Goal: Task Accomplishment & Management: Use online tool/utility

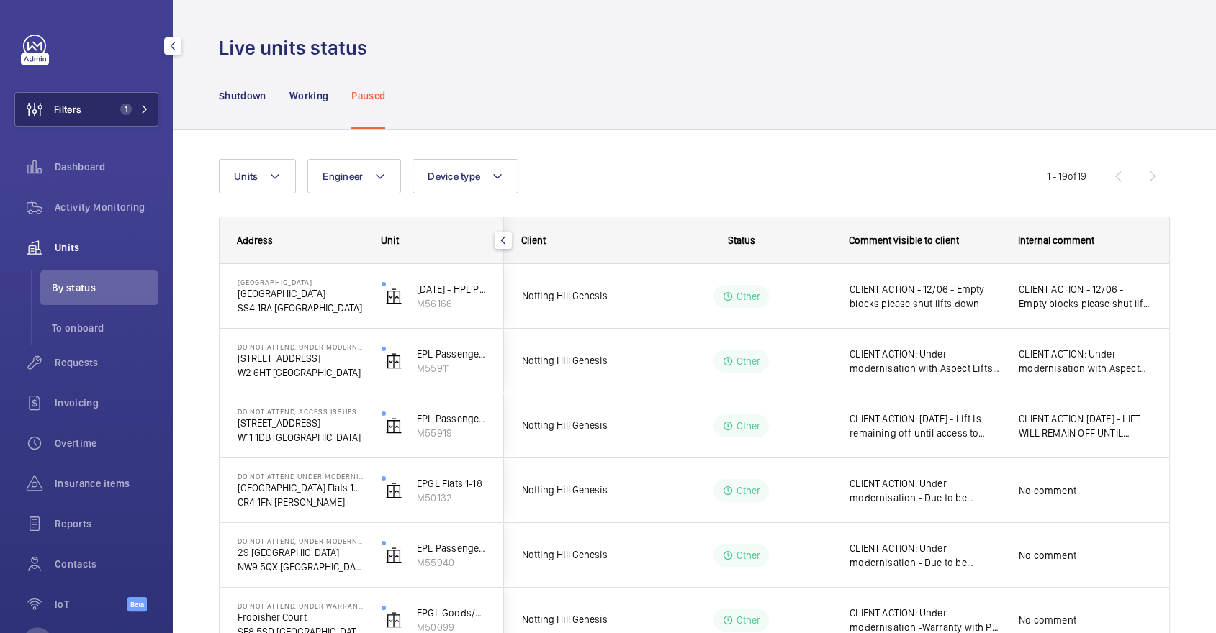
click at [127, 105] on span "1" at bounding box center [126, 110] width 12 height 12
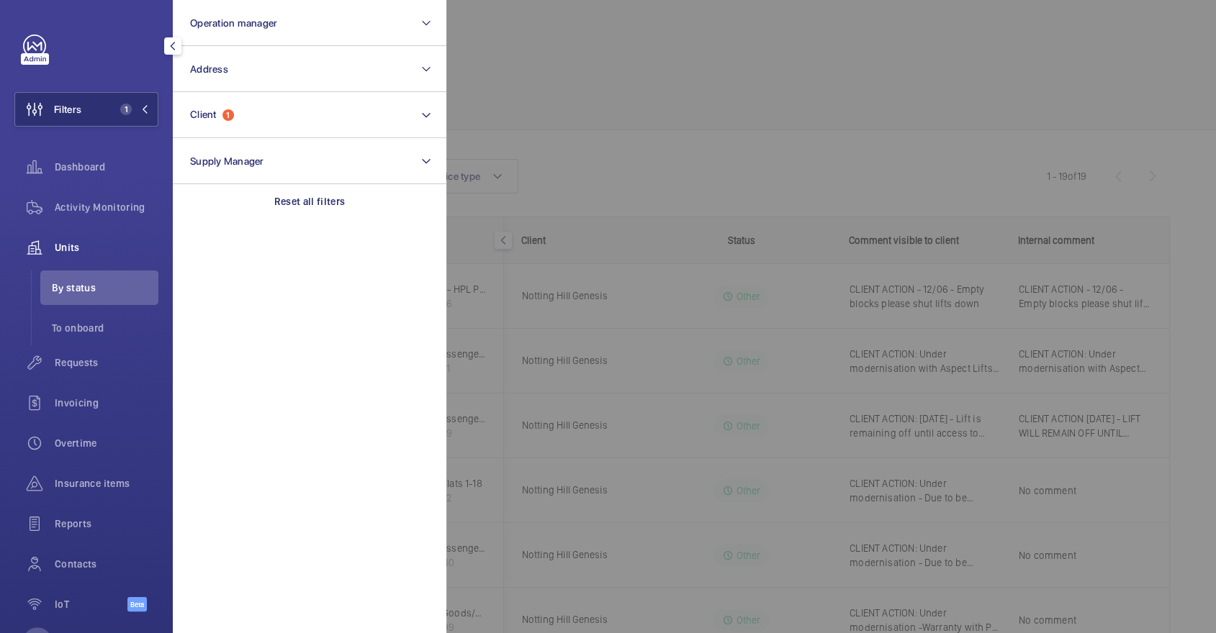
click at [598, 177] on div at bounding box center [1054, 316] width 1216 height 633
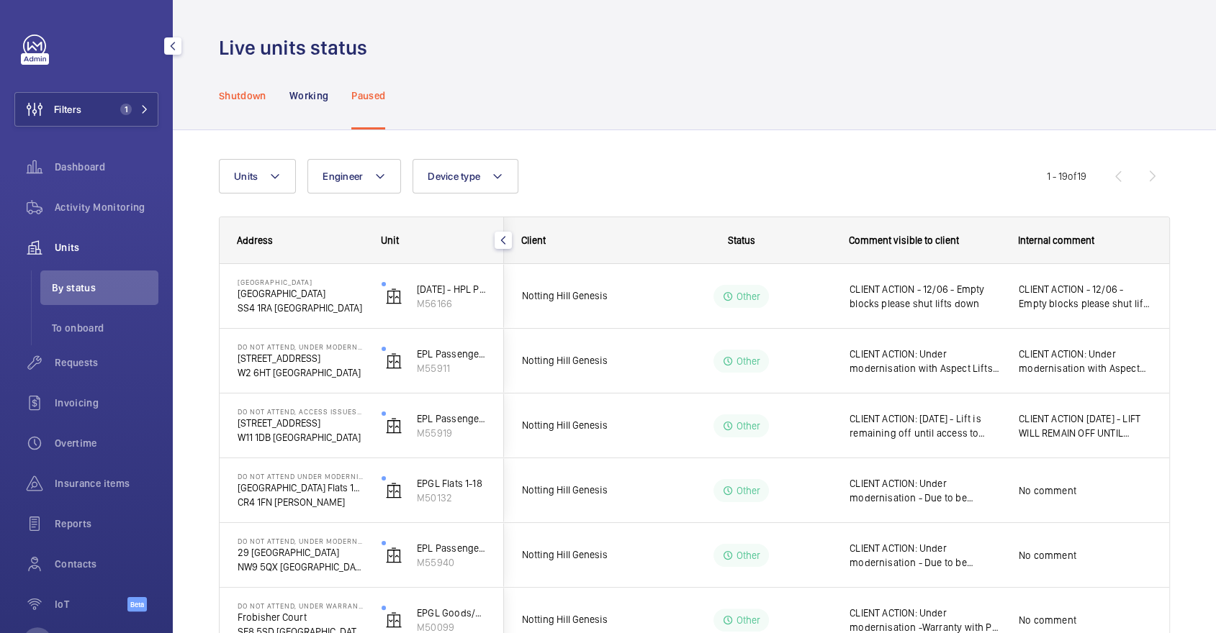
click at [251, 104] on div "Shutdown" at bounding box center [243, 95] width 48 height 68
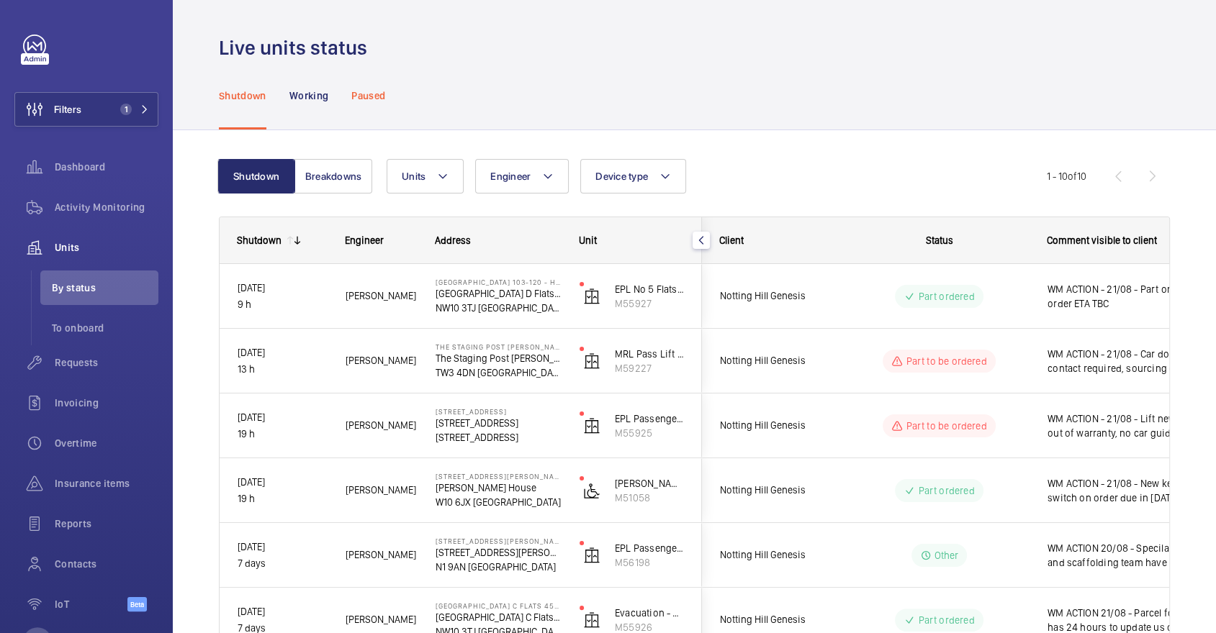
click at [369, 104] on div "Paused" at bounding box center [368, 95] width 34 height 68
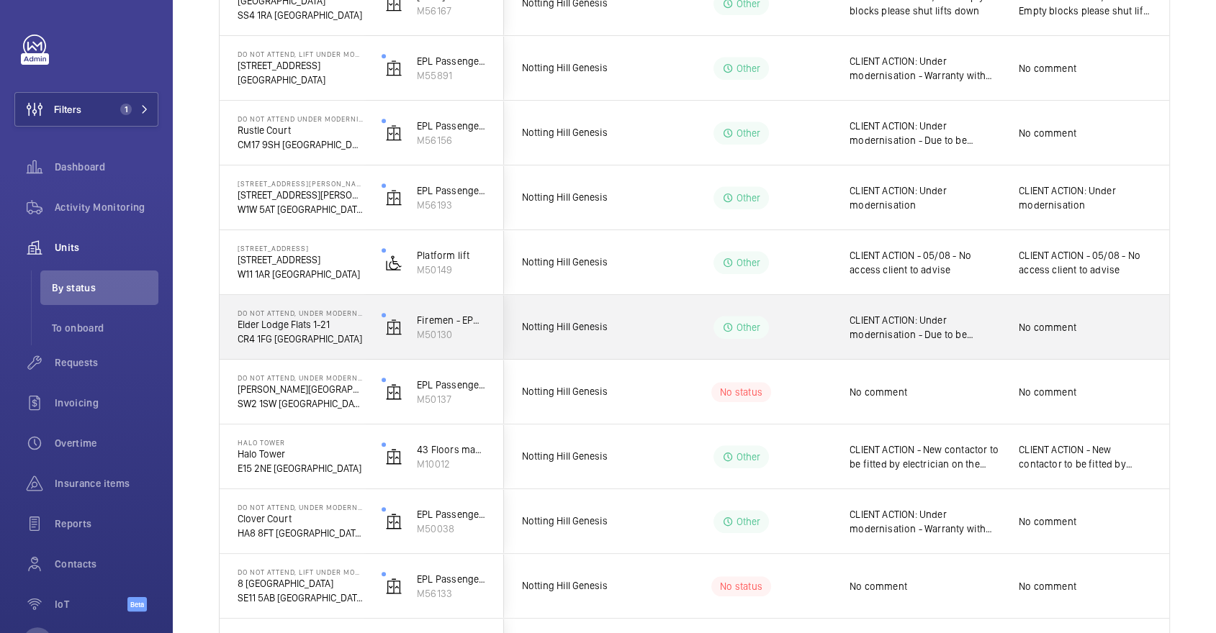
scroll to position [750, 0]
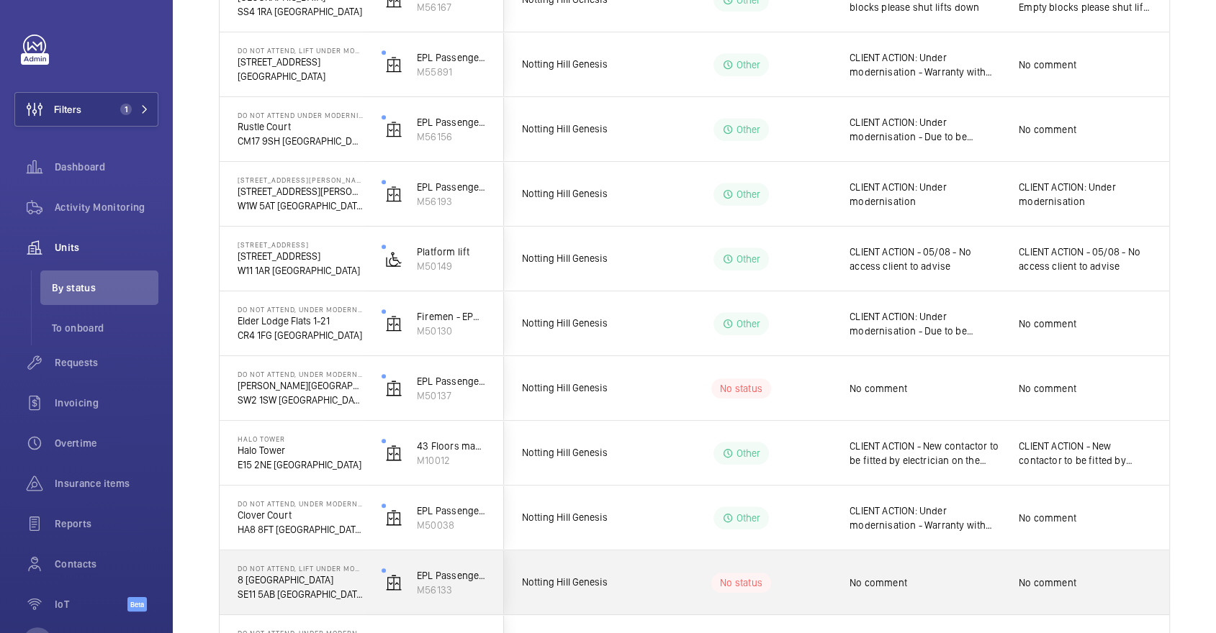
click at [682, 576] on wm-front-pills-cell "No status" at bounding box center [740, 583] width 179 height 20
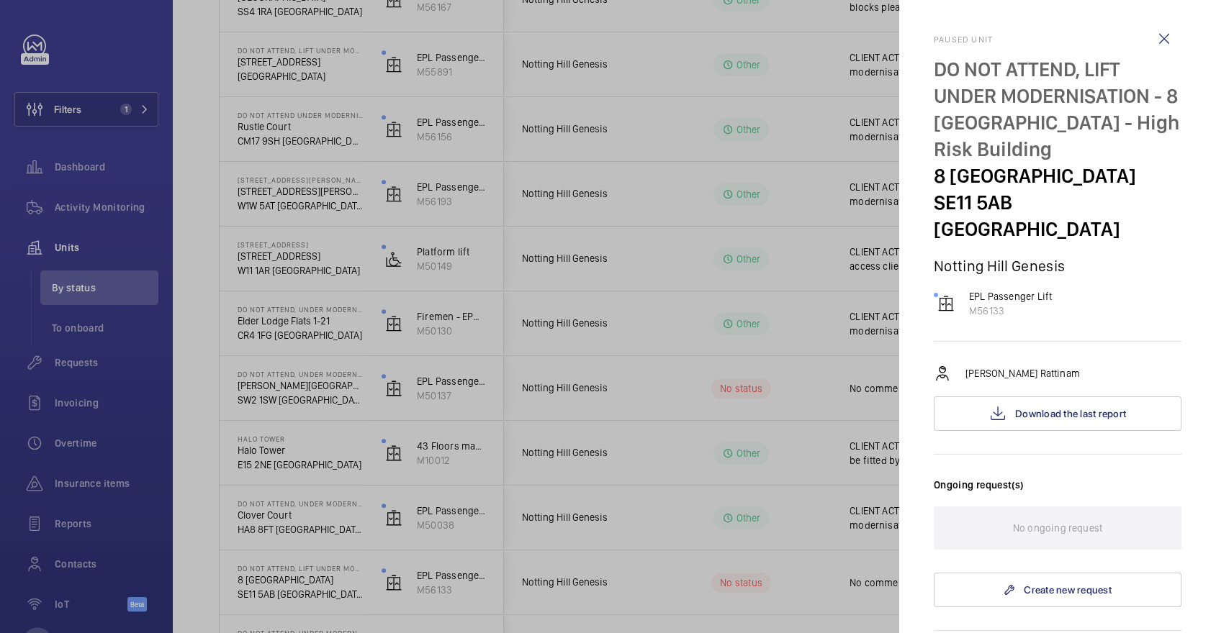
scroll to position [475, 0]
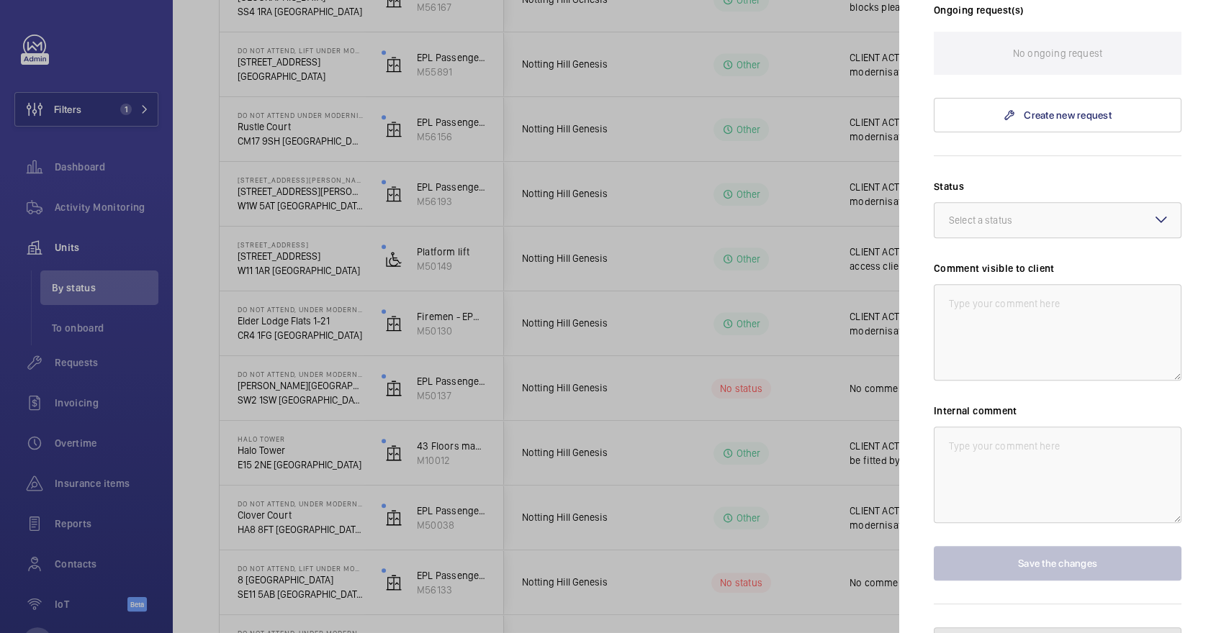
click at [1073, 628] on button "Unpause the unit" at bounding box center [1058, 645] width 248 height 35
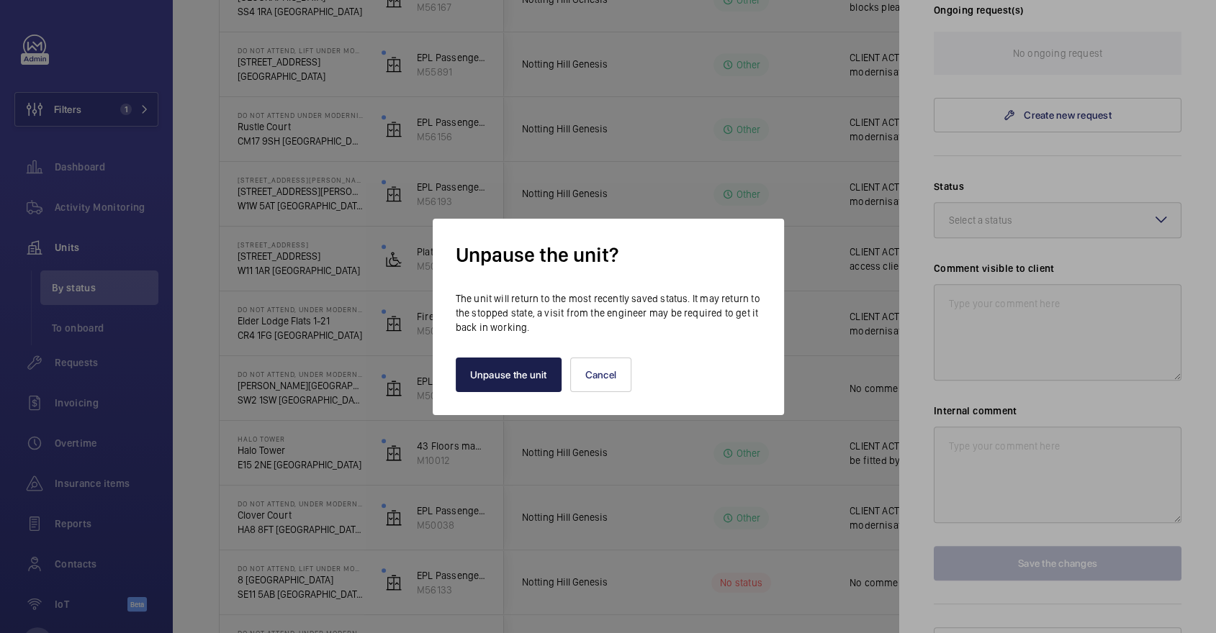
click at [510, 359] on button "Unpause the unit" at bounding box center [509, 375] width 106 height 35
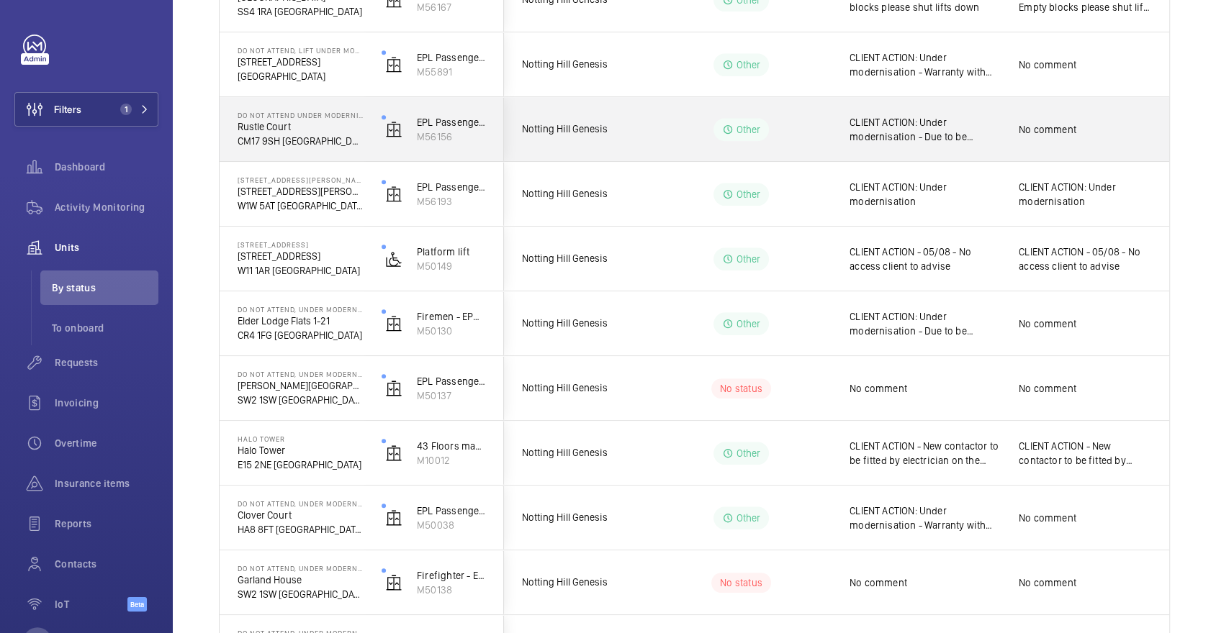
scroll to position [0, 0]
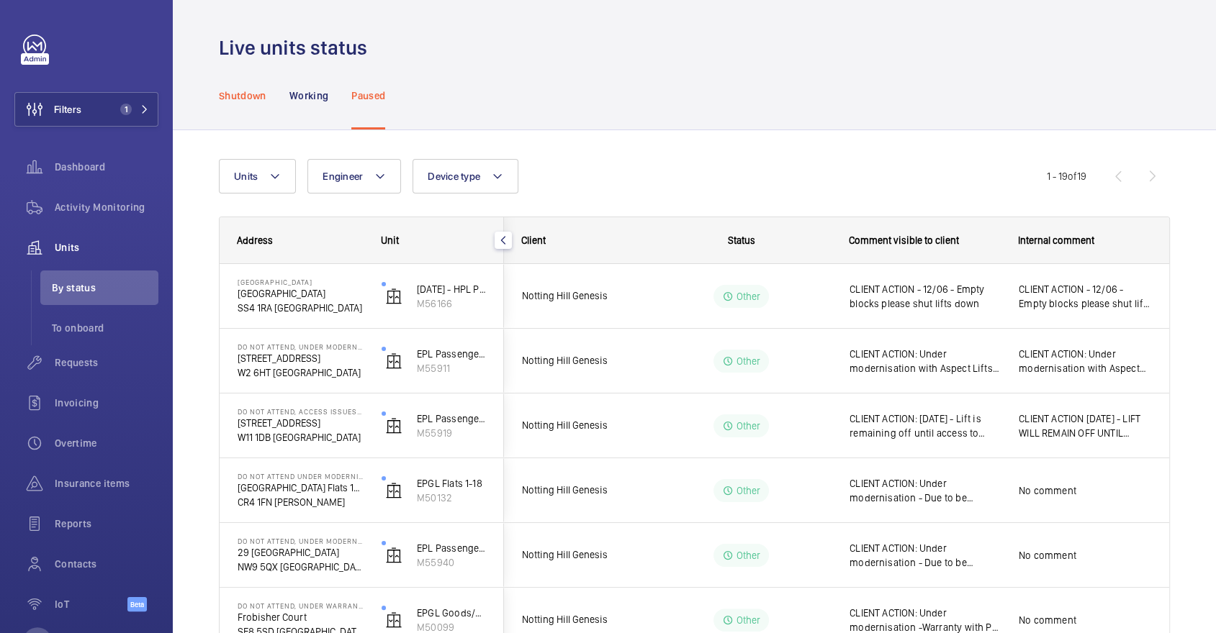
click at [243, 94] on p "Shutdown" at bounding box center [243, 96] width 48 height 14
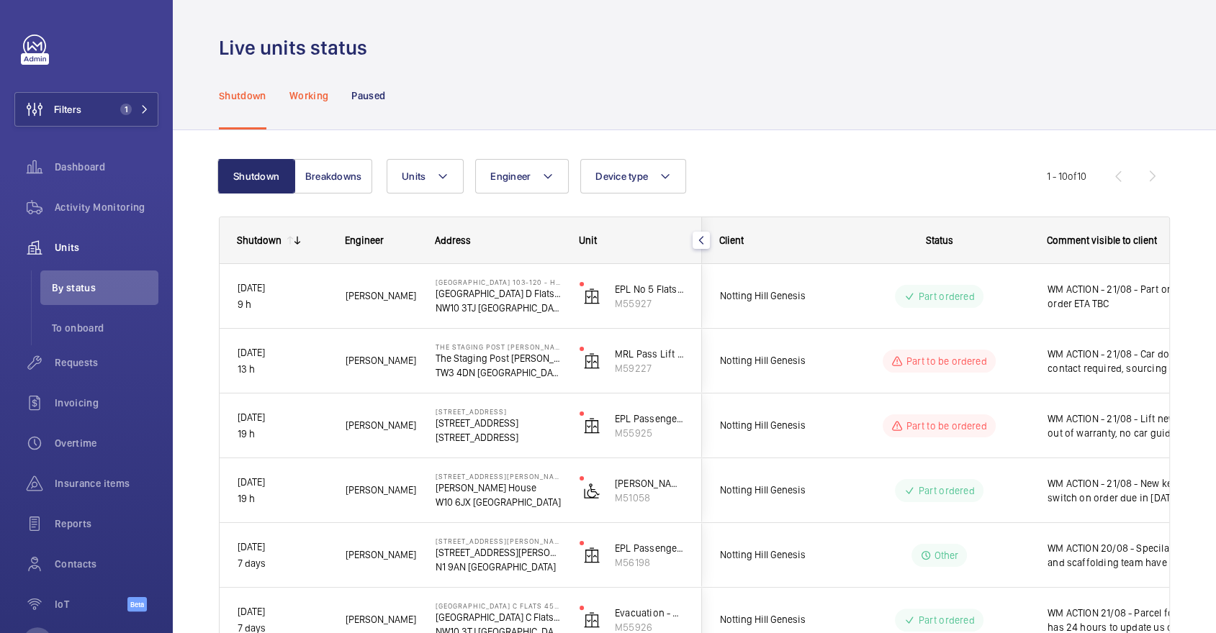
click at [312, 101] on p "Working" at bounding box center [308, 96] width 39 height 14
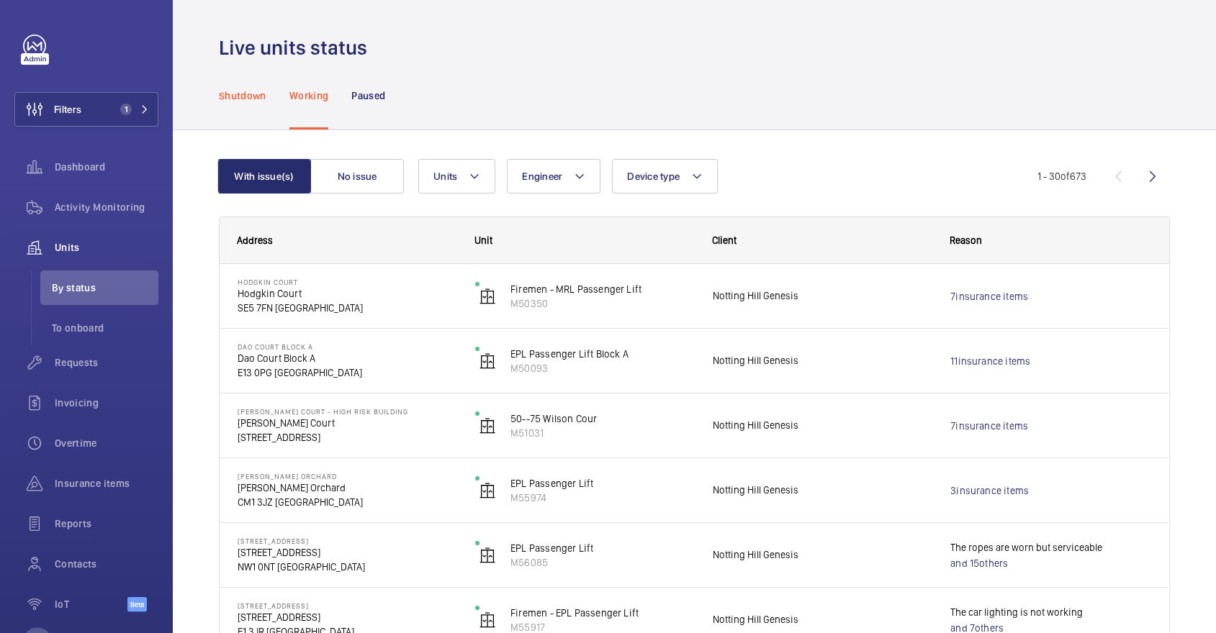
click at [256, 96] on p "Shutdown" at bounding box center [243, 96] width 48 height 14
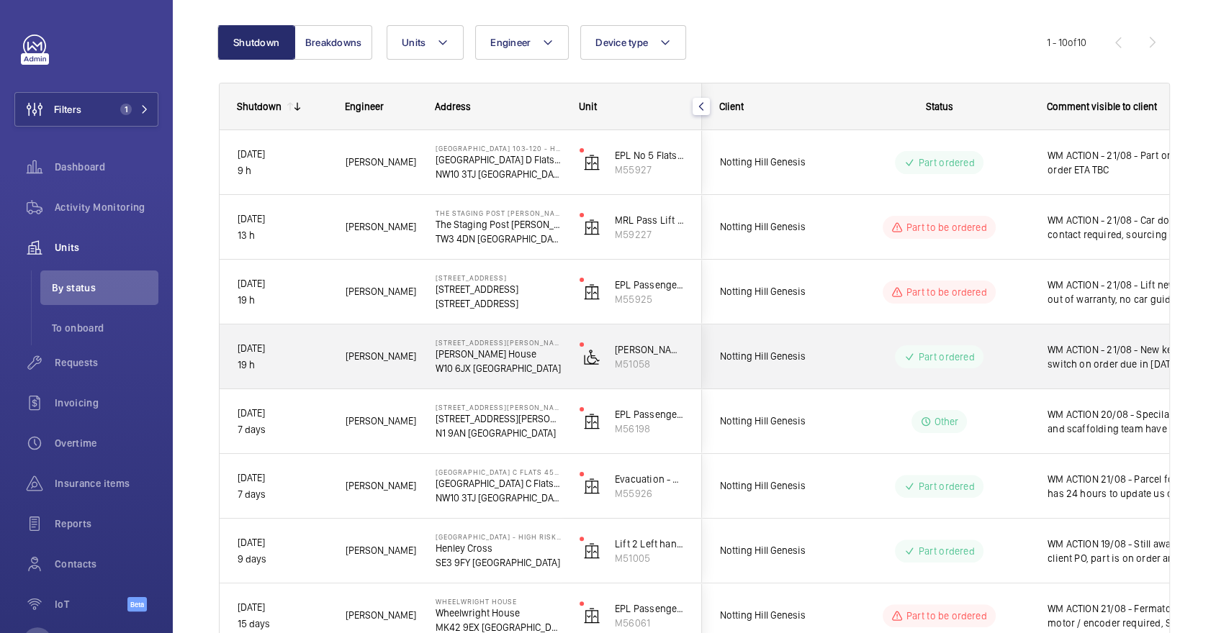
scroll to position [348, 0]
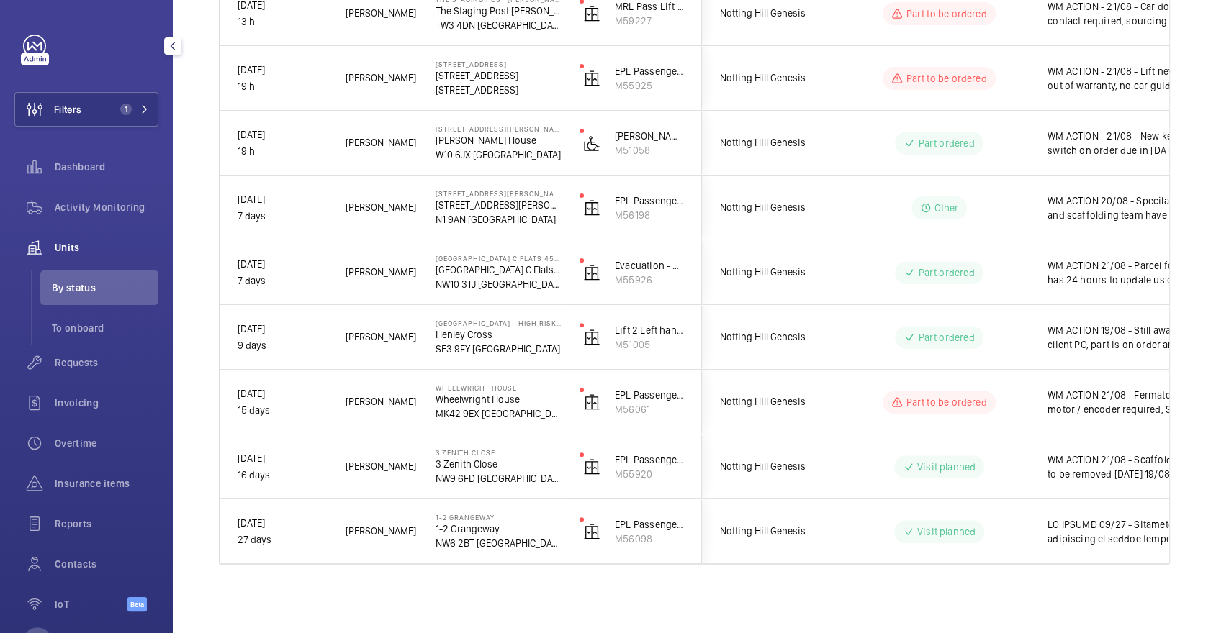
click at [86, 230] on div "Units" at bounding box center [86, 247] width 144 height 35
click at [80, 200] on span "Activity Monitoring" at bounding box center [107, 207] width 104 height 14
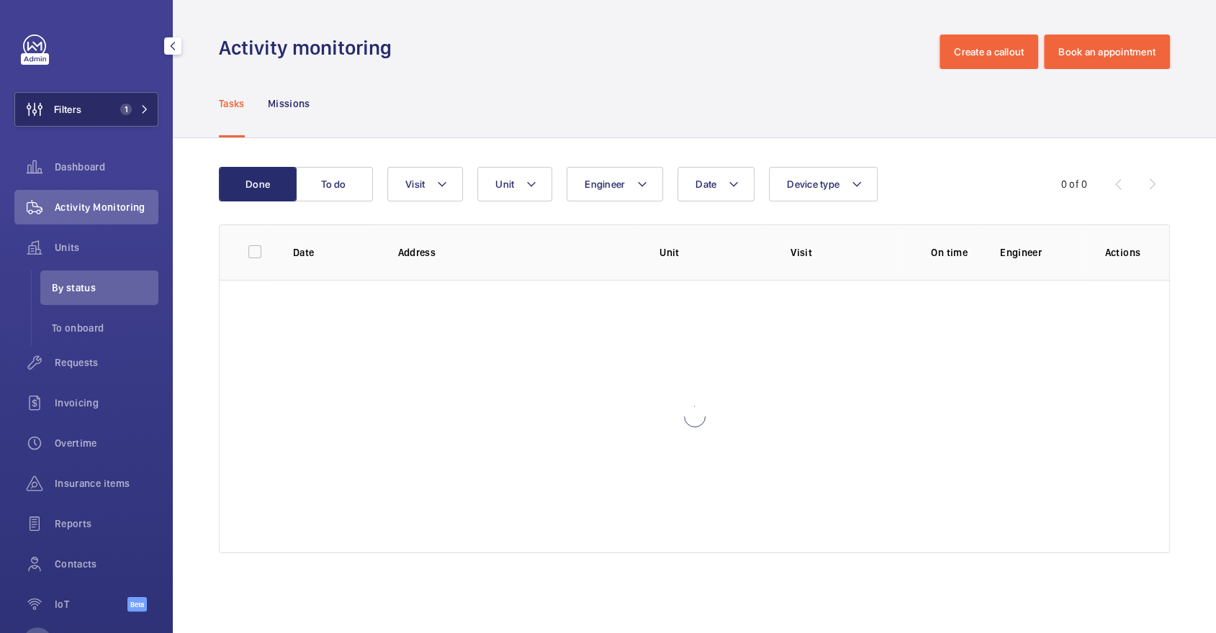
click at [93, 120] on button "Filters 1" at bounding box center [86, 109] width 144 height 35
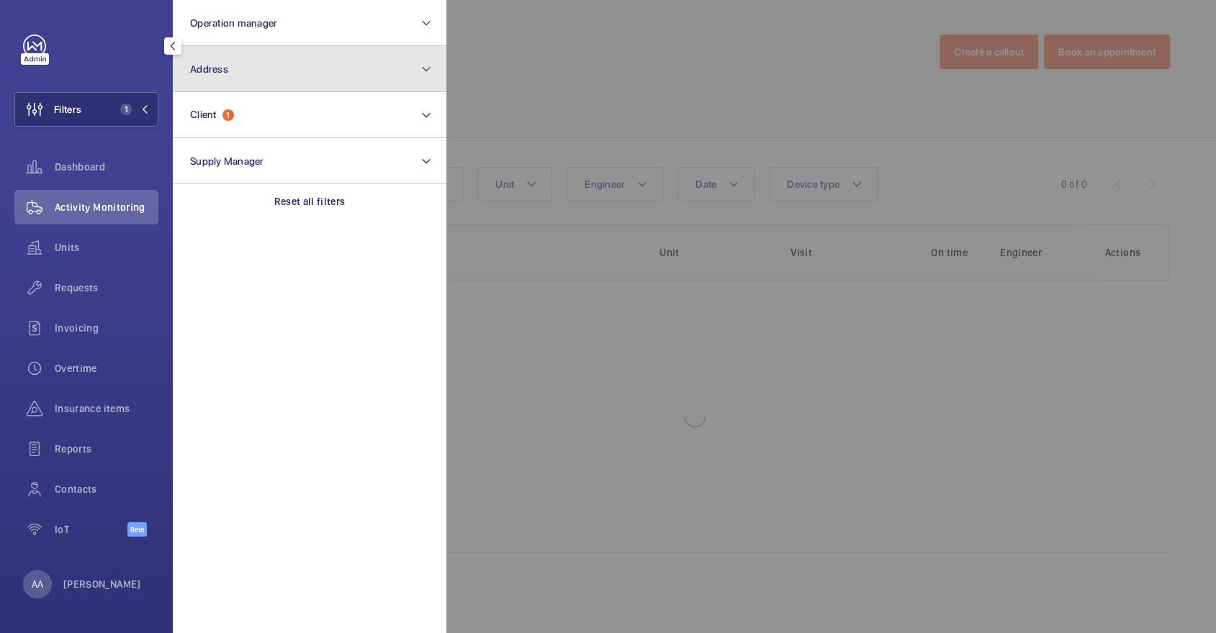
click at [280, 89] on button "Address" at bounding box center [310, 69] width 274 height 46
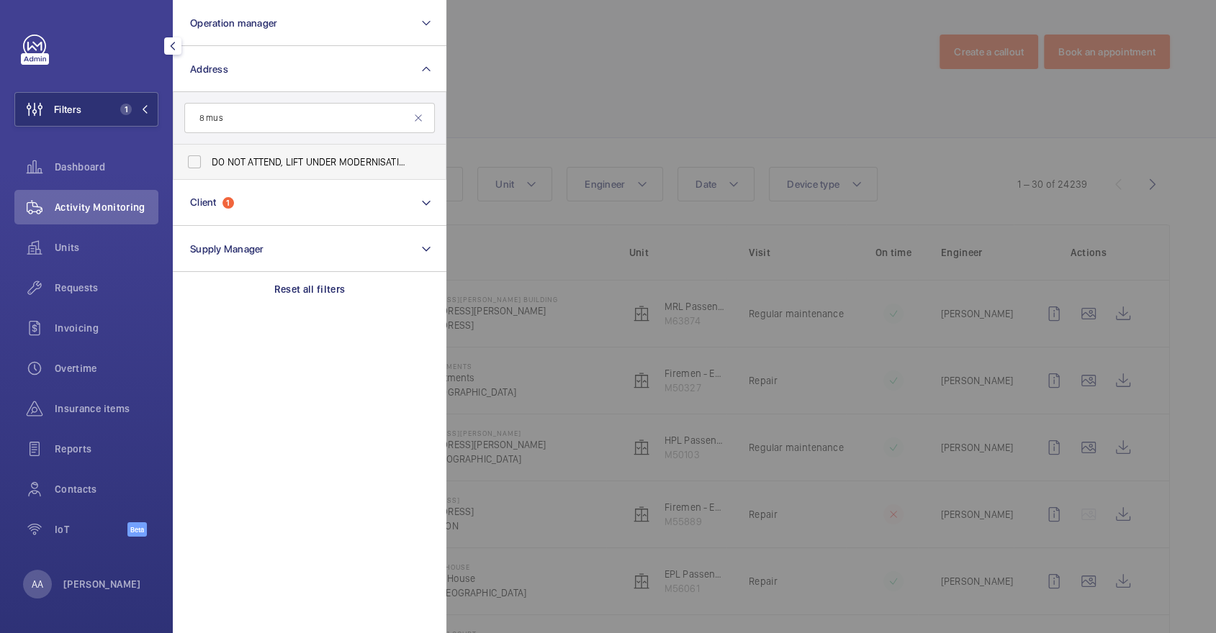
type input "8 mus"
click at [319, 172] on label "DO NOT ATTEND, LIFT UNDER MODERNISATION - 8 Mus covy House - High Risk Building…" at bounding box center [298, 162] width 250 height 35
click at [209, 172] on input "DO NOT ATTEND, LIFT UNDER MODERNISATION - 8 Mus covy House - High Risk Building…" at bounding box center [194, 162] width 29 height 29
checkbox input "true"
click at [628, 118] on div at bounding box center [1054, 316] width 1216 height 633
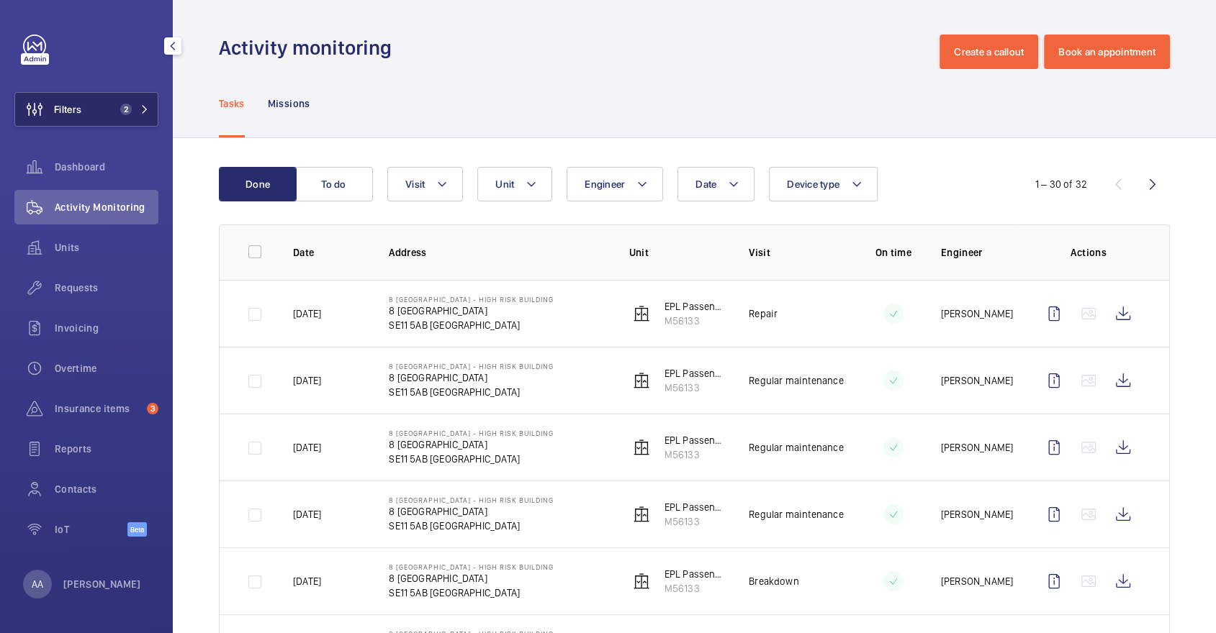
click at [122, 101] on button "Filters 2" at bounding box center [86, 109] width 144 height 35
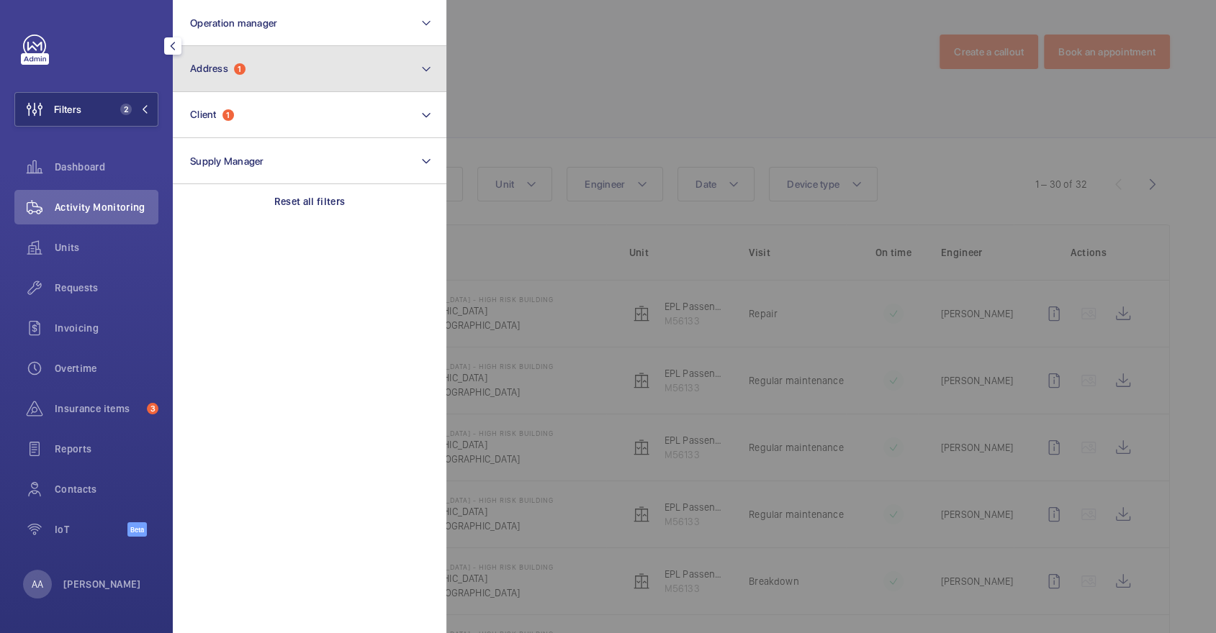
click at [307, 52] on button "Address 1" at bounding box center [310, 69] width 274 height 46
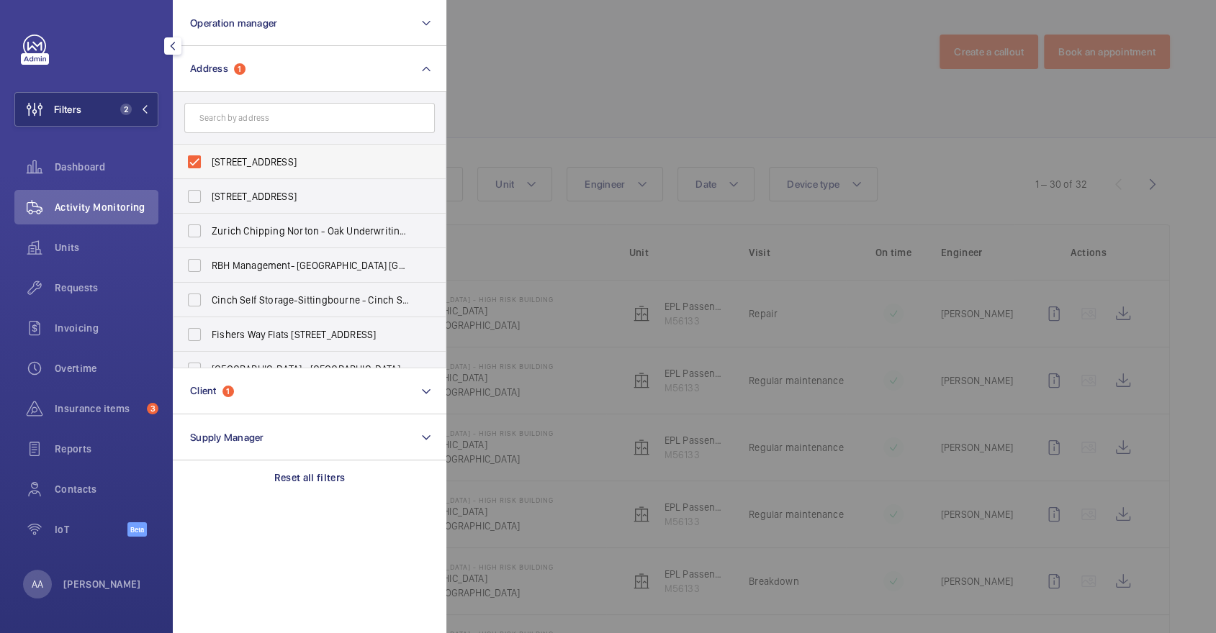
click at [286, 155] on span "8 Muscovy House - High Risk Building - 8 Muscovy House, LONDON SE11 5AB" at bounding box center [311, 162] width 198 height 14
click at [209, 155] on input "8 Muscovy House - High Risk Building - 8 Muscovy House, LONDON SE11 5AB" at bounding box center [194, 162] width 29 height 29
checkbox input "false"
click at [266, 118] on input "text" at bounding box center [309, 118] width 250 height 30
paste input "Meadow Lodge Flats"
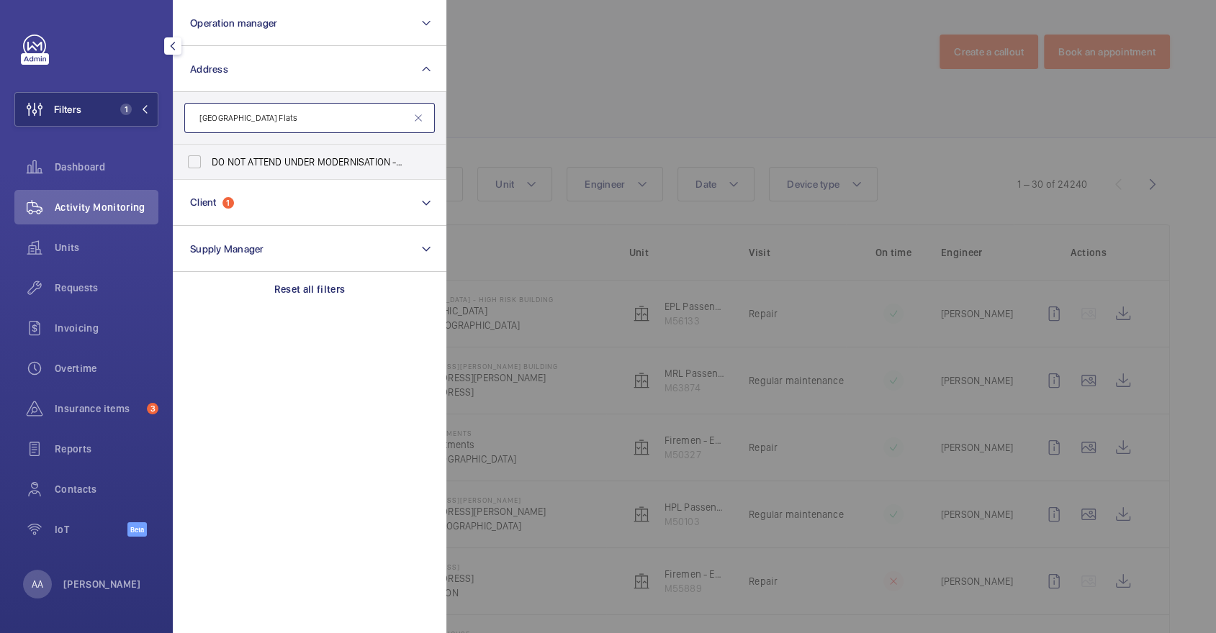
type input "Meadow Lodge Flats"
click at [275, 171] on label "DO NOT ATTEND UNDER MODERNISATION - Meadow Lodge Flats 1-18 - Meadow Lodge Flat…" at bounding box center [298, 162] width 250 height 35
click at [209, 171] on input "DO NOT ATTEND UNDER MODERNISATION - Meadow Lodge Flats 1-18 - Meadow Lodge Flat…" at bounding box center [194, 162] width 29 height 29
checkbox input "true"
click at [554, 86] on div at bounding box center [1054, 316] width 1216 height 633
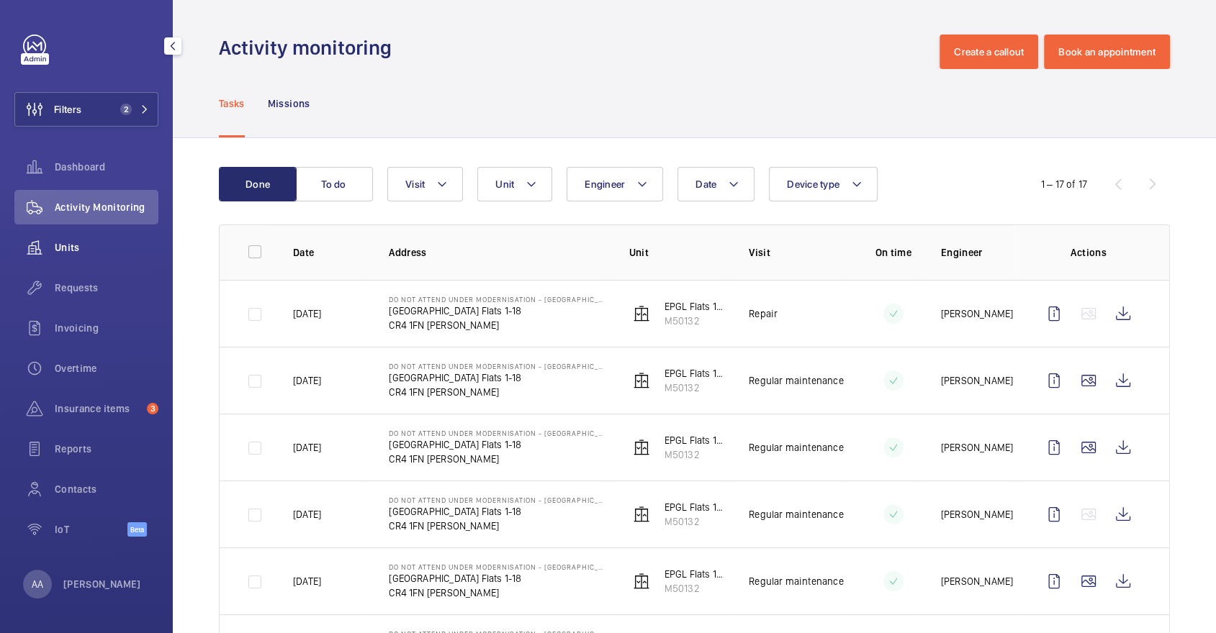
click at [99, 250] on span "Units" at bounding box center [107, 247] width 104 height 14
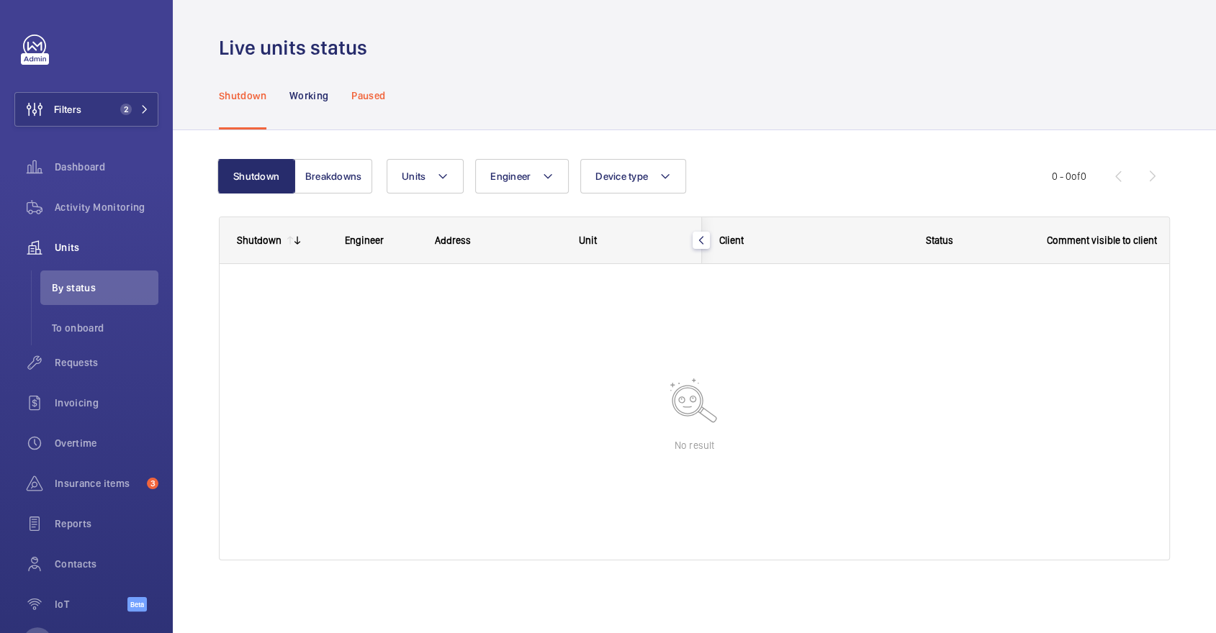
click at [365, 107] on div "Paused" at bounding box center [368, 95] width 34 height 68
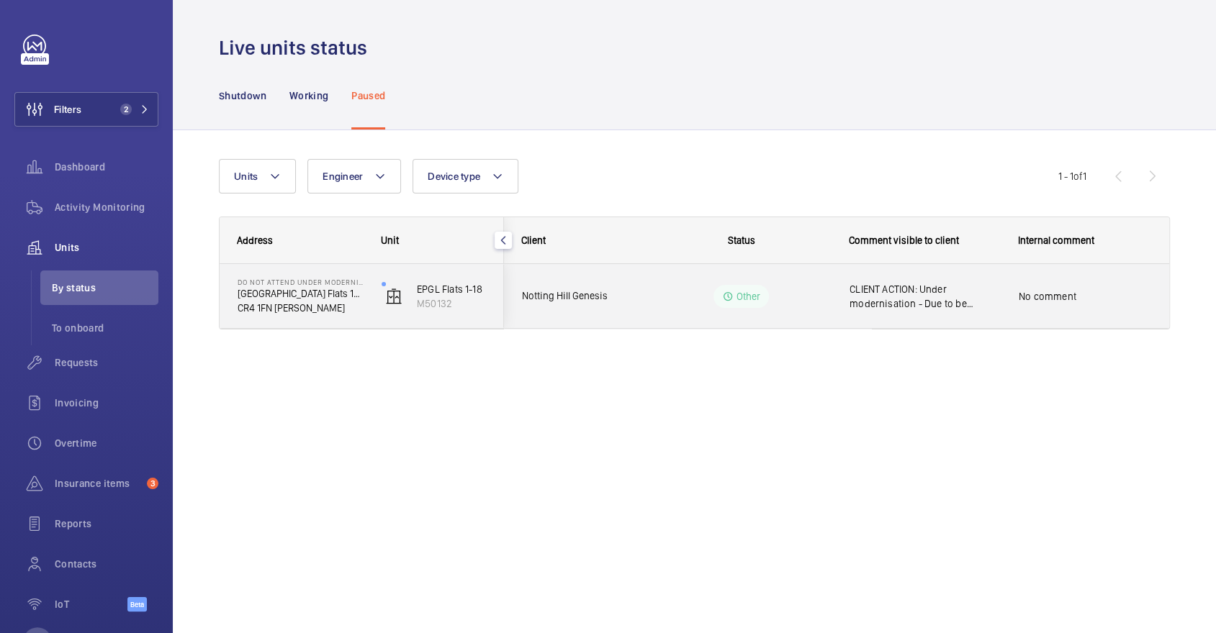
click at [844, 290] on div "CLIENT ACTION: Under modernisation - Due to be completed 11/08/25" at bounding box center [916, 297] width 168 height 62
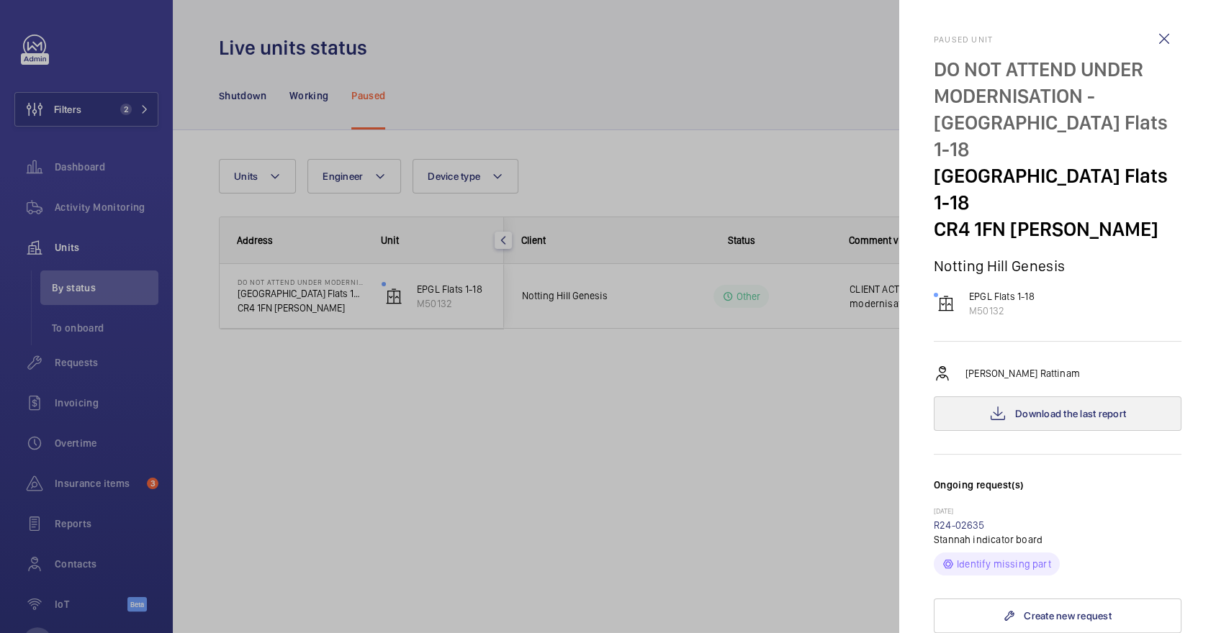
scroll to position [474, 0]
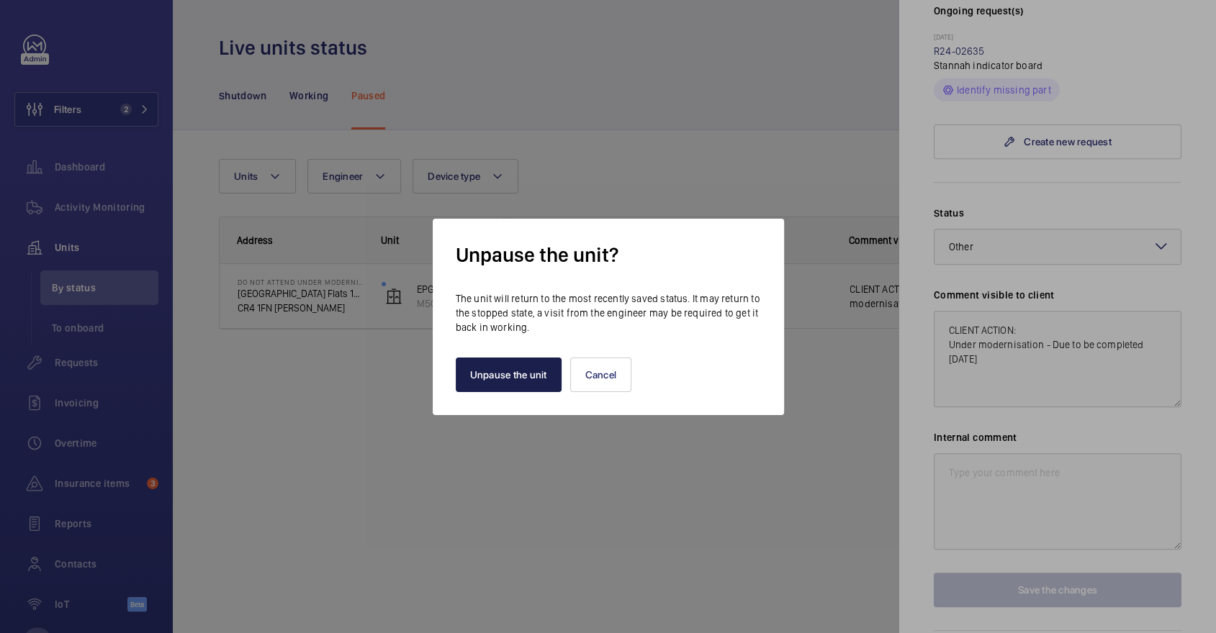
click at [522, 380] on button "Unpause the unit" at bounding box center [509, 375] width 106 height 35
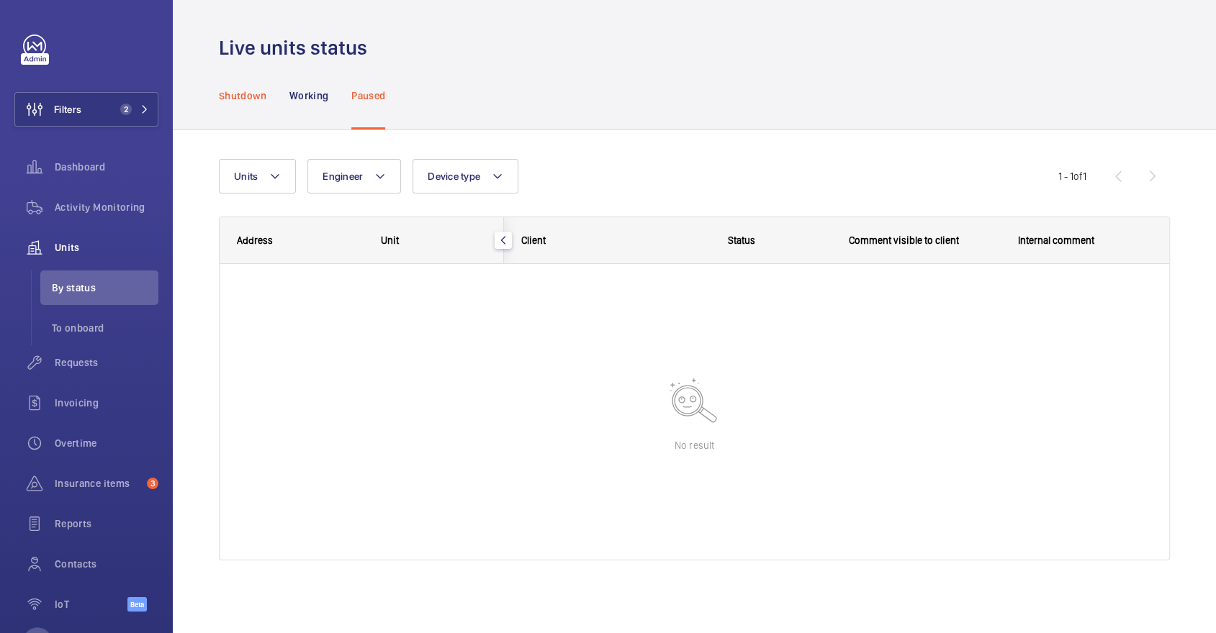
click at [249, 119] on div "Shutdown" at bounding box center [243, 95] width 48 height 68
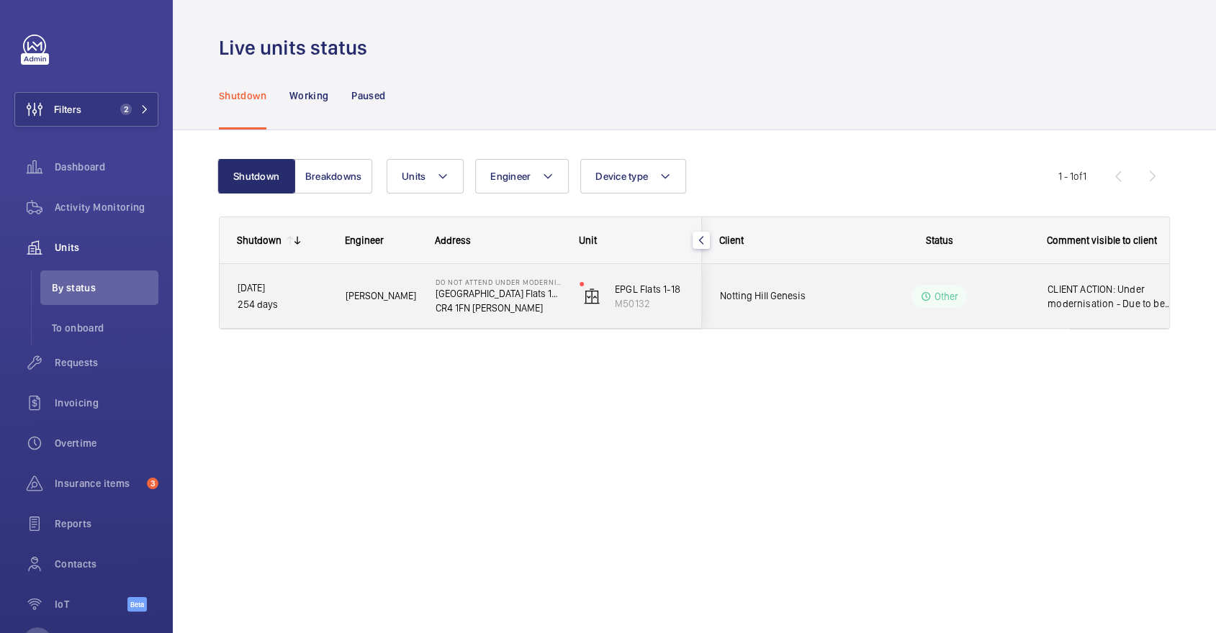
click at [930, 308] on div "Other" at bounding box center [930, 297] width 197 height 52
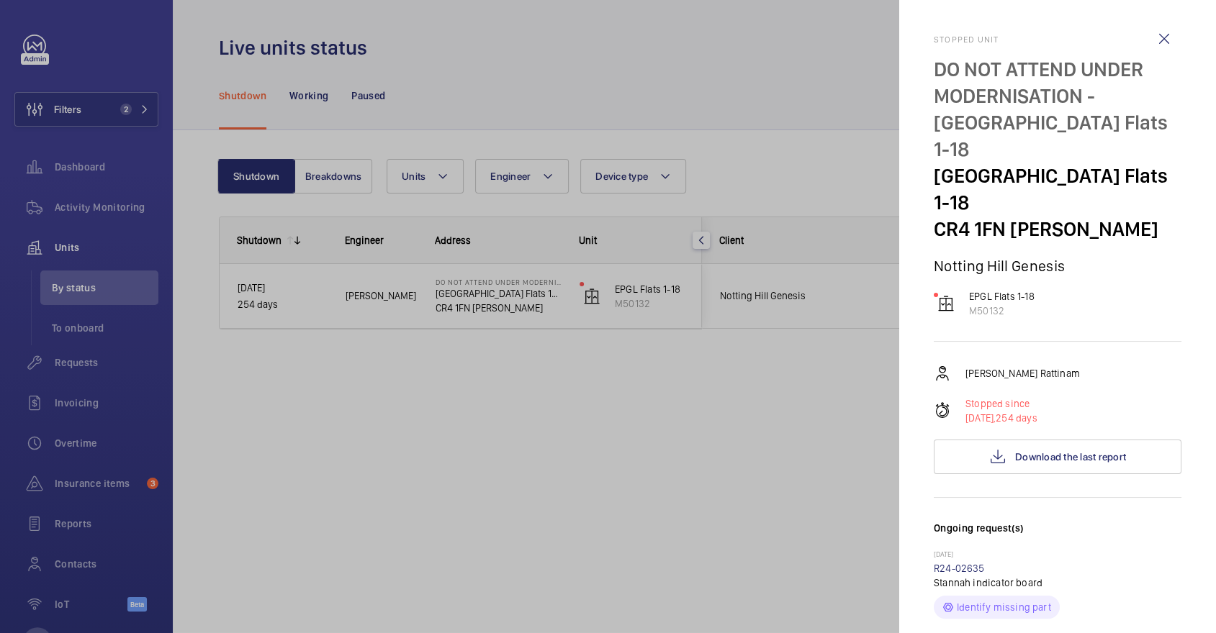
scroll to position [518, 0]
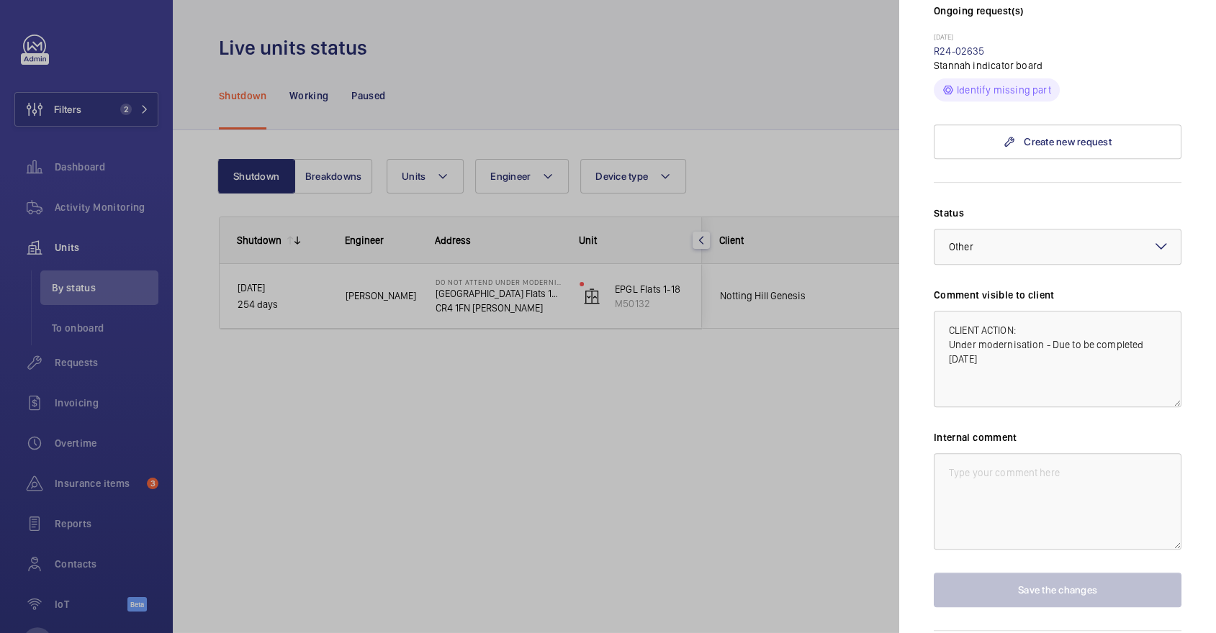
click at [786, 451] on div at bounding box center [608, 316] width 1216 height 633
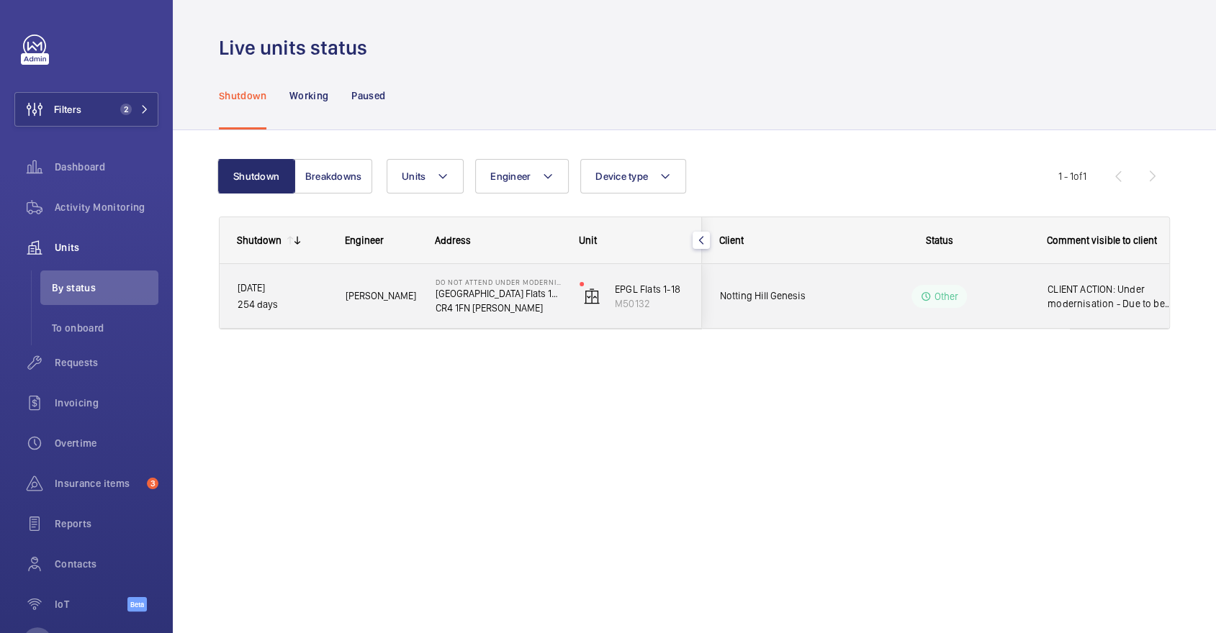
click at [937, 303] on div "Other" at bounding box center [939, 296] width 56 height 23
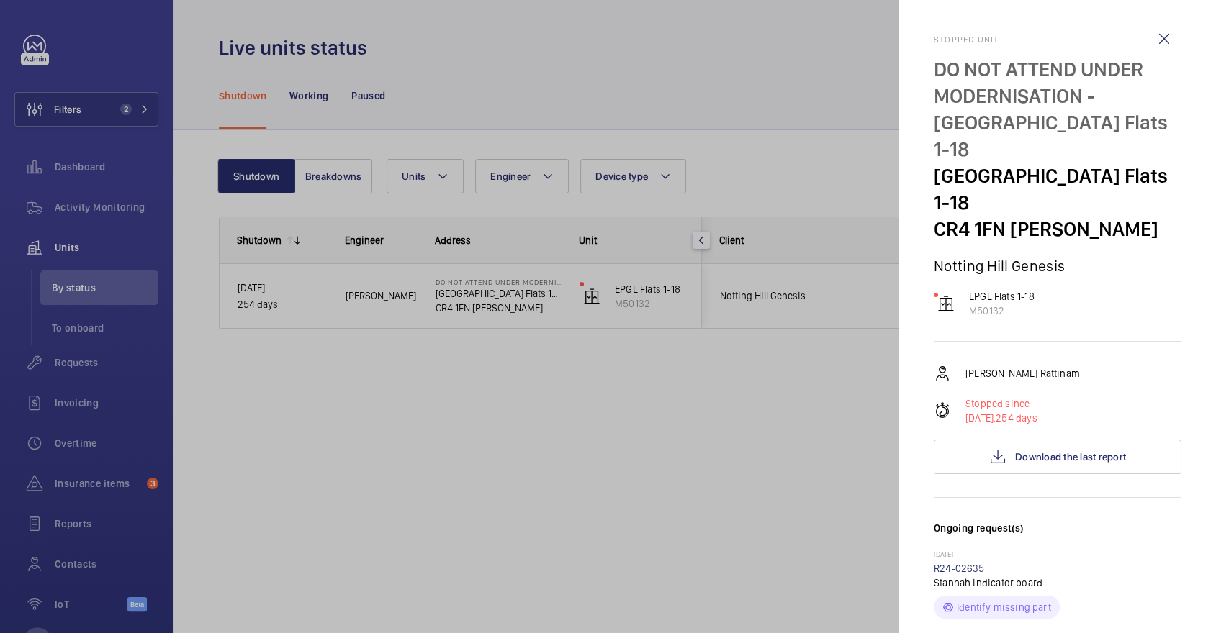
click at [644, 71] on div at bounding box center [608, 316] width 1216 height 633
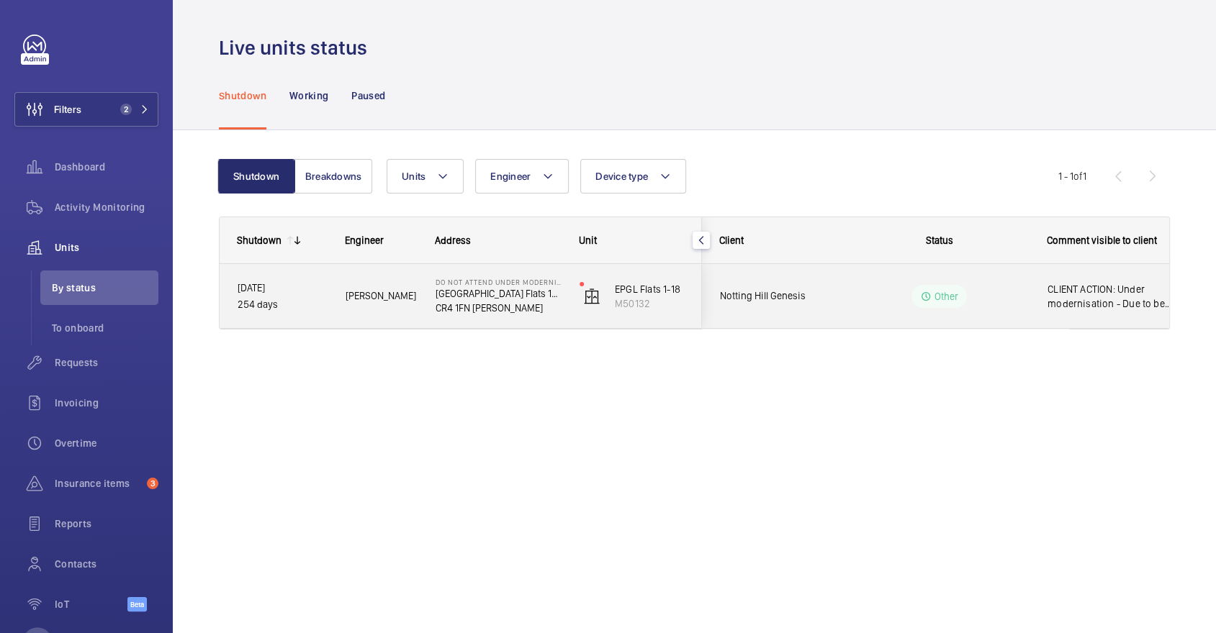
click at [841, 297] on div "Other" at bounding box center [930, 297] width 197 height 52
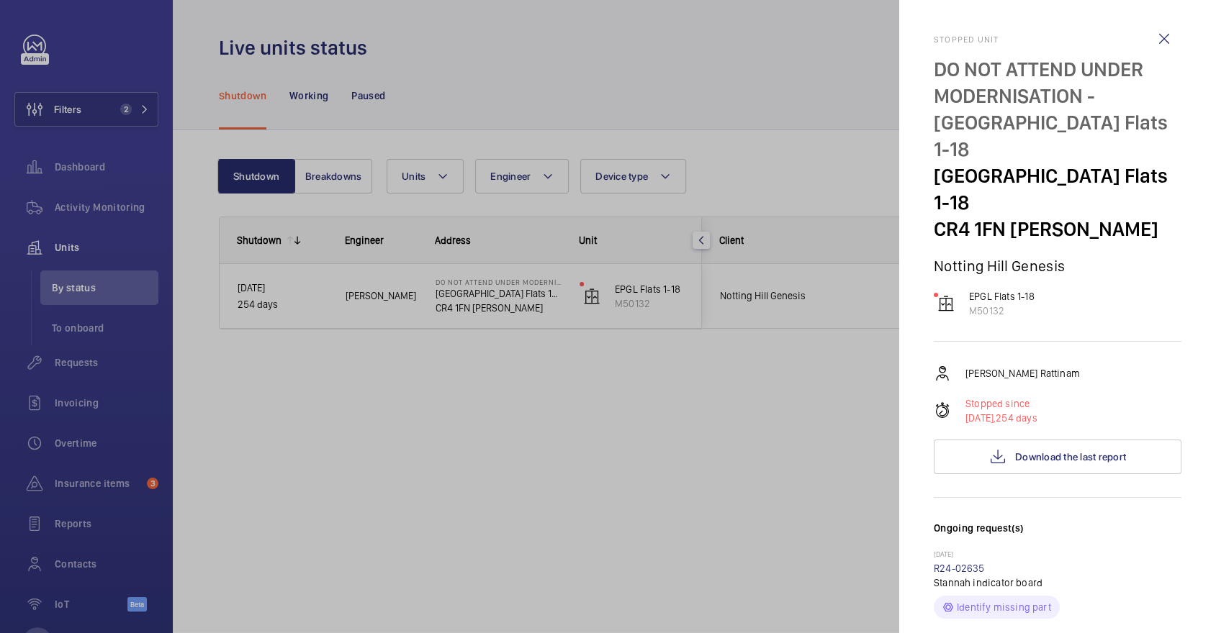
click at [647, 434] on div at bounding box center [608, 316] width 1216 height 633
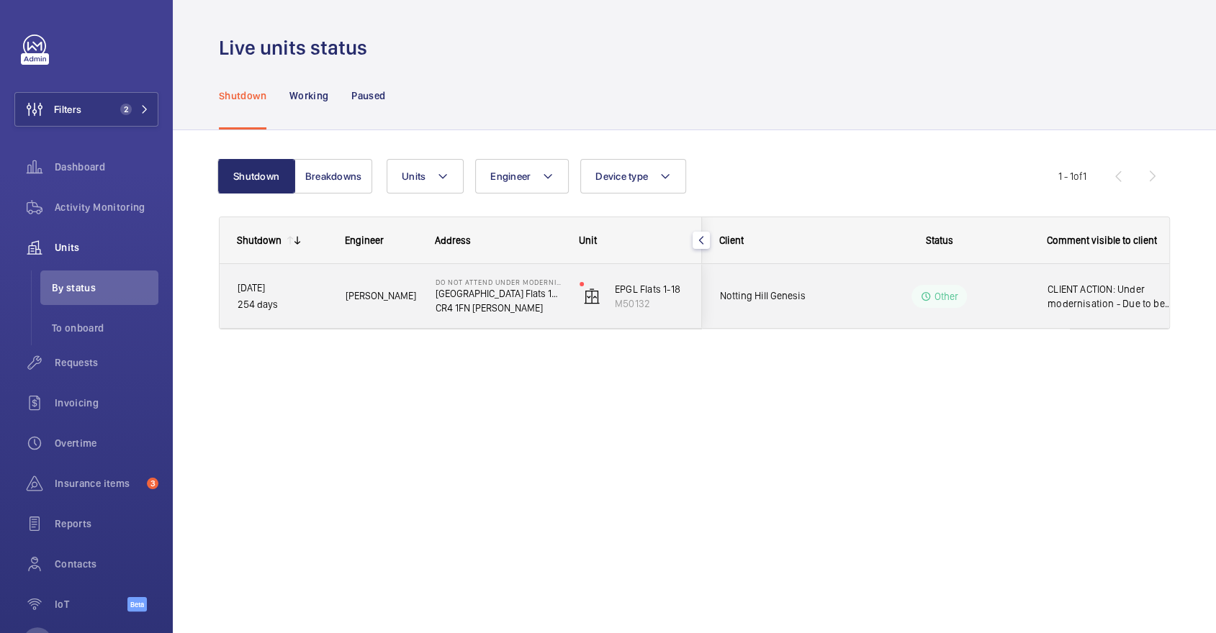
click at [859, 302] on wm-front-pills-cell "Other" at bounding box center [938, 296] width 179 height 23
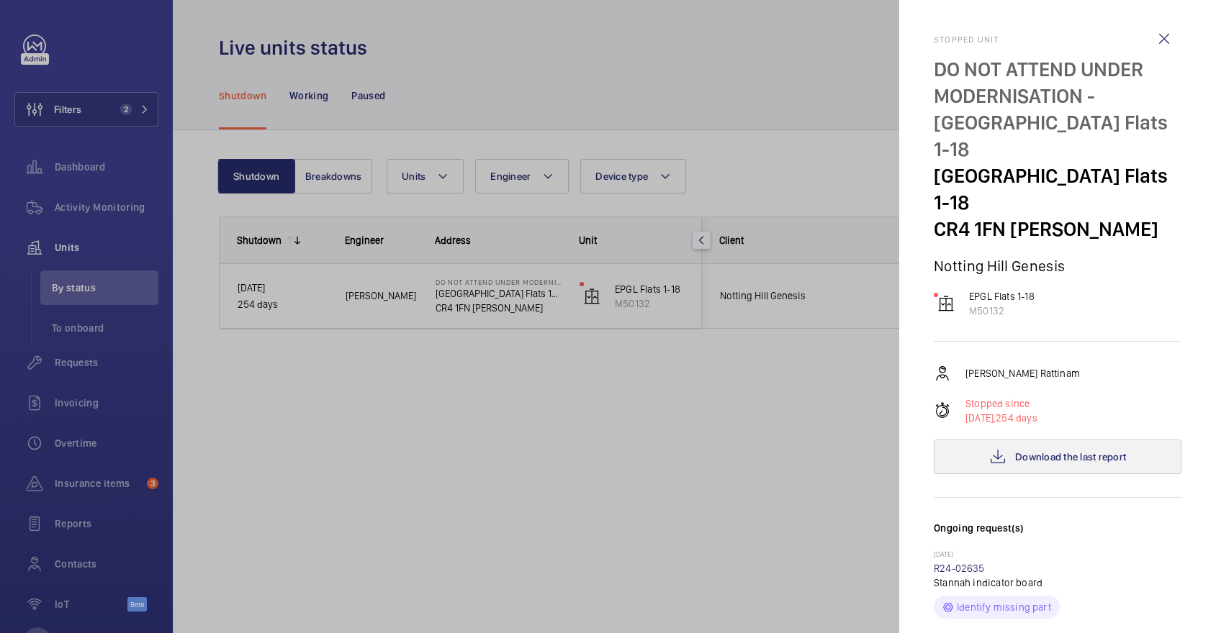
scroll to position [518, 0]
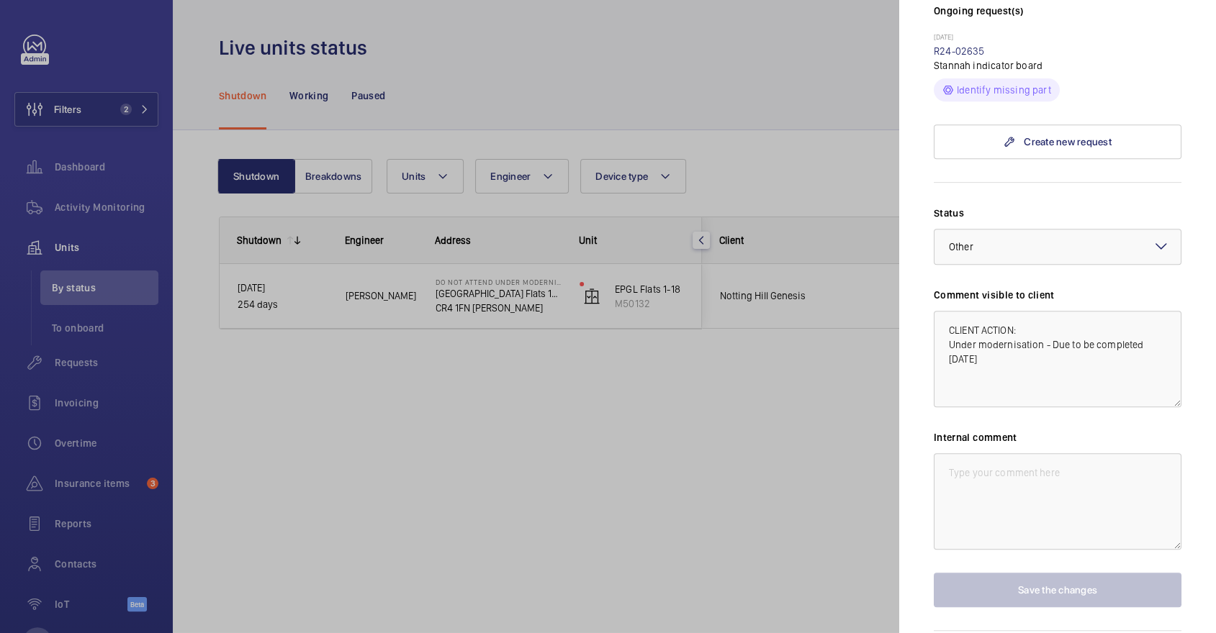
click at [808, 430] on div at bounding box center [608, 316] width 1216 height 633
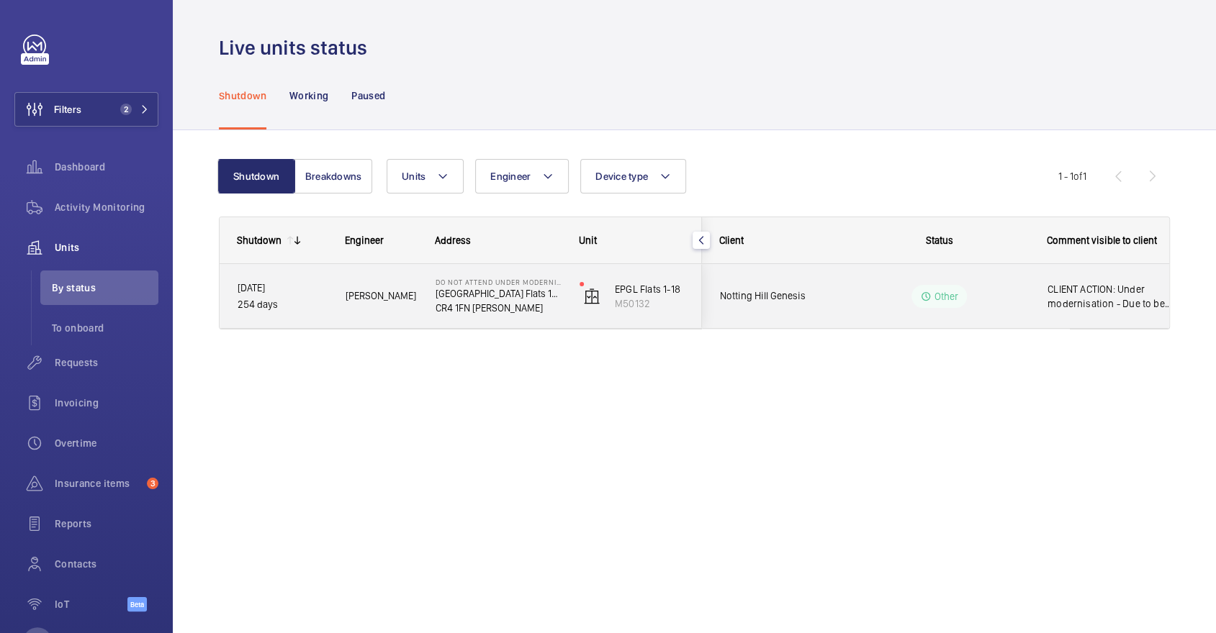
click at [833, 272] on div "Other" at bounding box center [930, 297] width 197 height 52
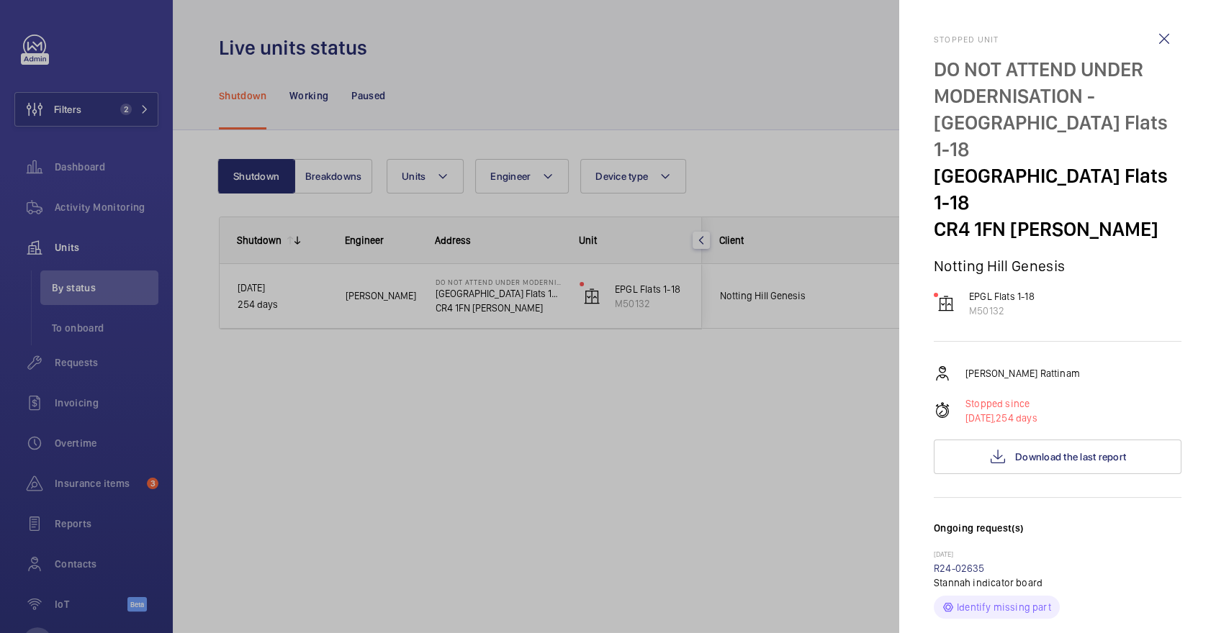
scroll to position [518, 0]
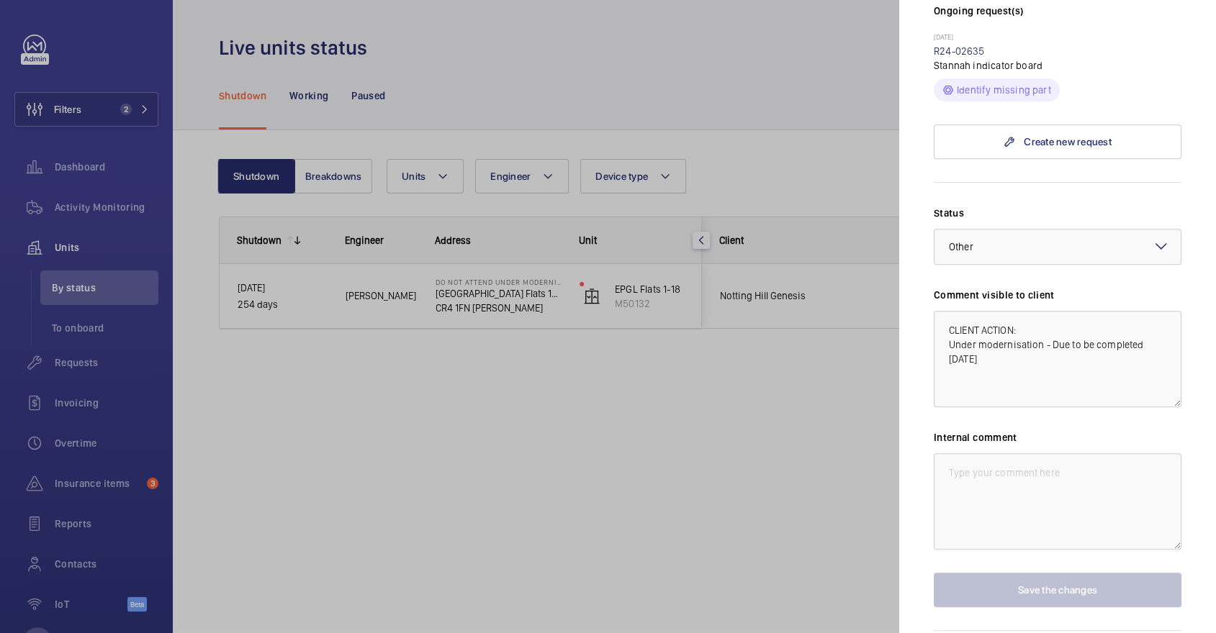
click at [827, 410] on div at bounding box center [608, 316] width 1216 height 633
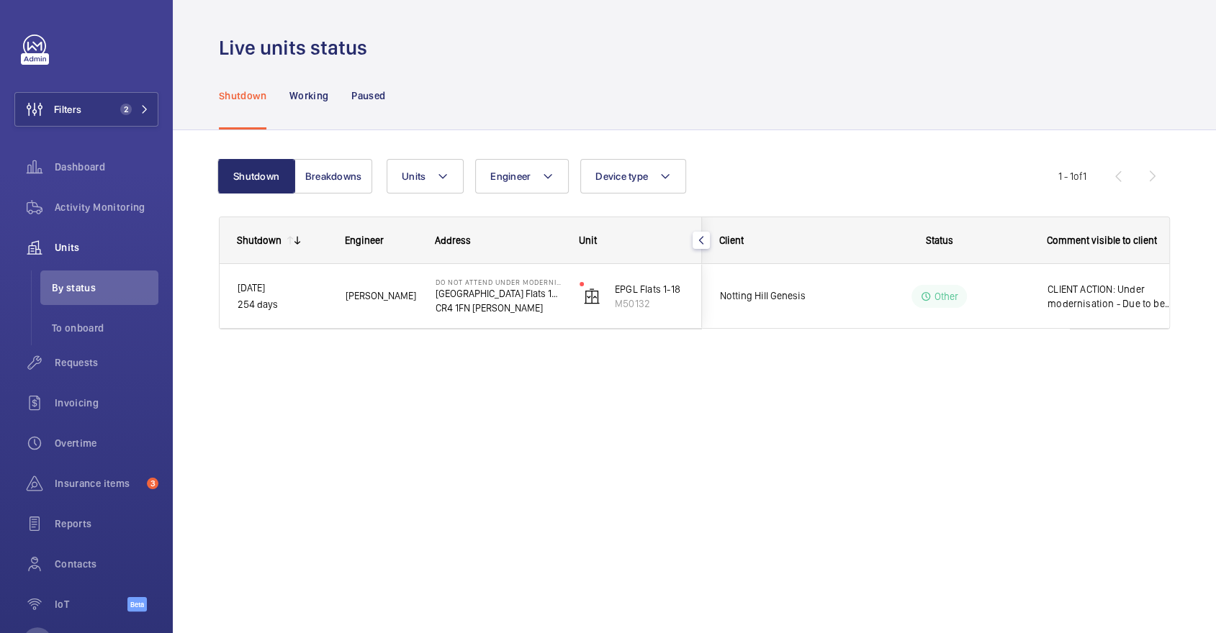
scroll to position [0, 0]
click at [819, 315] on div "Notting Hill Genesis" at bounding box center [767, 296] width 128 height 45
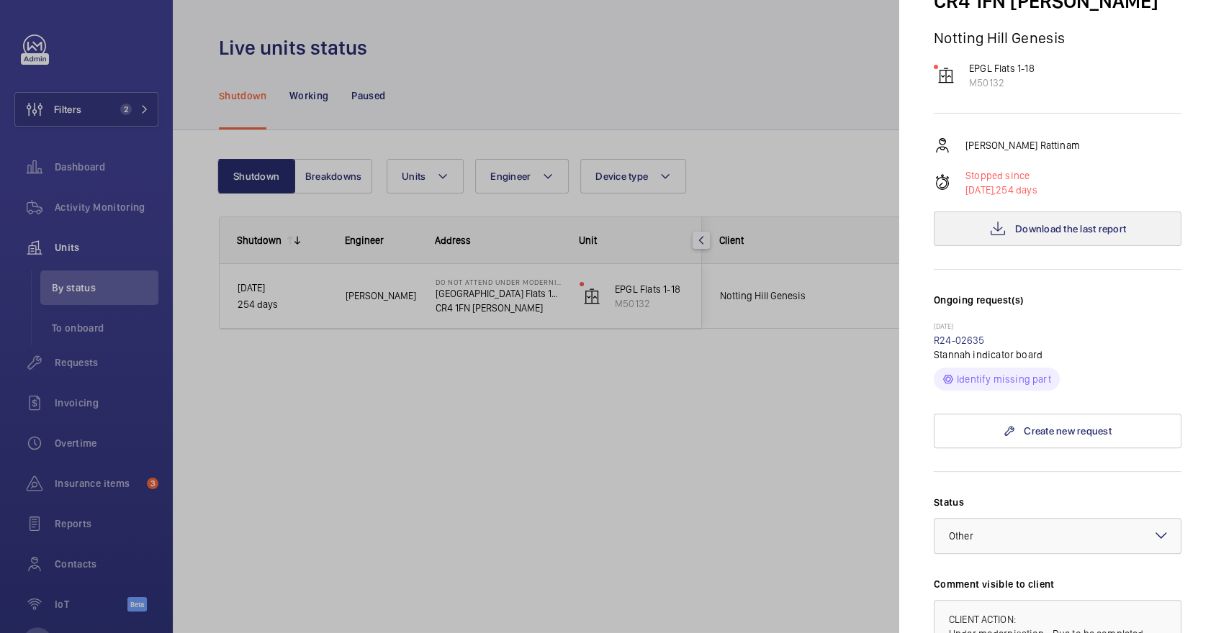
scroll to position [518, 0]
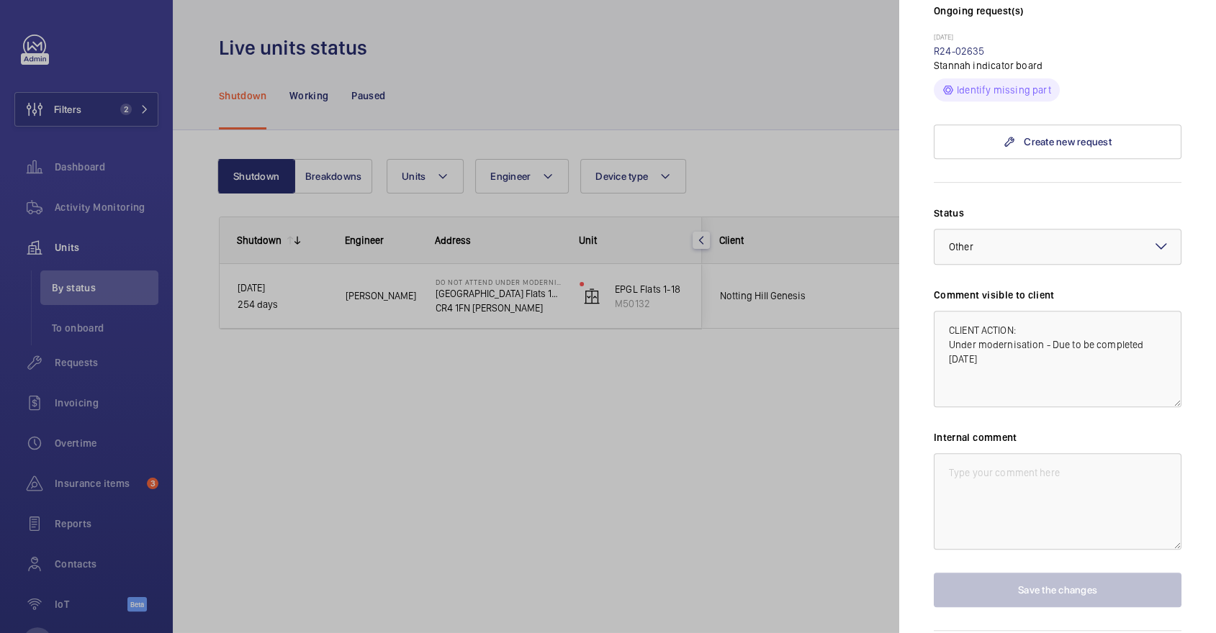
click at [806, 389] on div at bounding box center [608, 316] width 1216 height 633
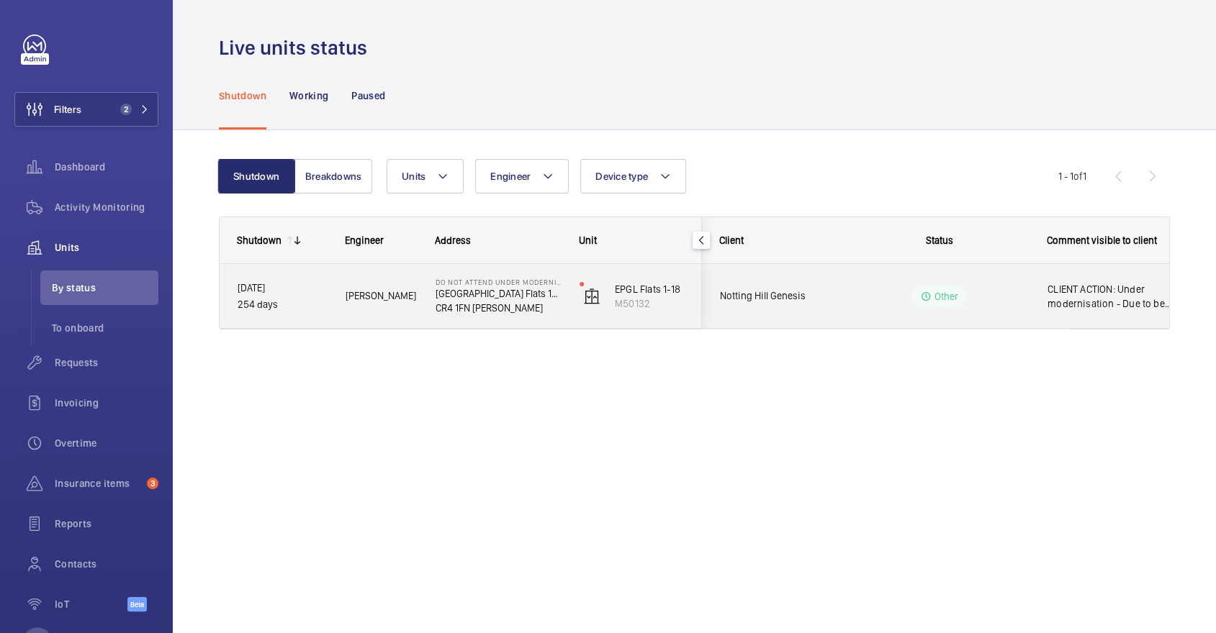
click at [882, 276] on div "Other" at bounding box center [930, 297] width 197 height 52
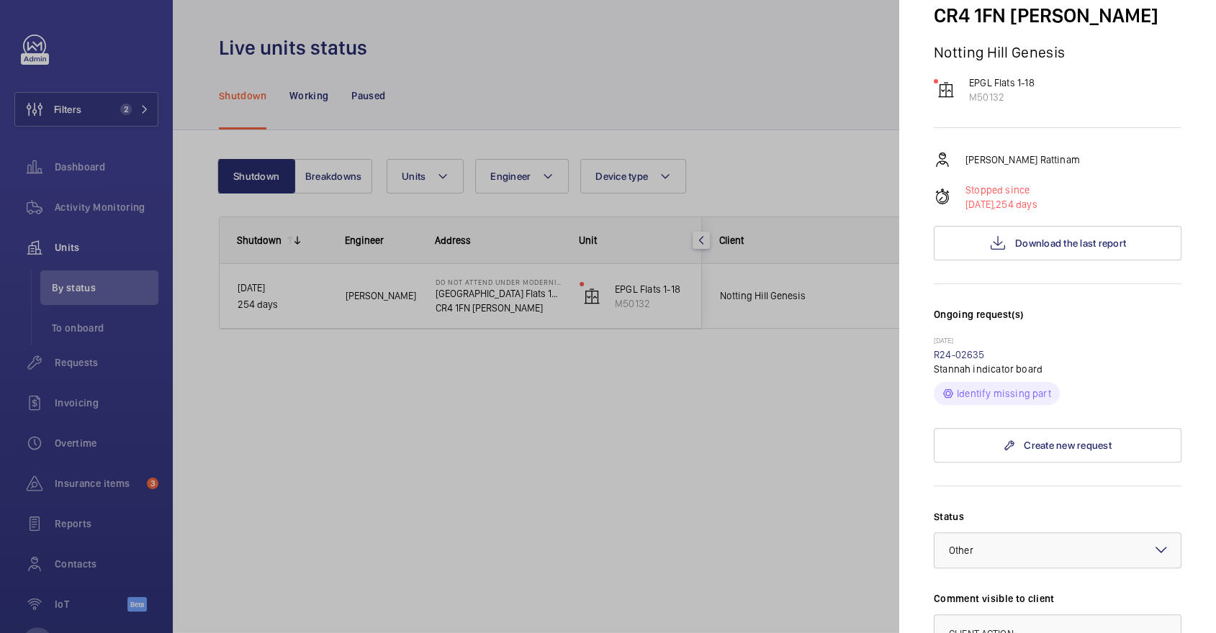
scroll to position [518, 0]
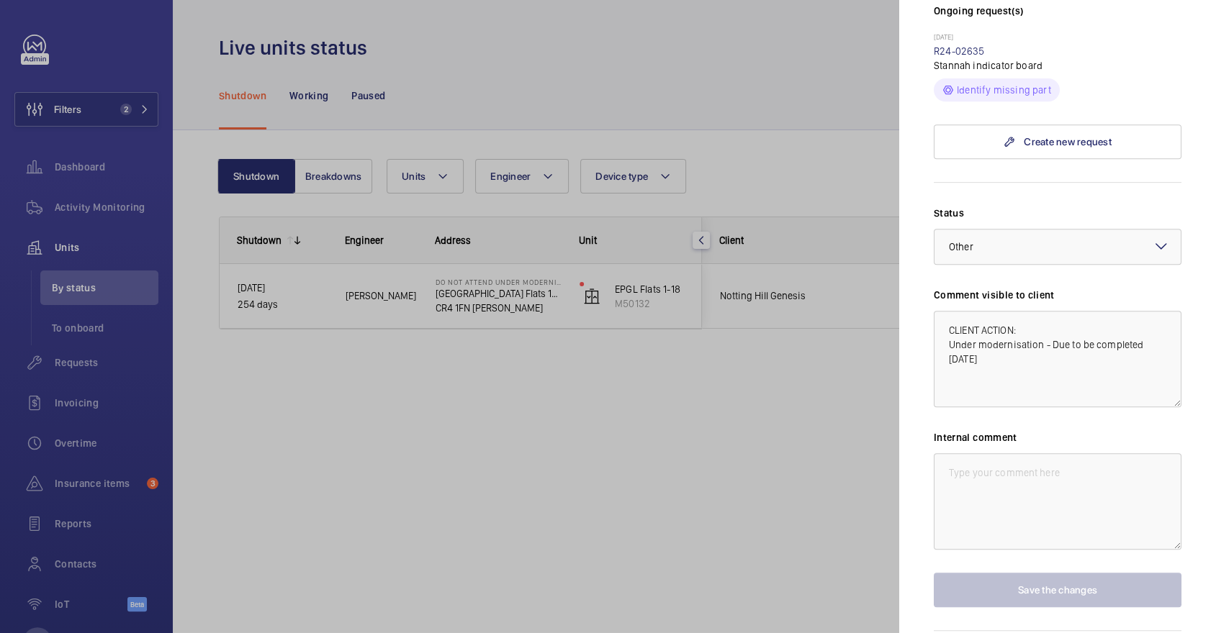
click at [654, 404] on div at bounding box center [608, 316] width 1216 height 633
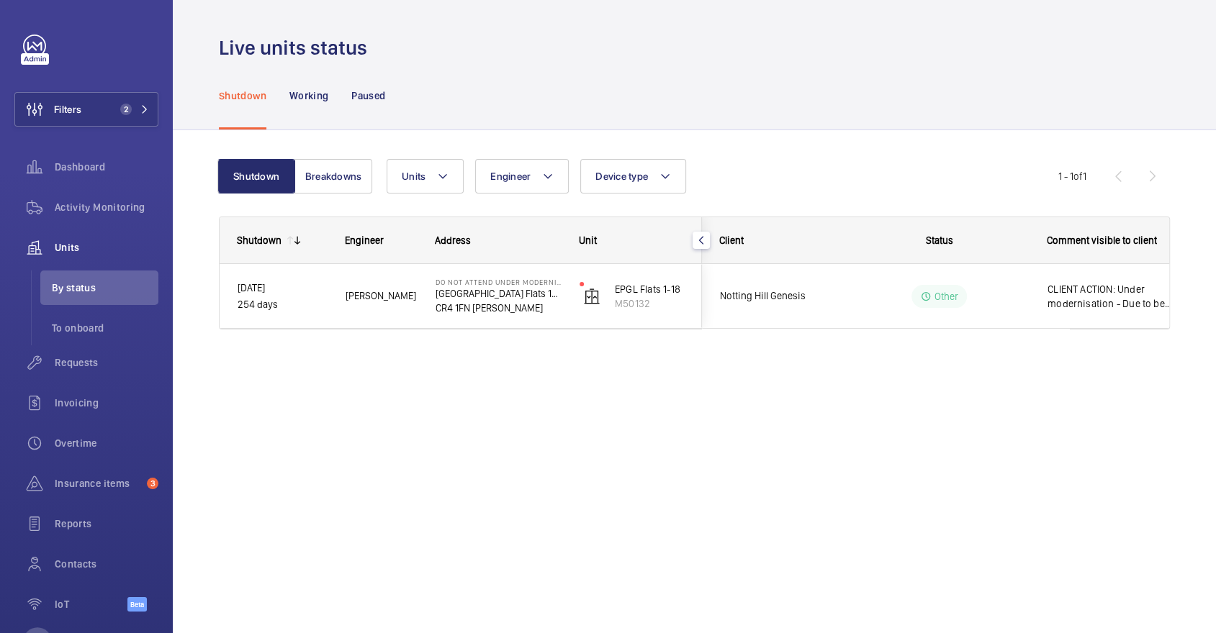
scroll to position [0, 0]
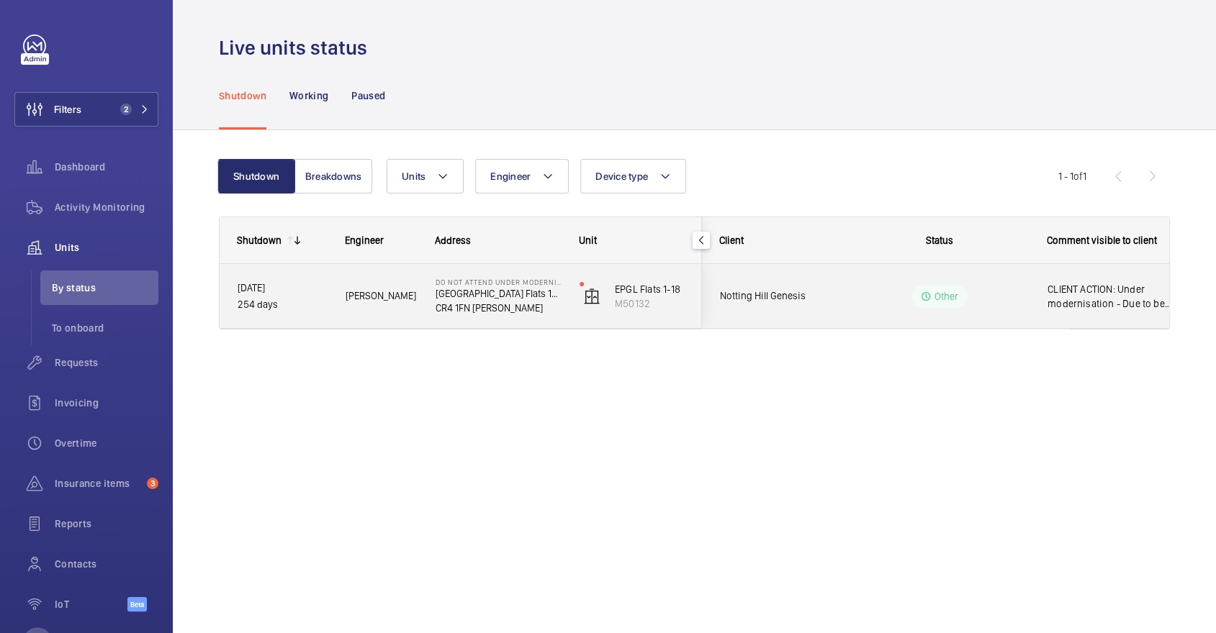
click at [908, 291] on wm-front-pills-cell "Other" at bounding box center [938, 296] width 179 height 23
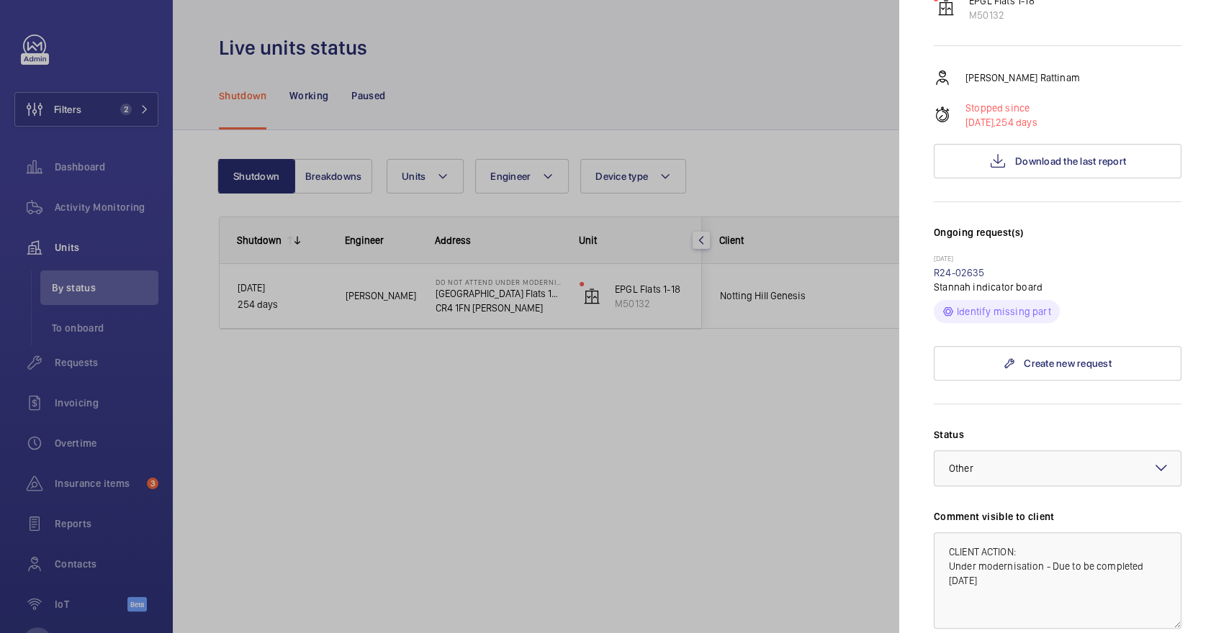
scroll to position [518, 0]
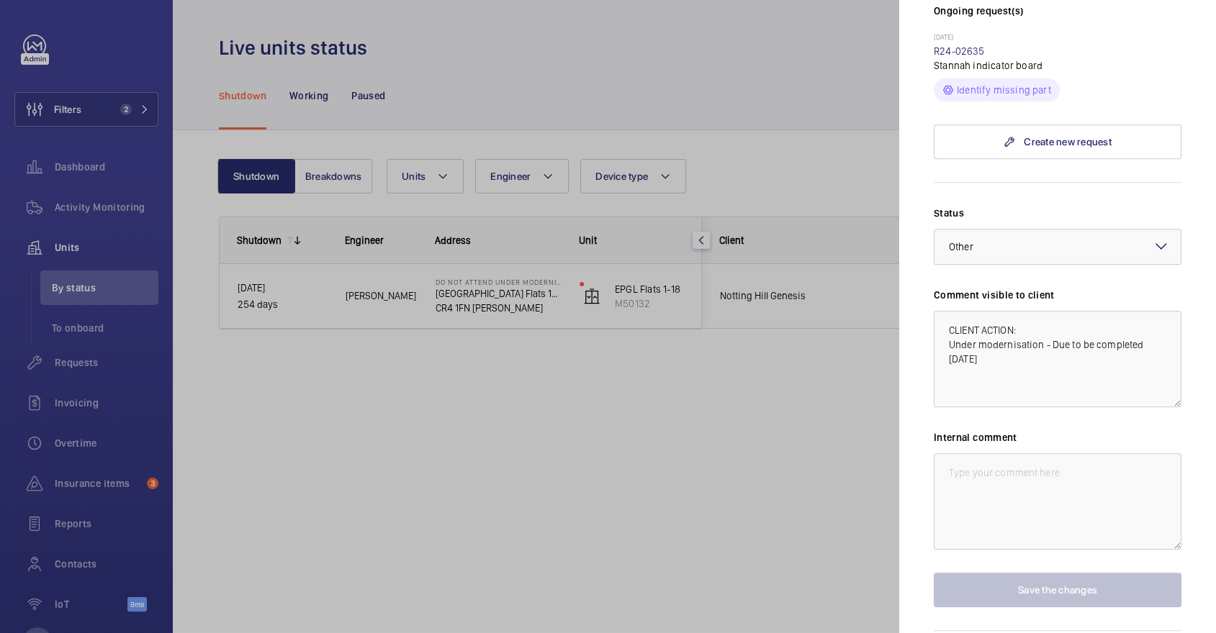
click at [858, 353] on div at bounding box center [608, 316] width 1216 height 633
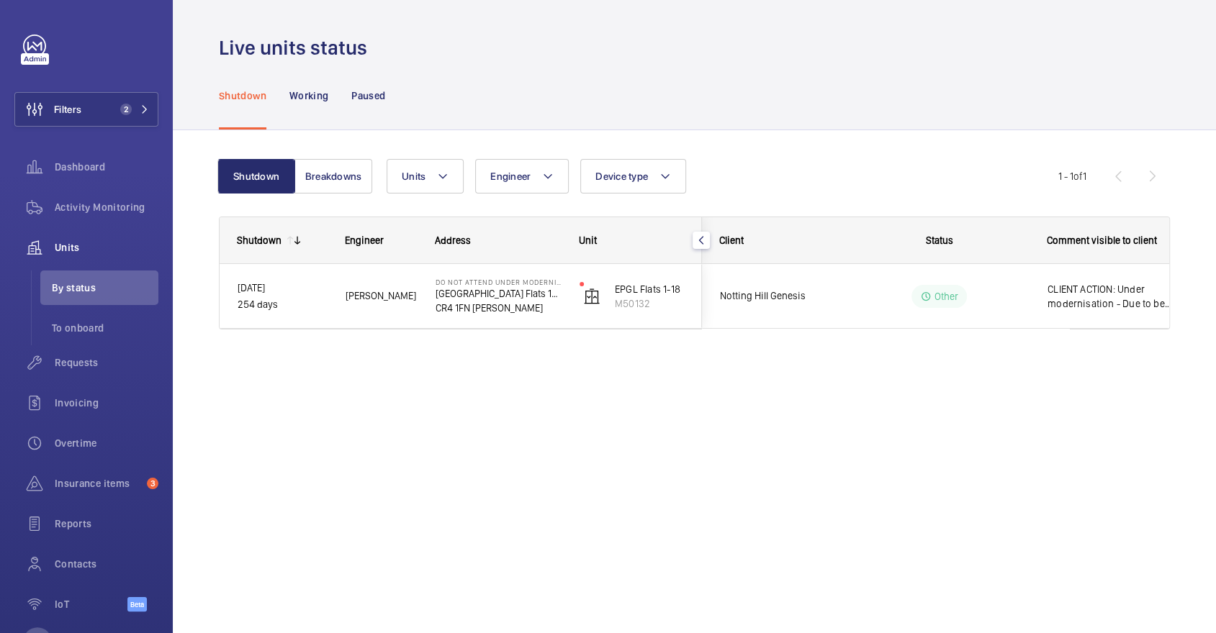
scroll to position [0, 0]
click at [847, 250] on div "Status" at bounding box center [930, 240] width 198 height 46
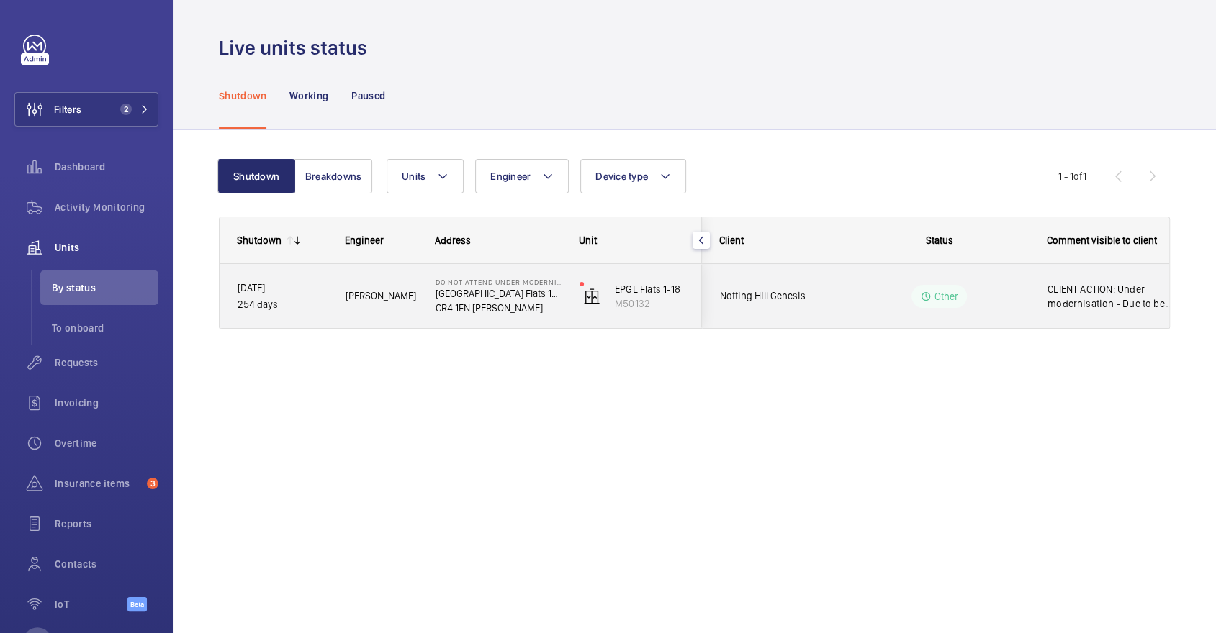
click at [857, 282] on div "Other" at bounding box center [930, 297] width 197 height 52
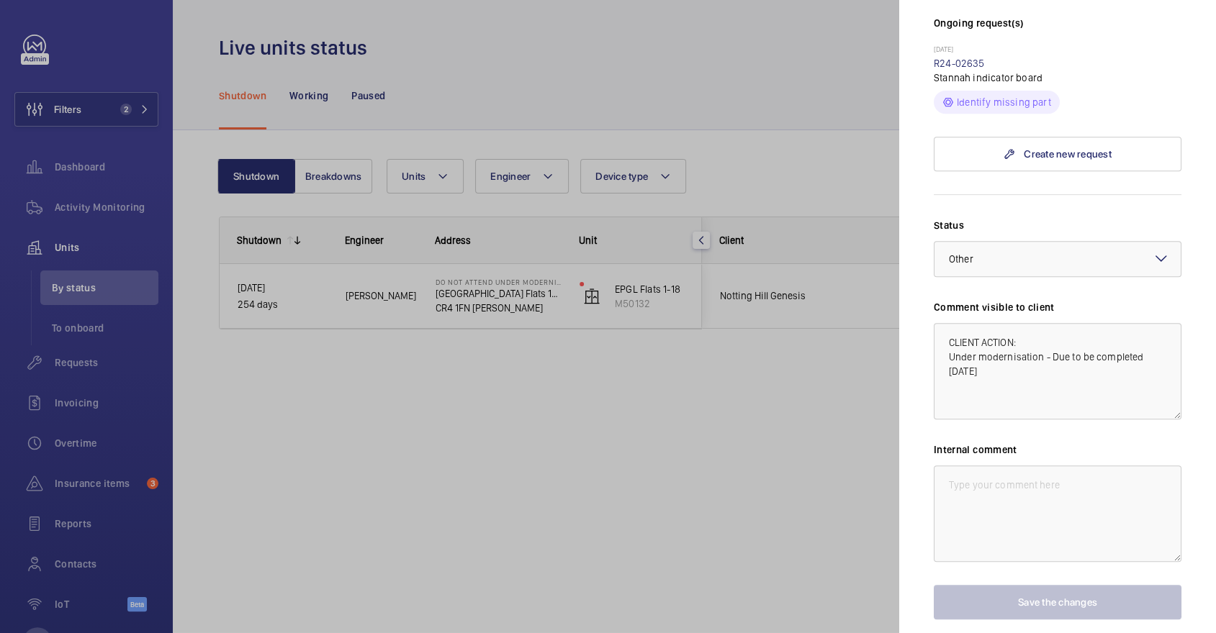
scroll to position [518, 0]
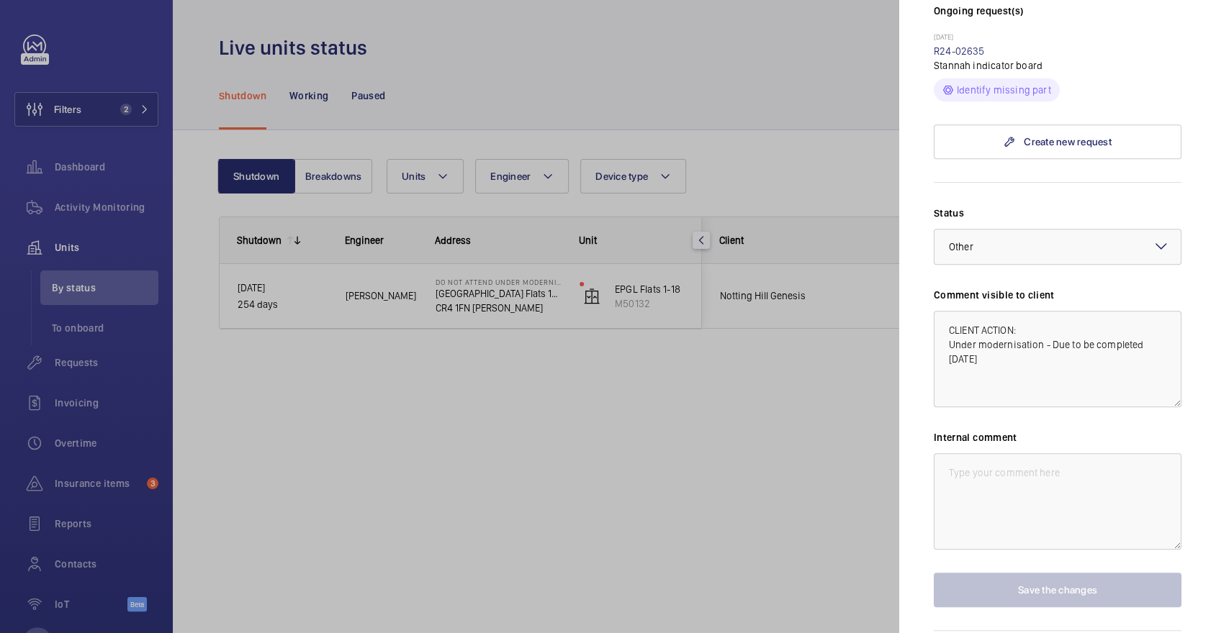
click at [833, 402] on div at bounding box center [608, 316] width 1216 height 633
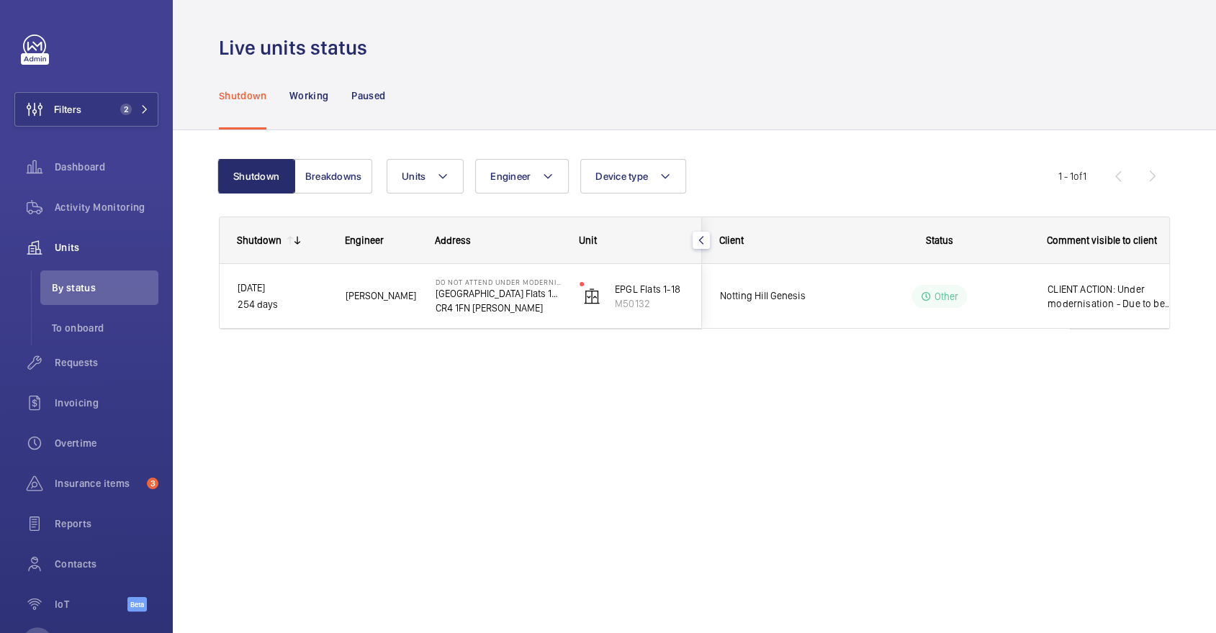
scroll to position [0, 0]
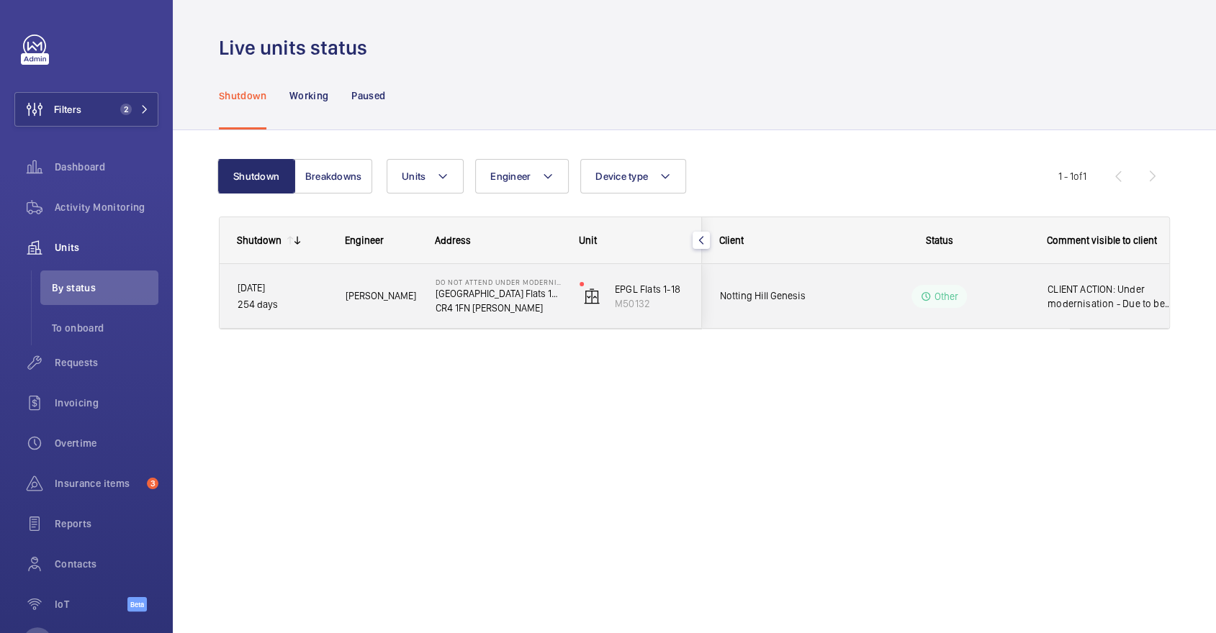
click at [821, 312] on div "Notting Hill Genesis" at bounding box center [767, 296] width 128 height 45
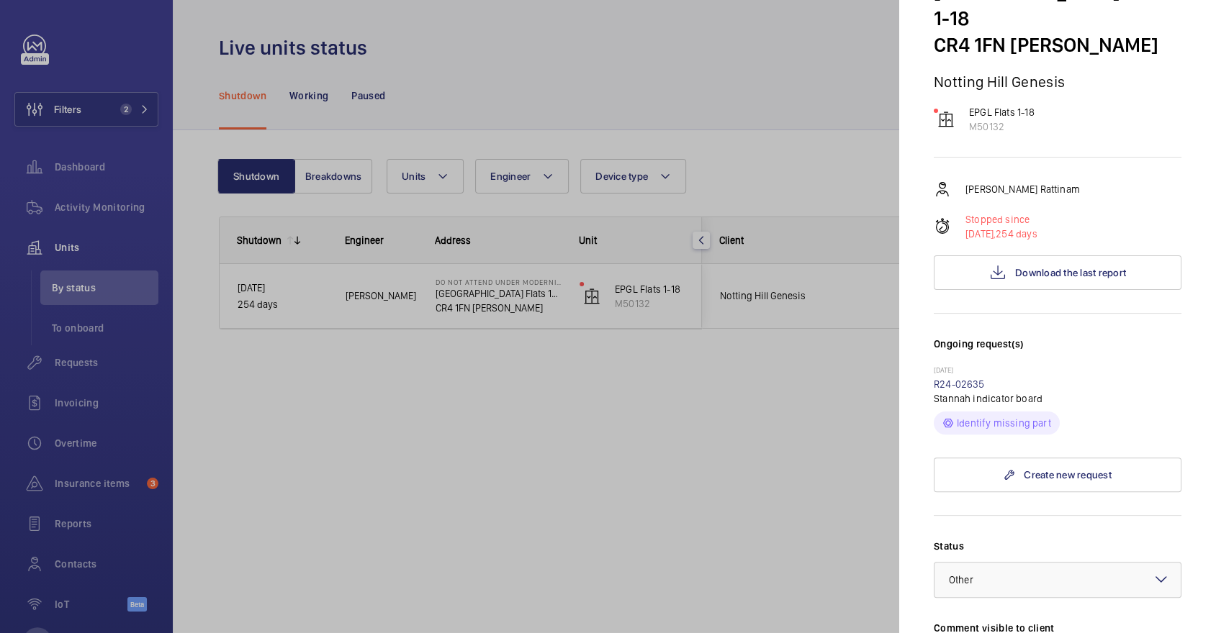
scroll to position [518, 0]
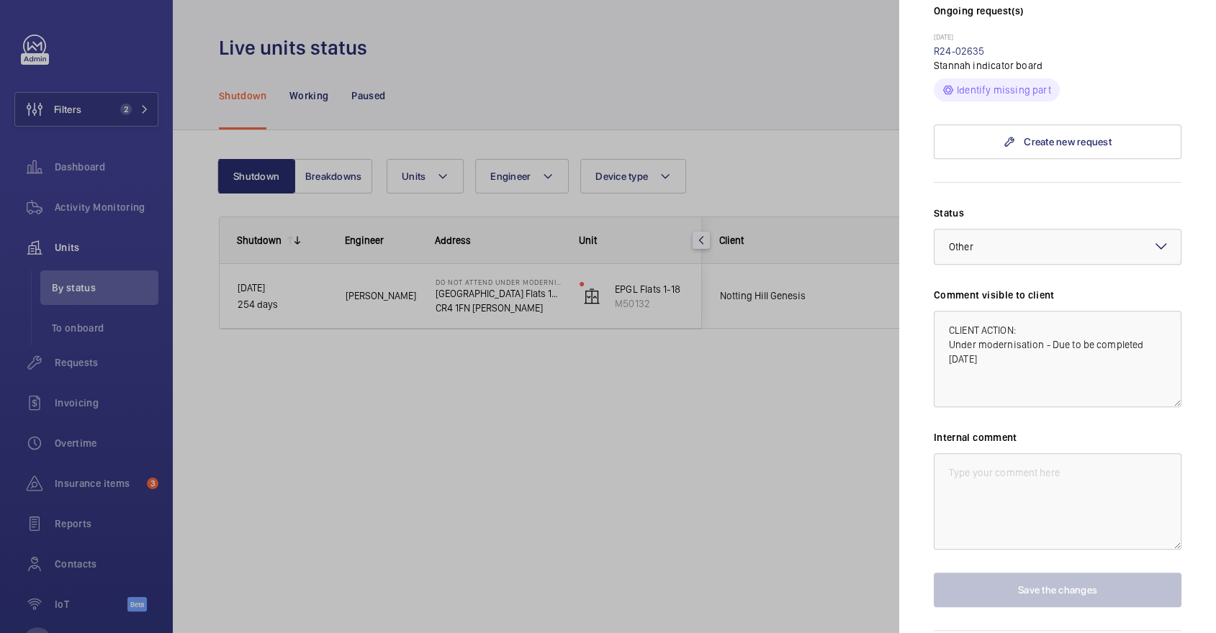
click at [106, 199] on div at bounding box center [608, 316] width 1216 height 633
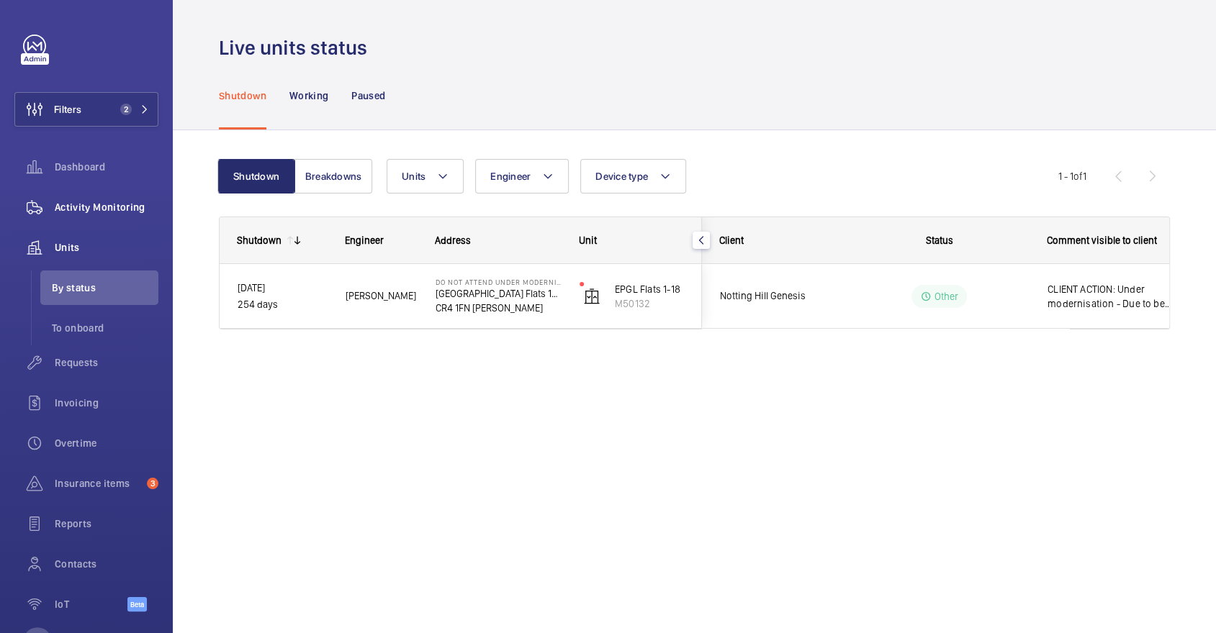
click at [125, 215] on div "Activity Monitoring" at bounding box center [86, 207] width 144 height 35
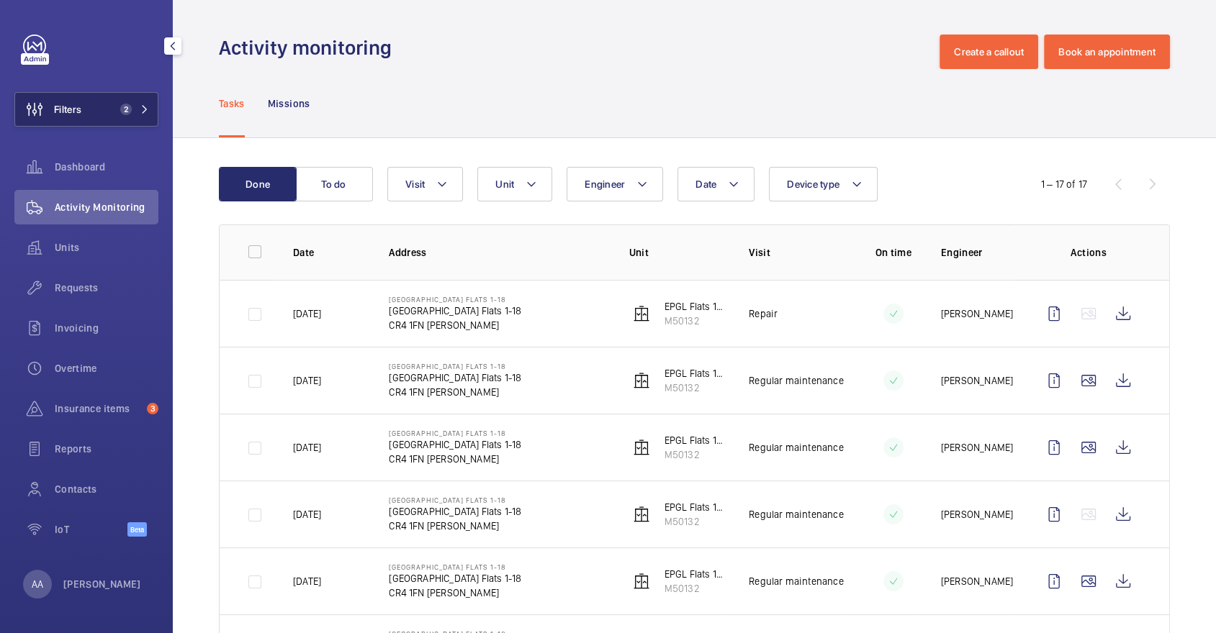
click at [117, 114] on span "2" at bounding box center [122, 110] width 17 height 12
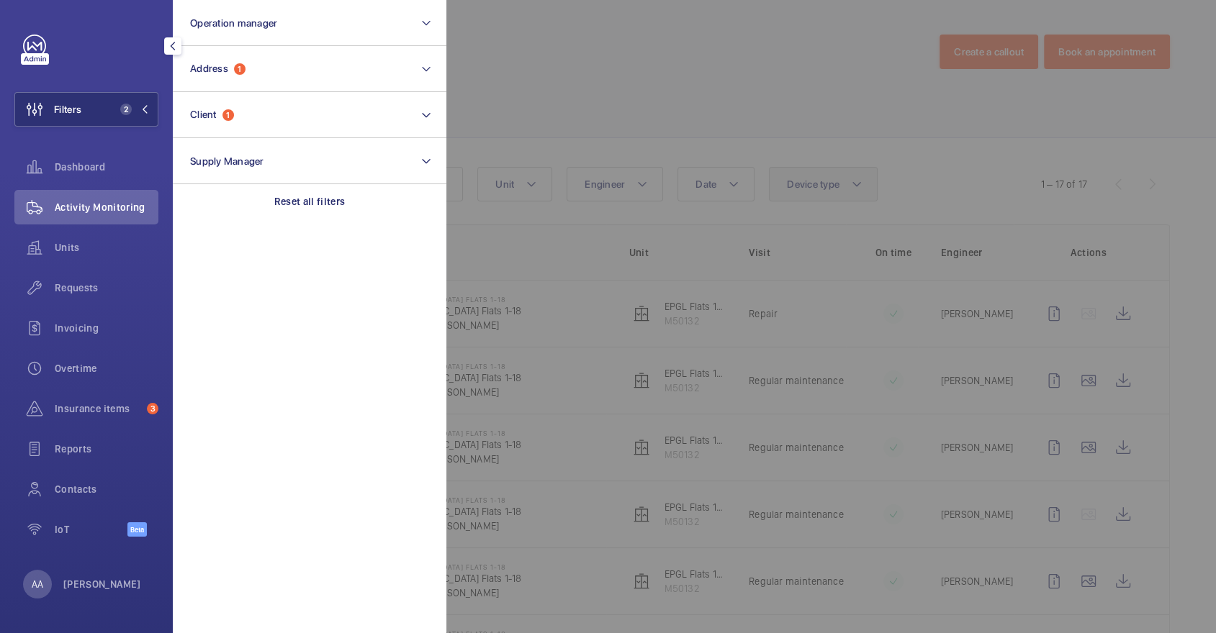
click at [860, 174] on div at bounding box center [1054, 316] width 1216 height 633
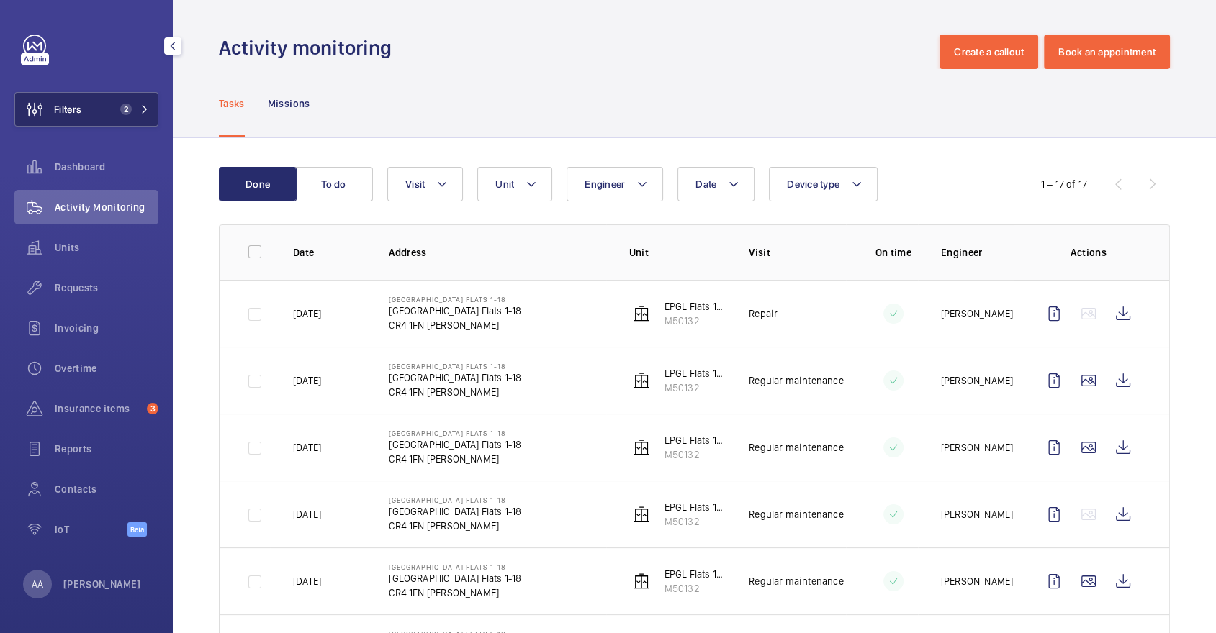
click at [99, 104] on button "Filters 2" at bounding box center [86, 109] width 144 height 35
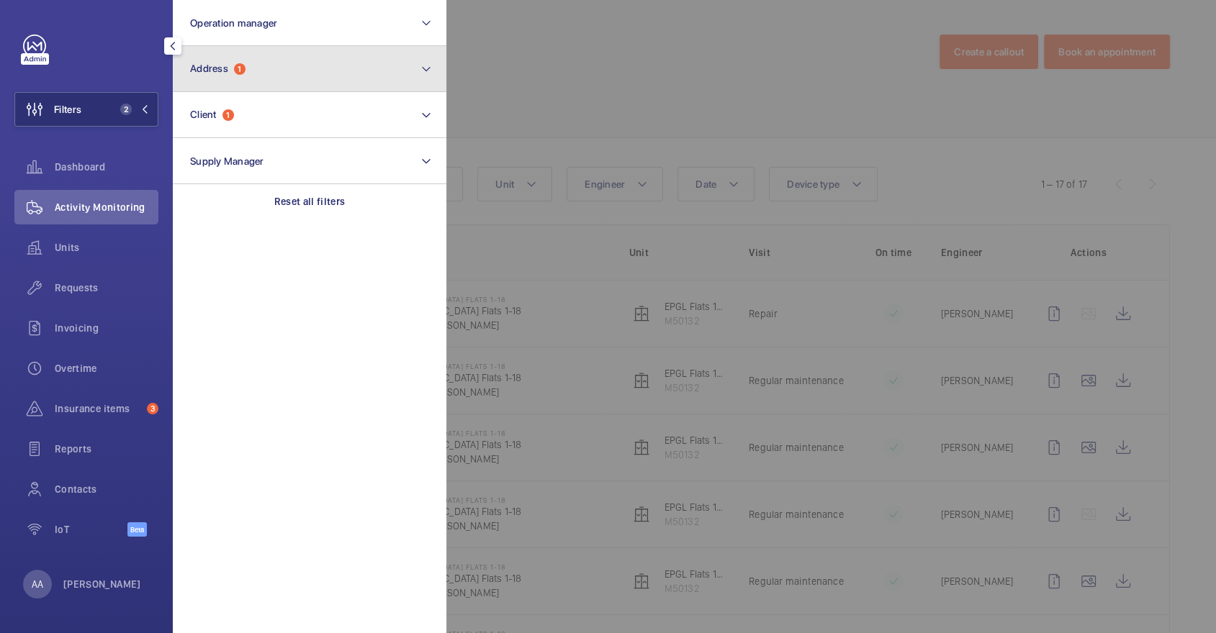
click at [381, 72] on button "Address 1" at bounding box center [310, 69] width 274 height 46
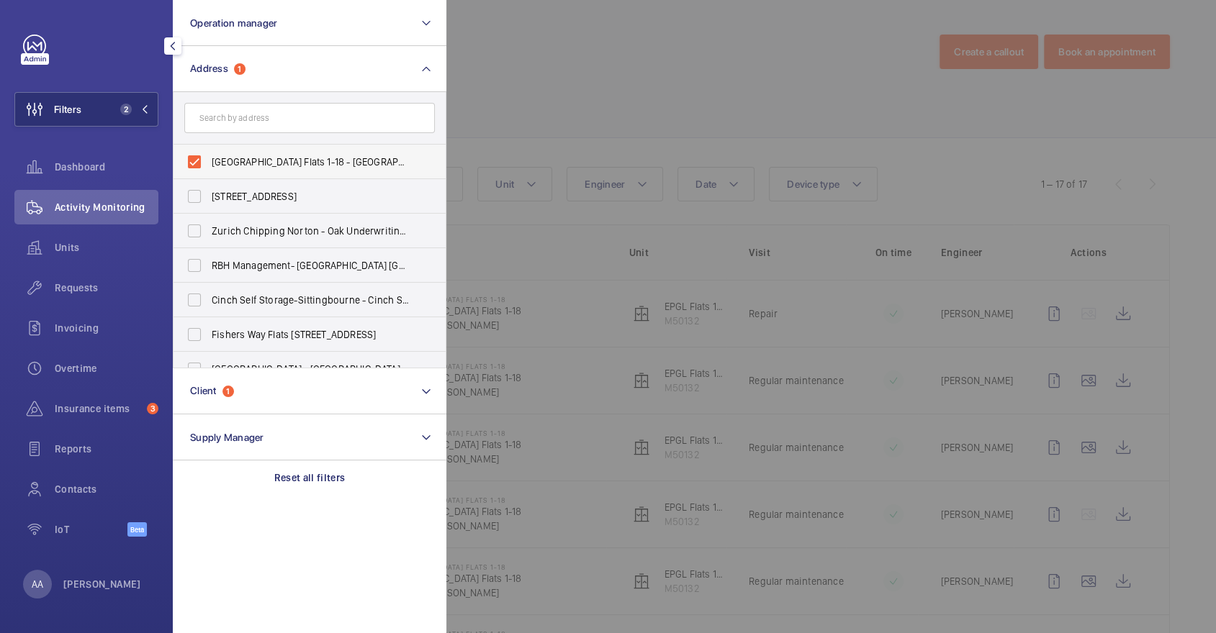
click at [267, 164] on span "Meadow Lodge Flats 1-18 - Meadow Lodge Flats 1-18, MITCHAM CR4 1FN" at bounding box center [311, 162] width 198 height 14
click at [209, 164] on input "Meadow Lodge Flats 1-18 - Meadow Lodge Flats 1-18, MITCHAM CR4 1FN" at bounding box center [194, 162] width 29 height 29
checkbox input "false"
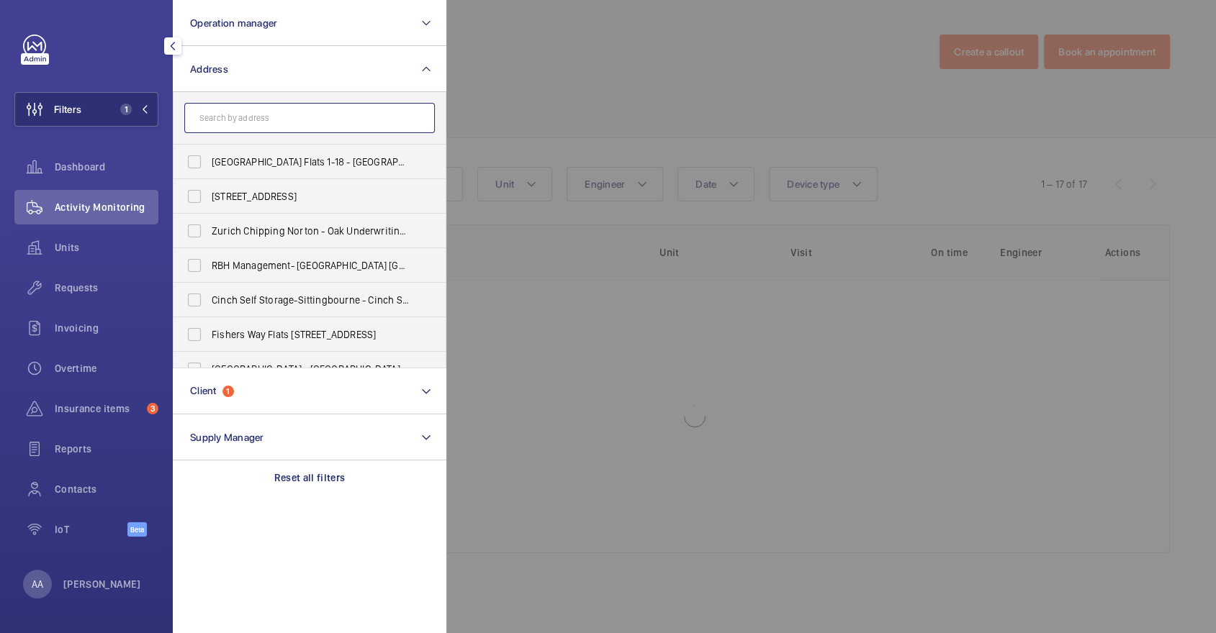
click at [243, 123] on input "text" at bounding box center [309, 118] width 250 height 30
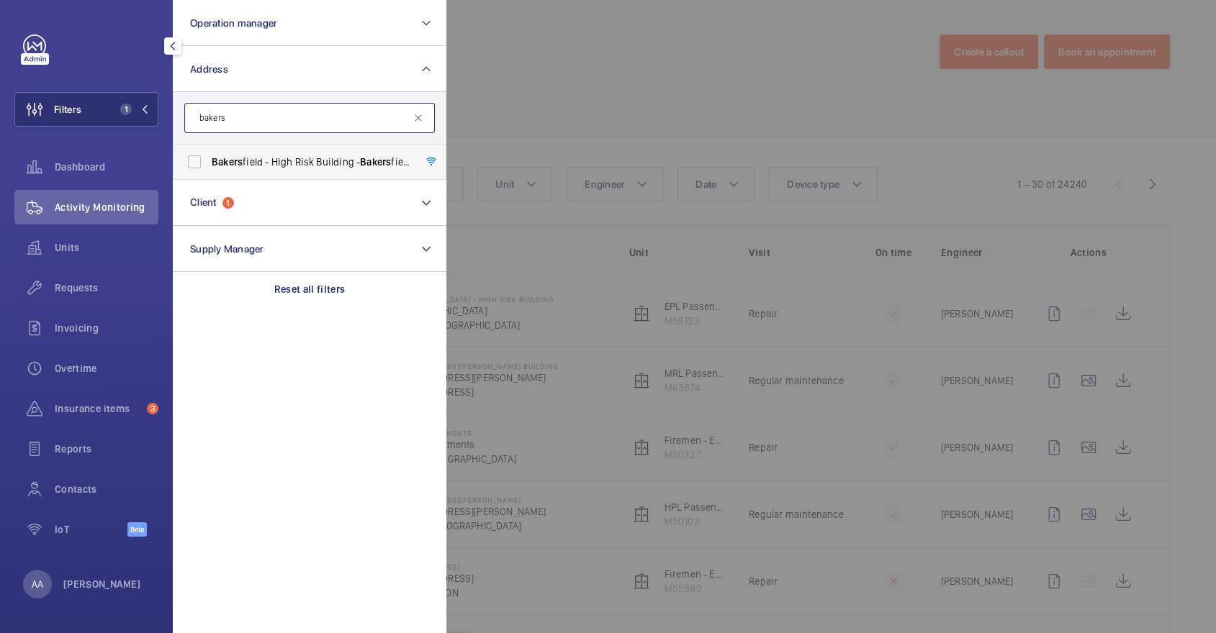
type input "bakers"
click at [253, 161] on span "Bakers field - High Risk Building - Bakers field, LONDON N7 0LT" at bounding box center [311, 162] width 198 height 14
click at [209, 161] on input "Bakers field - High Risk Building - Bakers field, LONDON N7 0LT" at bounding box center [194, 162] width 29 height 29
checkbox input "true"
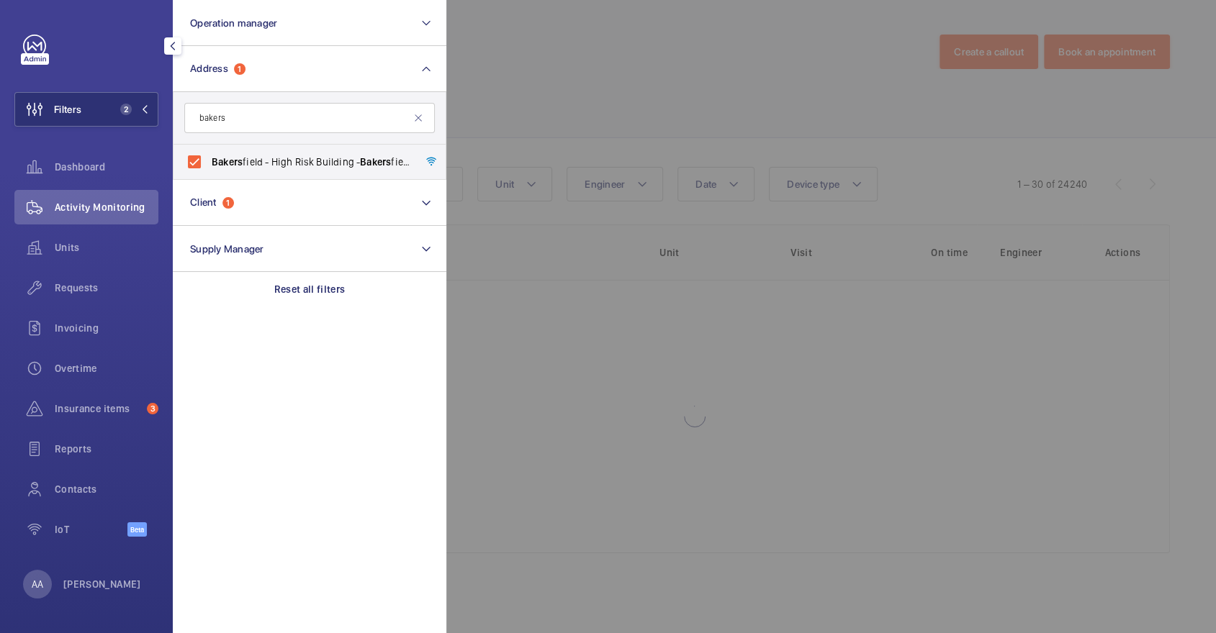
click at [666, 161] on div at bounding box center [1054, 316] width 1216 height 633
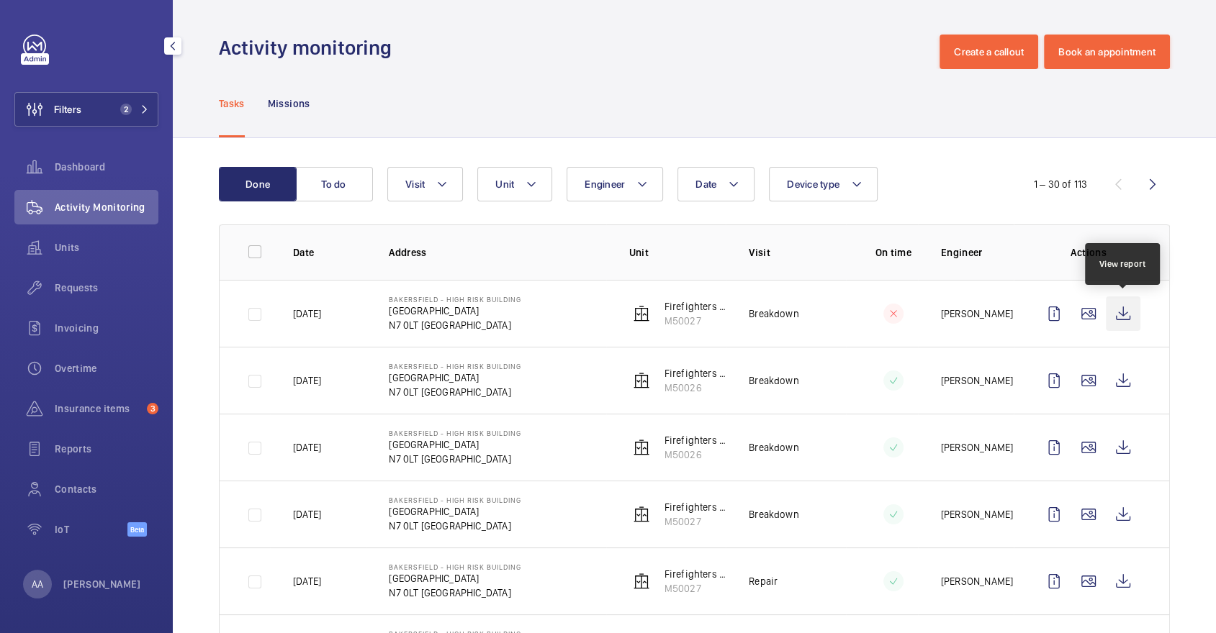
click at [1129, 302] on wm-front-icon-button at bounding box center [1123, 314] width 35 height 35
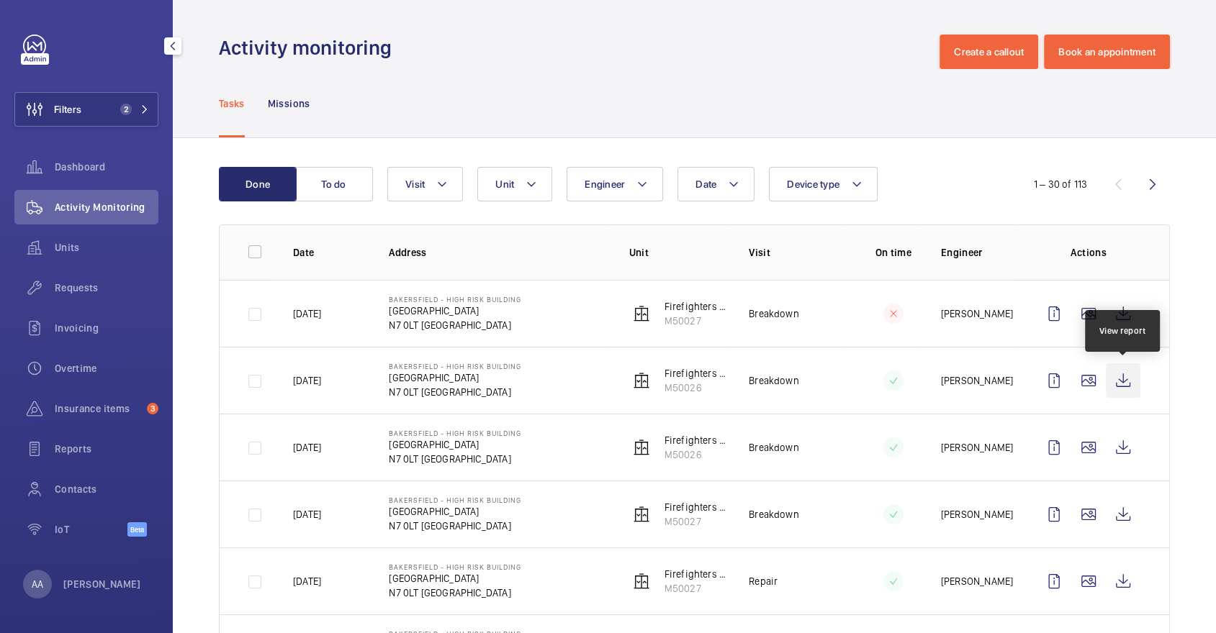
click at [1115, 382] on wm-front-icon-button at bounding box center [1123, 381] width 35 height 35
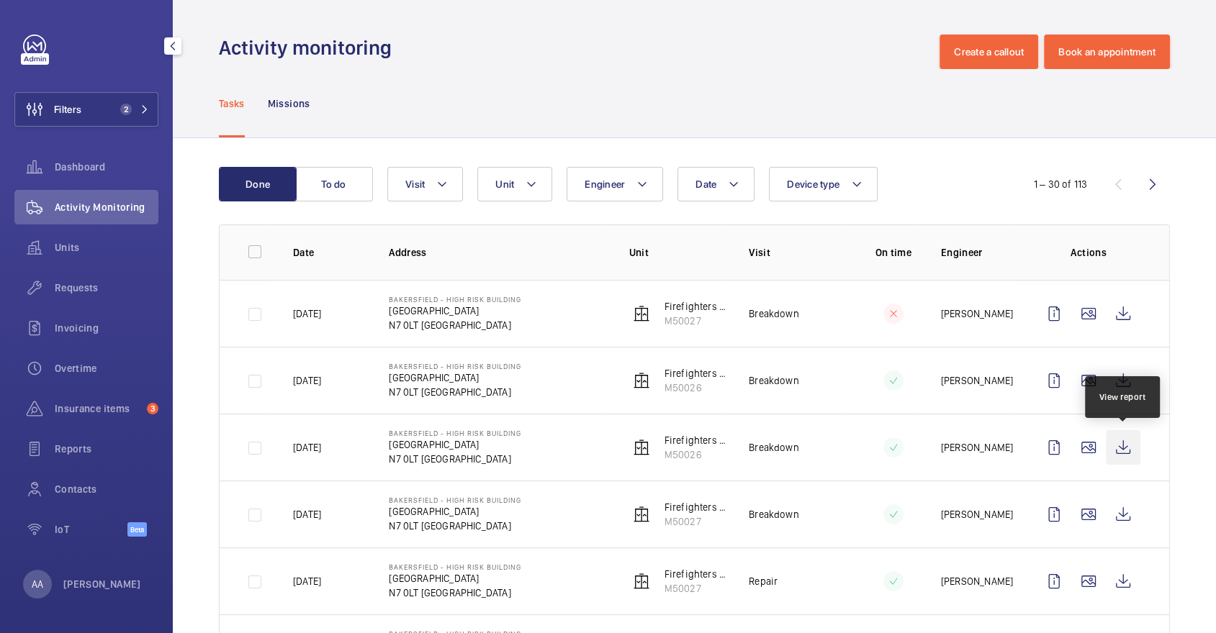
click at [1132, 446] on wm-front-icon-button at bounding box center [1123, 447] width 35 height 35
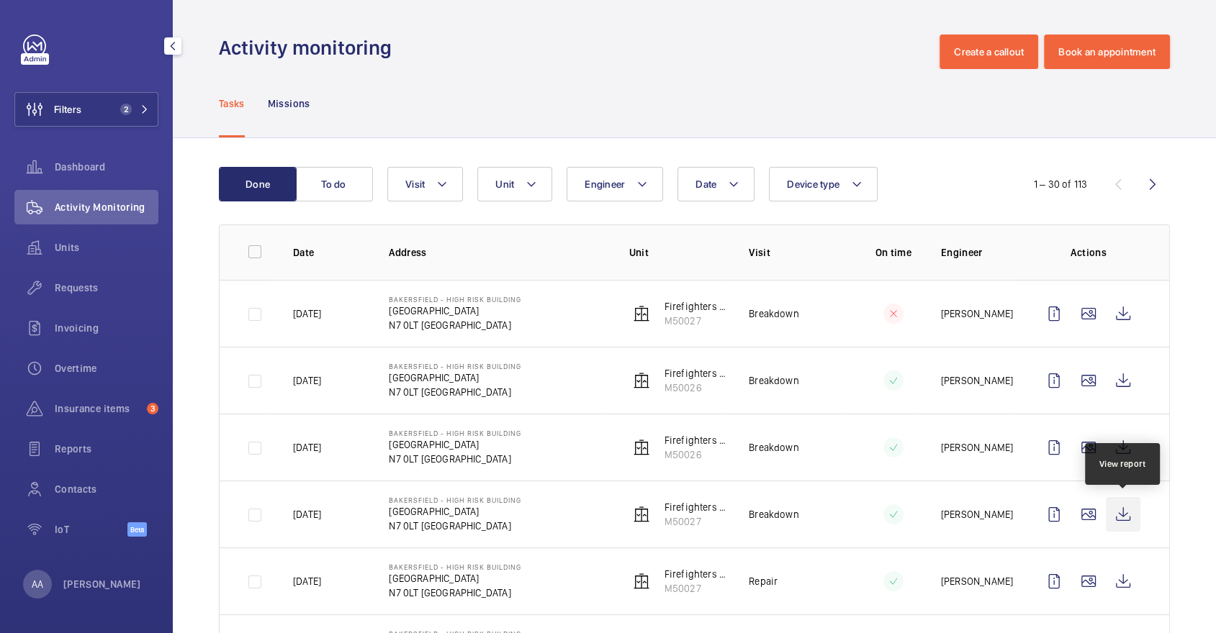
click at [1119, 512] on wm-front-icon-button at bounding box center [1123, 514] width 35 height 35
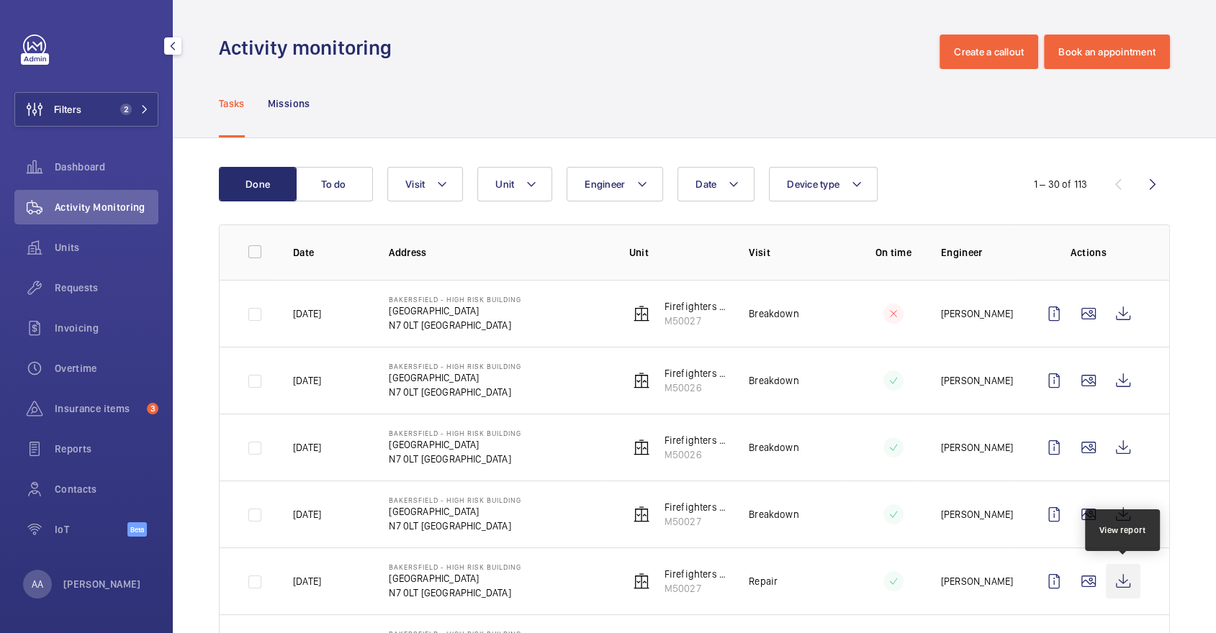
click at [1126, 580] on wm-front-icon-button at bounding box center [1123, 581] width 35 height 35
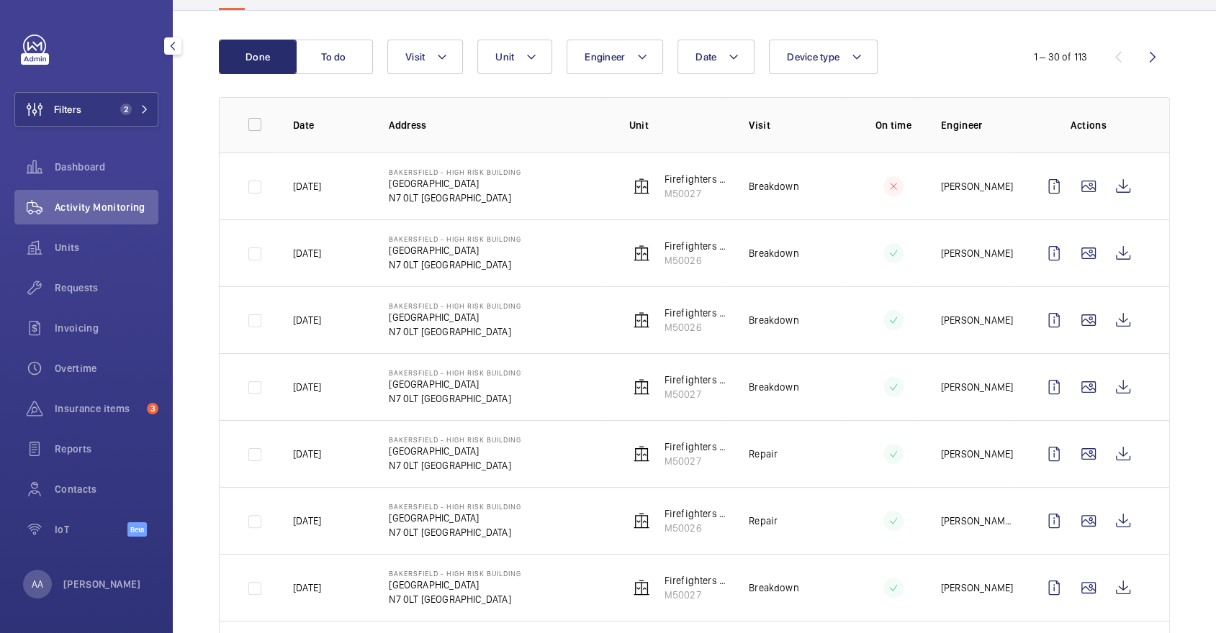
scroll to position [157, 0]
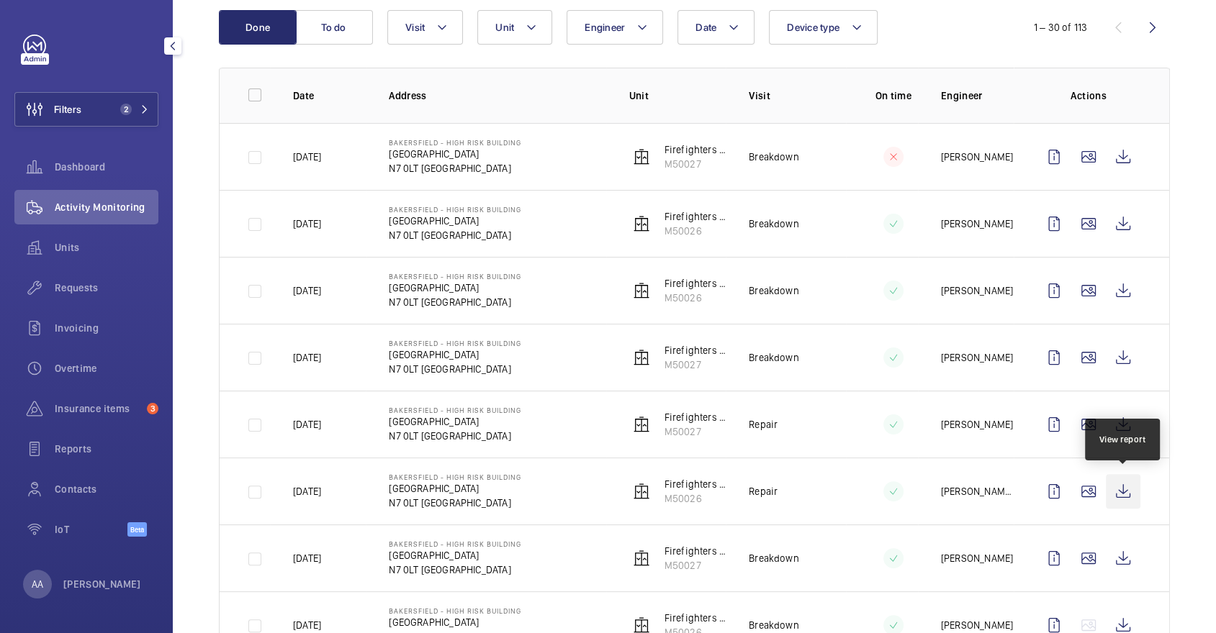
click at [1119, 497] on wm-front-icon-button at bounding box center [1123, 491] width 35 height 35
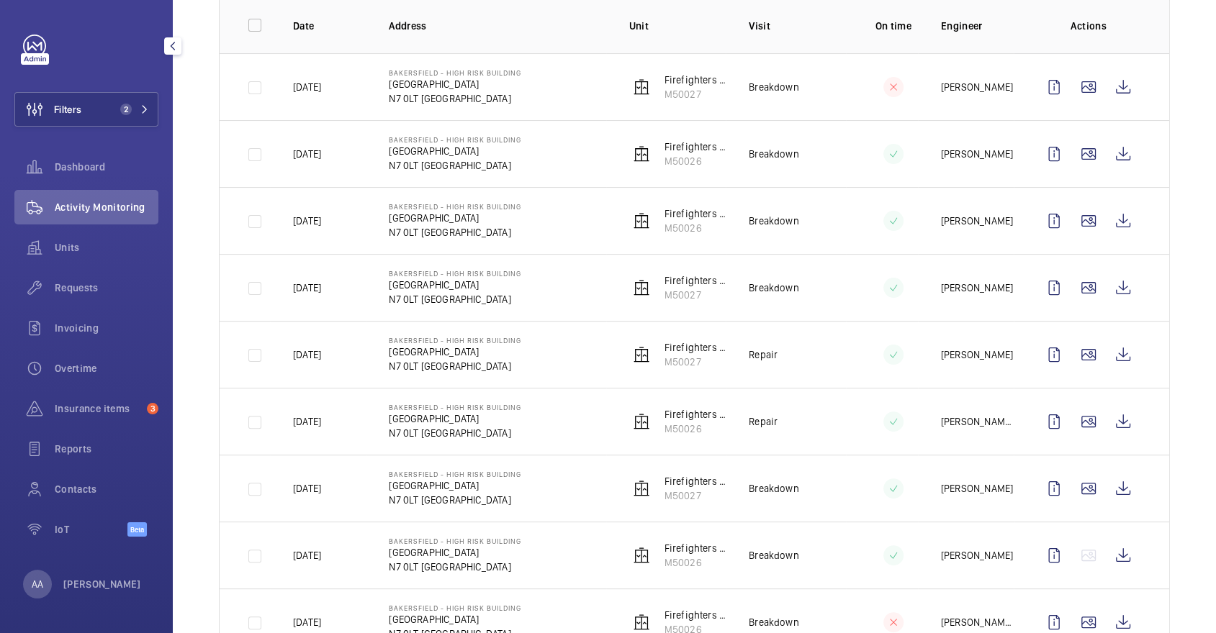
scroll to position [241, 0]
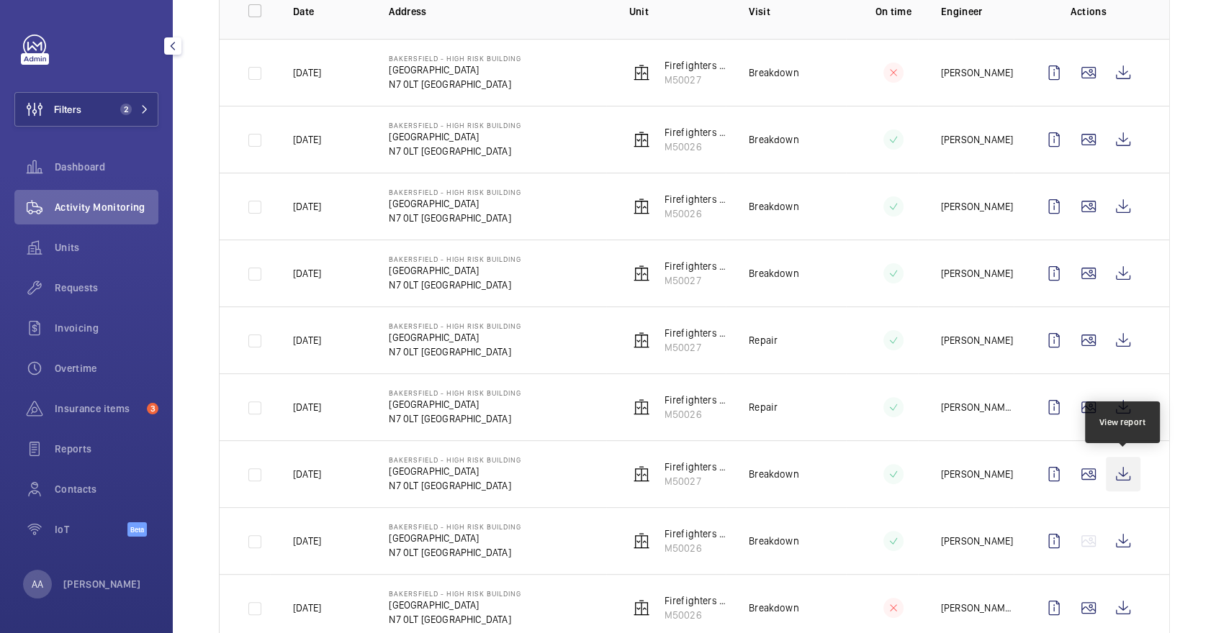
click at [1121, 472] on wm-front-icon-button at bounding box center [1123, 474] width 35 height 35
click at [1137, 467] on wm-front-icon-button at bounding box center [1123, 474] width 35 height 35
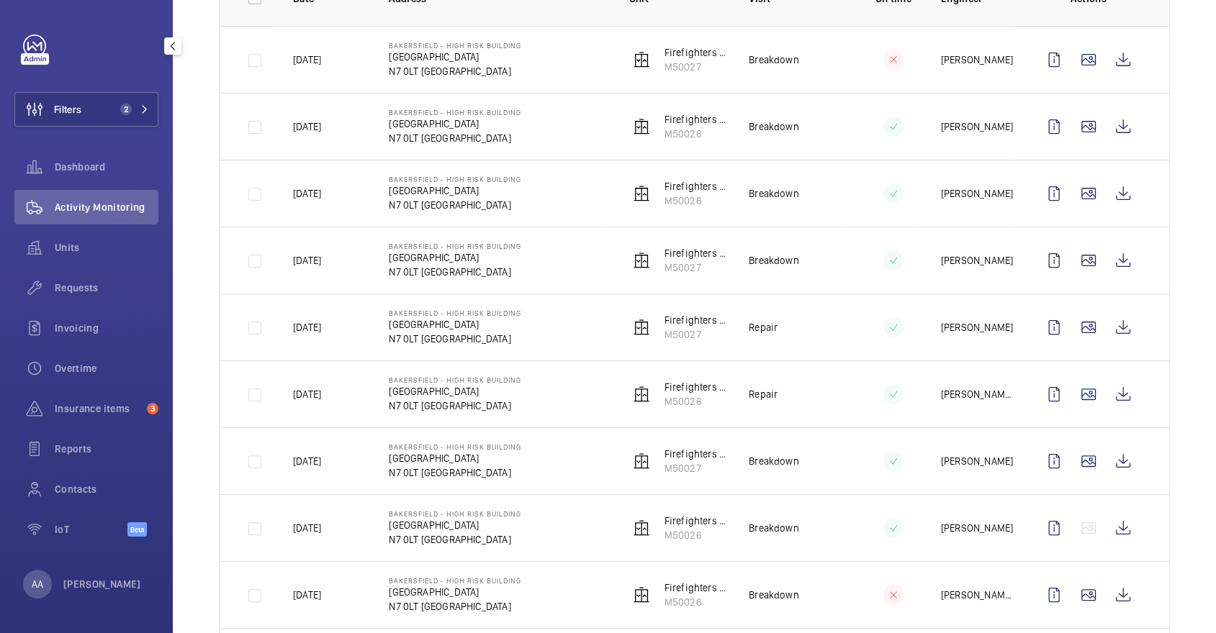
scroll to position [0, 0]
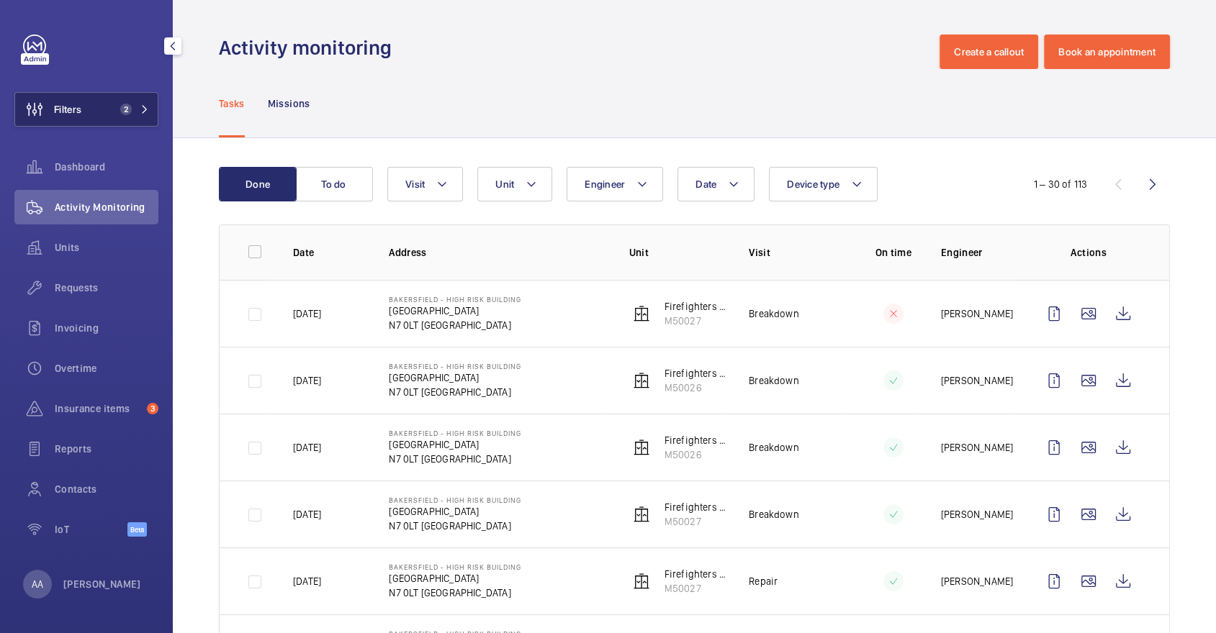
click at [101, 96] on button "Filters 2" at bounding box center [86, 109] width 144 height 35
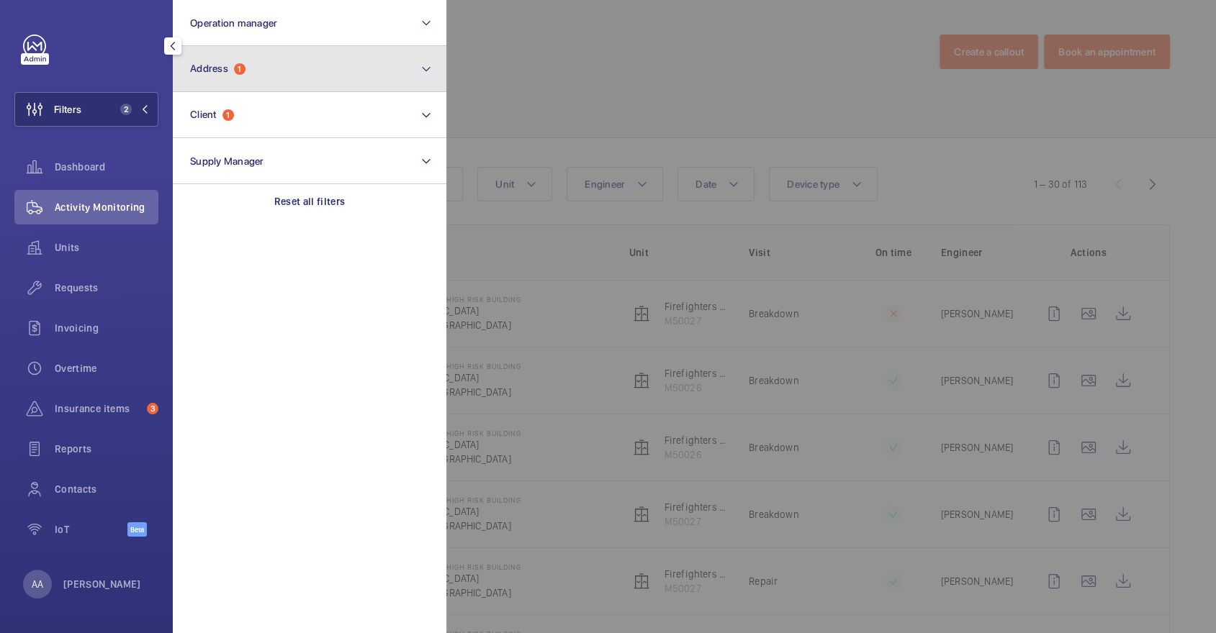
click at [312, 60] on button "Address 1" at bounding box center [310, 69] width 274 height 46
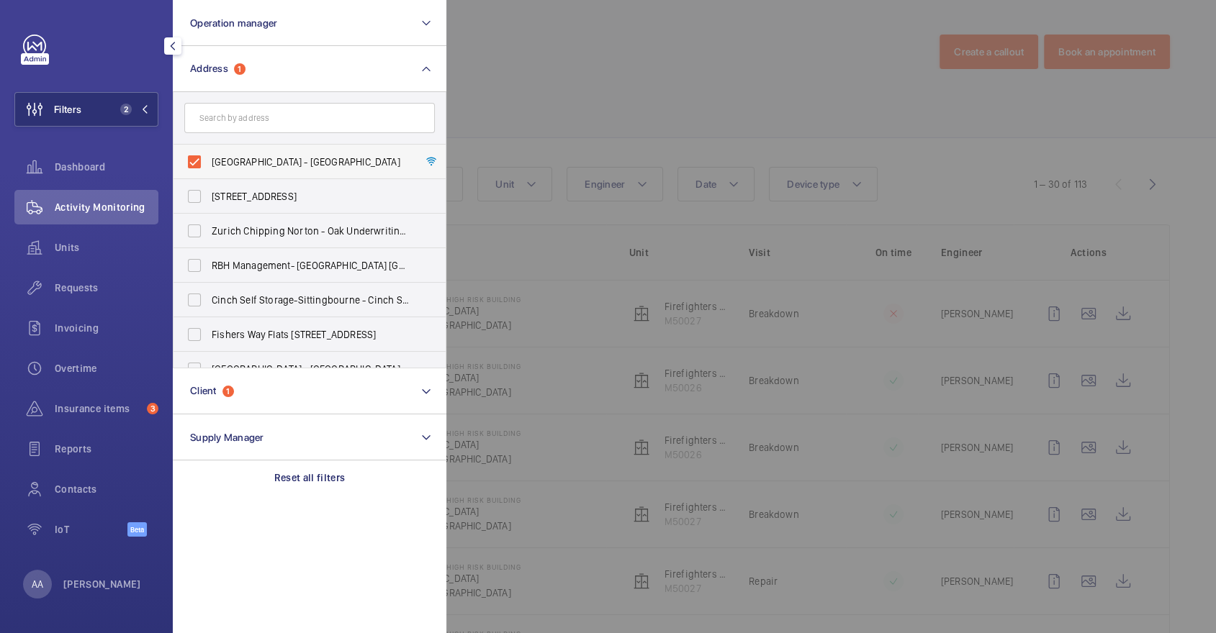
click at [283, 161] on span "Bakersfield - High Risk Building - Bakersfield, LONDON N7 0LT" at bounding box center [311, 162] width 198 height 14
click at [209, 161] on input "Bakersfield - High Risk Building - Bakersfield, LONDON N7 0LT" at bounding box center [194, 162] width 29 height 29
checkbox input "false"
drag, startPoint x: 322, startPoint y: 140, endPoint x: 322, endPoint y: 131, distance: 9.4
click at [322, 140] on form at bounding box center [309, 118] width 272 height 53
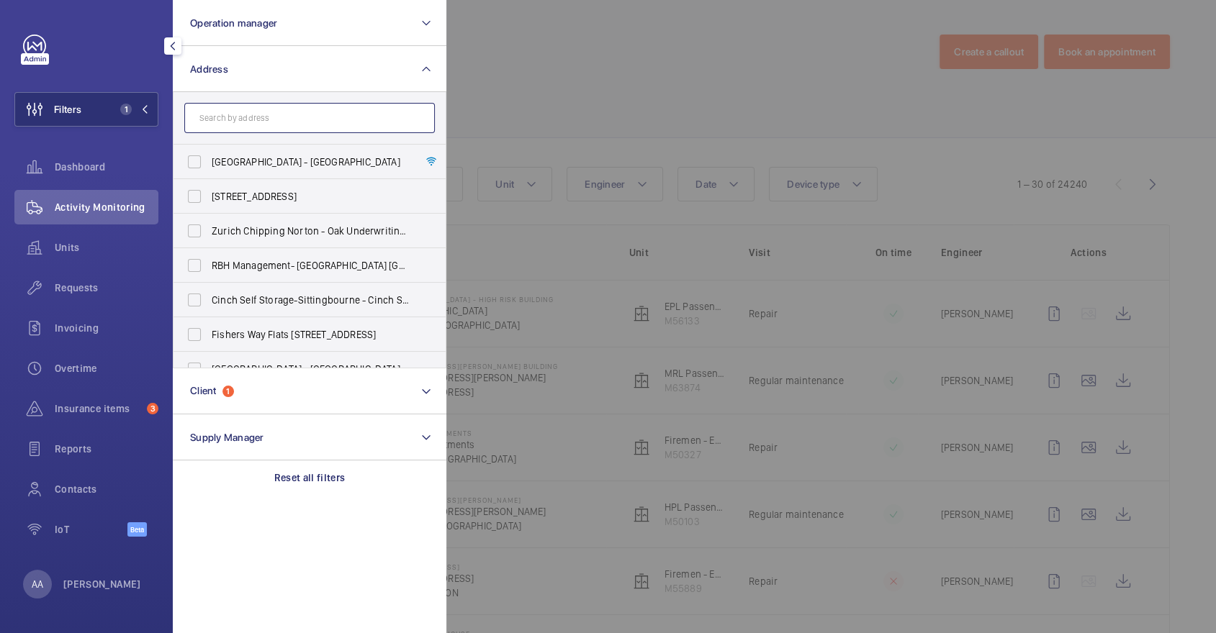
click at [322, 125] on input "text" at bounding box center [309, 118] width 250 height 30
paste input "Meadow Lodge Flats"
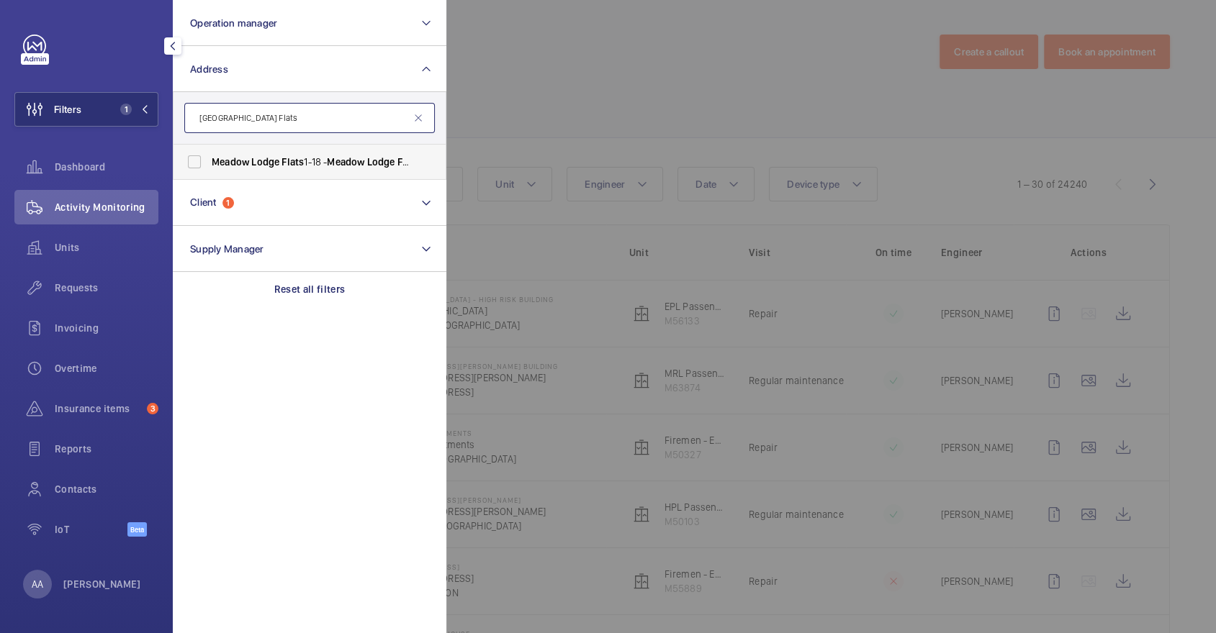
type input "Meadow Lodge Flats"
click at [312, 157] on span "Meadow Lodge Flats 1-18 - Meadow Lodge Flats 1-18, MITCHAM CR4 1FN" at bounding box center [311, 162] width 198 height 14
click at [209, 157] on input "Meadow Lodge Flats 1-18 - Meadow Lodge Flats 1-18, MITCHAM CR4 1FN" at bounding box center [194, 162] width 29 height 29
checkbox input "true"
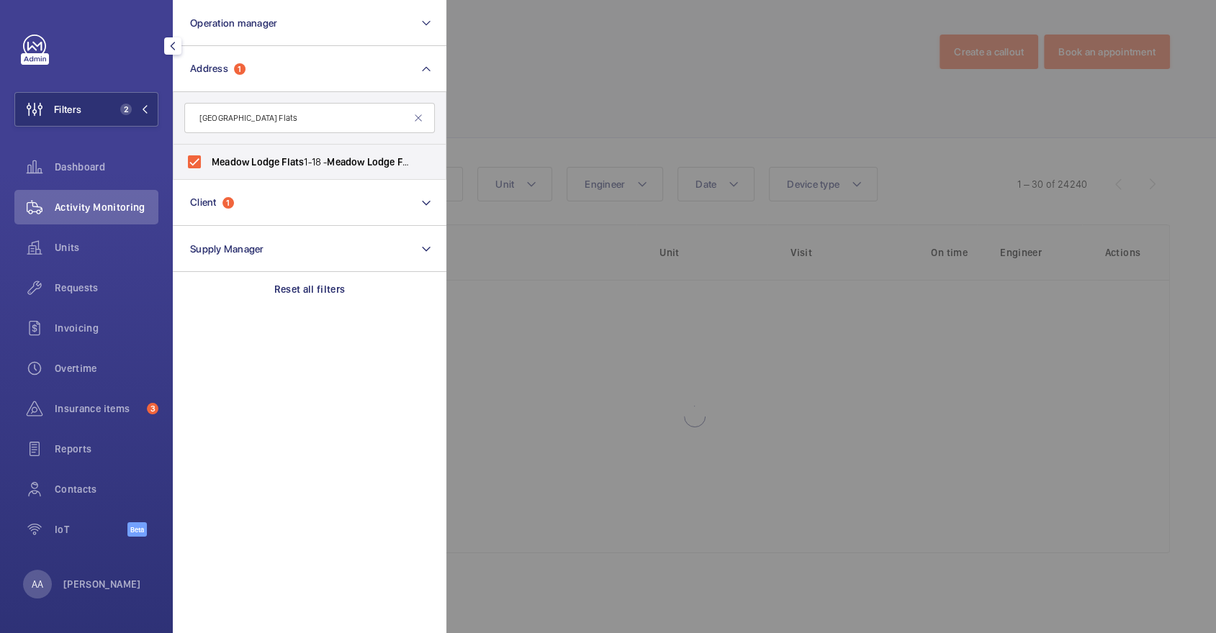
click at [595, 95] on div at bounding box center [1054, 316] width 1216 height 633
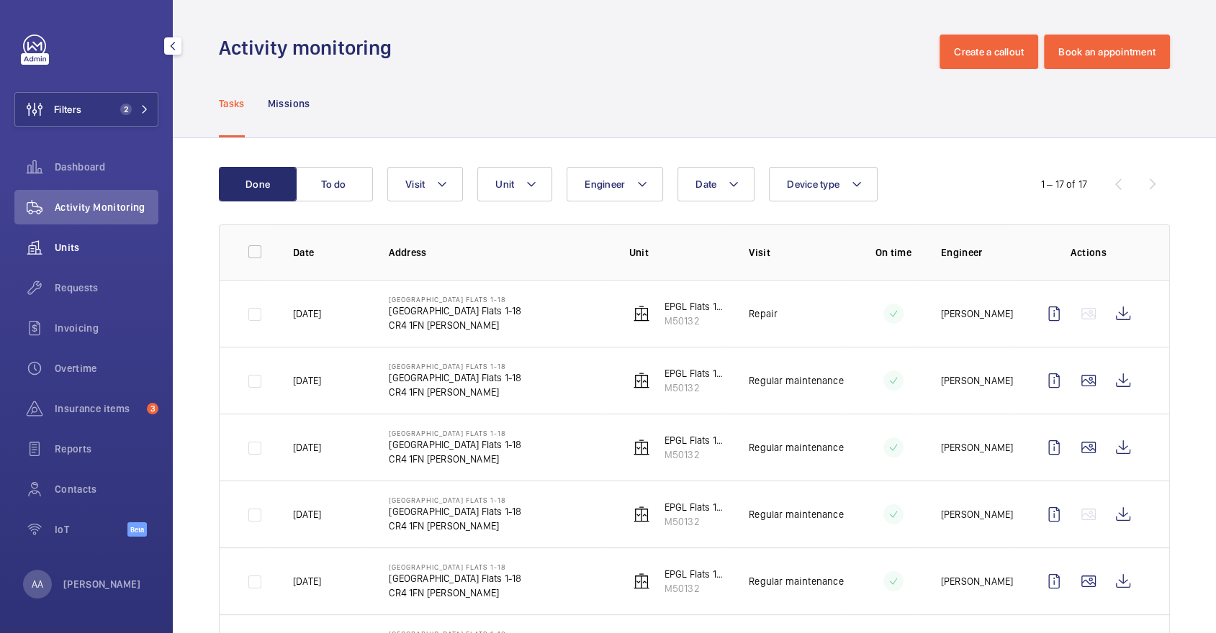
click at [99, 242] on span "Units" at bounding box center [107, 247] width 104 height 14
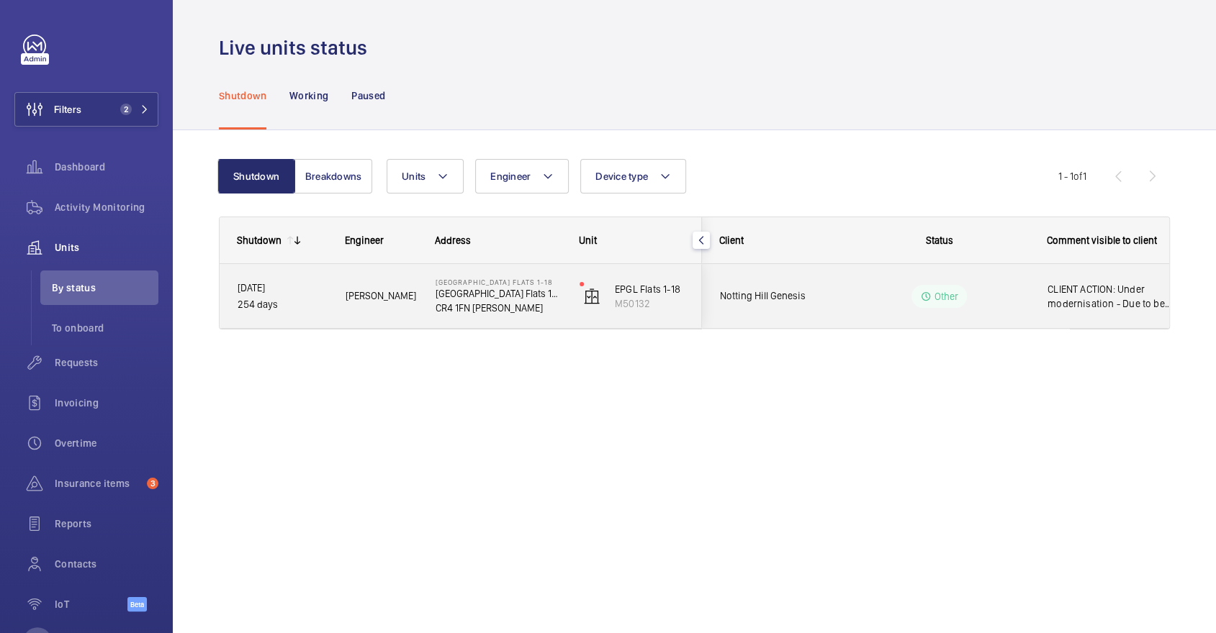
click at [883, 299] on wm-front-pills-cell "Other" at bounding box center [938, 296] width 179 height 23
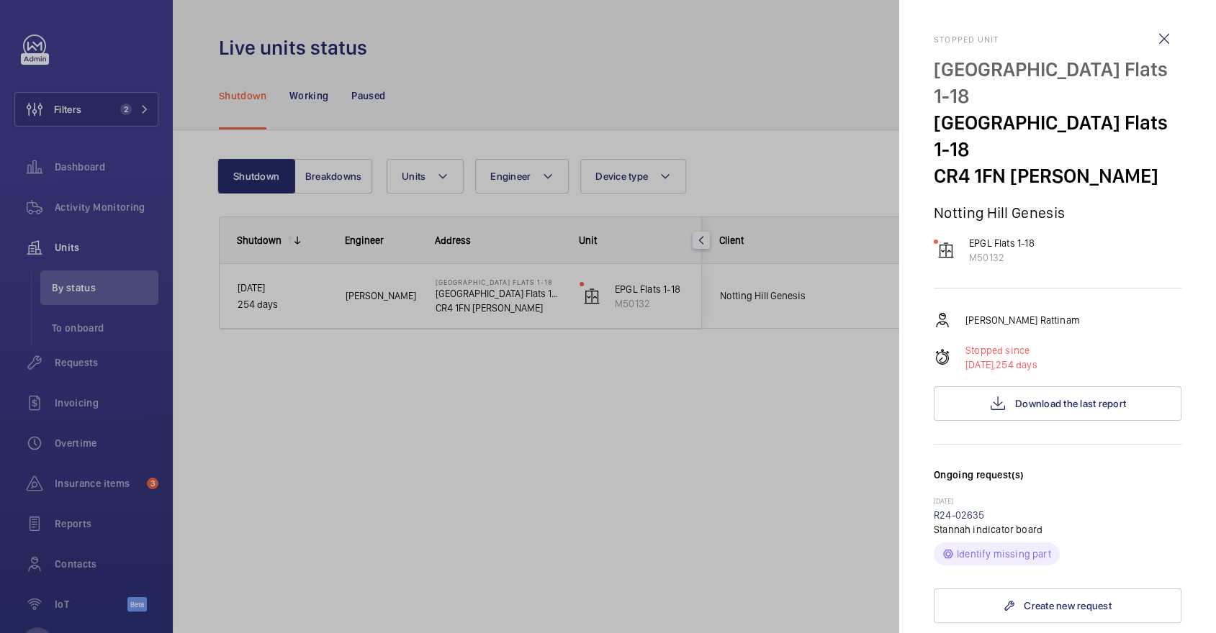
scroll to position [464, 0]
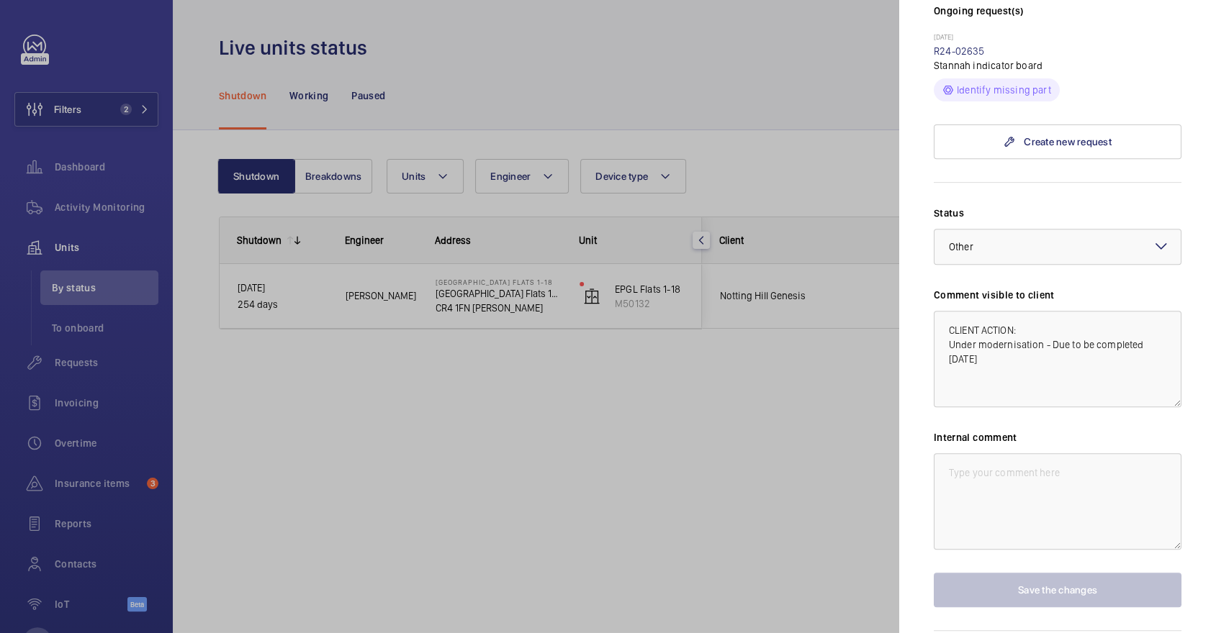
click at [636, 164] on div at bounding box center [608, 316] width 1216 height 633
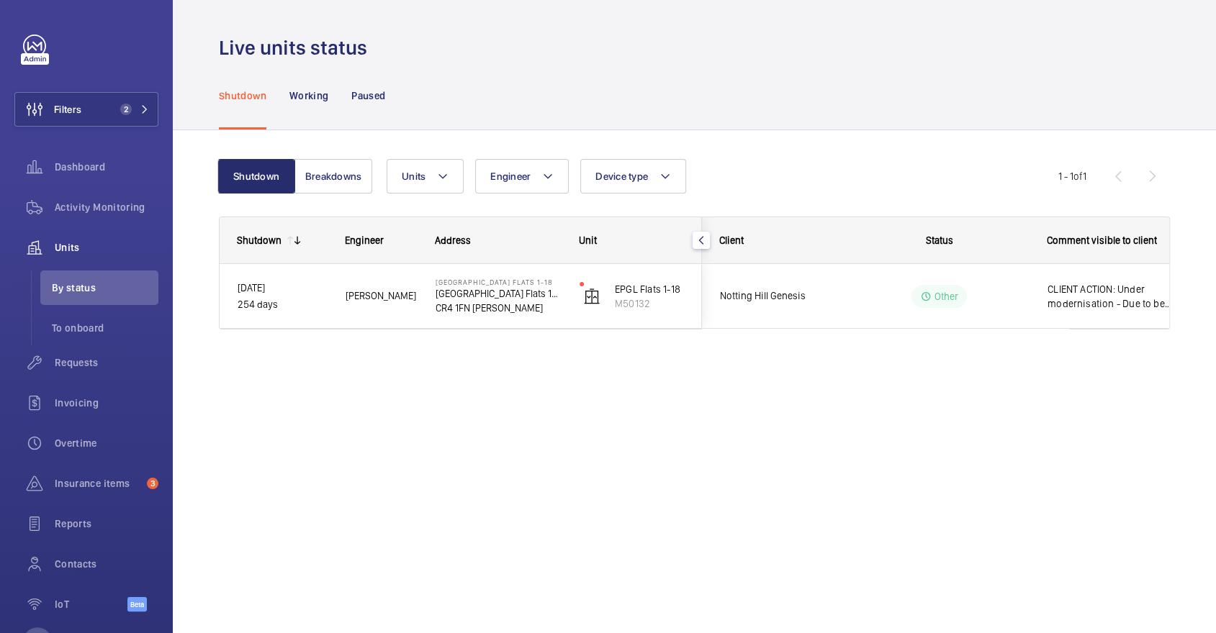
scroll to position [0, 0]
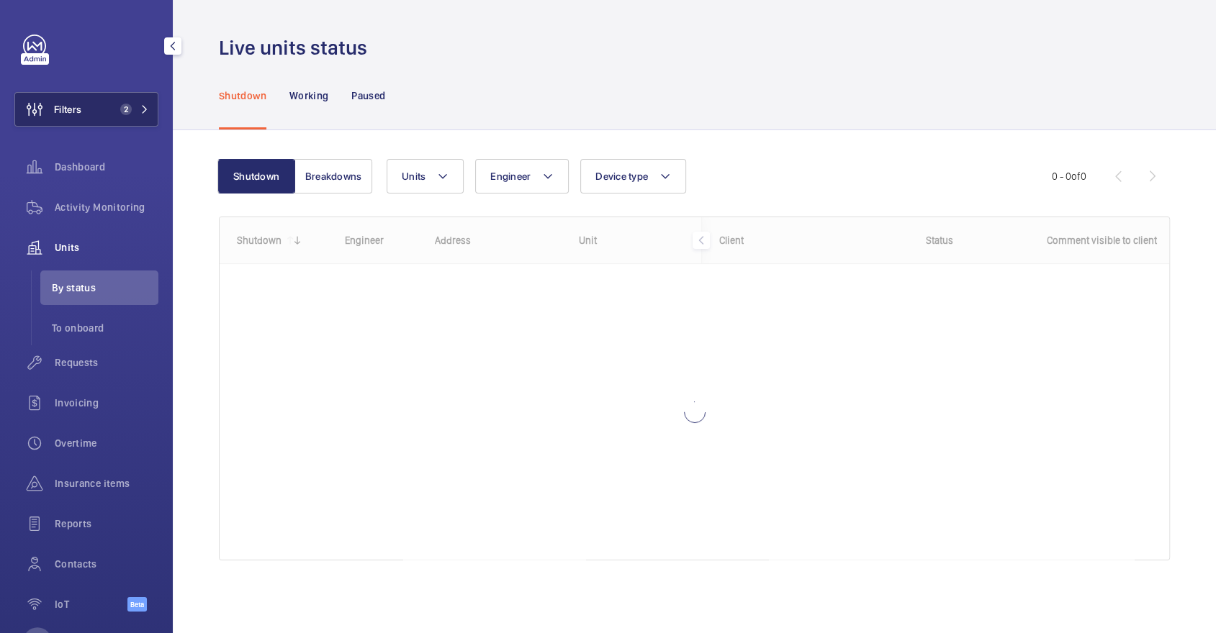
click at [104, 100] on button "Filters 2" at bounding box center [86, 109] width 144 height 35
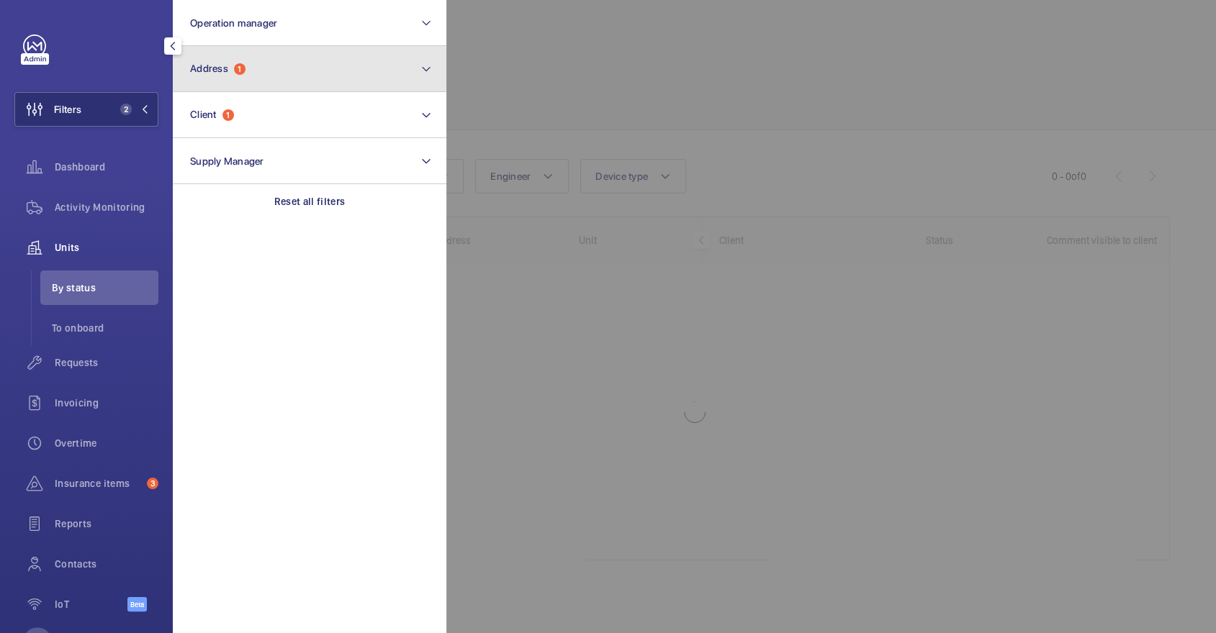
click at [257, 77] on button "Address 1" at bounding box center [310, 69] width 274 height 46
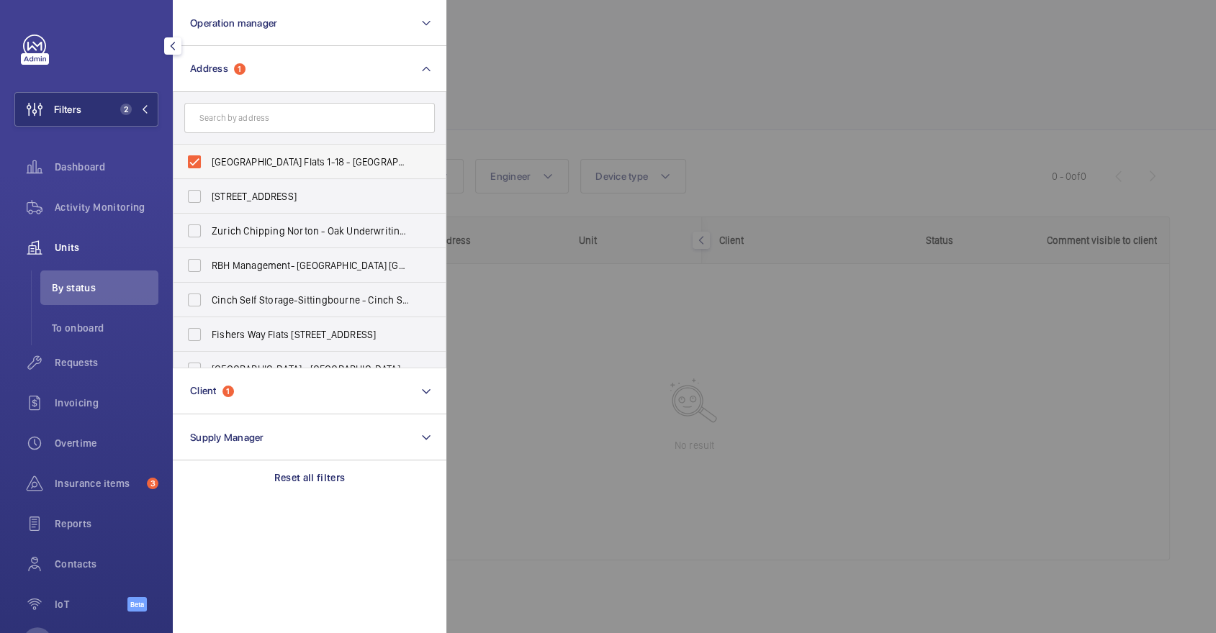
click at [263, 168] on span "[GEOGRAPHIC_DATA] Flats 1-18 - [GEOGRAPHIC_DATA] Flats 1-18, [GEOGRAPHIC_DATA] …" at bounding box center [311, 162] width 198 height 14
click at [209, 168] on input "[GEOGRAPHIC_DATA] Flats 1-18 - [GEOGRAPHIC_DATA] Flats 1-18, [GEOGRAPHIC_DATA] …" at bounding box center [194, 162] width 29 height 29
checkbox input "false"
click at [243, 119] on input "text" at bounding box center [309, 118] width 250 height 30
paste input "29 [GEOGRAPHIC_DATA]"
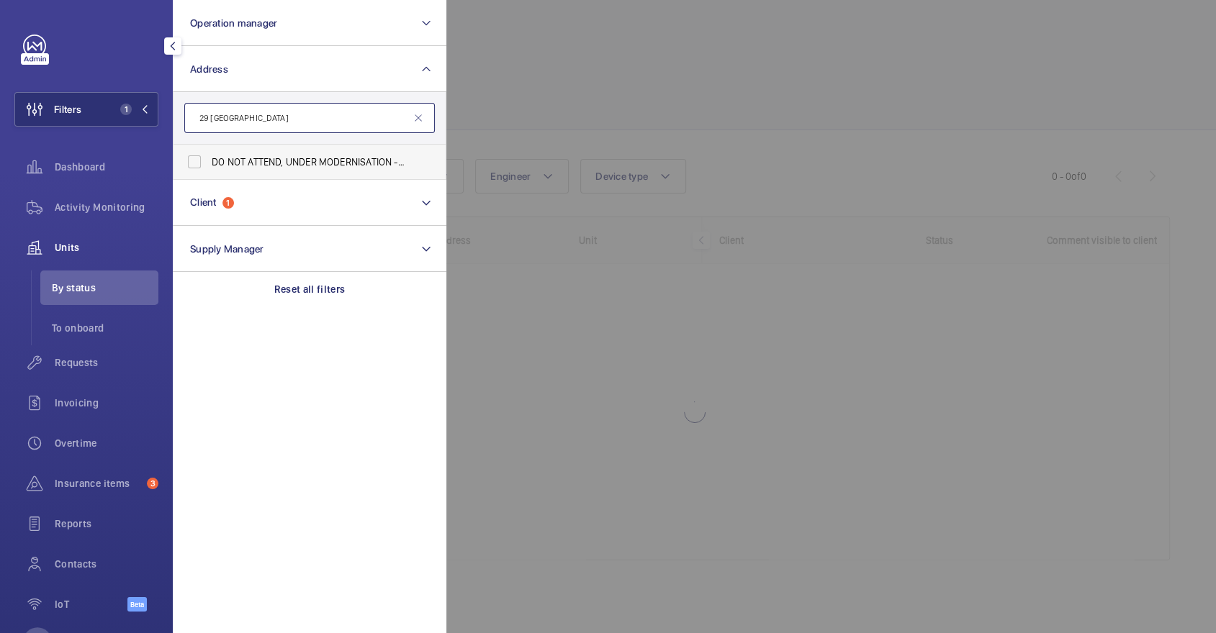
type input "29 [GEOGRAPHIC_DATA]"
click at [256, 150] on label "DO NOT ATTEND, UNDER MODERNISATION - 29 [GEOGRAPHIC_DATA] - [STREET_ADDRESS]" at bounding box center [298, 162] width 250 height 35
click at [209, 150] on input "DO NOT ATTEND, UNDER MODERNISATION - 29 [GEOGRAPHIC_DATA] - [STREET_ADDRESS]" at bounding box center [194, 162] width 29 height 29
checkbox input "true"
click at [684, 89] on div at bounding box center [1054, 316] width 1216 height 633
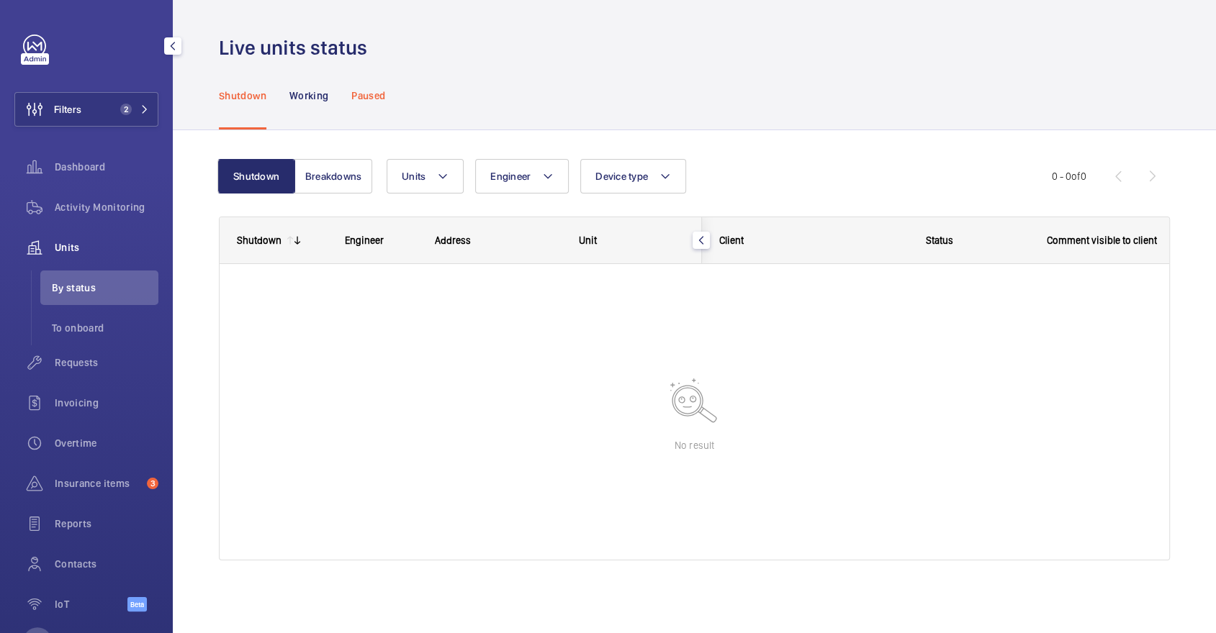
click at [363, 105] on div "Paused" at bounding box center [368, 95] width 34 height 68
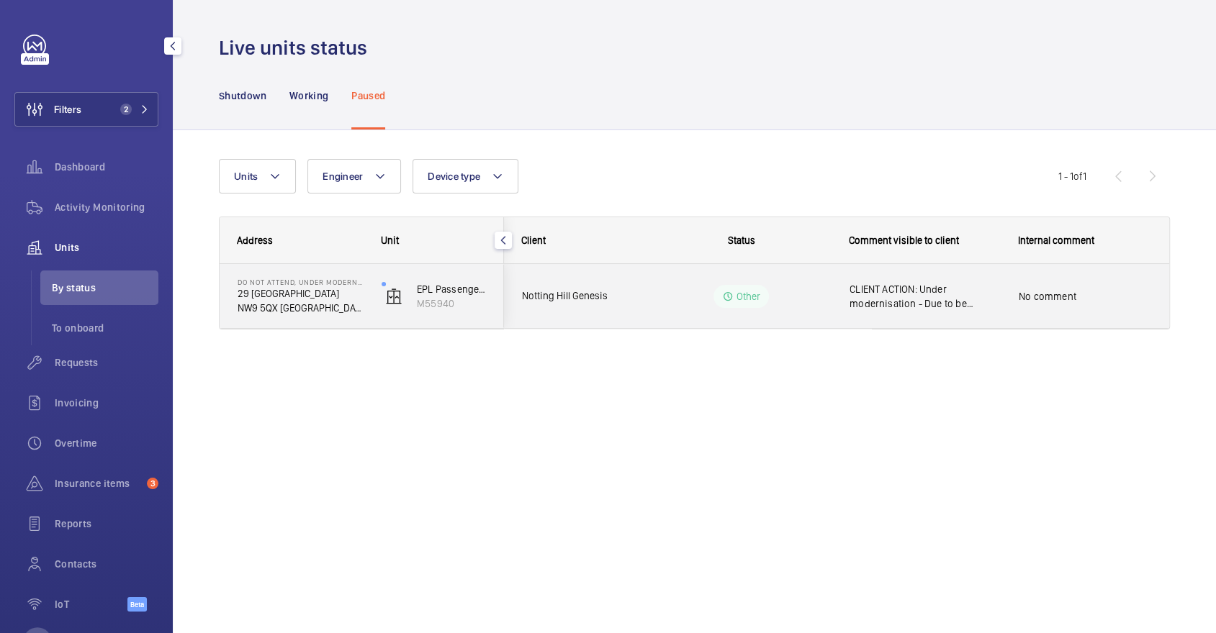
click at [918, 280] on div "CLIENT ACTION: Under modernisation - Due to be completed [DATE]" at bounding box center [924, 296] width 150 height 33
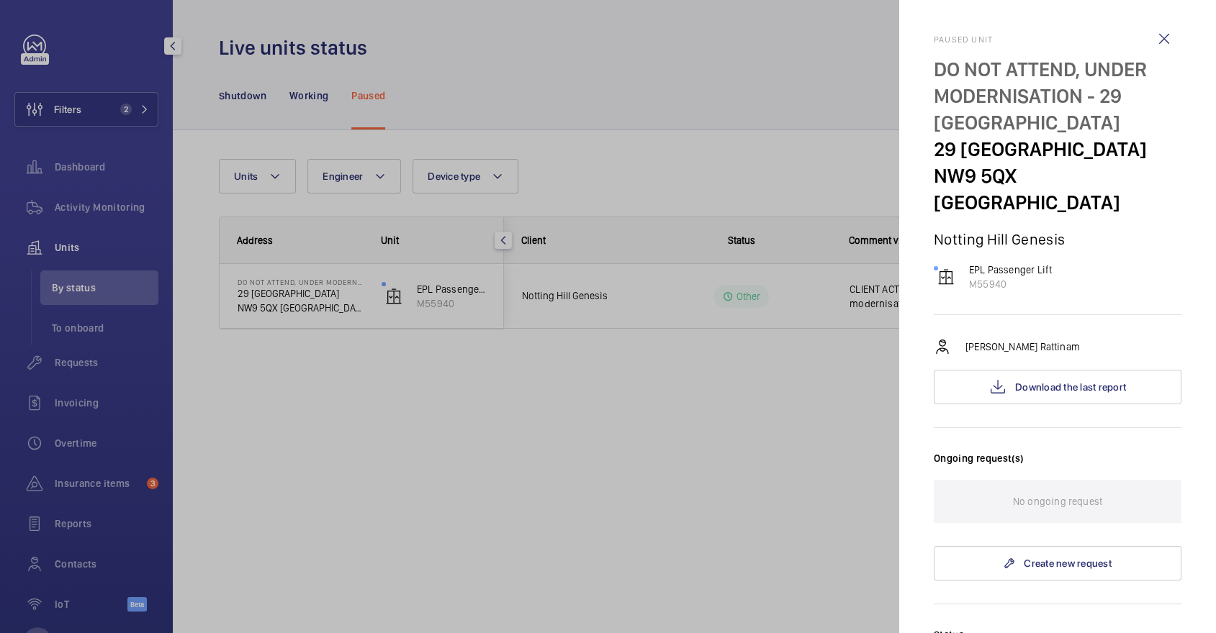
scroll to position [448, 0]
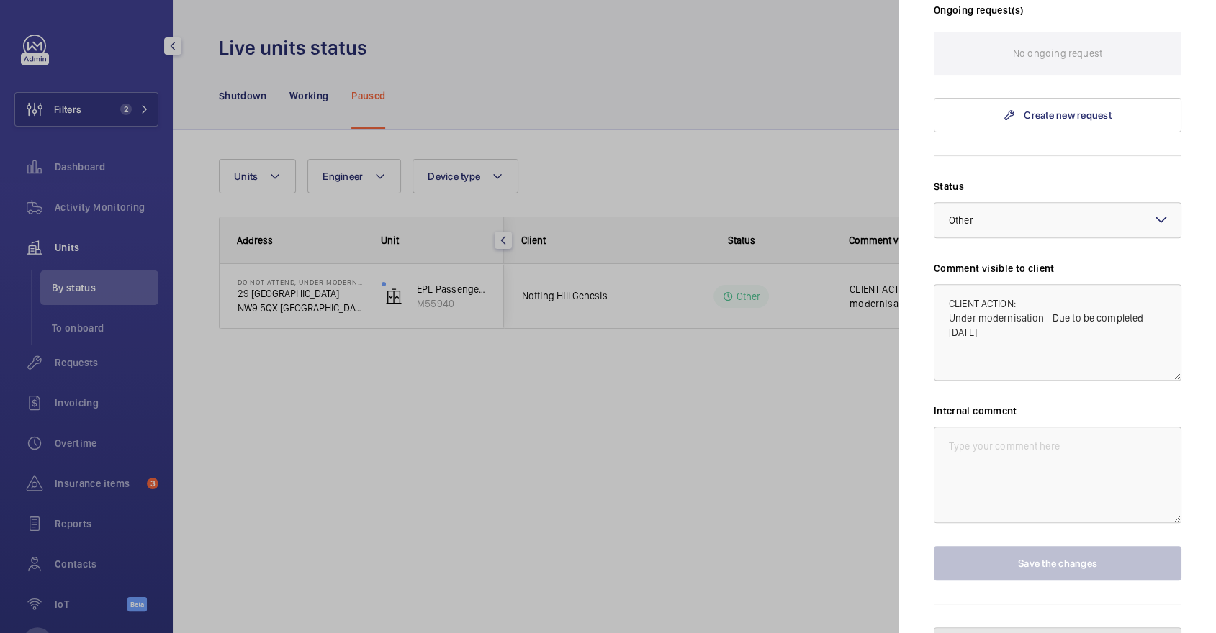
click at [1071, 628] on button "Unpause the unit" at bounding box center [1058, 645] width 248 height 35
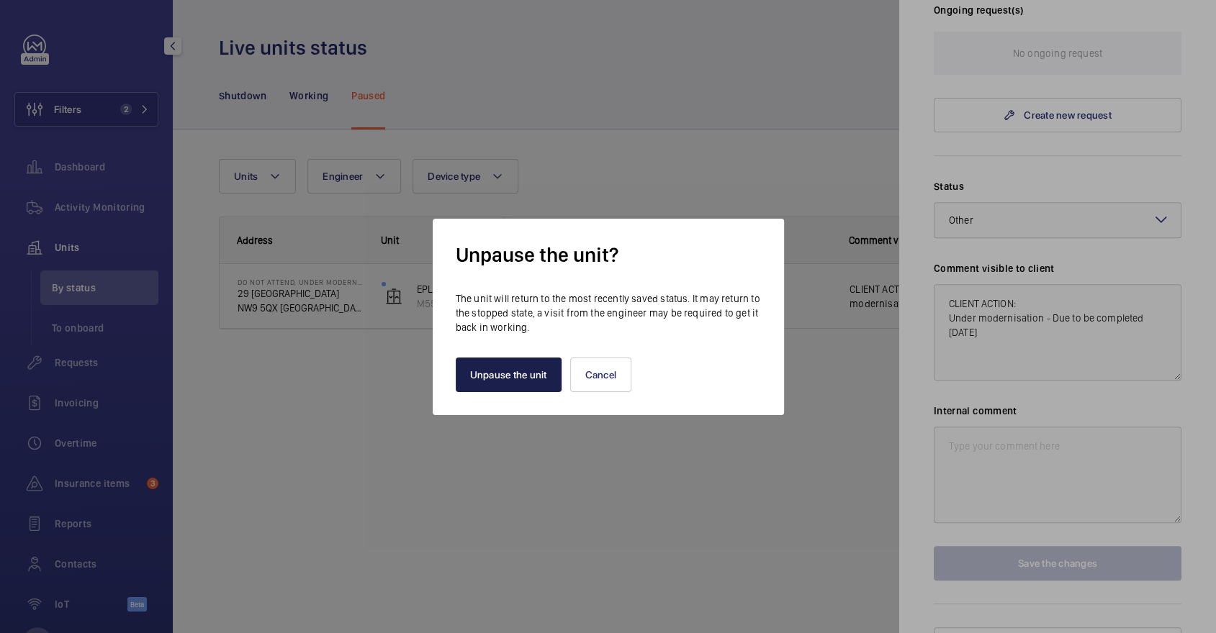
click at [516, 364] on button "Unpause the unit" at bounding box center [509, 375] width 106 height 35
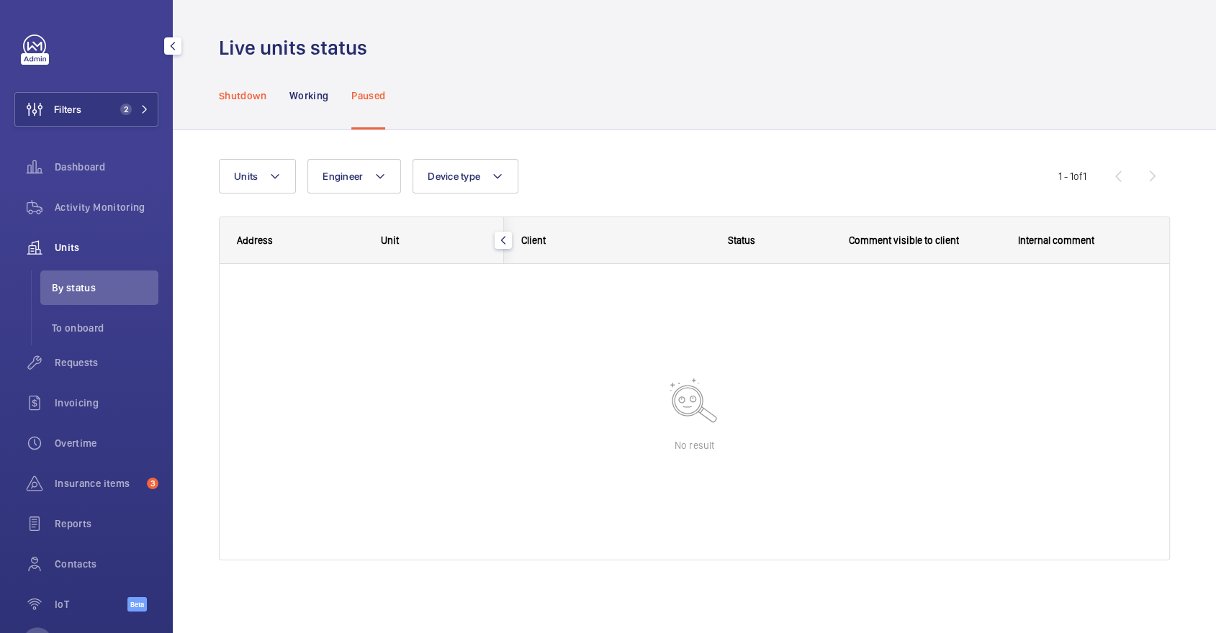
click at [258, 102] on p "Shutdown" at bounding box center [243, 96] width 48 height 14
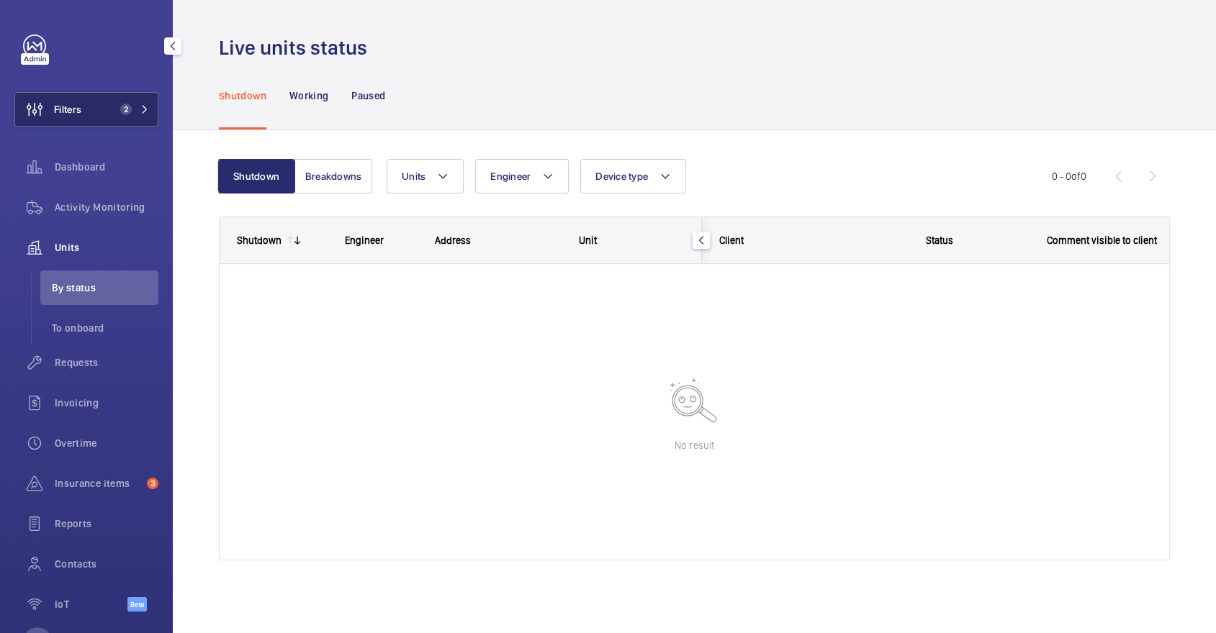
click at [133, 96] on button "Filters 2" at bounding box center [86, 109] width 144 height 35
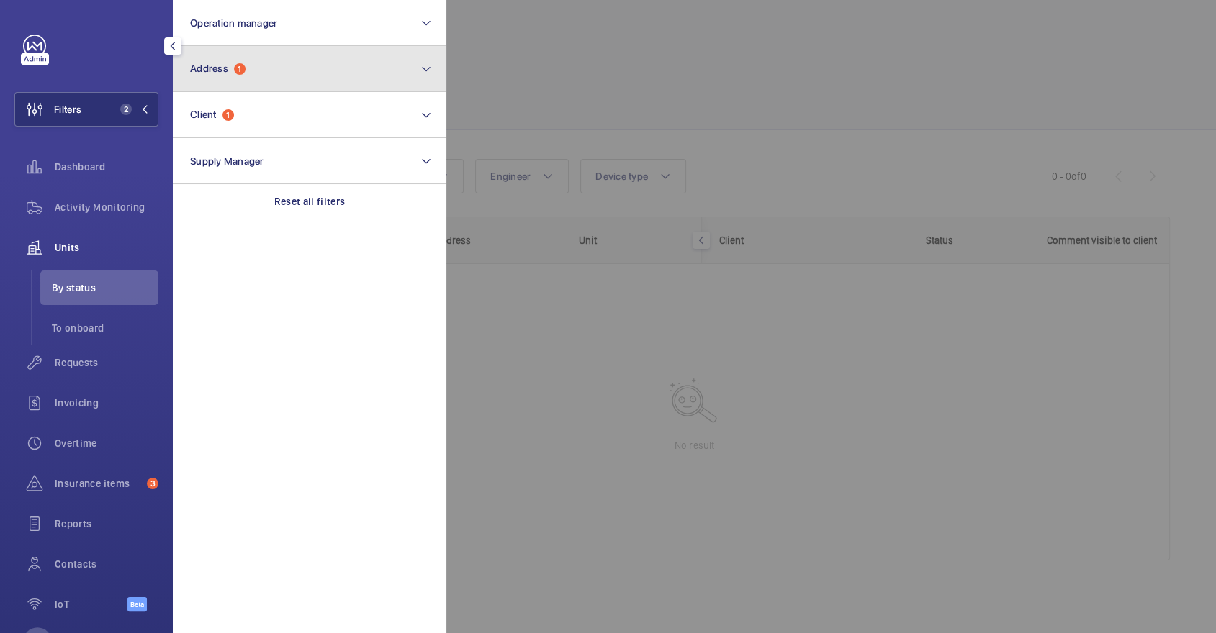
click at [253, 63] on button "Address 1" at bounding box center [310, 69] width 274 height 46
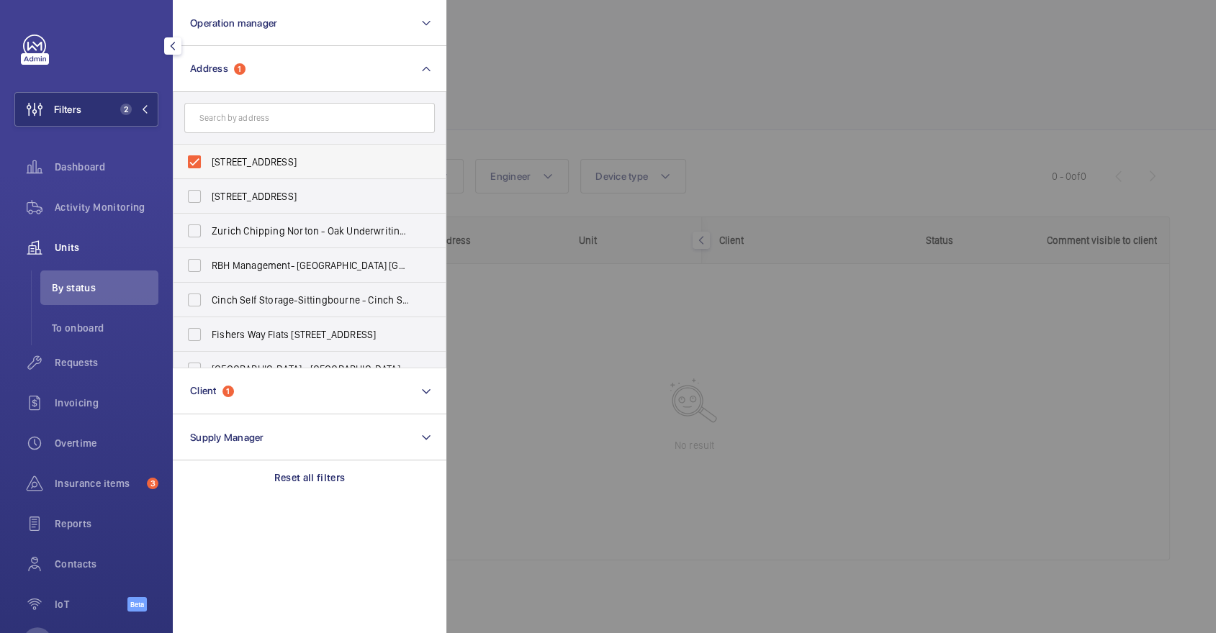
click at [250, 157] on span "[STREET_ADDRESS]" at bounding box center [311, 162] width 198 height 14
click at [209, 157] on input "[STREET_ADDRESS]" at bounding box center [194, 162] width 29 height 29
checkbox input "false"
click at [238, 126] on input "text" at bounding box center [309, 118] width 250 height 30
paste input "1-19 [GEOGRAPHIC_DATA]"
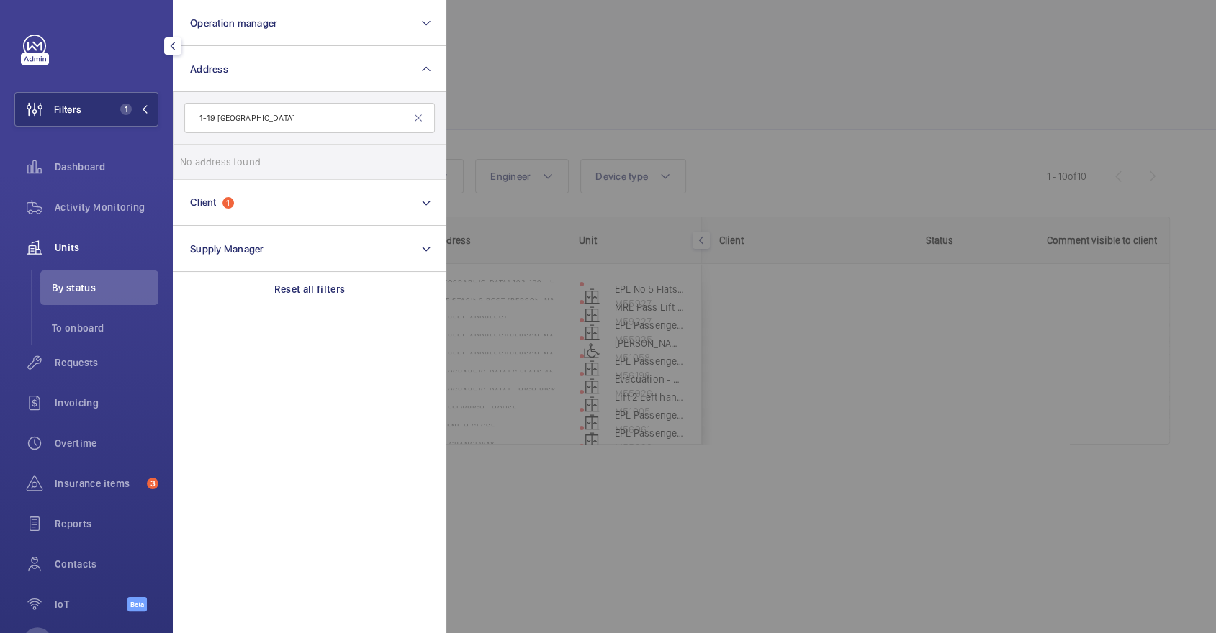
click at [267, 161] on li "No address found" at bounding box center [309, 162] width 272 height 35
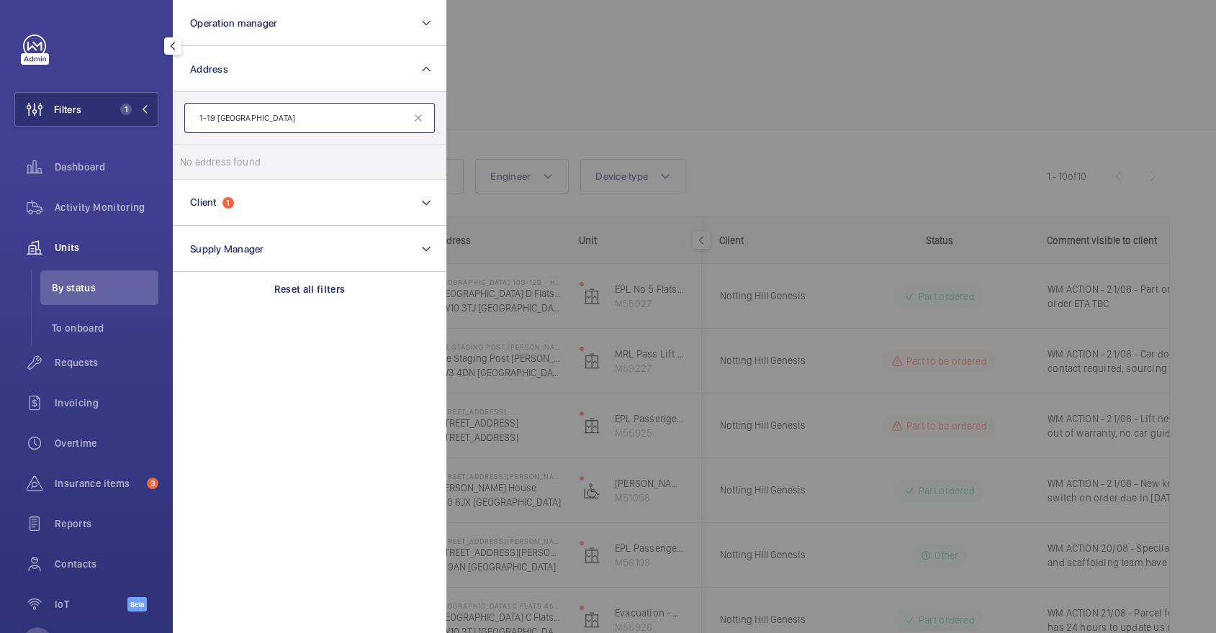
click at [299, 120] on input "1-19 Worcester point" at bounding box center [309, 118] width 250 height 30
type input "1-19 Worcester point"
drag, startPoint x: 216, startPoint y: 117, endPoint x: 120, endPoint y: 83, distance: 101.5
click at [139, 95] on wm-front-sidebar-menu-filter "Filters 1 Operation manager Address 1-19 Worcester point No address found Reset…" at bounding box center [86, 109] width 144 height 35
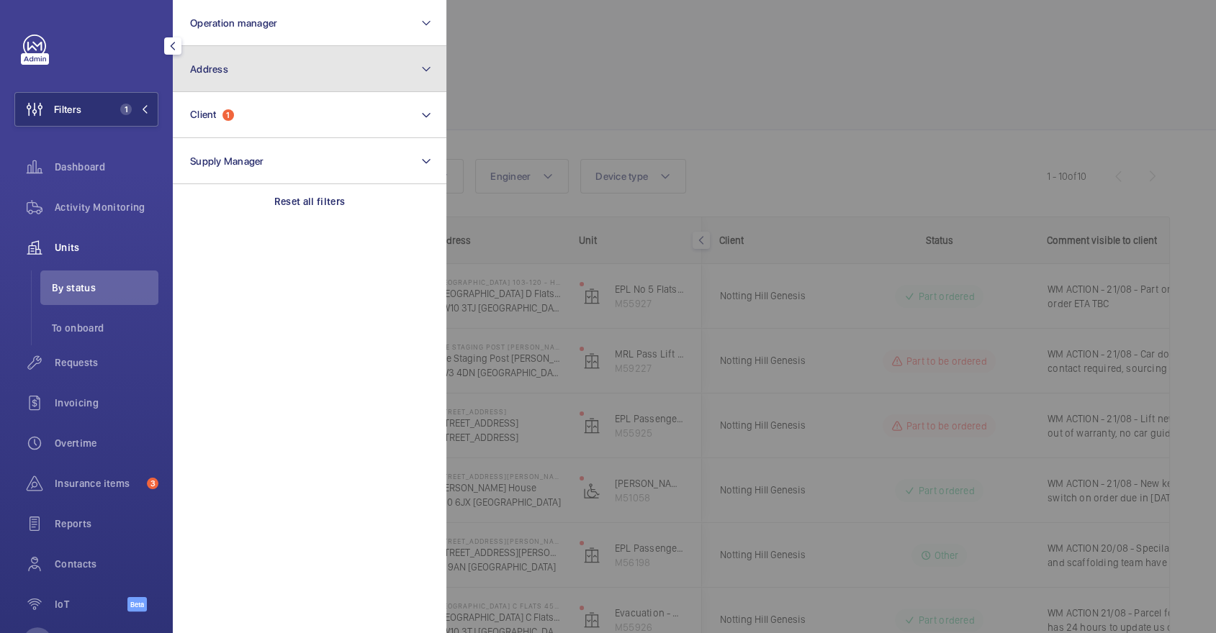
click at [224, 64] on span "Address" at bounding box center [209, 69] width 38 height 12
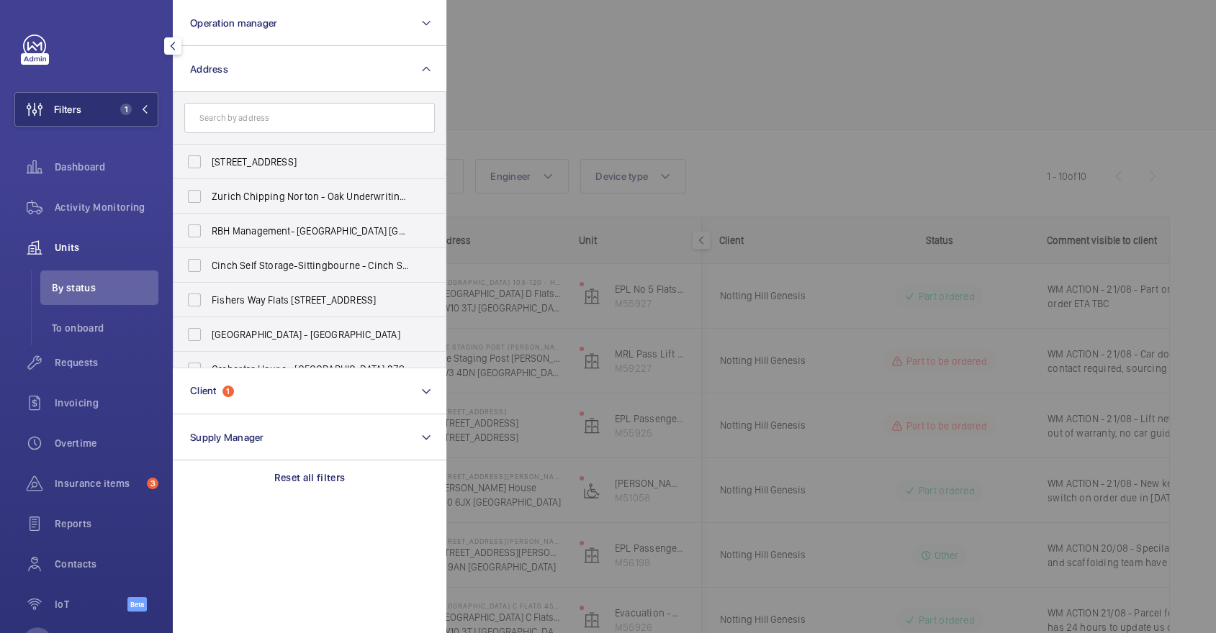
type input "1-19 Worcester point"
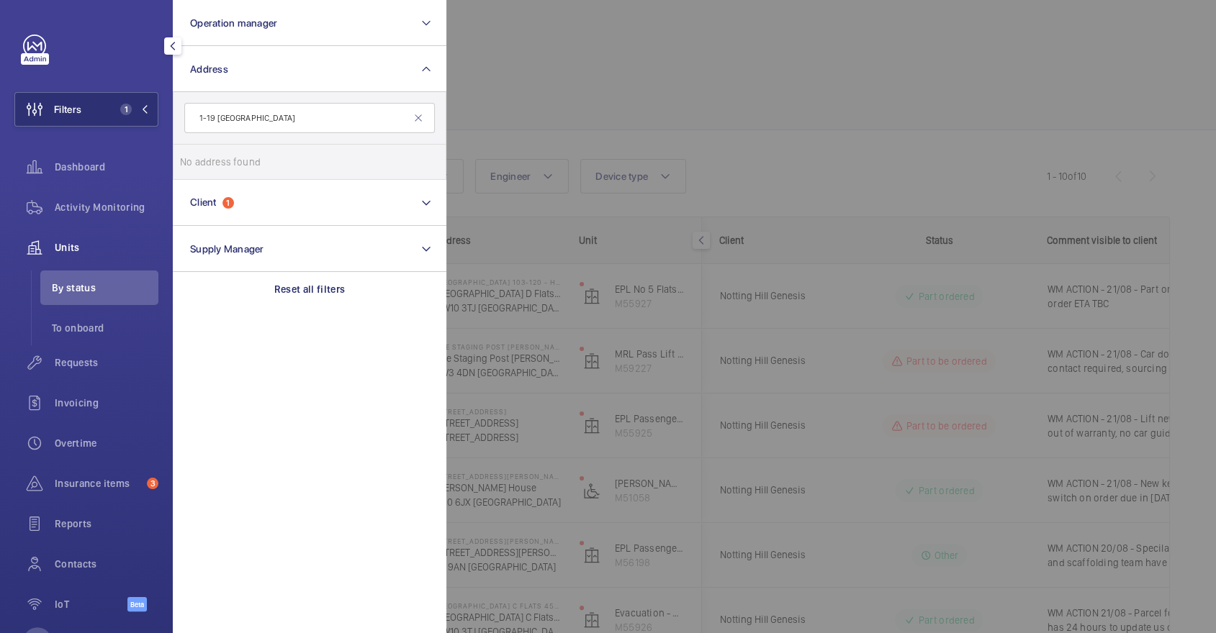
drag, startPoint x: 214, startPoint y: 120, endPoint x: 160, endPoint y: 106, distance: 55.9
click at [166, 109] on div "Filters 1 Operation manager Address 1-19 Worcester point No address found Reset…" at bounding box center [86, 316] width 173 height 633
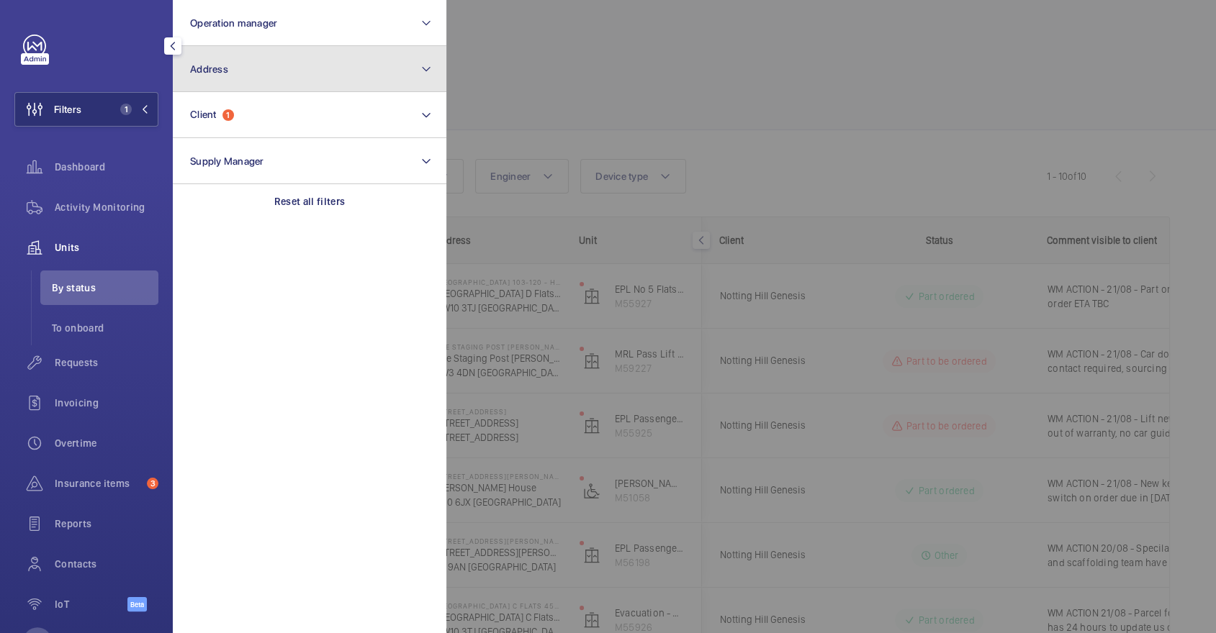
click at [233, 67] on button "Address" at bounding box center [310, 69] width 274 height 46
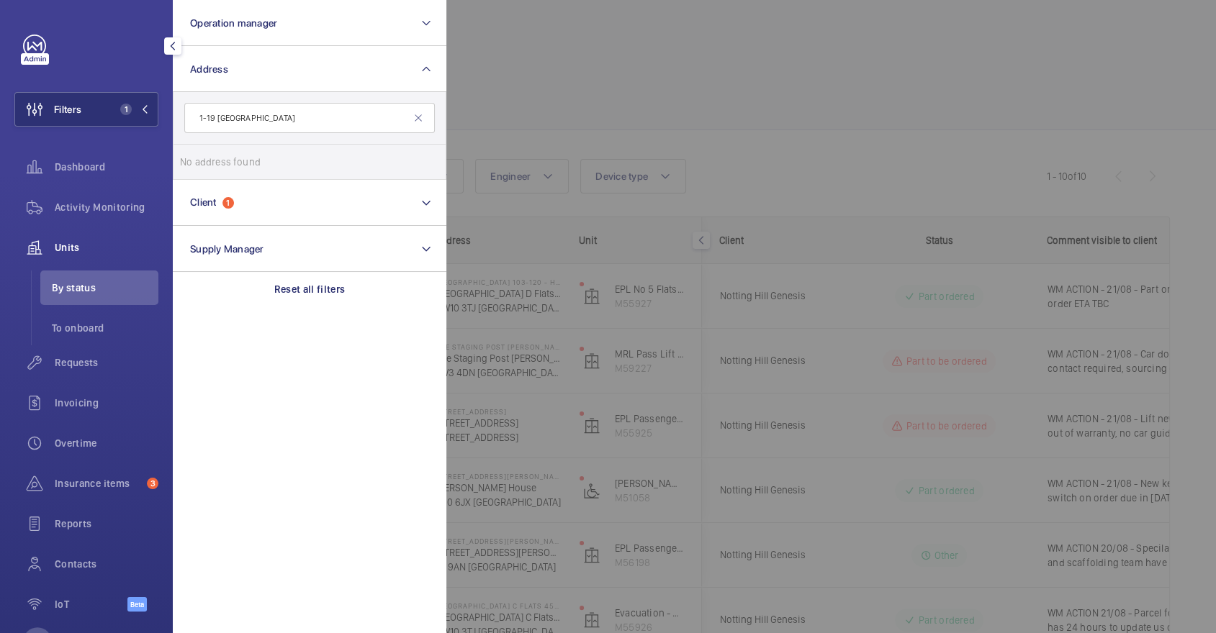
click at [216, 119] on input "1-19 Worcester point" at bounding box center [309, 118] width 250 height 30
type input "Worcester point"
click at [283, 168] on span "DO NOT ATTEND, UNDER MODERNISATION - 144 Central Street - 1- 19 Worcester Point…" at bounding box center [311, 162] width 198 height 14
click at [209, 168] on input "DO NOT ATTEND, UNDER MODERNISATION - 144 Central Street - 1- 19 Worcester Point…" at bounding box center [194, 162] width 29 height 29
checkbox input "true"
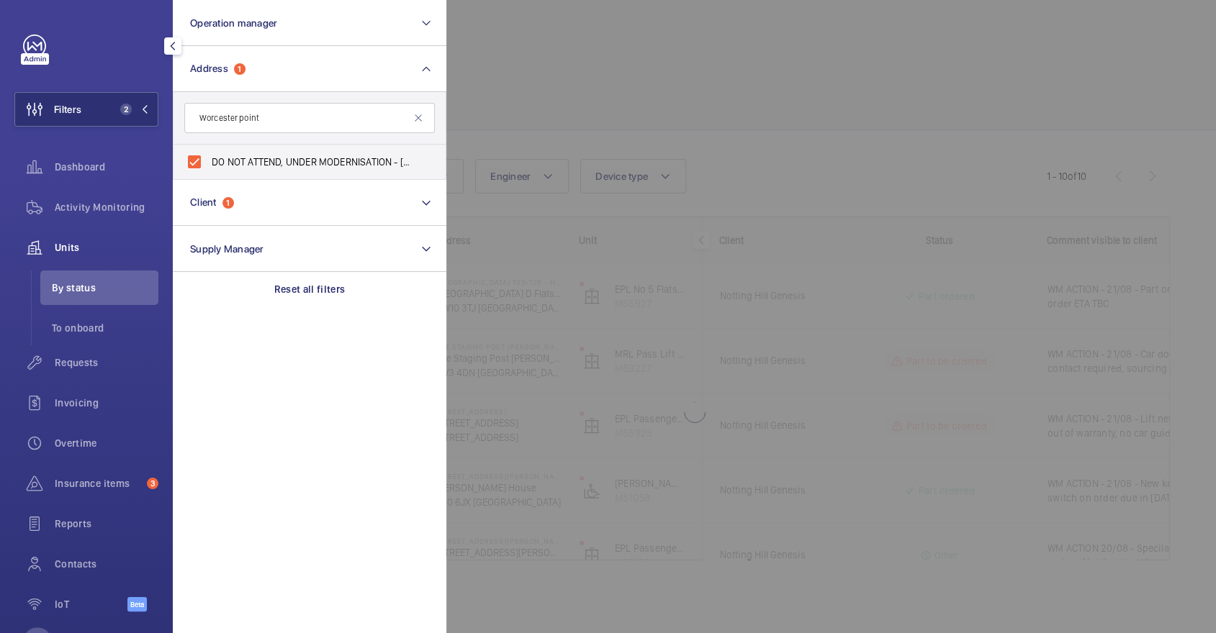
click at [744, 88] on div at bounding box center [1054, 316] width 1216 height 633
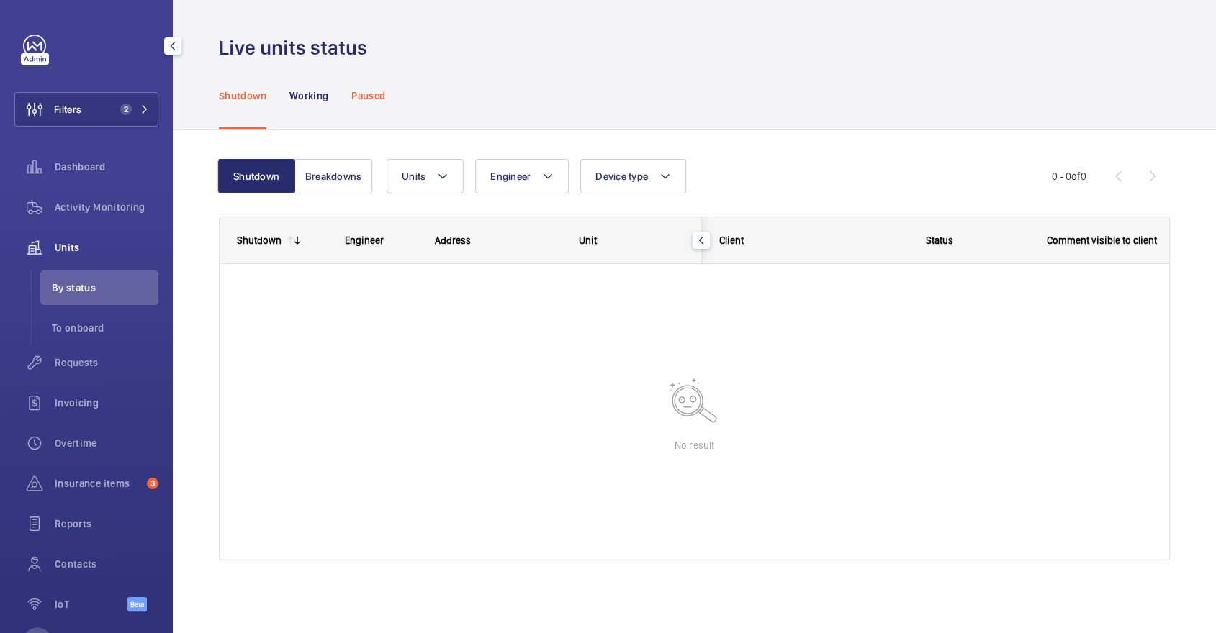
click at [363, 94] on p "Paused" at bounding box center [368, 96] width 34 height 14
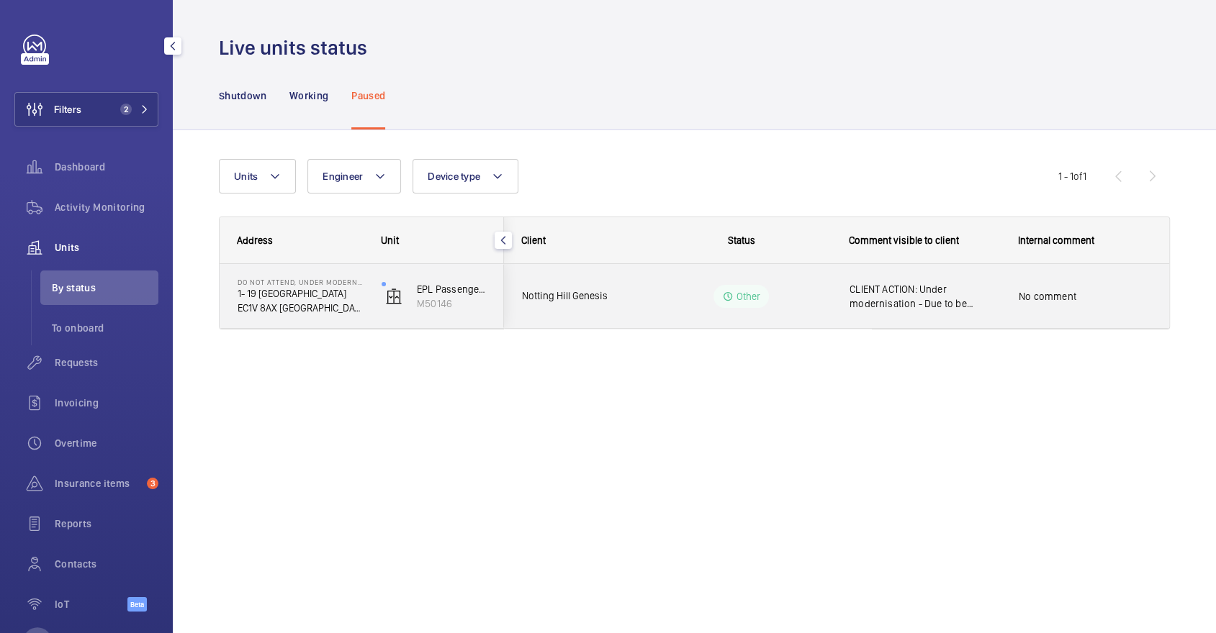
click at [1029, 312] on div "No comment" at bounding box center [1085, 297] width 168 height 62
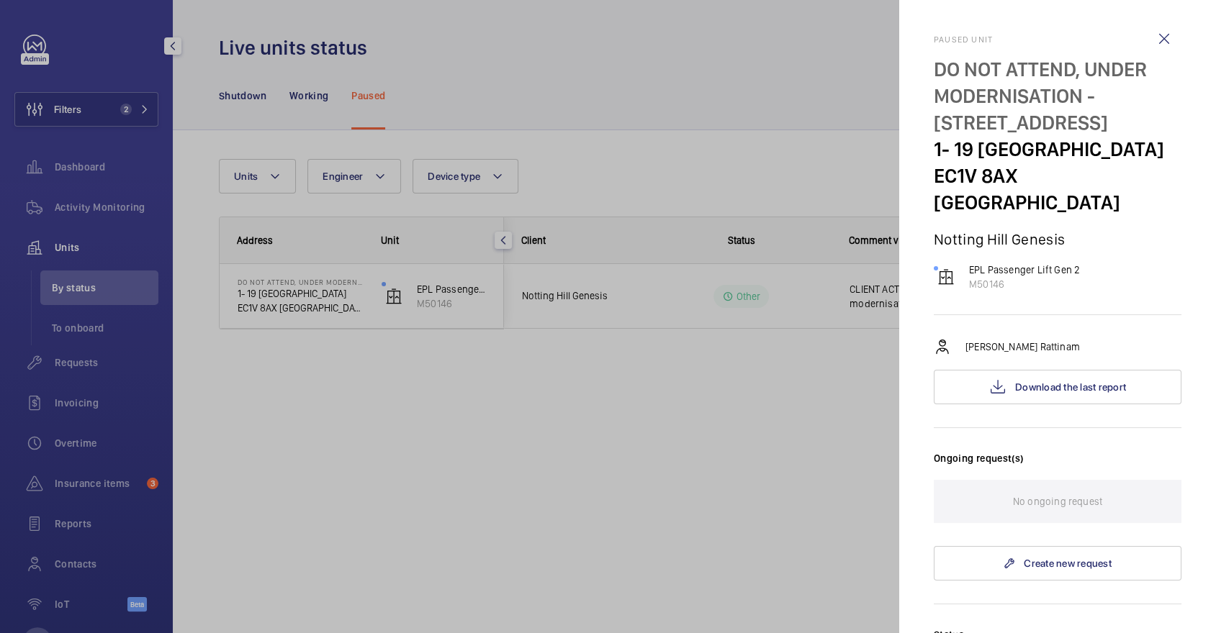
scroll to position [448, 0]
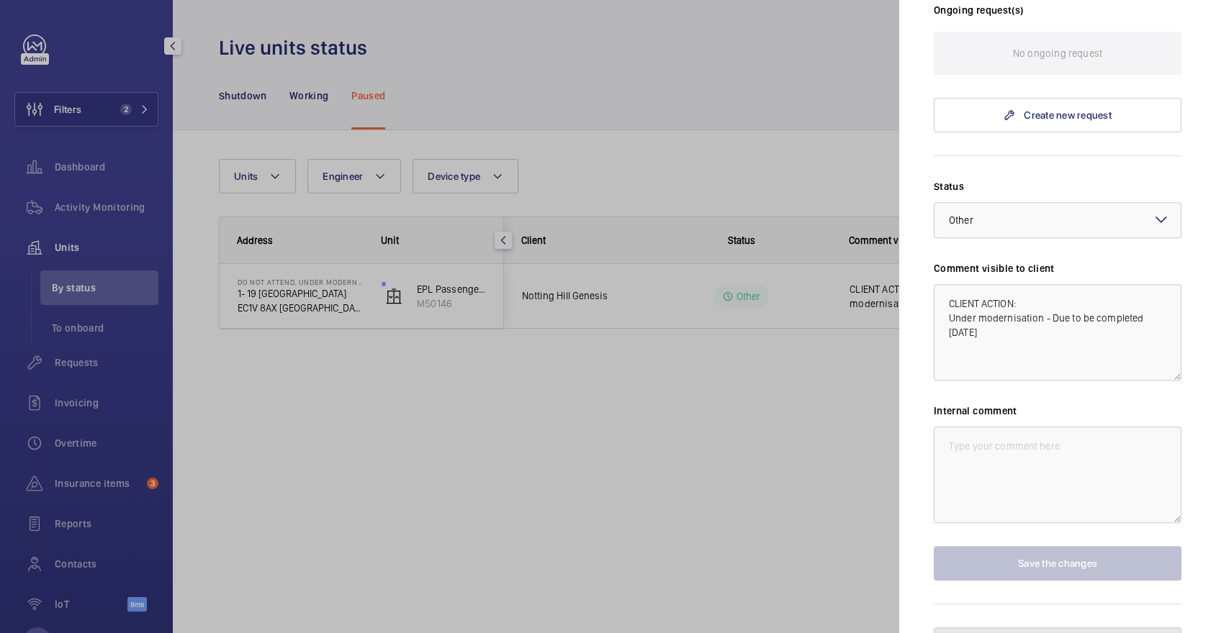
click at [1072, 628] on button "Unpause the unit" at bounding box center [1058, 645] width 248 height 35
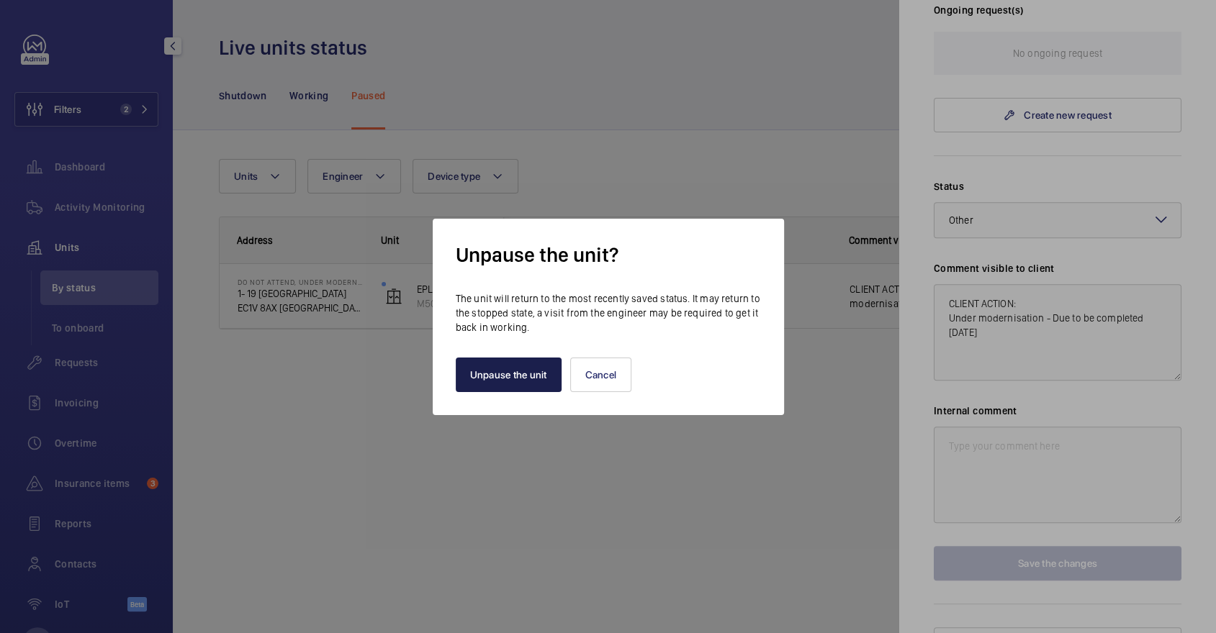
click at [499, 374] on button "Unpause the unit" at bounding box center [509, 375] width 106 height 35
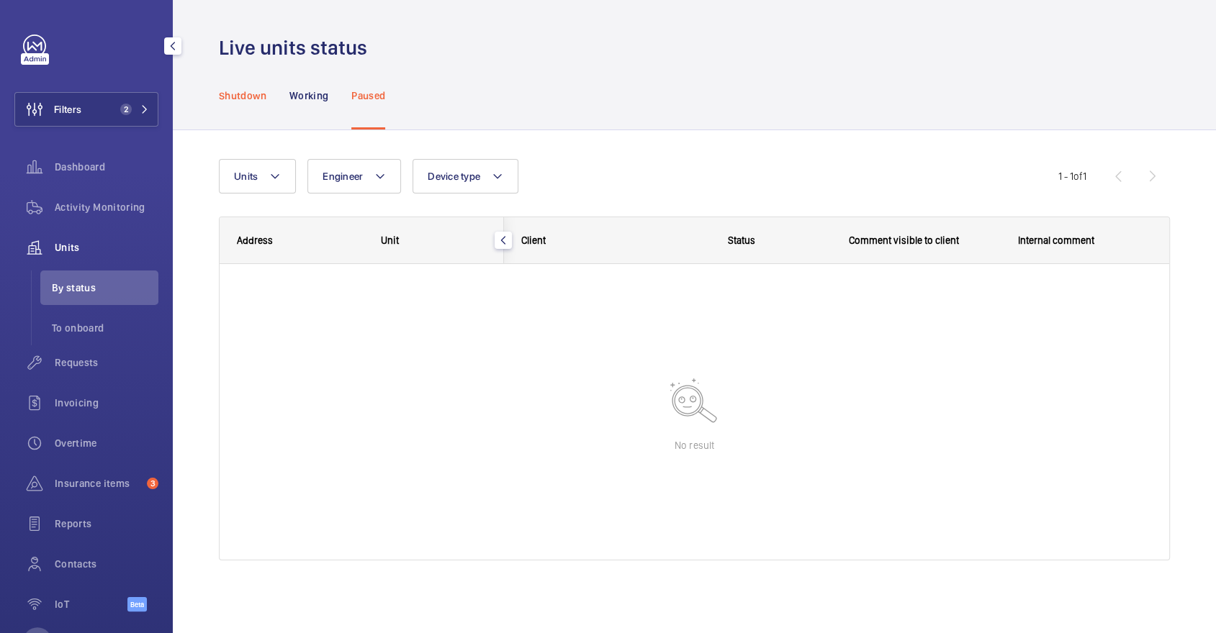
click at [234, 96] on p "Shutdown" at bounding box center [243, 96] width 48 height 14
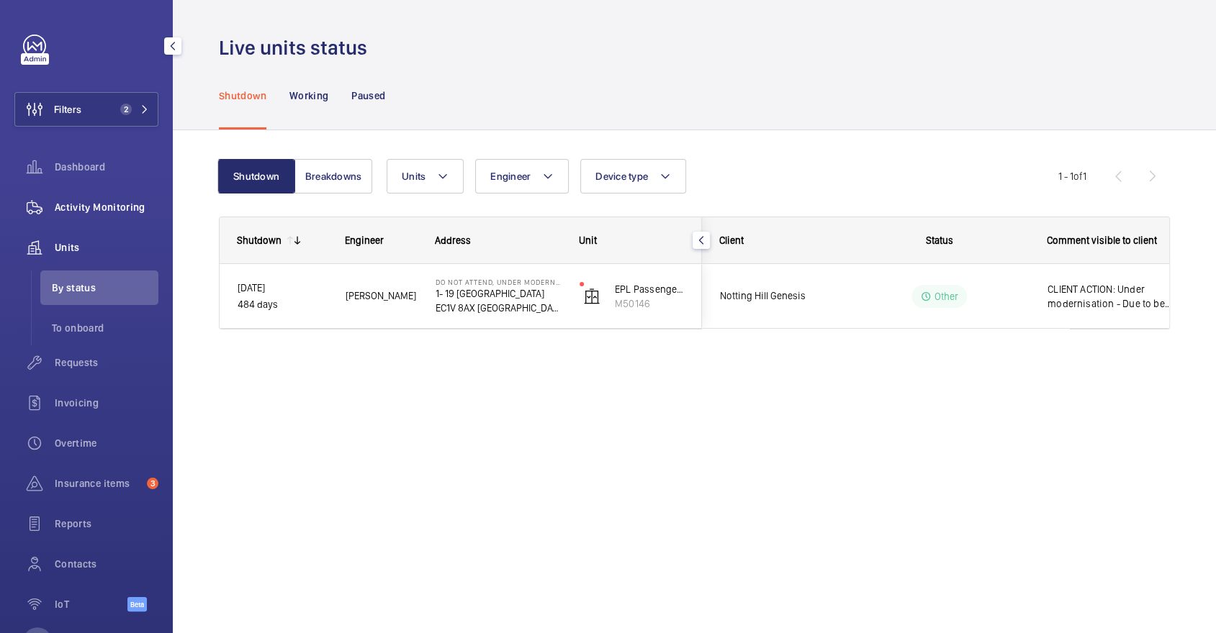
click at [107, 197] on div "Activity Monitoring" at bounding box center [86, 207] width 144 height 35
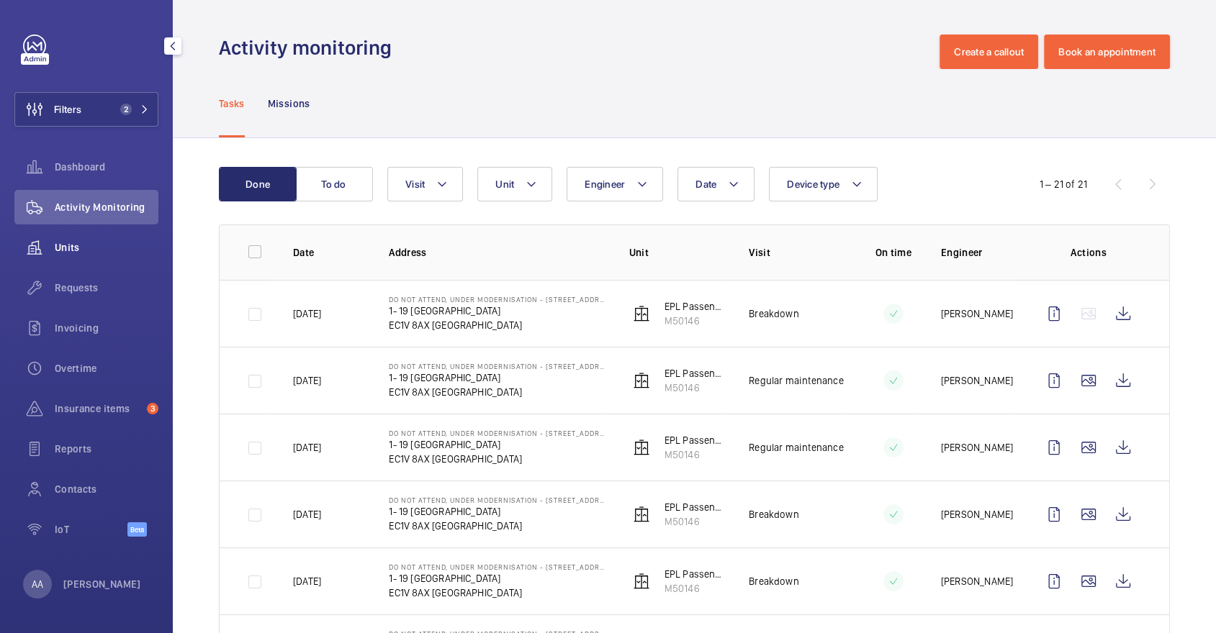
click at [88, 243] on span "Units" at bounding box center [107, 247] width 104 height 14
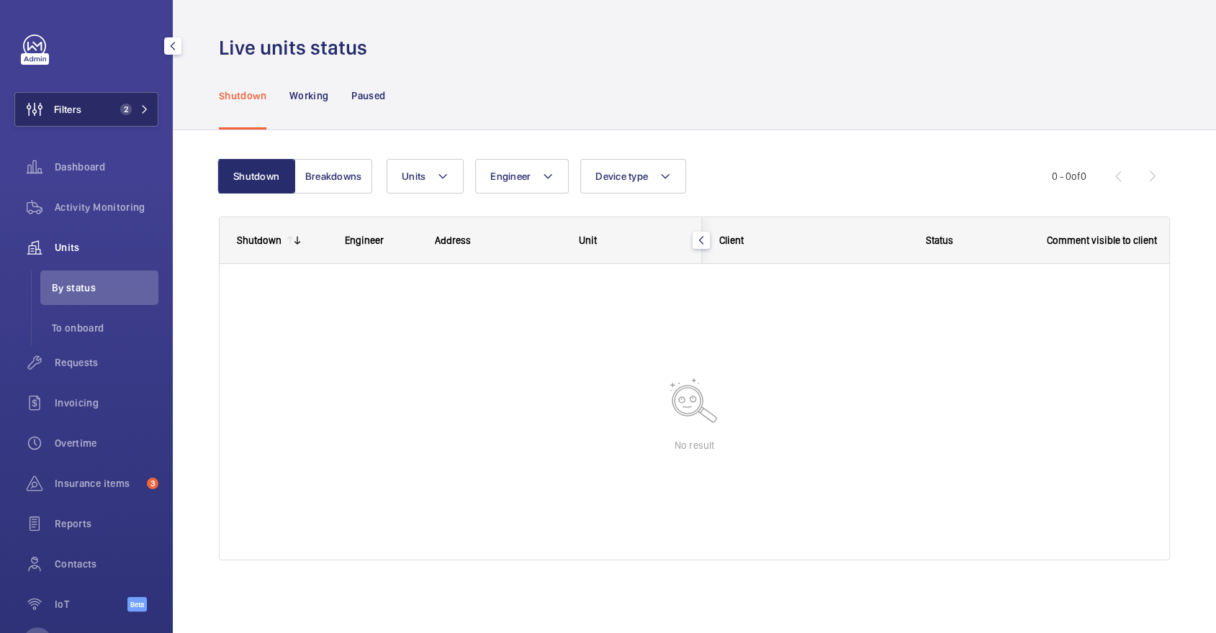
click at [72, 104] on span "Filters" at bounding box center [67, 109] width 27 height 14
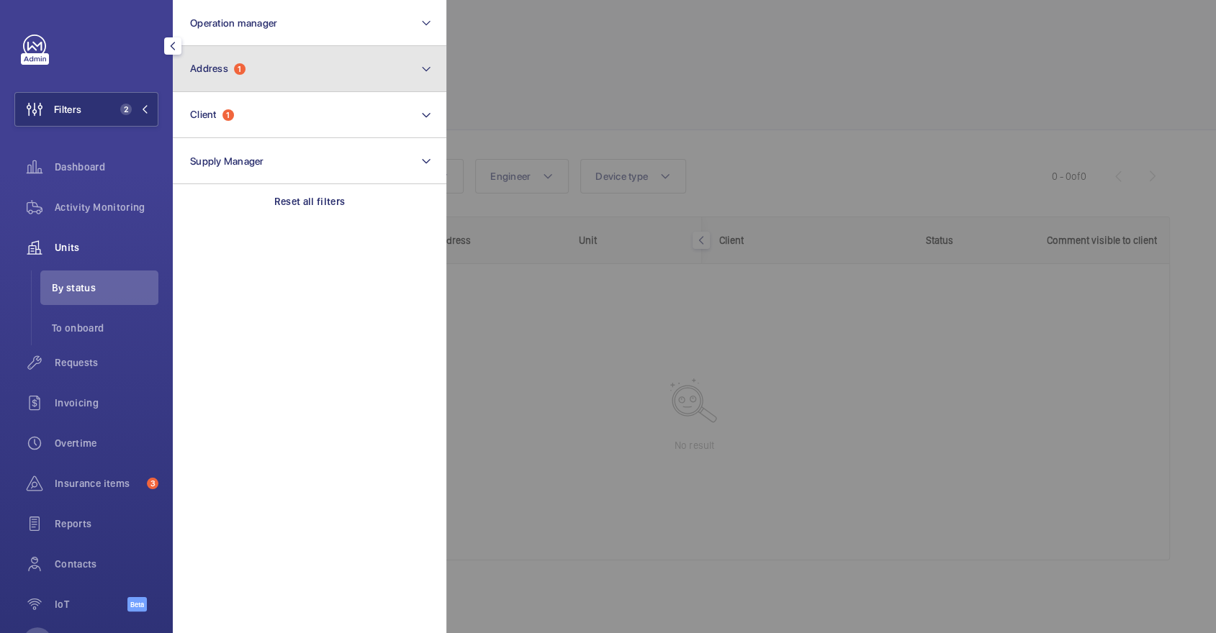
click at [227, 70] on span "Address" at bounding box center [209, 69] width 38 height 12
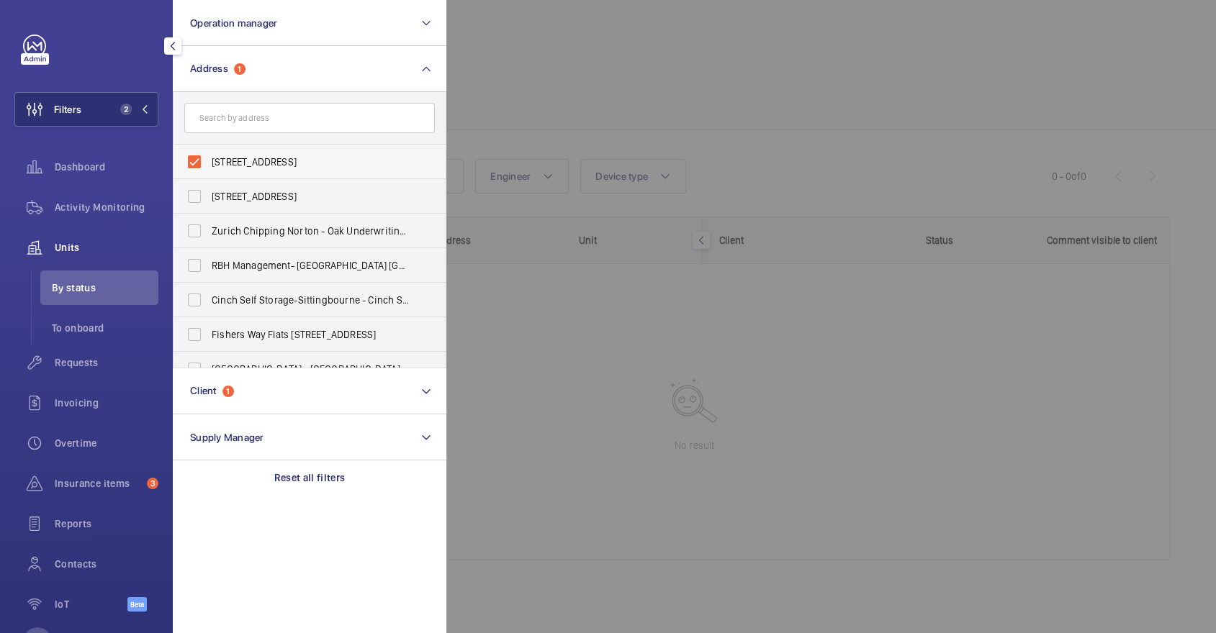
click at [266, 156] on span "[STREET_ADDRESS]" at bounding box center [311, 162] width 198 height 14
click at [209, 156] on input "[STREET_ADDRESS]" at bounding box center [194, 162] width 29 height 29
checkbox input "false"
click at [251, 125] on input "text" at bounding box center [309, 118] width 250 height 30
paste input "Elder Lodge Flats"
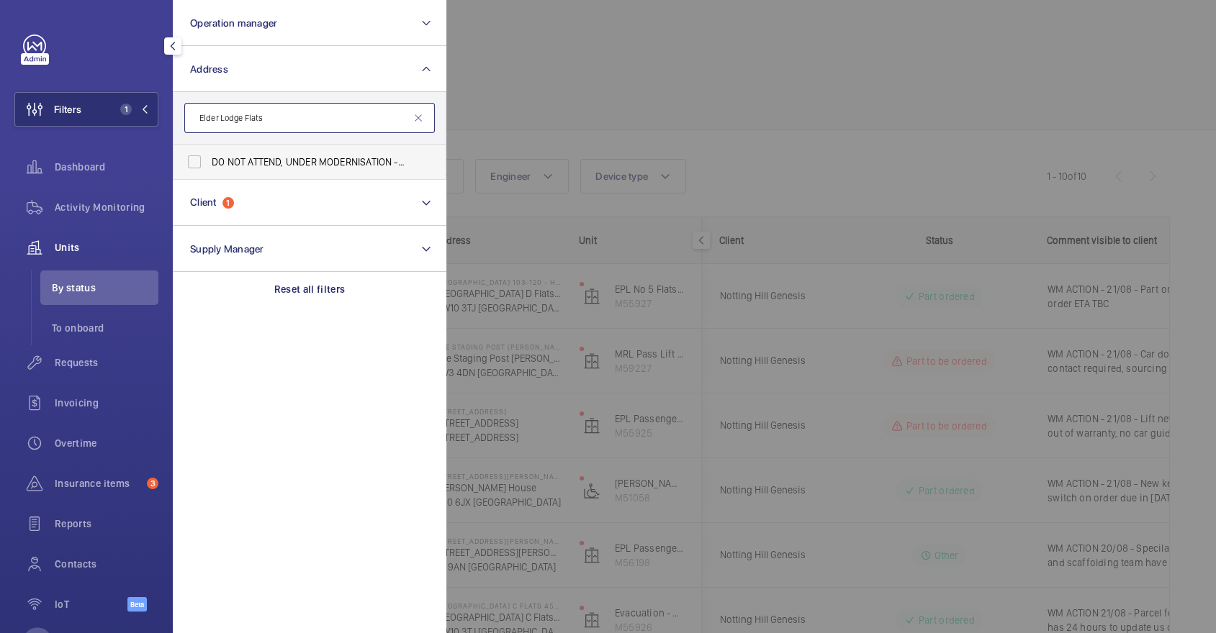
type input "Elder Lodge Flats"
click at [284, 157] on span "DO NOT ATTEND, UNDER MODERNISATION - Elder Lodge Flats 1-21 - [GEOGRAPHIC_DATA]…" at bounding box center [311, 162] width 198 height 14
click at [209, 157] on input "DO NOT ATTEND, UNDER MODERNISATION - Elder Lodge Flats 1-21 - [GEOGRAPHIC_DATA]…" at bounding box center [194, 162] width 29 height 29
checkbox input "true"
click at [682, 88] on div at bounding box center [1054, 316] width 1216 height 633
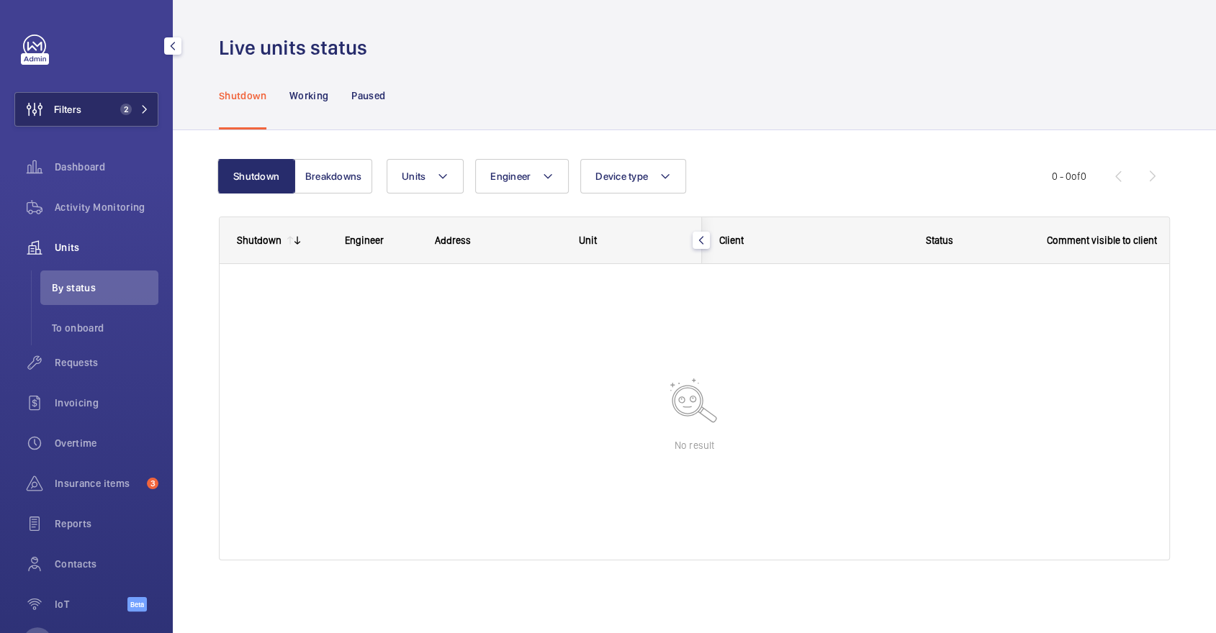
click at [110, 114] on button "Filters 2" at bounding box center [86, 109] width 144 height 35
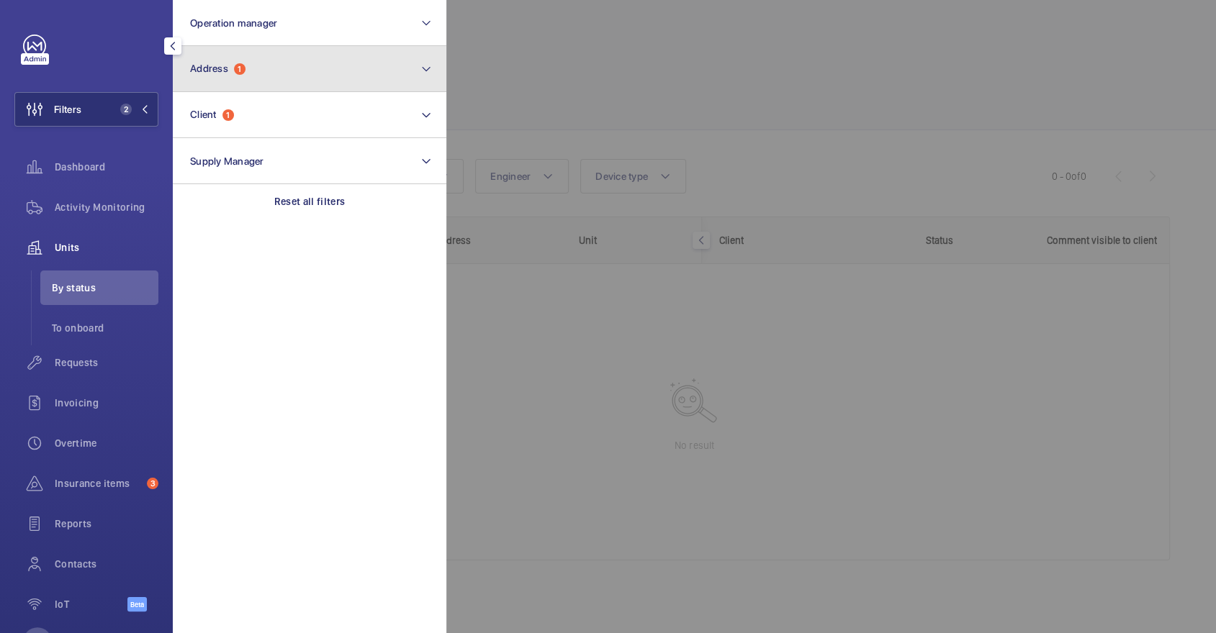
click at [276, 87] on button "Address 1" at bounding box center [310, 69] width 274 height 46
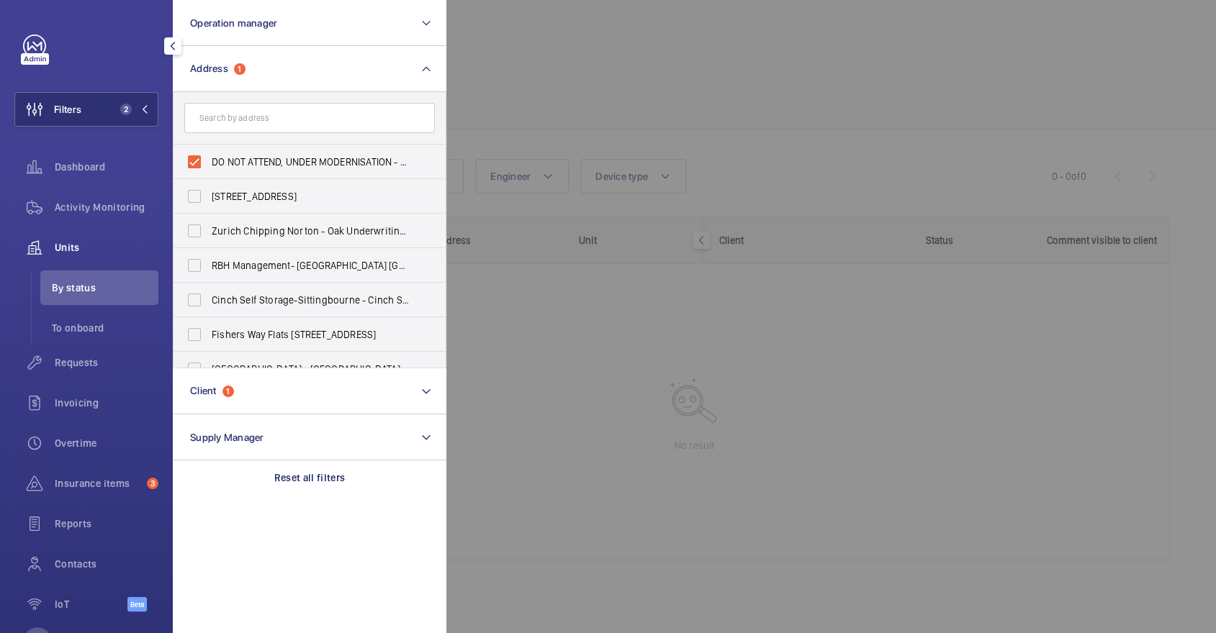
click at [574, 86] on div at bounding box center [1054, 316] width 1216 height 633
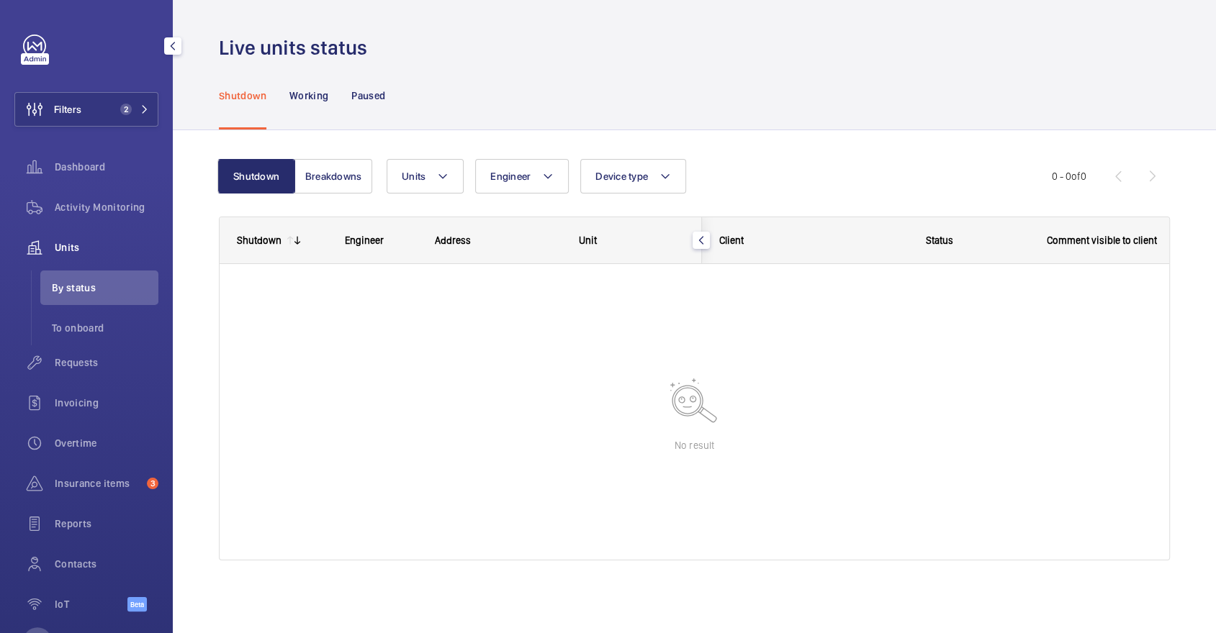
click at [389, 91] on div "Shutdown Working Paused" at bounding box center [694, 95] width 951 height 68
click at [374, 93] on p "Paused" at bounding box center [368, 96] width 34 height 14
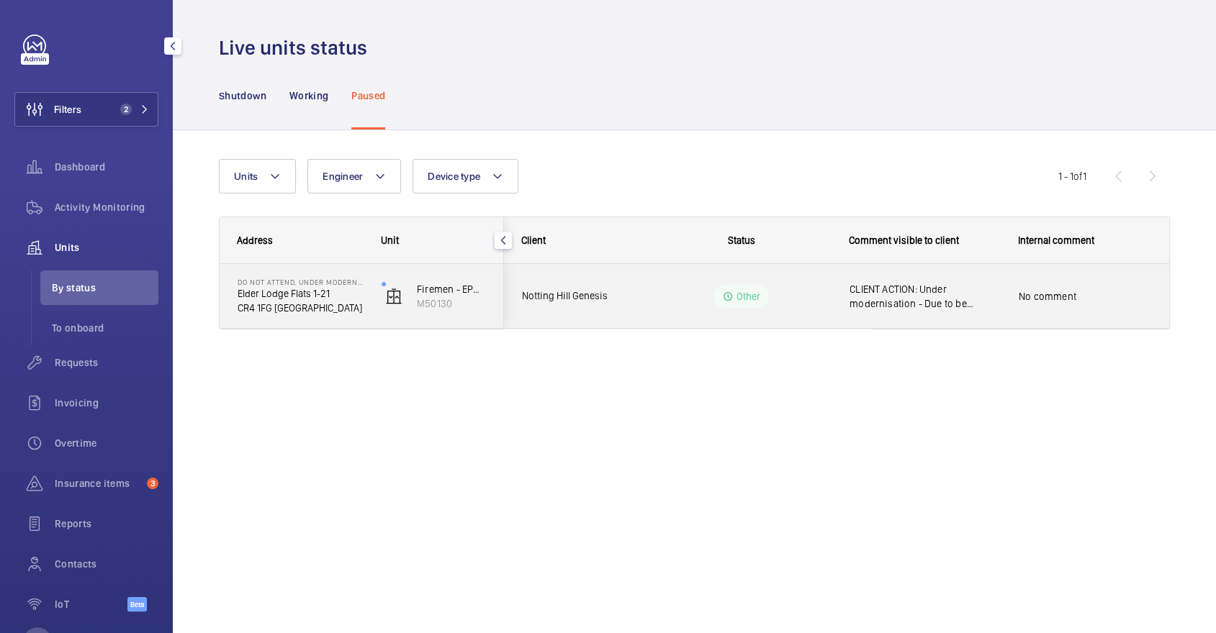
click at [979, 305] on span "CLIENT ACTION: Under modernisation - Due to be completed [DATE]" at bounding box center [924, 296] width 150 height 29
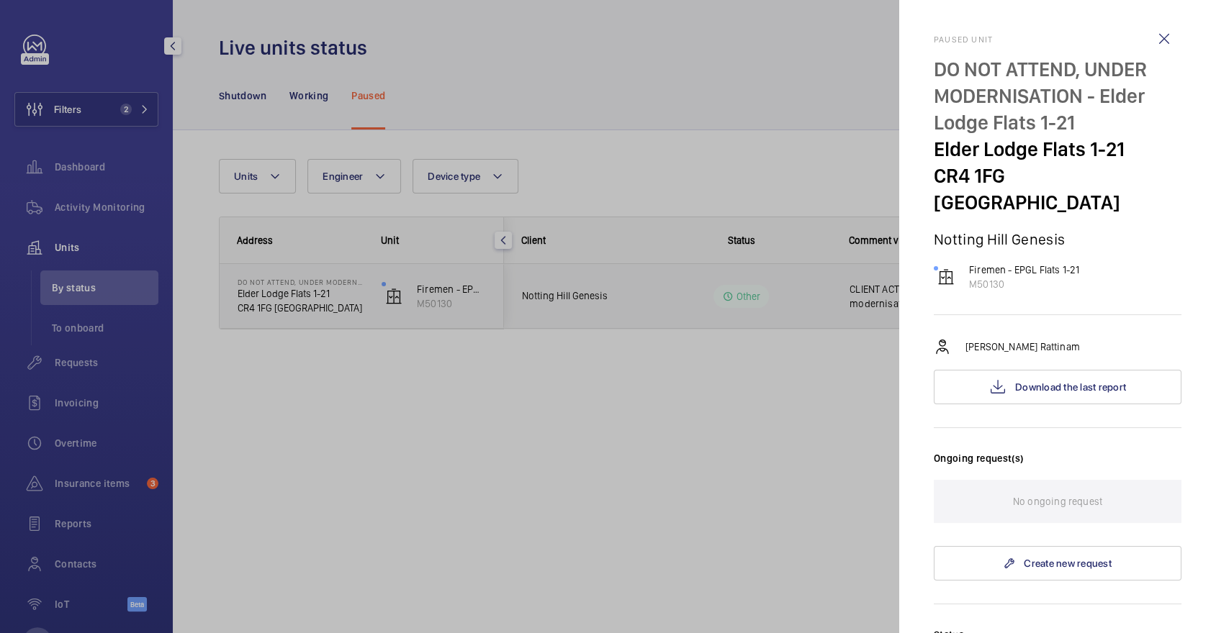
scroll to position [448, 0]
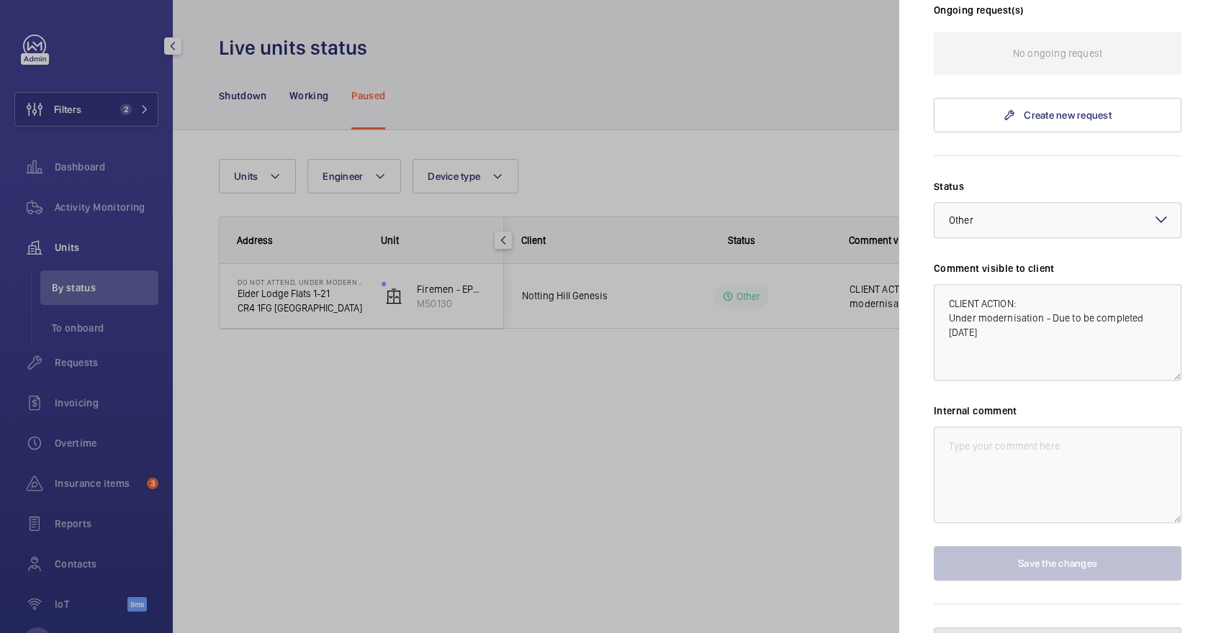
click at [1052, 633] on span "Unpause the unit" at bounding box center [1067, 645] width 77 height 12
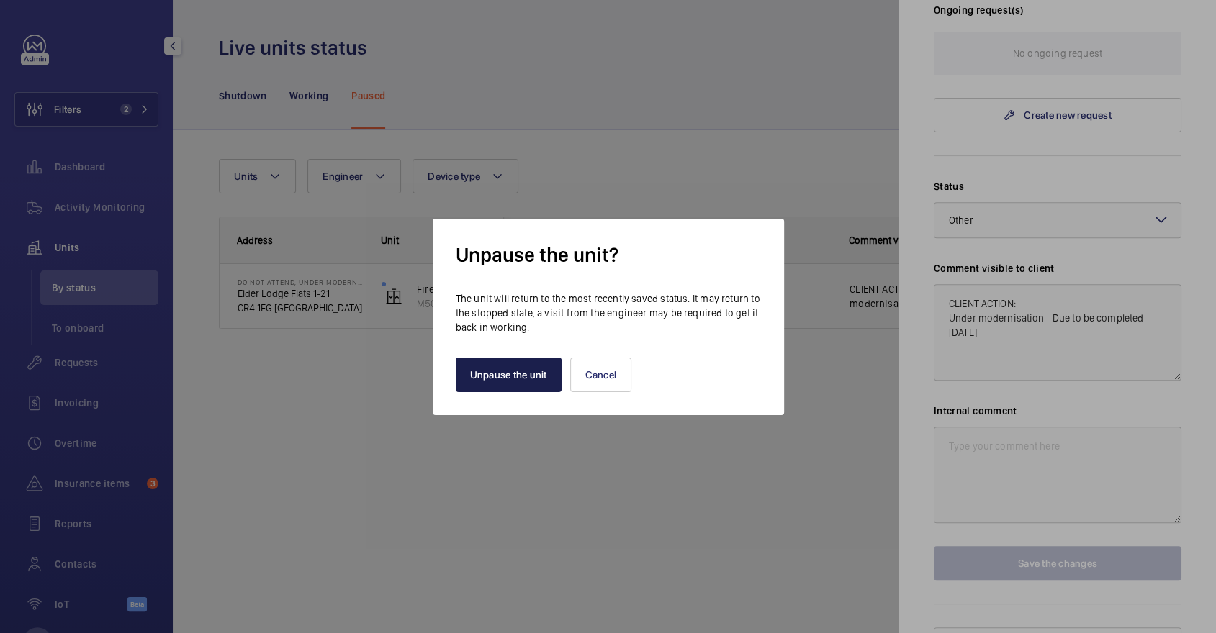
click at [524, 359] on button "Unpause the unit" at bounding box center [509, 375] width 106 height 35
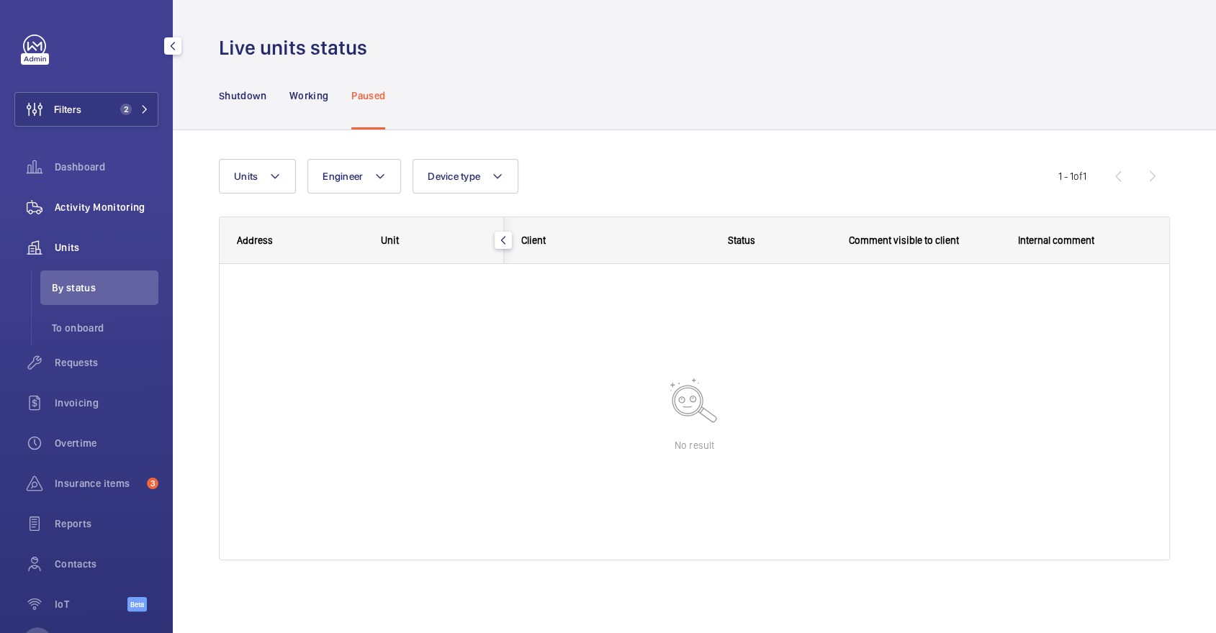
click at [109, 204] on span "Activity Monitoring" at bounding box center [107, 207] width 104 height 14
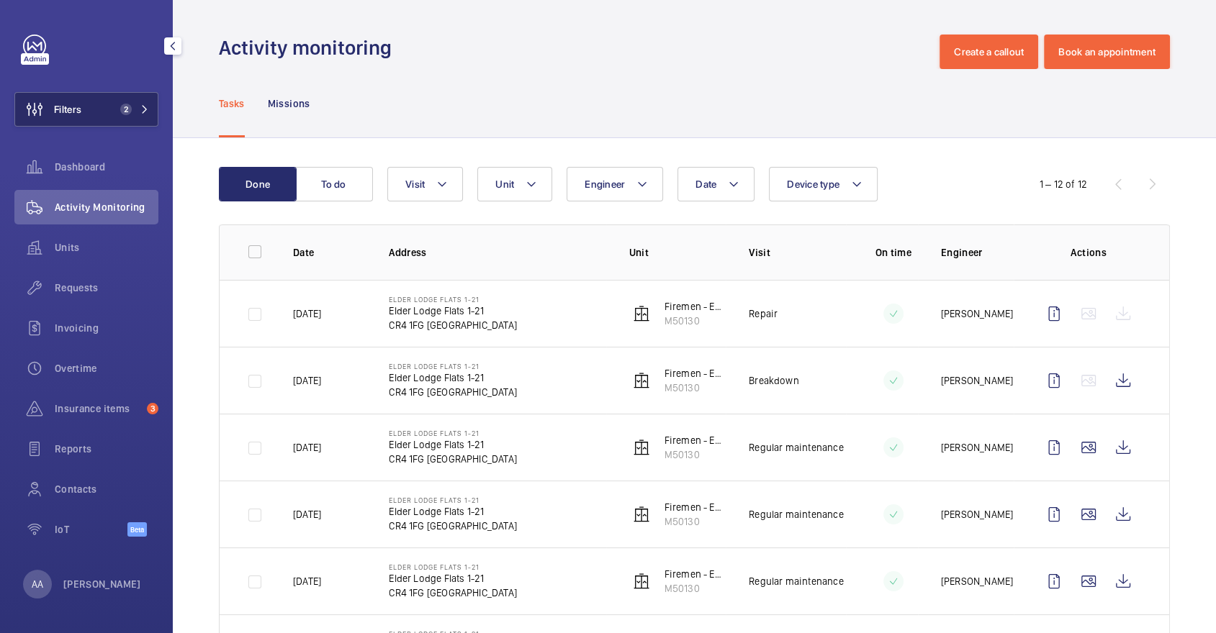
click at [117, 122] on button "Filters 2" at bounding box center [86, 109] width 144 height 35
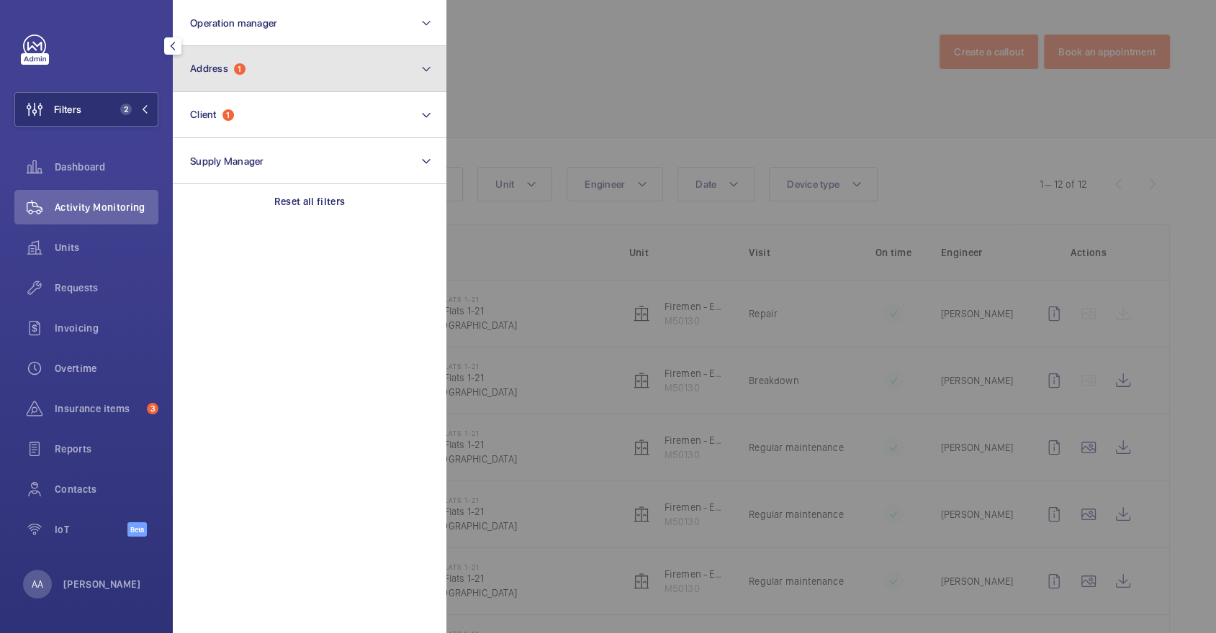
click at [262, 89] on button "Address 1" at bounding box center [310, 69] width 274 height 46
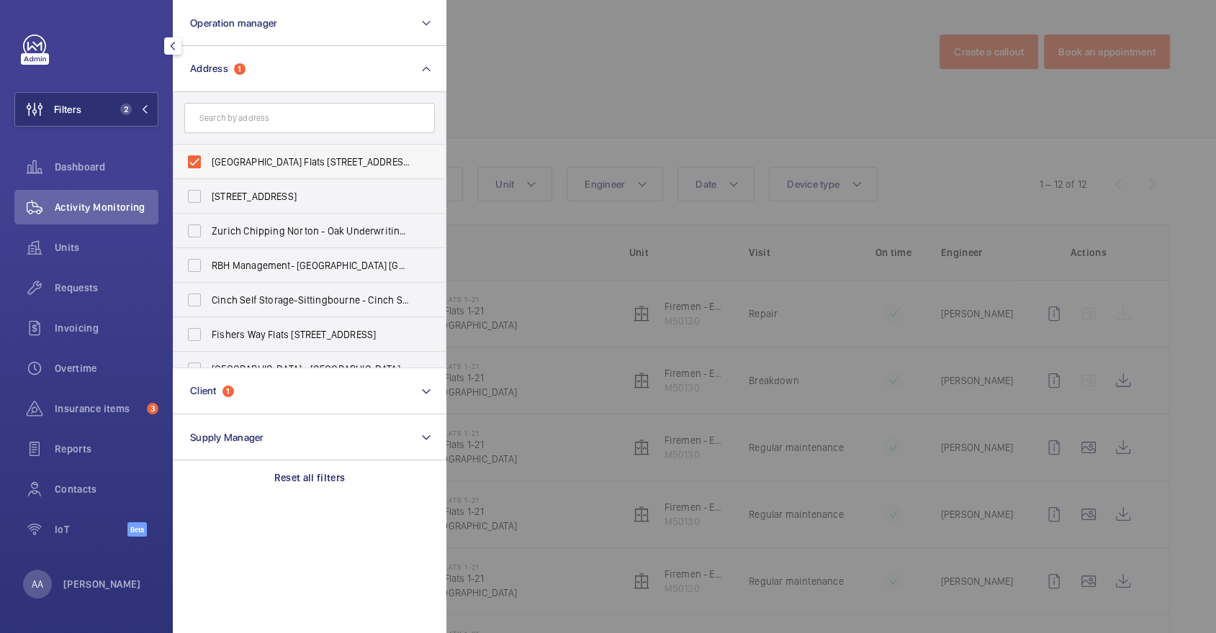
click at [263, 151] on label "[GEOGRAPHIC_DATA] Flats [STREET_ADDRESS]" at bounding box center [298, 162] width 250 height 35
click at [209, 151] on input "Elder Lodge Flats 1-21 - Elder Lodge Flats 1-21, LONDON CR4 1FG" at bounding box center [194, 162] width 29 height 29
checkbox input "false"
click at [527, 96] on div at bounding box center [1054, 316] width 1216 height 633
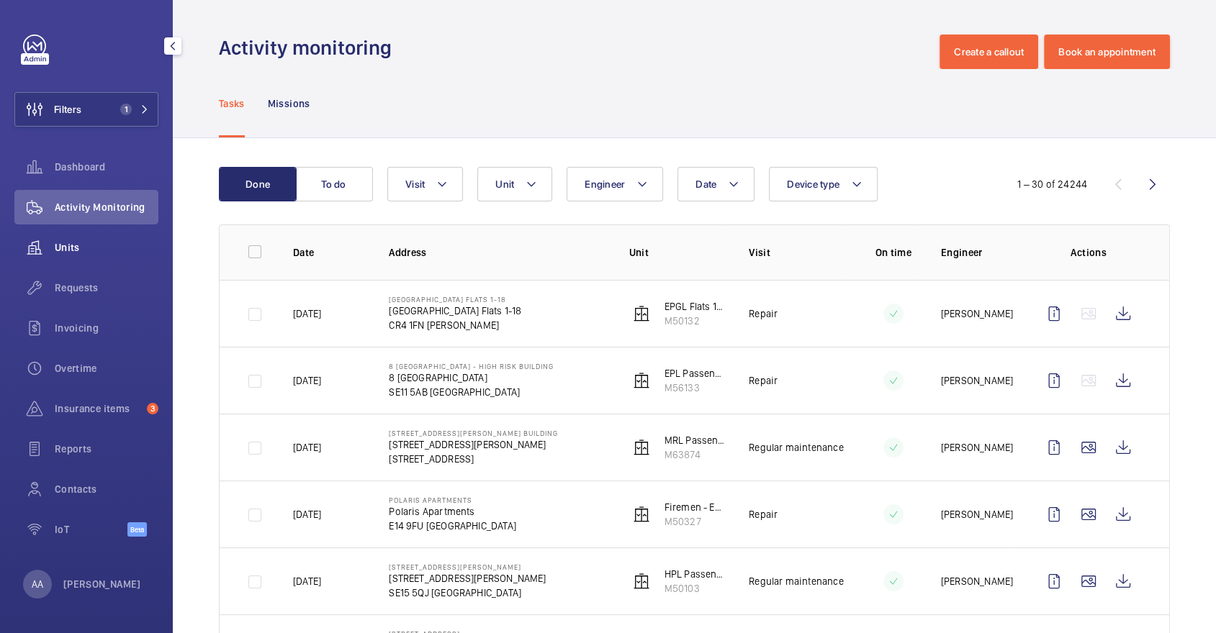
click at [96, 260] on div "Units" at bounding box center [86, 247] width 144 height 35
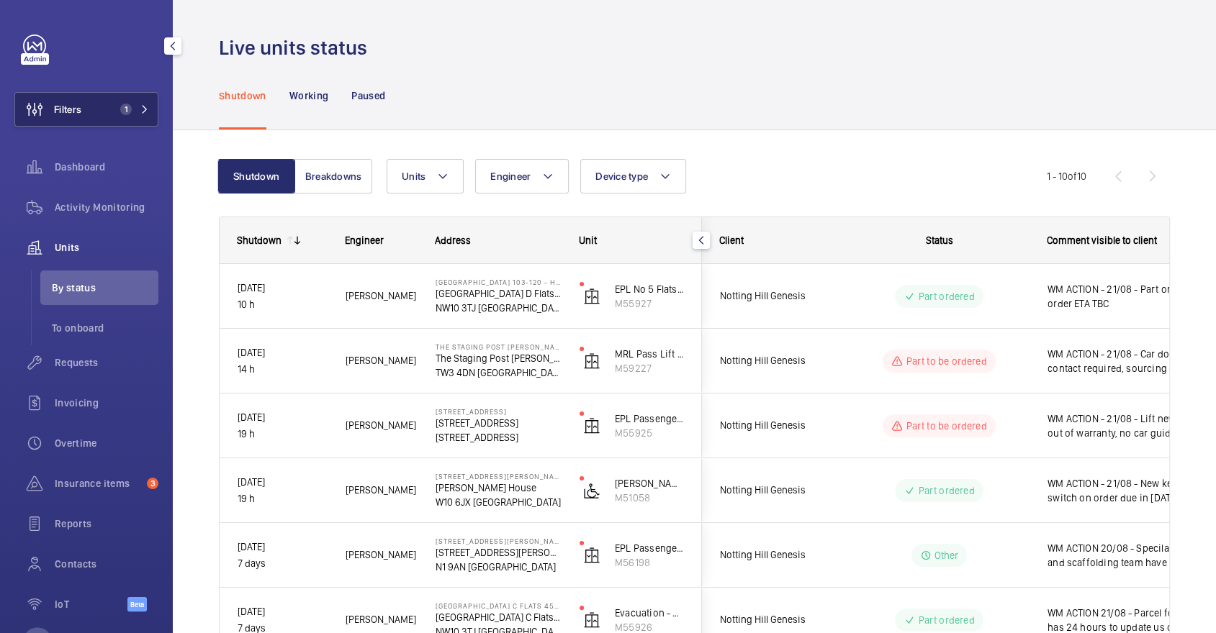
click at [112, 100] on button "Filters 1" at bounding box center [86, 109] width 144 height 35
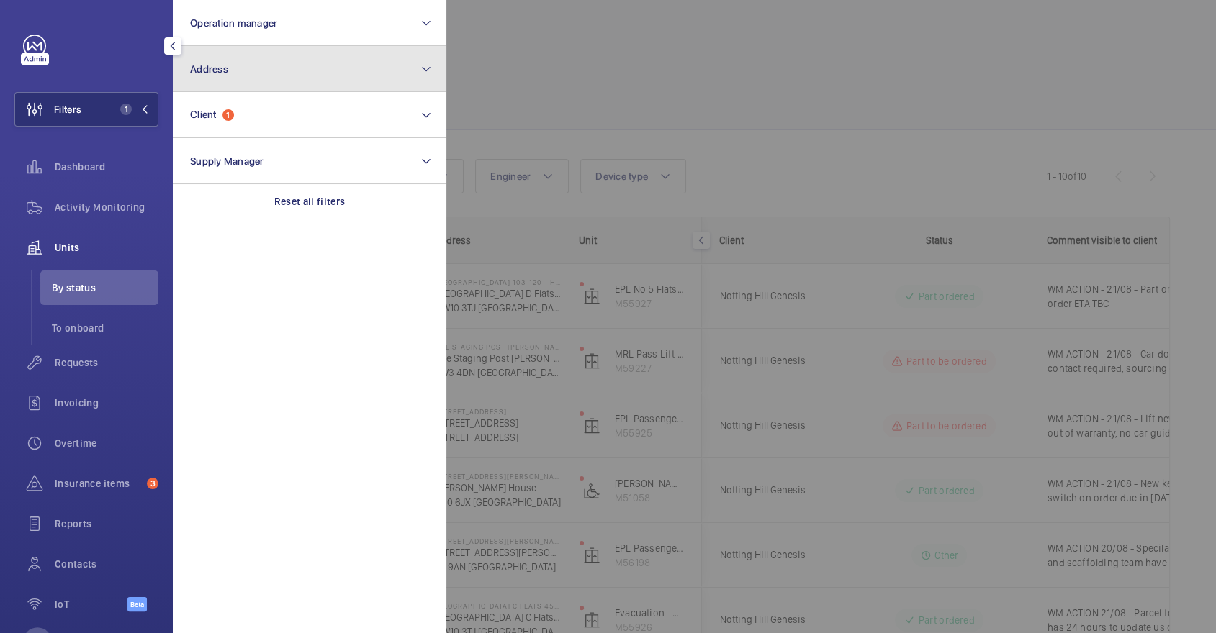
click at [287, 80] on button "Address" at bounding box center [310, 69] width 274 height 46
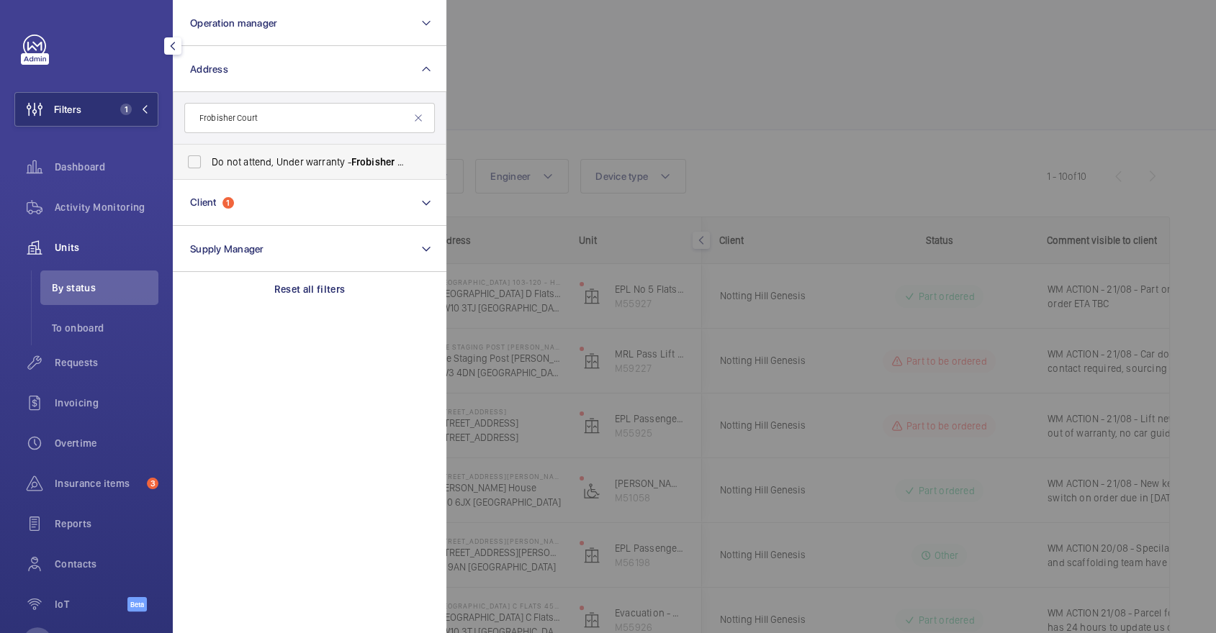
type input "Frobisher Court"
click at [301, 158] on span "Do not attend, Under warranty - Frobisher Court - Frobisher Court , LONDON SE8 …" at bounding box center [311, 162] width 198 height 14
click at [209, 158] on input "Do not attend, Under warranty - Frobisher Court - Frobisher Court , LONDON SE8 …" at bounding box center [194, 162] width 29 height 29
checkbox input "true"
click at [643, 121] on div at bounding box center [1054, 316] width 1216 height 633
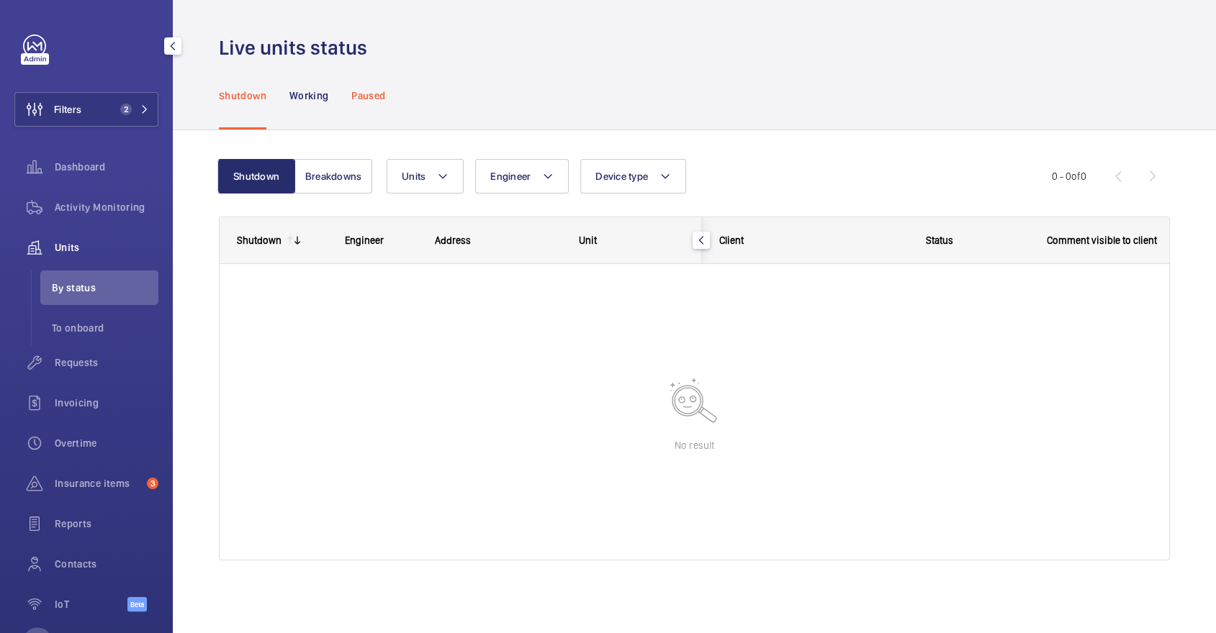
click at [373, 99] on p "Paused" at bounding box center [368, 96] width 34 height 14
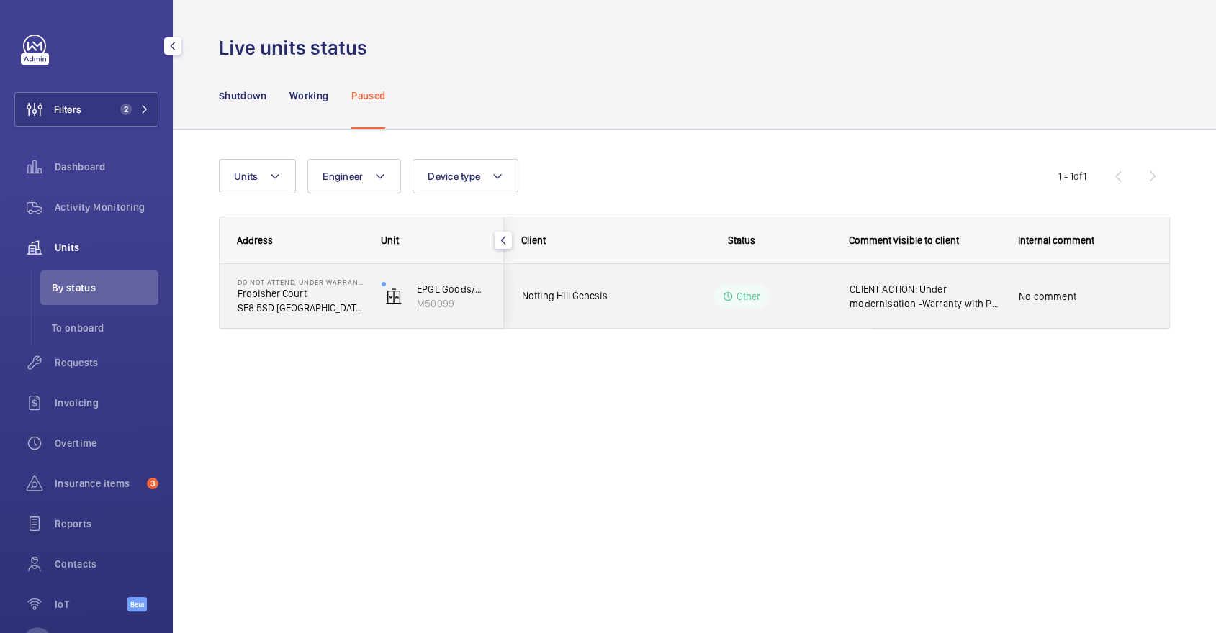
click at [945, 281] on div "CLIENT ACTION: Under modernisation -Warranty with PIP to end on 05/09/2025" at bounding box center [924, 296] width 150 height 33
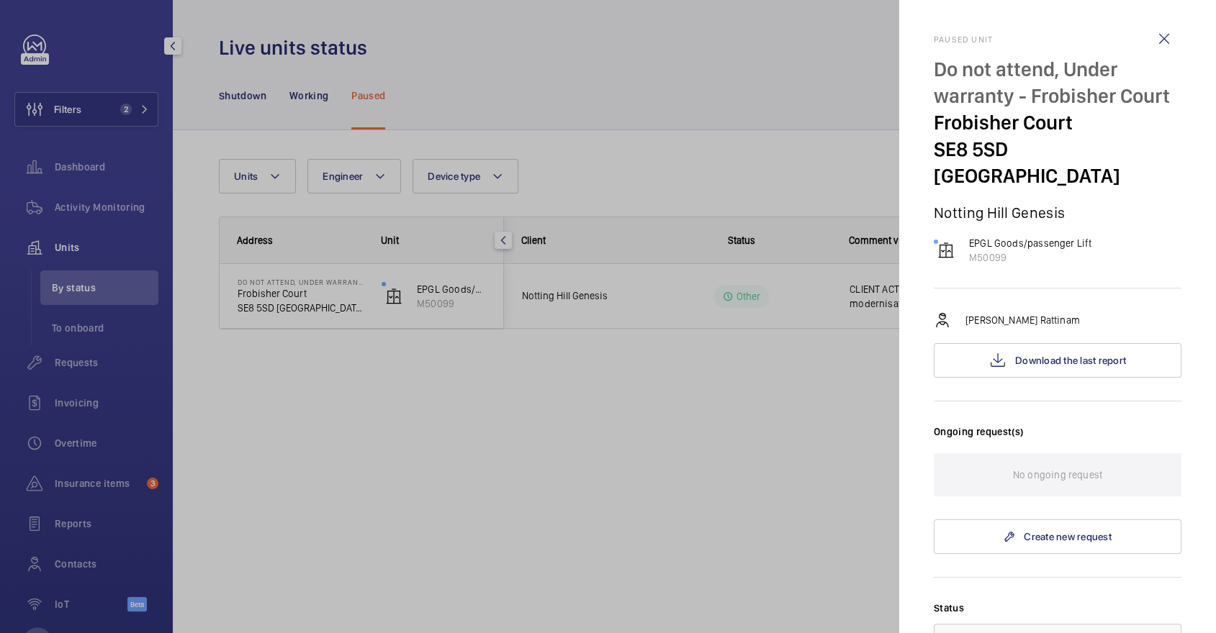
scroll to position [422, 0]
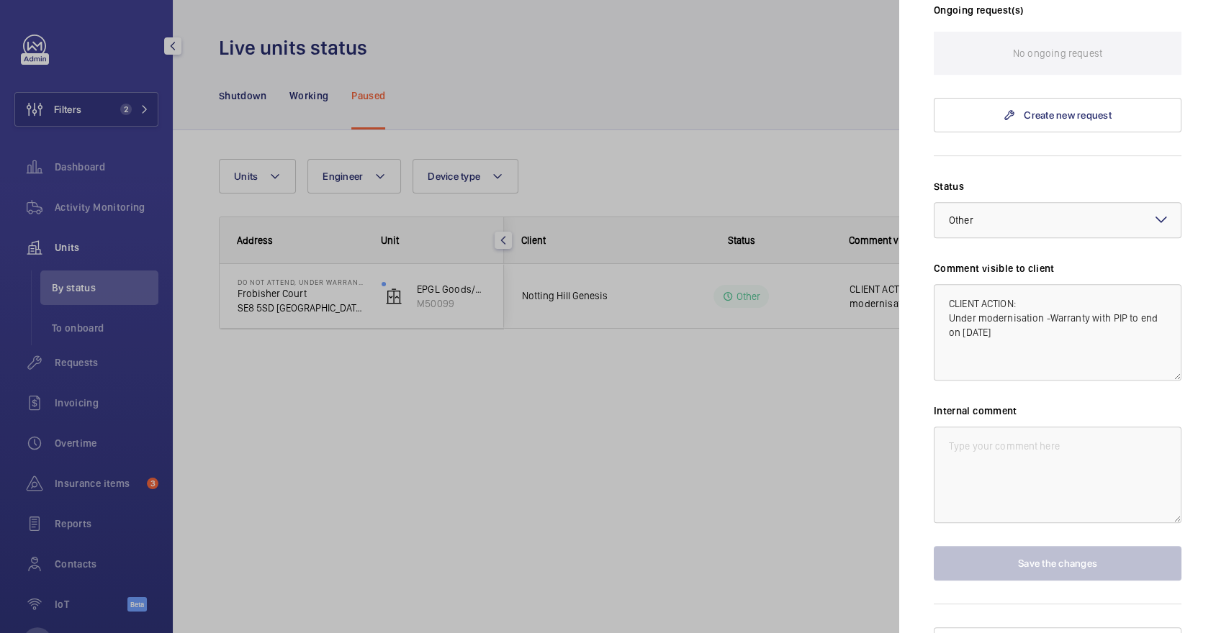
click at [568, 111] on div at bounding box center [608, 316] width 1216 height 633
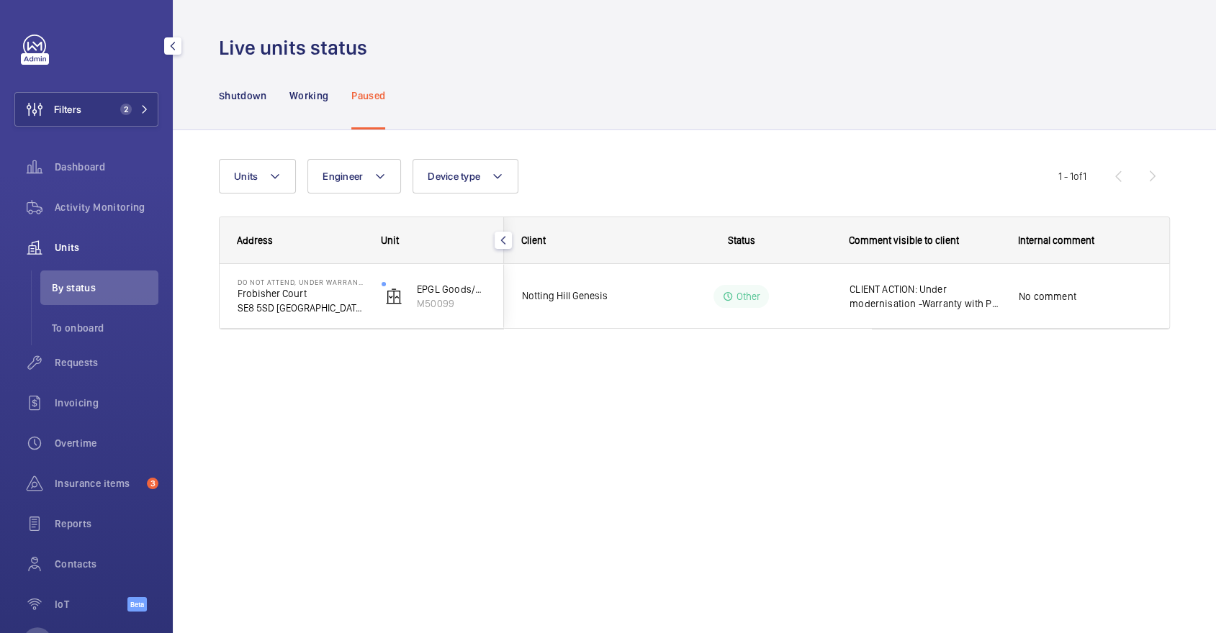
scroll to position [0, 0]
click at [113, 214] on div "Activity Monitoring" at bounding box center [86, 207] width 144 height 35
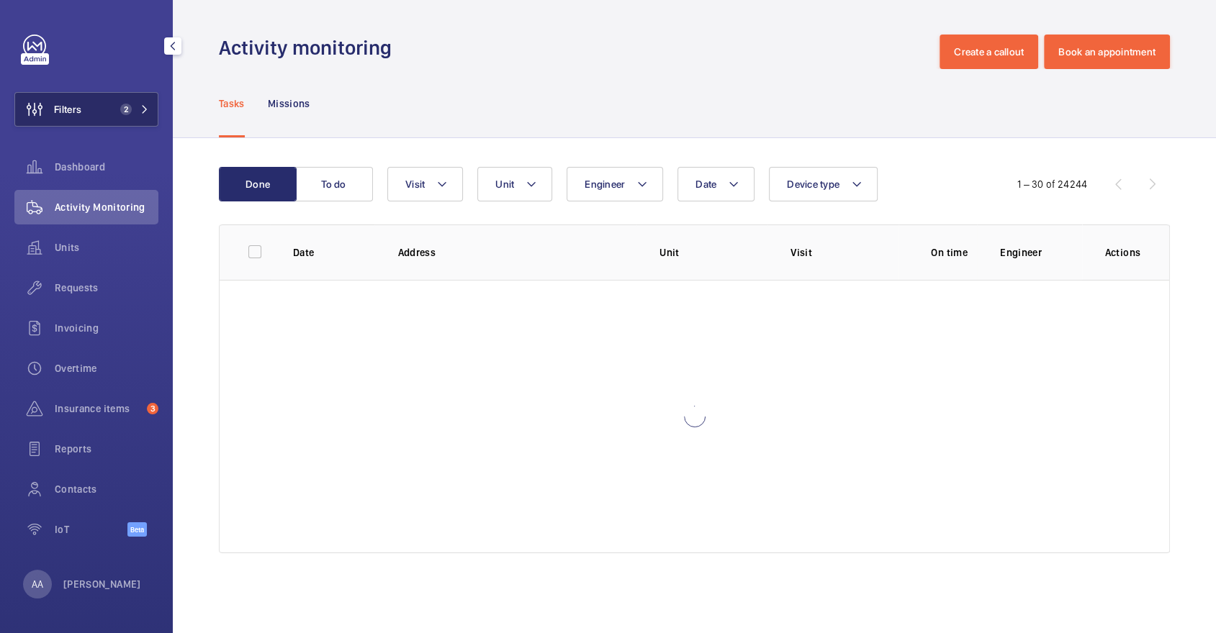
click at [76, 92] on span "Filters" at bounding box center [48, 109] width 66 height 35
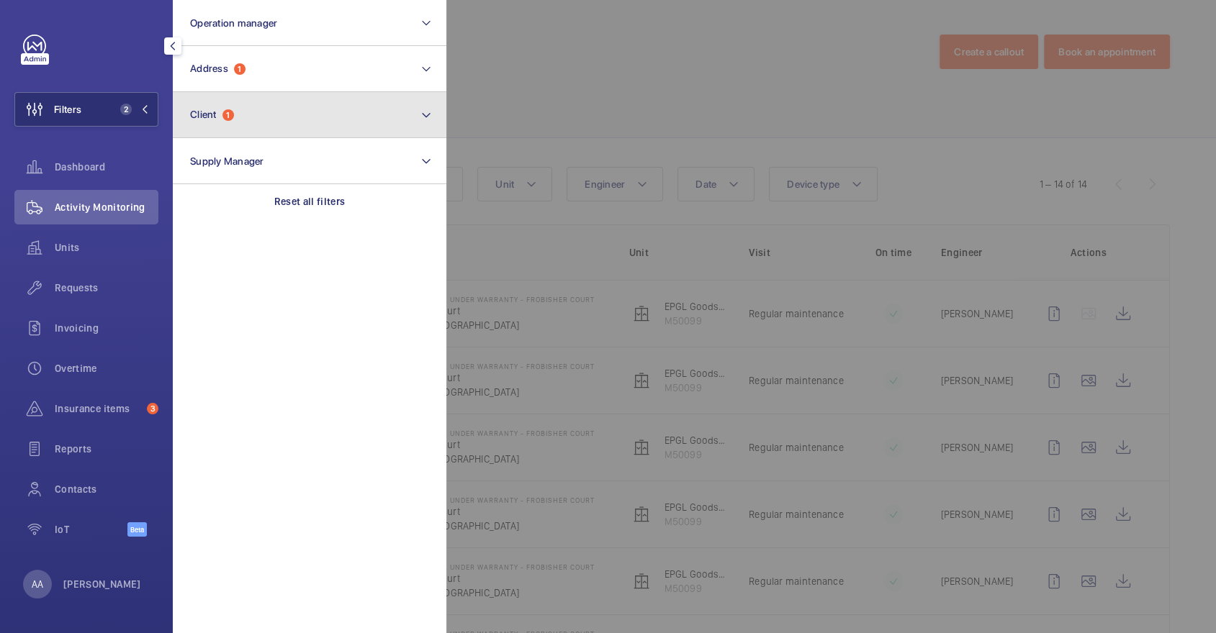
click at [248, 93] on button "Client 1" at bounding box center [310, 115] width 274 height 46
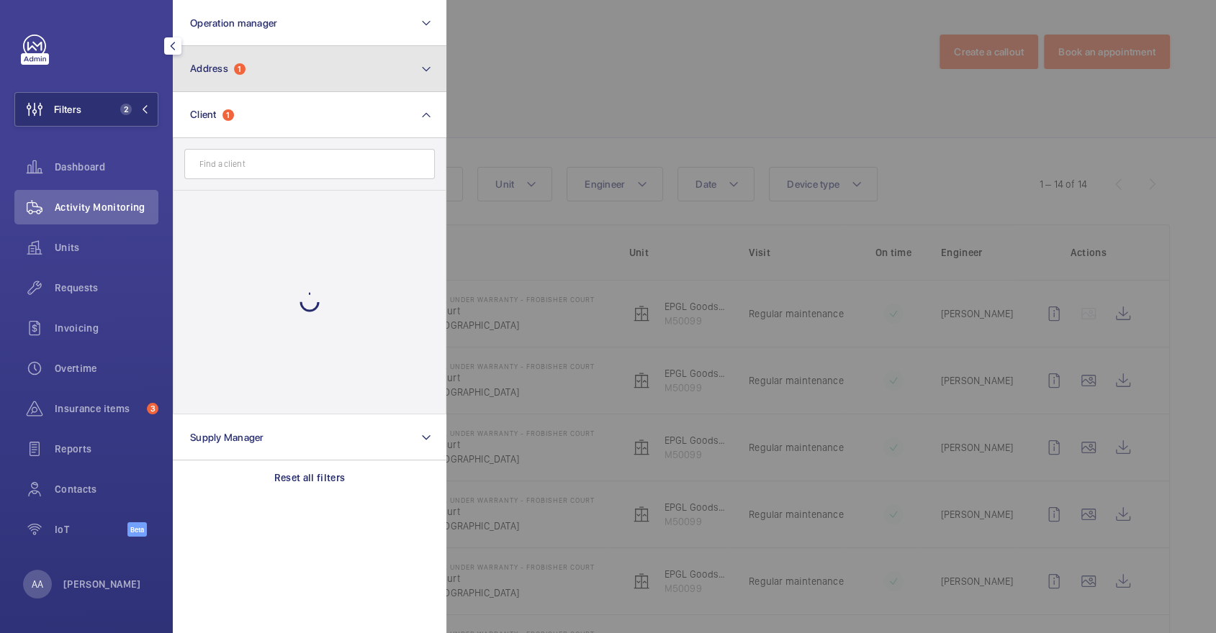
click at [235, 61] on button "Address 1" at bounding box center [310, 69] width 274 height 46
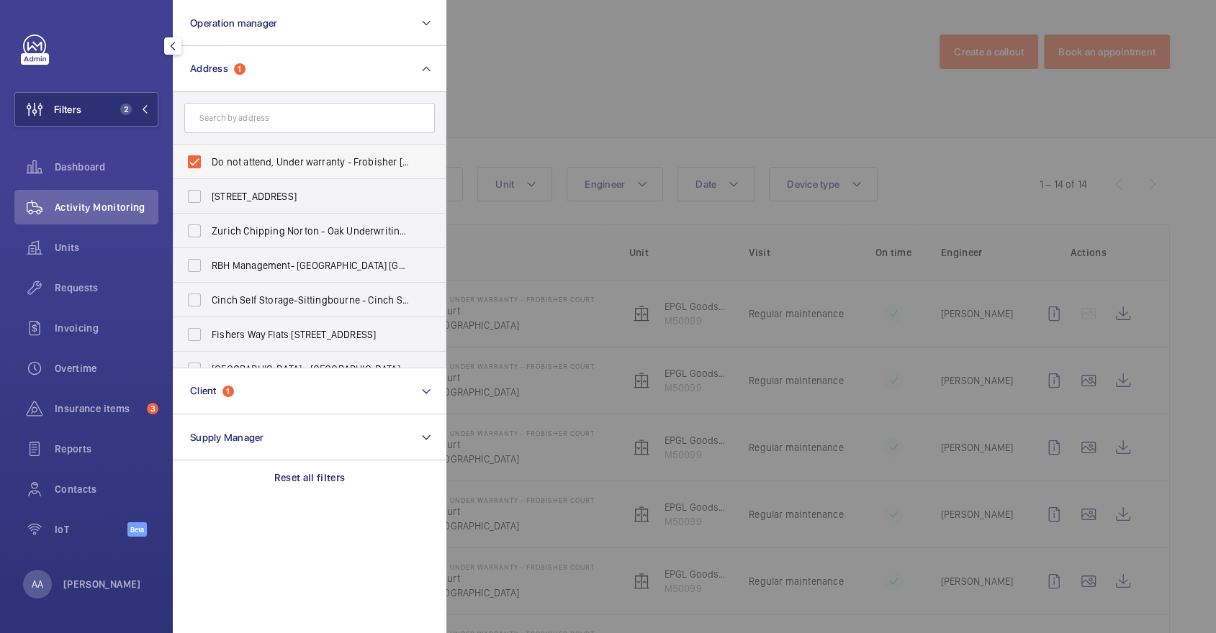
click at [285, 145] on label "Do not attend, Under warranty - Frobisher Court - Frobisher Court, LONDON SE8 5…" at bounding box center [298, 162] width 250 height 35
click at [209, 148] on input "Do not attend, Under warranty - Frobisher Court - Frobisher Court, LONDON SE8 5…" at bounding box center [194, 162] width 29 height 29
checkbox input "false"
click at [267, 121] on input "text" at bounding box center [309, 118] width 250 height 30
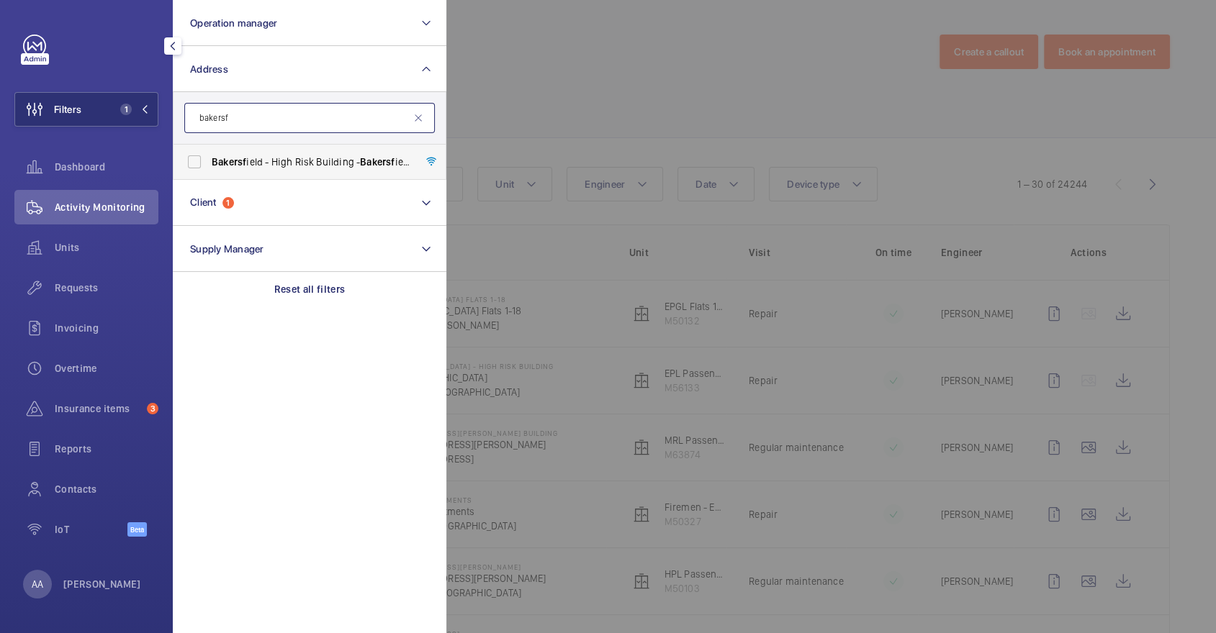
type input "bakersf"
click at [282, 168] on span "Bakersf ield - High Risk Building - Bakersf ield, LONDON N7 0LT" at bounding box center [311, 162] width 198 height 14
click at [209, 168] on input "Bakersf ield - High Risk Building - Bakersf ield, LONDON N7 0LT" at bounding box center [194, 162] width 29 height 29
checkbox input "true"
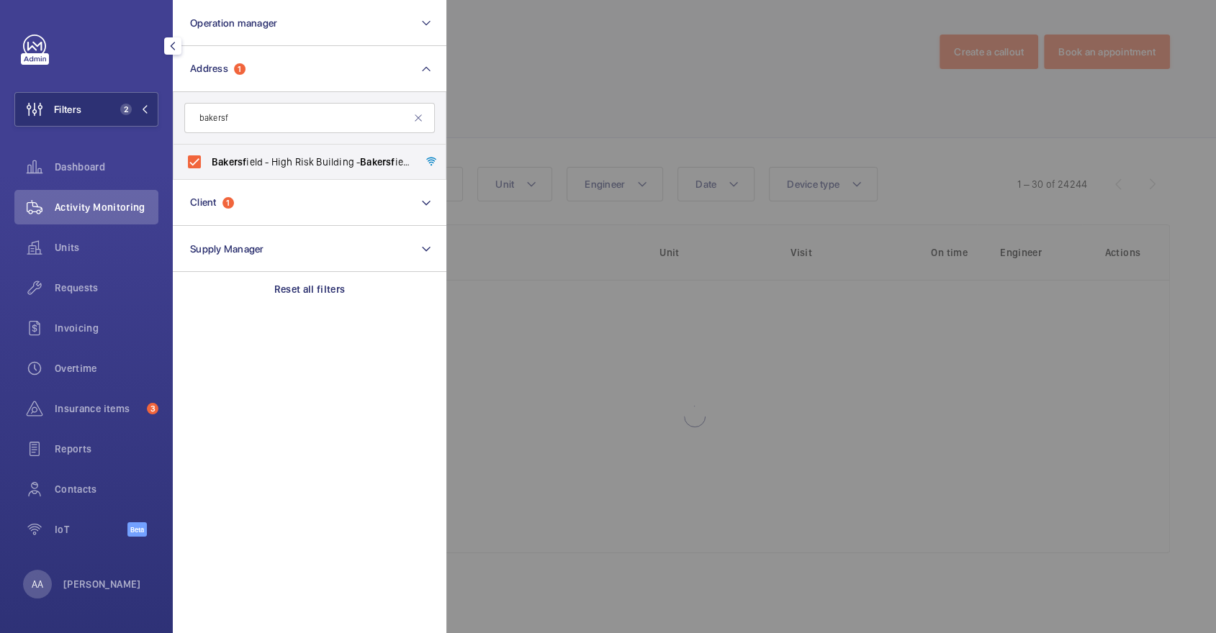
click at [643, 108] on div at bounding box center [1054, 316] width 1216 height 633
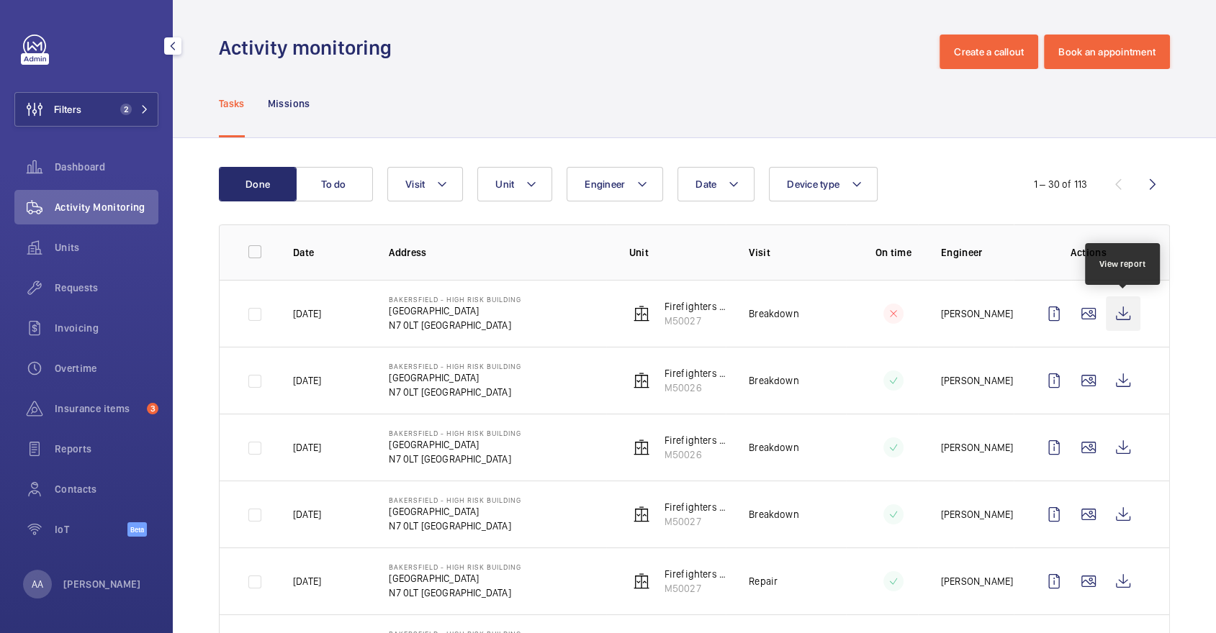
click at [1116, 302] on wm-front-icon-button at bounding box center [1123, 314] width 35 height 35
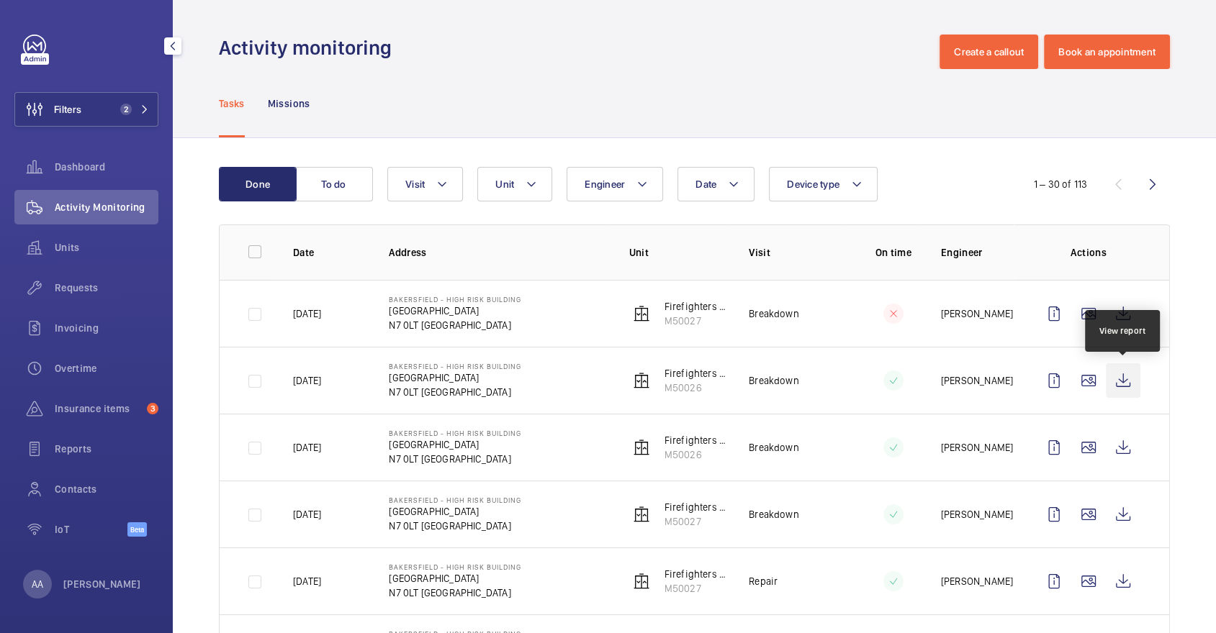
click at [1124, 376] on wm-front-icon-button at bounding box center [1123, 381] width 35 height 35
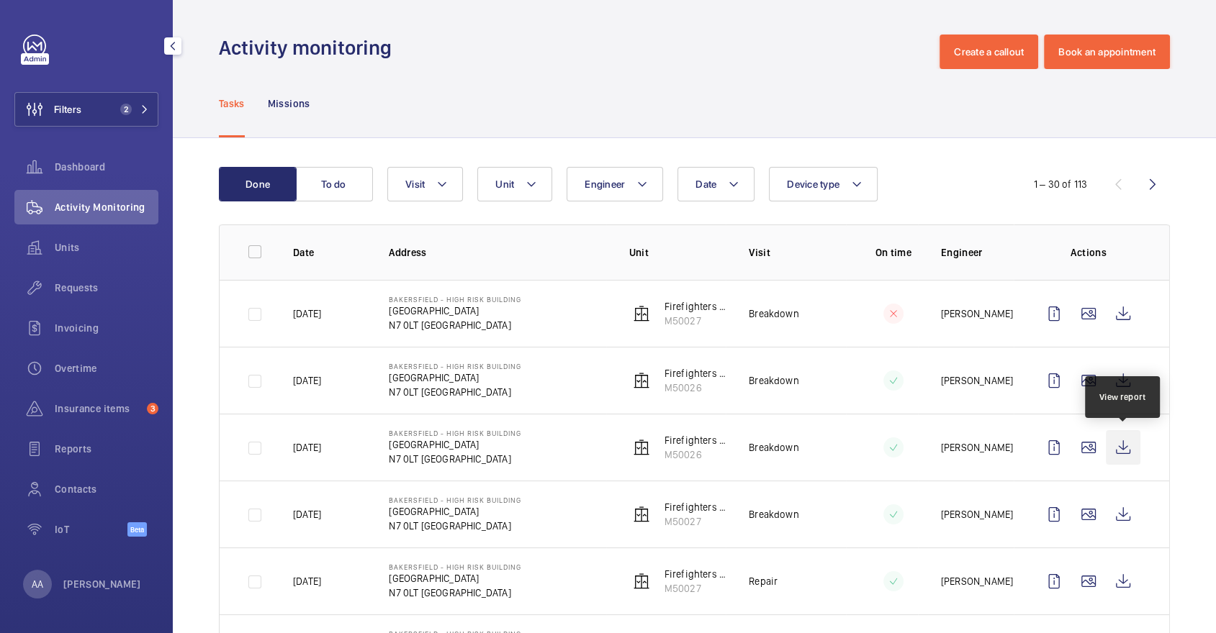
click at [1121, 447] on wm-front-icon-button at bounding box center [1123, 447] width 35 height 35
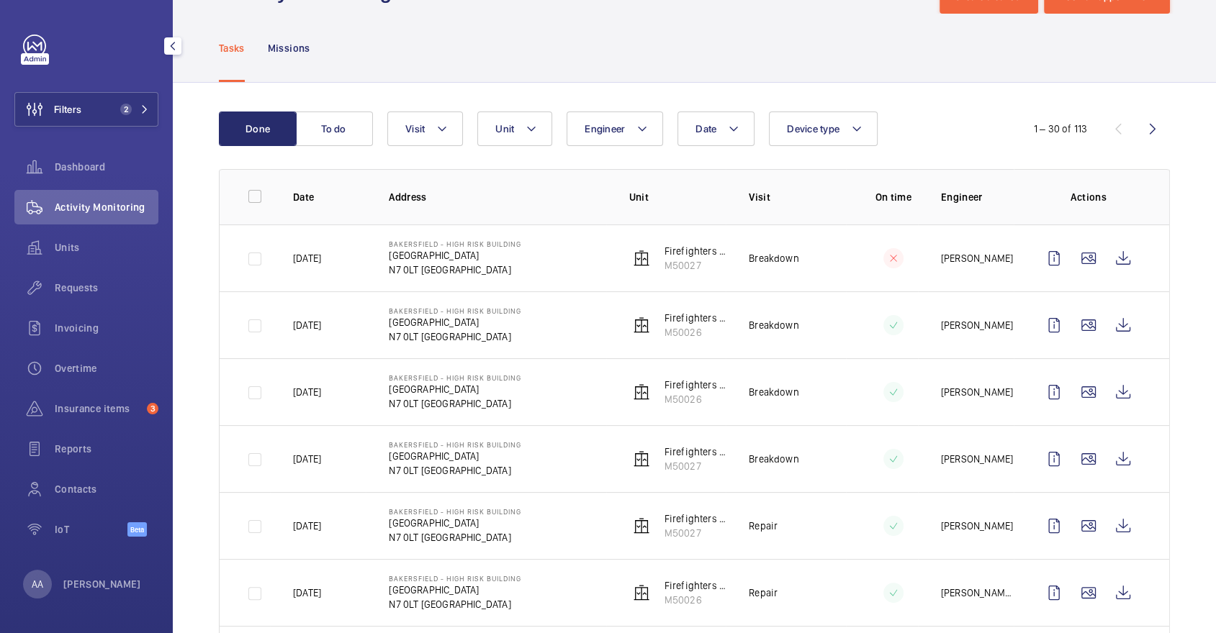
scroll to position [94, 0]
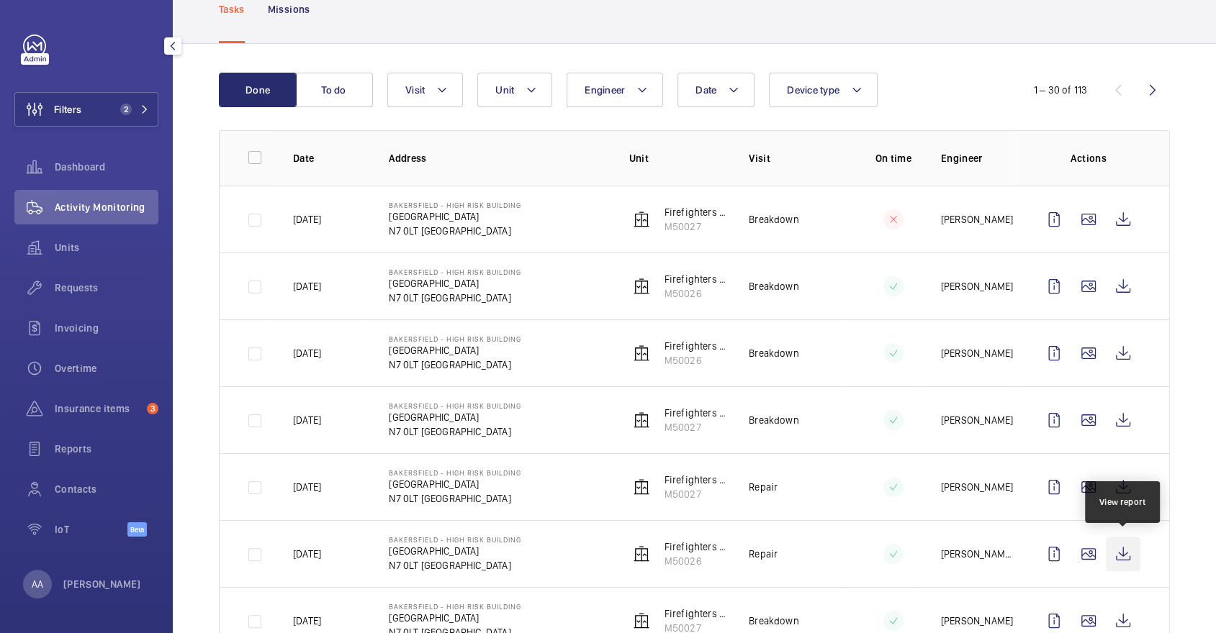
click at [1106, 556] on wm-front-icon-button at bounding box center [1123, 554] width 35 height 35
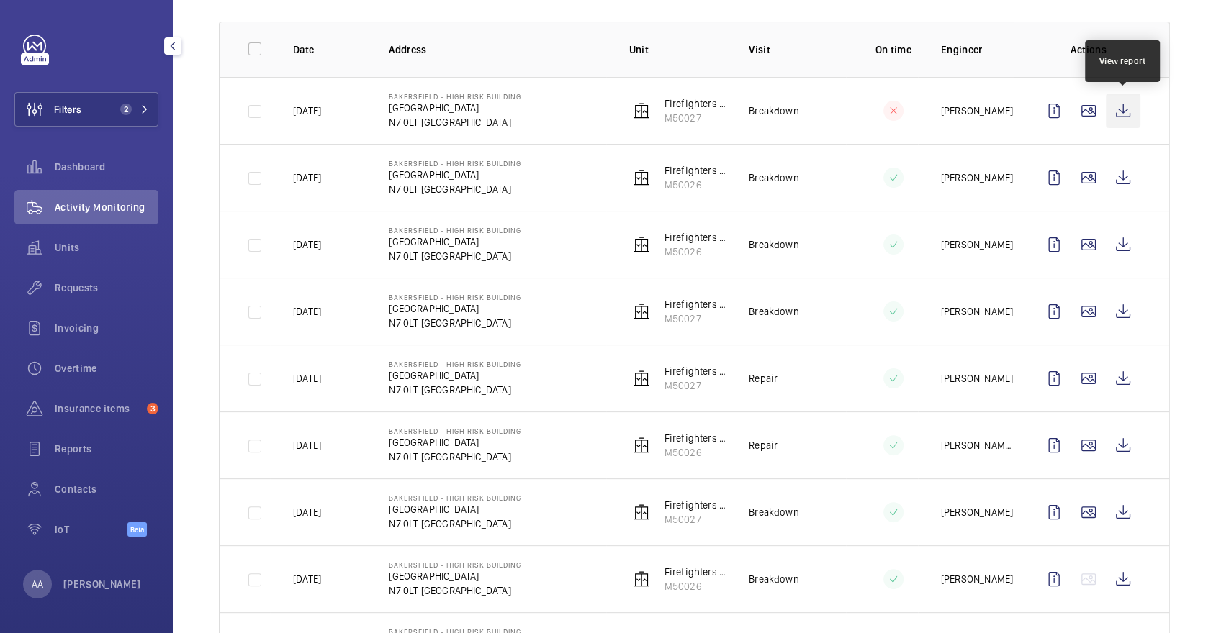
click at [1117, 122] on wm-front-icon-button at bounding box center [1123, 111] width 35 height 35
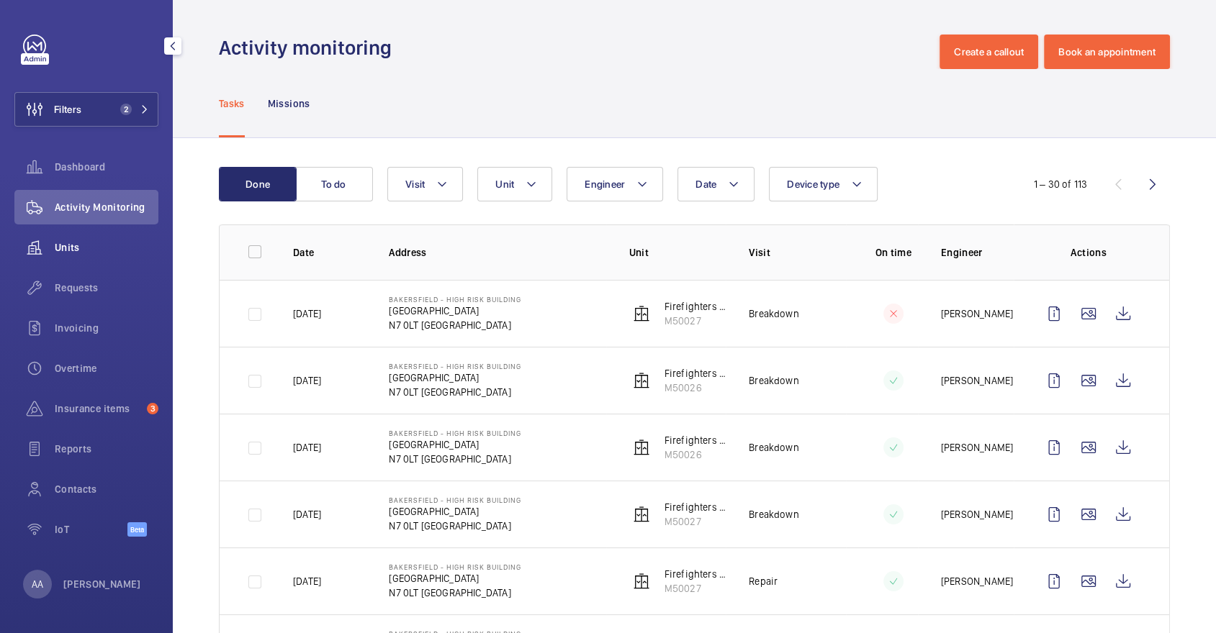
click at [67, 244] on span "Units" at bounding box center [107, 247] width 104 height 14
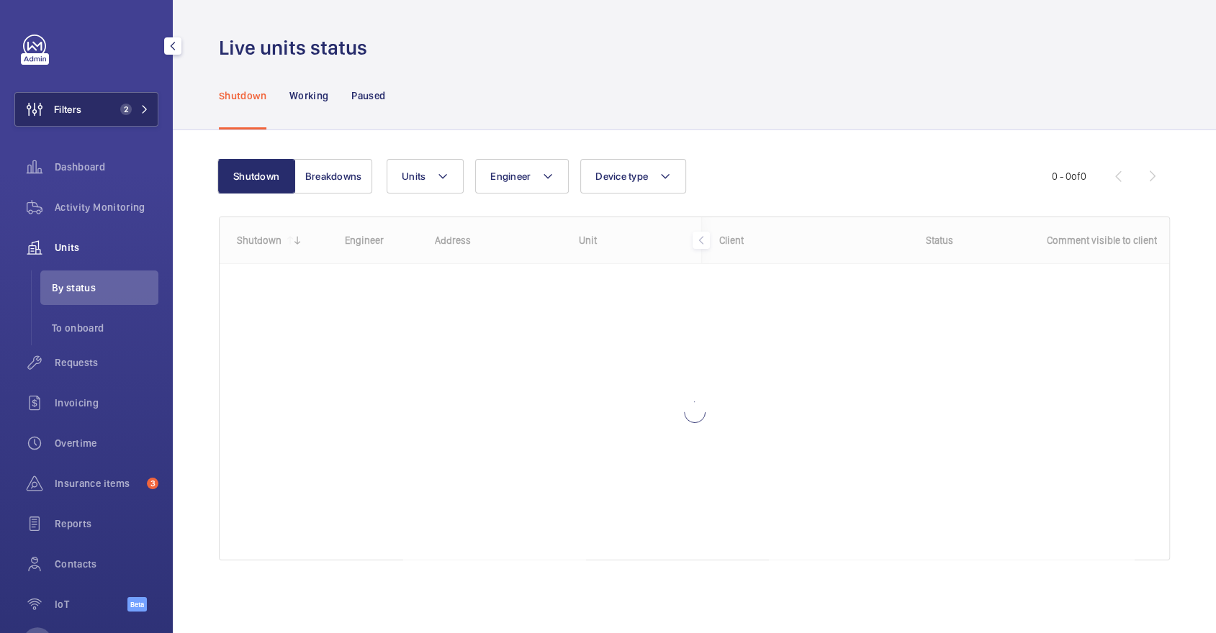
click at [87, 110] on button "Filters 2" at bounding box center [86, 109] width 144 height 35
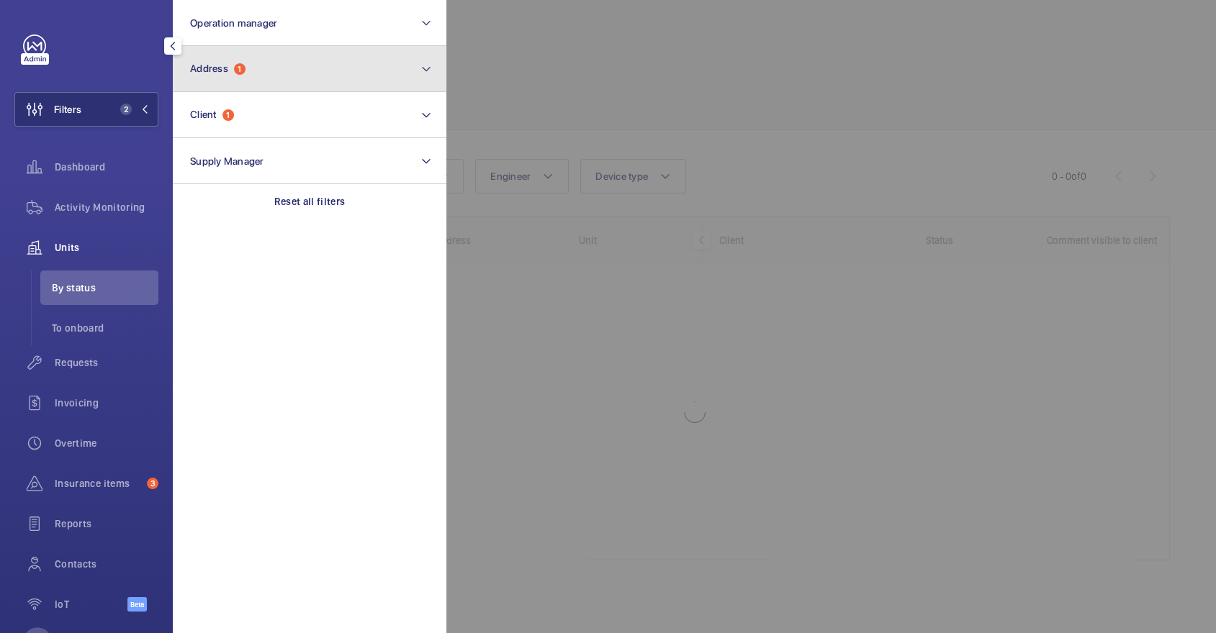
click at [233, 74] on span "Address 1" at bounding box center [217, 69] width 55 height 12
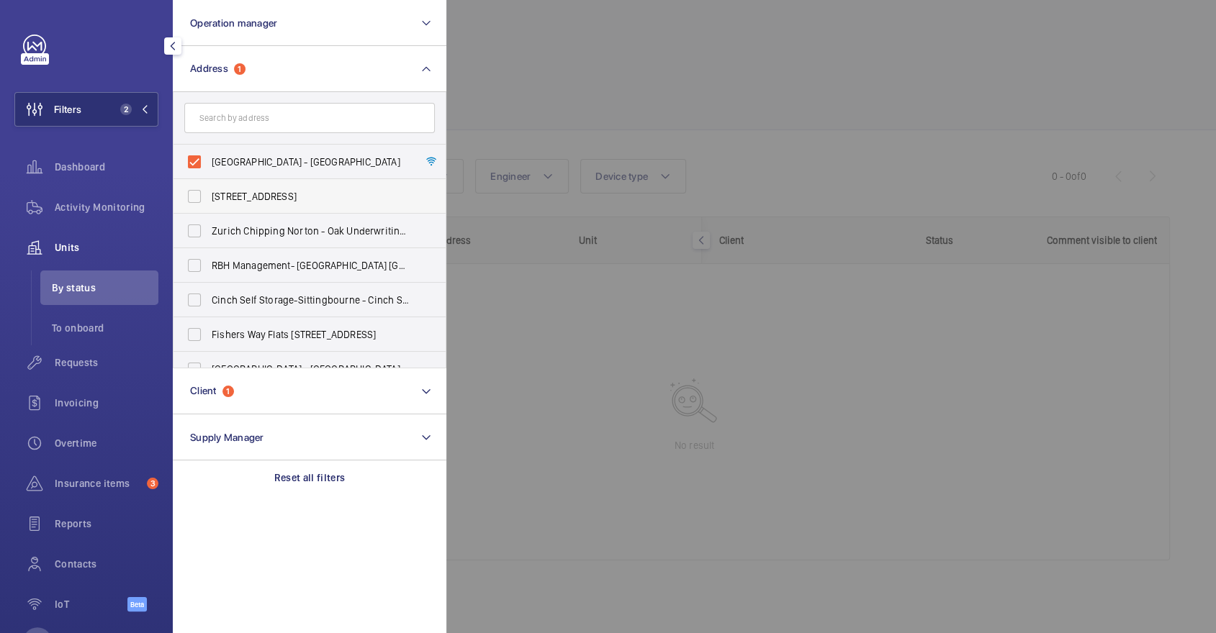
click at [298, 179] on label "[STREET_ADDRESS]" at bounding box center [298, 196] width 250 height 35
click at [209, 182] on input "[STREET_ADDRESS]" at bounding box center [194, 196] width 29 height 29
checkbox input "true"
click at [268, 134] on form at bounding box center [309, 118] width 272 height 53
click at [286, 155] on span "Bakersfield - High Risk Building - Bakersfield, LONDON N7 0LT" at bounding box center [311, 162] width 198 height 14
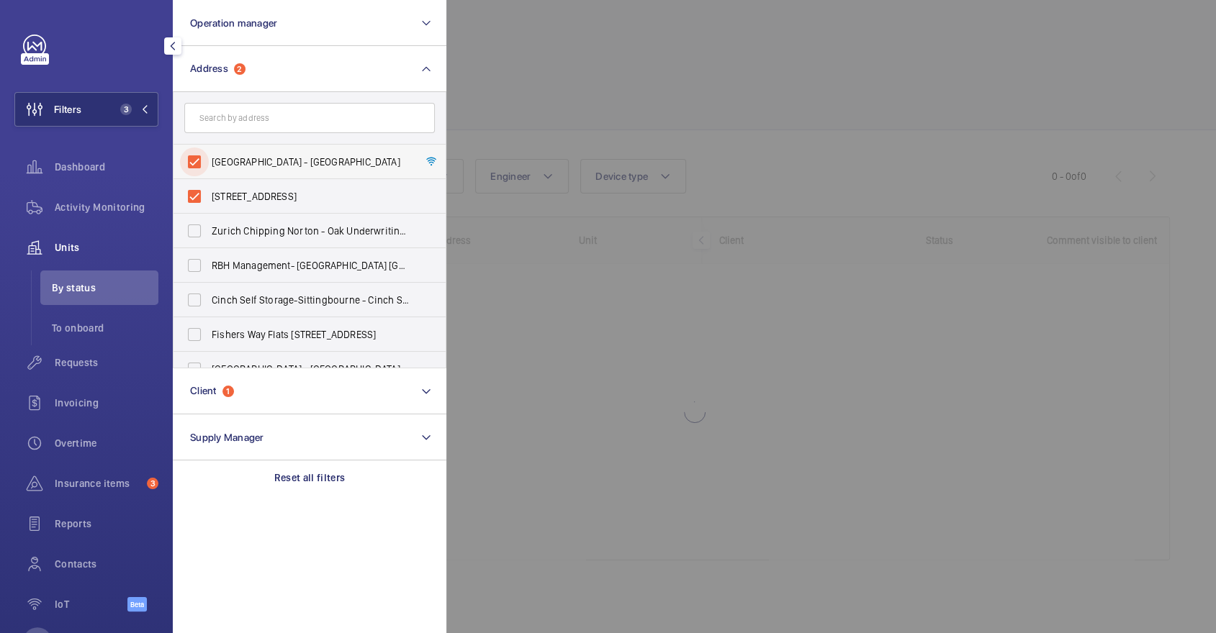
click at [209, 154] on input "Bakersfield - High Risk Building - Bakersfield, LONDON N7 0LT" at bounding box center [194, 162] width 29 height 29
checkbox input "false"
click at [310, 192] on span "[STREET_ADDRESS]" at bounding box center [311, 196] width 198 height 14
click at [209, 192] on input "[STREET_ADDRESS]" at bounding box center [194, 196] width 29 height 29
checkbox input "false"
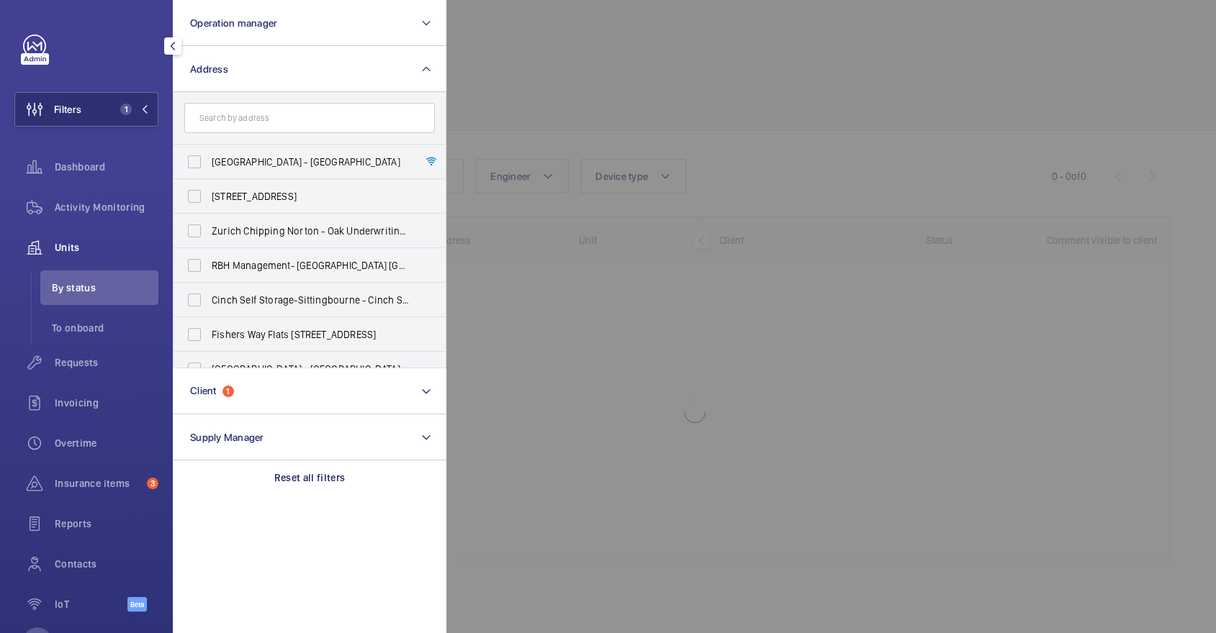
click at [710, 161] on div at bounding box center [1054, 316] width 1216 height 633
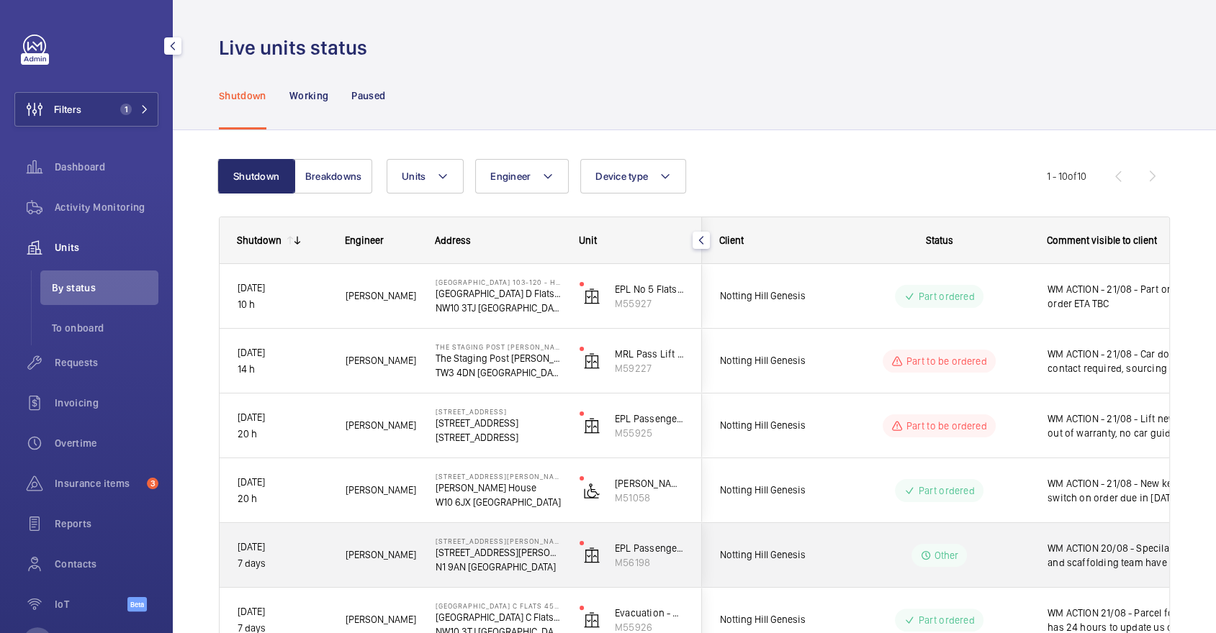
click at [1013, 584] on div "Other" at bounding box center [930, 555] width 198 height 64
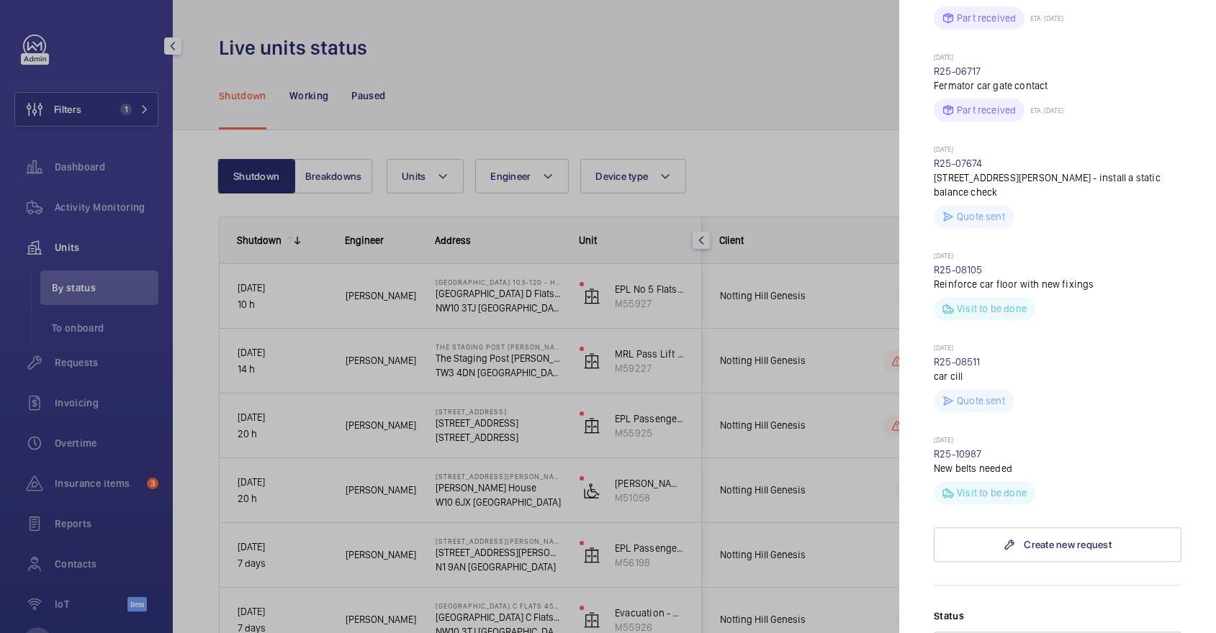
scroll to position [1347, 0]
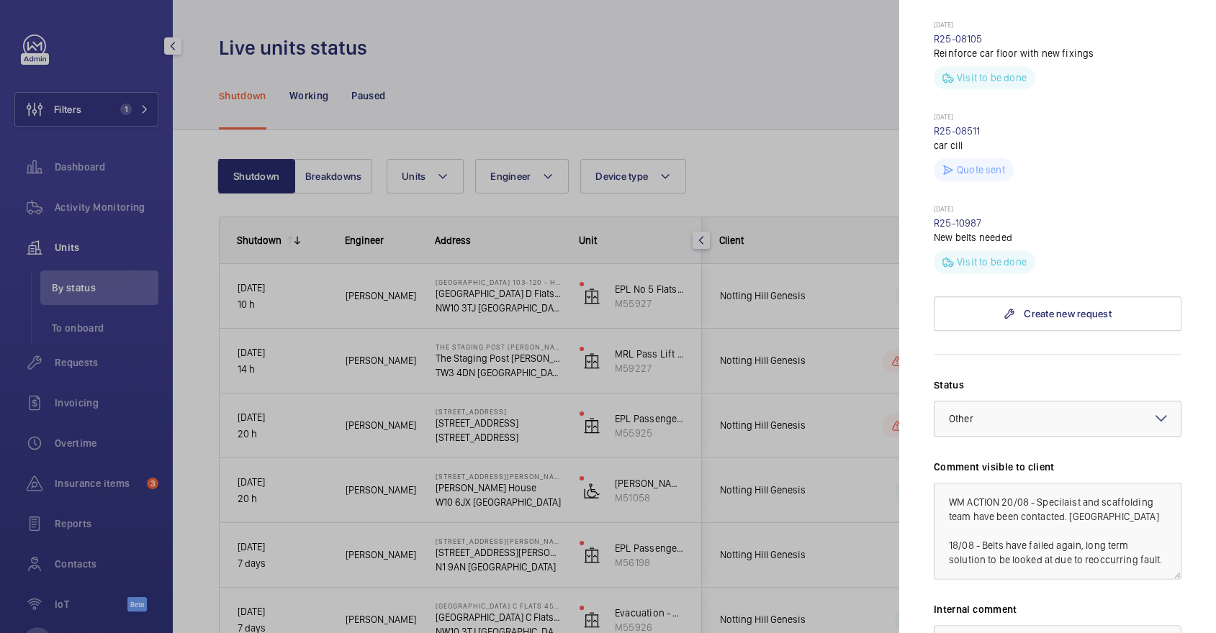
click at [853, 467] on div at bounding box center [608, 316] width 1216 height 633
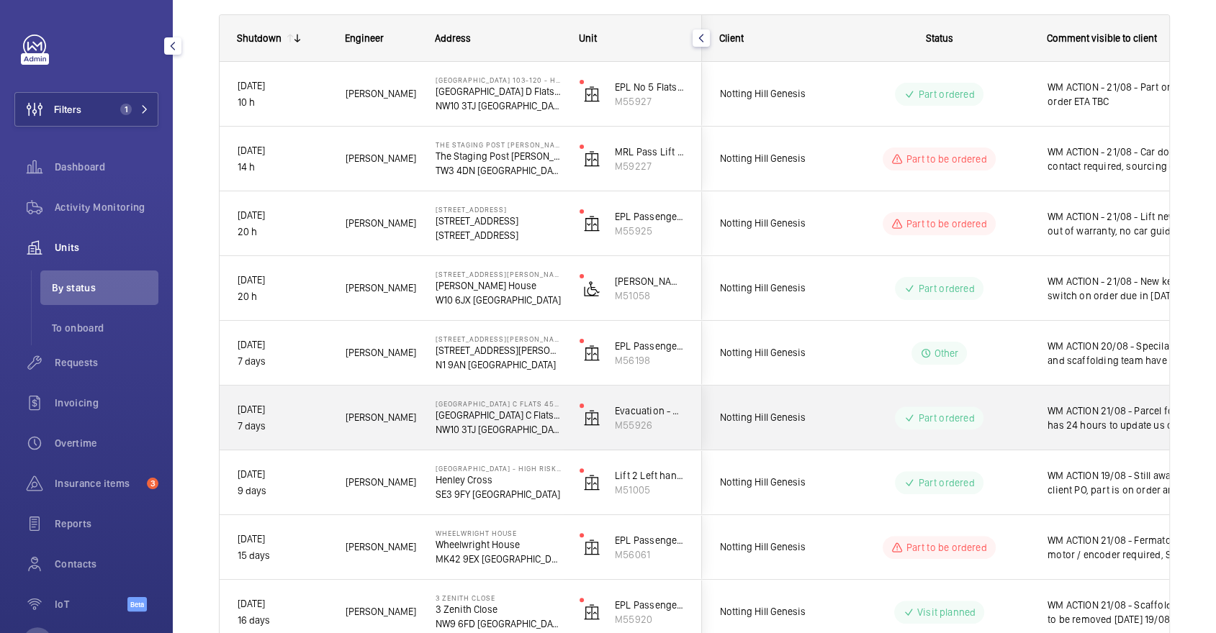
scroll to position [207, 0]
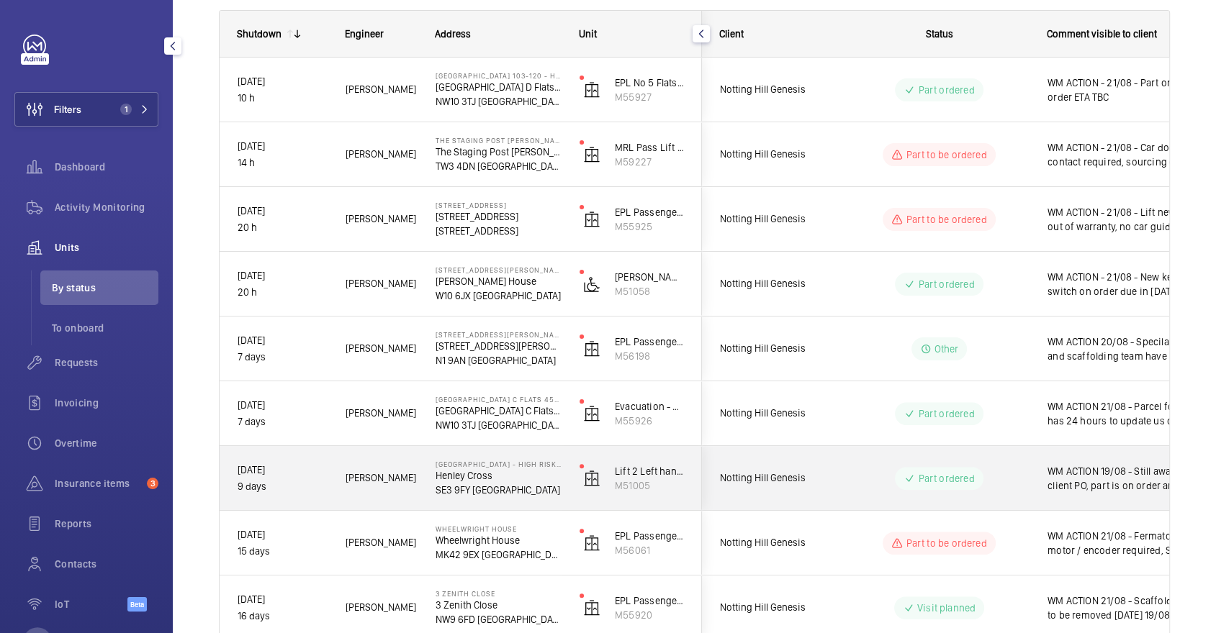
click at [1009, 501] on div "Part ordered" at bounding box center [930, 479] width 197 height 52
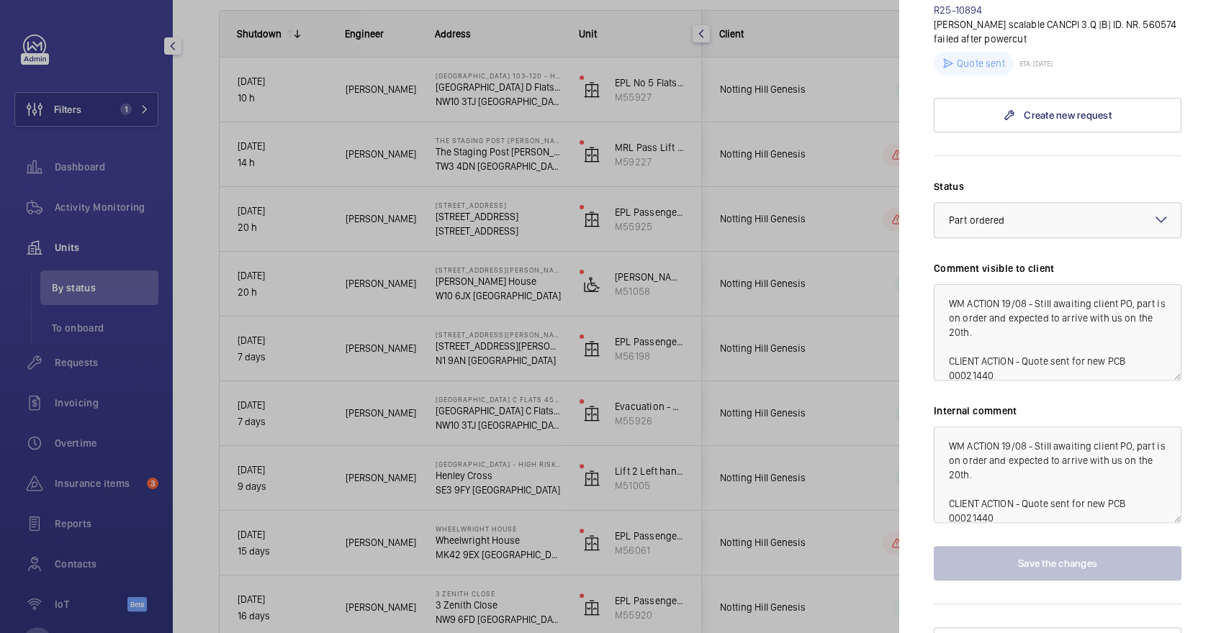
scroll to position [0, 0]
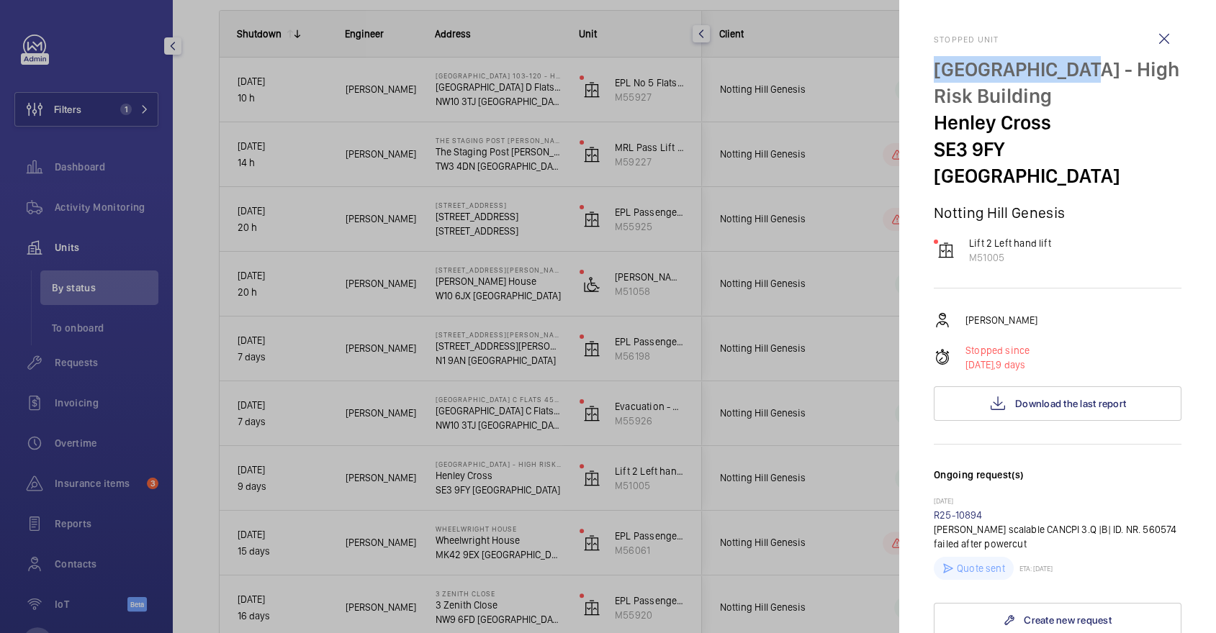
drag, startPoint x: 937, startPoint y: 71, endPoint x: 1077, endPoint y: 77, distance: 139.8
click at [1077, 77] on p "[GEOGRAPHIC_DATA] - High Risk Building" at bounding box center [1058, 82] width 248 height 53
copy p "Bosberry House"
click at [749, 281] on div at bounding box center [608, 316] width 1216 height 633
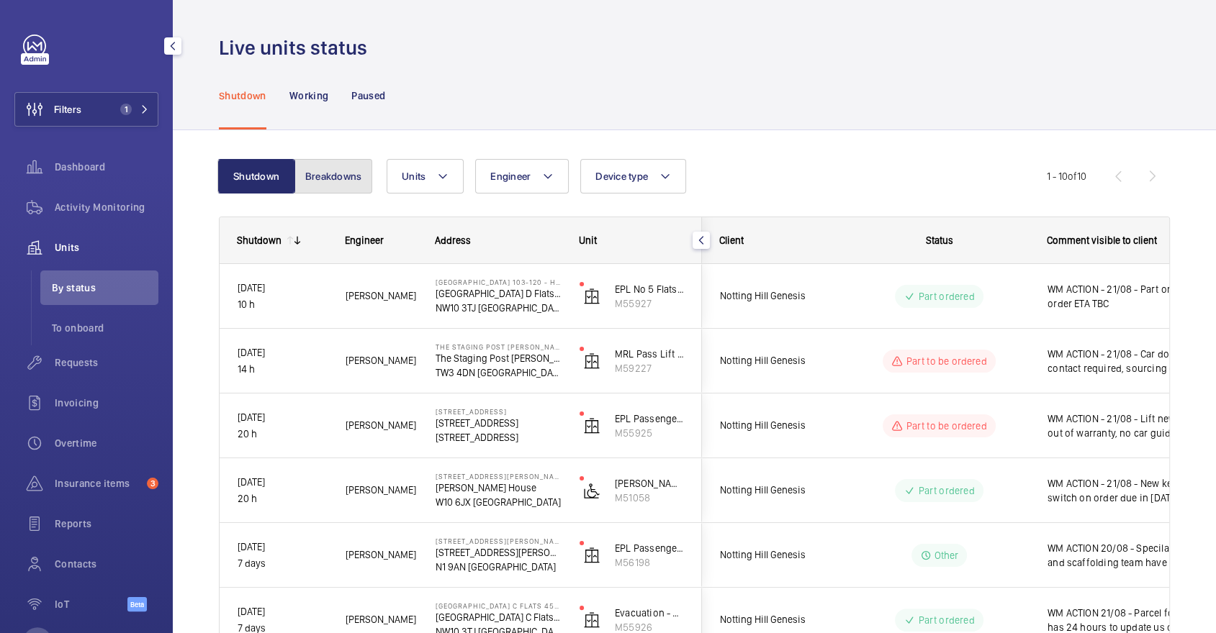
click at [346, 181] on button "Breakdowns" at bounding box center [333, 176] width 78 height 35
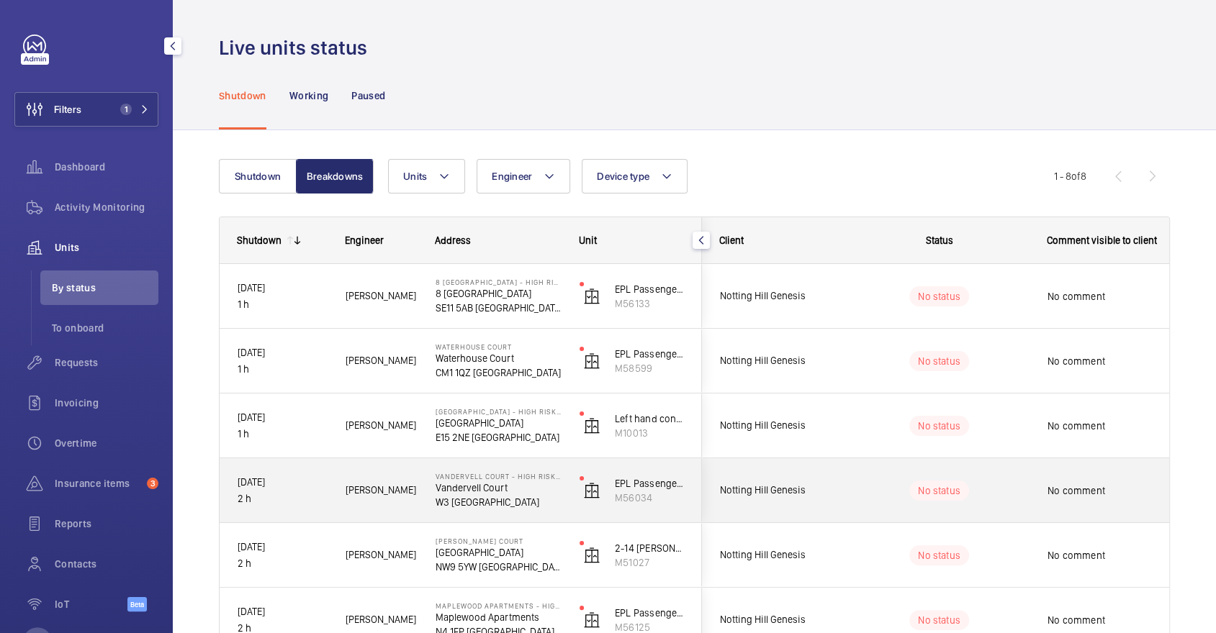
scroll to position [218, 0]
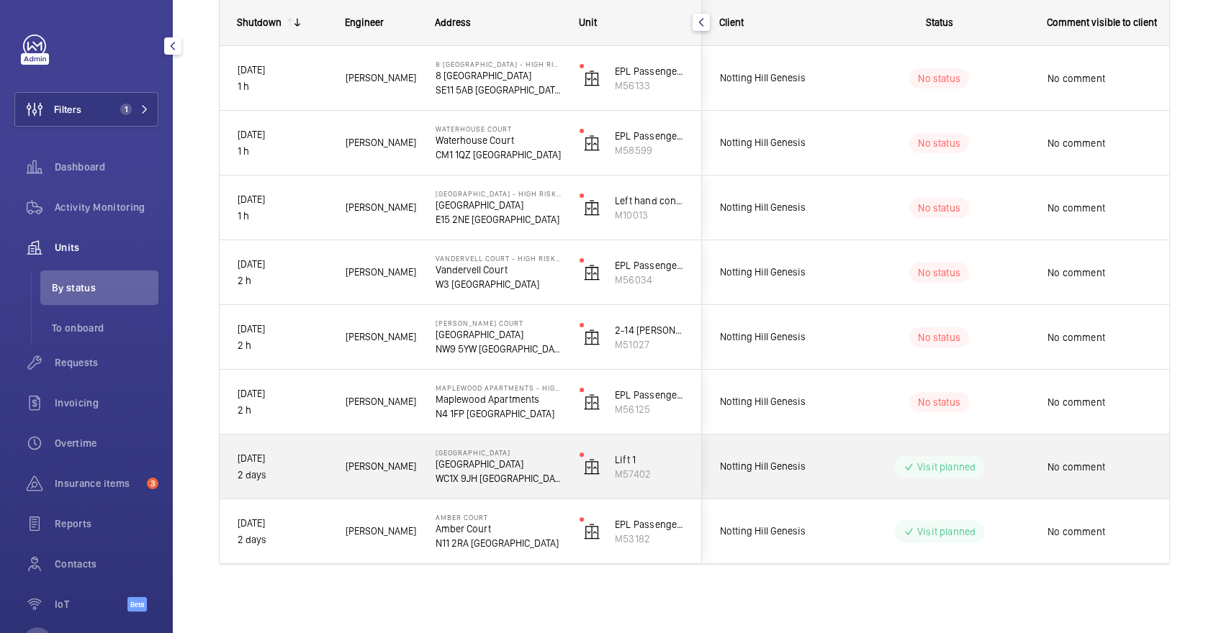
click at [1037, 486] on div "No comment" at bounding box center [1113, 467] width 166 height 62
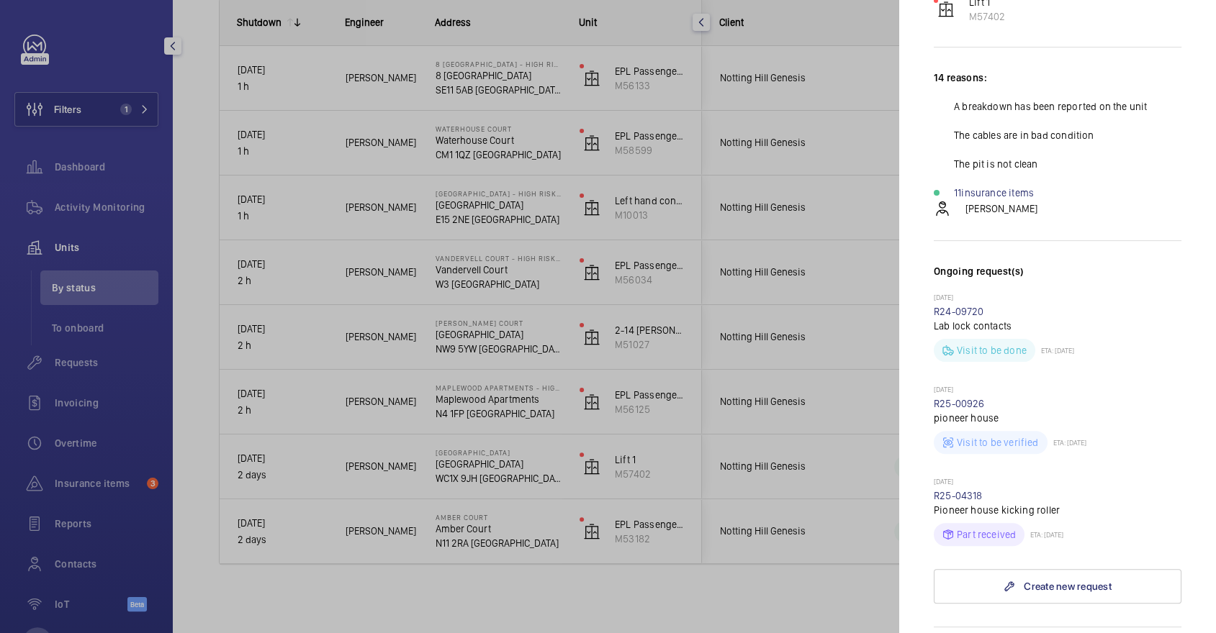
scroll to position [213, 0]
click at [805, 392] on div at bounding box center [608, 316] width 1216 height 633
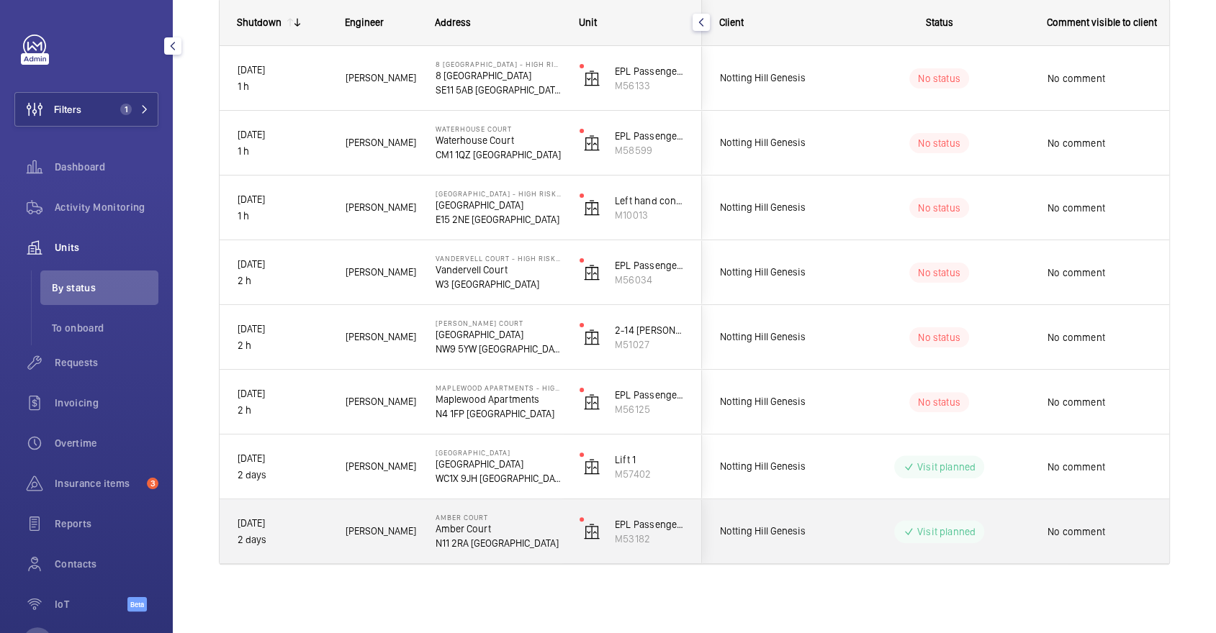
click at [942, 531] on p "Visit planned" at bounding box center [946, 532] width 58 height 14
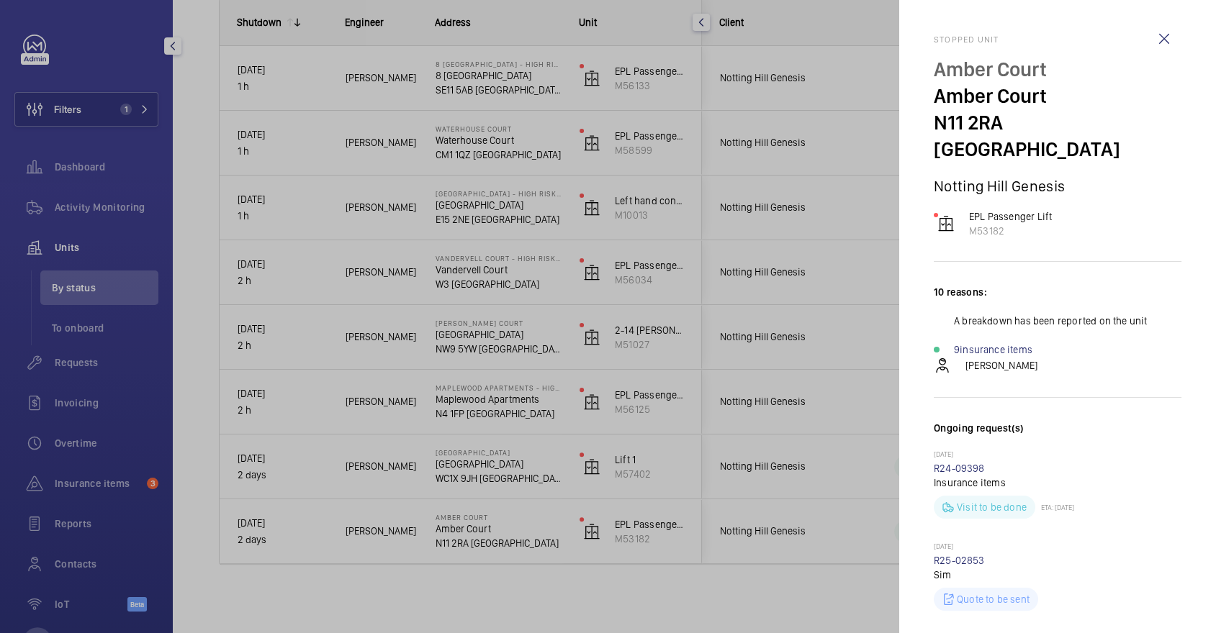
scroll to position [96, 0]
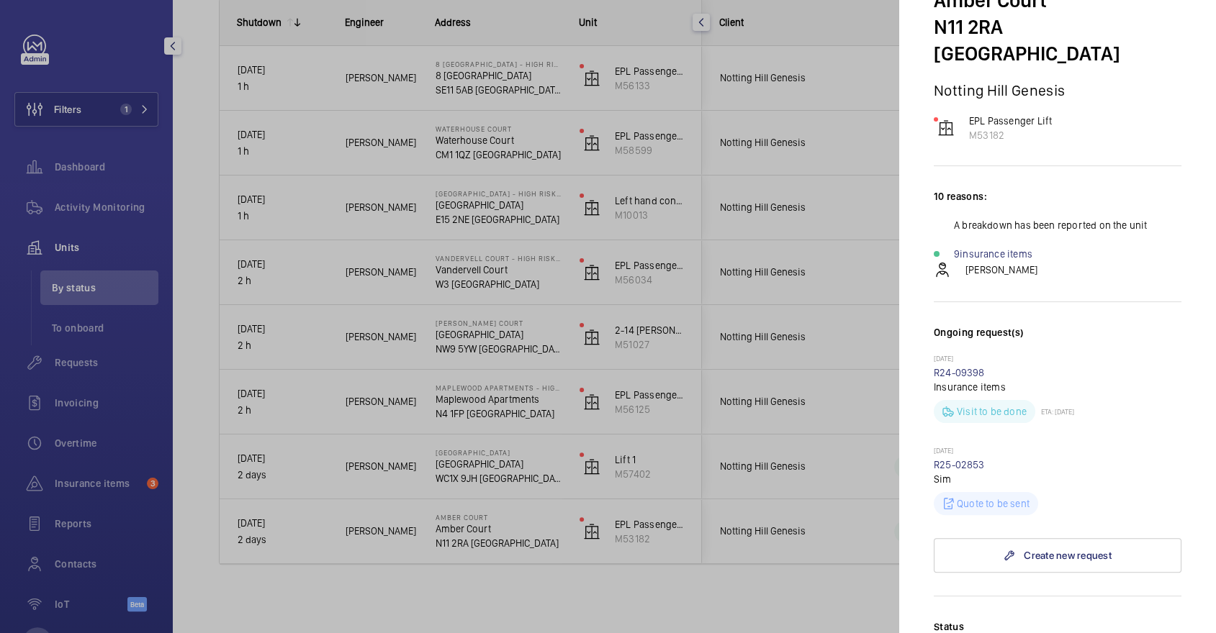
click at [736, 440] on div at bounding box center [608, 316] width 1216 height 633
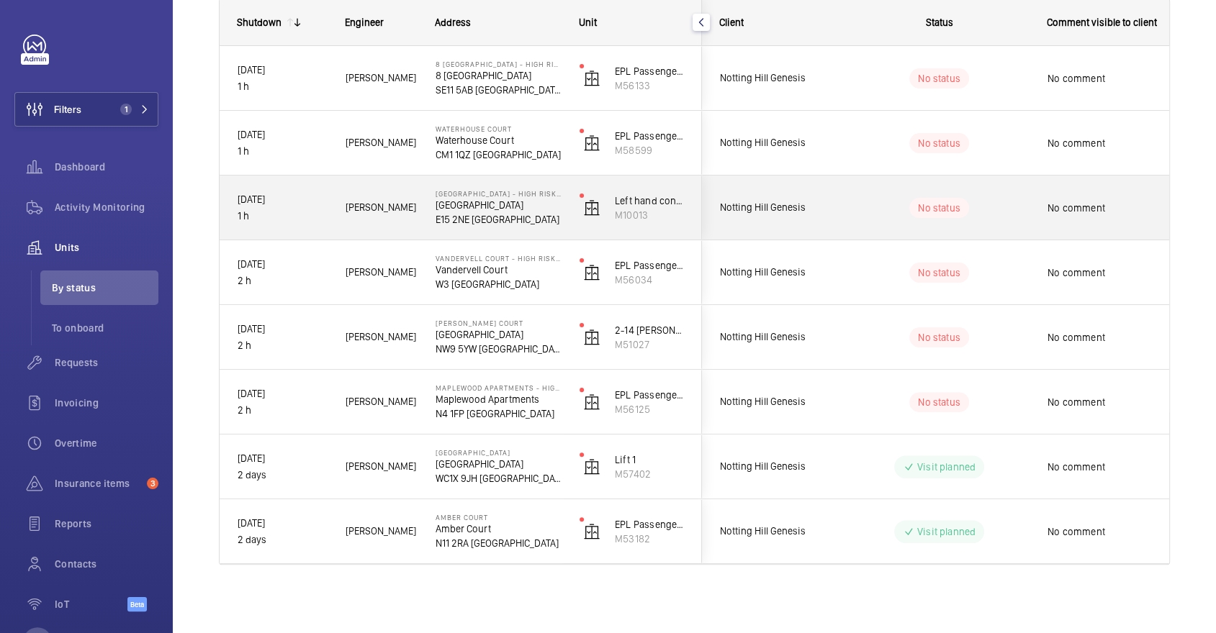
scroll to position [0, 0]
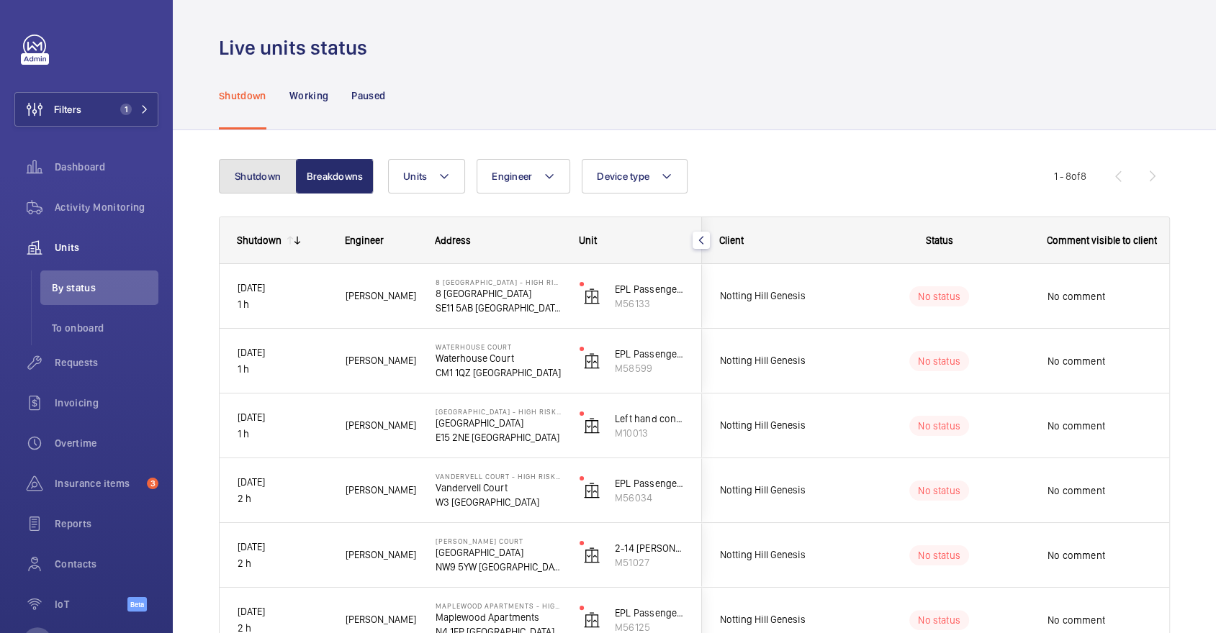
click at [268, 173] on button "Shutdown" at bounding box center [258, 176] width 78 height 35
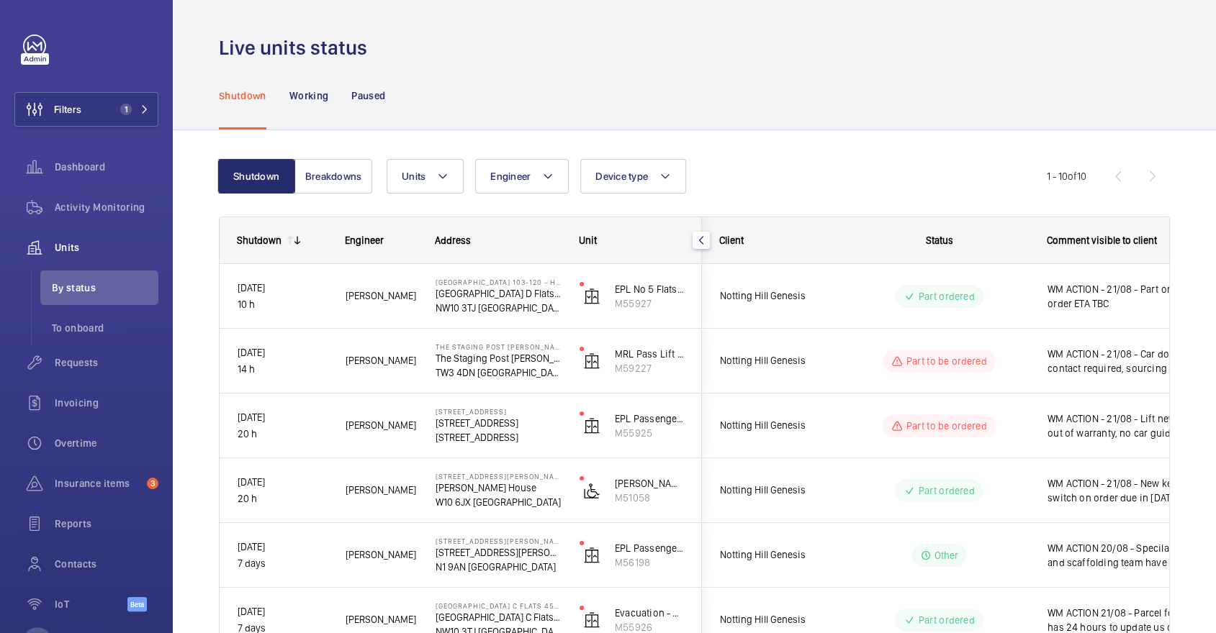
scroll to position [348, 0]
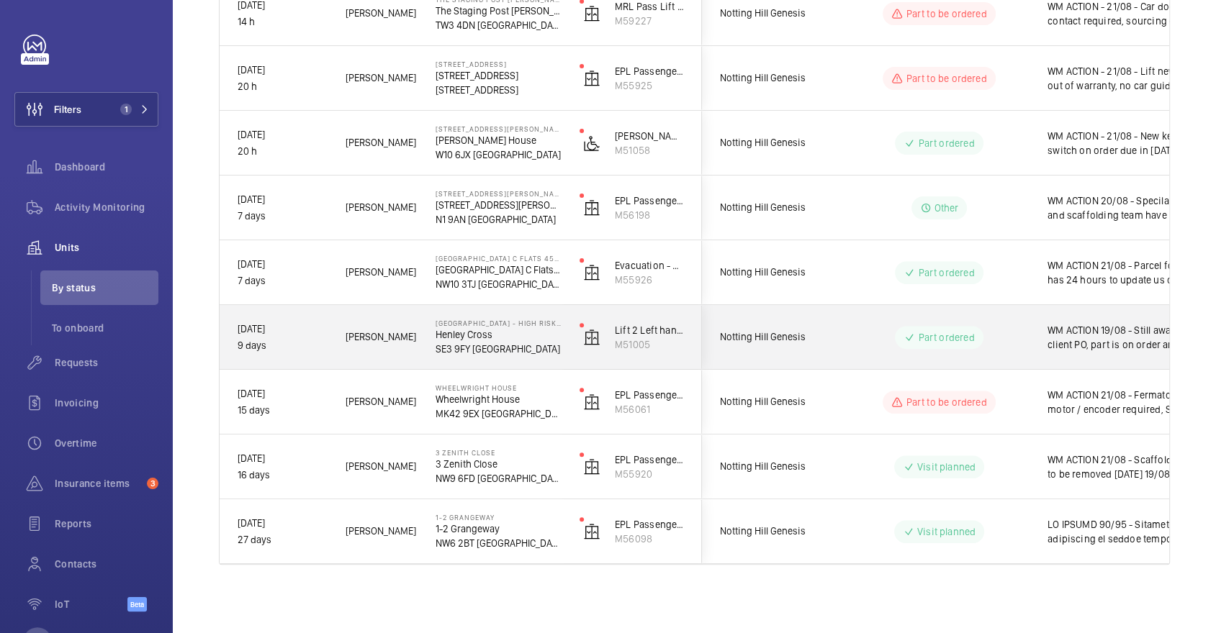
click at [981, 337] on div "Part ordered" at bounding box center [939, 337] width 88 height 23
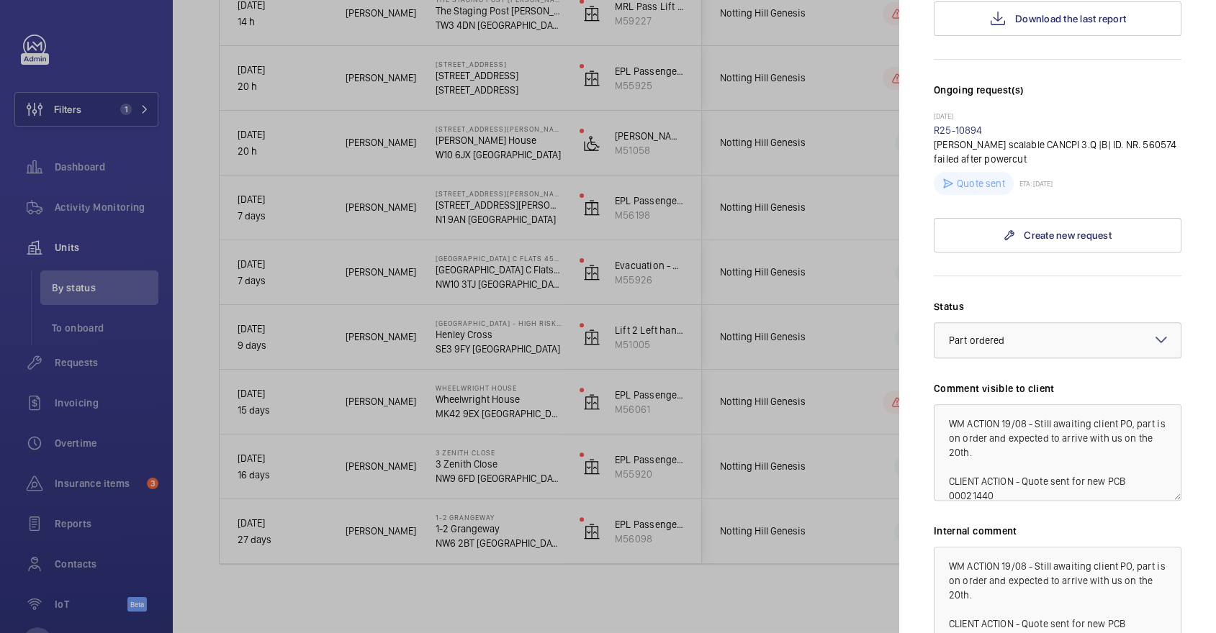
scroll to position [505, 0]
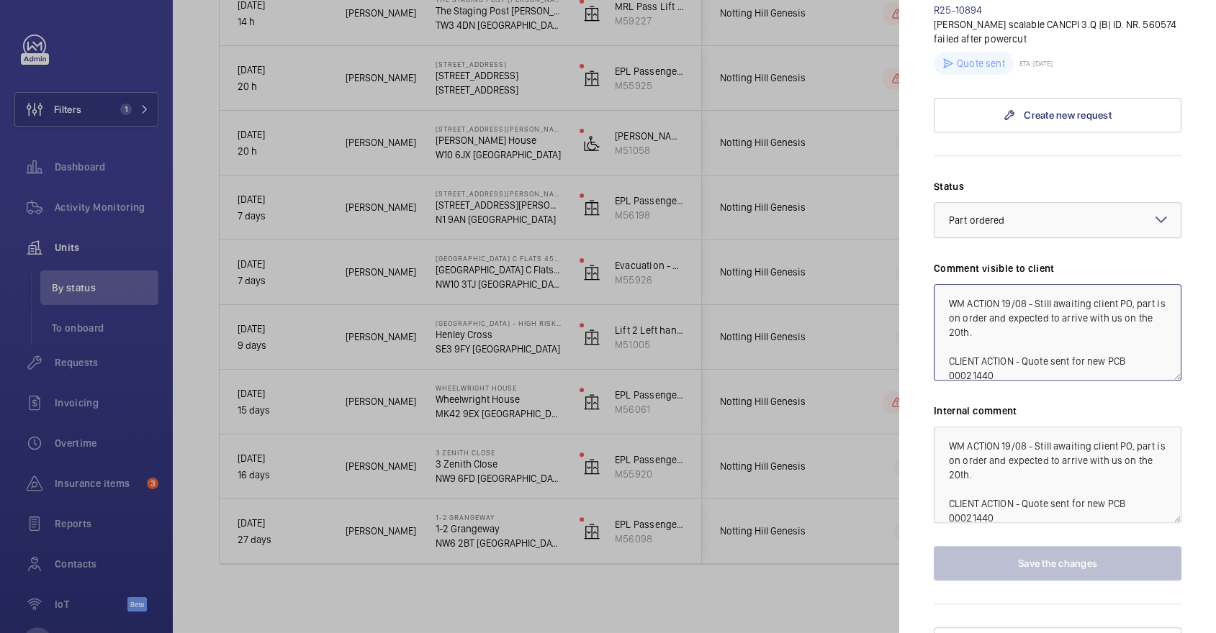
click at [1003, 284] on textarea "WM ACTION 19/08 - Still awaiting client PO, part is on order and expected to ar…" at bounding box center [1058, 332] width 248 height 96
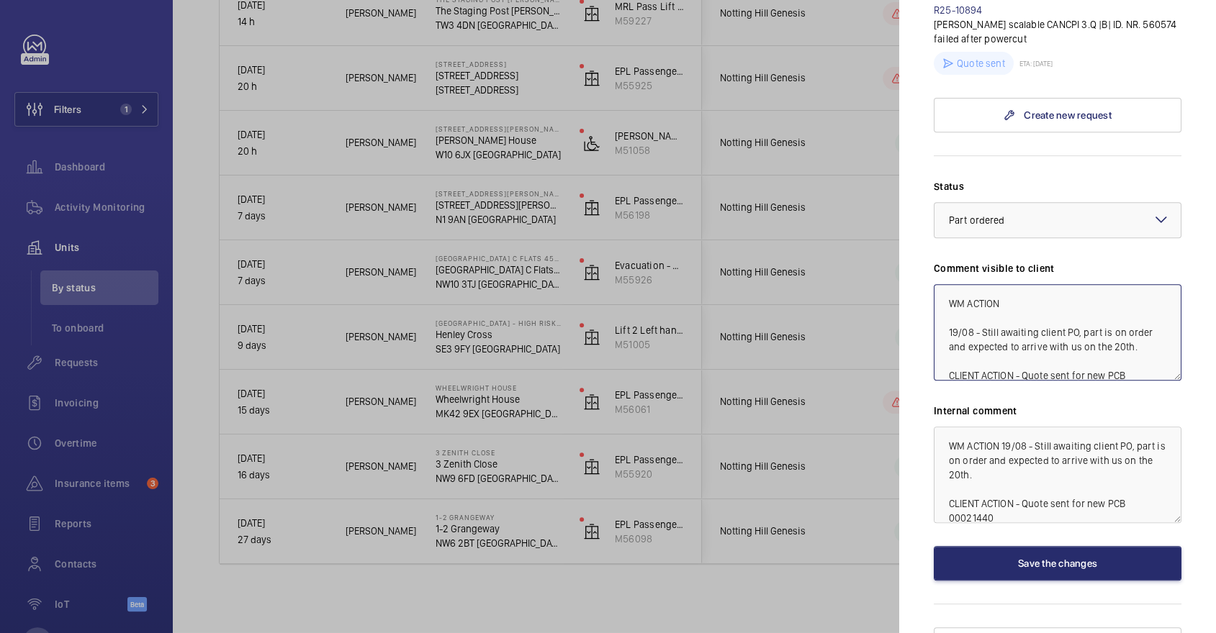
click at [1111, 284] on textarea "WM ACTION 19/08 - Still awaiting client PO, part is on order and expected to ar…" at bounding box center [1058, 332] width 248 height 96
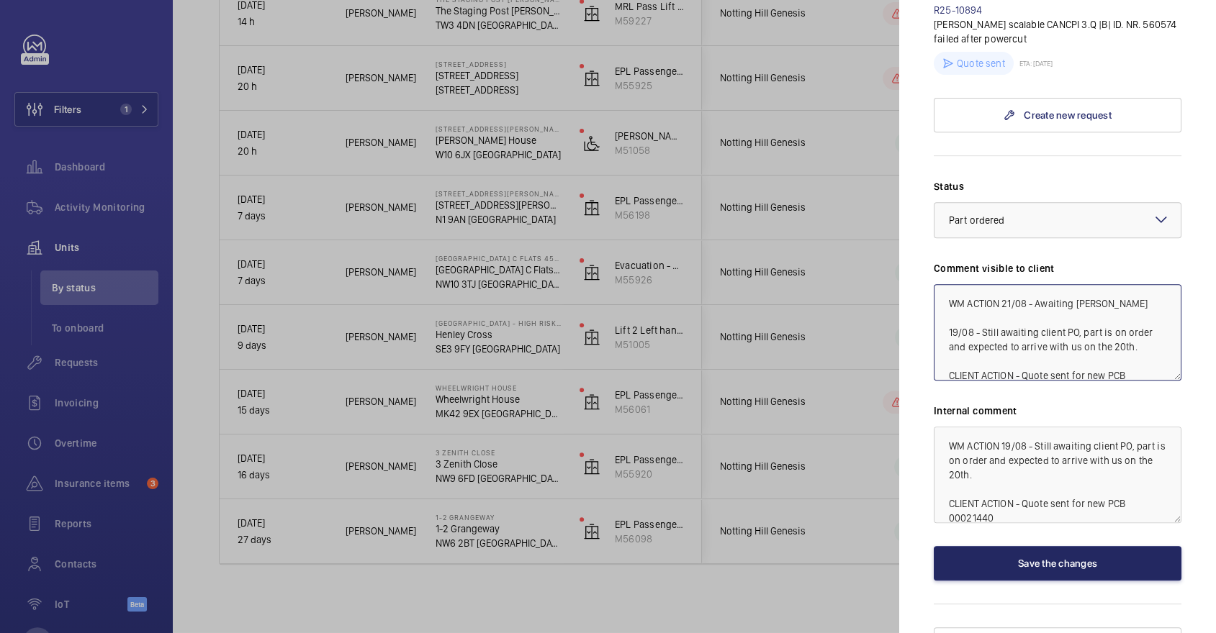
type textarea "WM ACTION 21/08 - Awaiting PO 19/08 - Still awaiting client PO, part is on orde…"
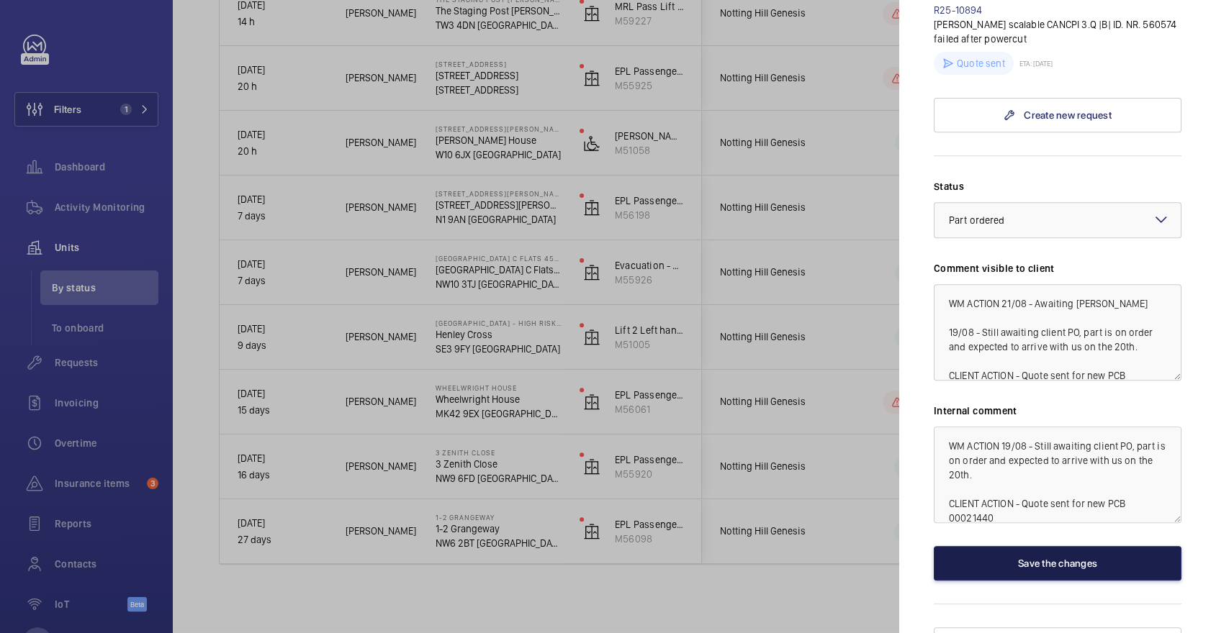
click at [1133, 546] on button "Save the changes" at bounding box center [1058, 563] width 248 height 35
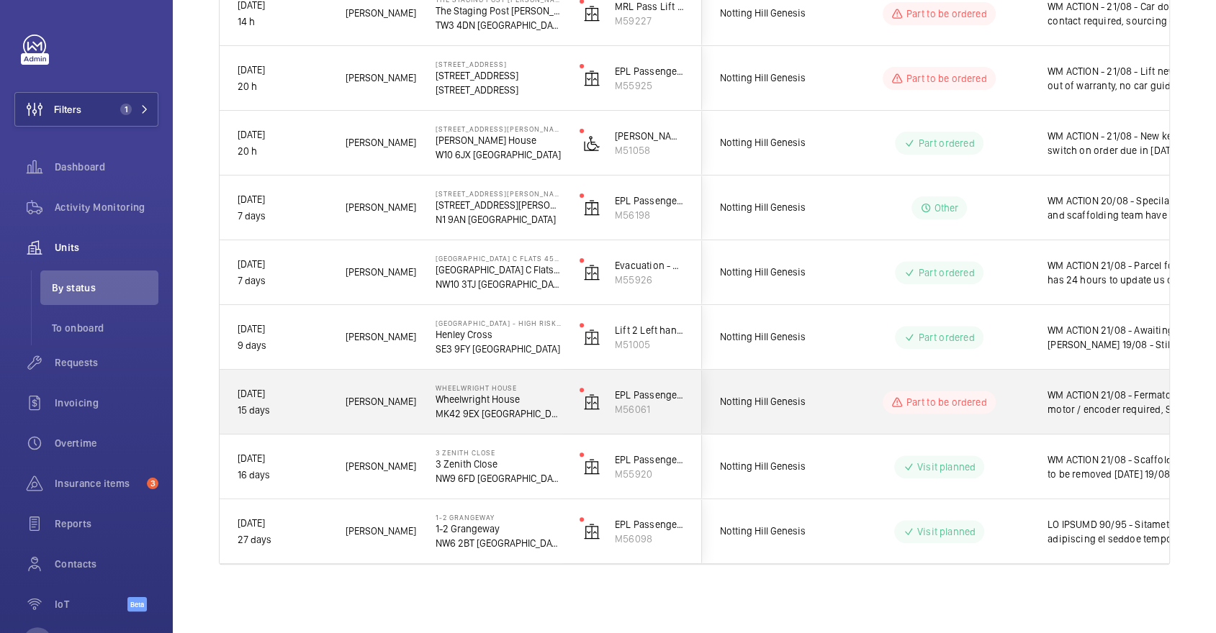
scroll to position [0, 0]
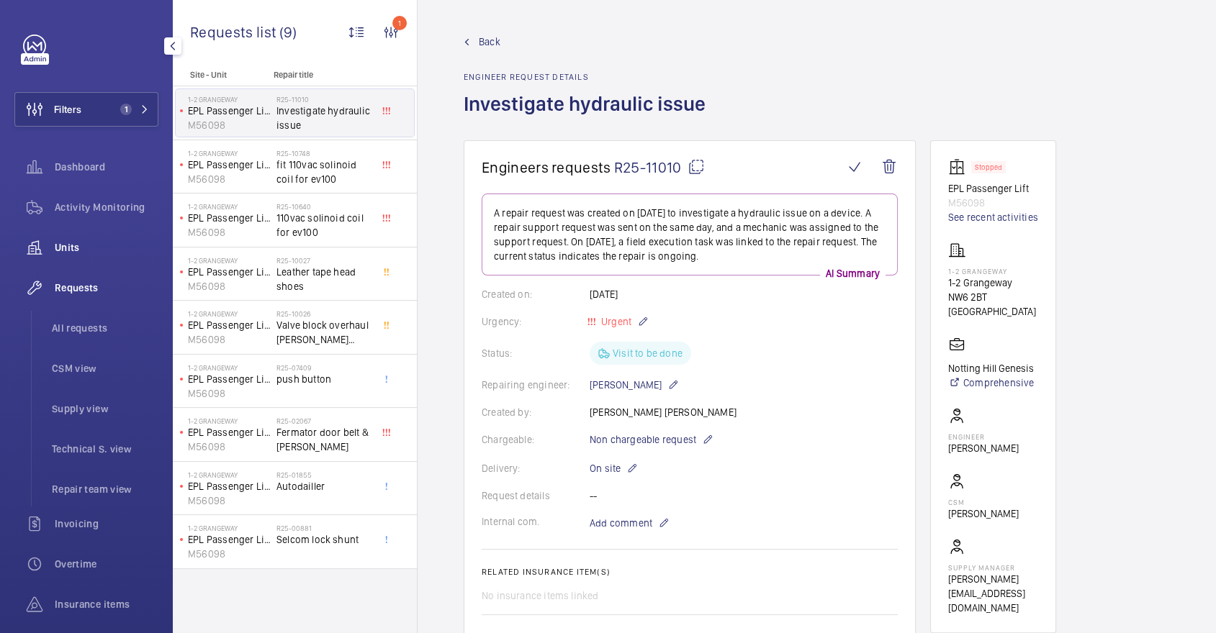
click at [96, 241] on span "Units" at bounding box center [107, 247] width 104 height 14
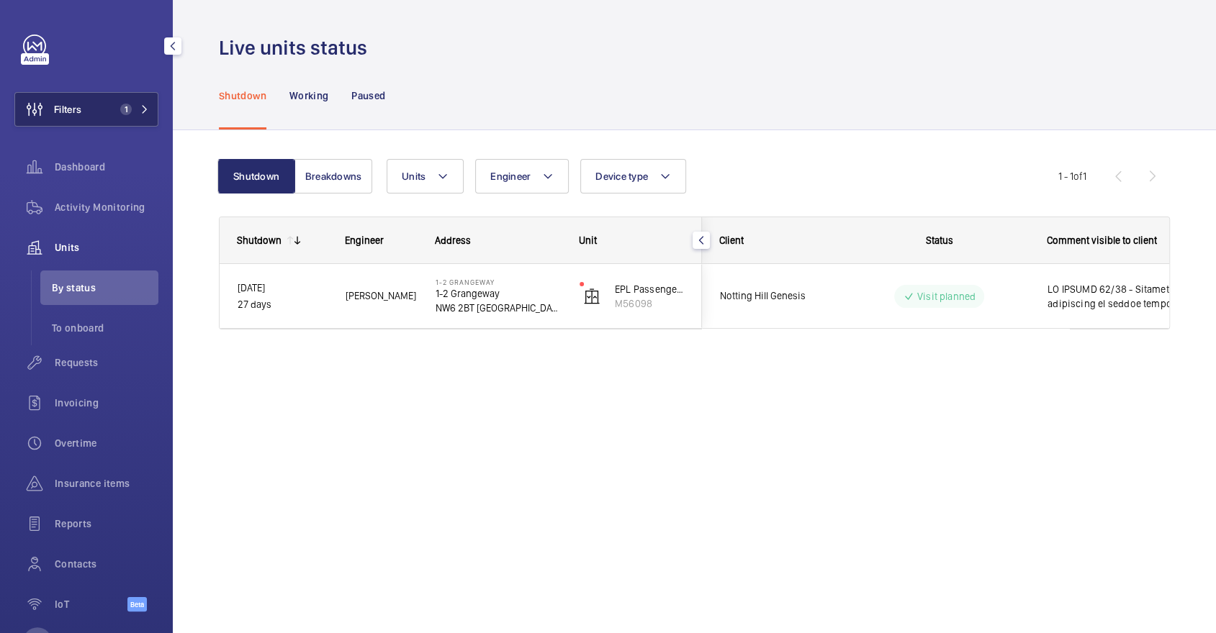
click at [120, 94] on button "Filters 1" at bounding box center [86, 109] width 144 height 35
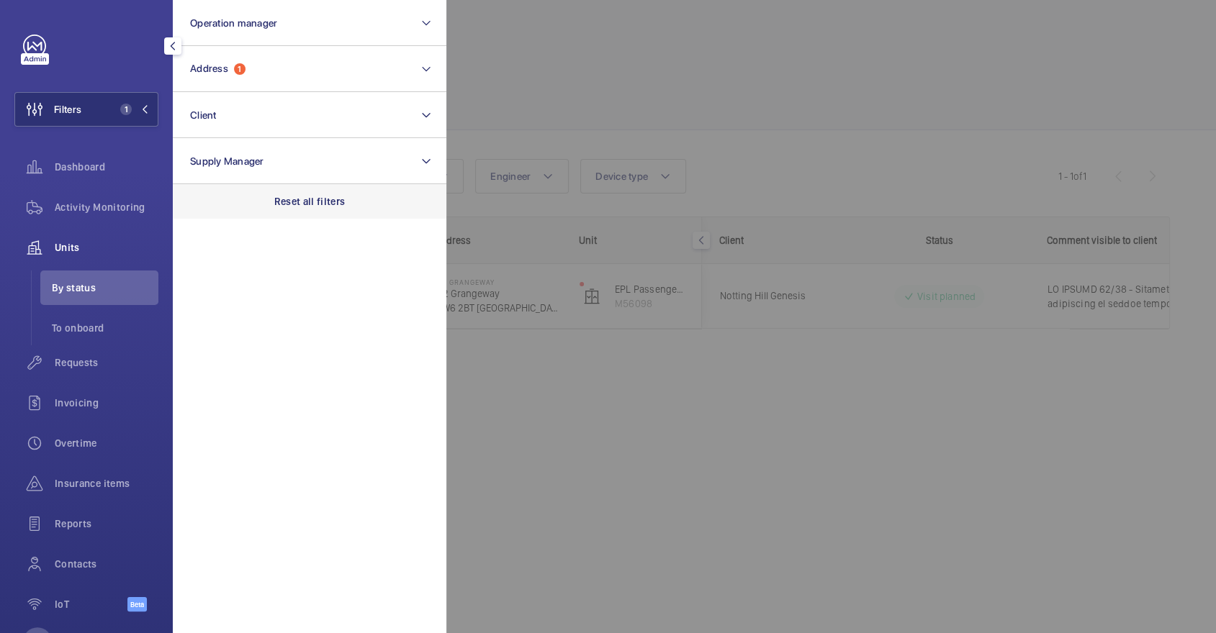
click at [344, 205] on p "Reset all filters" at bounding box center [309, 201] width 71 height 14
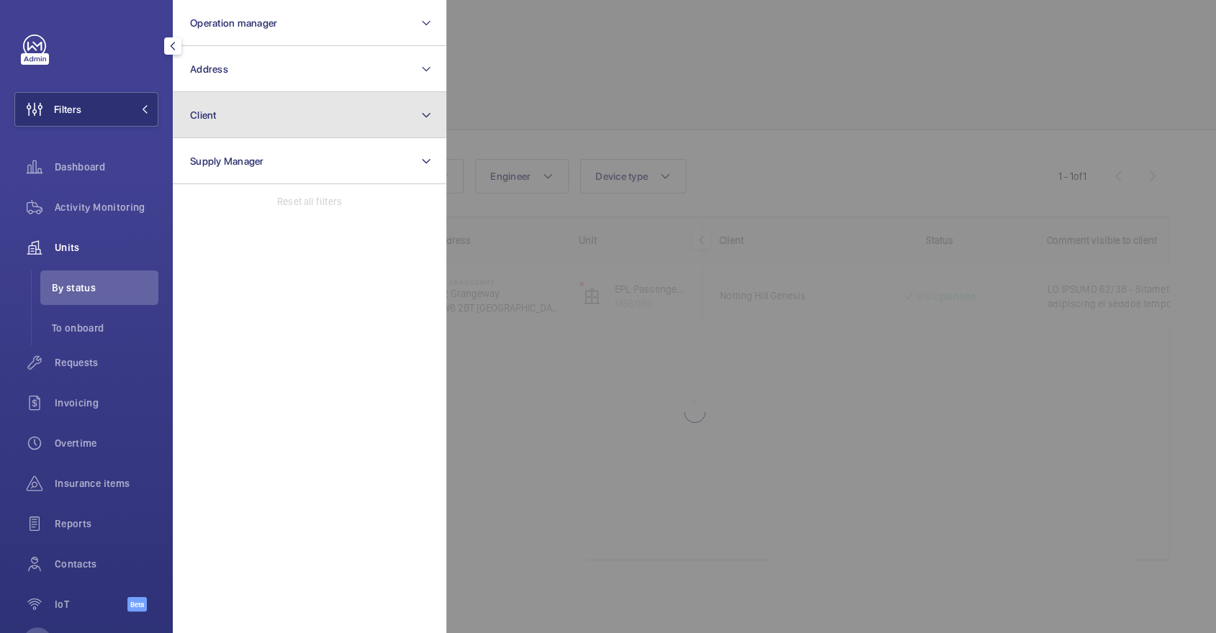
click at [261, 112] on button "Client" at bounding box center [310, 115] width 274 height 46
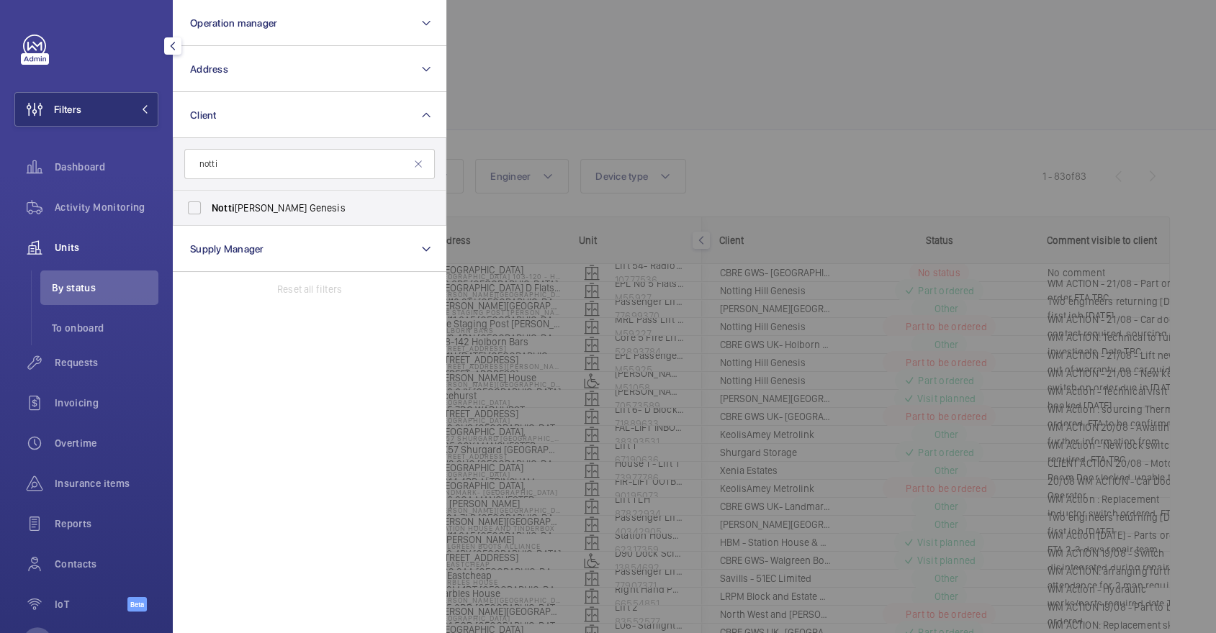
type input "notti"
click at [319, 214] on span "Notti ng Hill Genesis" at bounding box center [311, 208] width 198 height 14
click at [209, 214] on input "Notti ng Hill Genesis" at bounding box center [194, 208] width 29 height 29
checkbox input "true"
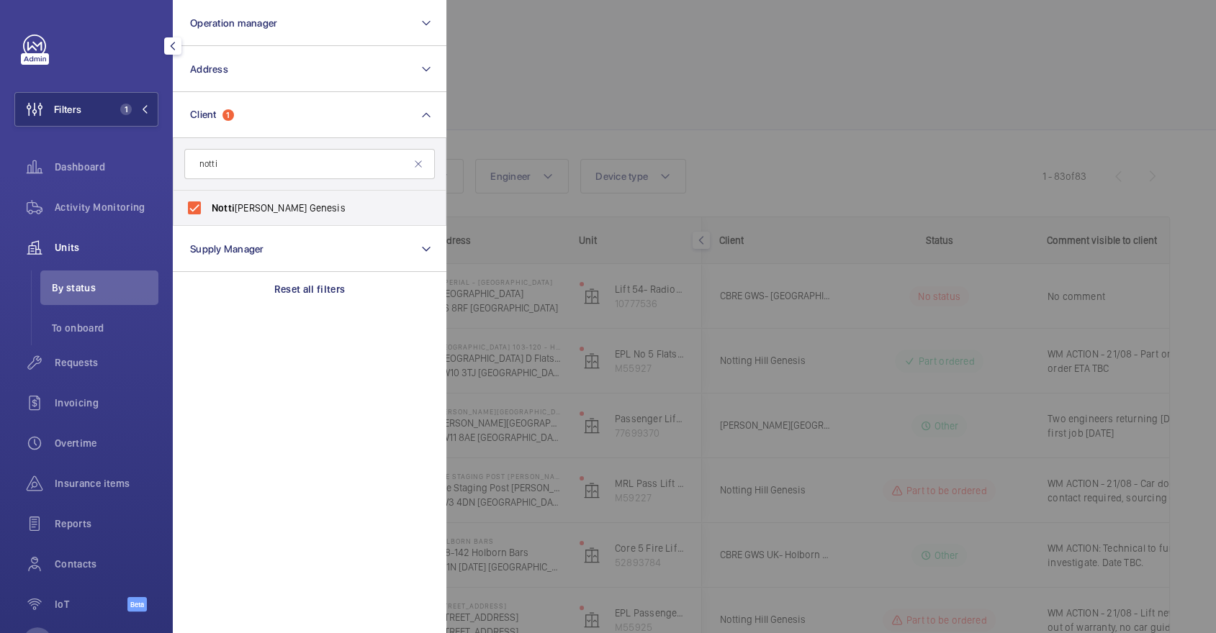
click at [679, 83] on div at bounding box center [1054, 316] width 1216 height 633
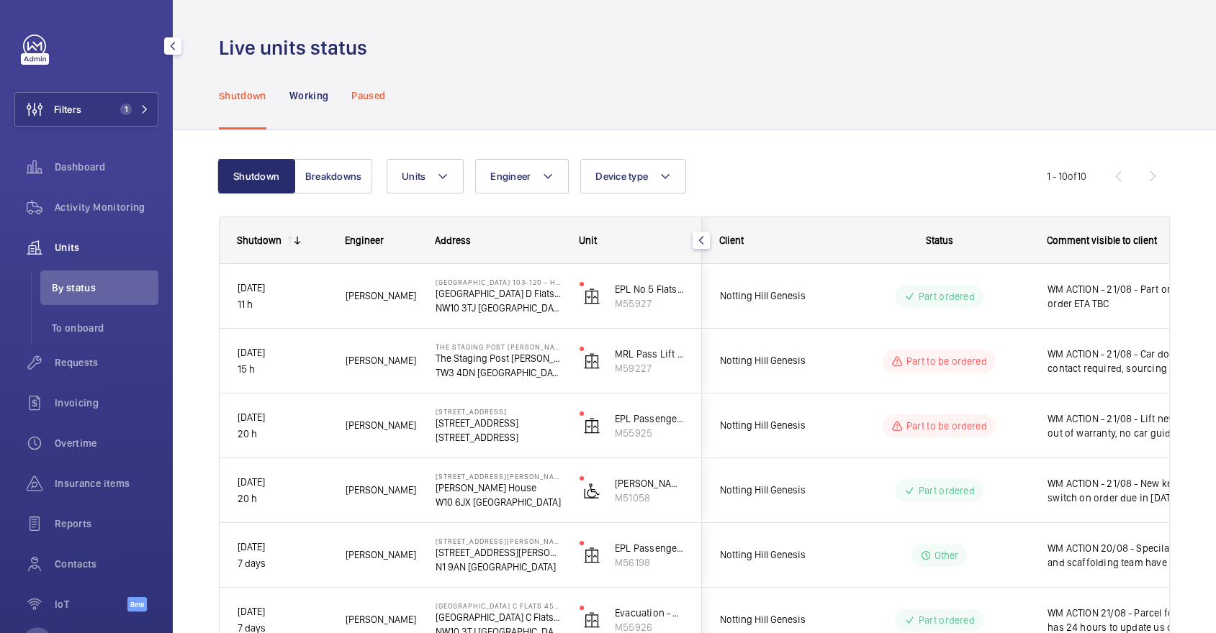
click at [361, 101] on p "Paused" at bounding box center [368, 96] width 34 height 14
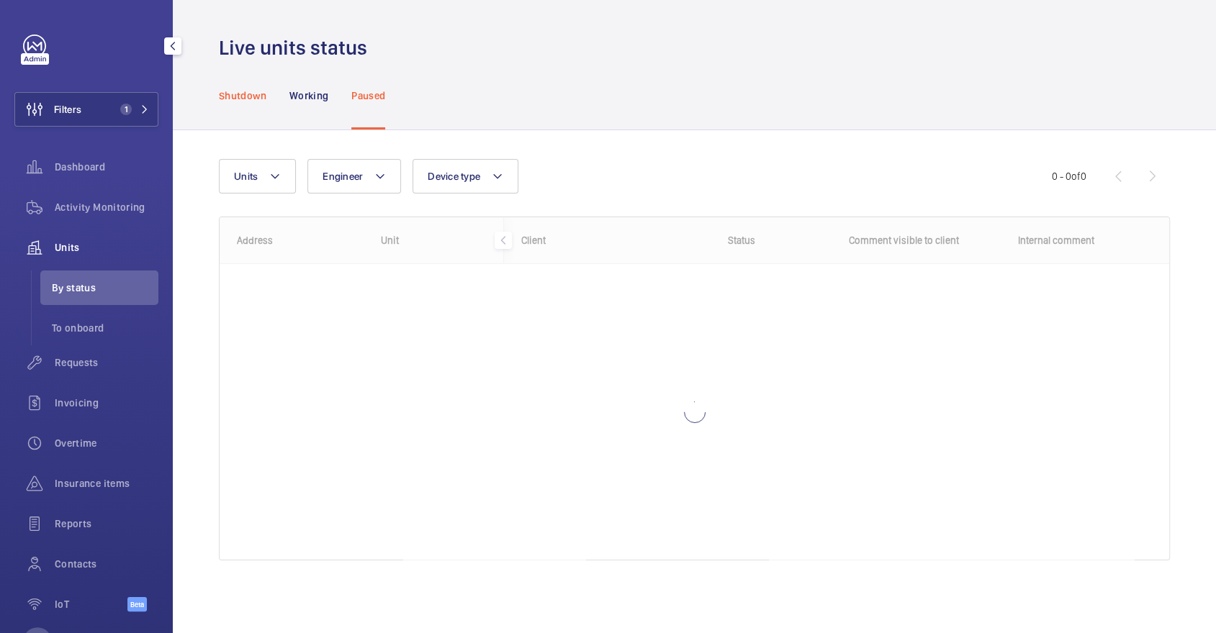
click at [242, 93] on p "Shutdown" at bounding box center [243, 96] width 48 height 14
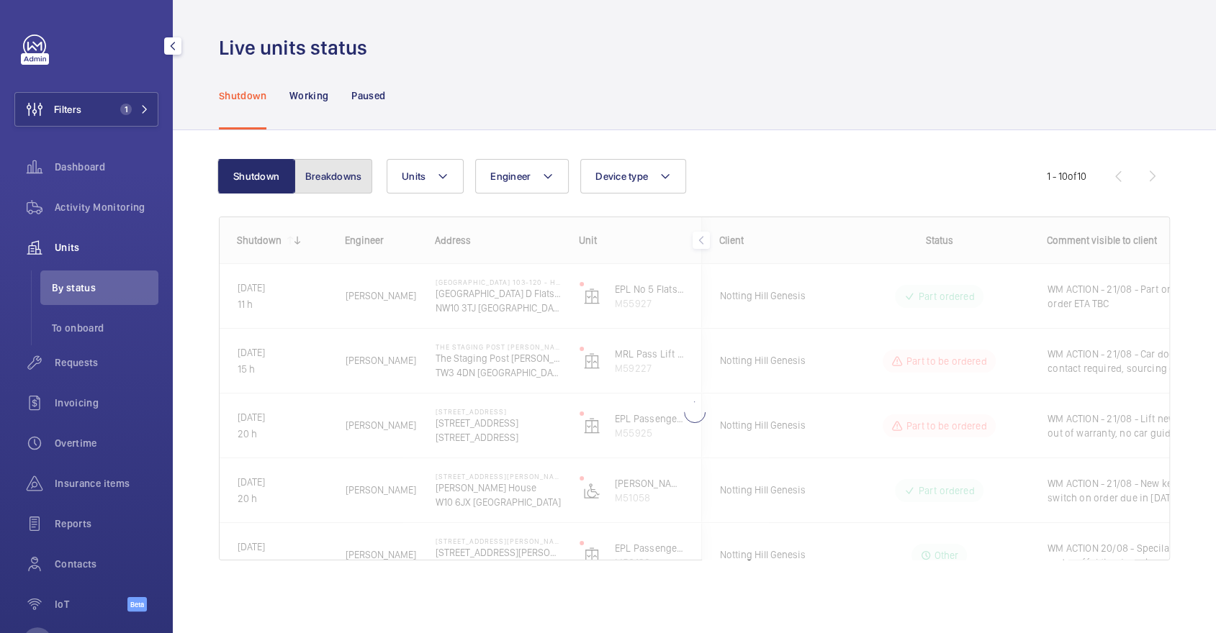
click at [350, 172] on button "Breakdowns" at bounding box center [333, 176] width 78 height 35
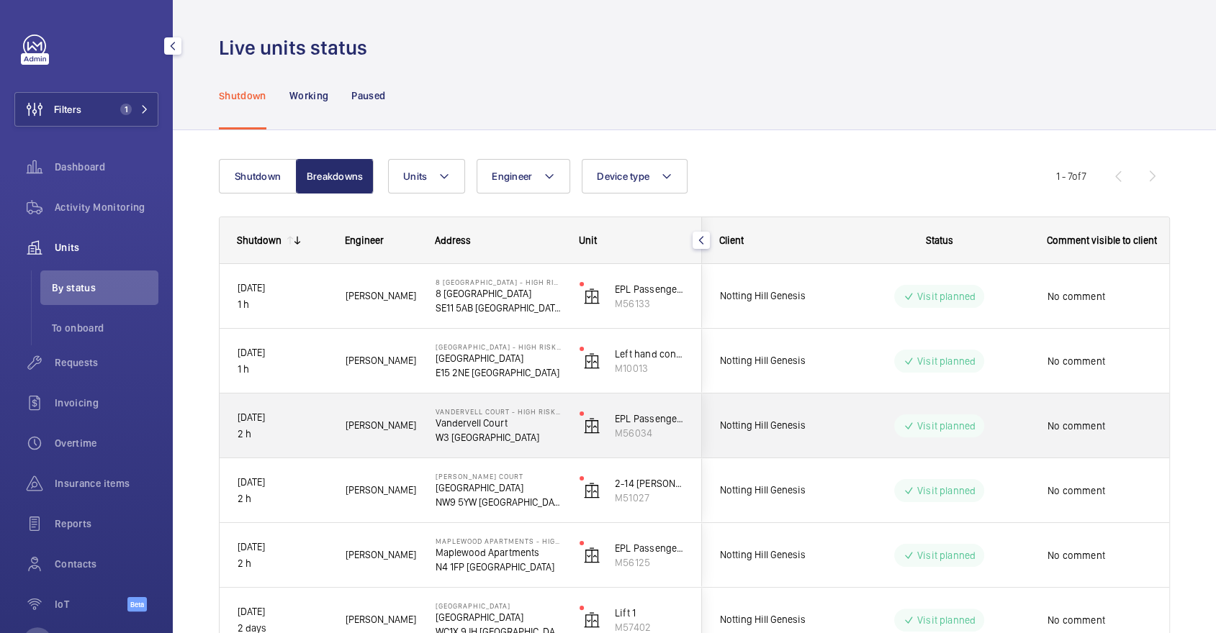
scroll to position [153, 0]
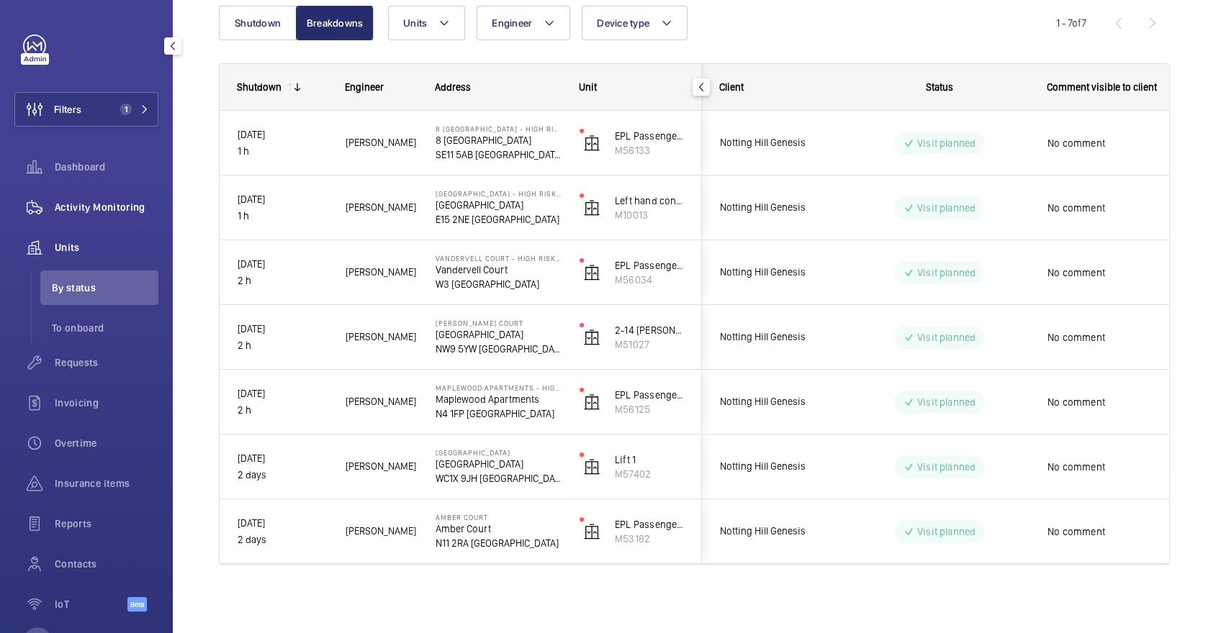
click at [129, 204] on span "Activity Monitoring" at bounding box center [107, 207] width 104 height 14
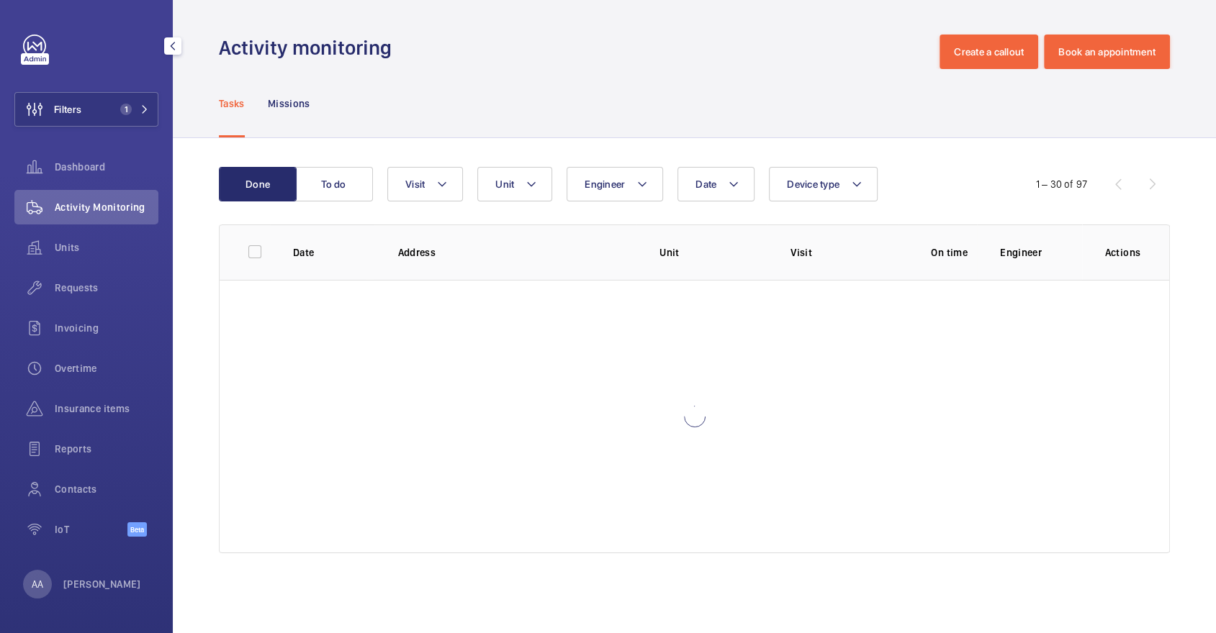
click at [111, 136] on div "Filters 1 Dashboard Activity Monitoring Units Requests Invoicing Overtime Insur…" at bounding box center [86, 294] width 144 height 518
click at [102, 119] on button "Filters 1" at bounding box center [86, 109] width 144 height 35
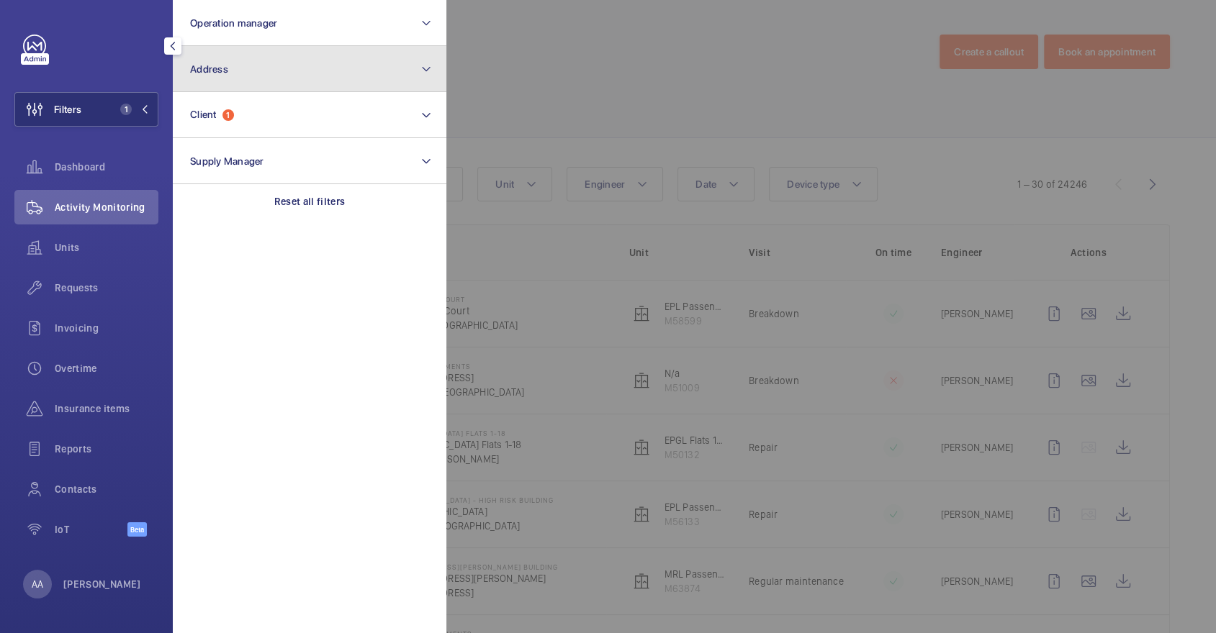
click at [414, 68] on button "Address" at bounding box center [310, 69] width 274 height 46
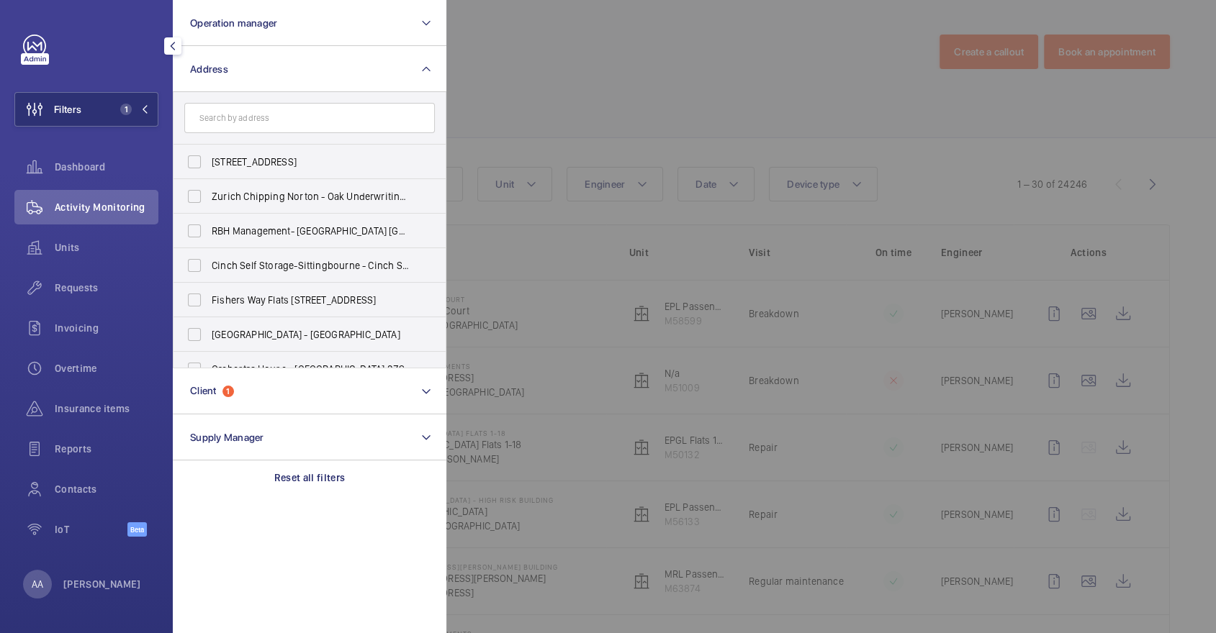
click at [337, 115] on input "text" at bounding box center [309, 118] width 250 height 30
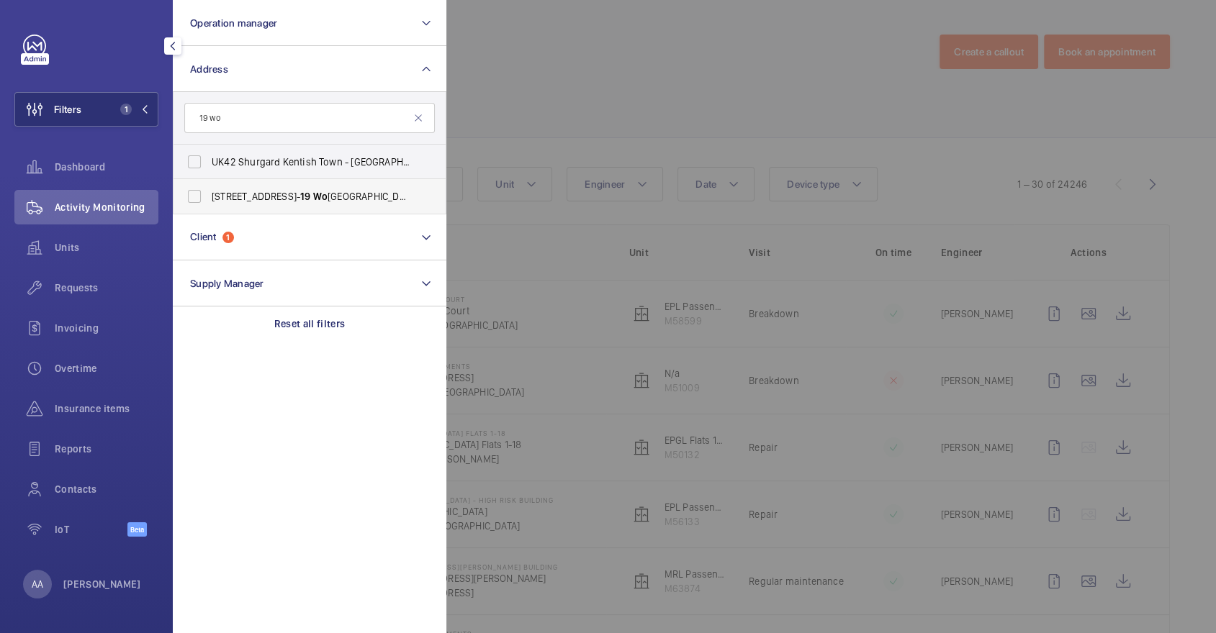
type input "19 wo"
click at [292, 193] on span "144 Central Street - 1- 19 Wo rcester Point, LONDON EC1V 8AX" at bounding box center [311, 196] width 198 height 14
click at [209, 193] on input "144 Central Street - 1- 19 Wo rcester Point, LONDON EC1V 8AX" at bounding box center [194, 196] width 29 height 29
checkbox input "true"
click at [541, 99] on div at bounding box center [1054, 316] width 1216 height 633
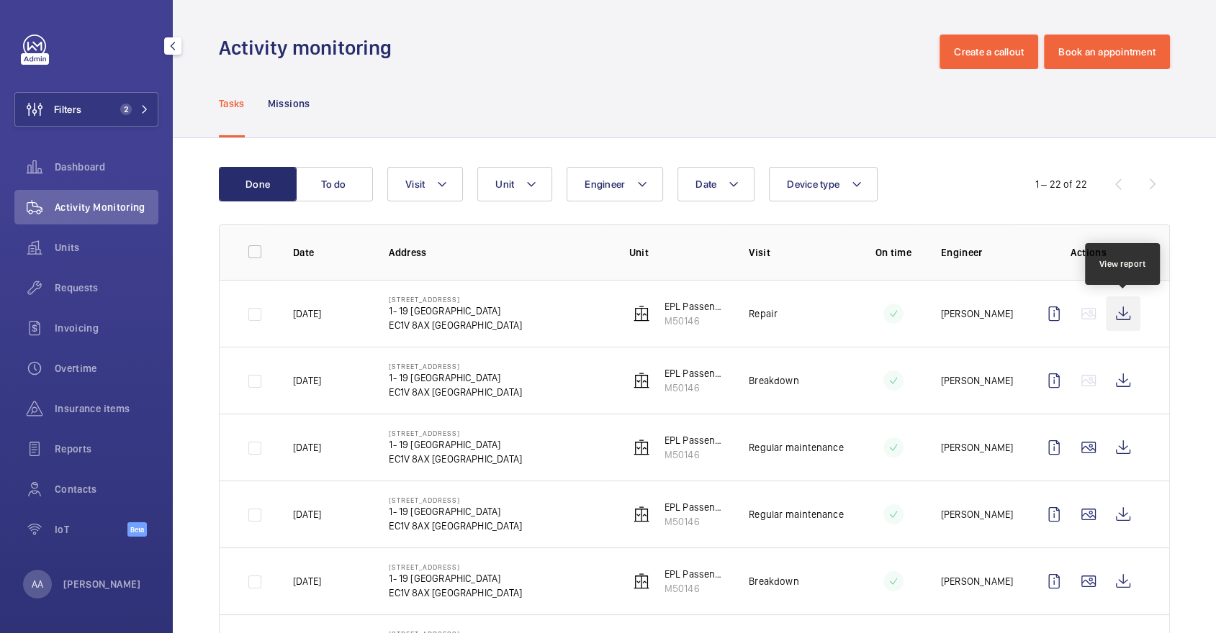
click at [1116, 310] on wm-front-icon-button at bounding box center [1123, 314] width 35 height 35
click at [680, 317] on p "M50146" at bounding box center [695, 321] width 62 height 14
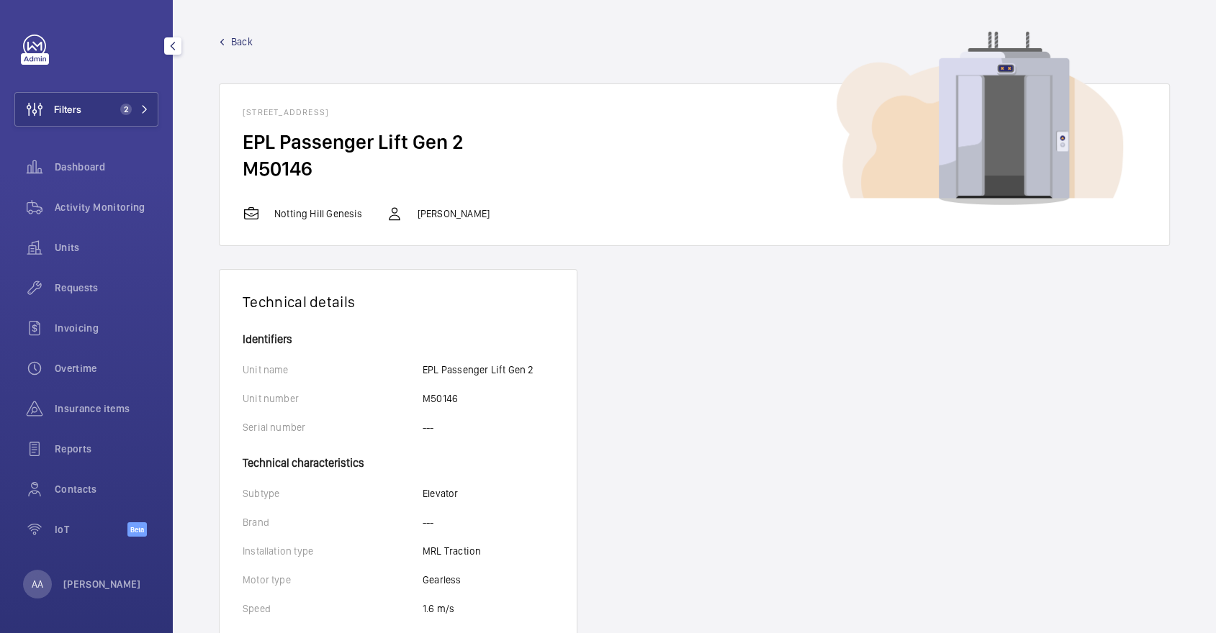
click at [238, 44] on span "Back" at bounding box center [242, 42] width 22 height 14
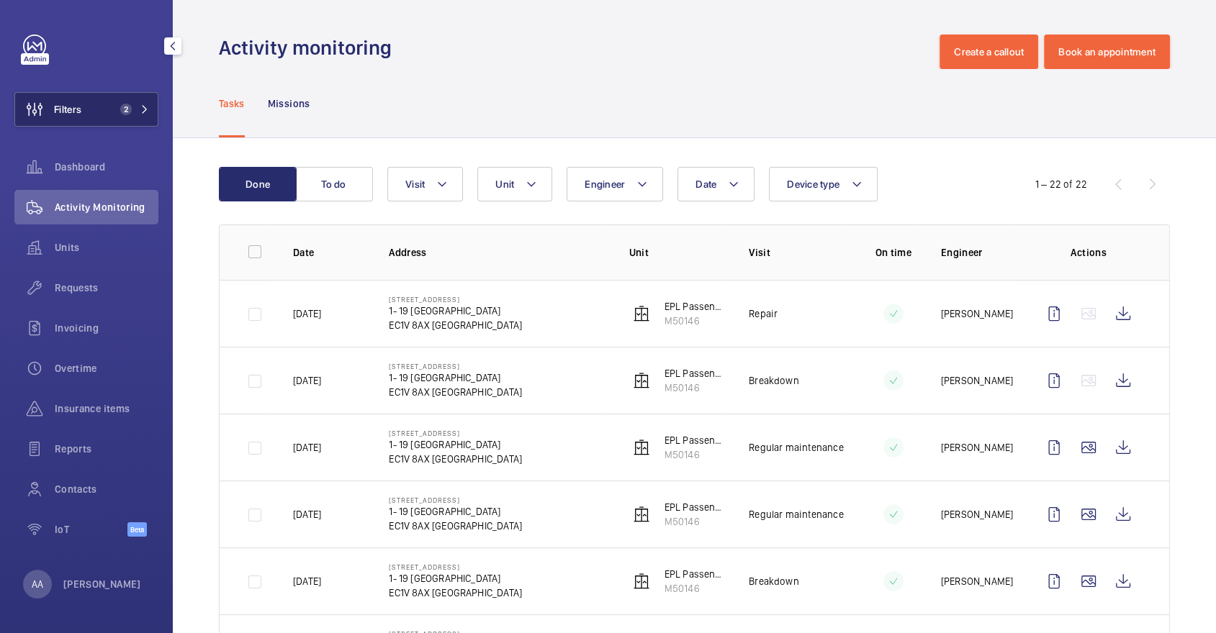
click at [86, 109] on button "Filters 2" at bounding box center [86, 109] width 144 height 35
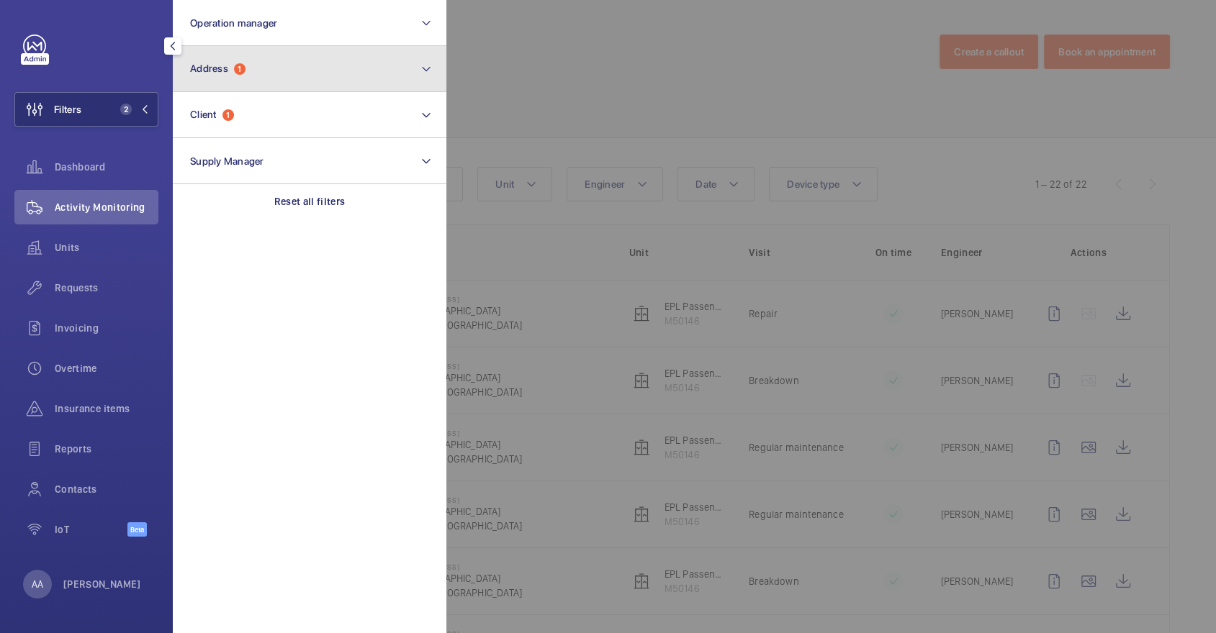
click at [281, 73] on button "Address 1" at bounding box center [310, 69] width 274 height 46
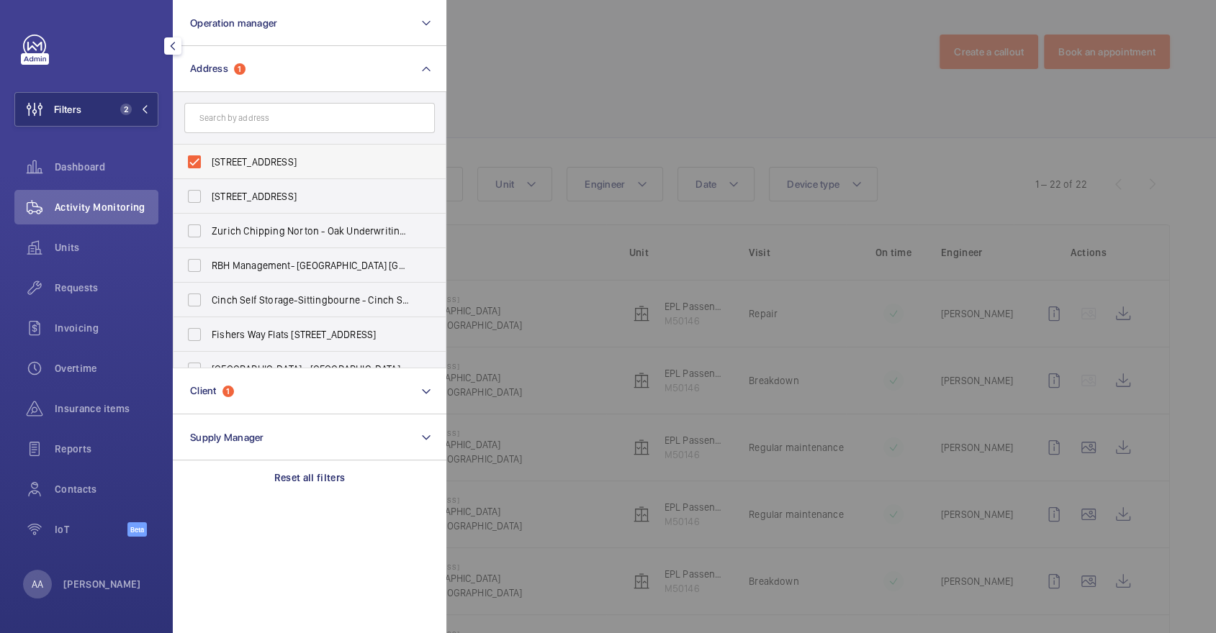
click at [281, 153] on label "144 Central Street - 1- 19 Worcester Point, LONDON EC1V 8AX" at bounding box center [298, 162] width 250 height 35
click at [209, 153] on input "144 Central Street - 1- 19 Worcester Point, LONDON EC1V 8AX" at bounding box center [194, 162] width 29 height 29
checkbox input "false"
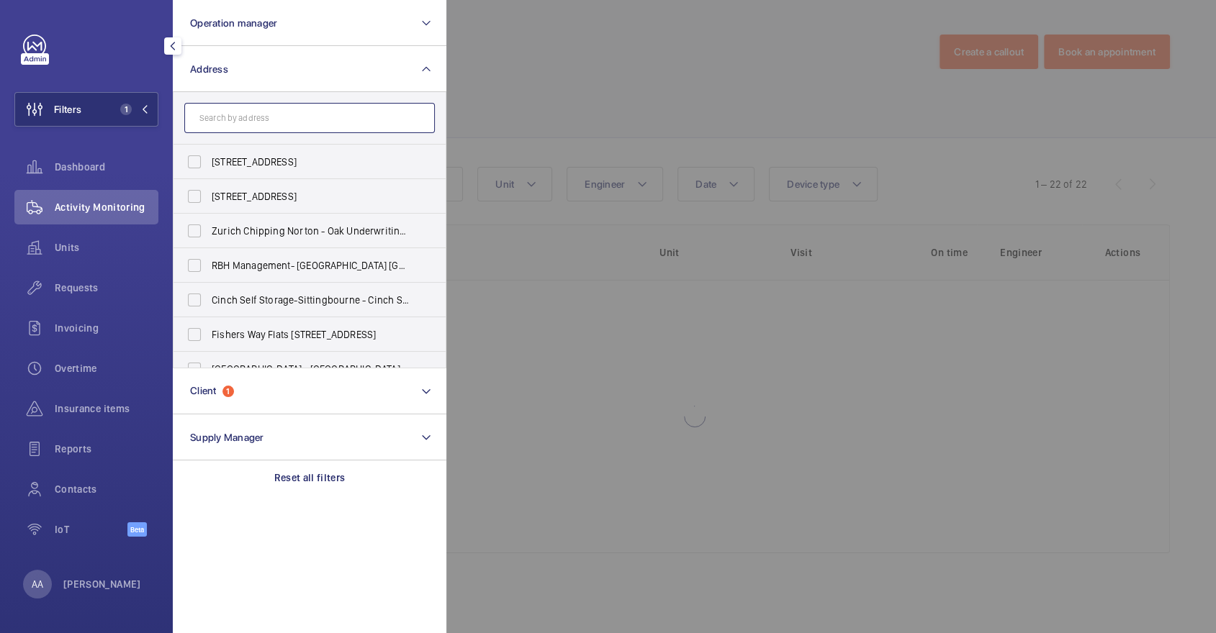
click at [268, 127] on input "text" at bounding box center [309, 118] width 250 height 30
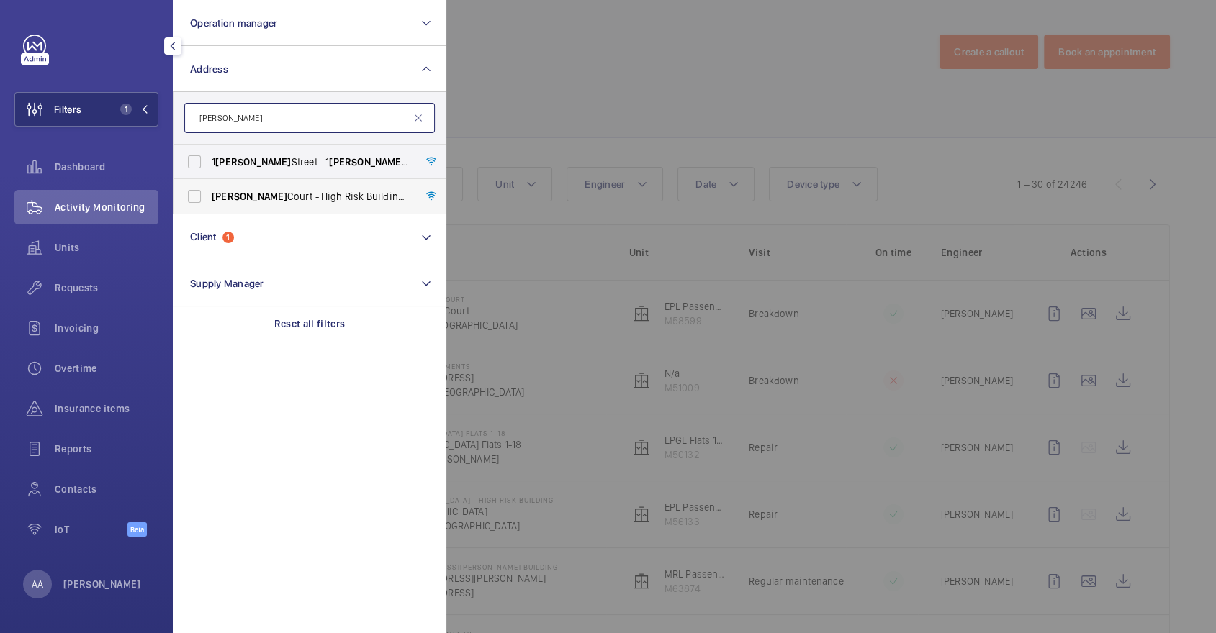
type input "appold"
click at [340, 199] on span "Appold Court - High Risk Building - Appold Court, LONDON E2 7NT" at bounding box center [311, 196] width 198 height 14
click at [209, 199] on input "Appold Court - High Risk Building - Appold Court, LONDON E2 7NT" at bounding box center [194, 196] width 29 height 29
checkbox input "true"
click at [585, 127] on div at bounding box center [1054, 316] width 1216 height 633
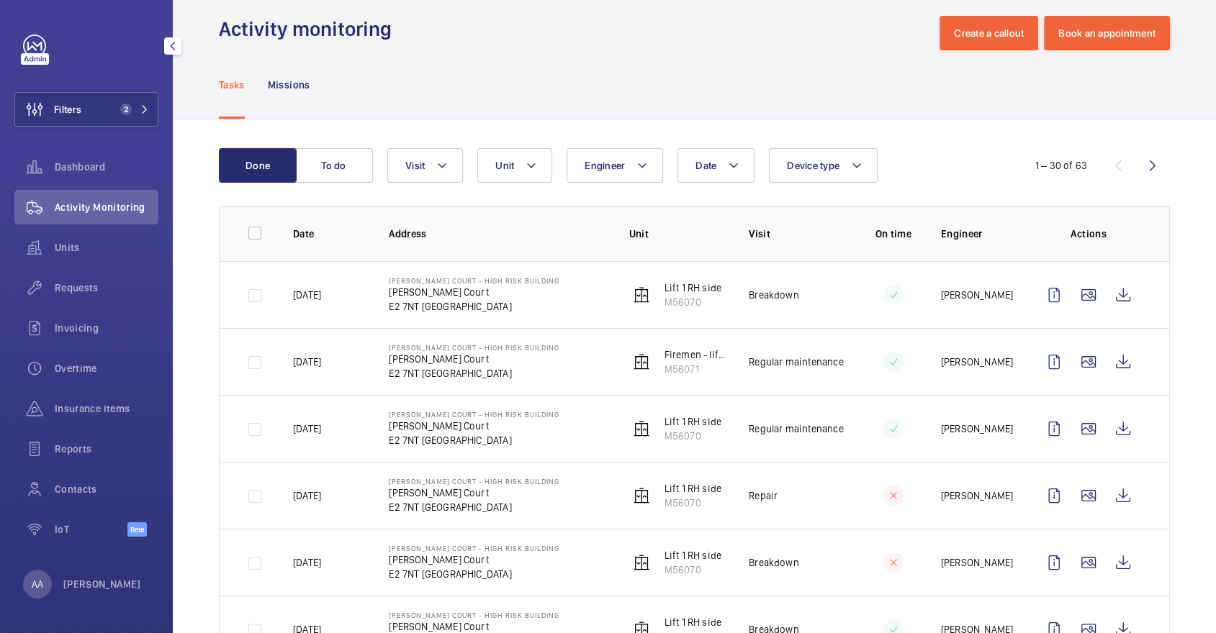
scroll to position [143, 0]
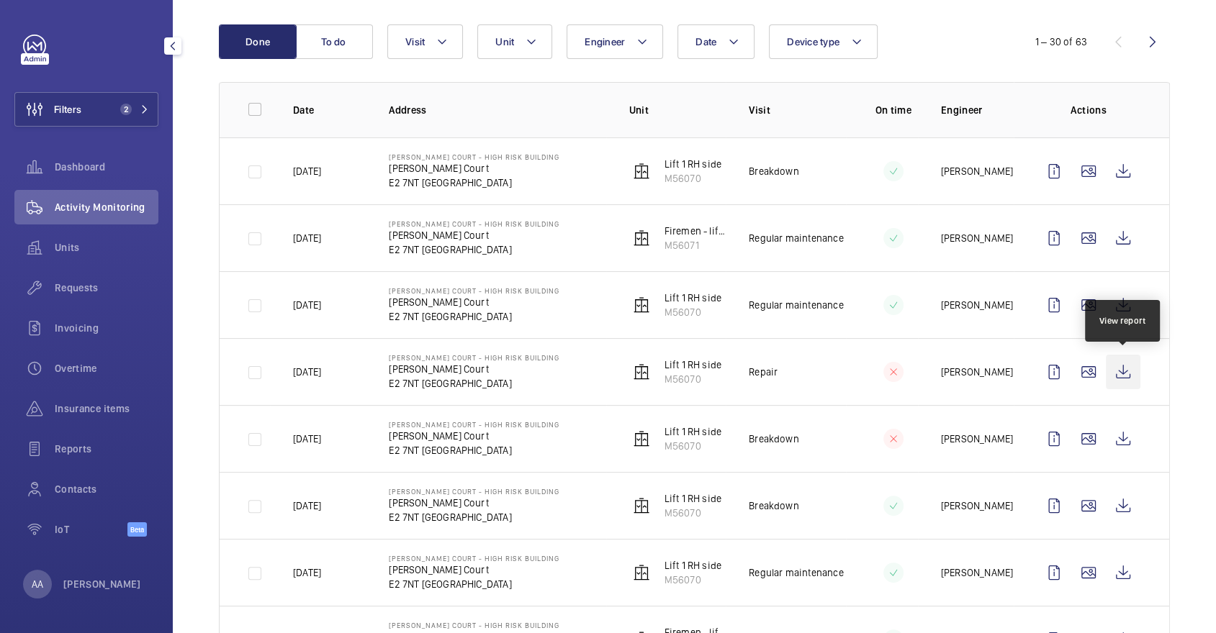
click at [1127, 372] on wm-front-icon-button at bounding box center [1123, 372] width 35 height 35
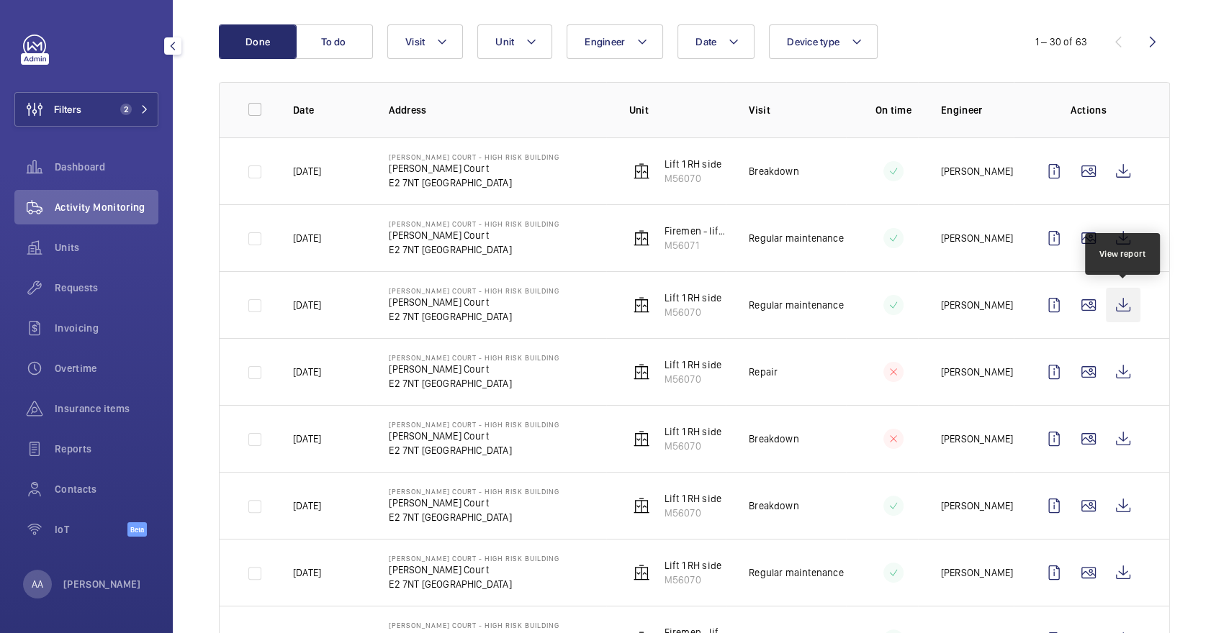
click at [1125, 302] on wm-front-icon-button at bounding box center [1123, 305] width 35 height 35
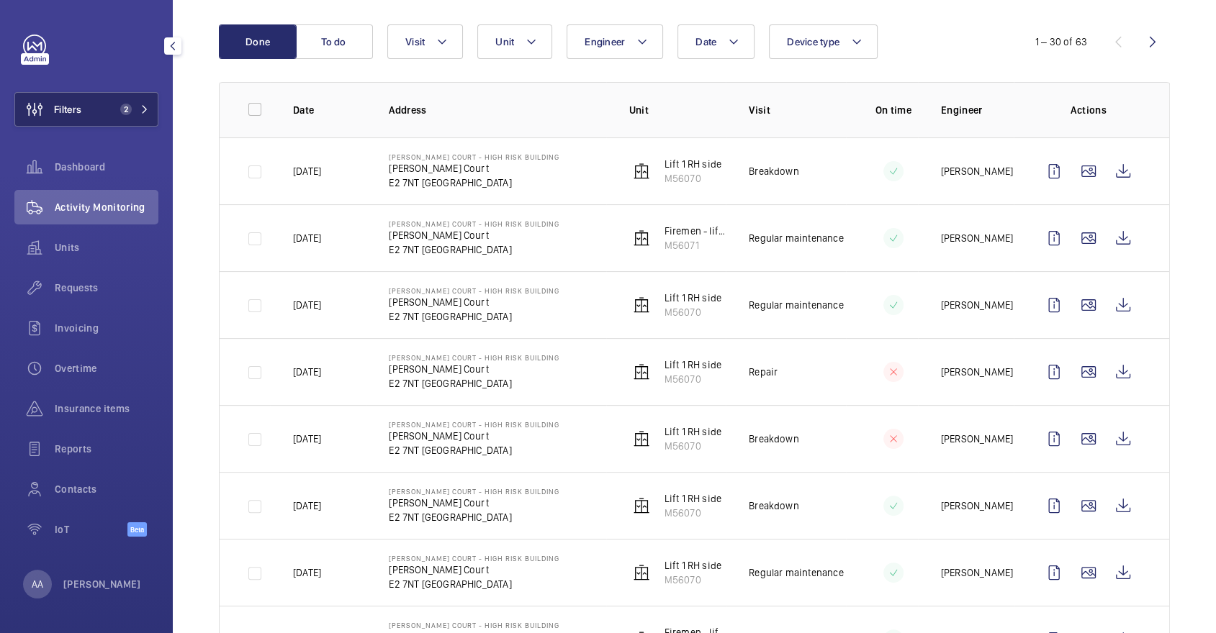
click at [128, 104] on span "2" at bounding box center [126, 110] width 12 height 12
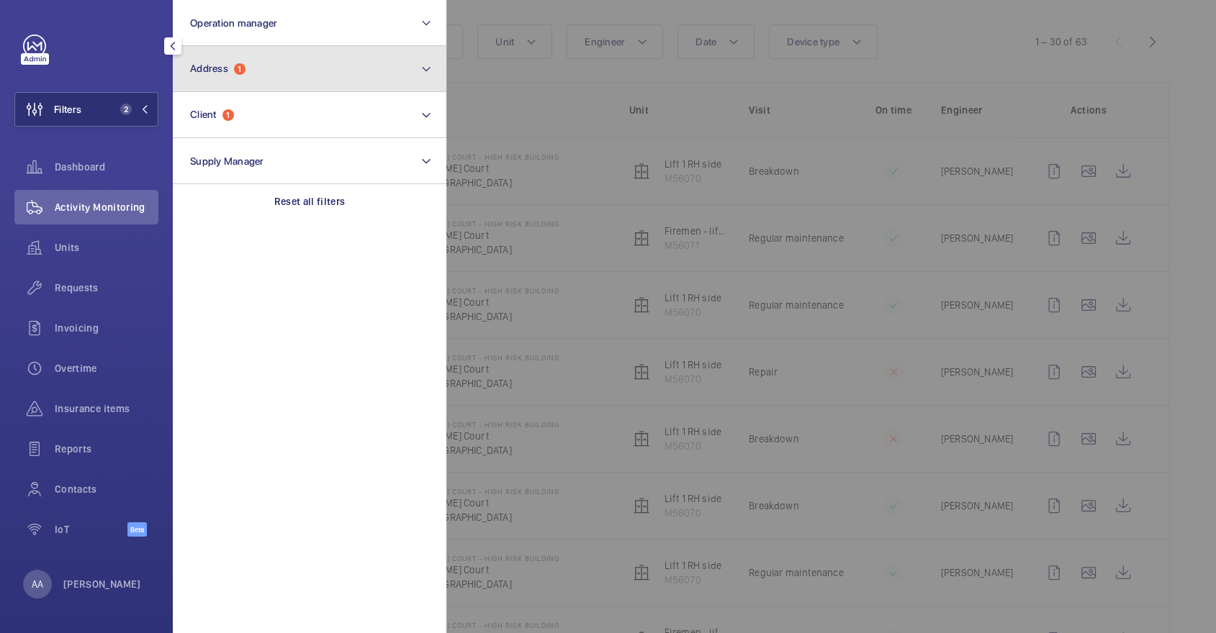
click at [292, 86] on button "Address 1" at bounding box center [310, 69] width 274 height 46
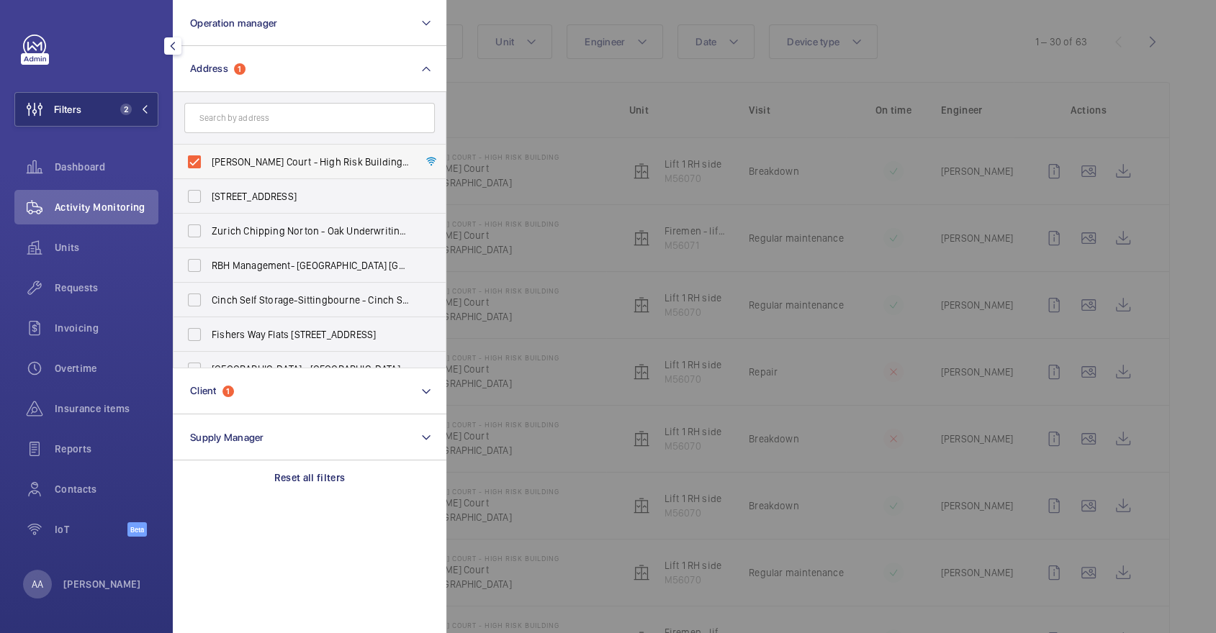
click at [289, 161] on span "[PERSON_NAME] Court - High Risk Building - [PERSON_NAME][GEOGRAPHIC_DATA]" at bounding box center [311, 162] width 198 height 14
click at [209, 161] on input "[PERSON_NAME] Court - High Risk Building - [PERSON_NAME][GEOGRAPHIC_DATA]" at bounding box center [194, 162] width 29 height 29
checkbox input "false"
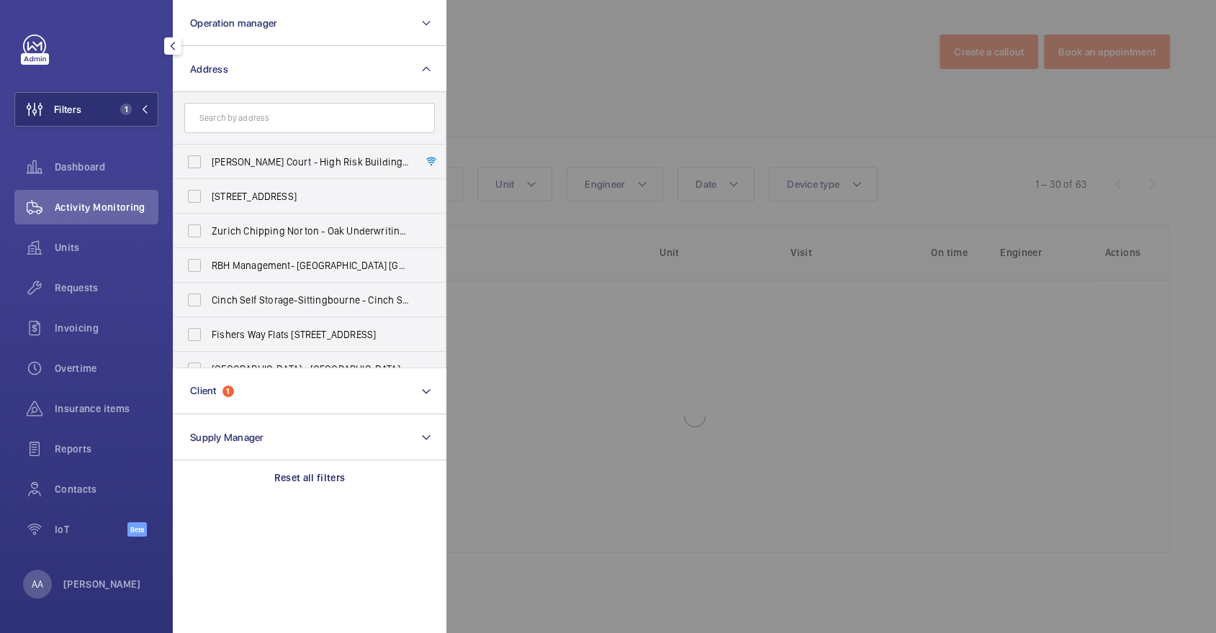
click at [243, 101] on form at bounding box center [309, 118] width 272 height 53
click at [279, 127] on input "text" at bounding box center [309, 118] width 250 height 30
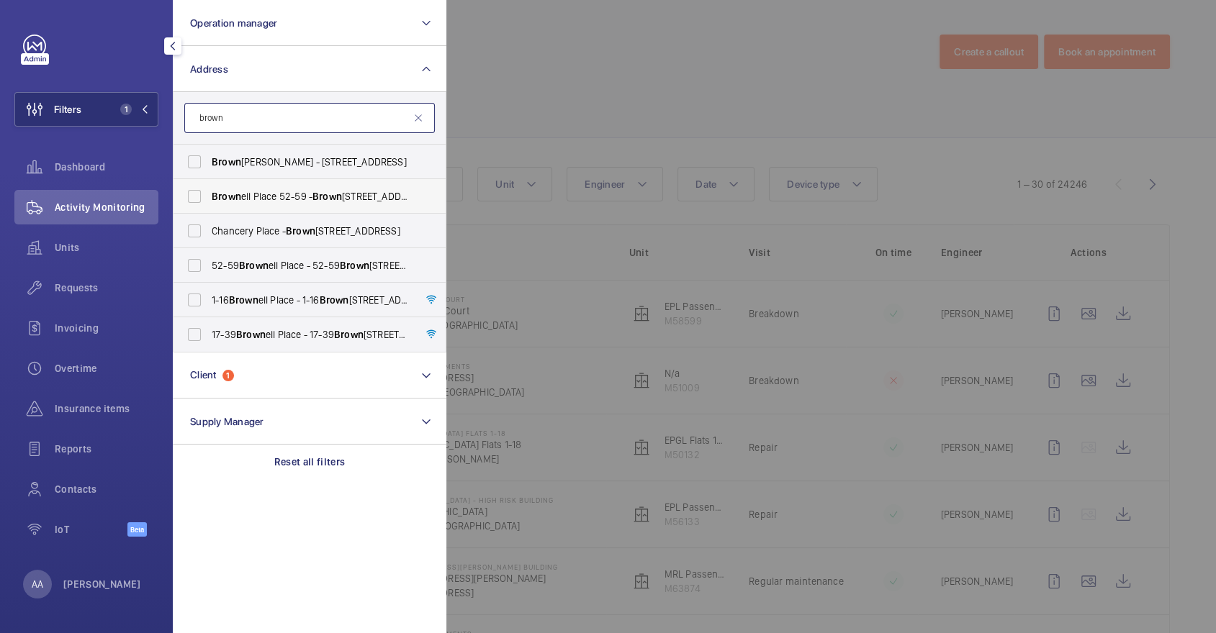
type input "brown"
click at [363, 191] on span "Brown ell Place 52-59 - Brown ell Place 52-59, LONDON W7 3AZ" at bounding box center [311, 196] width 198 height 14
click at [209, 191] on input "Brown ell Place 52-59 - Brown ell Place 52-59, LONDON W7 3AZ" at bounding box center [194, 196] width 29 height 29
checkbox input "true"
click at [351, 258] on span "52-59 Brown ell Place - 52-59 Brown ell Place, LONDON W7 3AZ" at bounding box center [311, 265] width 198 height 14
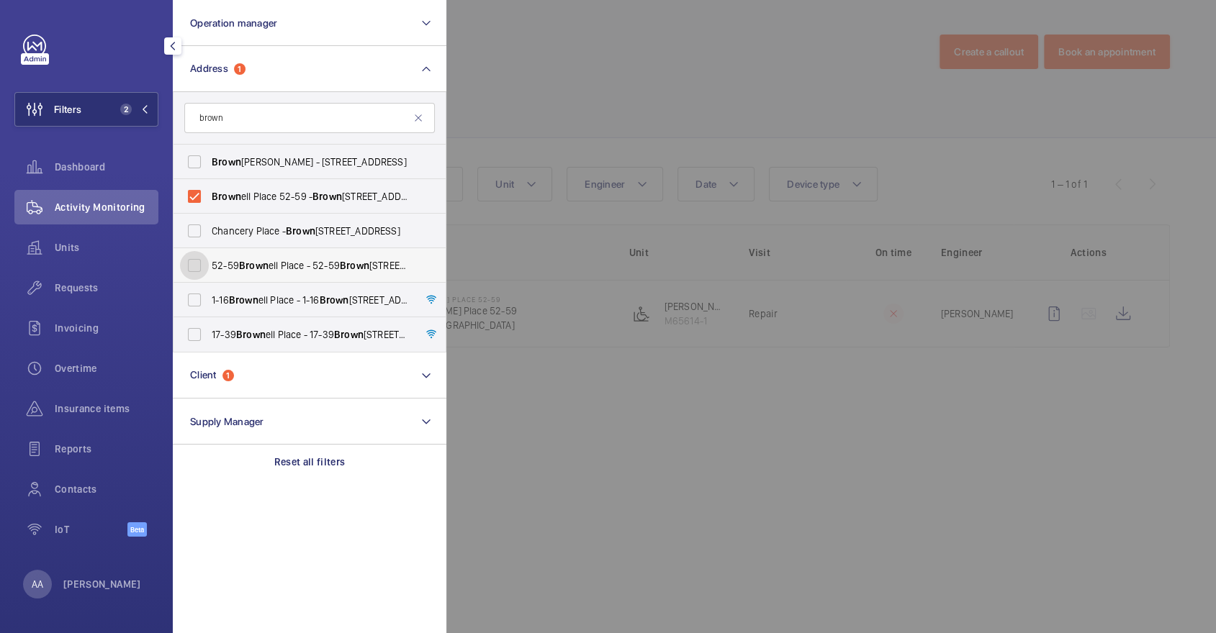
click at [209, 258] on input "52-59 Brown ell Place - 52-59 Brown ell Place, LONDON W7 3AZ" at bounding box center [194, 265] width 29 height 29
checkbox input "true"
click at [631, 150] on div at bounding box center [1054, 316] width 1216 height 633
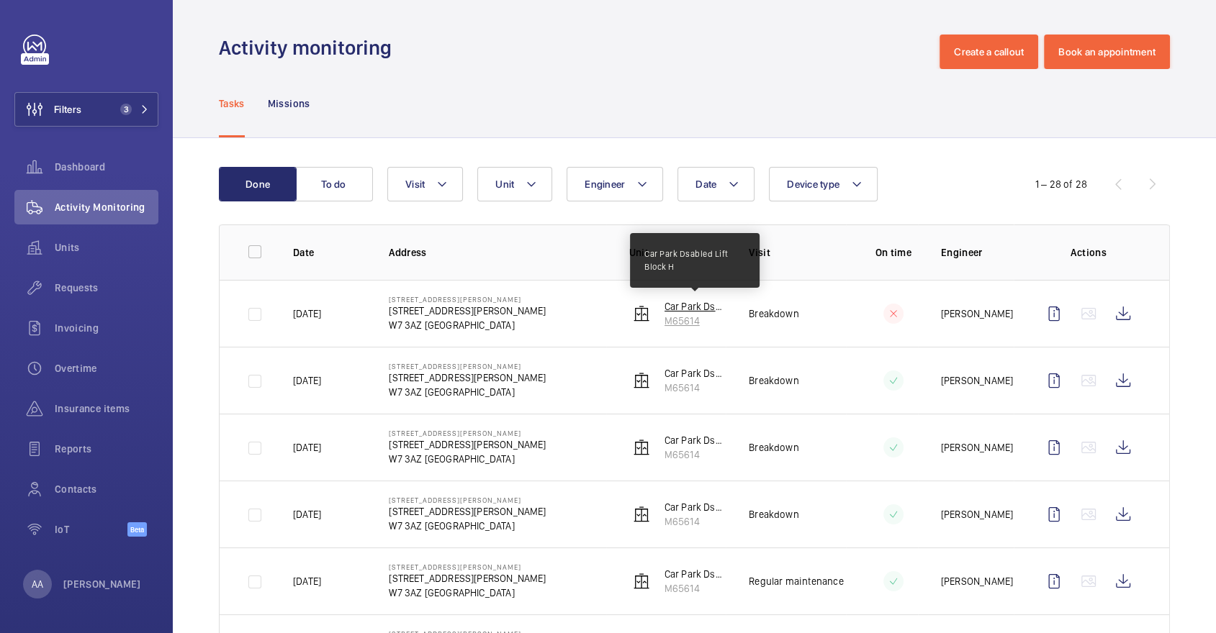
click at [698, 309] on p "Car Park Dsabled Lift Block H" at bounding box center [695, 306] width 62 height 14
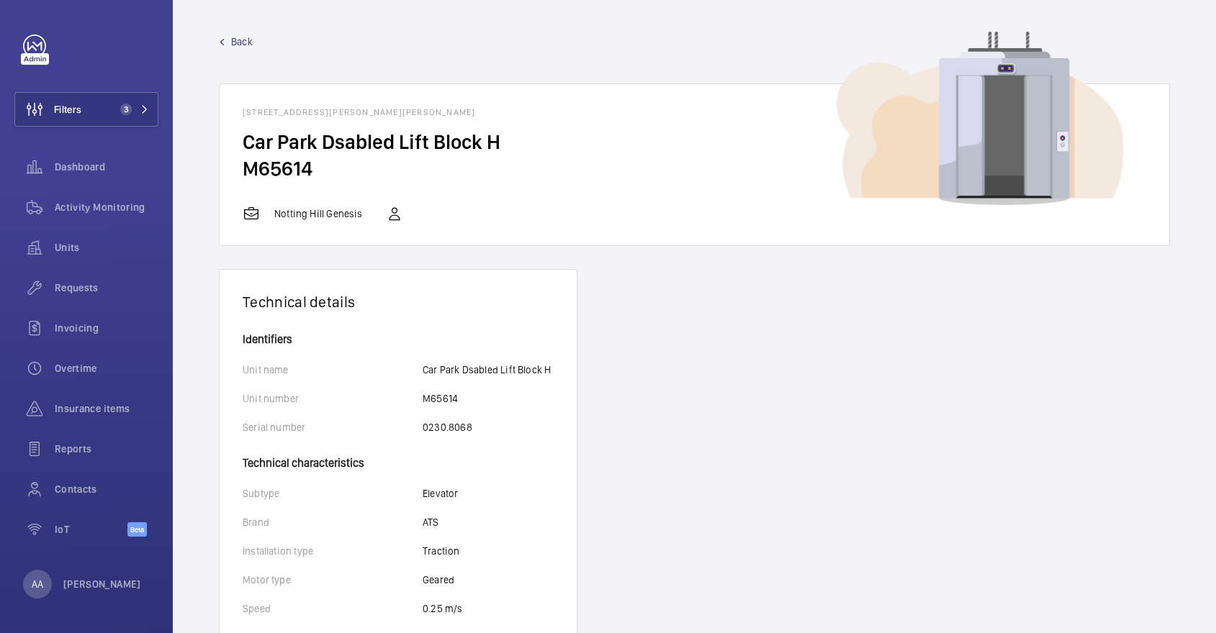
click at [244, 42] on span "Back" at bounding box center [242, 42] width 22 height 14
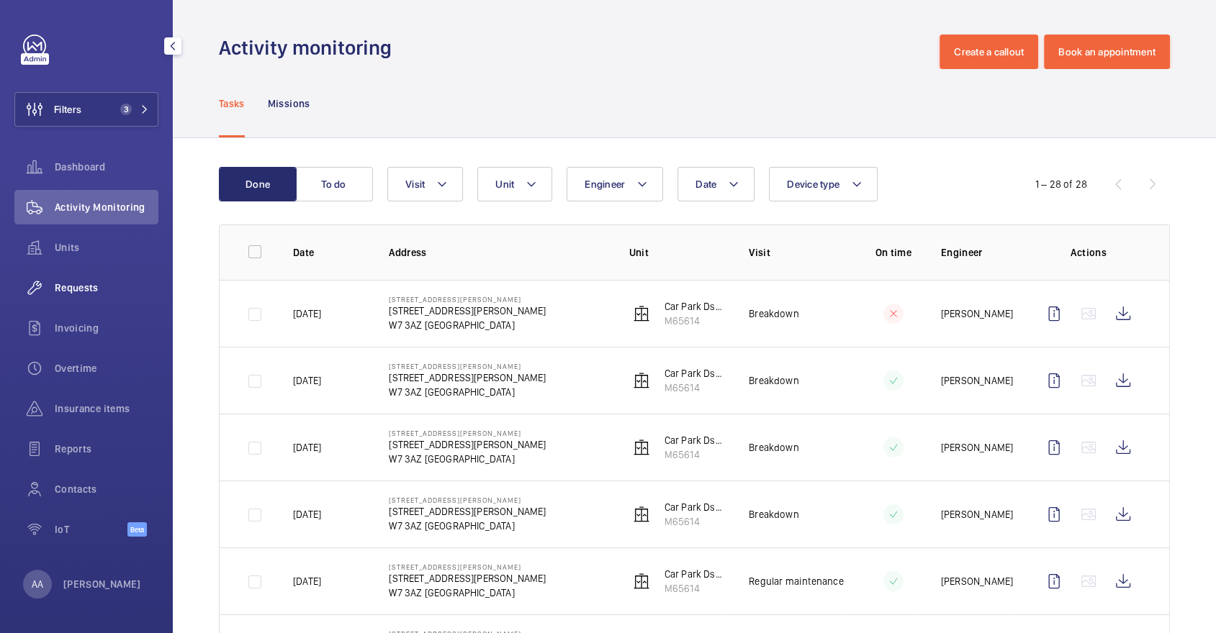
click at [99, 296] on div "Requests" at bounding box center [86, 288] width 144 height 35
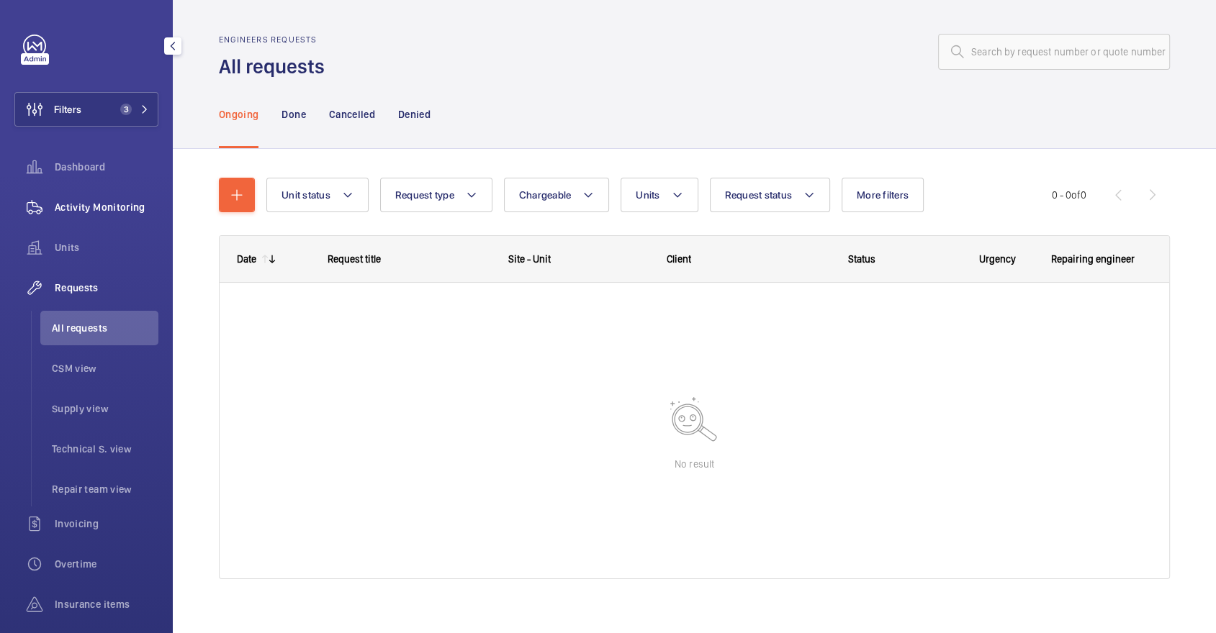
click at [91, 203] on span "Activity Monitoring" at bounding box center [107, 207] width 104 height 14
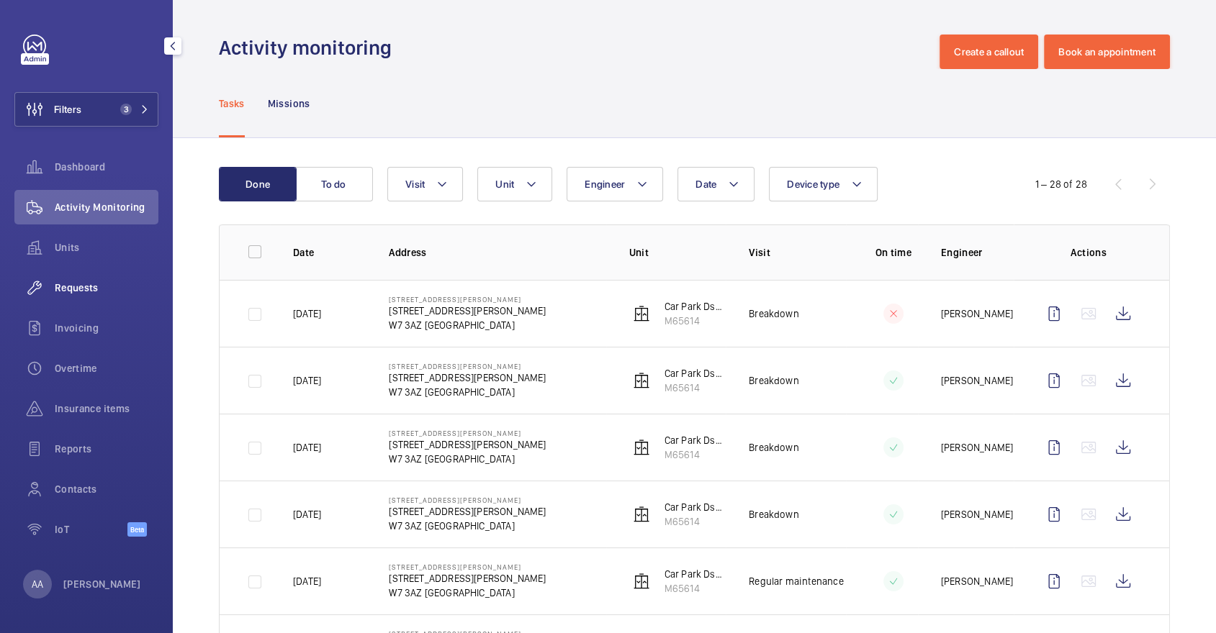
click at [100, 278] on div "Requests" at bounding box center [86, 288] width 144 height 35
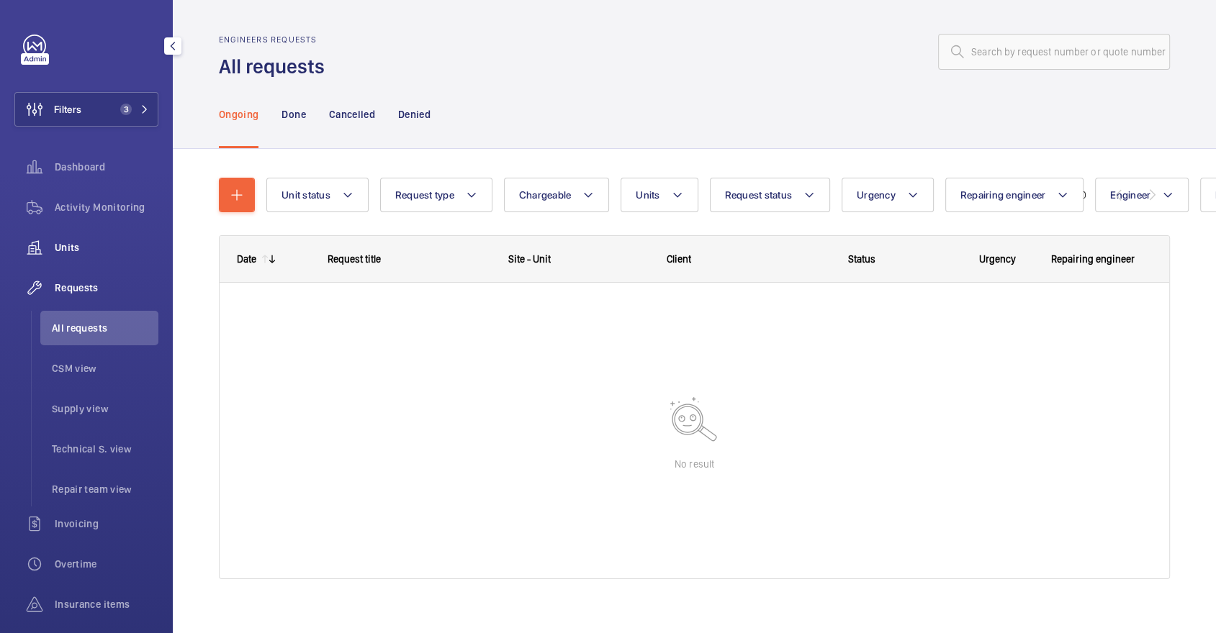
click at [78, 243] on span "Units" at bounding box center [107, 247] width 104 height 14
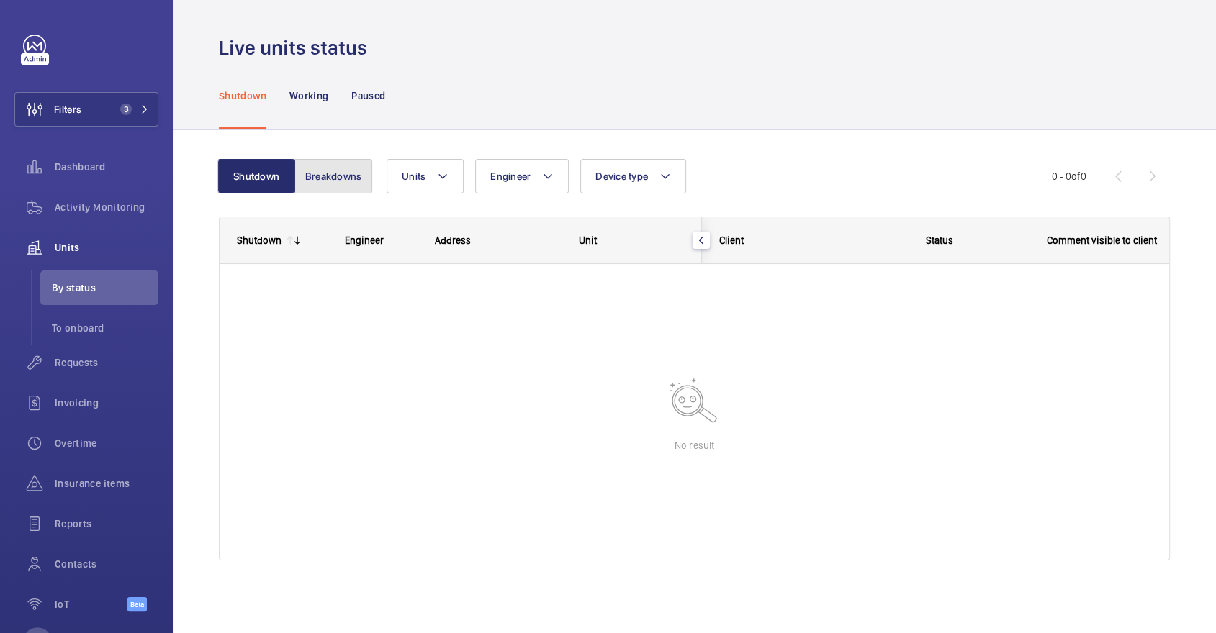
click at [333, 165] on button "Breakdowns" at bounding box center [333, 176] width 78 height 35
click at [96, 192] on div "Activity Monitoring" at bounding box center [86, 207] width 144 height 35
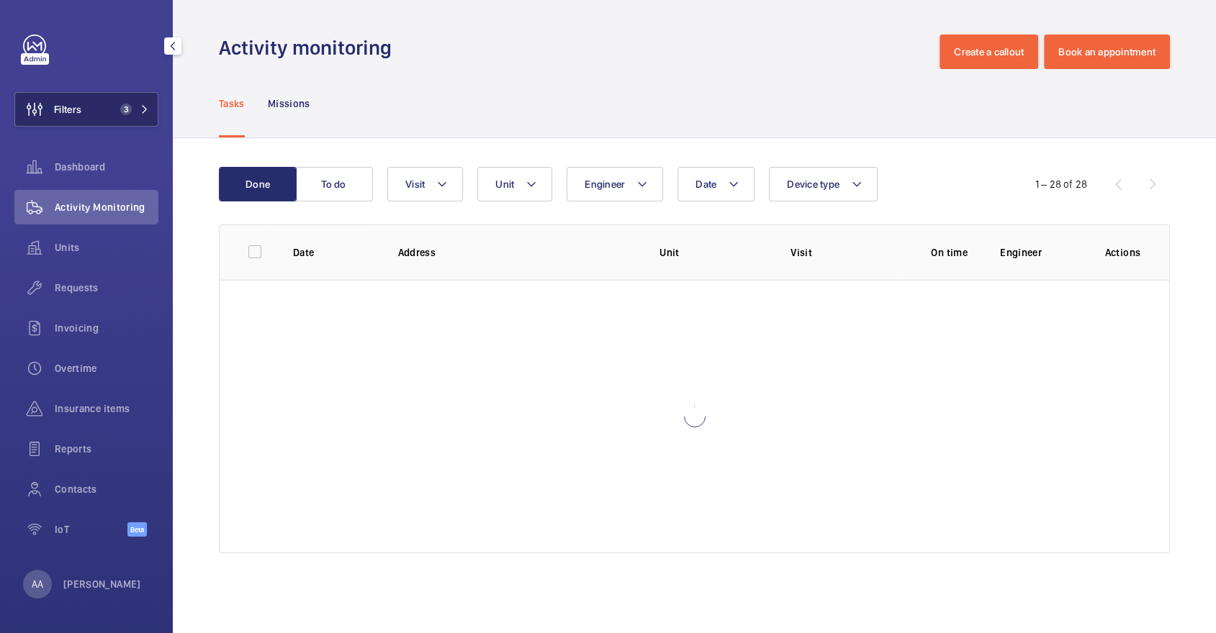
click at [88, 123] on button "Filters 3" at bounding box center [86, 109] width 144 height 35
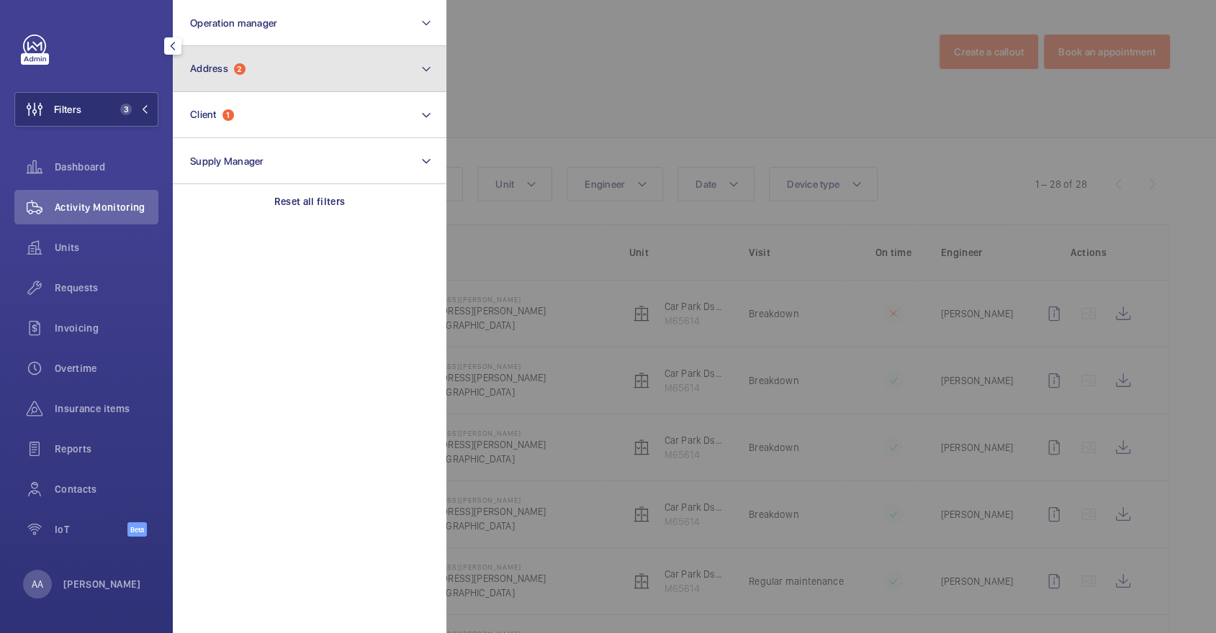
click at [252, 65] on button "Address 2" at bounding box center [310, 69] width 274 height 46
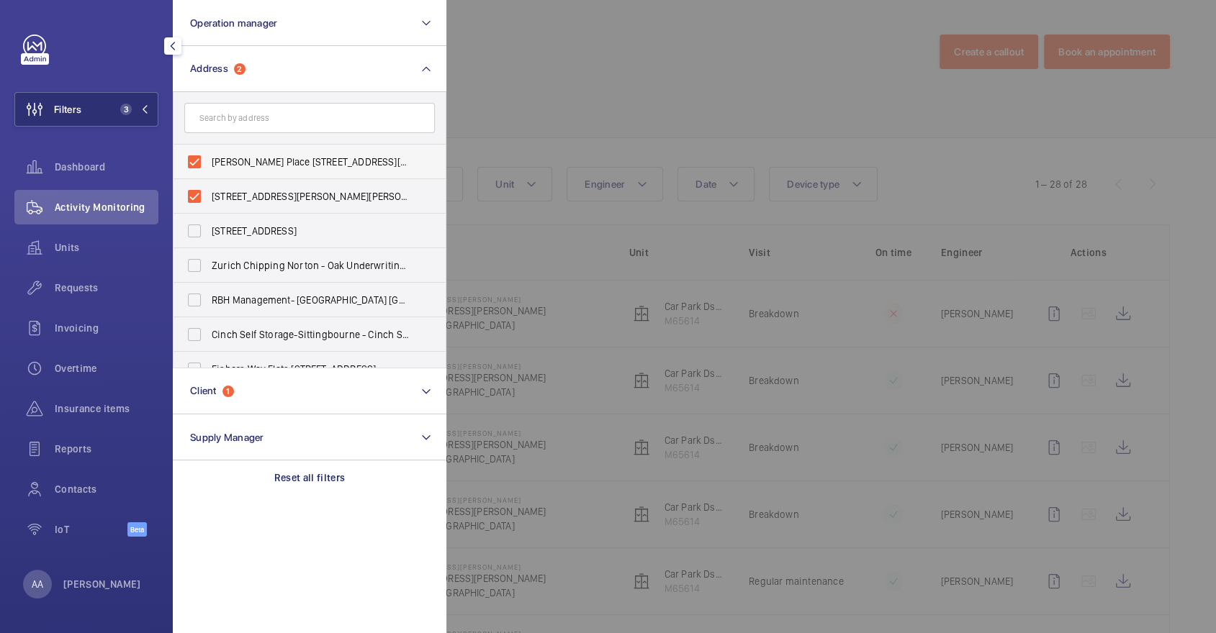
click at [317, 163] on span "Brownell Place 52-59 - Brownell Place 52-59, LONDON W7 3AZ" at bounding box center [311, 162] width 198 height 14
click at [209, 163] on input "Brownell Place 52-59 - Brownell Place 52-59, LONDON W7 3AZ" at bounding box center [194, 162] width 29 height 29
checkbox input "false"
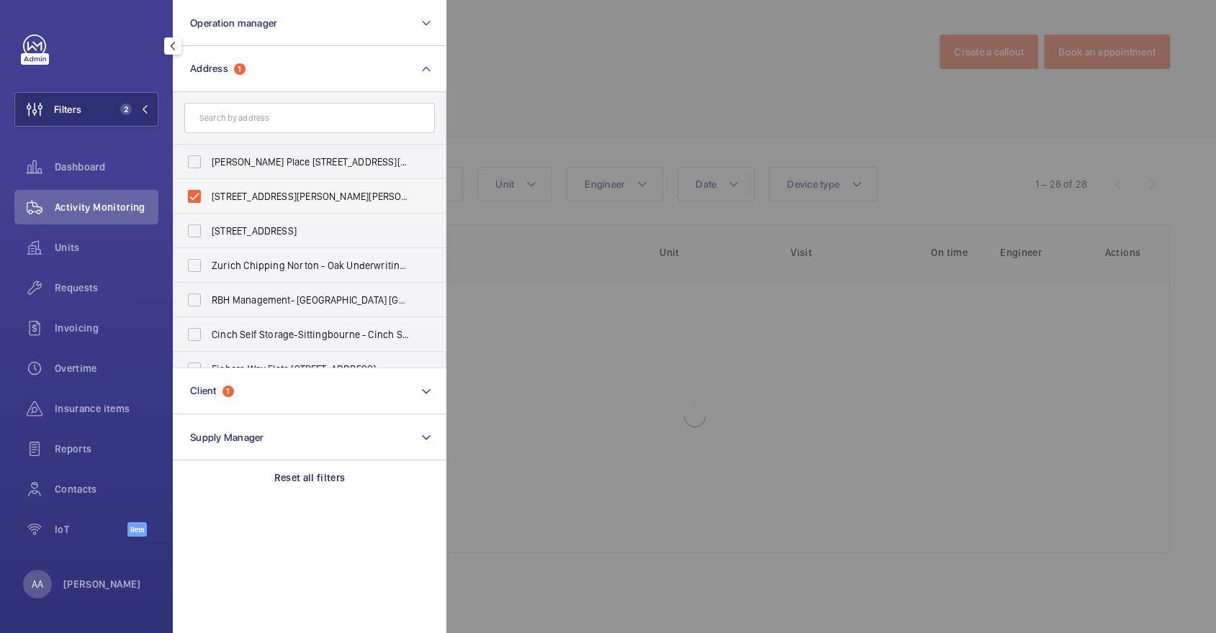
click at [322, 197] on span "52-59 Brownell Place - 52-59 Brownell Place, LONDON W7 3AZ" at bounding box center [311, 196] width 198 height 14
click at [209, 197] on input "52-59 Brownell Place - 52-59 Brownell Place, LONDON W7 3AZ" at bounding box center [194, 196] width 29 height 29
checkbox input "false"
click at [277, 114] on input "text" at bounding box center [309, 118] width 250 height 30
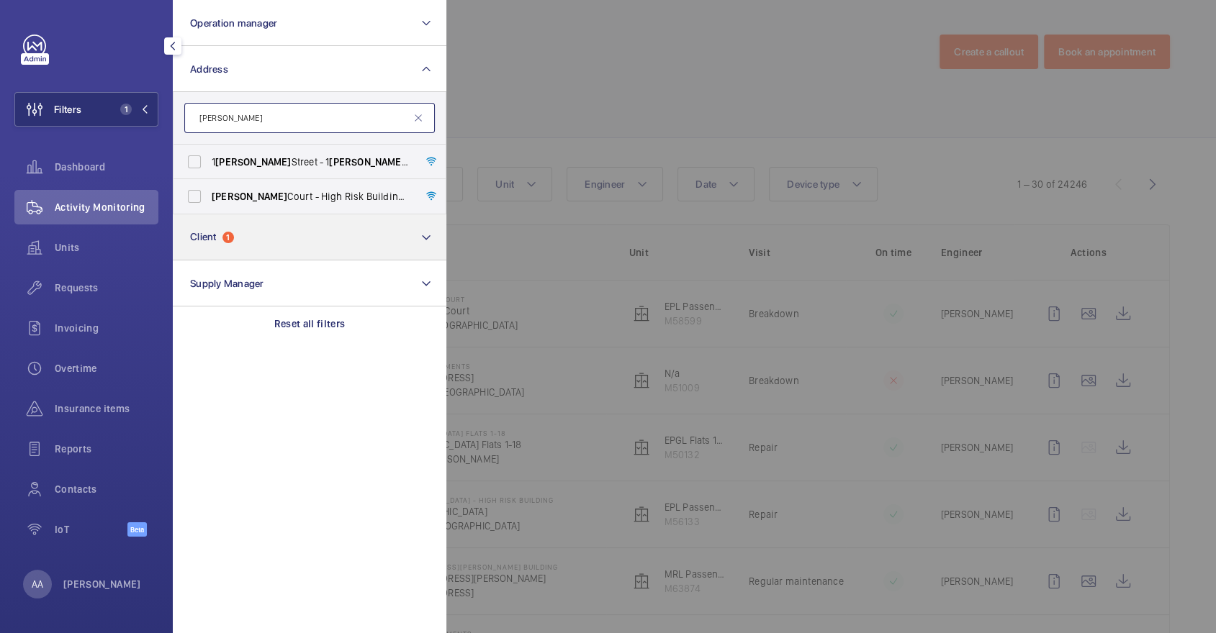
type input "appold"
click at [297, 215] on button "Client 1" at bounding box center [310, 238] width 274 height 46
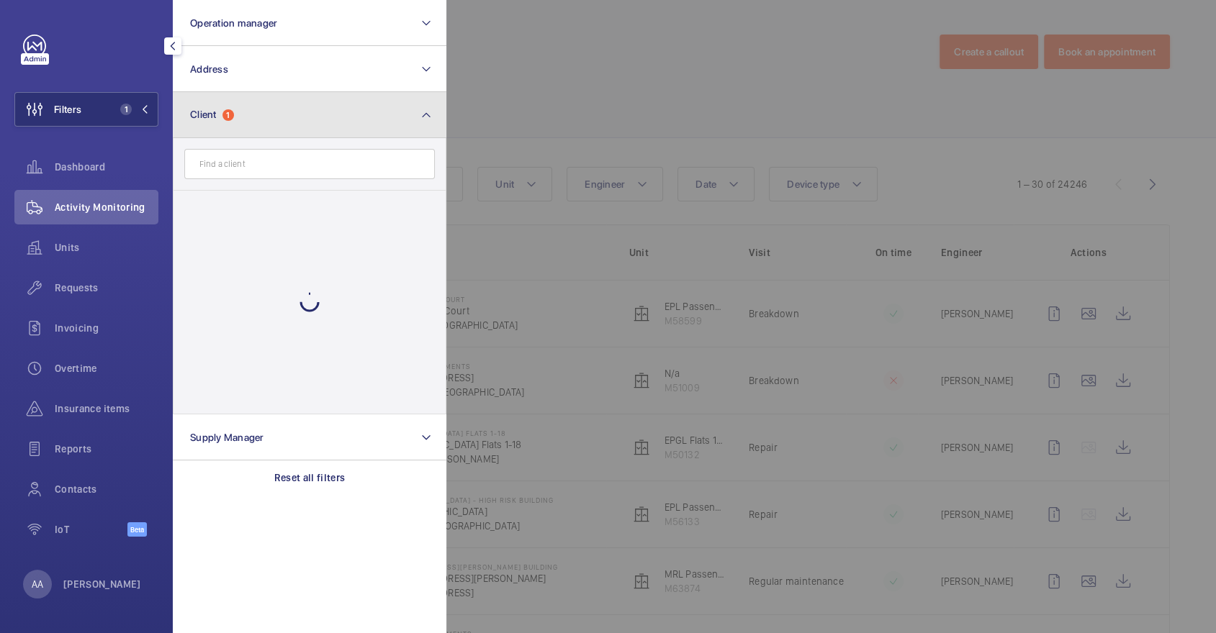
click at [266, 96] on button "Client 1" at bounding box center [310, 115] width 274 height 46
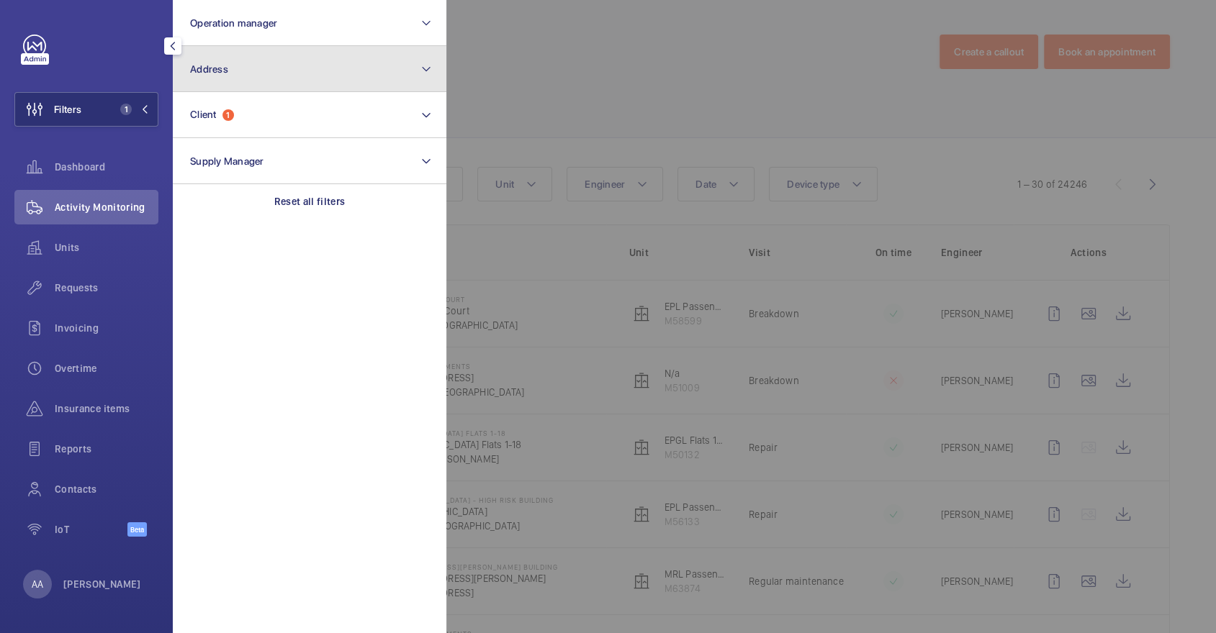
click at [261, 80] on button "Address" at bounding box center [310, 69] width 274 height 46
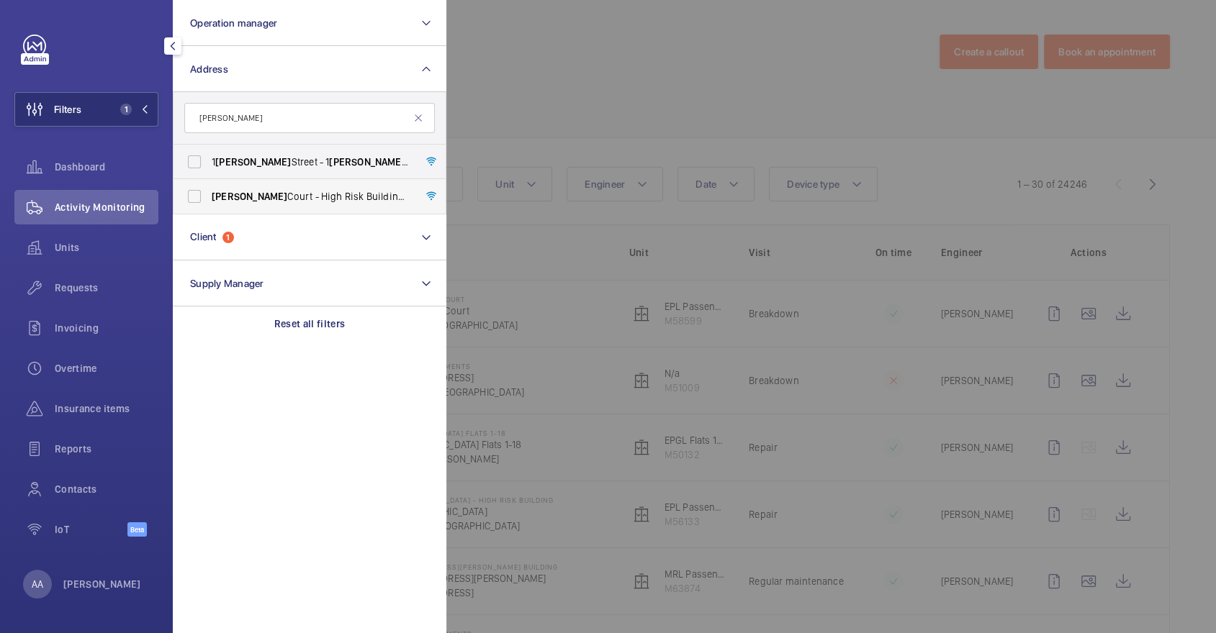
type input "appold"
click at [311, 195] on span "Appold Court - High Risk Building - Appold Court, LONDON E2 7NT" at bounding box center [311, 196] width 198 height 14
click at [209, 195] on input "Appold Court - High Risk Building - Appold Court, LONDON E2 7NT" at bounding box center [194, 196] width 29 height 29
checkbox input "true"
click at [557, 86] on div at bounding box center [1054, 316] width 1216 height 633
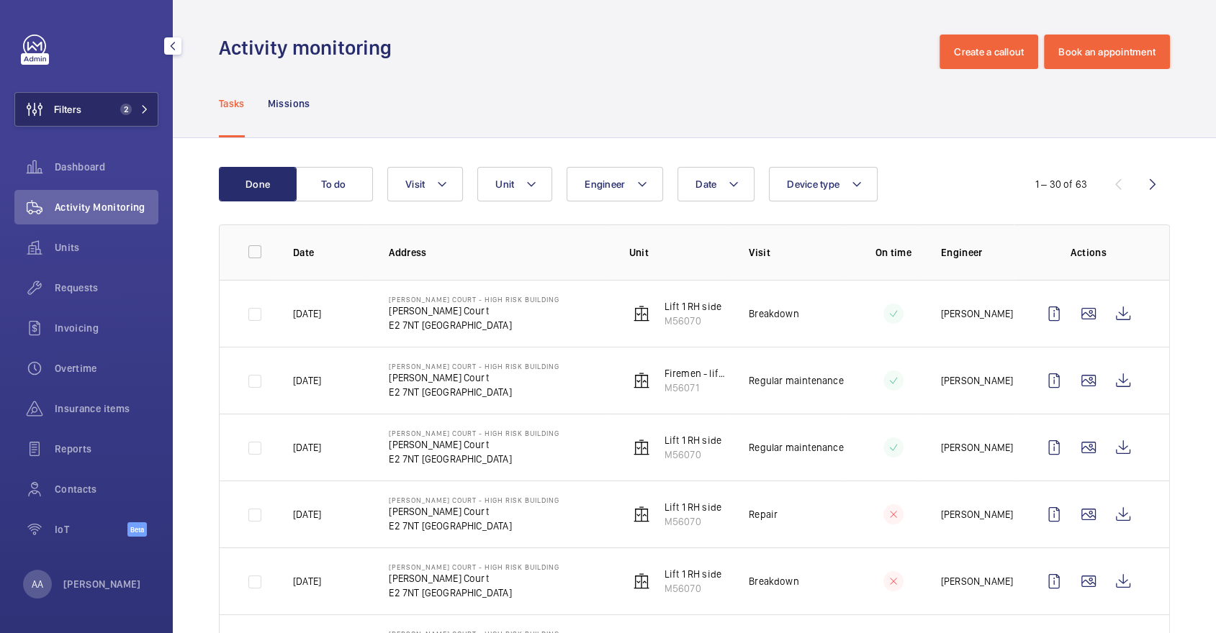
click at [143, 104] on span "2" at bounding box center [131, 110] width 35 height 12
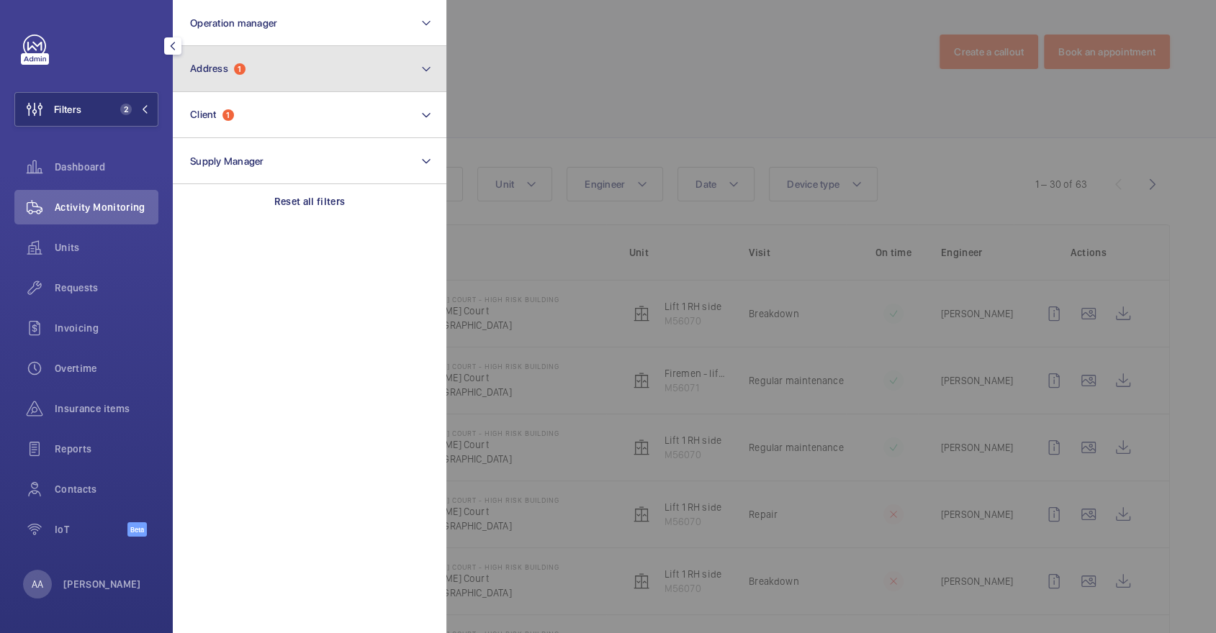
click at [243, 79] on button "Address 1" at bounding box center [310, 69] width 274 height 46
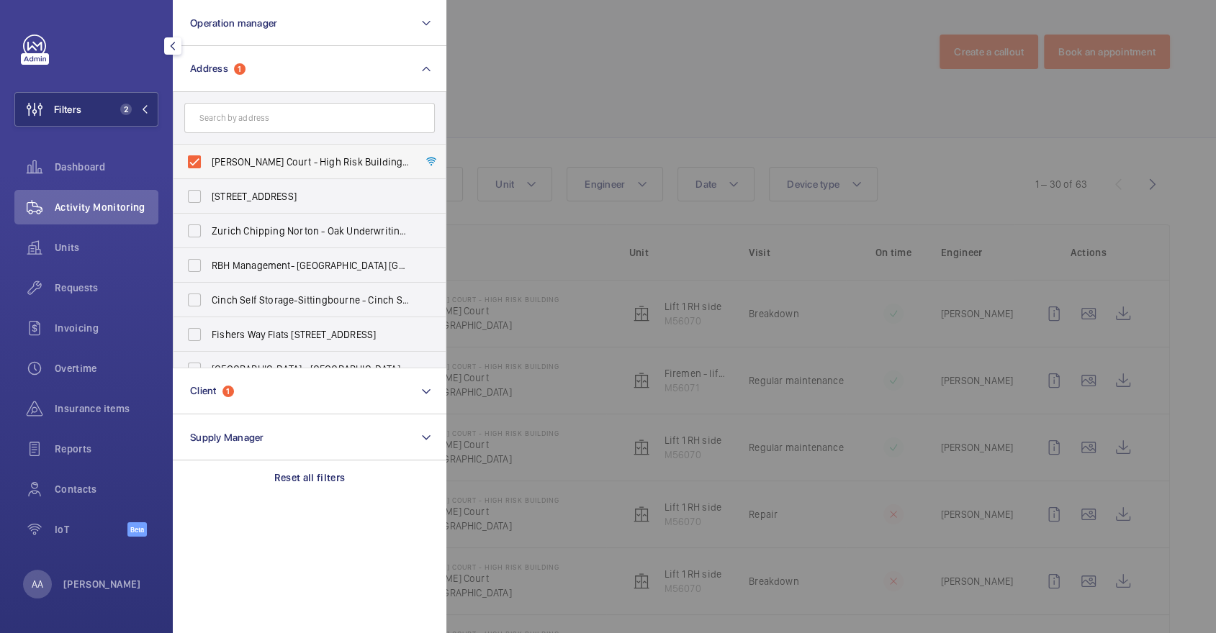
click at [296, 157] on span "[PERSON_NAME] Court - High Risk Building - [PERSON_NAME][GEOGRAPHIC_DATA]" at bounding box center [311, 162] width 198 height 14
click at [209, 157] on input "[PERSON_NAME] Court - High Risk Building - [PERSON_NAME][GEOGRAPHIC_DATA]" at bounding box center [194, 162] width 29 height 29
checkbox input "false"
click at [267, 111] on input "text" at bounding box center [309, 118] width 250 height 30
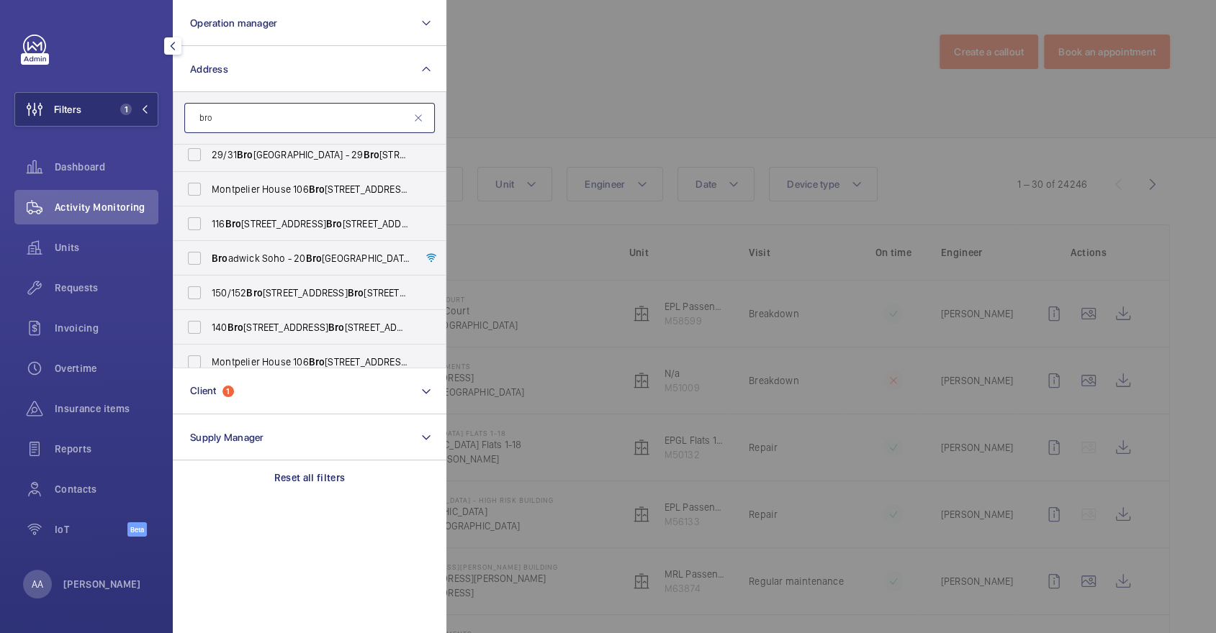
scroll to position [746, 0]
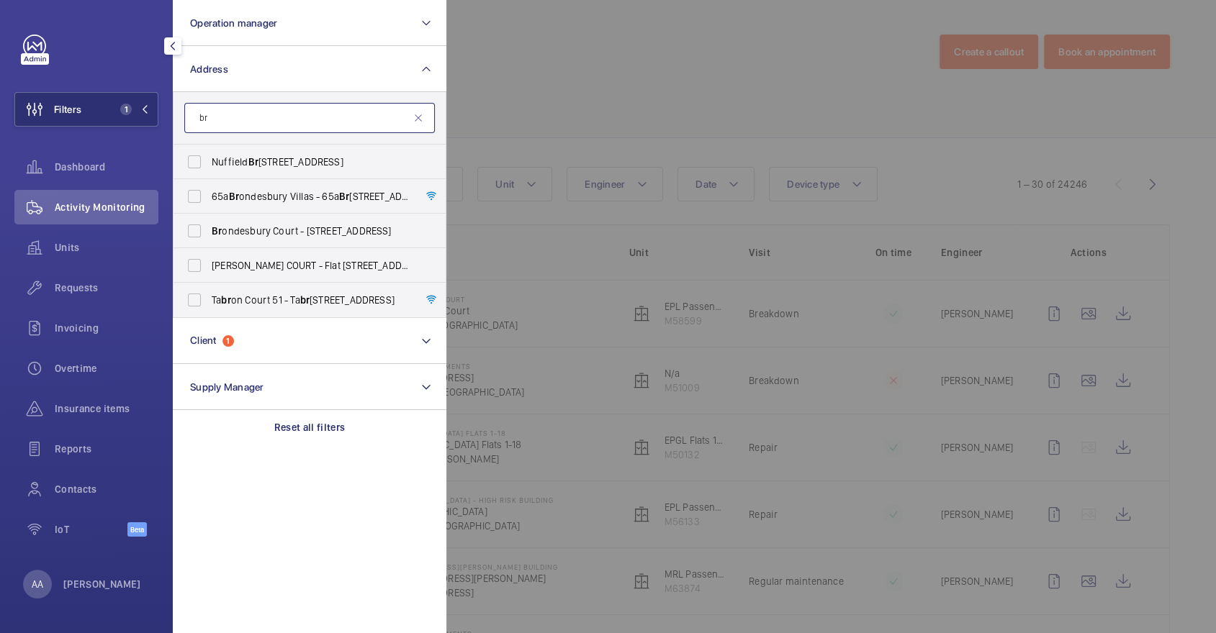
type input "b"
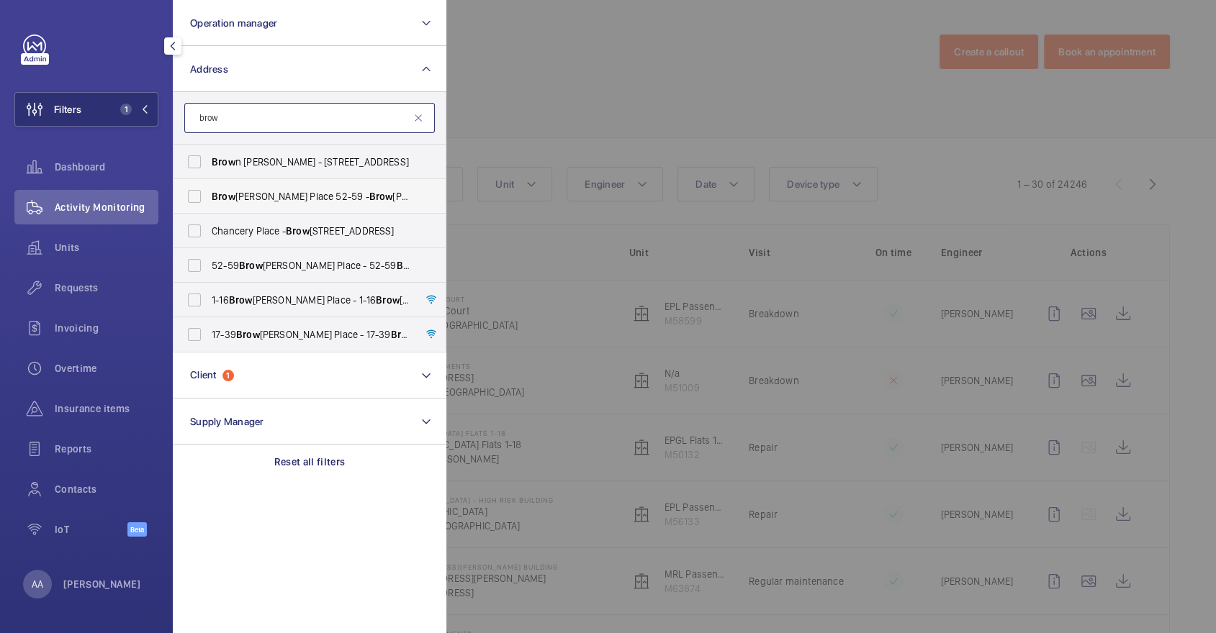
type input "brow"
click at [355, 189] on span "Brow nell Place 52-59 - Brow nell Place 52-59, LONDON W7 3AZ" at bounding box center [311, 196] width 198 height 14
click at [209, 189] on input "Brow nell Place 52-59 - Brow nell Place 52-59, LONDON W7 3AZ" at bounding box center [194, 196] width 29 height 29
checkbox input "true"
click at [336, 261] on span "52-59 Brow nell Place - 52-59 Brow nell Place, LONDON W7 3AZ" at bounding box center [311, 265] width 198 height 14
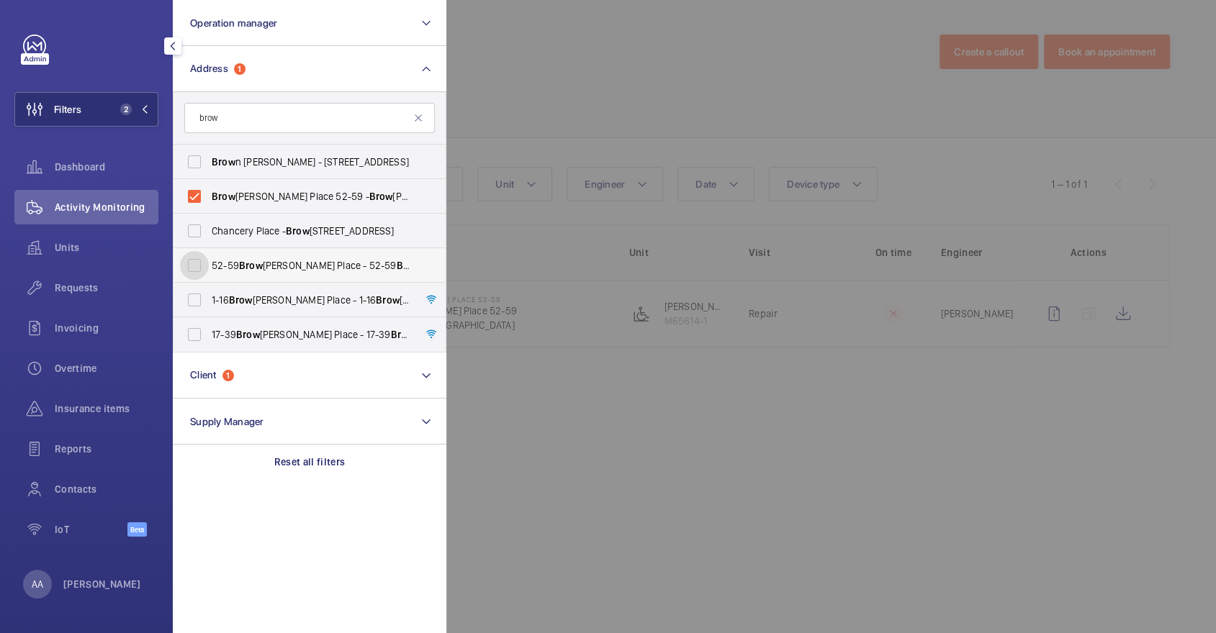
click at [209, 261] on input "52-59 Brow nell Place - 52-59 Brow nell Place, LONDON W7 3AZ" at bounding box center [194, 265] width 29 height 29
checkbox input "true"
click at [561, 112] on div at bounding box center [1054, 316] width 1216 height 633
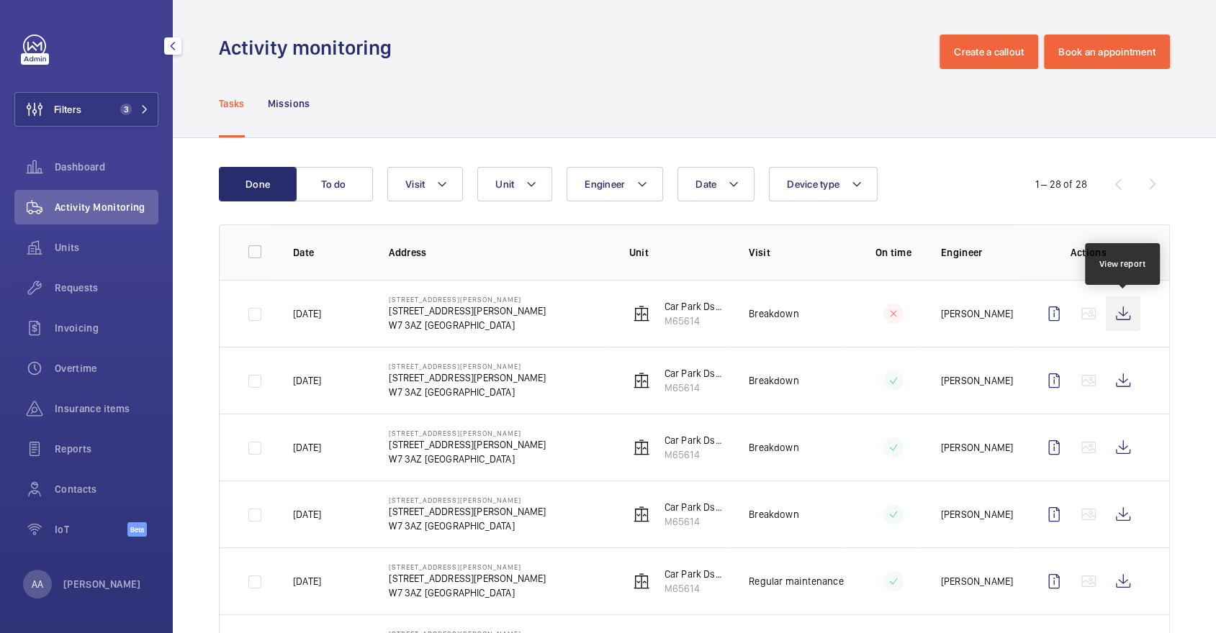
click at [1118, 309] on wm-front-icon-button at bounding box center [1123, 314] width 35 height 35
click at [120, 245] on span "Units" at bounding box center [107, 247] width 104 height 14
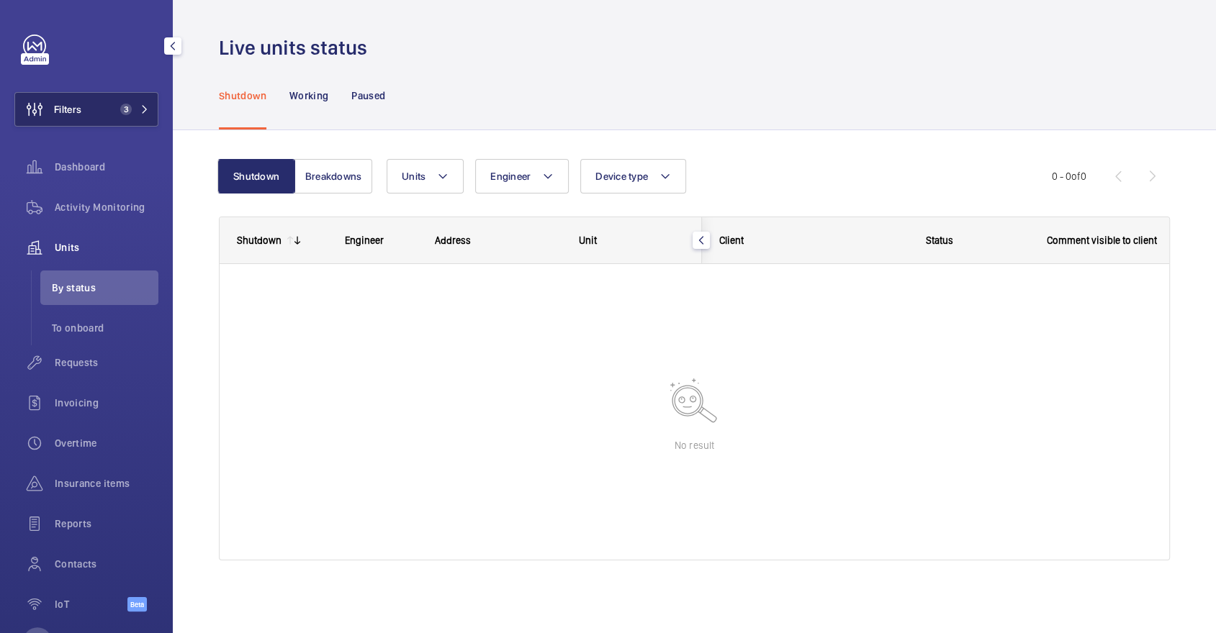
click at [101, 125] on button "Filters 3" at bounding box center [86, 109] width 144 height 35
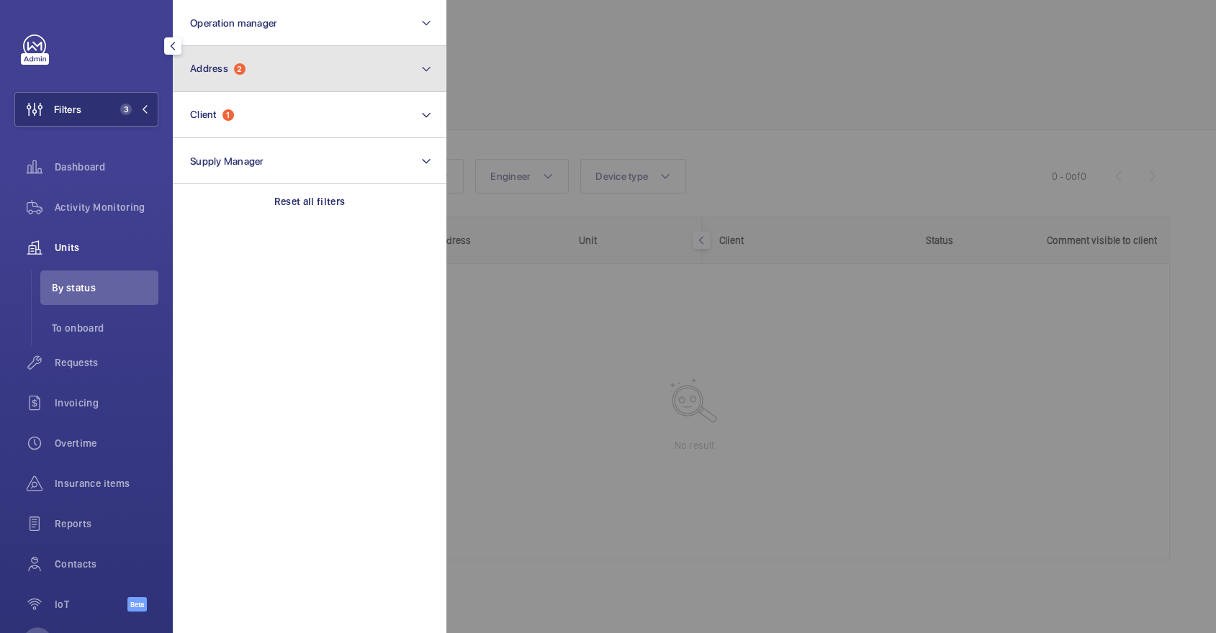
click at [248, 75] on button "Address 2" at bounding box center [310, 69] width 274 height 46
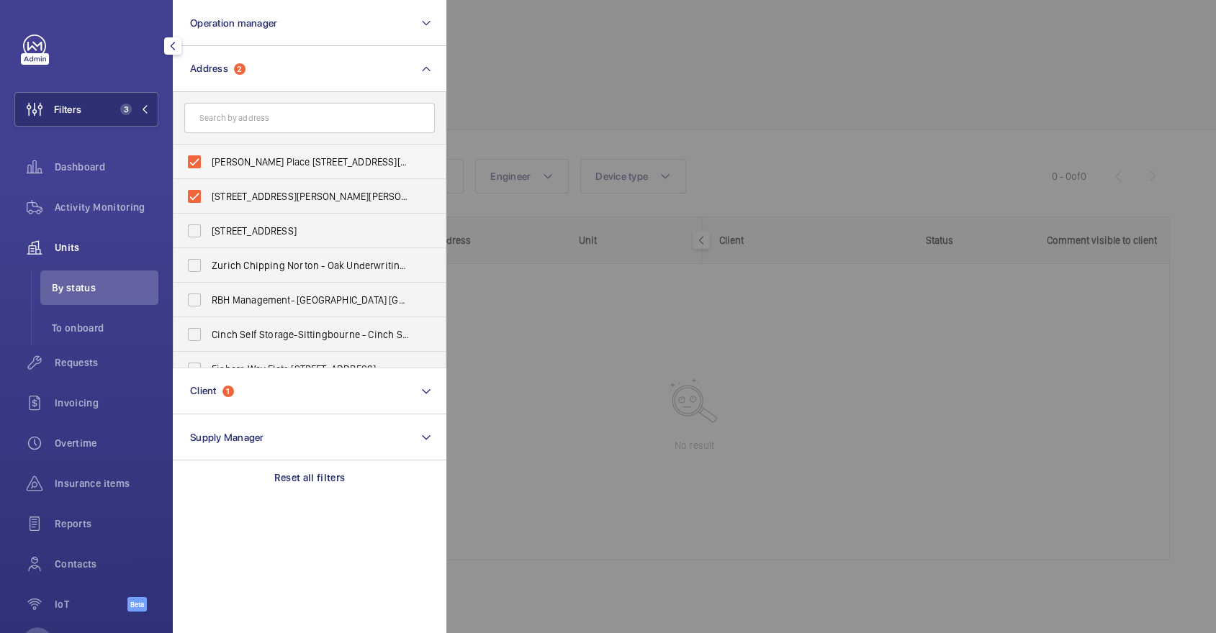
click at [274, 153] on label "Brownell Place 52-59 - Brownell Place 52-59, LONDON W7 3AZ" at bounding box center [298, 162] width 250 height 35
click at [209, 153] on input "Brownell Place 52-59 - Brownell Place 52-59, LONDON W7 3AZ" at bounding box center [194, 162] width 29 height 29
checkbox input "false"
click at [286, 203] on span "52-59 Brownell Place - 52-59 Brownell Place, LONDON W7 3AZ" at bounding box center [311, 196] width 198 height 14
click at [209, 203] on input "52-59 Brownell Place - 52-59 Brownell Place, LONDON W7 3AZ" at bounding box center [194, 196] width 29 height 29
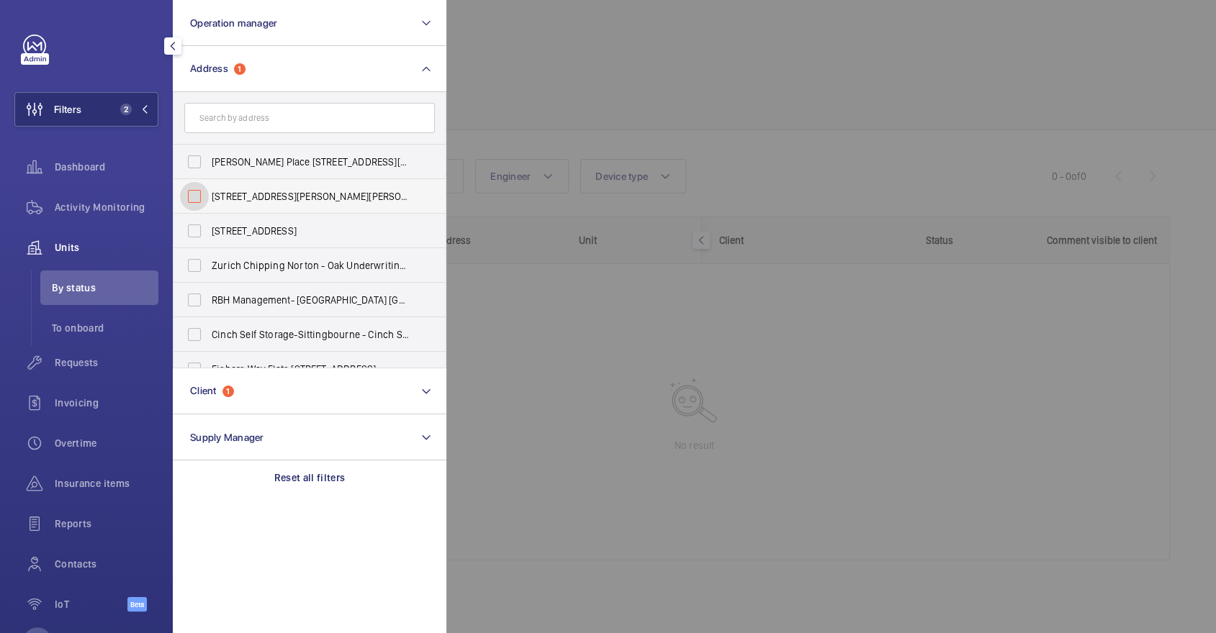
checkbox input "false"
click at [564, 145] on div at bounding box center [1054, 316] width 1216 height 633
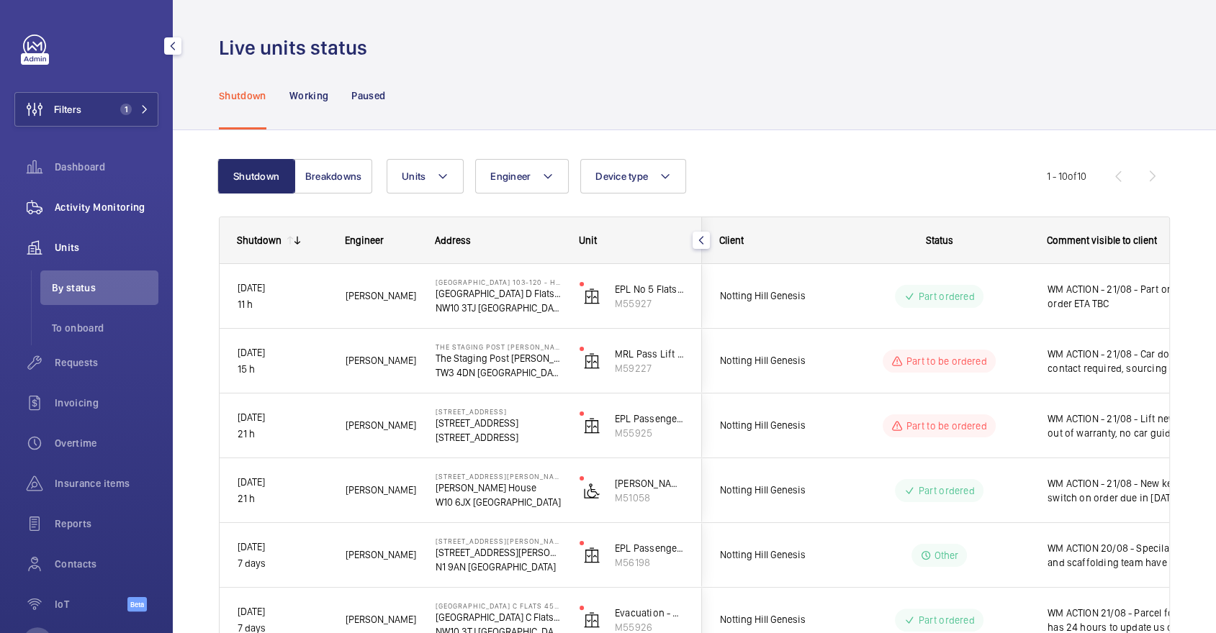
click at [120, 207] on span "Activity Monitoring" at bounding box center [107, 207] width 104 height 14
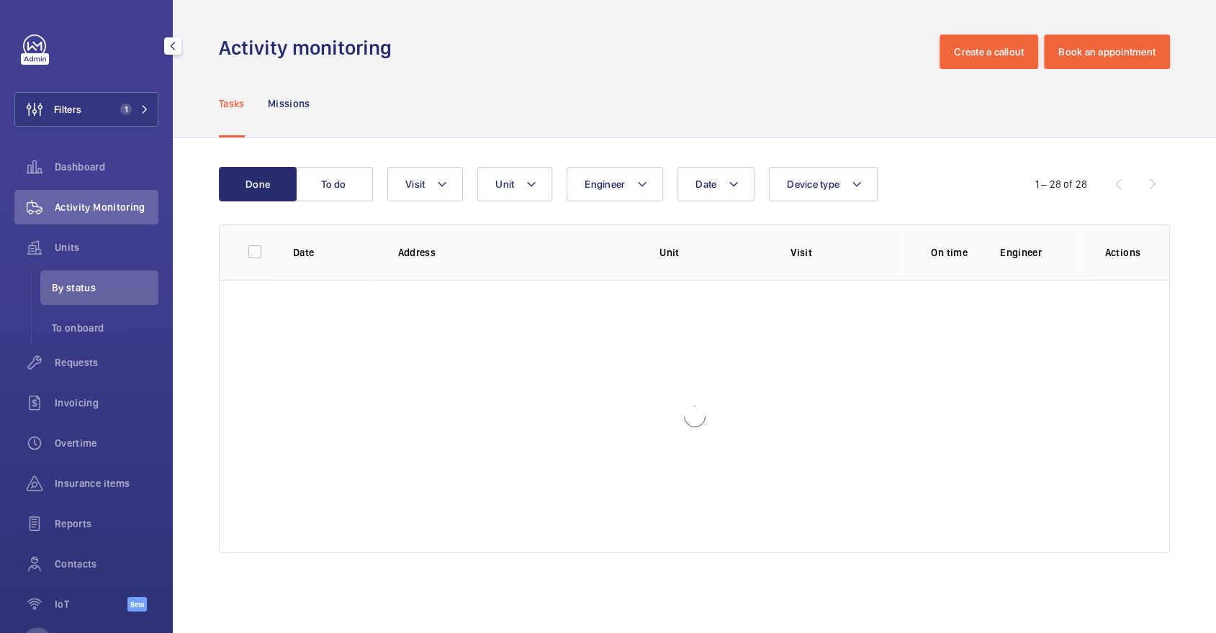
click at [119, 89] on div "Filters 1 Dashboard Activity Monitoring Units By status To onboard Requests Inv…" at bounding box center [86, 331] width 144 height 593
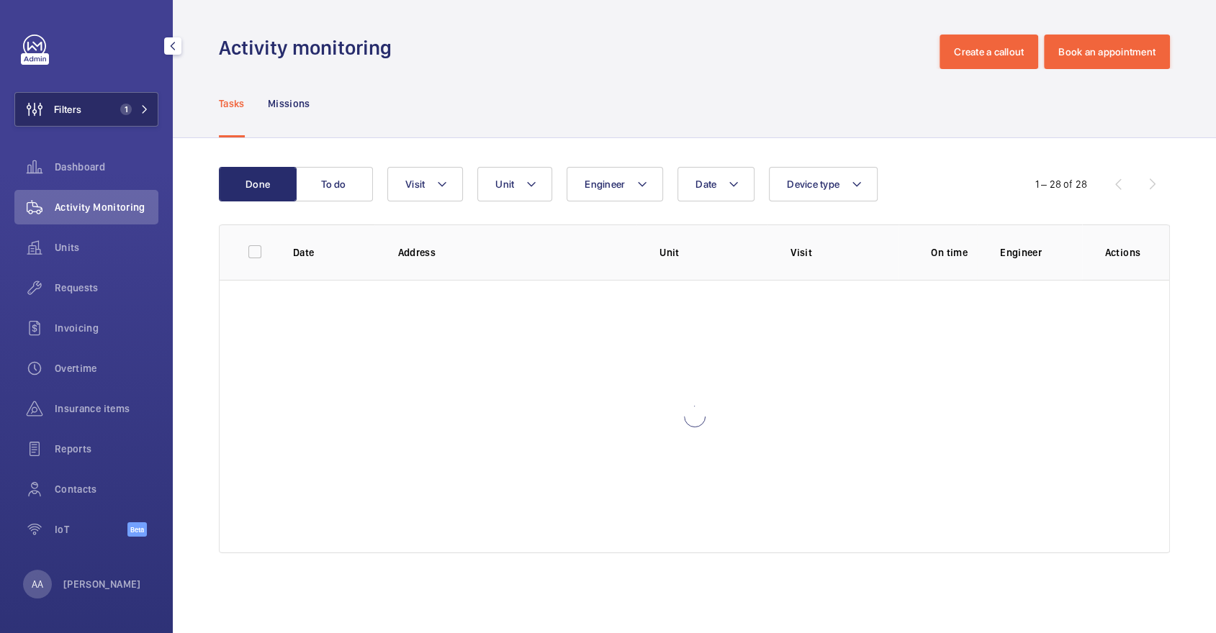
drag, startPoint x: 163, startPoint y: 107, endPoint x: 155, endPoint y: 107, distance: 8.0
click at [163, 107] on div "Filters 1 Dashboard Activity Monitoring Units Requests Invoicing Overtime Insur…" at bounding box center [86, 316] width 173 height 633
click at [137, 104] on span "1" at bounding box center [131, 110] width 35 height 12
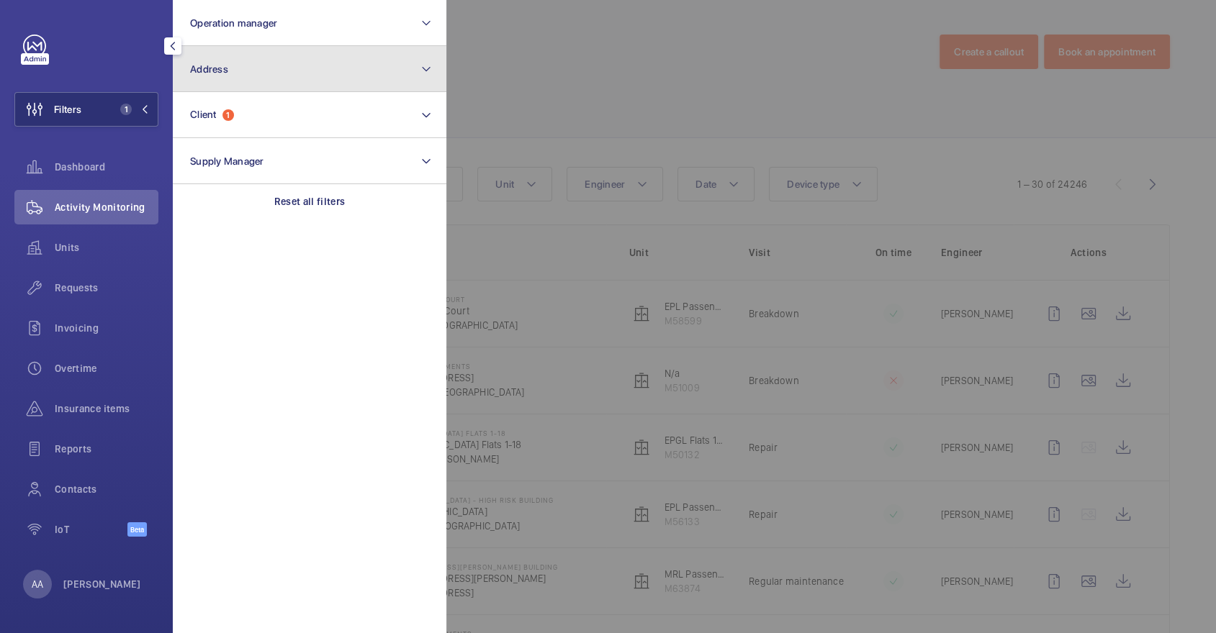
click at [267, 64] on button "Address" at bounding box center [310, 69] width 274 height 46
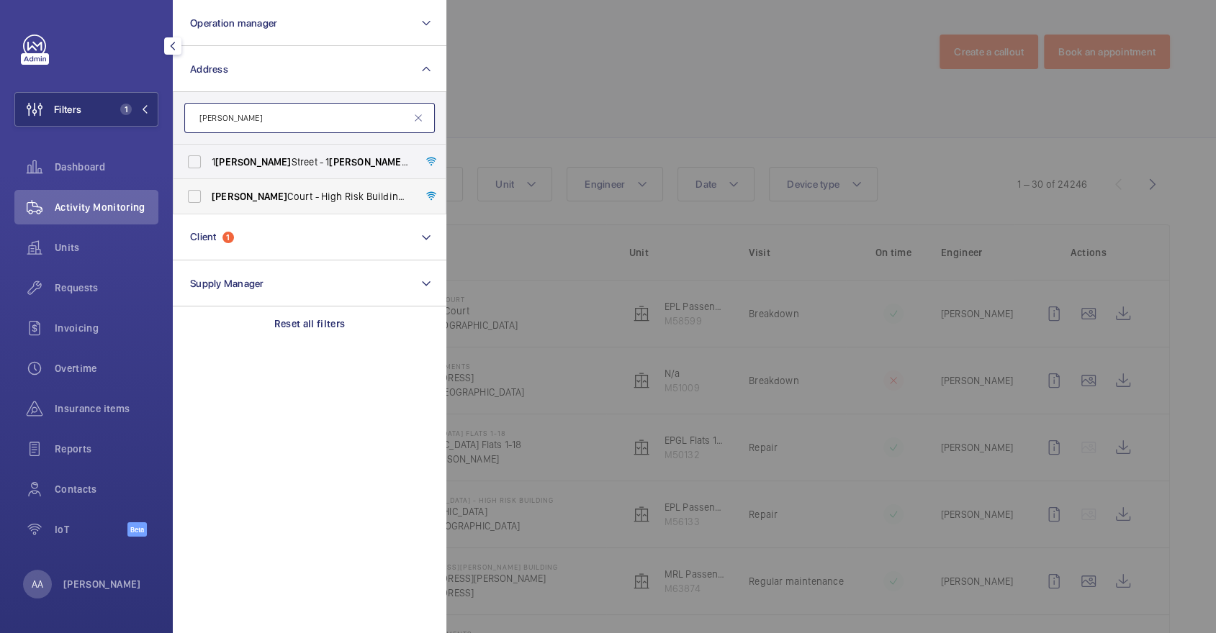
type input "appold"
click at [315, 190] on span "Appold Court - High Risk Building - Appold Court, LONDON E2 7NT" at bounding box center [311, 196] width 198 height 14
click at [209, 190] on input "Appold Court - High Risk Building - Appold Court, LONDON E2 7NT" at bounding box center [194, 196] width 29 height 29
checkbox input "true"
click at [641, 126] on div at bounding box center [1054, 316] width 1216 height 633
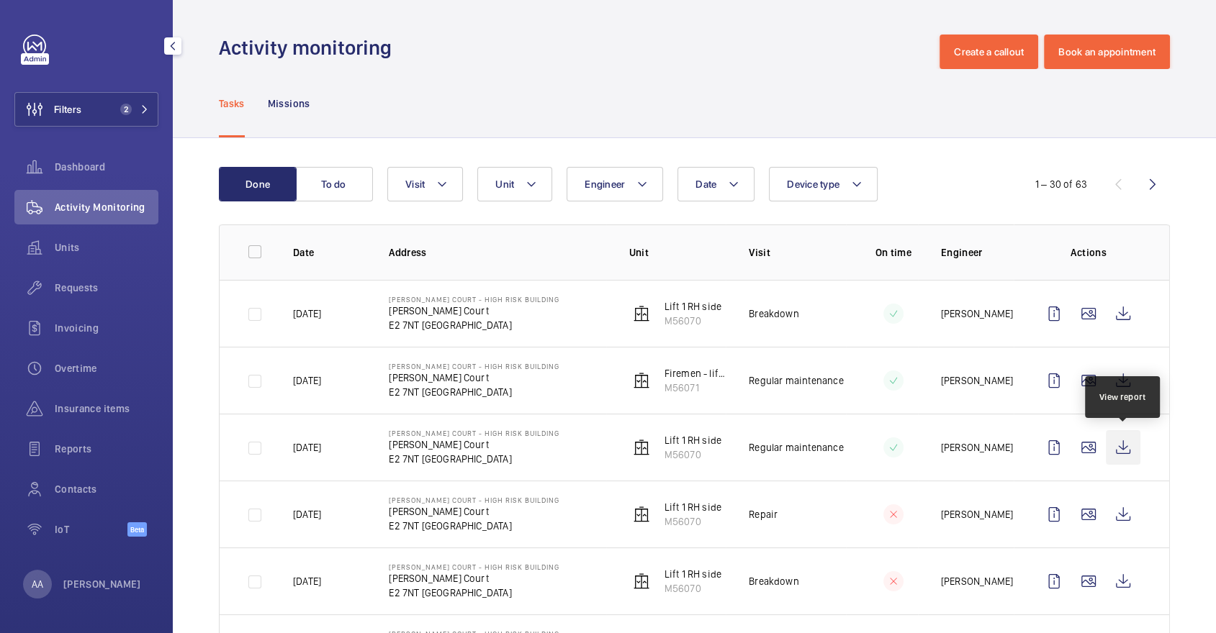
click at [1132, 439] on wm-front-icon-button at bounding box center [1123, 447] width 35 height 35
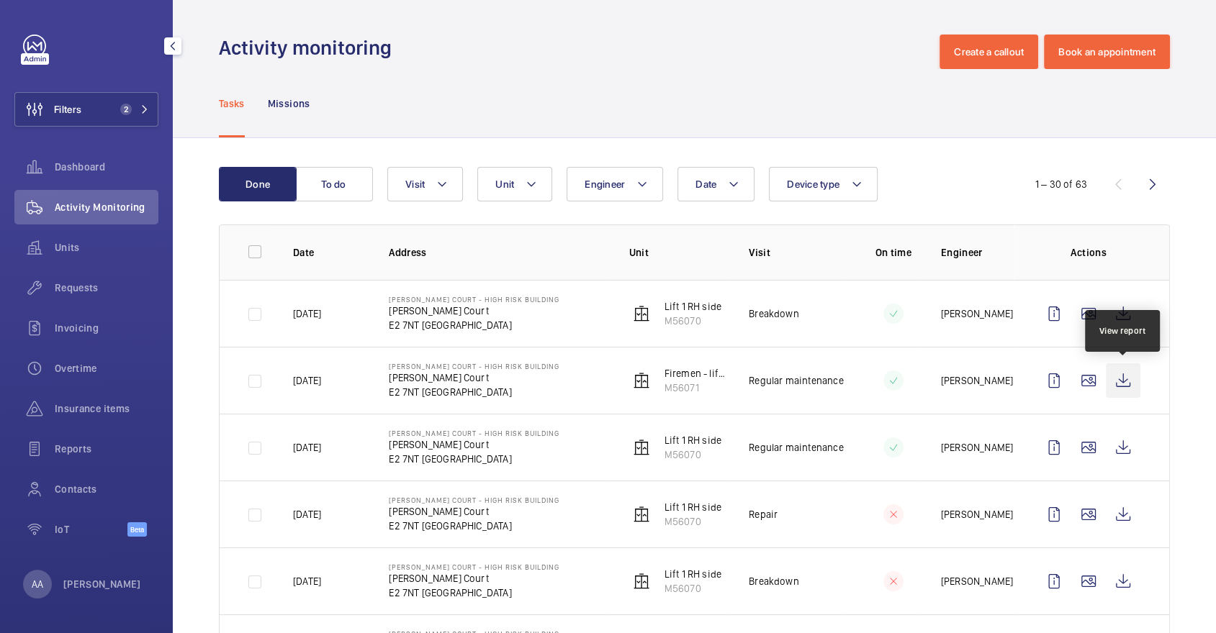
click at [1129, 373] on wm-front-icon-button at bounding box center [1123, 381] width 35 height 35
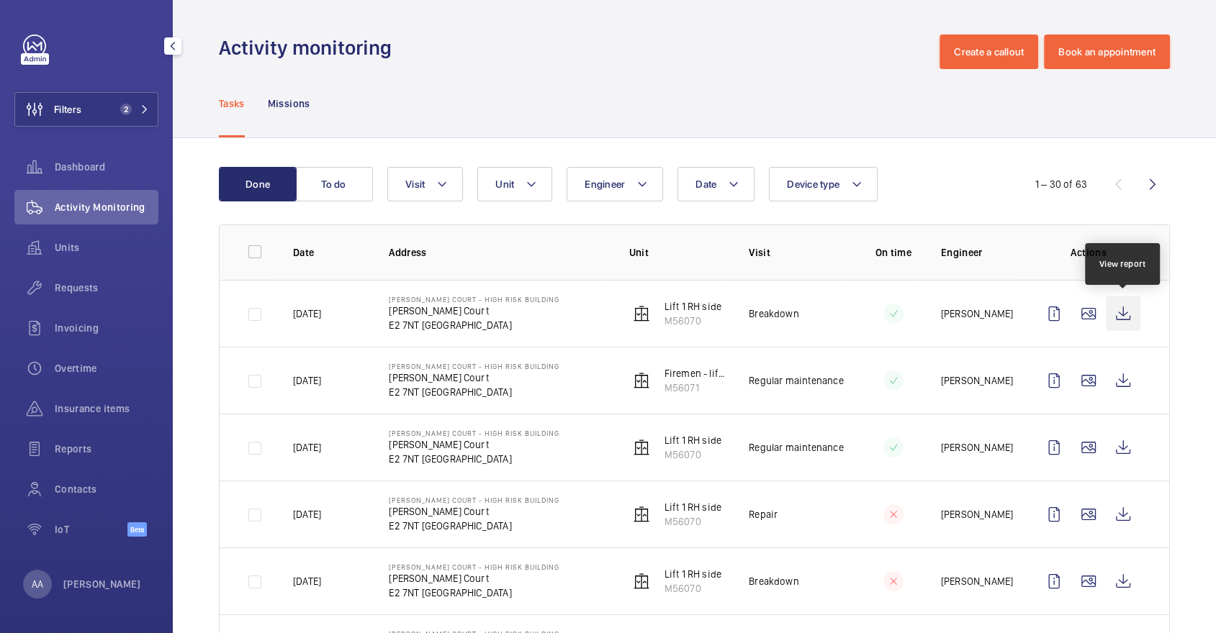
click at [1133, 313] on wm-front-icon-button at bounding box center [1123, 314] width 35 height 35
click at [157, 283] on span "Requests" at bounding box center [107, 288] width 104 height 14
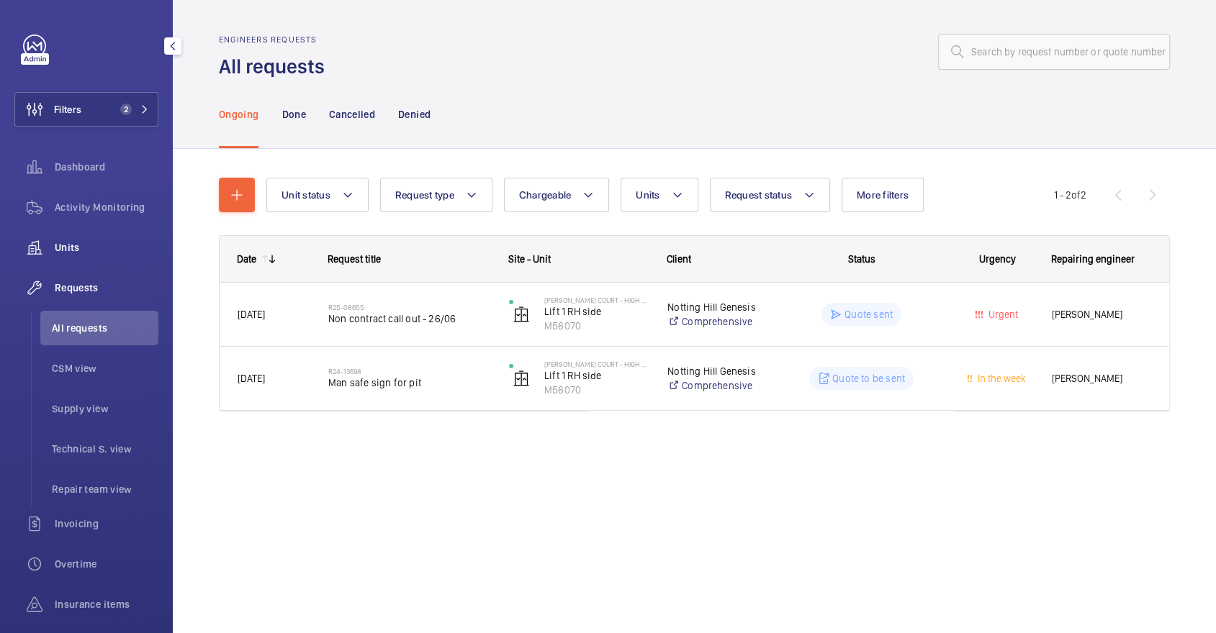
click at [100, 241] on span "Units" at bounding box center [107, 247] width 104 height 14
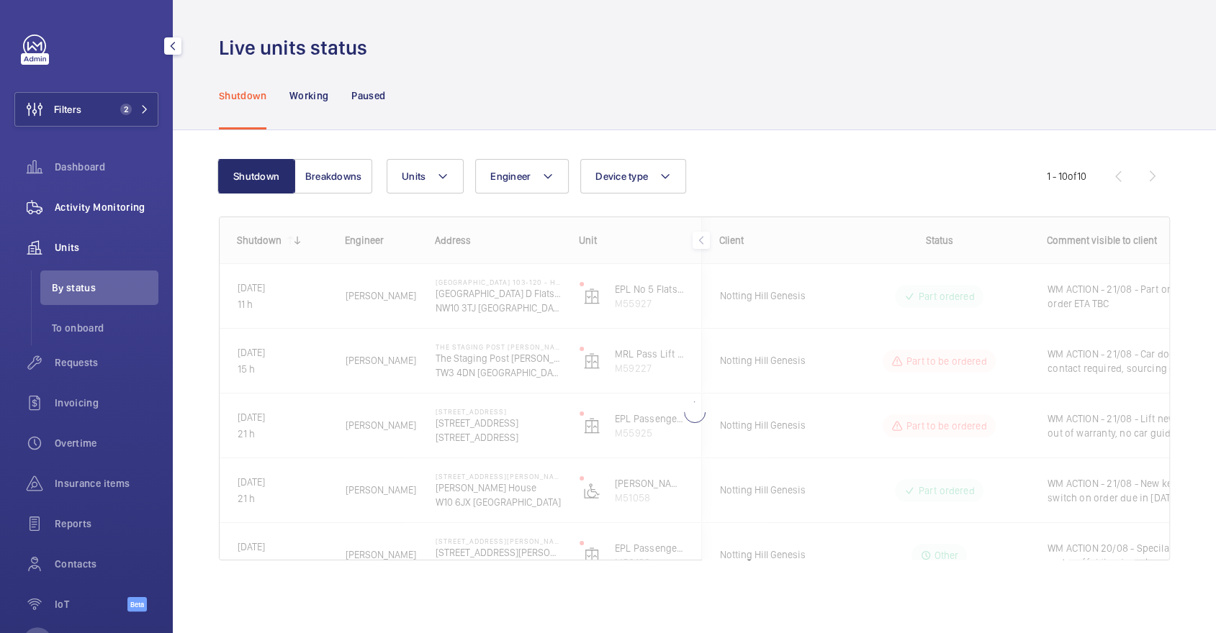
click at [100, 194] on div "Activity Monitoring" at bounding box center [86, 207] width 144 height 35
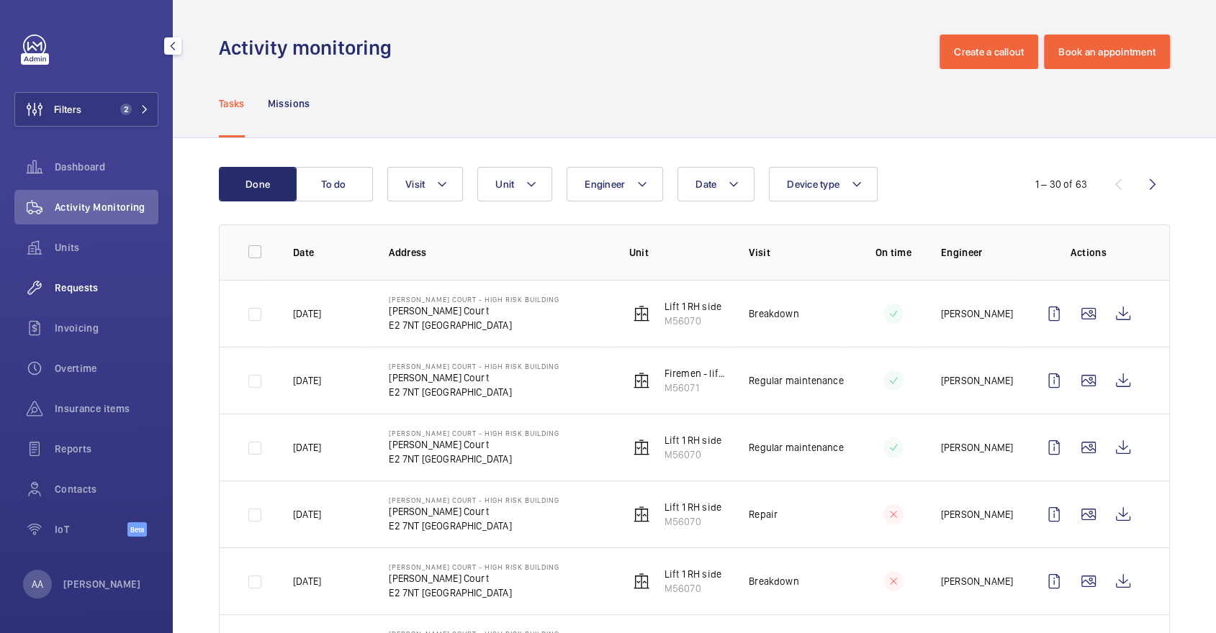
click at [110, 283] on span "Requests" at bounding box center [107, 288] width 104 height 14
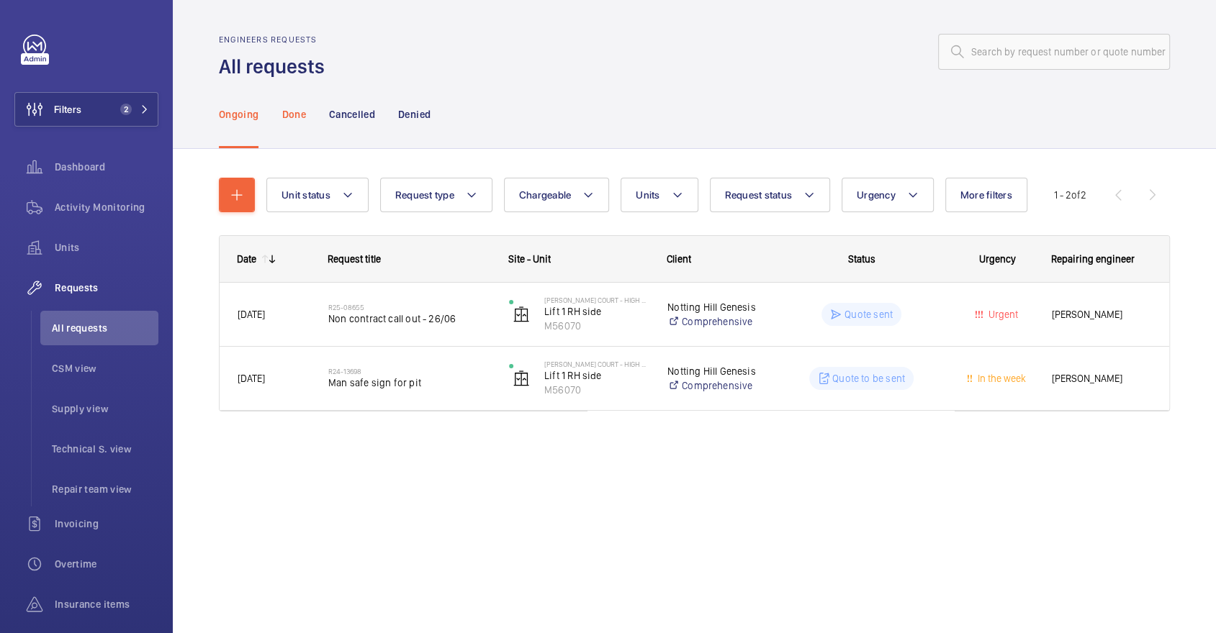
click at [299, 109] on p "Done" at bounding box center [293, 114] width 24 height 14
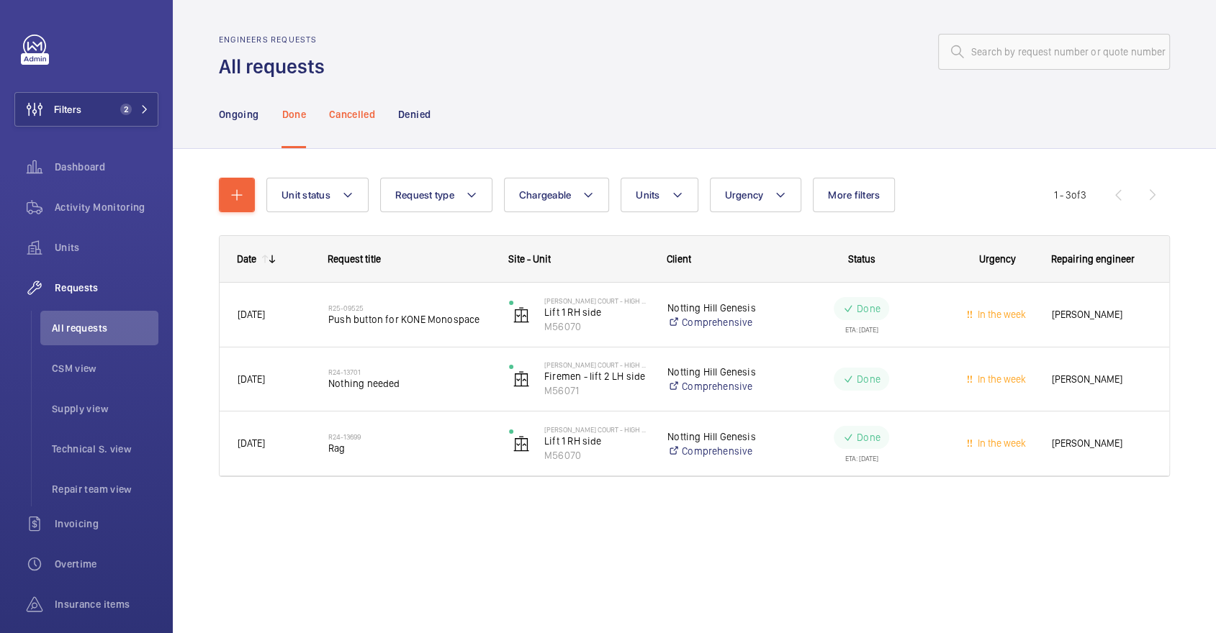
click at [371, 117] on p "Cancelled" at bounding box center [352, 114] width 46 height 14
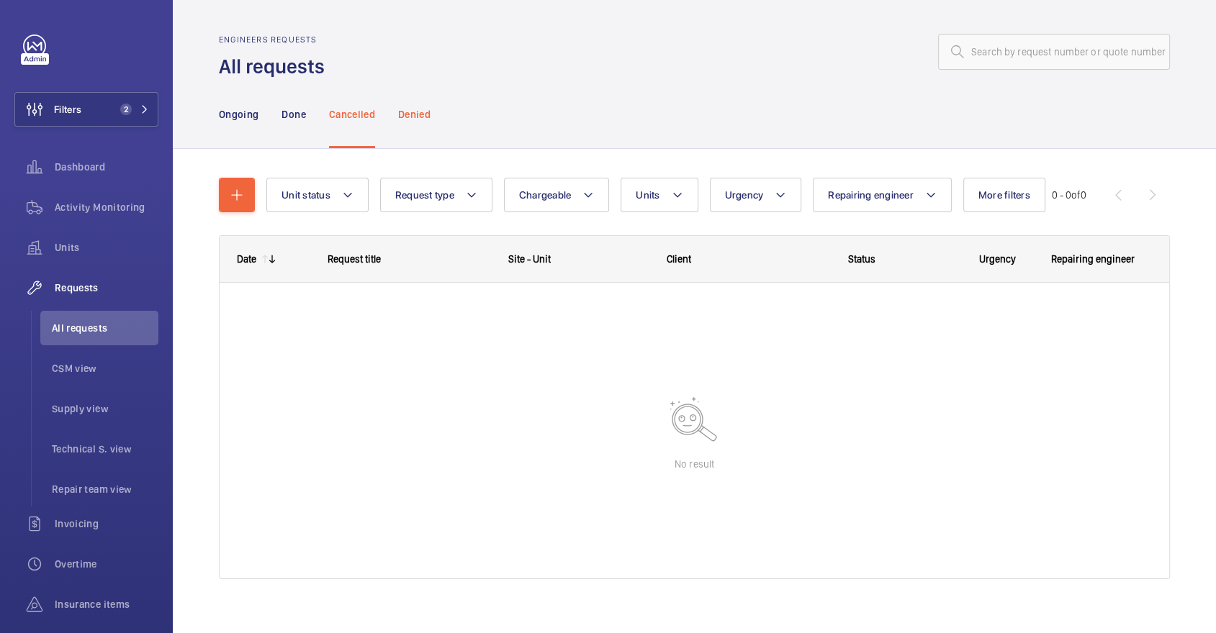
click at [409, 122] on div "Denied" at bounding box center [414, 114] width 32 height 68
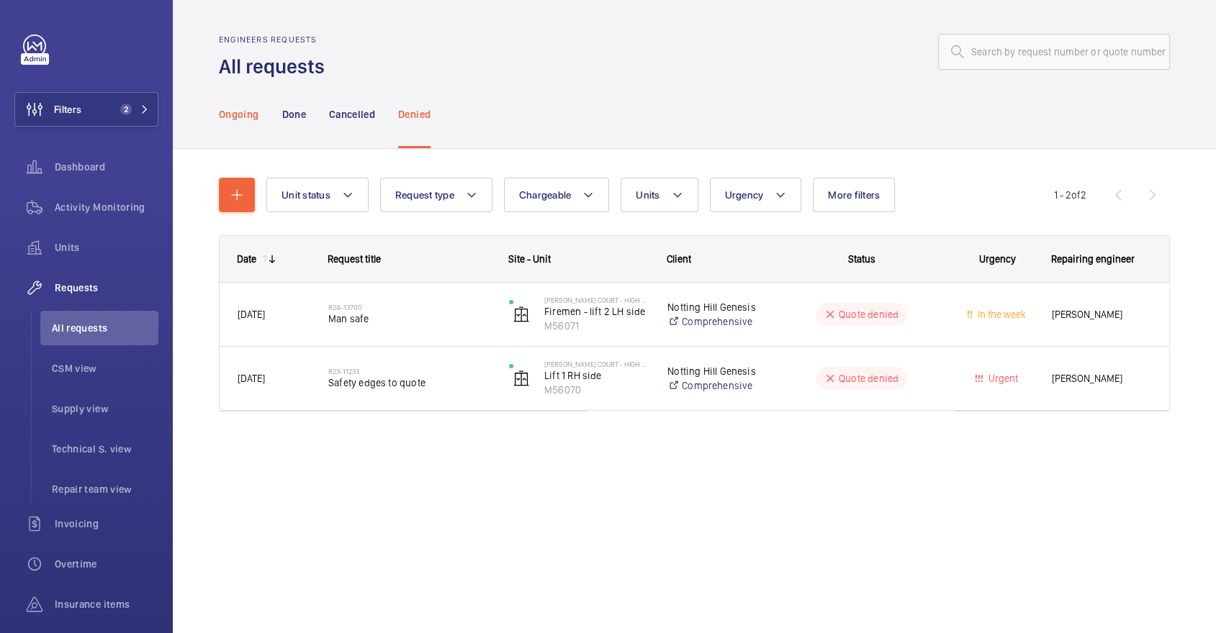
click at [236, 119] on p "Ongoing" at bounding box center [239, 114] width 40 height 14
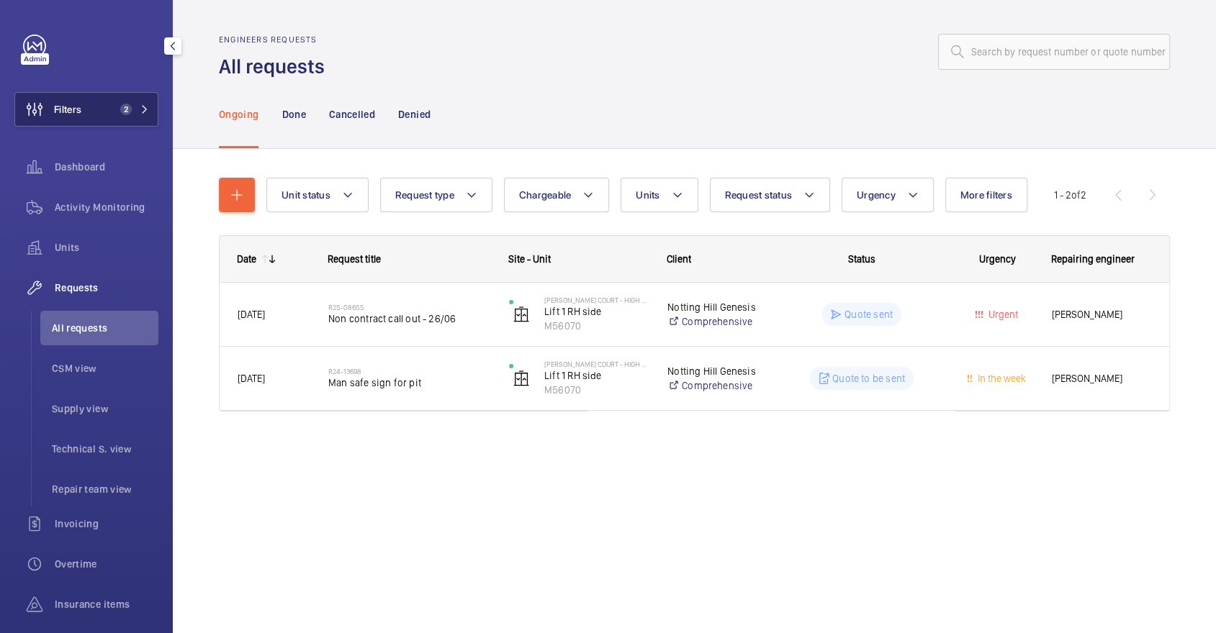
click at [106, 92] on button "Filters 2" at bounding box center [86, 109] width 144 height 35
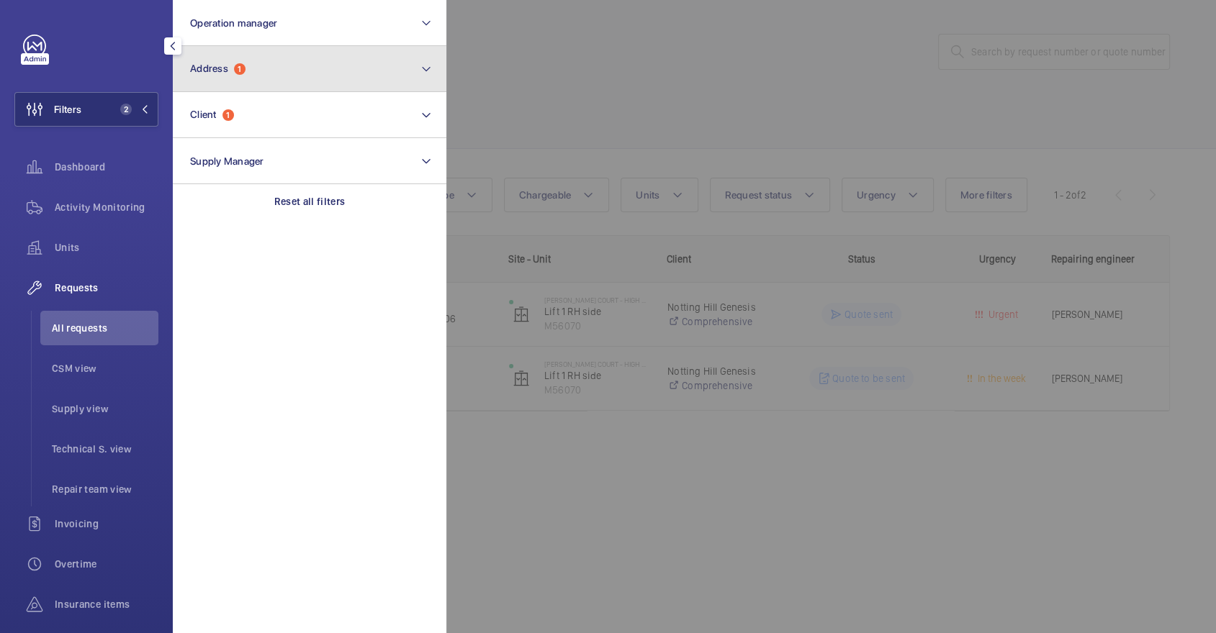
click at [257, 64] on button "Address 1" at bounding box center [310, 69] width 274 height 46
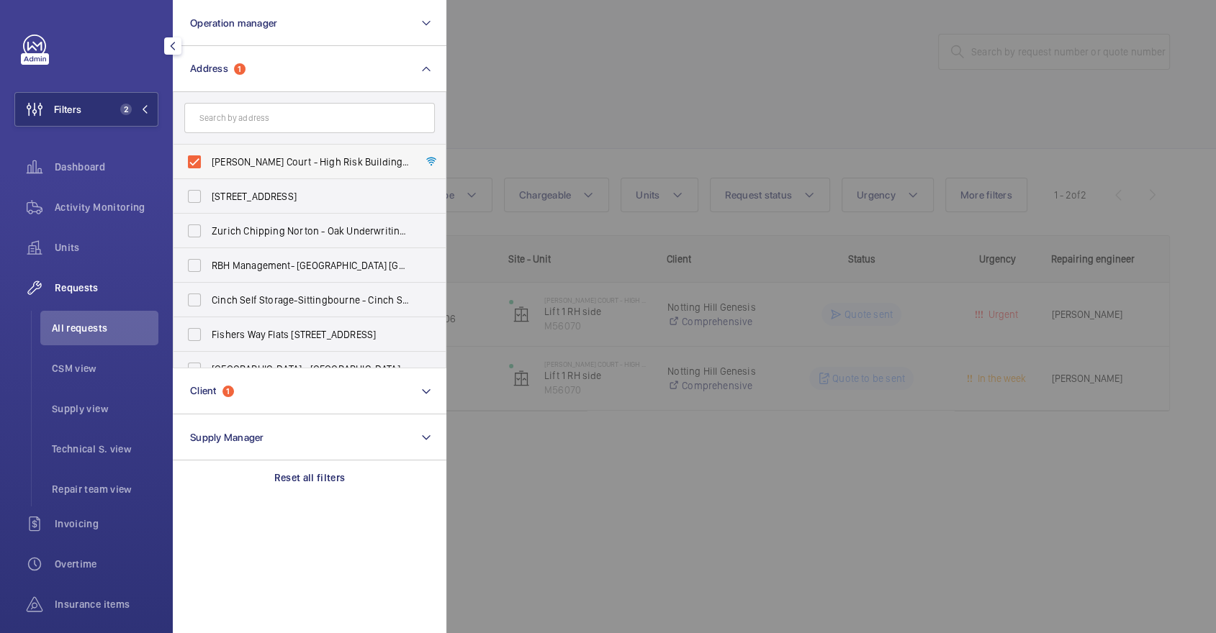
click at [253, 158] on span "[PERSON_NAME] Court - High Risk Building - [PERSON_NAME][GEOGRAPHIC_DATA]" at bounding box center [311, 162] width 198 height 14
click at [209, 158] on input "[PERSON_NAME] Court - High Risk Building - [PERSON_NAME][GEOGRAPHIC_DATA]" at bounding box center [194, 162] width 29 height 29
checkbox input "false"
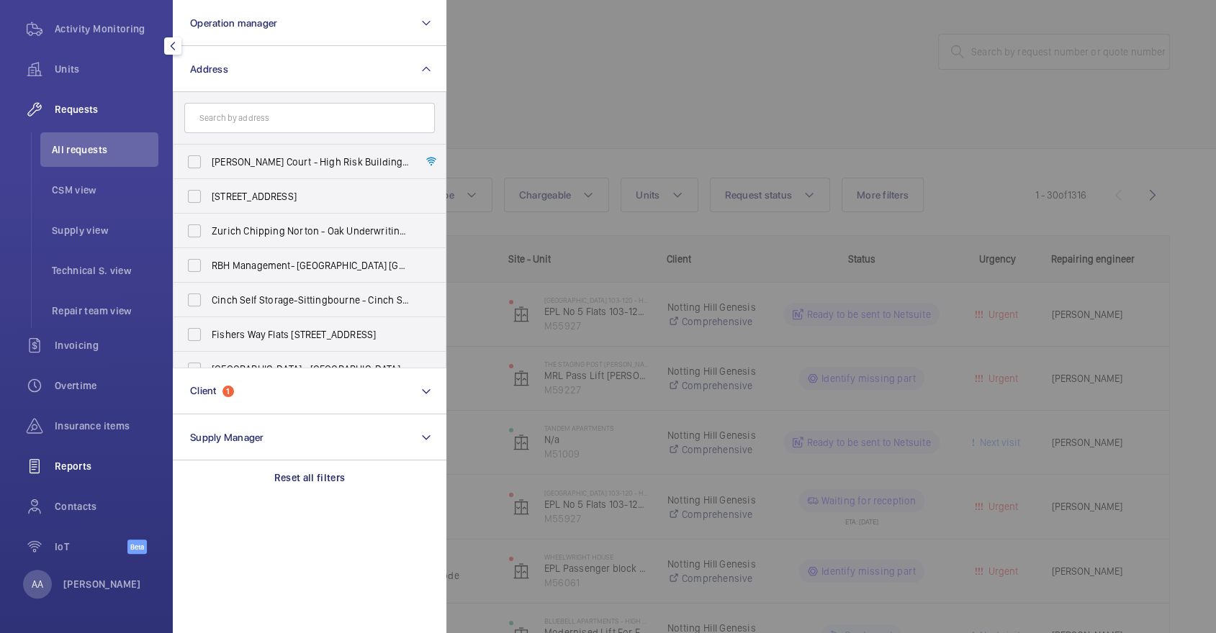
click at [90, 468] on span "Reports" at bounding box center [107, 466] width 104 height 14
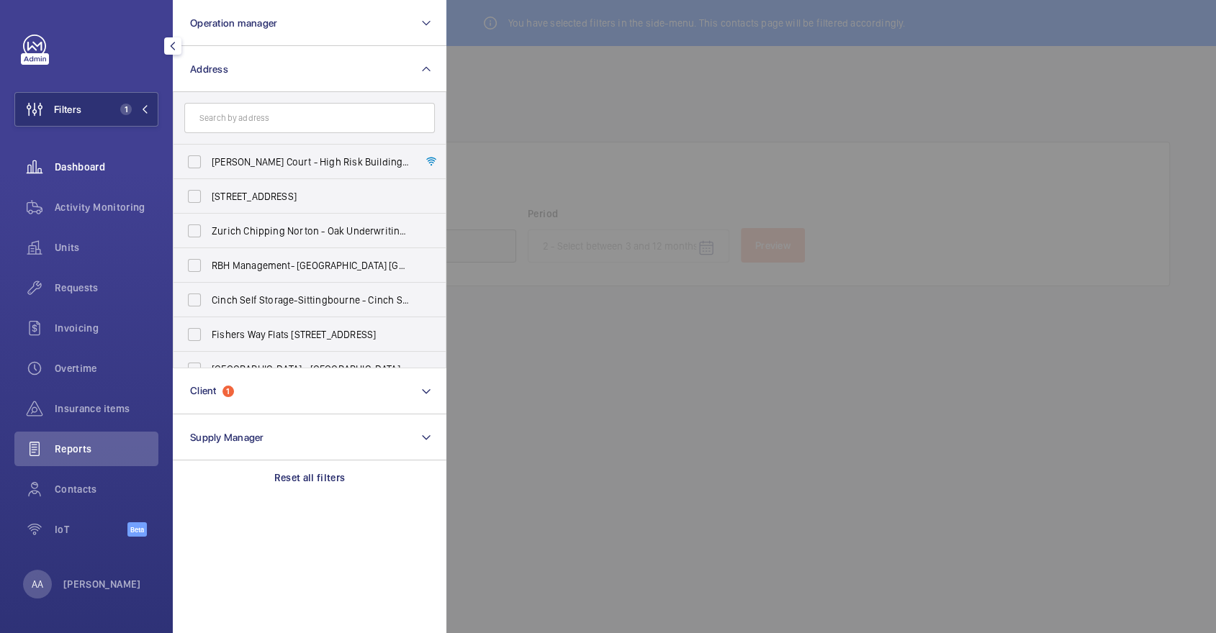
click at [106, 182] on div "Dashboard" at bounding box center [86, 167] width 144 height 35
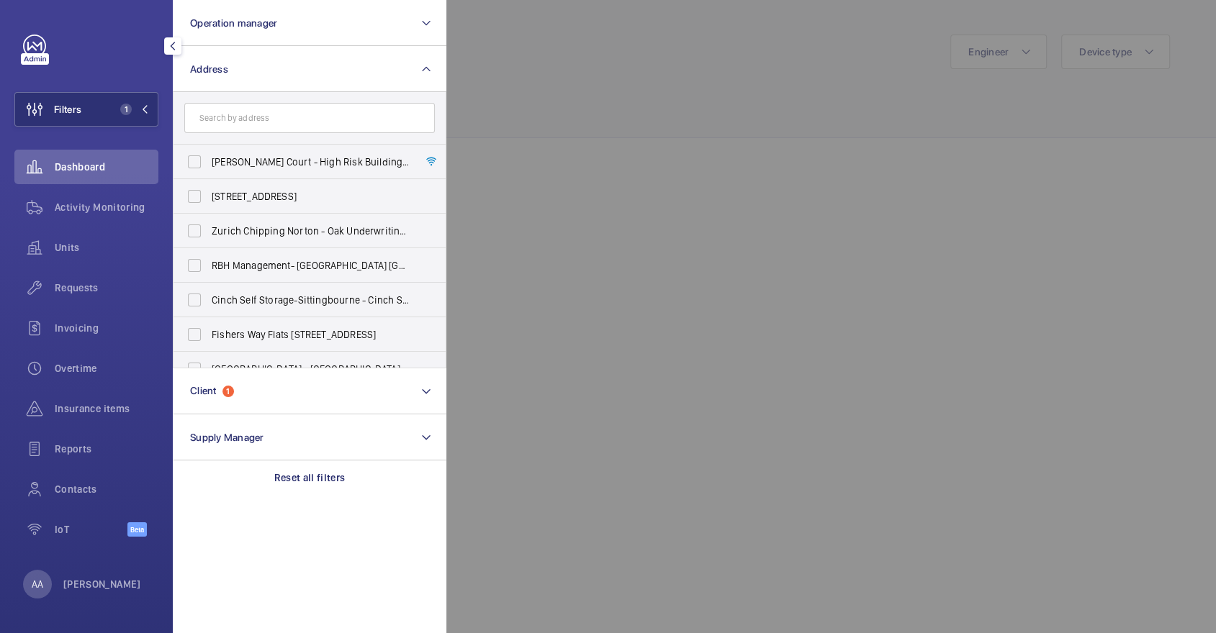
click at [623, 91] on div at bounding box center [1054, 316] width 1216 height 633
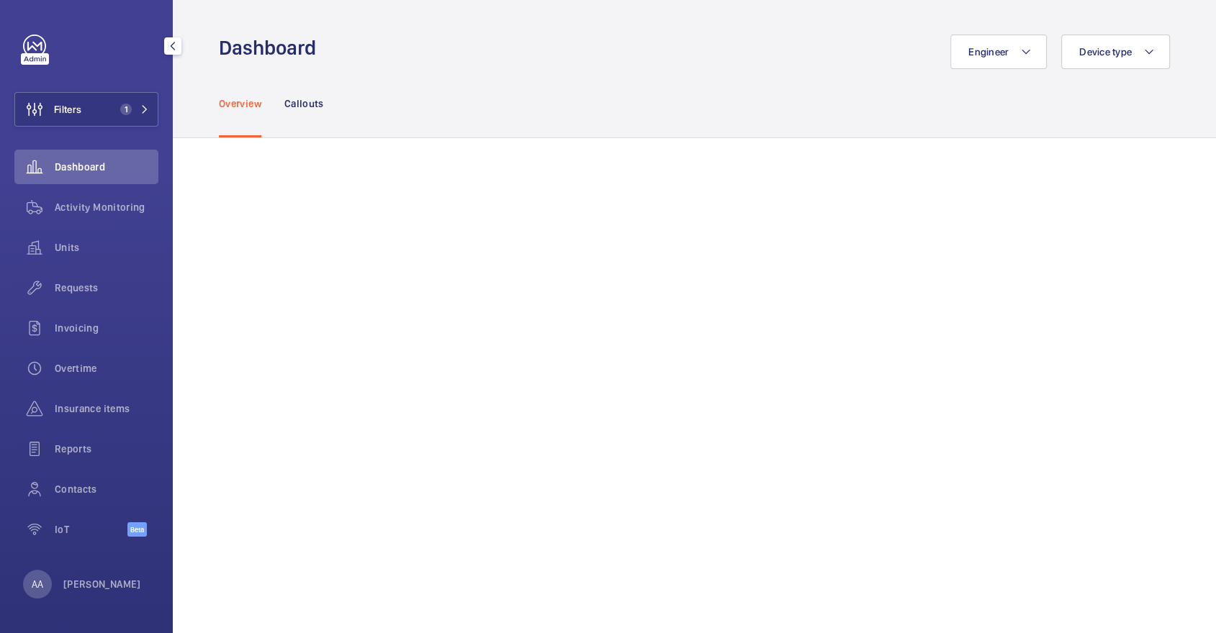
click at [638, 59] on div "Engineer Device type" at bounding box center [747, 52] width 845 height 35
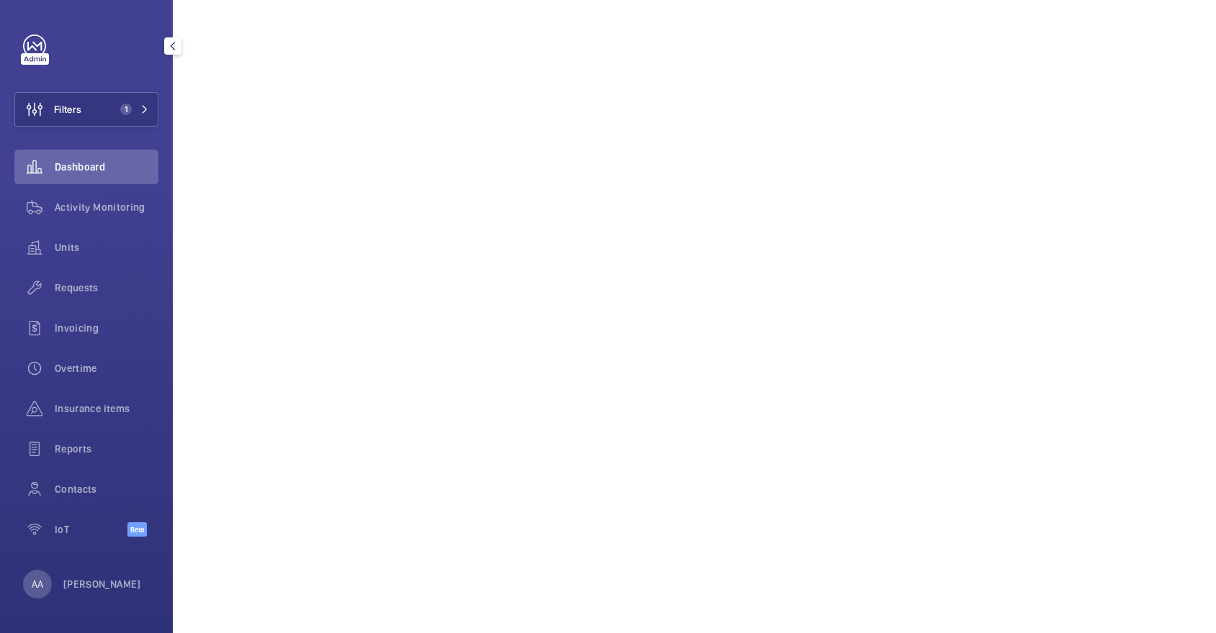
scroll to position [954, 0]
click at [106, 486] on span "Contacts" at bounding box center [107, 489] width 104 height 14
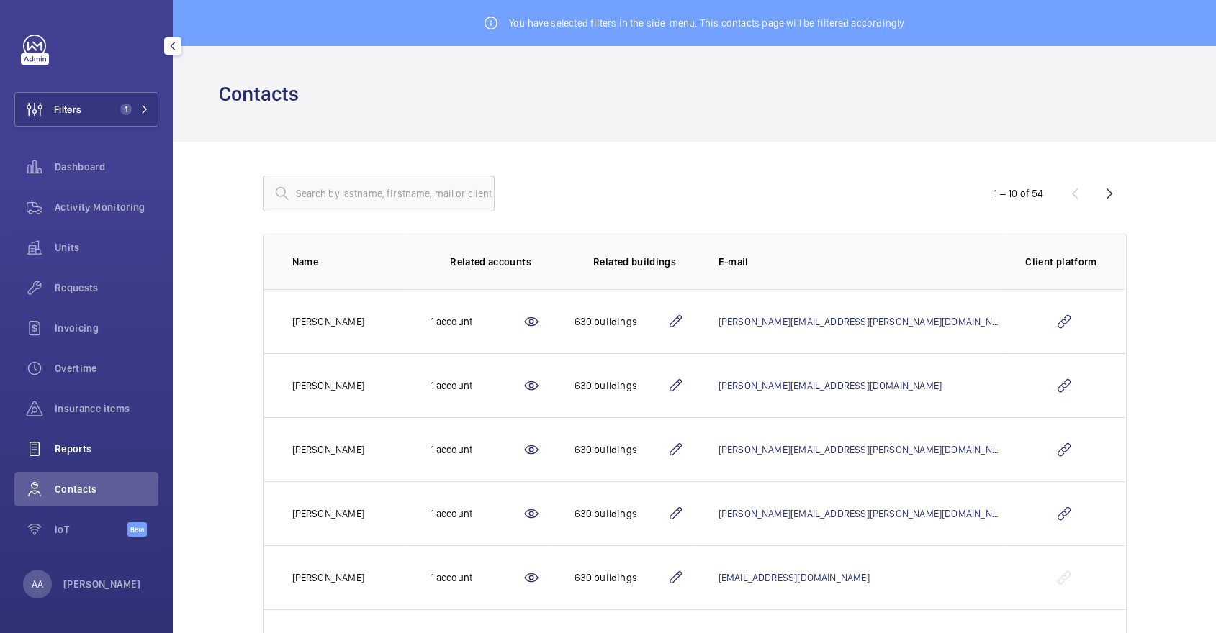
click at [115, 461] on div "Reports" at bounding box center [86, 449] width 144 height 35
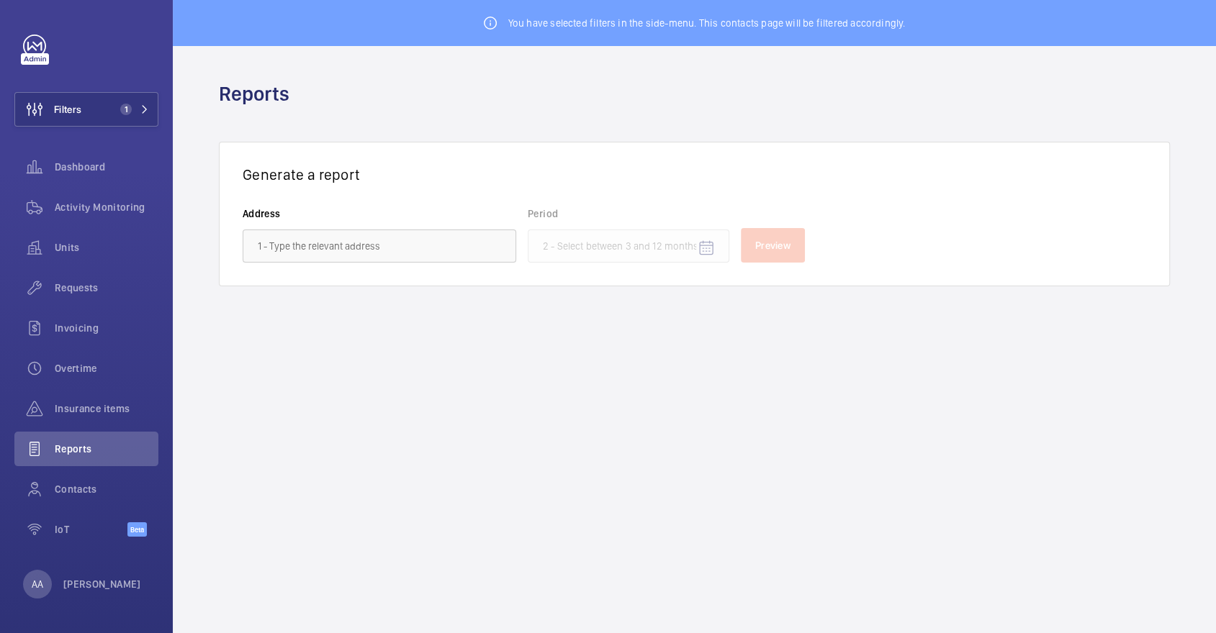
click at [413, 262] on div "Generate a report Address Period Preview" at bounding box center [694, 214] width 951 height 145
click at [405, 245] on input "text" at bounding box center [380, 246] width 274 height 33
type input "N"
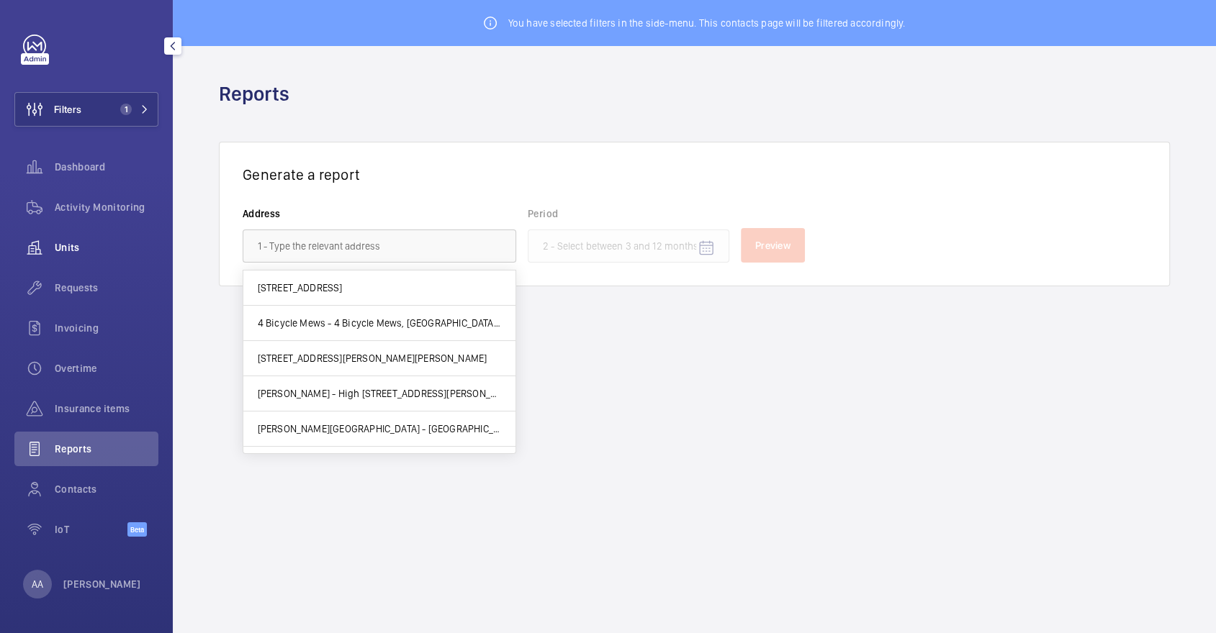
click at [135, 255] on div "Units" at bounding box center [86, 247] width 144 height 35
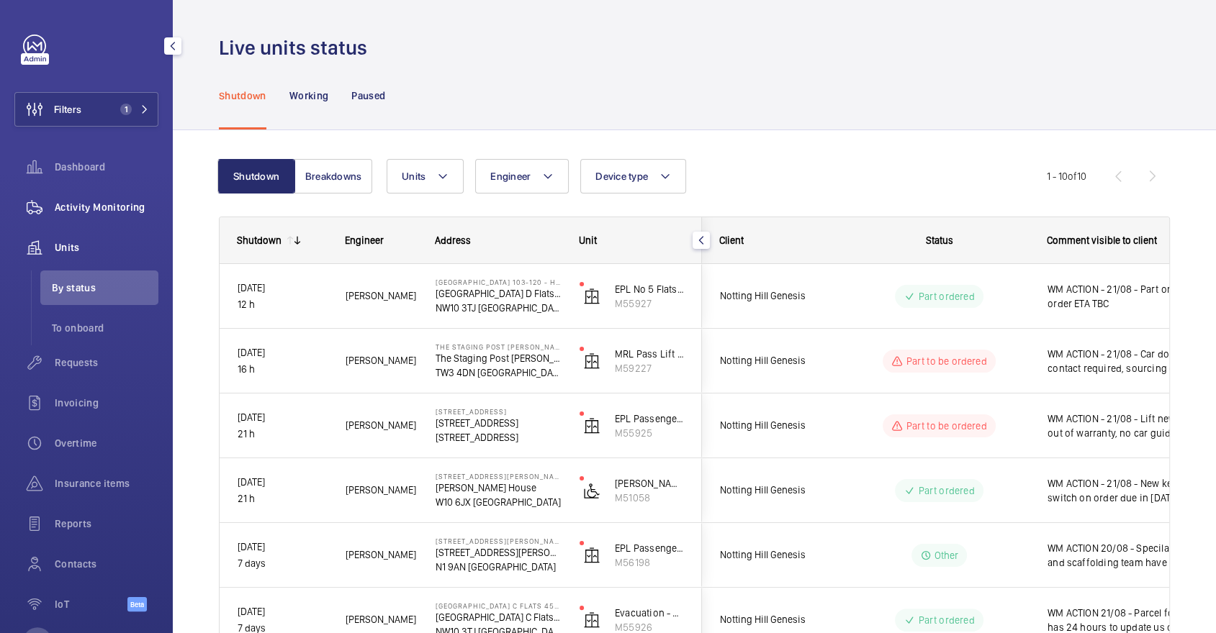
click at [127, 205] on span "Activity Monitoring" at bounding box center [107, 207] width 104 height 14
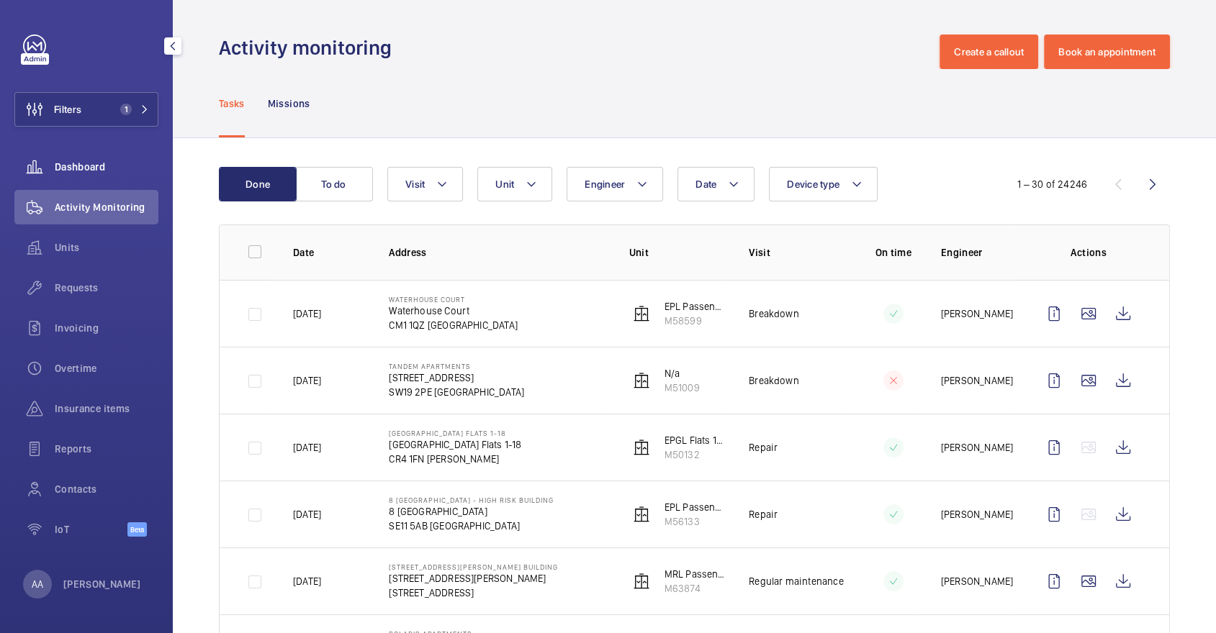
click at [116, 160] on span "Dashboard" at bounding box center [107, 167] width 104 height 14
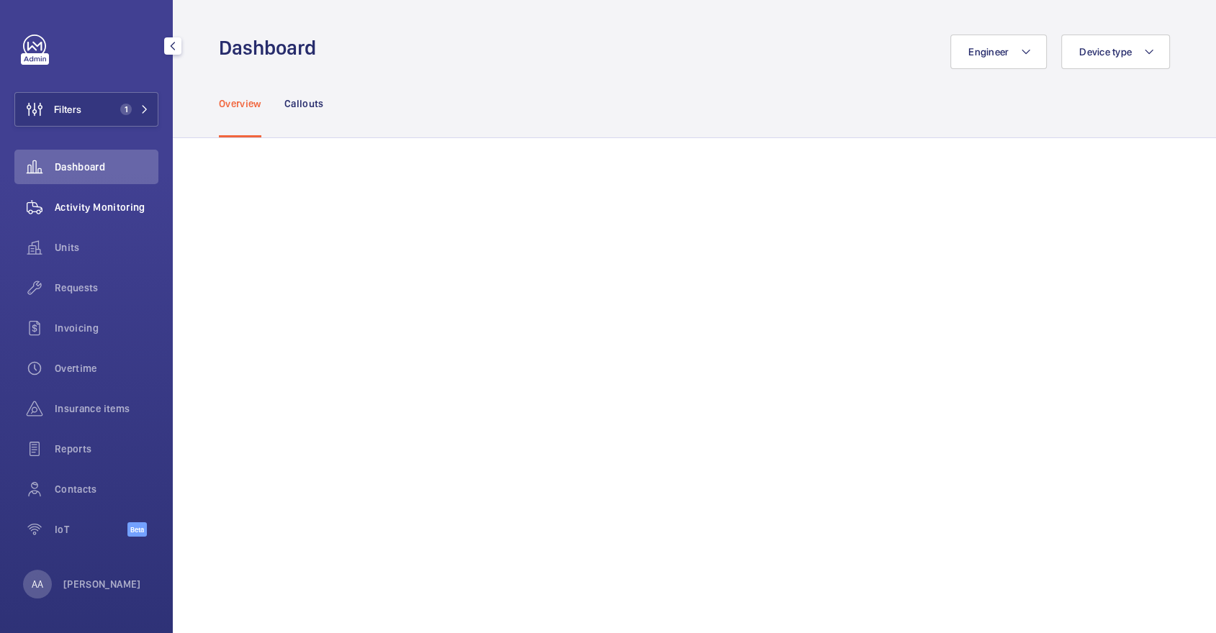
click at [134, 211] on span "Activity Monitoring" at bounding box center [107, 207] width 104 height 14
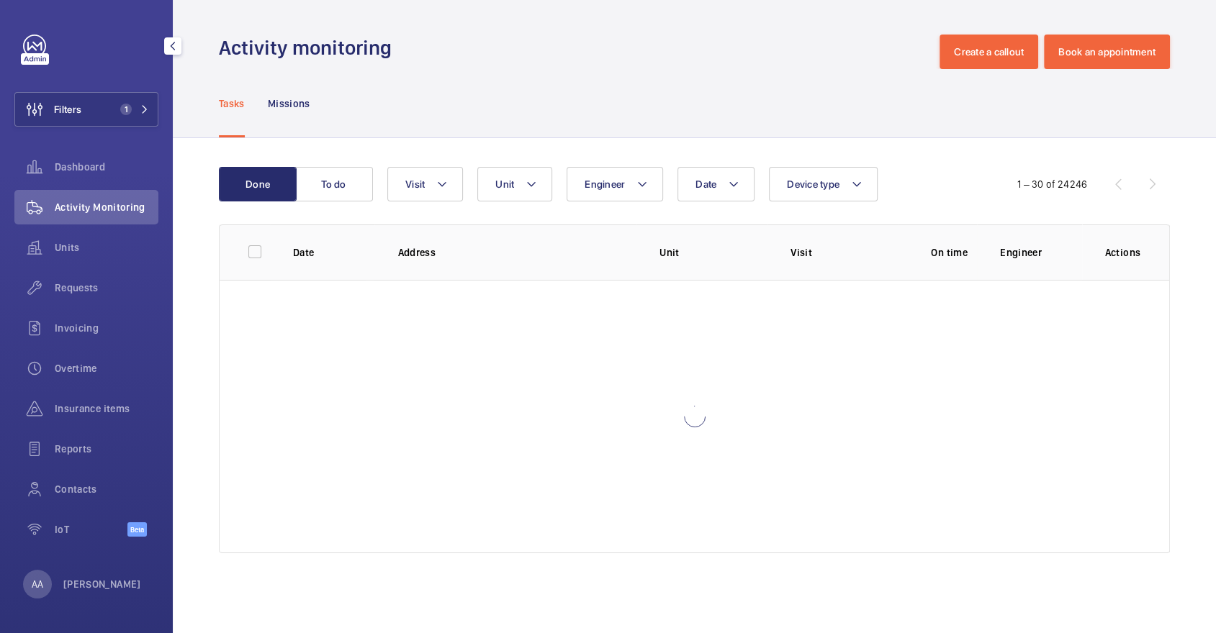
click at [117, 128] on div "Filters 1 Dashboard Activity Monitoring Units Requests Invoicing Overtime Insur…" at bounding box center [86, 294] width 144 height 518
click at [114, 104] on span "1" at bounding box center [122, 110] width 17 height 12
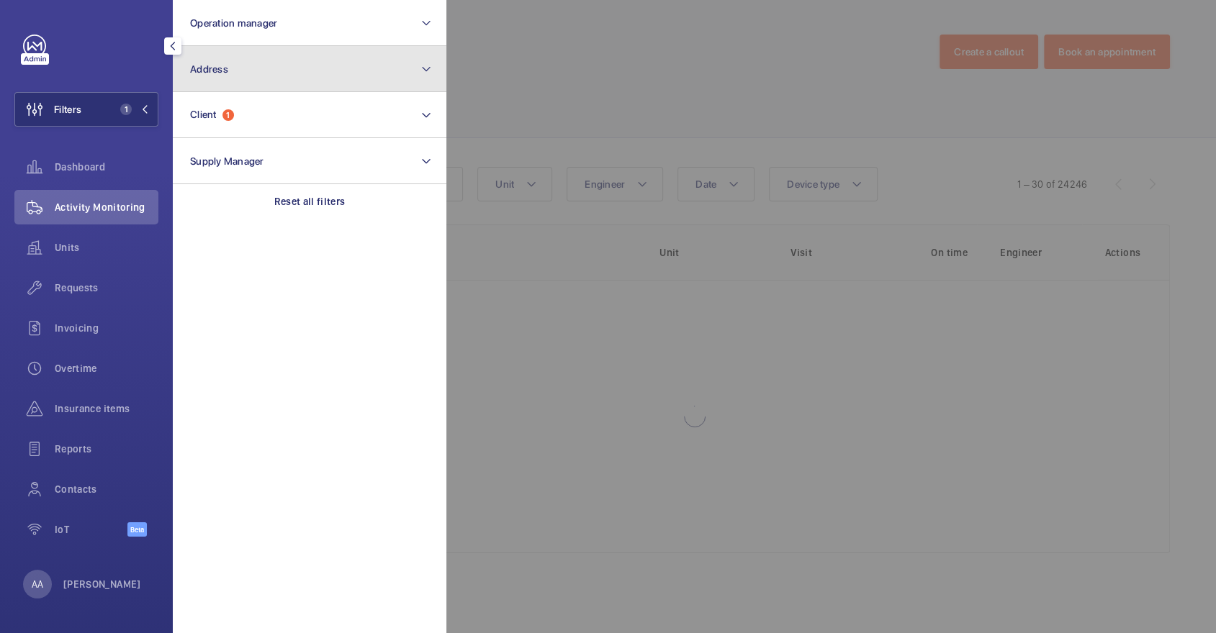
click at [286, 81] on button "Address" at bounding box center [310, 69] width 274 height 46
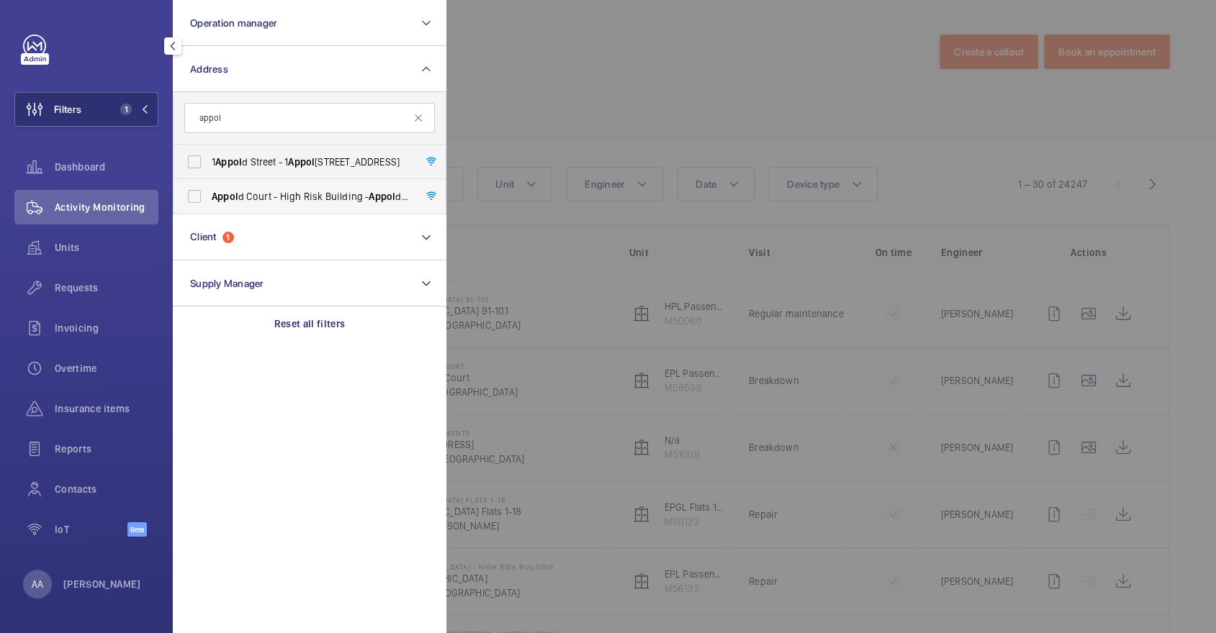
type input "appol"
click at [328, 200] on span "Appol d Court - High Risk Building - Appol d Court, LONDON E2 7NT" at bounding box center [311, 196] width 198 height 14
click at [209, 200] on input "Appol d Court - High Risk Building - Appol d Court, LONDON E2 7NT" at bounding box center [194, 196] width 29 height 29
checkbox input "true"
click at [707, 101] on div at bounding box center [1054, 316] width 1216 height 633
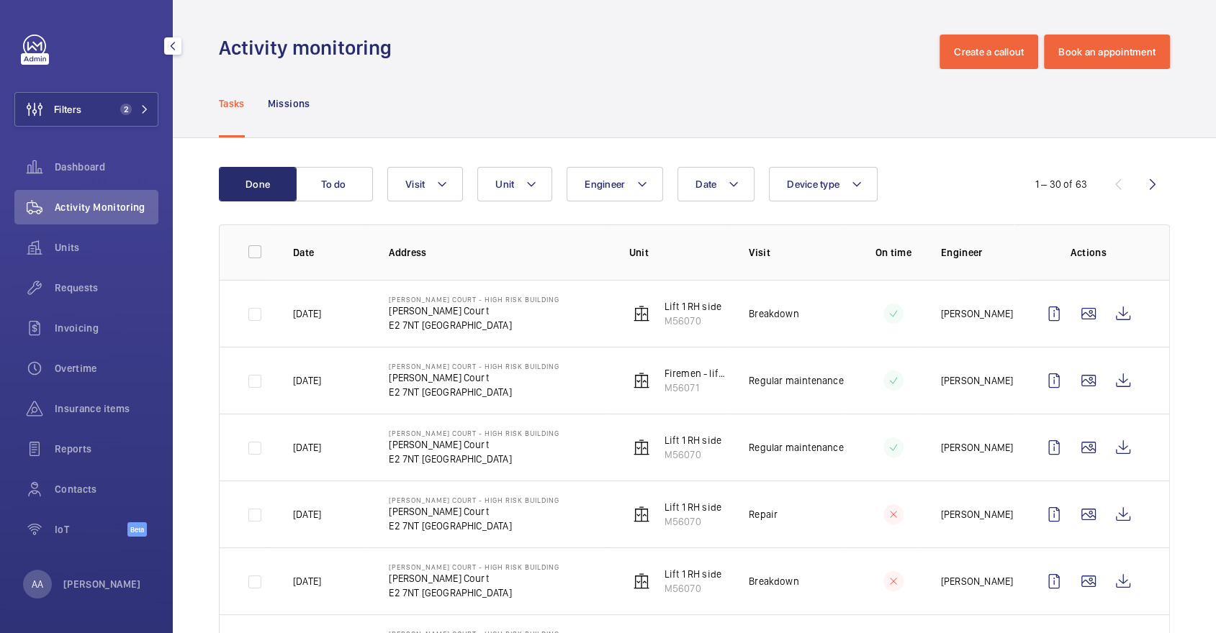
scroll to position [27, 0]
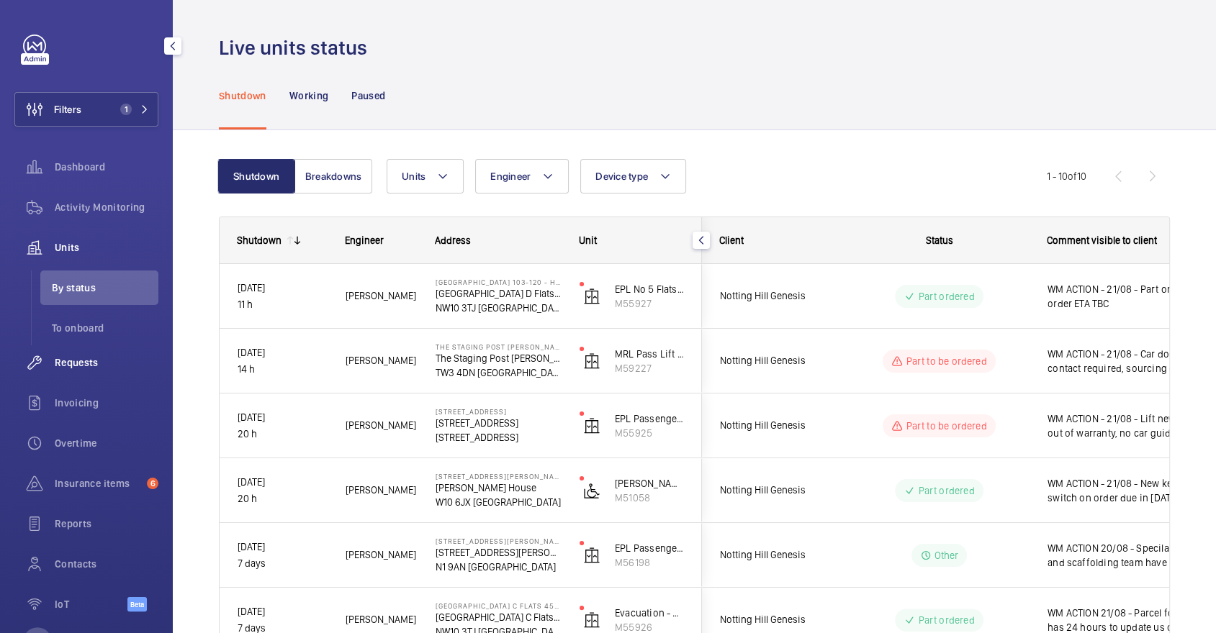
click at [78, 375] on div "Requests" at bounding box center [86, 363] width 144 height 35
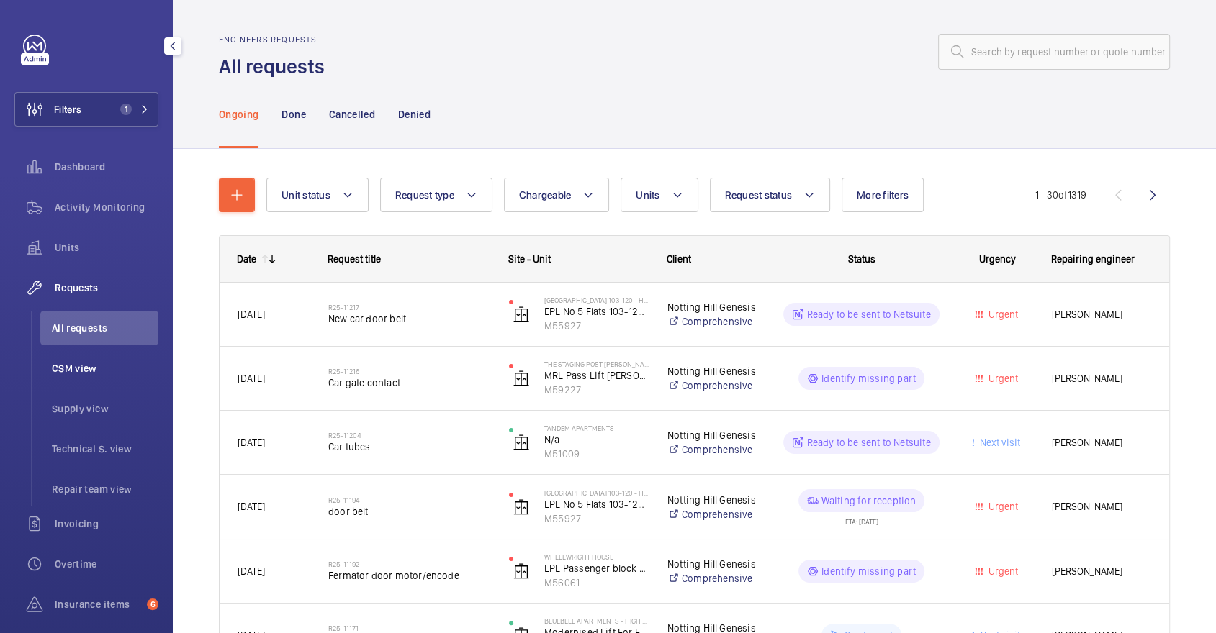
click at [94, 355] on li "CSM view" at bounding box center [99, 368] width 118 height 35
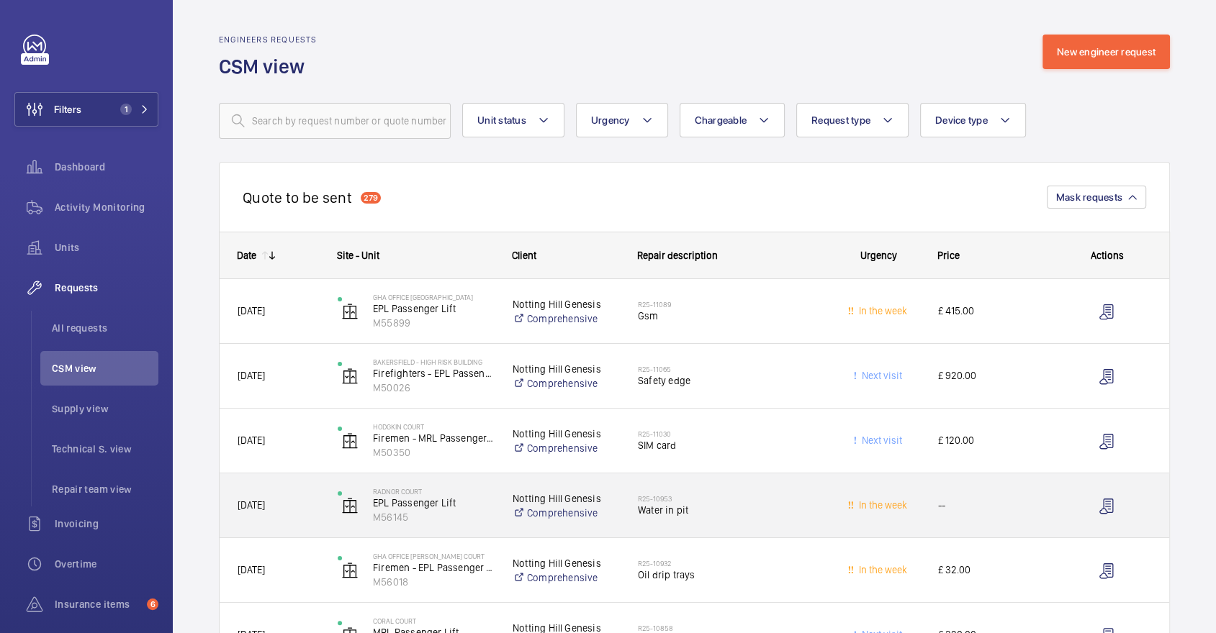
click at [725, 514] on span "Water in pit" at bounding box center [728, 510] width 181 height 14
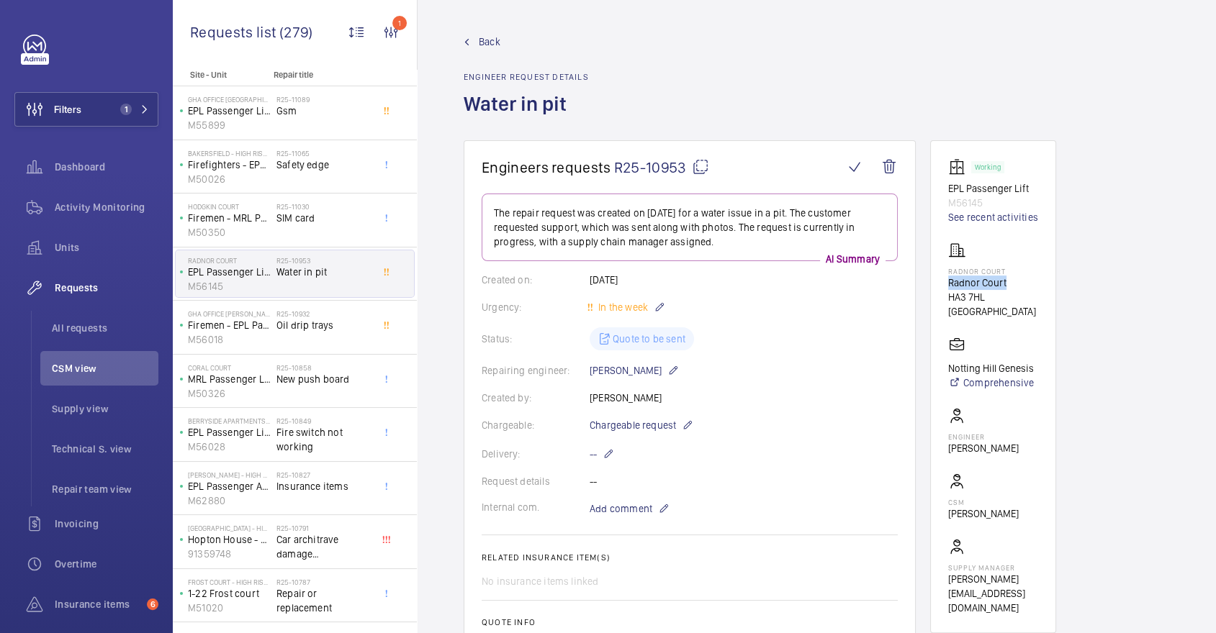
drag, startPoint x: 944, startPoint y: 284, endPoint x: 1009, endPoint y: 284, distance: 64.8
click at [1009, 284] on wm-front-card "Working EPL Passenger Lift M56145 See recent activities Radnor Court Radnor Cou…" at bounding box center [993, 386] width 126 height 493
copy p "Radnor Court"
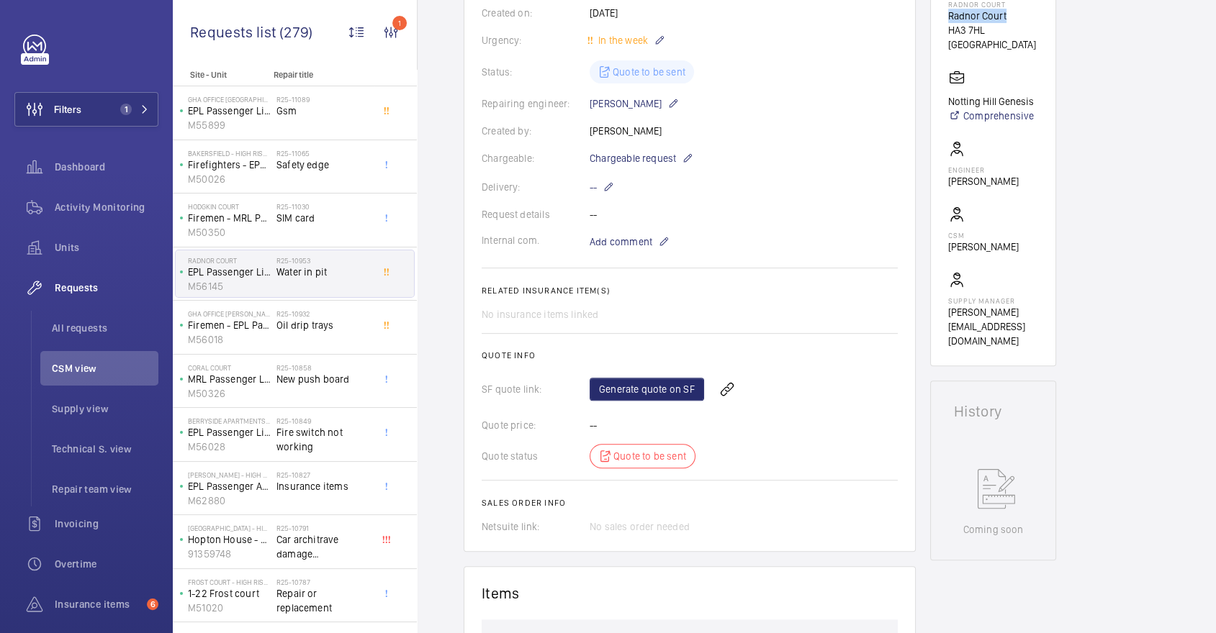
scroll to position [271, 0]
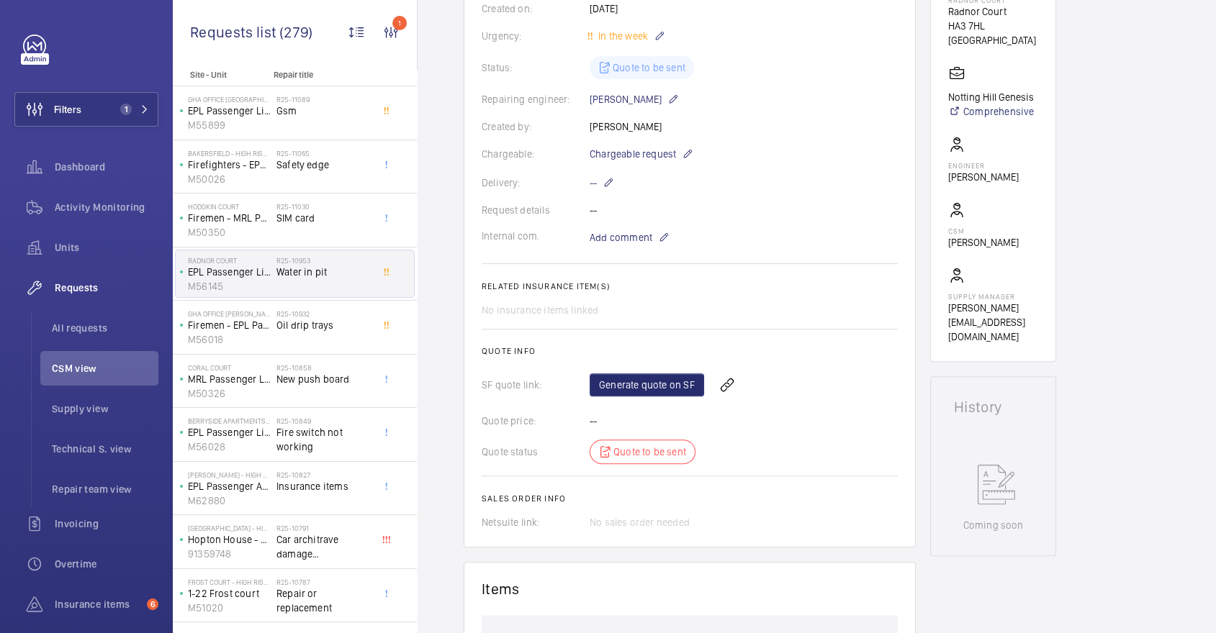
click at [656, 398] on div "Generate quote on SF" at bounding box center [744, 385] width 308 height 35
click at [650, 384] on link "Generate quote on SF" at bounding box center [647, 385] width 114 height 23
click at [316, 306] on div "R25-10932 Oil drip [PERSON_NAME]" at bounding box center [326, 328] width 101 height 48
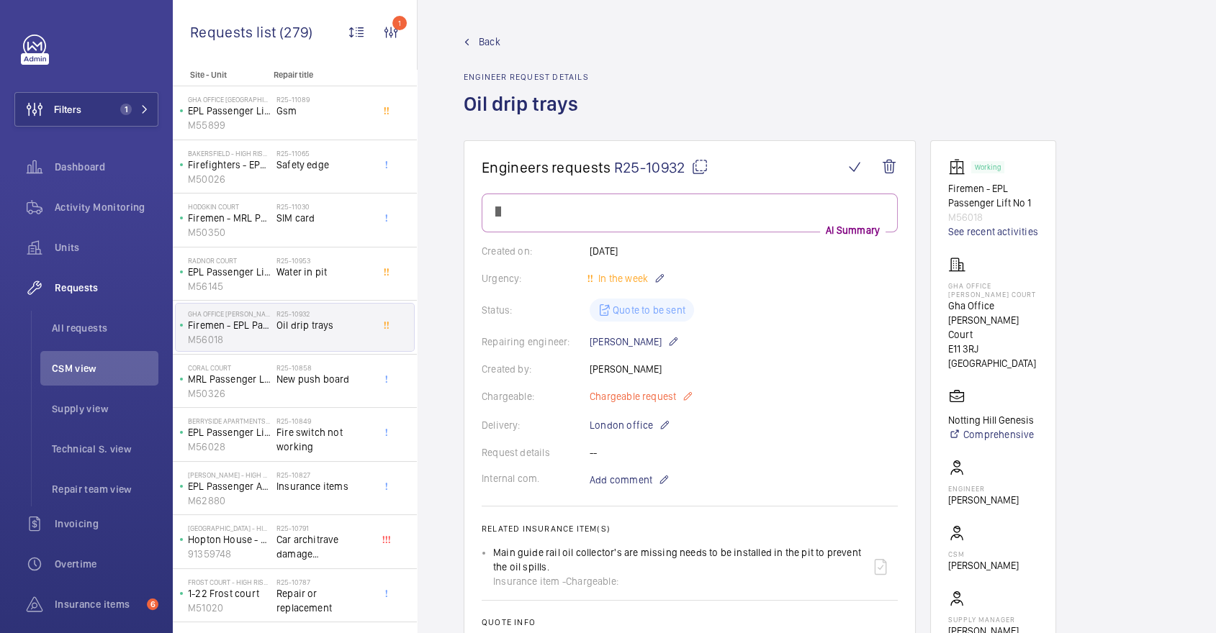
click at [688, 395] on mat-icon at bounding box center [688, 396] width 12 height 17
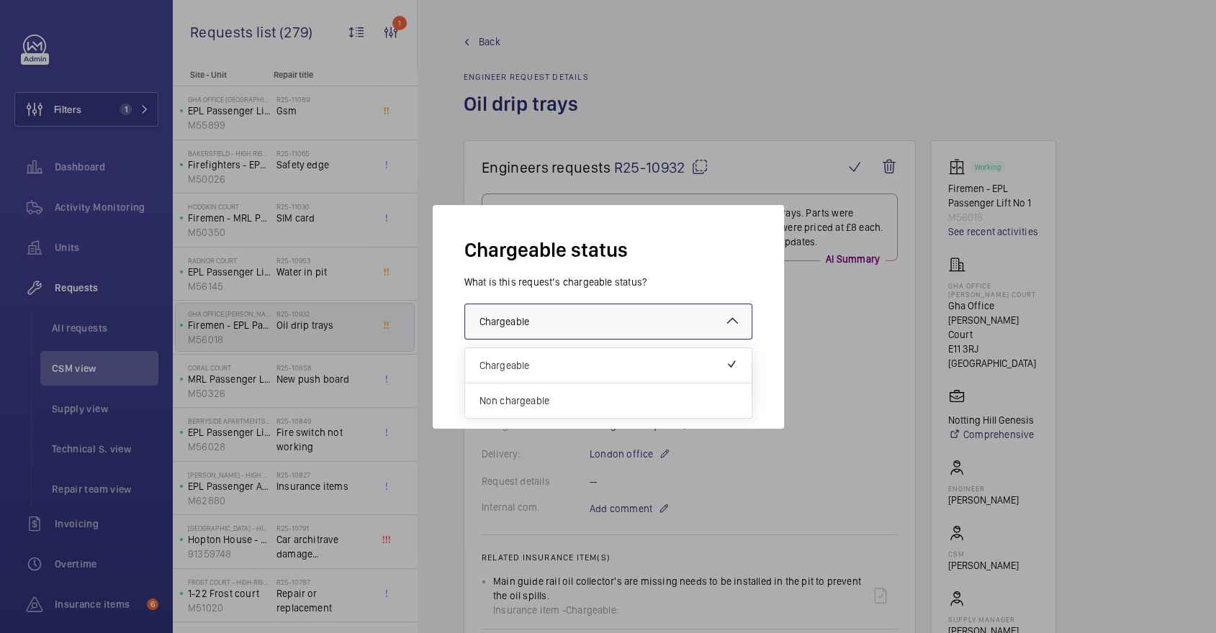
click at [626, 315] on div at bounding box center [608, 321] width 286 height 35
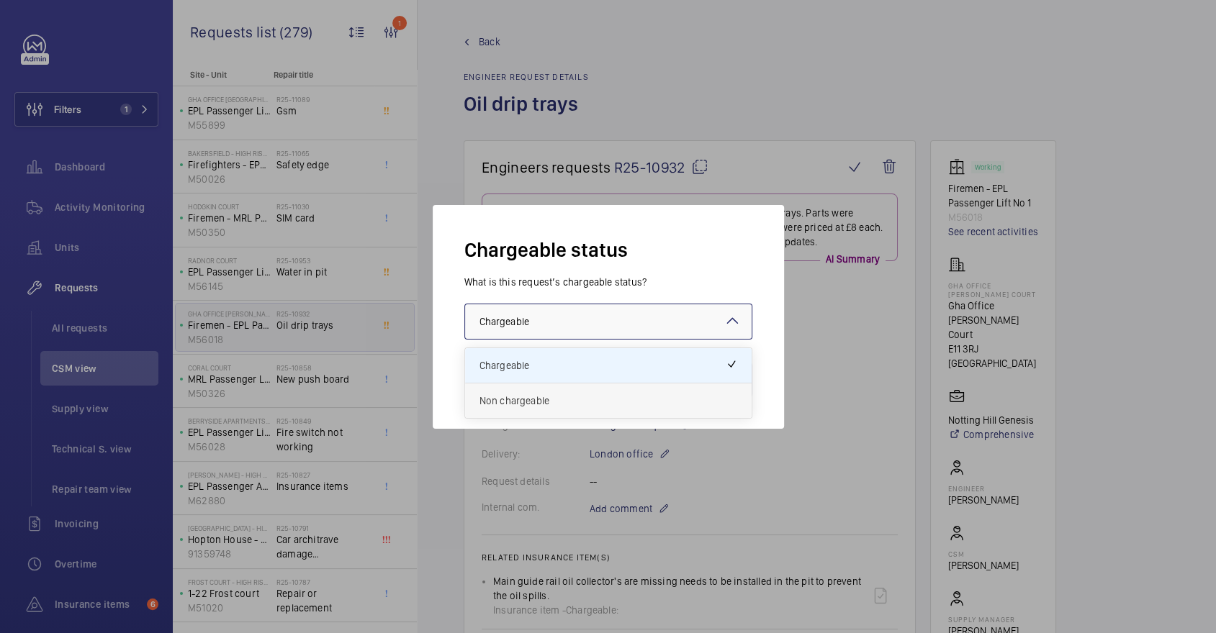
click at [590, 394] on span "Non chargeable" at bounding box center [608, 401] width 258 height 14
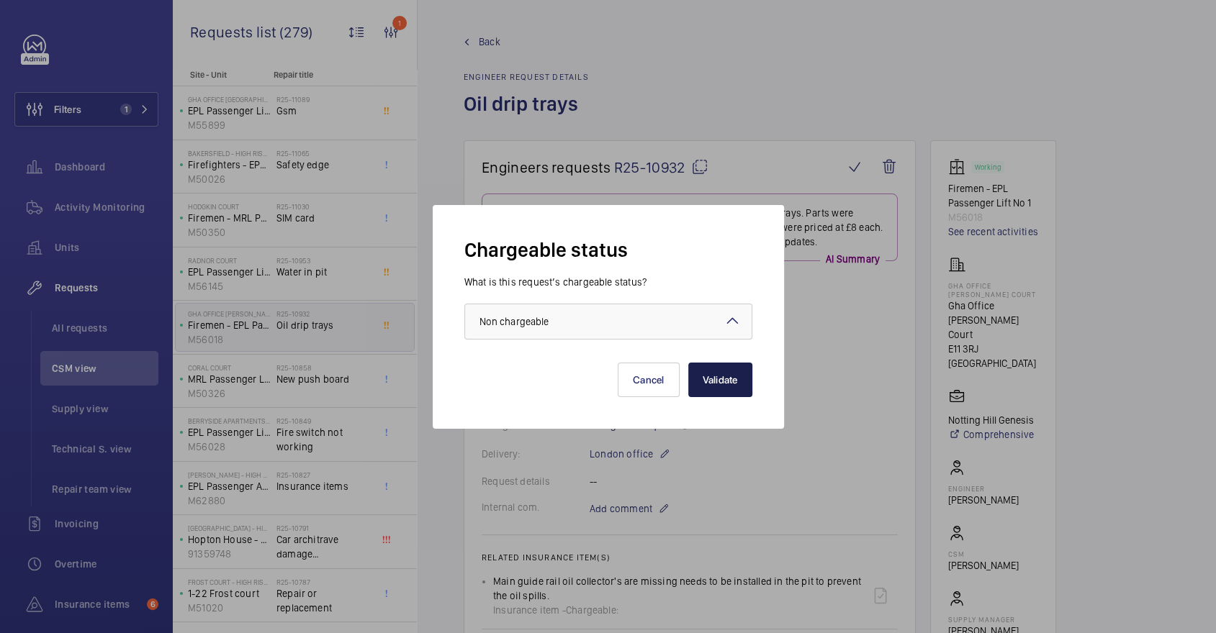
click at [739, 381] on button "Validate" at bounding box center [720, 380] width 64 height 35
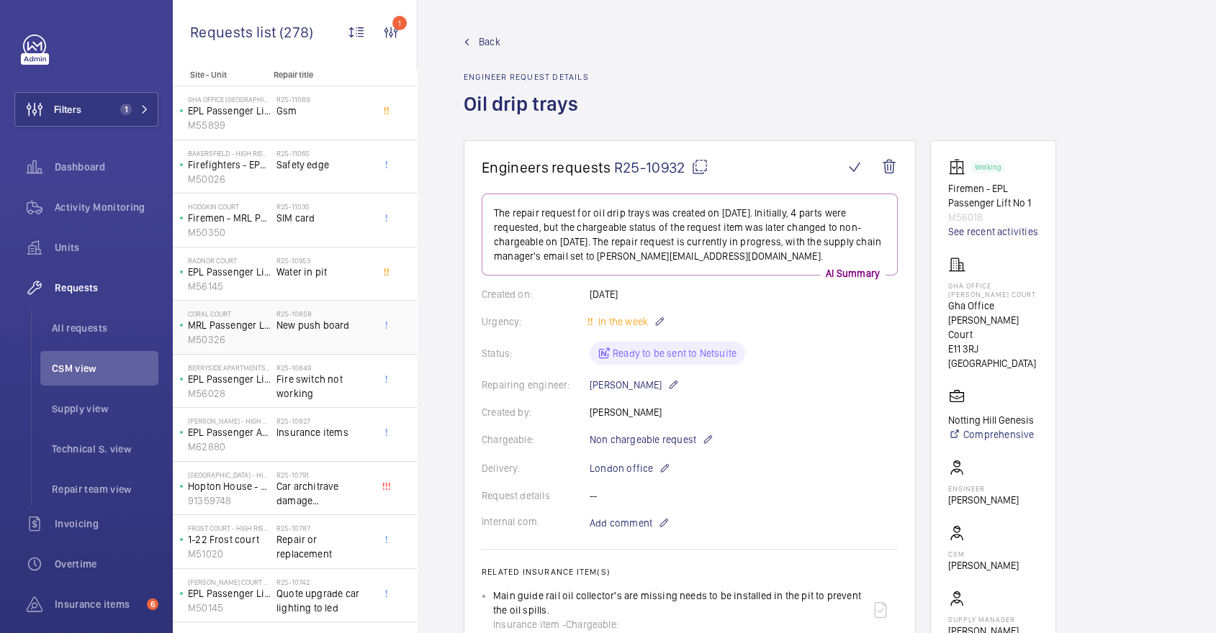
click at [344, 322] on span "New push board" at bounding box center [323, 325] width 95 height 14
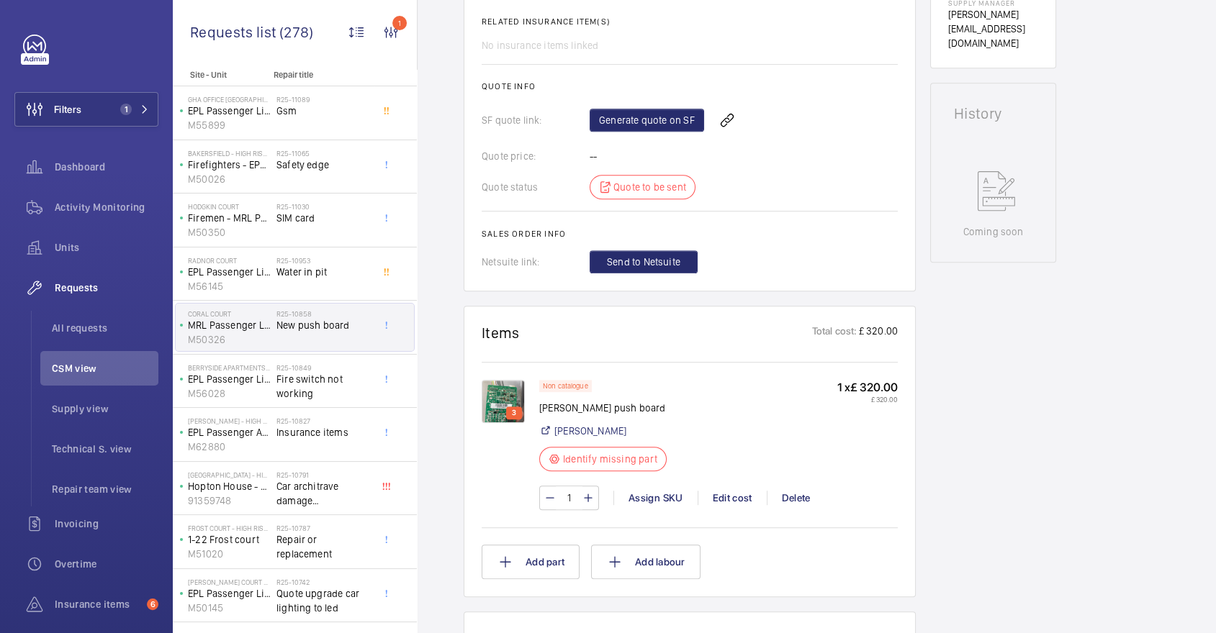
scroll to position [684, 0]
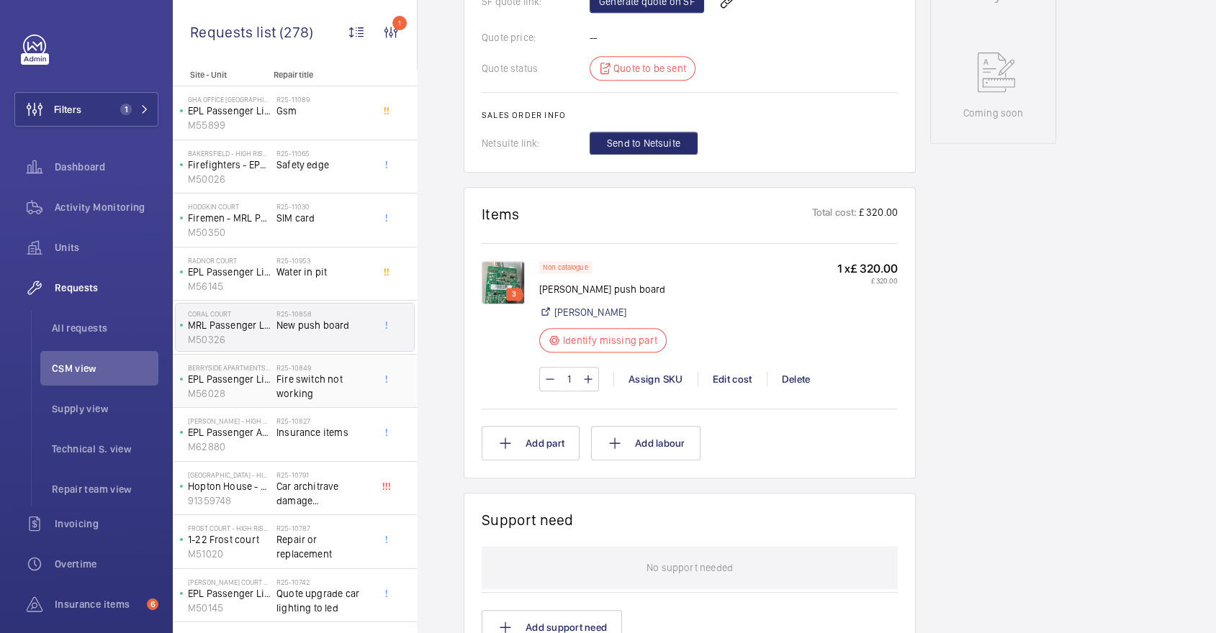
click at [308, 364] on h2 "R25-10849" at bounding box center [323, 368] width 95 height 9
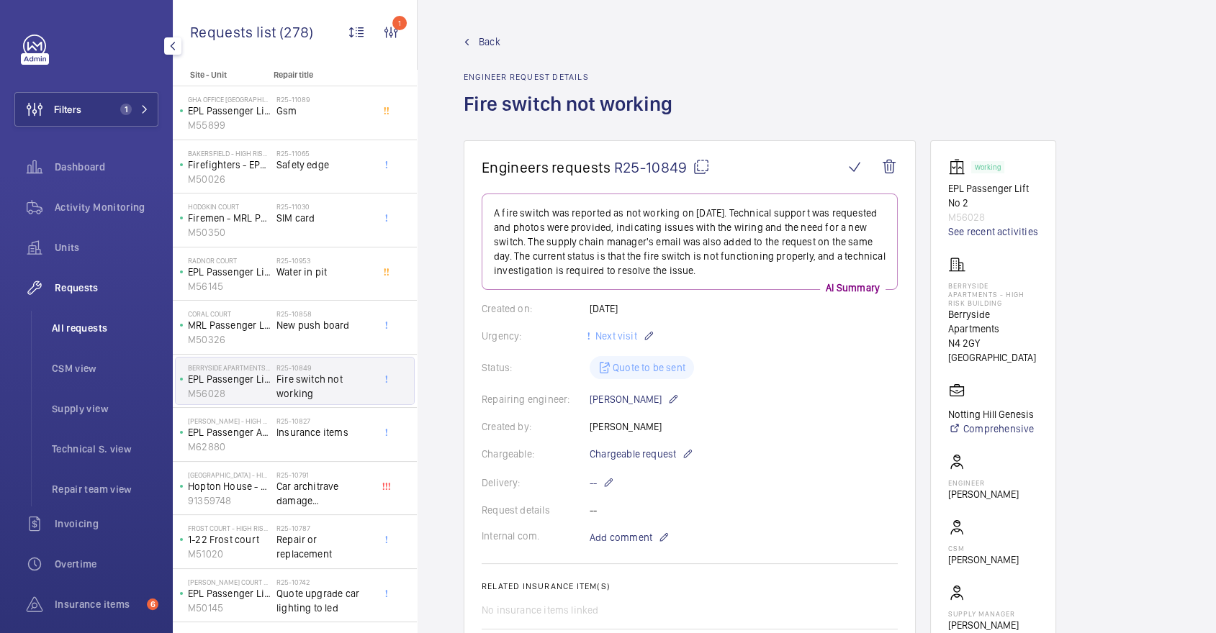
click at [106, 326] on span "All requests" at bounding box center [105, 328] width 107 height 14
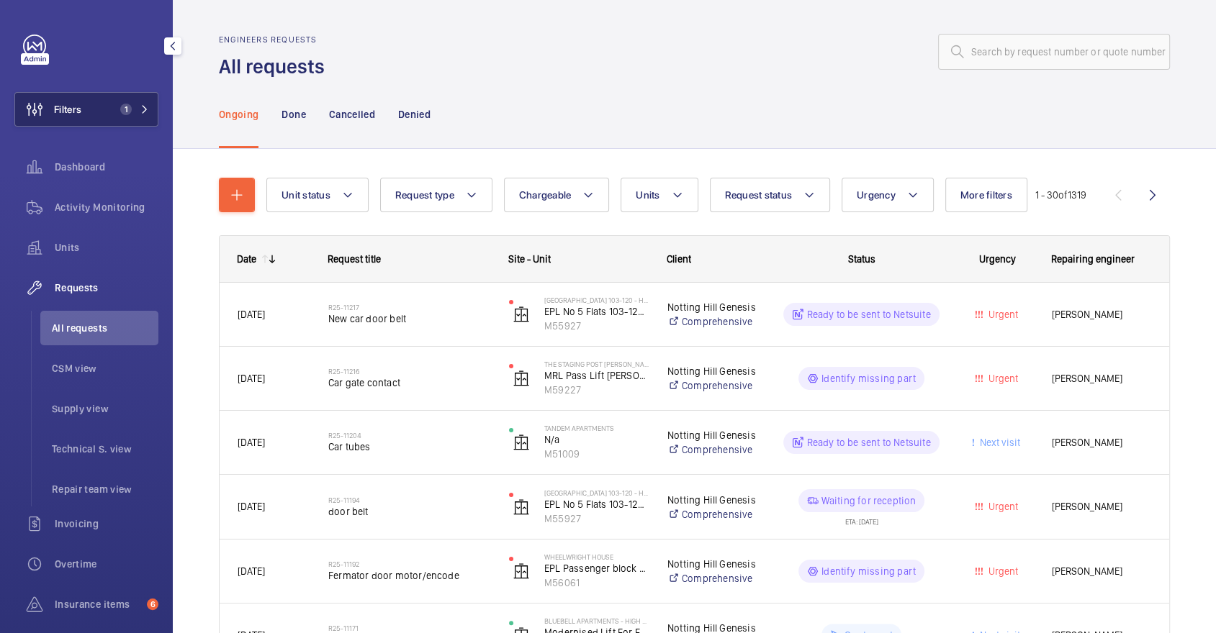
click at [93, 93] on button "Filters 1" at bounding box center [86, 109] width 144 height 35
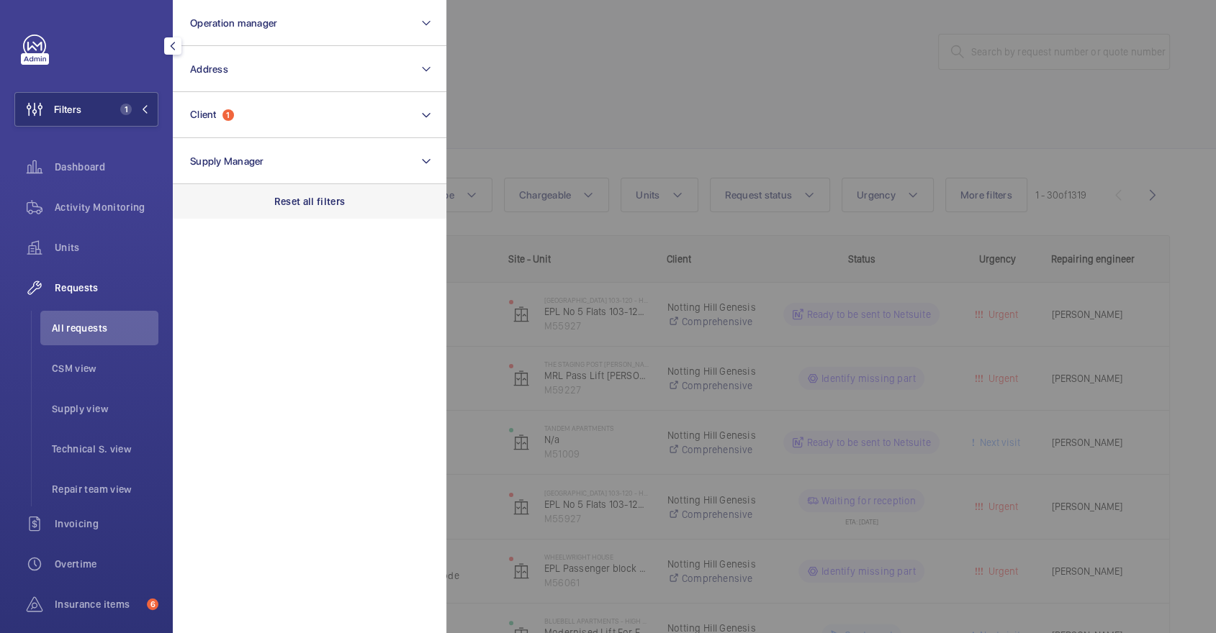
click at [366, 187] on div "Reset all filters" at bounding box center [310, 201] width 274 height 35
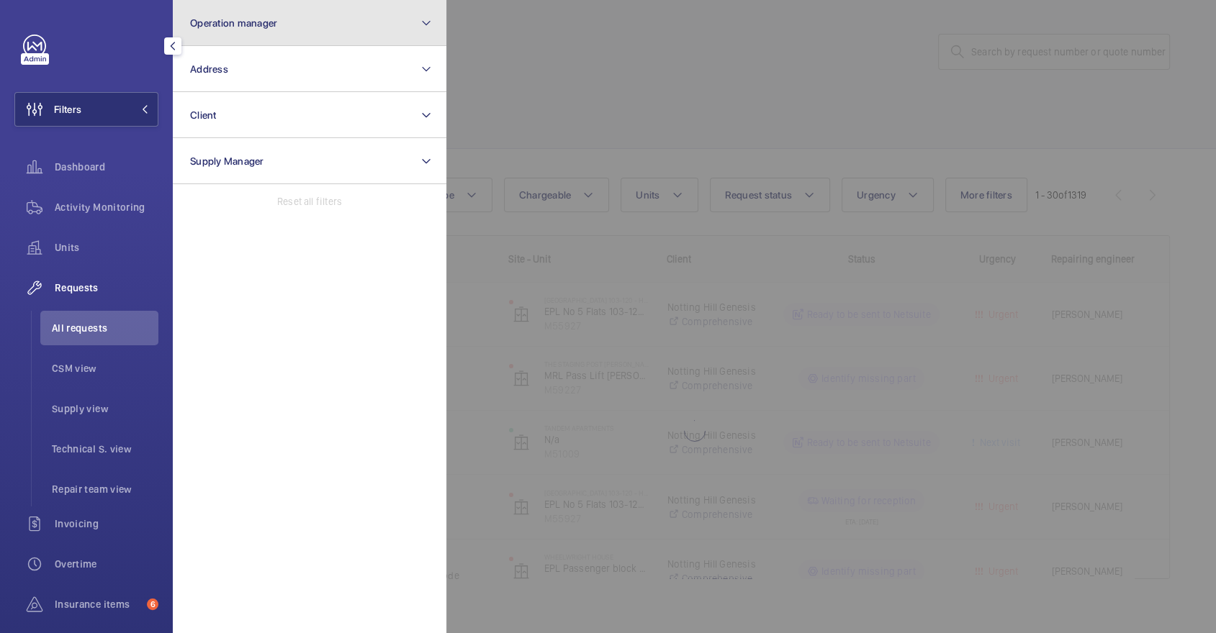
click at [256, 29] on button "Operation manager" at bounding box center [310, 23] width 274 height 46
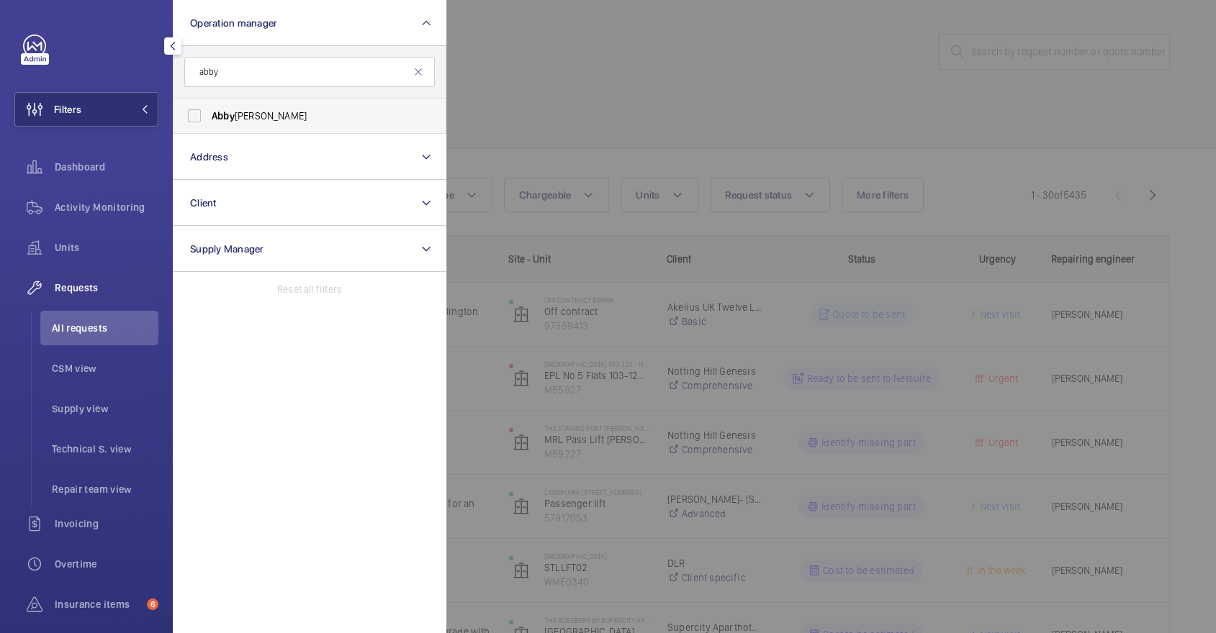
type input "abby"
click at [288, 107] on label "[PERSON_NAME]" at bounding box center [298, 116] width 250 height 35
click at [209, 107] on input "[PERSON_NAME]" at bounding box center [194, 115] width 29 height 29
checkbox input "true"
click at [584, 98] on div at bounding box center [1054, 316] width 1216 height 633
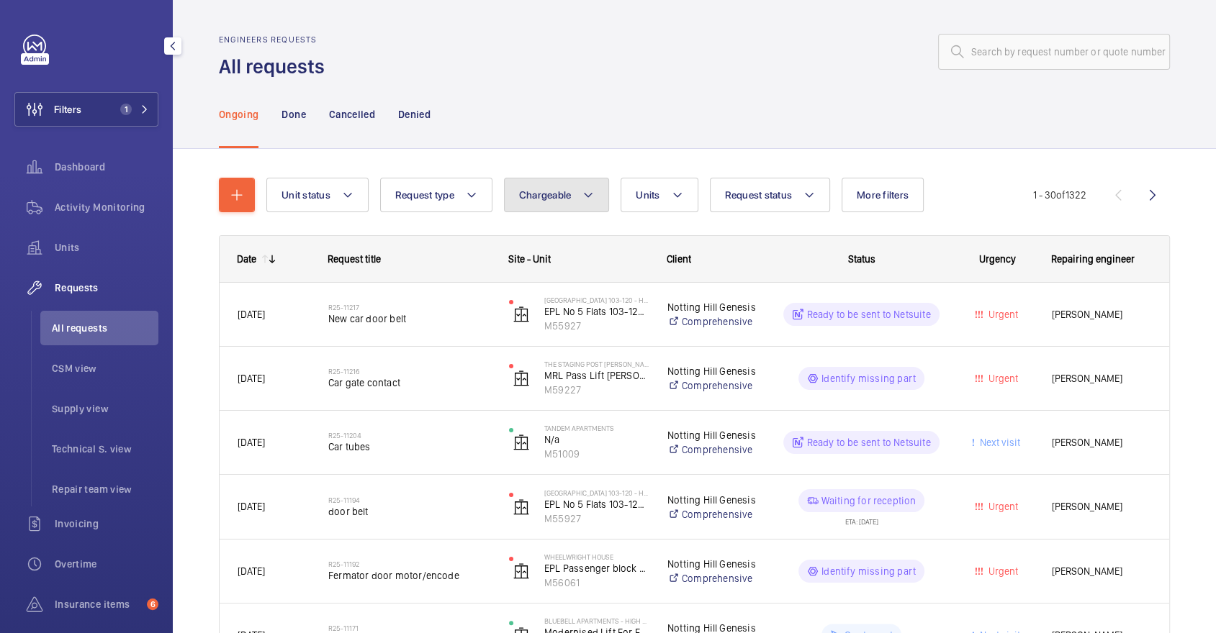
click at [588, 203] on mat-icon at bounding box center [588, 194] width 12 height 17
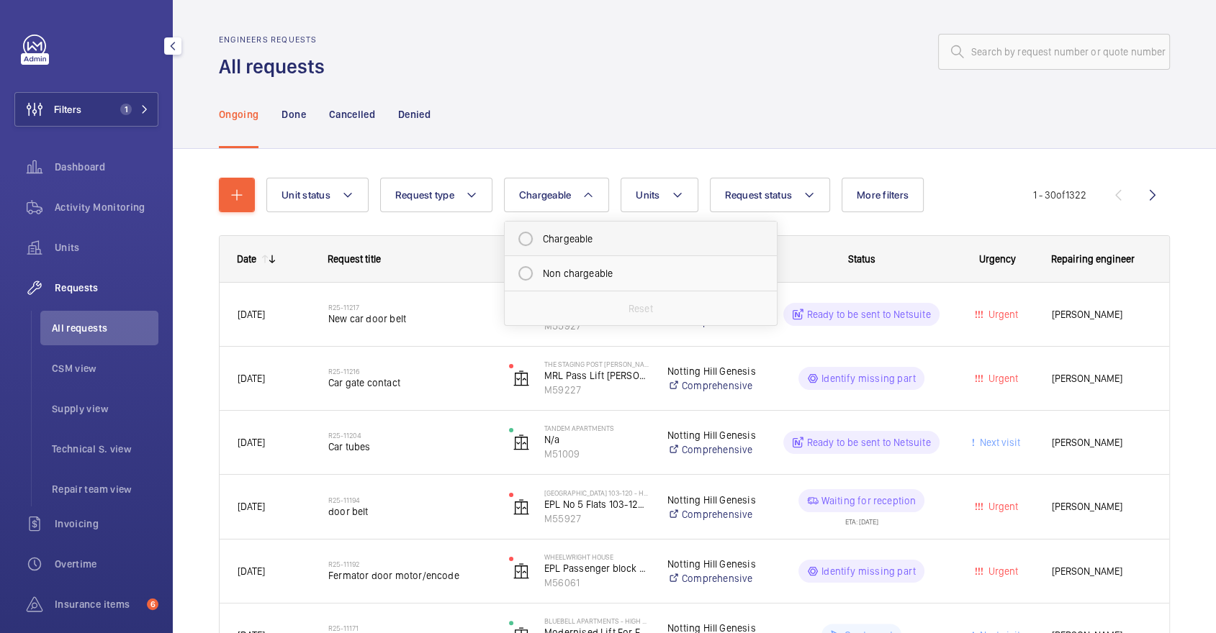
click at [594, 248] on mat-radio-button "Chargeable" at bounding box center [640, 239] width 259 height 29
radio input "true"
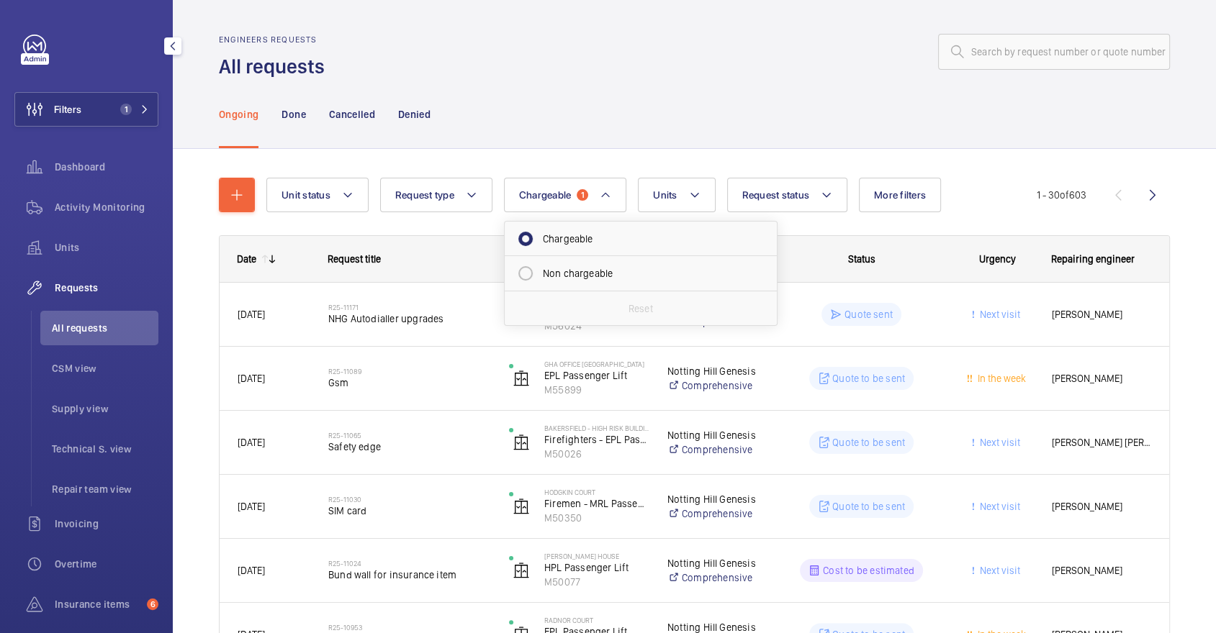
click at [626, 113] on div "Ongoing Done Cancelled Denied" at bounding box center [694, 114] width 951 height 68
click at [109, 376] on li "CSM view" at bounding box center [99, 368] width 118 height 35
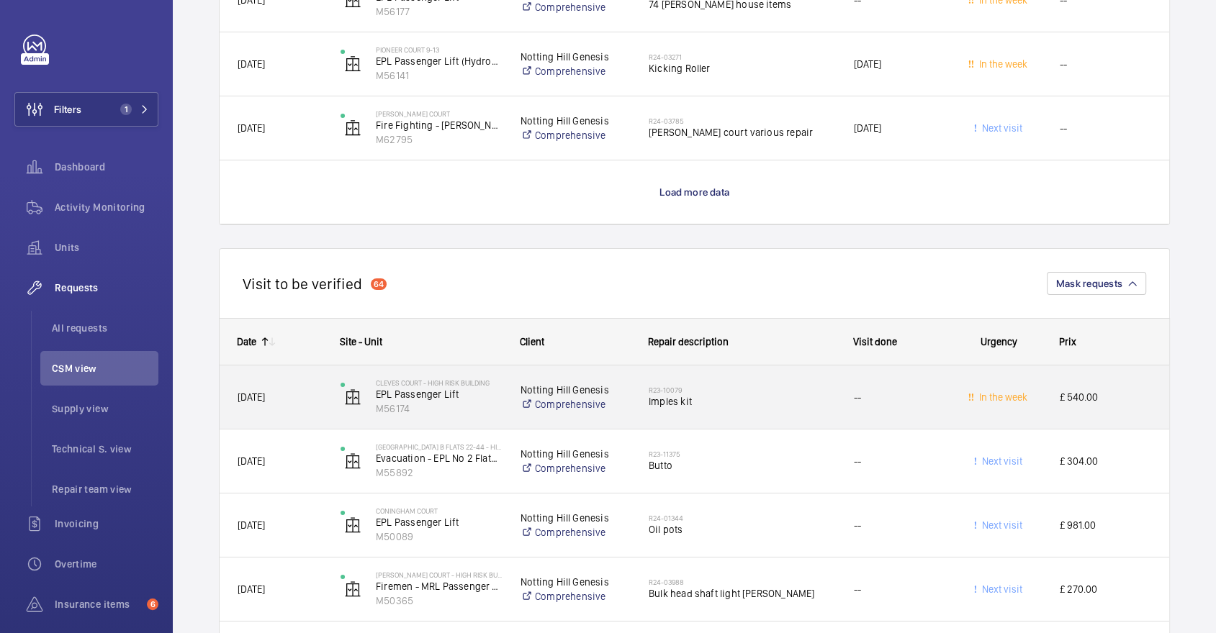
scroll to position [4614, 0]
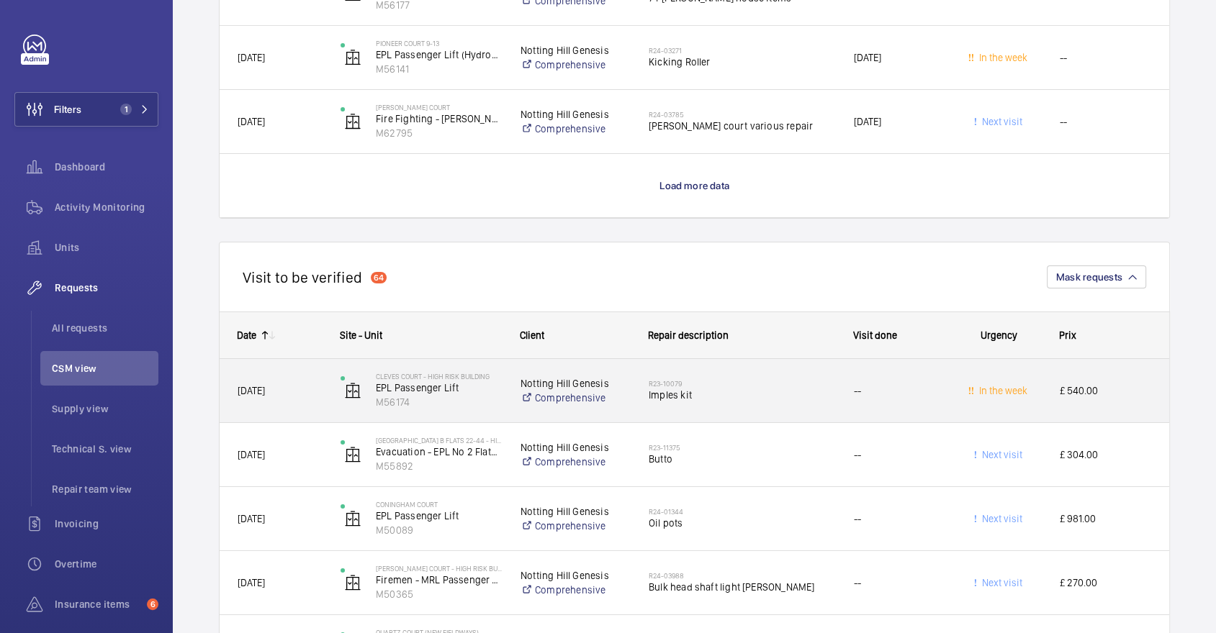
click at [781, 388] on span "Imples kit" at bounding box center [742, 395] width 186 height 14
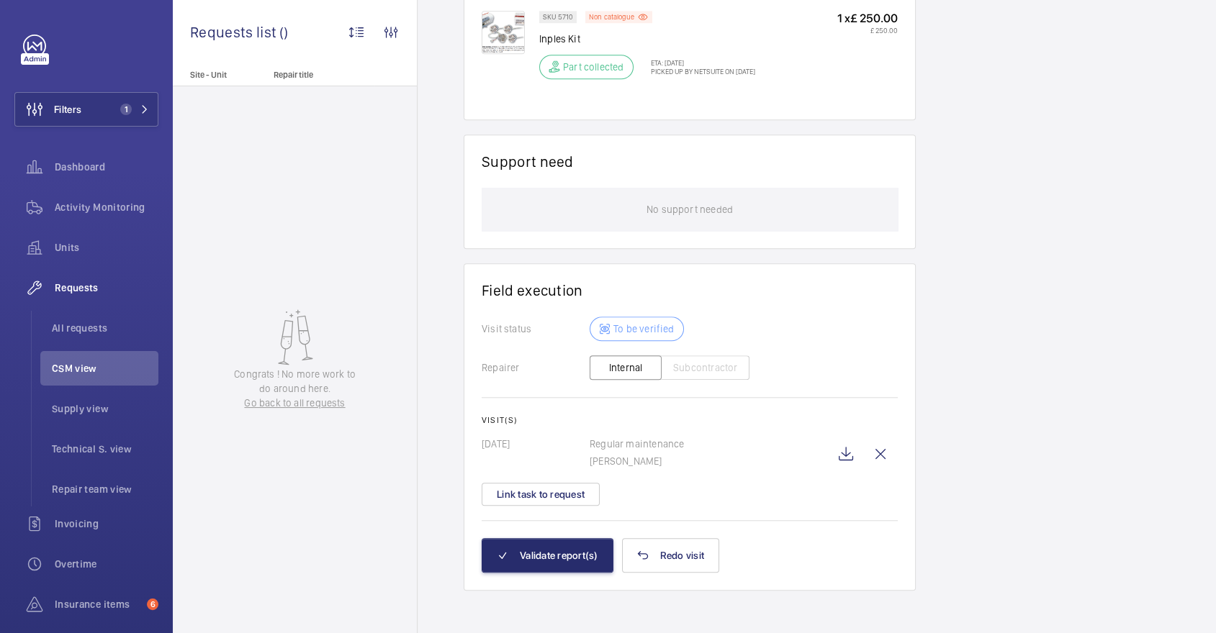
scroll to position [1004, 0]
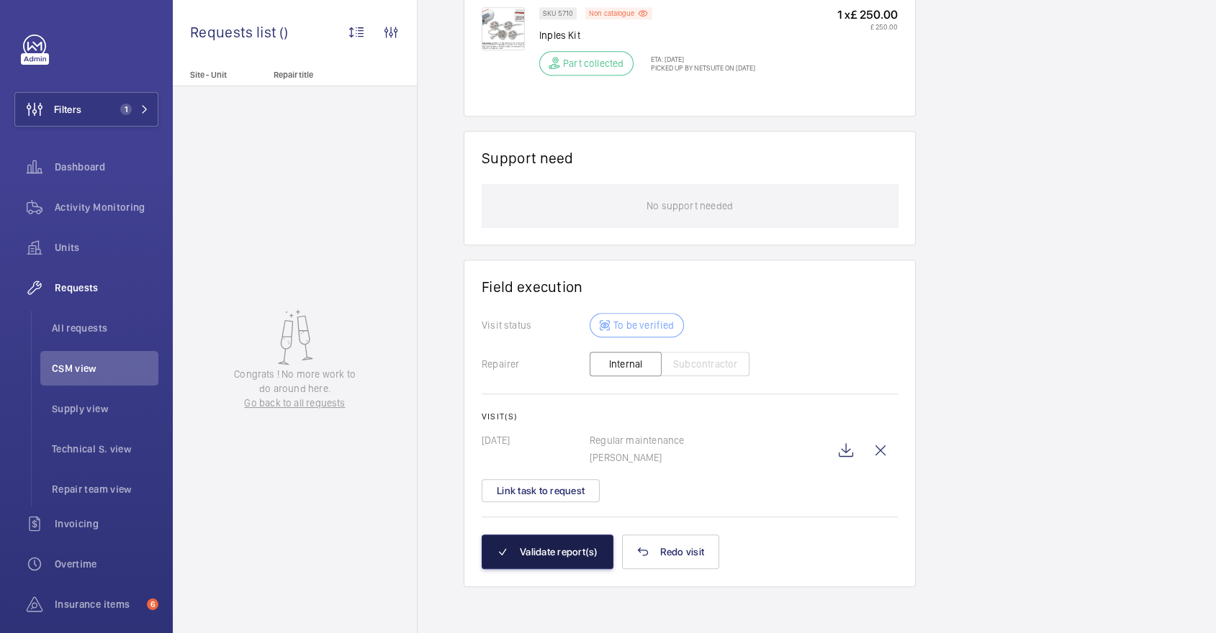
click at [537, 548] on button "Validate report(s)" at bounding box center [548, 552] width 132 height 35
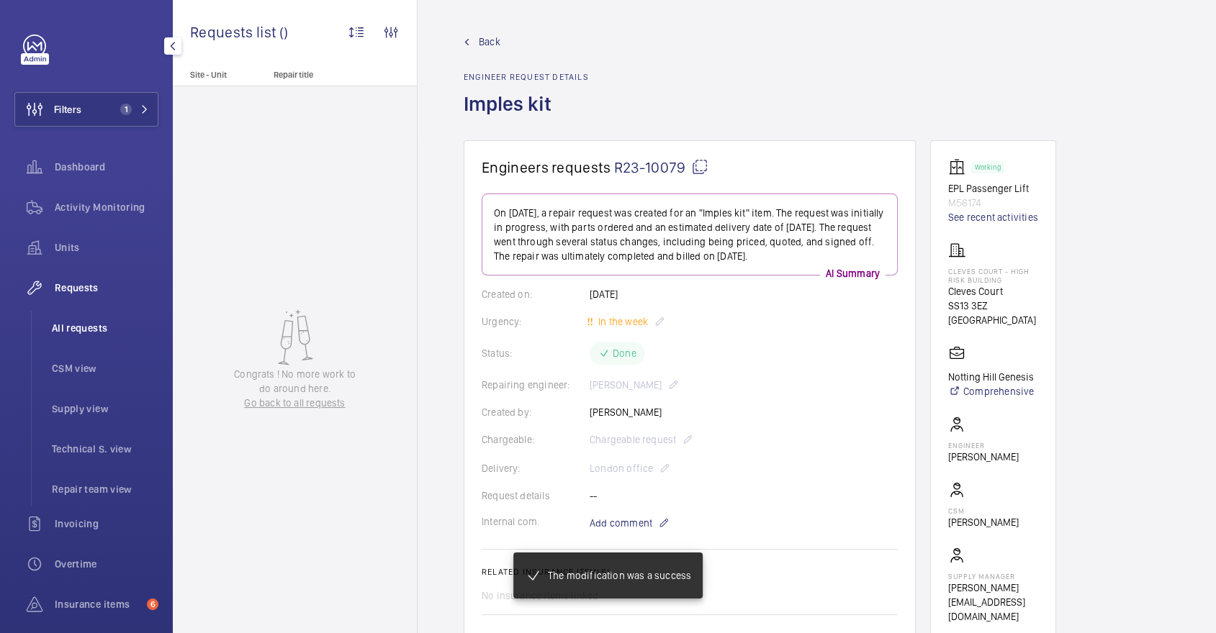
click at [75, 333] on span "All requests" at bounding box center [105, 328] width 107 height 14
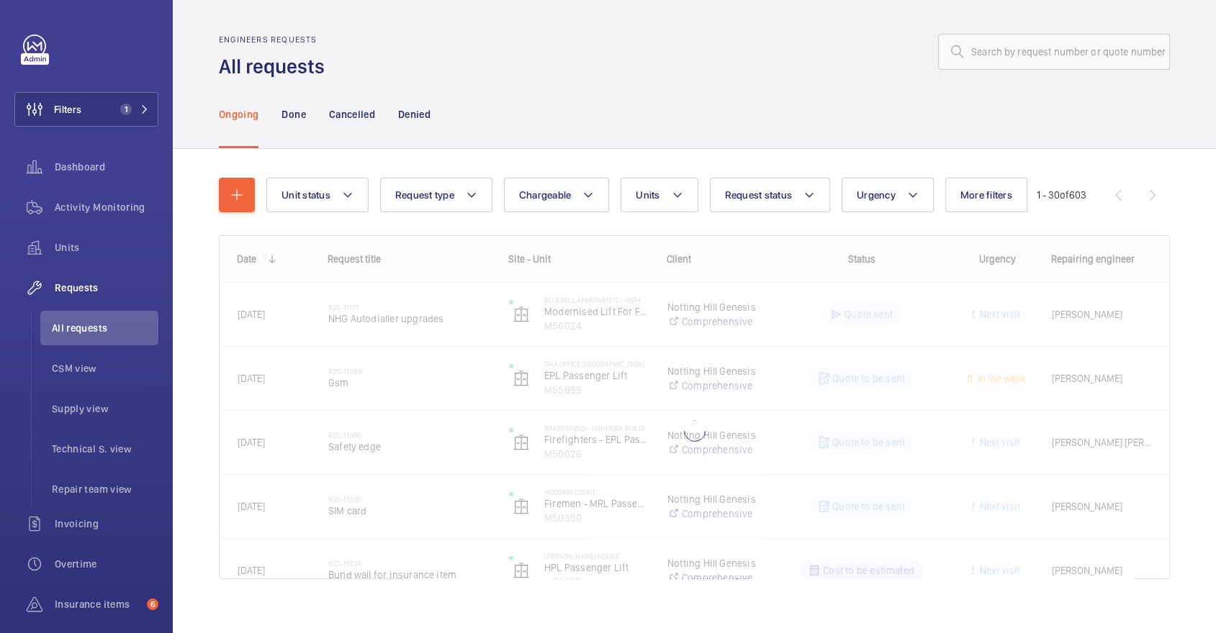
click at [532, 213] on wm-front-shared-table-view-engine "Unit status Request type Chargeable Units Request status Urgency More filters R…" at bounding box center [694, 396] width 951 height 436
click at [600, 189] on button "Chargeable" at bounding box center [557, 195] width 106 height 35
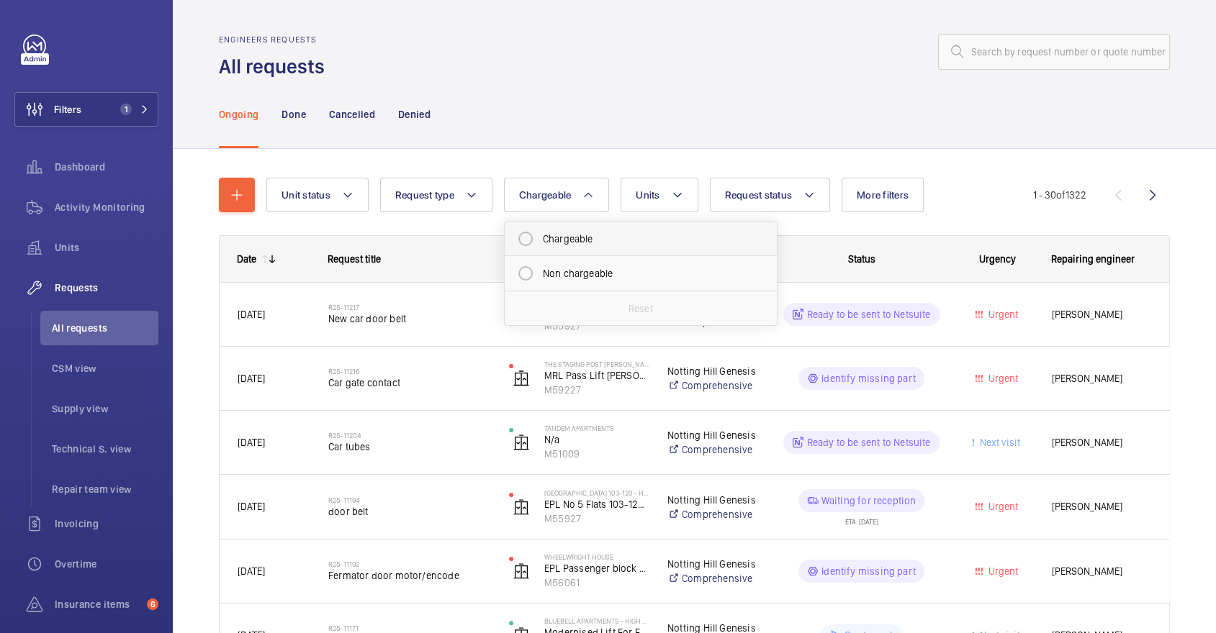
click at [594, 237] on mat-radio-button "Chargeable" at bounding box center [640, 239] width 259 height 29
radio input "true"
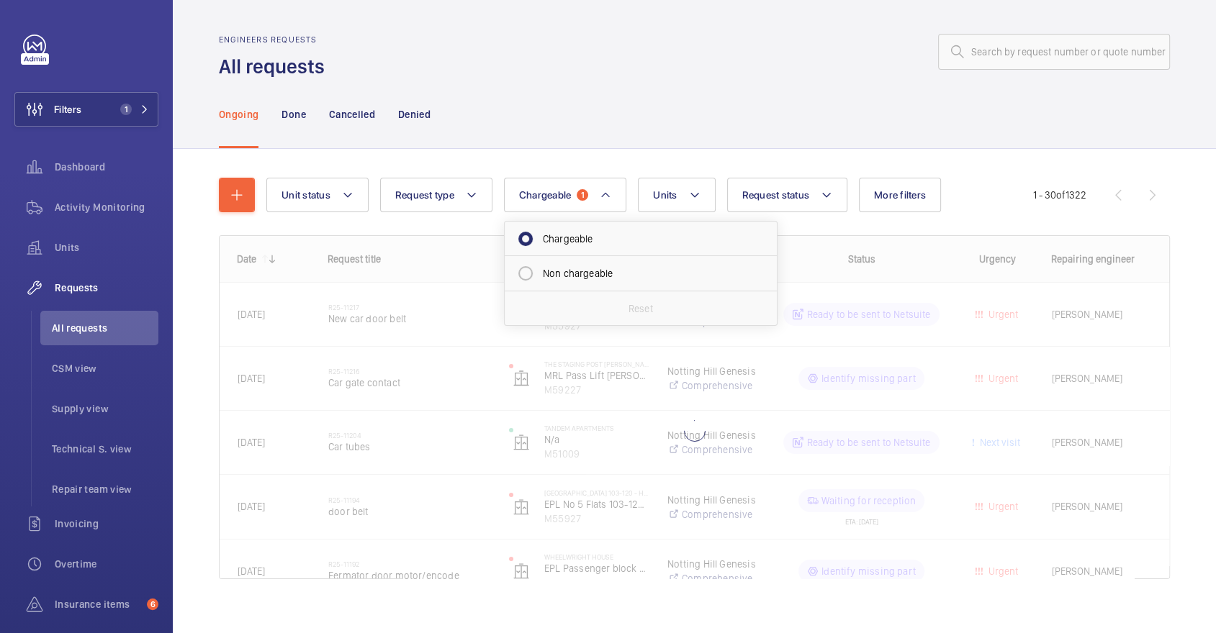
click at [908, 119] on div "Ongoing Done Cancelled Denied" at bounding box center [694, 114] width 951 height 68
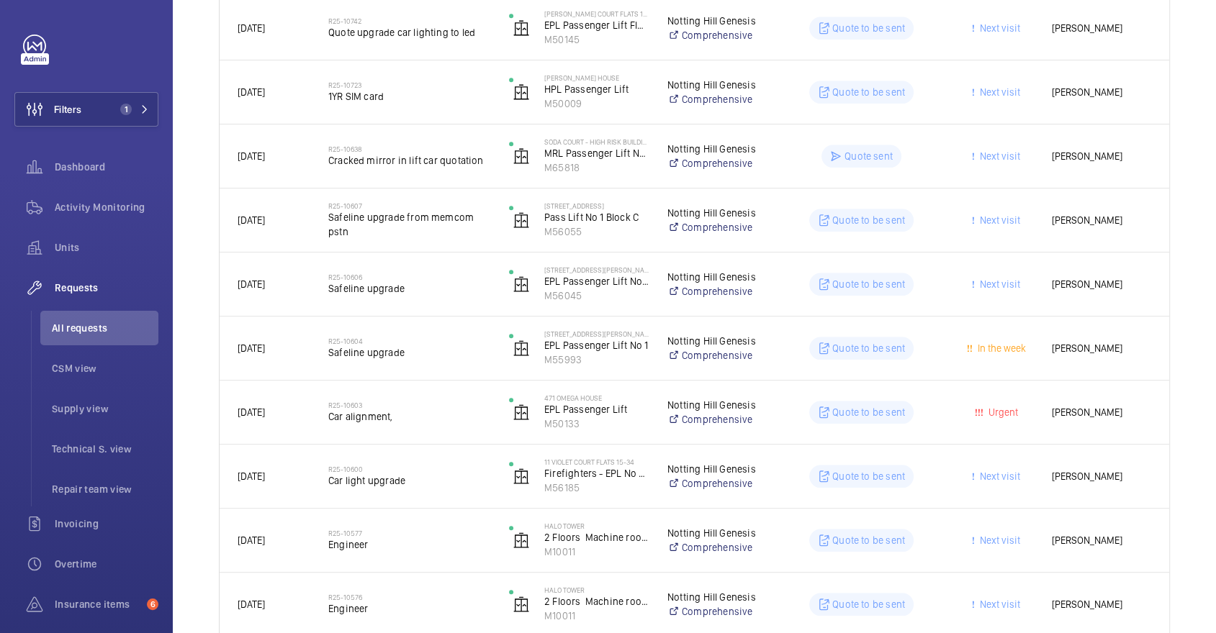
scroll to position [1642, 0]
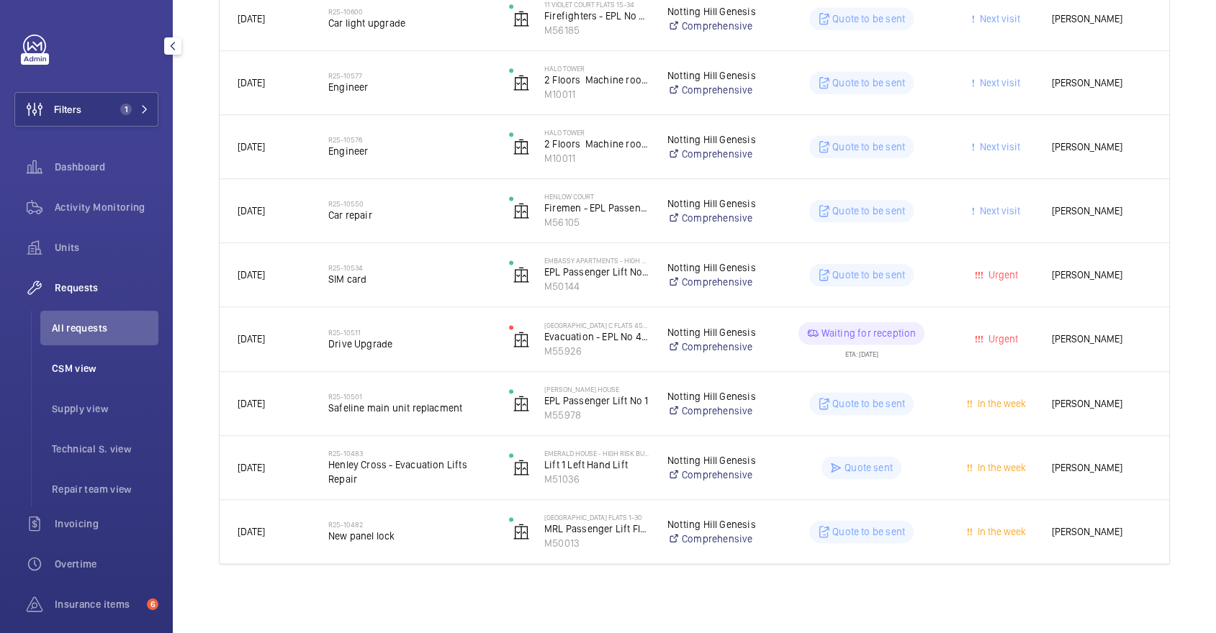
click at [56, 359] on li "CSM view" at bounding box center [99, 368] width 118 height 35
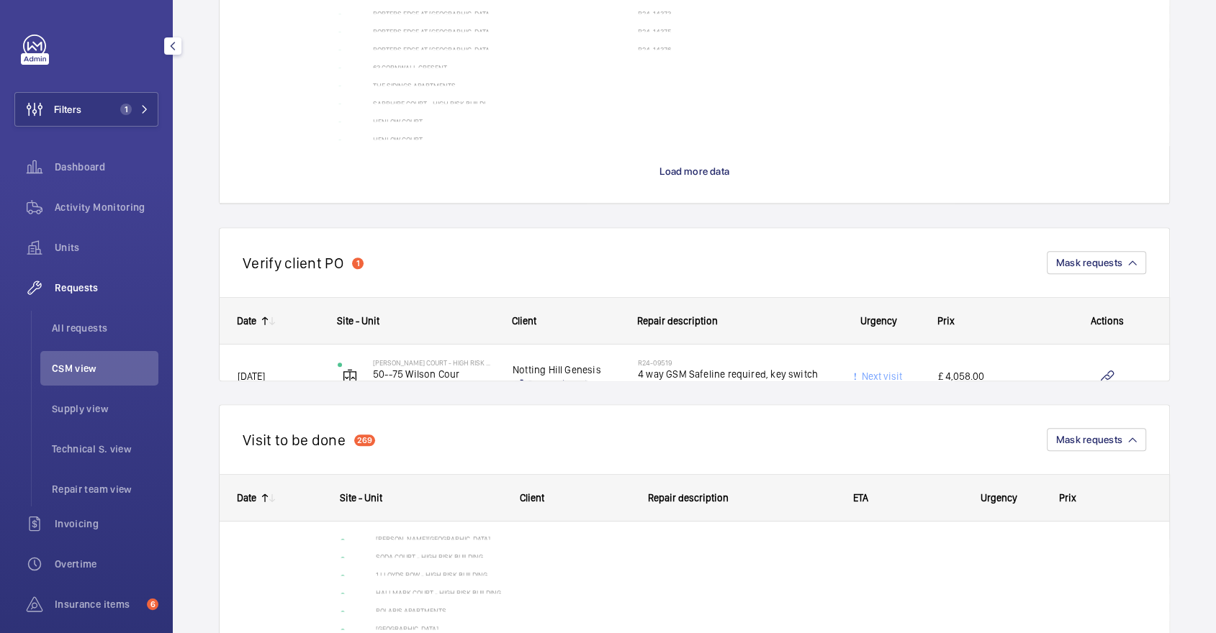
scroll to position [2000, 0]
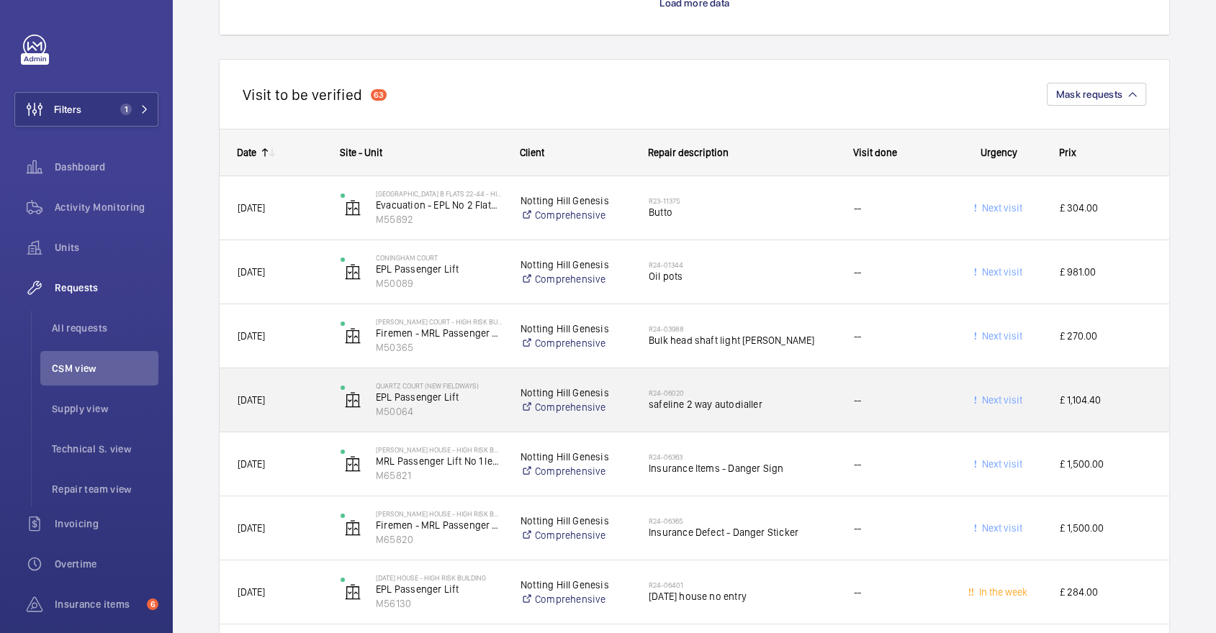
scroll to position [4788, 0]
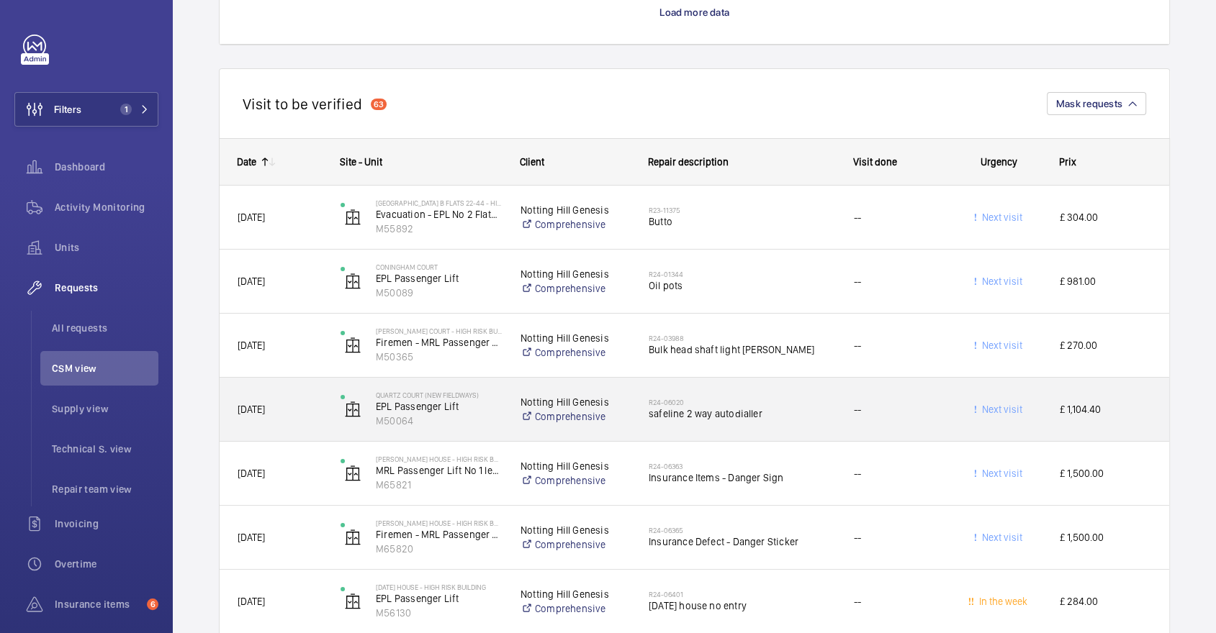
click at [779, 400] on h2 "R24-06020" at bounding box center [742, 402] width 186 height 9
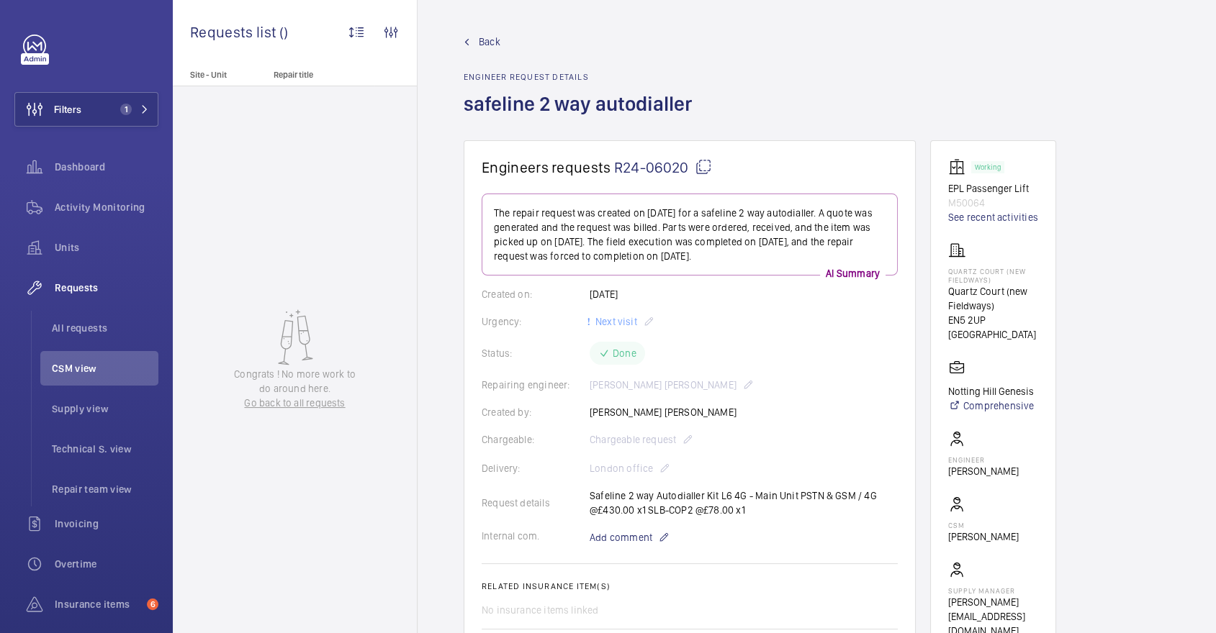
scroll to position [925, 0]
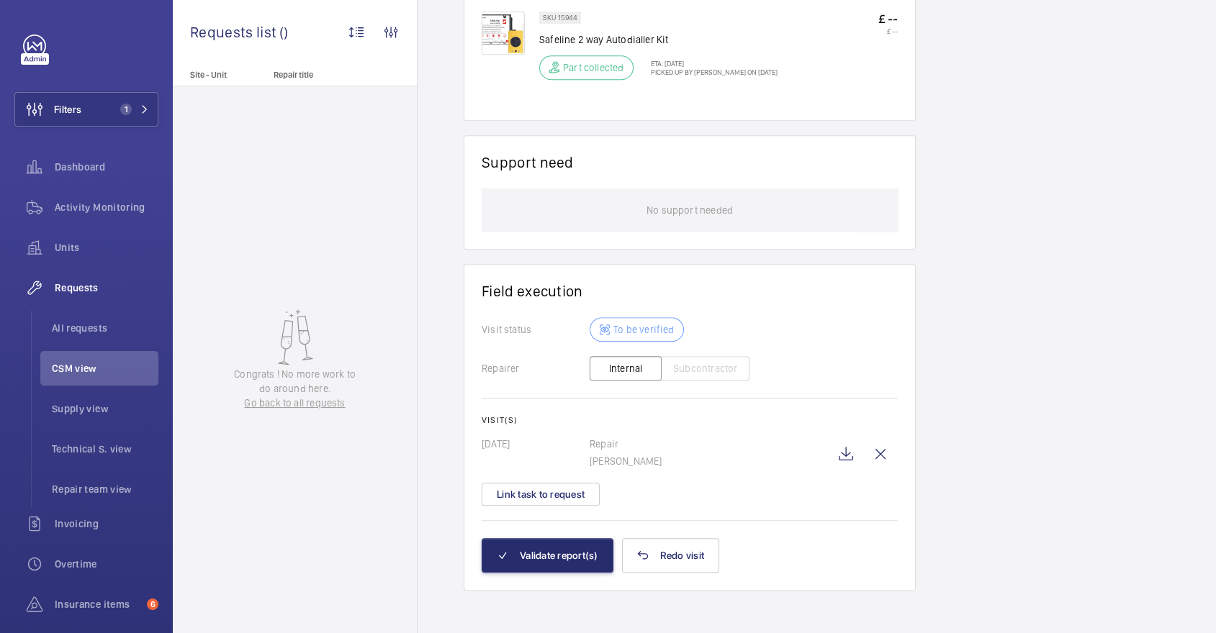
click at [529, 585] on wm-front-card "Field execution Visit status To be verified Repairer Internal Subcontractor Vis…" at bounding box center [690, 427] width 452 height 327
click at [521, 564] on button "Validate report(s)" at bounding box center [548, 555] width 132 height 35
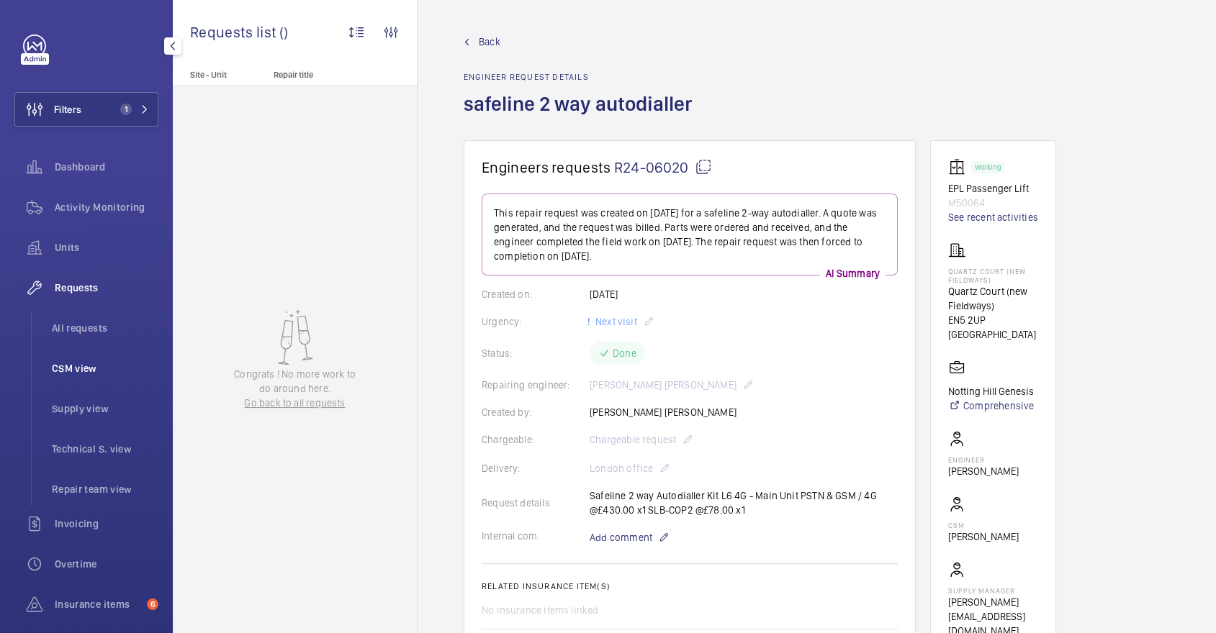
click at [83, 358] on li "CSM view" at bounding box center [99, 368] width 118 height 35
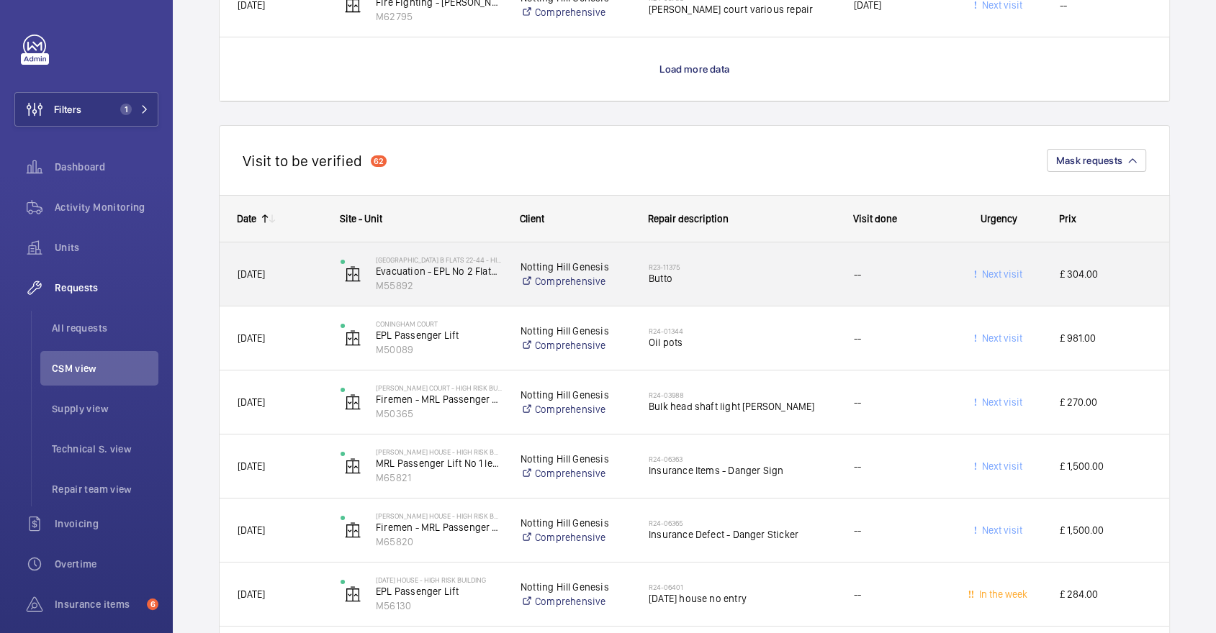
scroll to position [4749, 0]
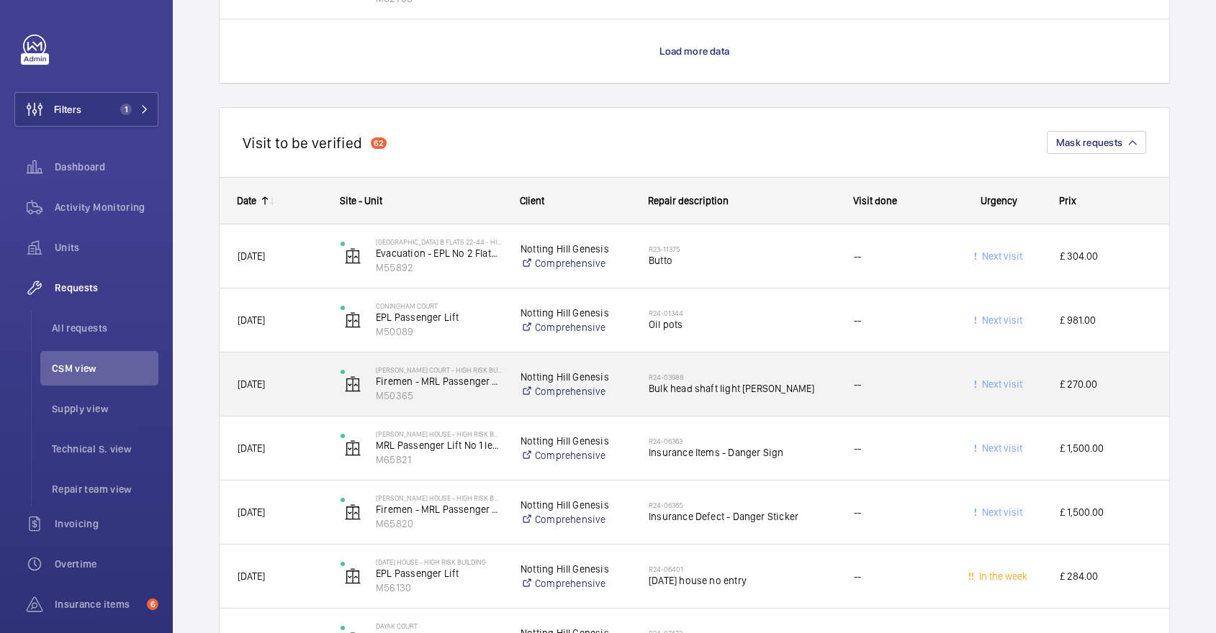
click at [725, 403] on div "R24-03988 Bulk head shaft light Otis" at bounding box center [733, 384] width 204 height 65
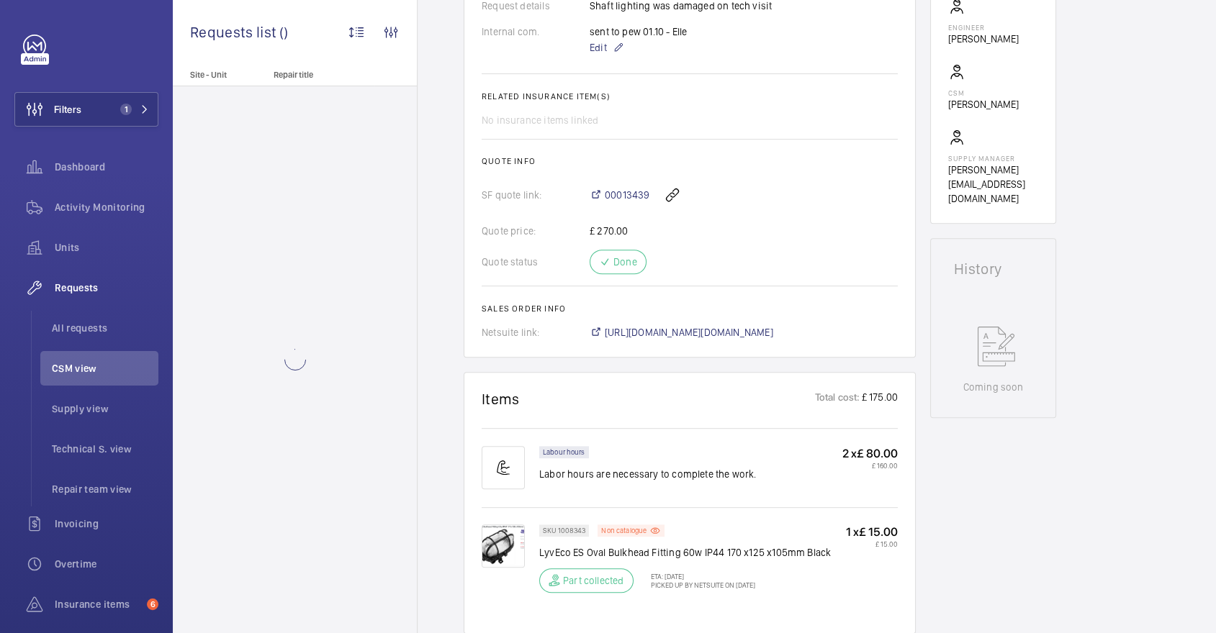
scroll to position [1006, 0]
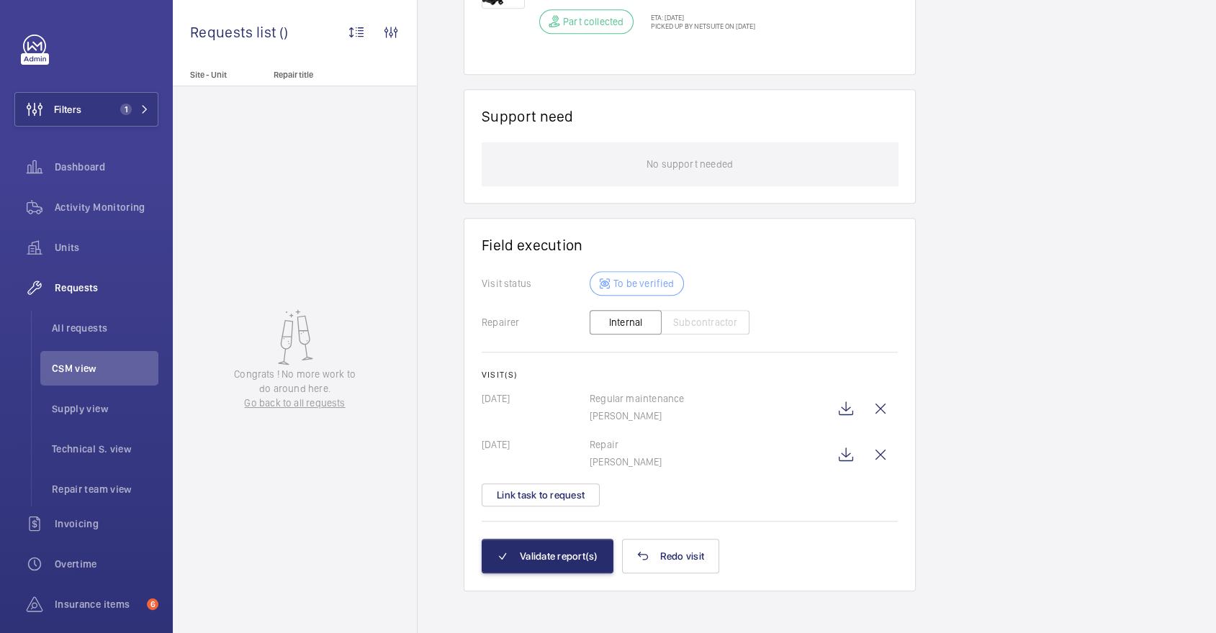
click at [525, 569] on wm-front-card "Field execution Visit status To be verified Repairer Internal Subcontractor Vis…" at bounding box center [690, 404] width 452 height 373
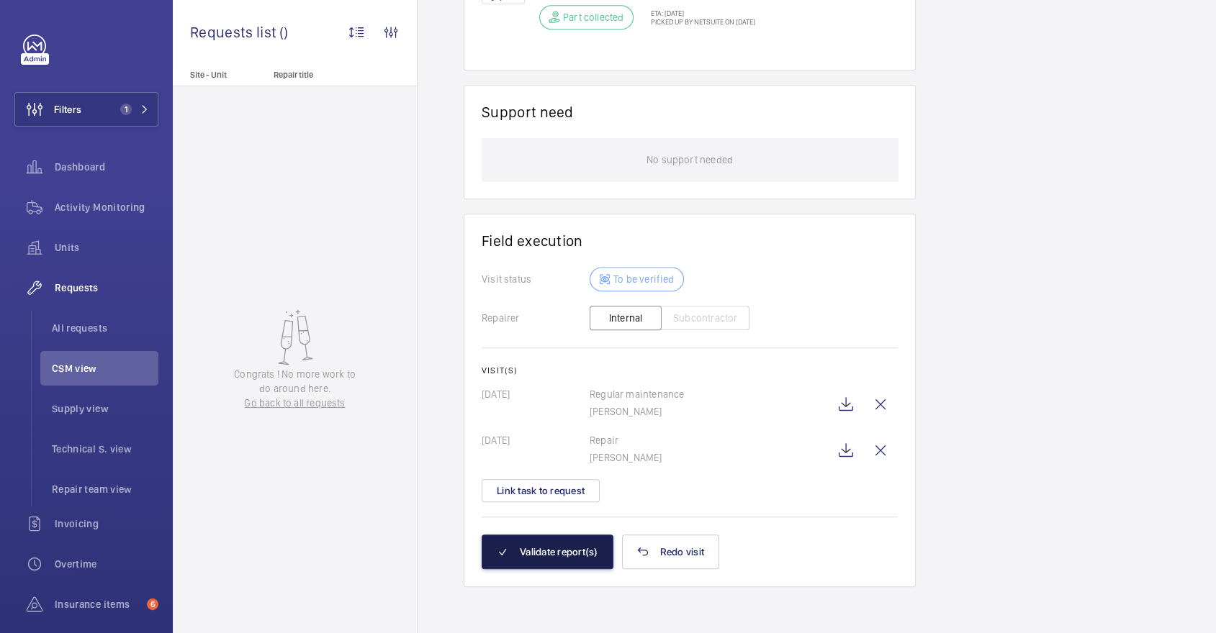
click at [518, 556] on button "Validate report(s)" at bounding box center [548, 552] width 132 height 35
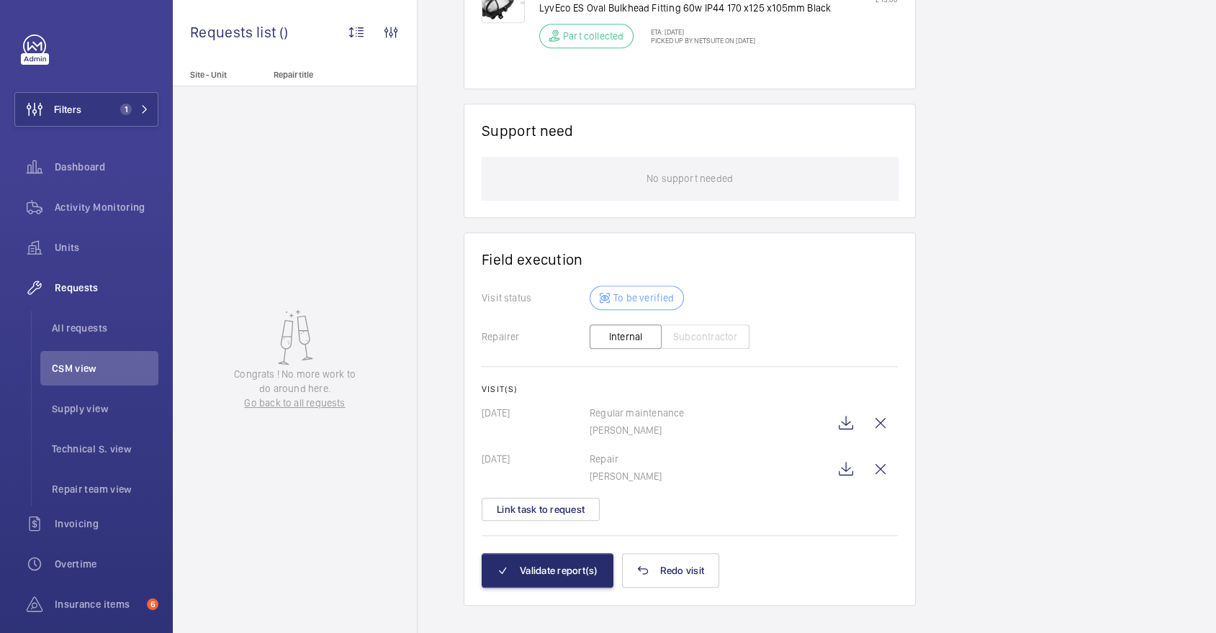
scroll to position [0, 0]
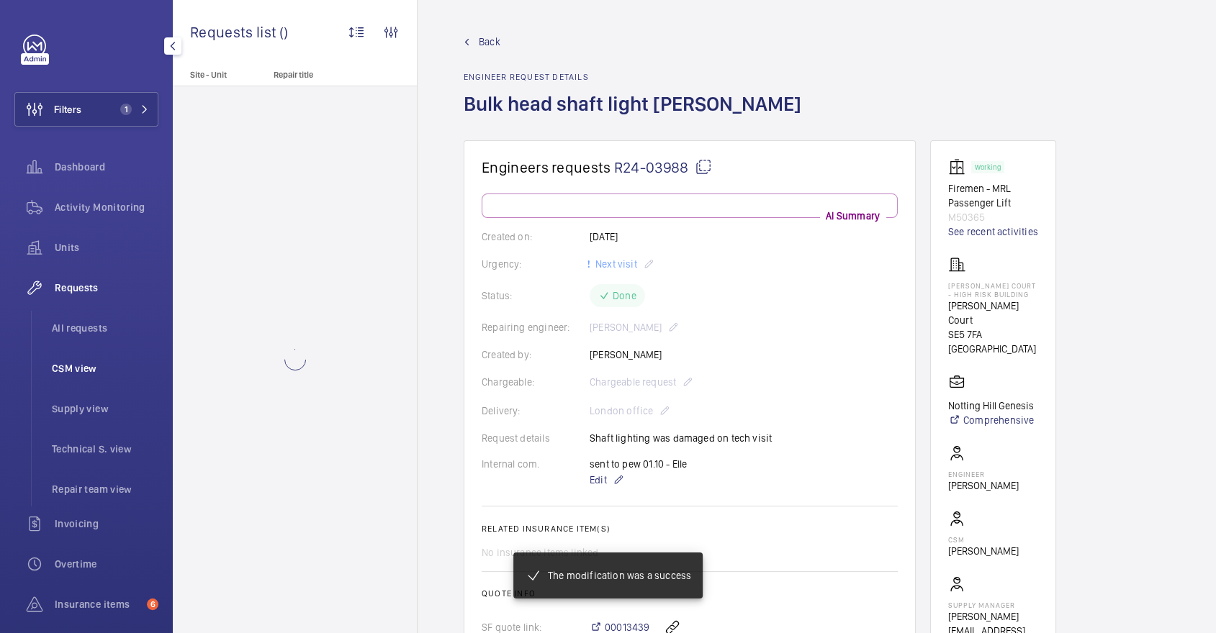
click at [99, 366] on span "CSM view" at bounding box center [105, 368] width 107 height 14
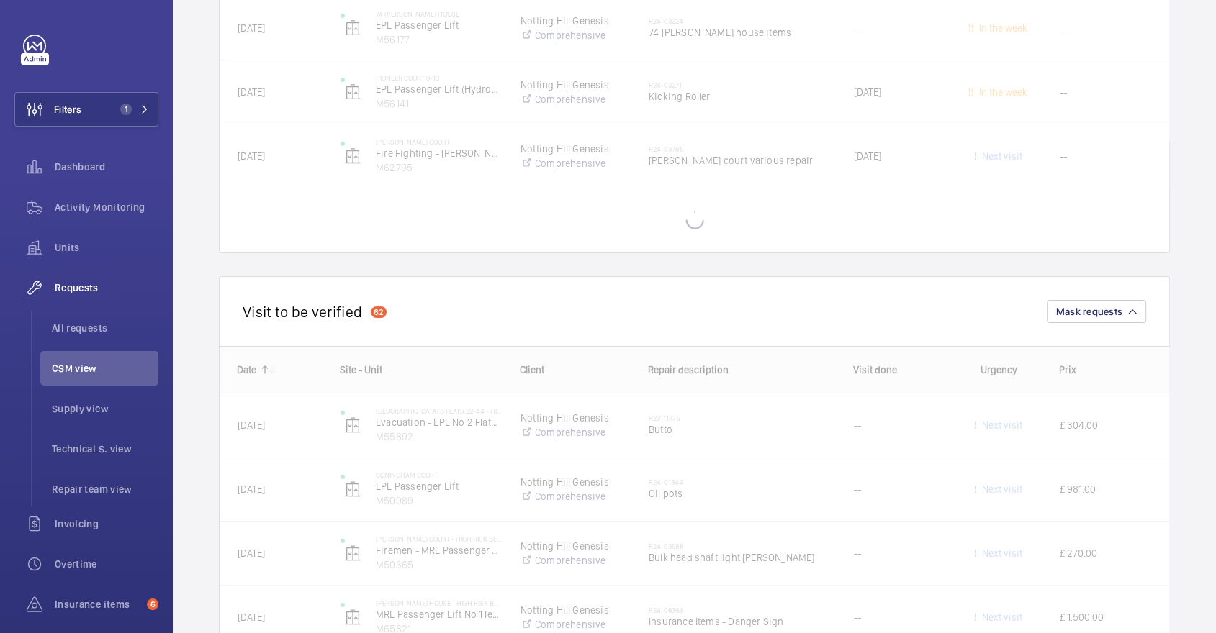
scroll to position [4598, 0]
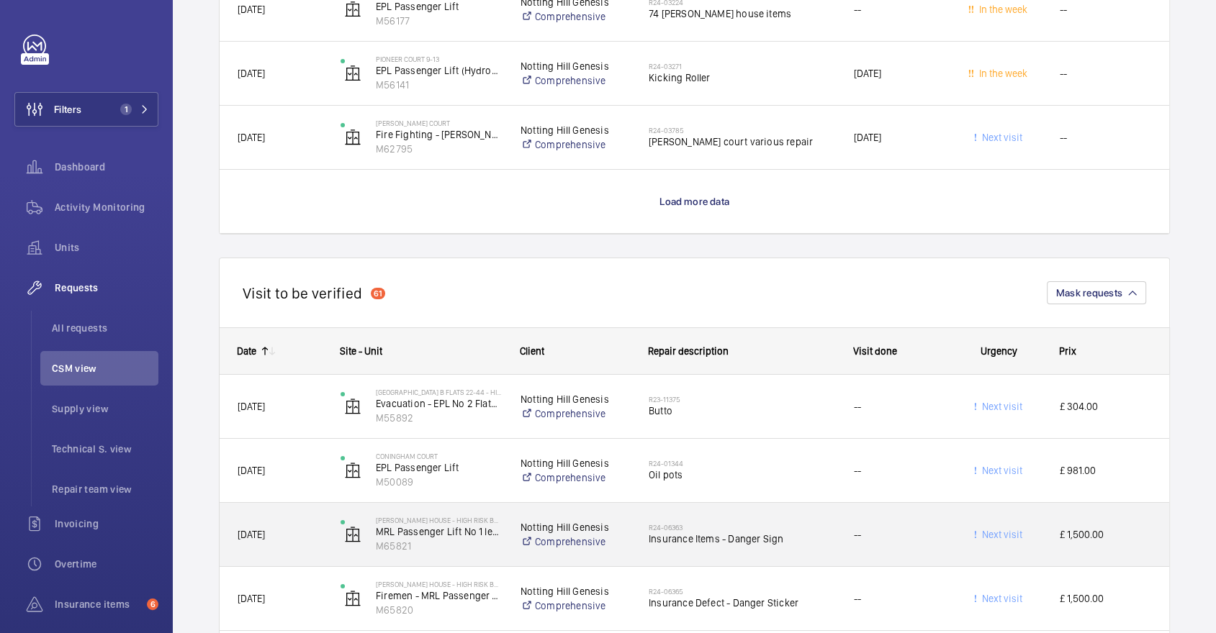
click at [756, 544] on div "R24-06363 Insurance Items - Danger Sign" at bounding box center [742, 535] width 186 height 42
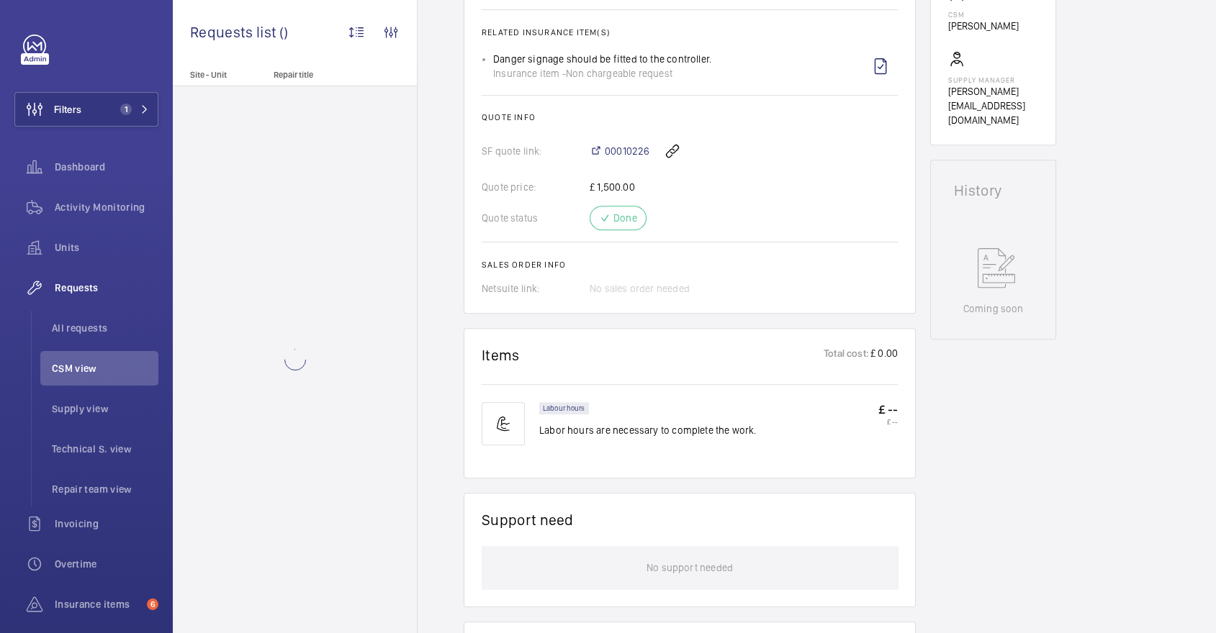
scroll to position [884, 0]
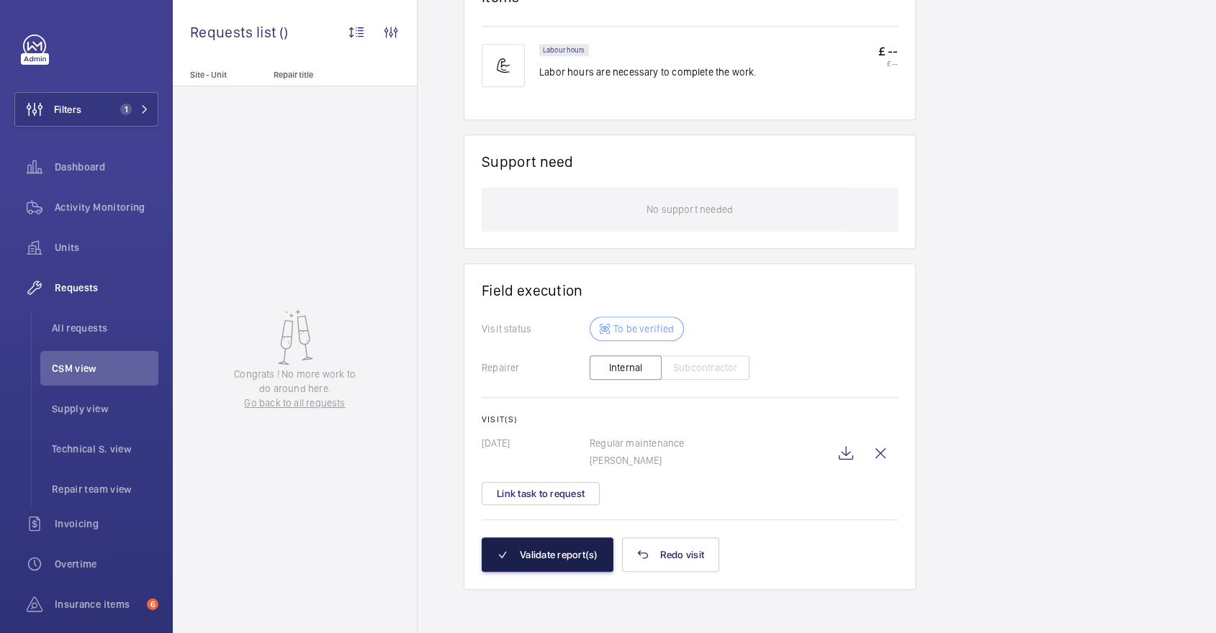
click at [525, 568] on button "Validate report(s)" at bounding box center [548, 555] width 132 height 35
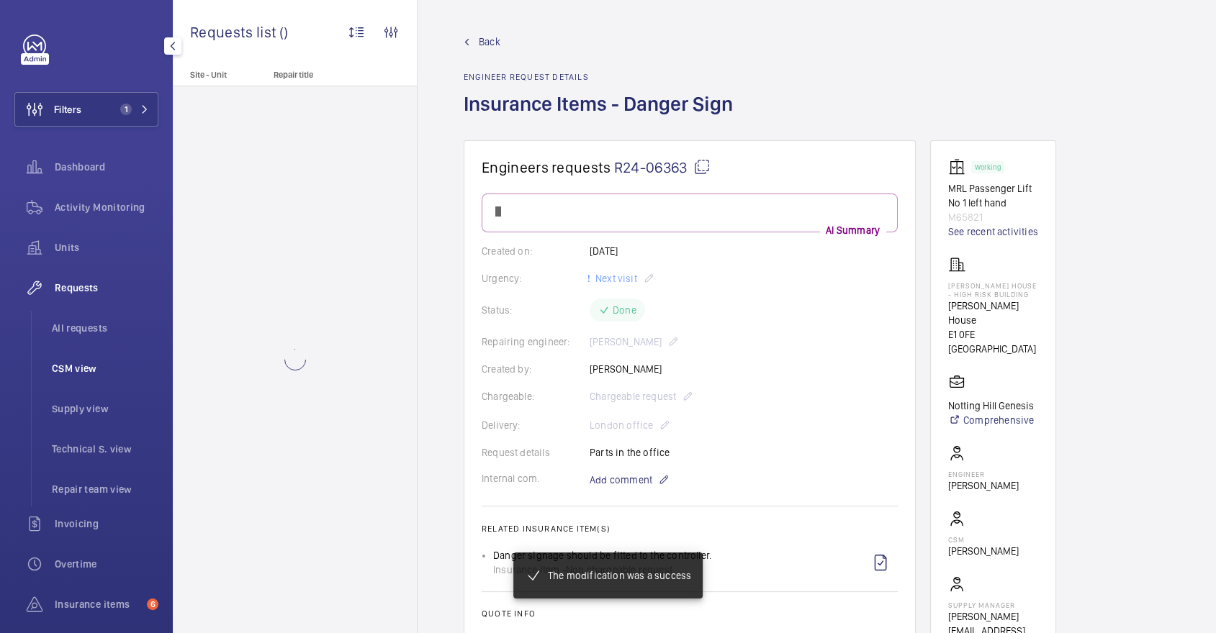
click at [91, 382] on li "CSM view" at bounding box center [99, 368] width 118 height 35
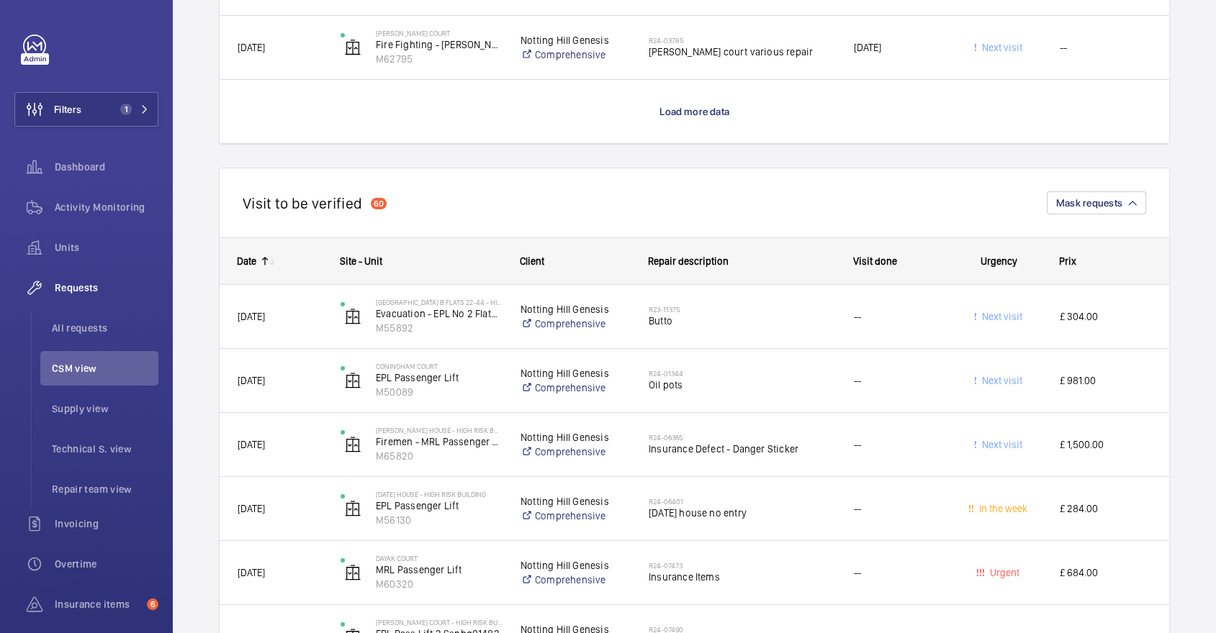
scroll to position [4695, 0]
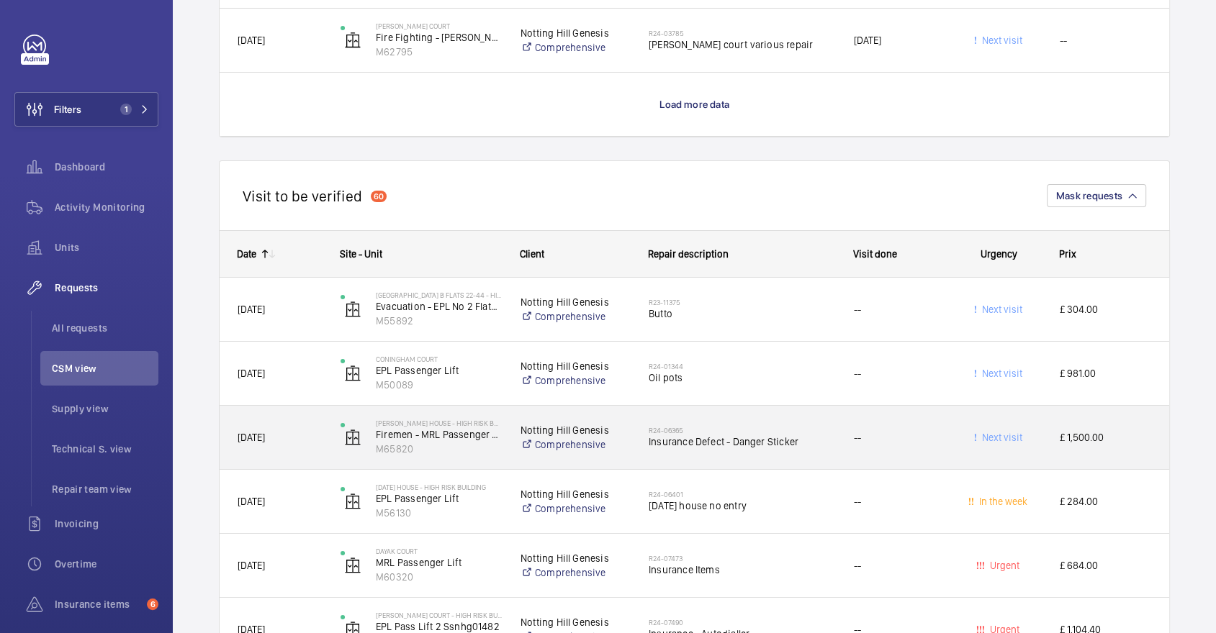
click at [726, 453] on div "R24-06365 Insurance Defect - Danger Sticker" at bounding box center [742, 438] width 186 height 42
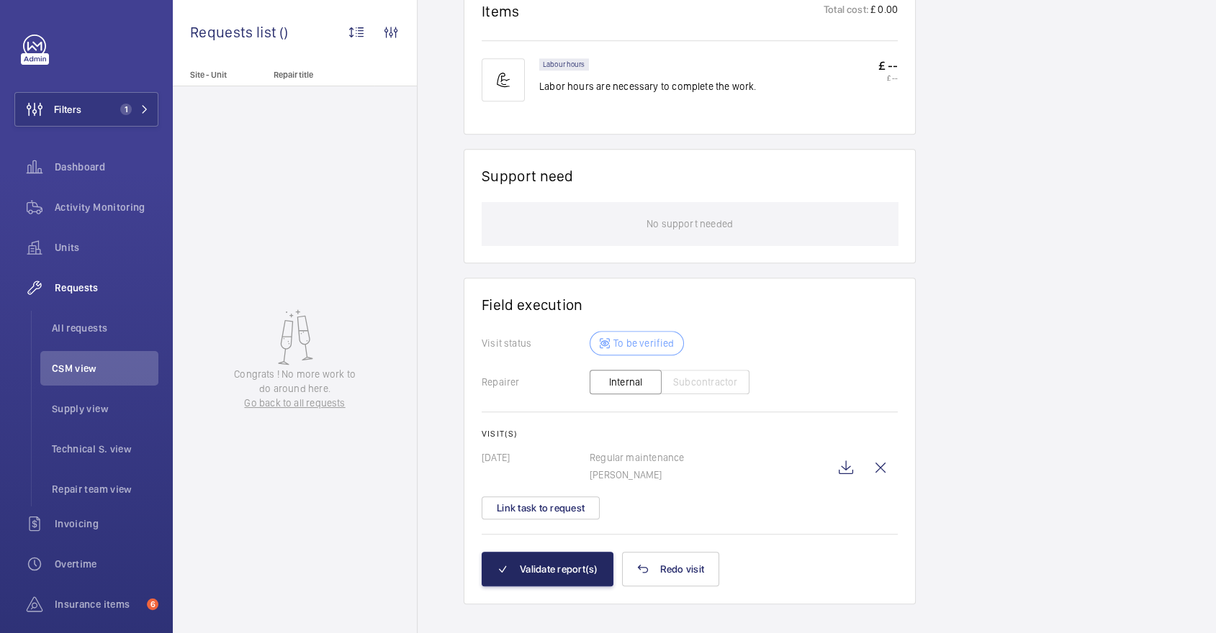
scroll to position [933, 0]
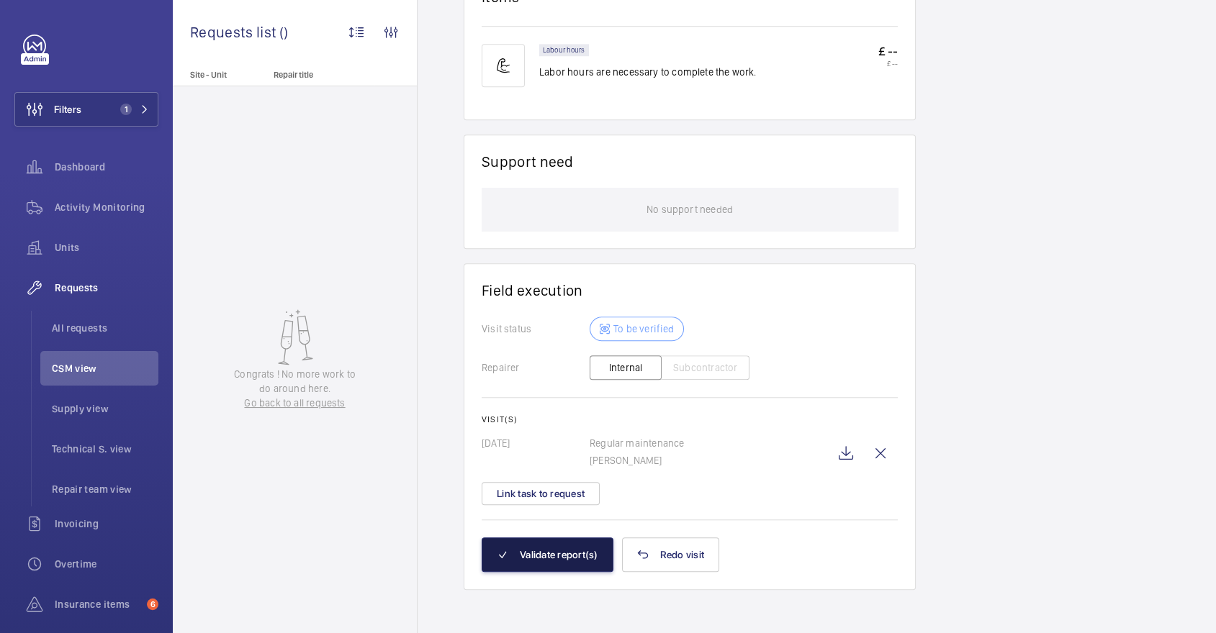
click at [541, 550] on button "Validate report(s)" at bounding box center [548, 555] width 132 height 35
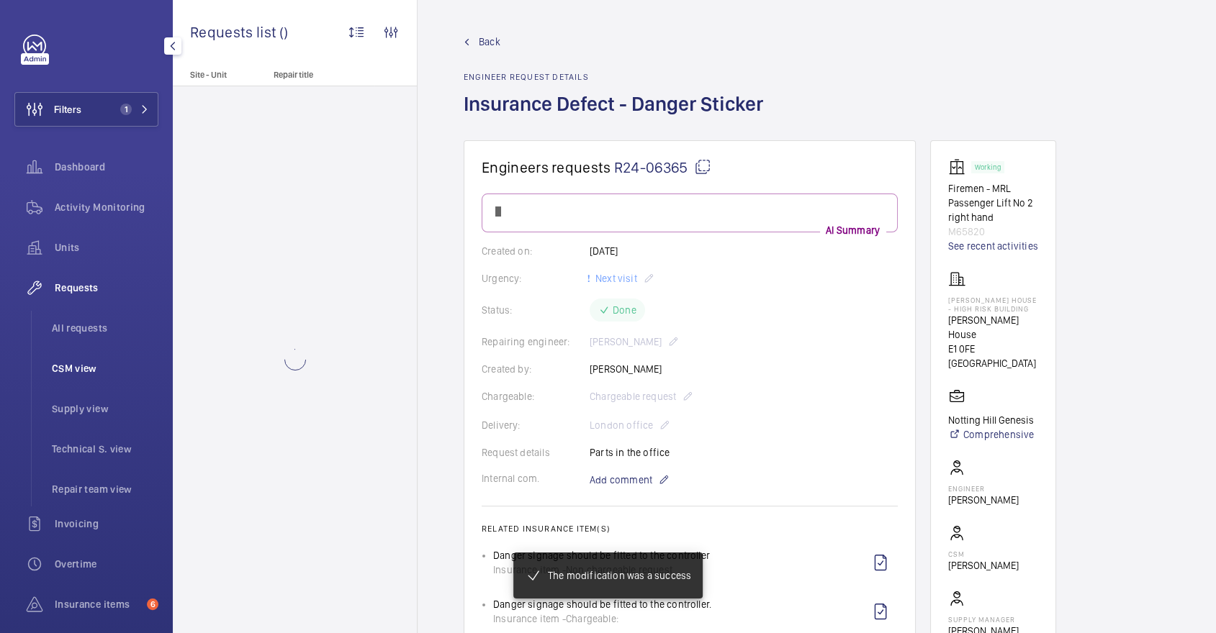
click at [125, 361] on span "CSM view" at bounding box center [105, 368] width 107 height 14
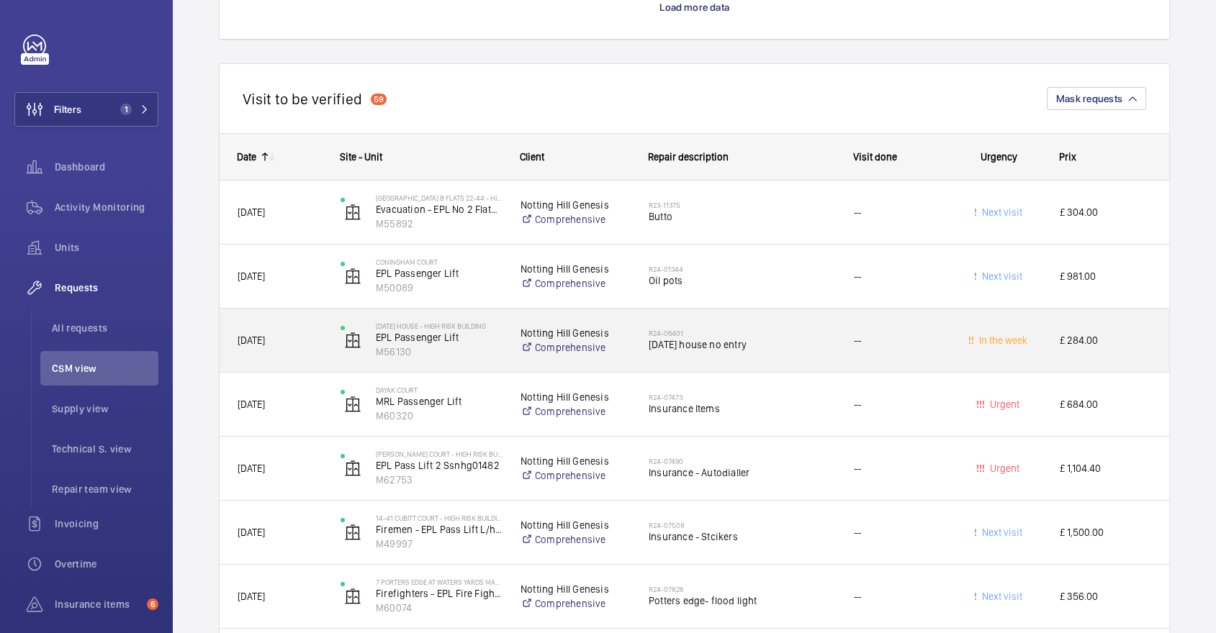
scroll to position [4796, 0]
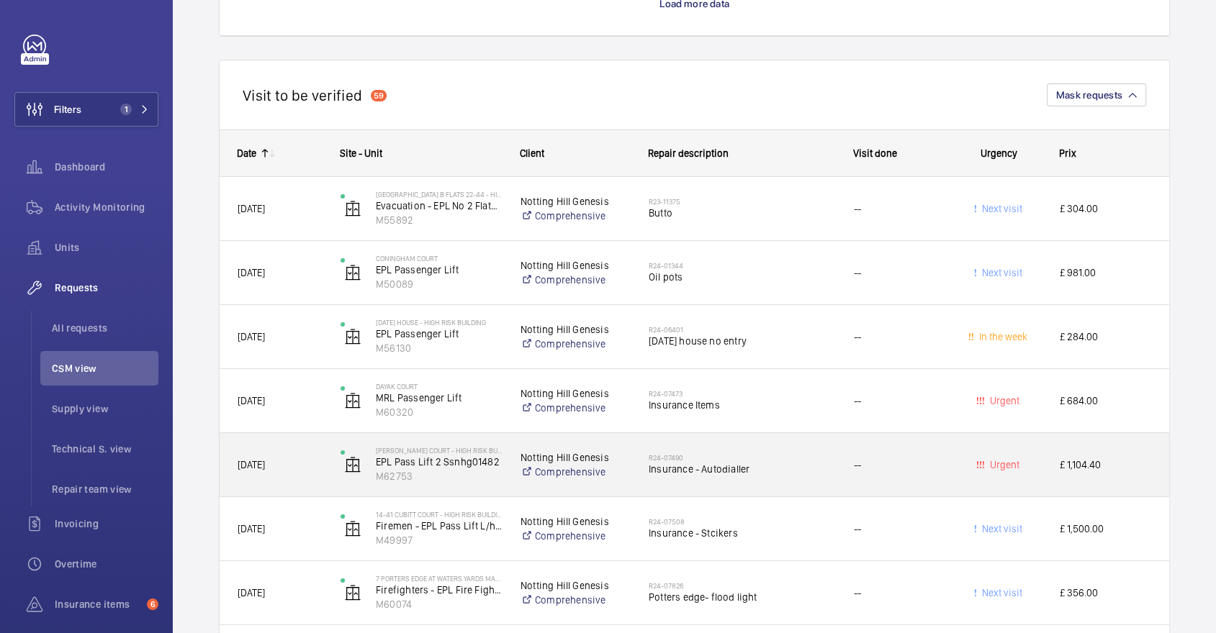
click at [784, 456] on h2 "R24-07490" at bounding box center [742, 457] width 186 height 9
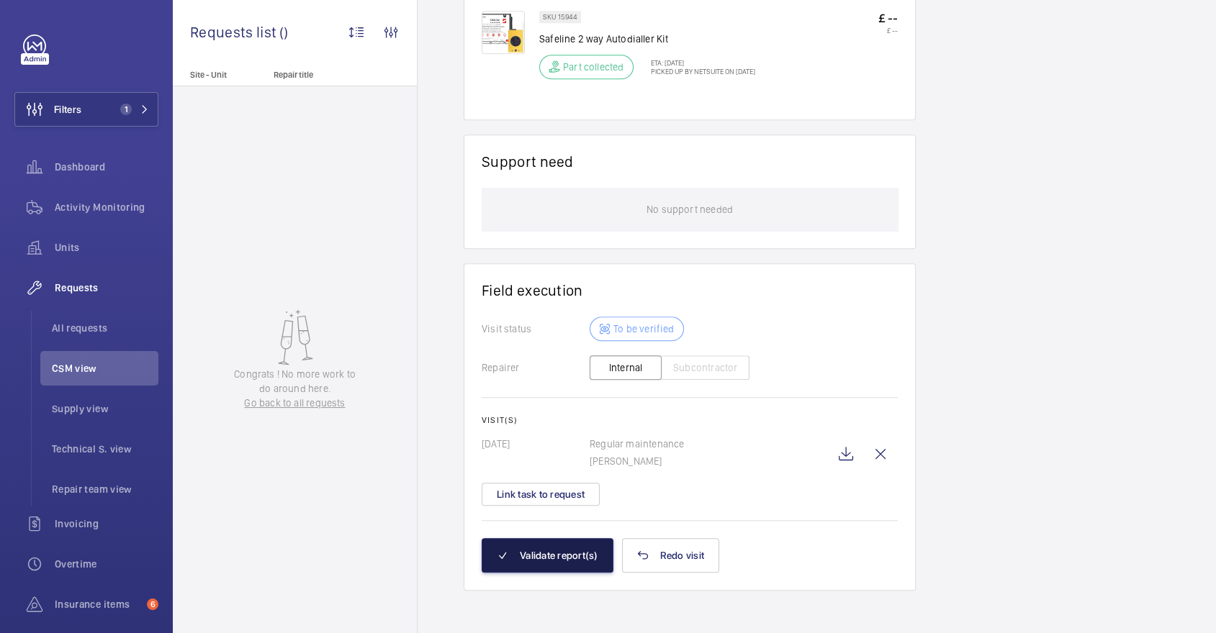
click at [552, 551] on button "Validate report(s)" at bounding box center [548, 555] width 132 height 35
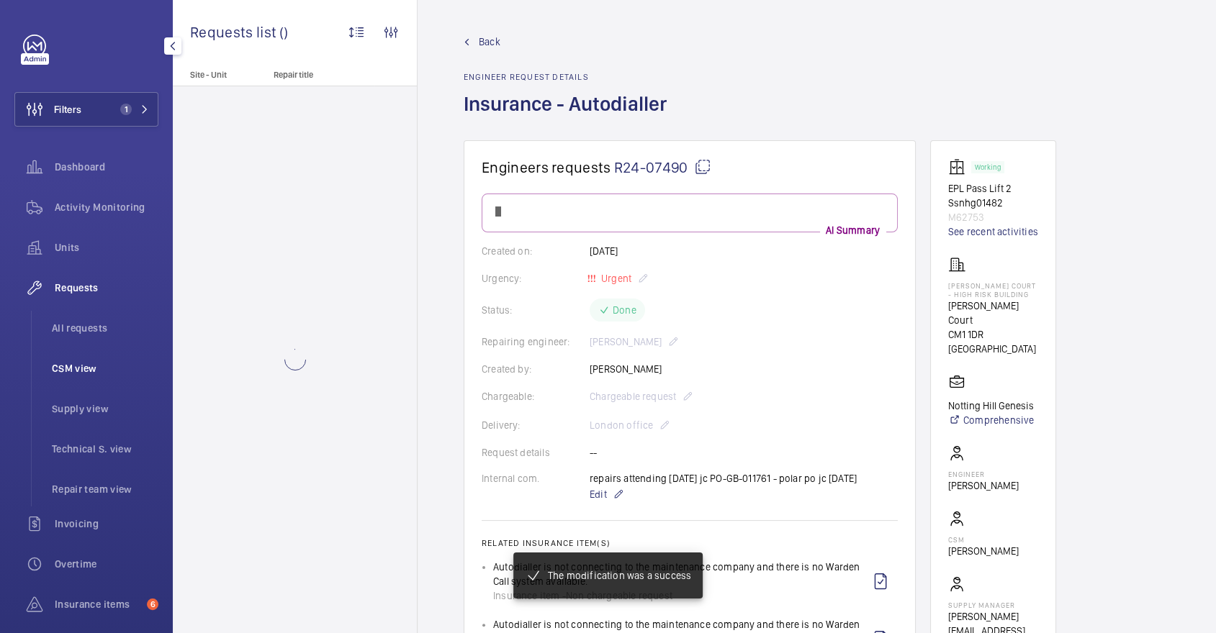
click at [74, 355] on li "CSM view" at bounding box center [99, 368] width 118 height 35
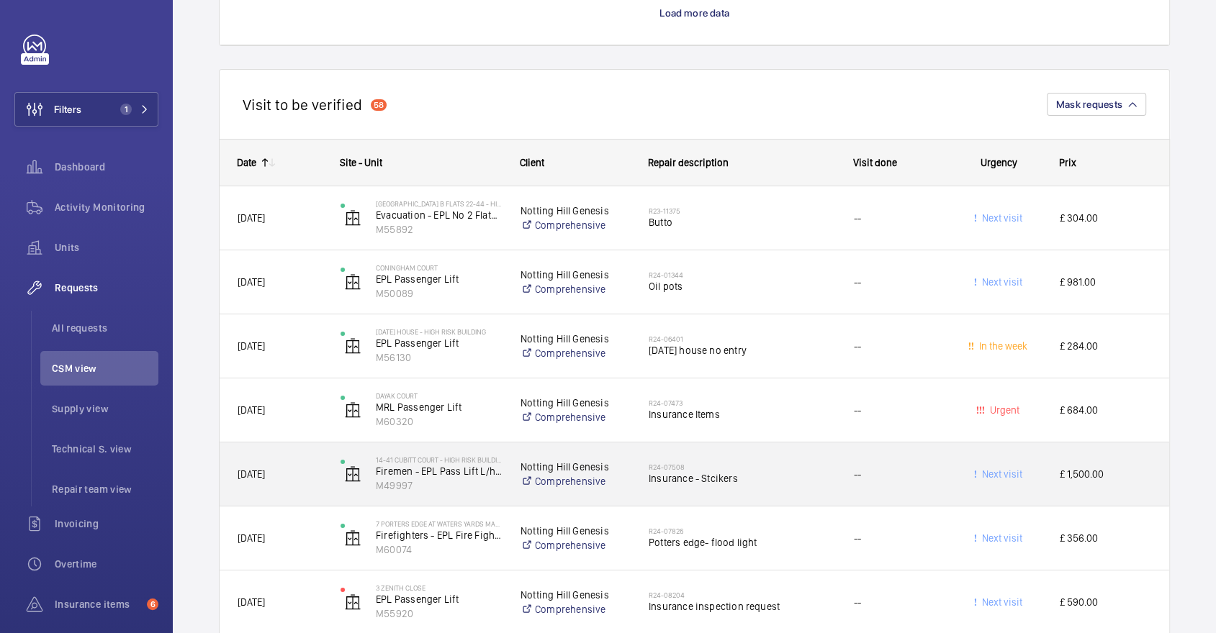
scroll to position [4932, 0]
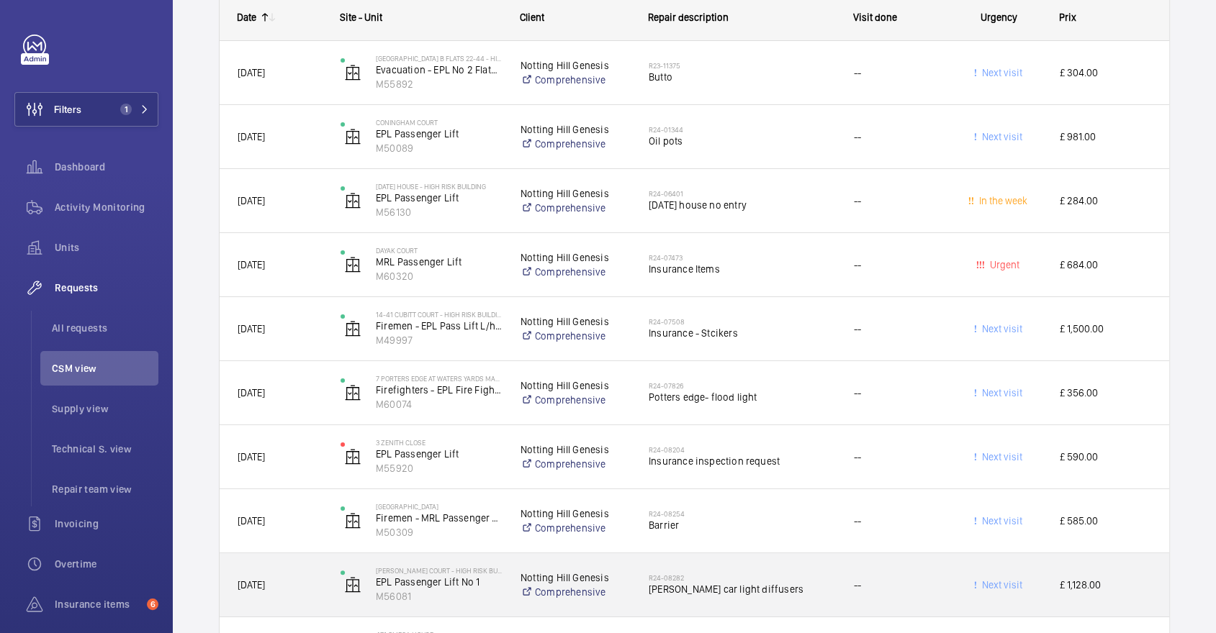
click at [772, 553] on div "R24-08282 Schindler car light diffusers" at bounding box center [733, 585] width 204 height 65
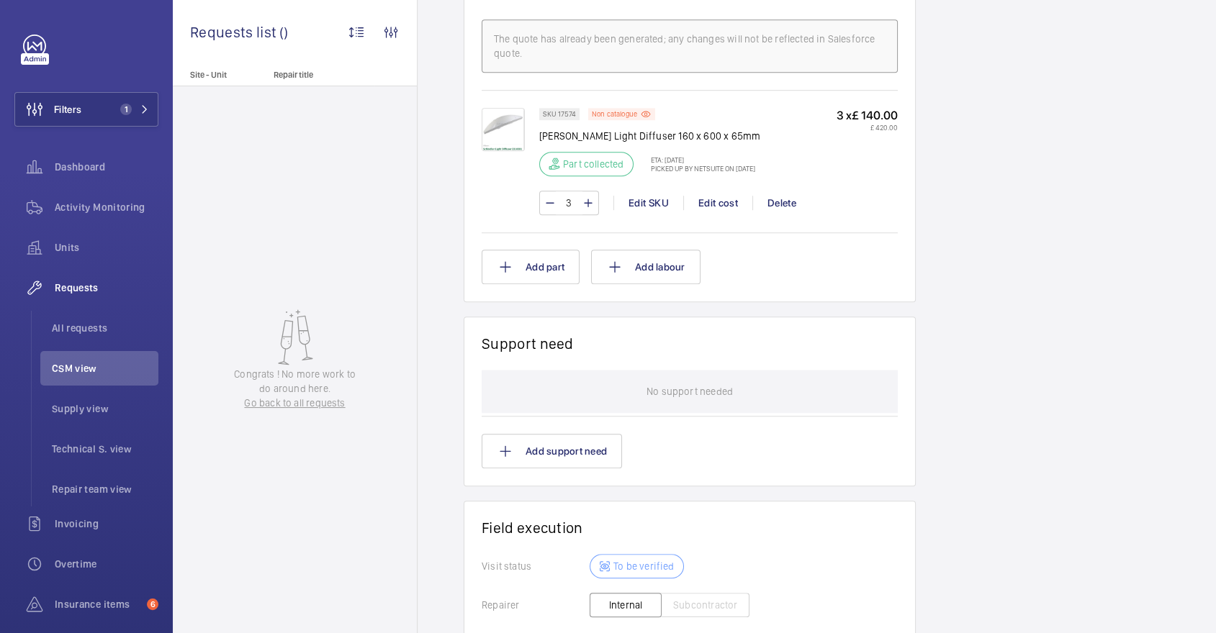
scroll to position [1152, 0]
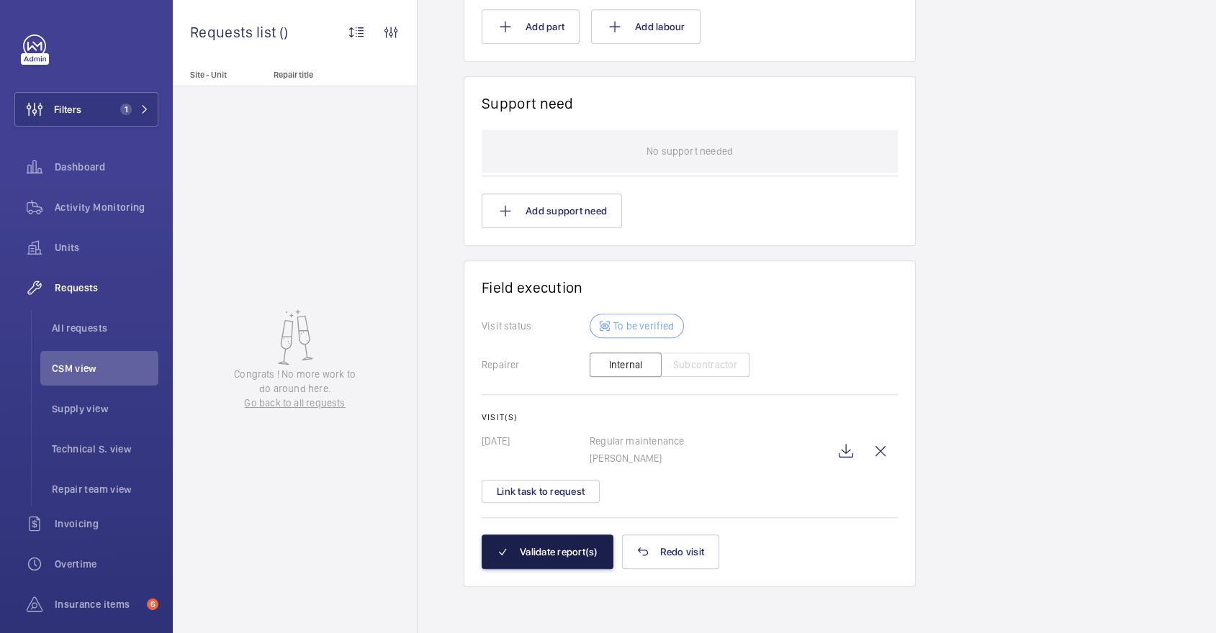
click at [535, 558] on button "Validate report(s)" at bounding box center [548, 552] width 132 height 35
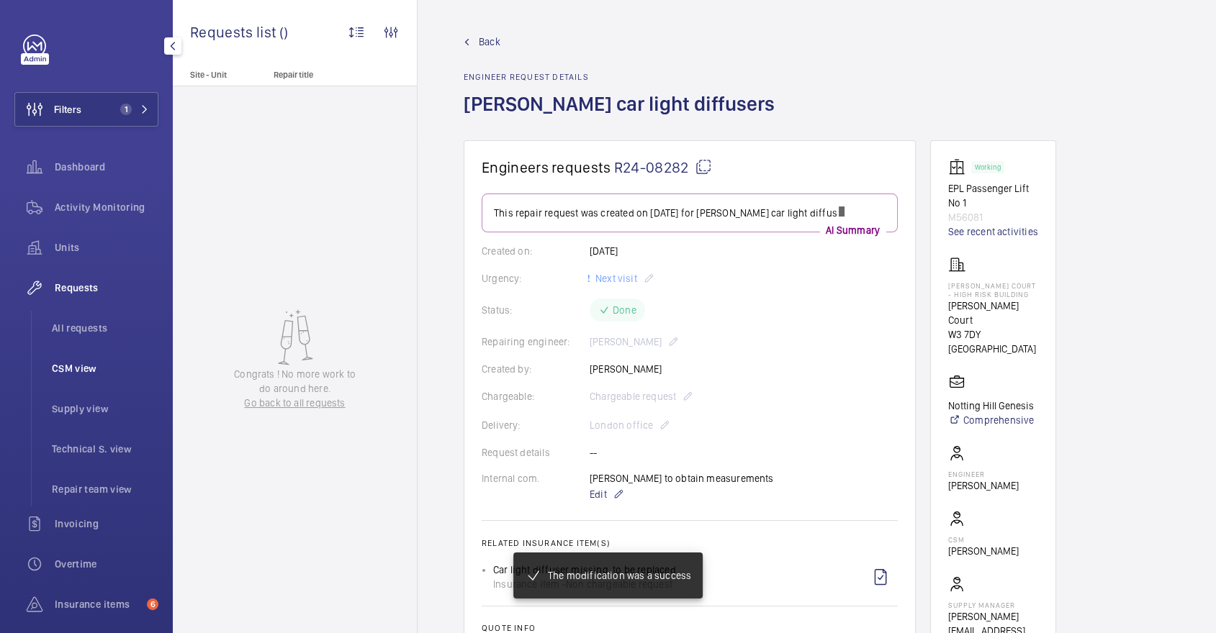
click at [109, 361] on span "CSM view" at bounding box center [105, 368] width 107 height 14
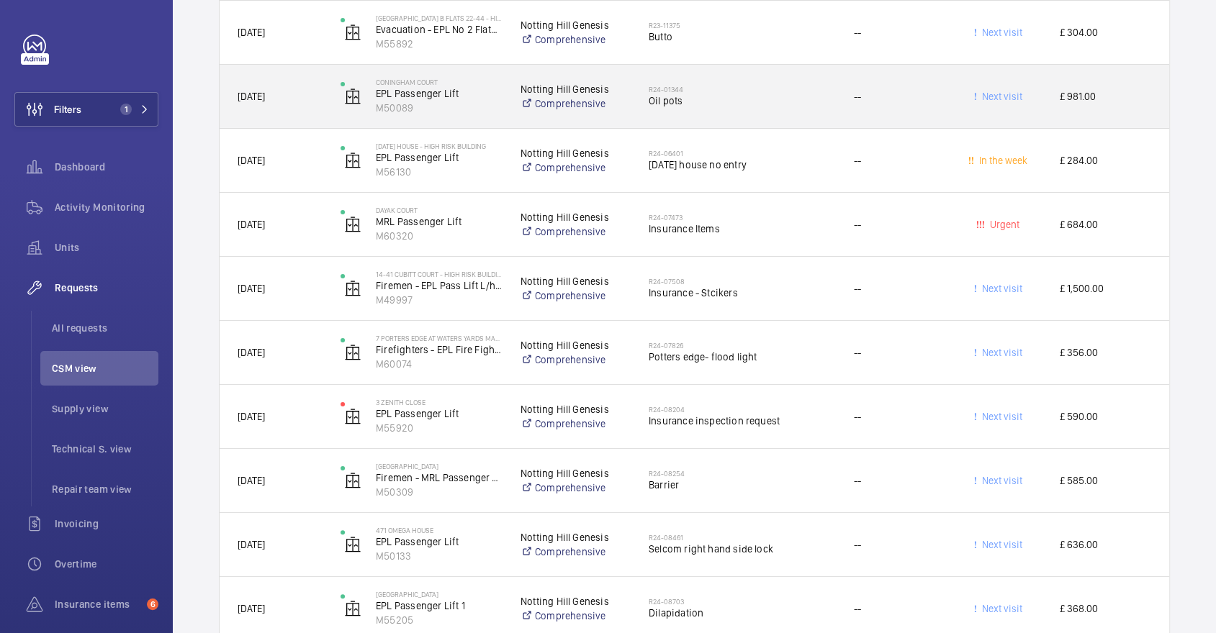
scroll to position [5101, 0]
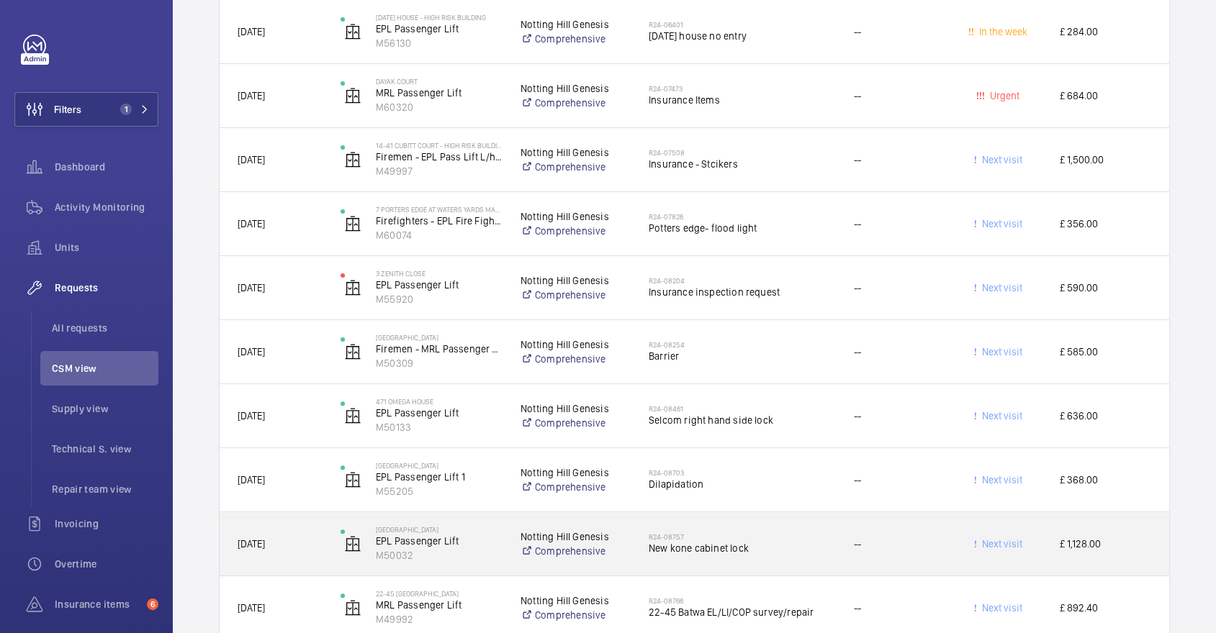
click at [838, 522] on div "--" at bounding box center [886, 544] width 101 height 45
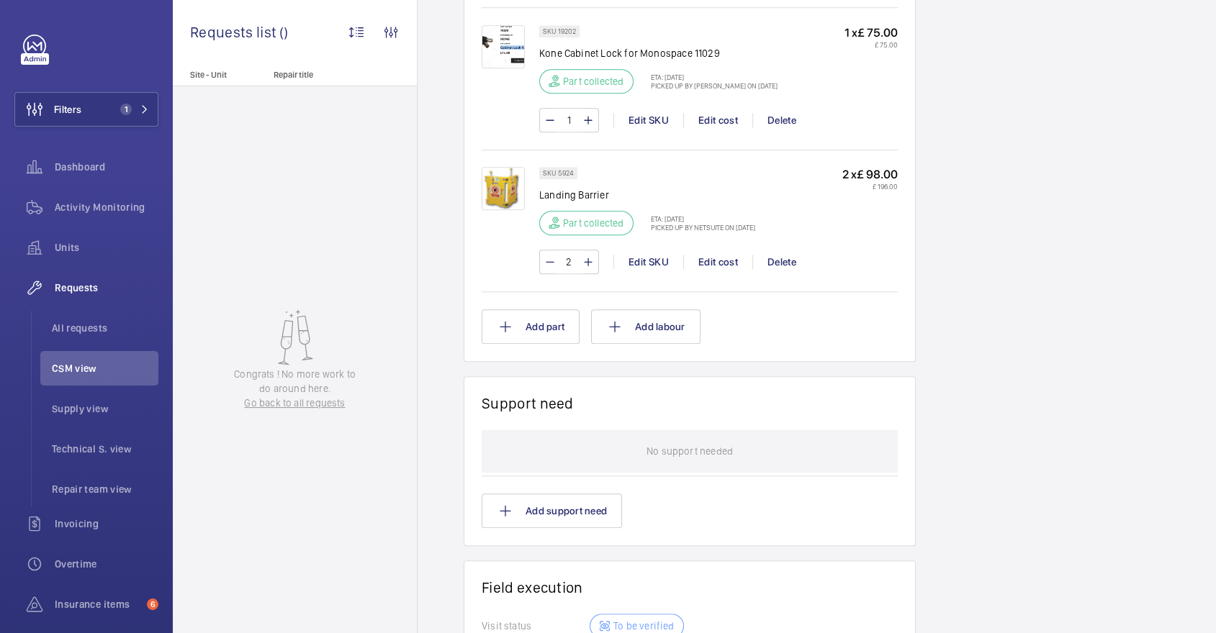
scroll to position [1440, 0]
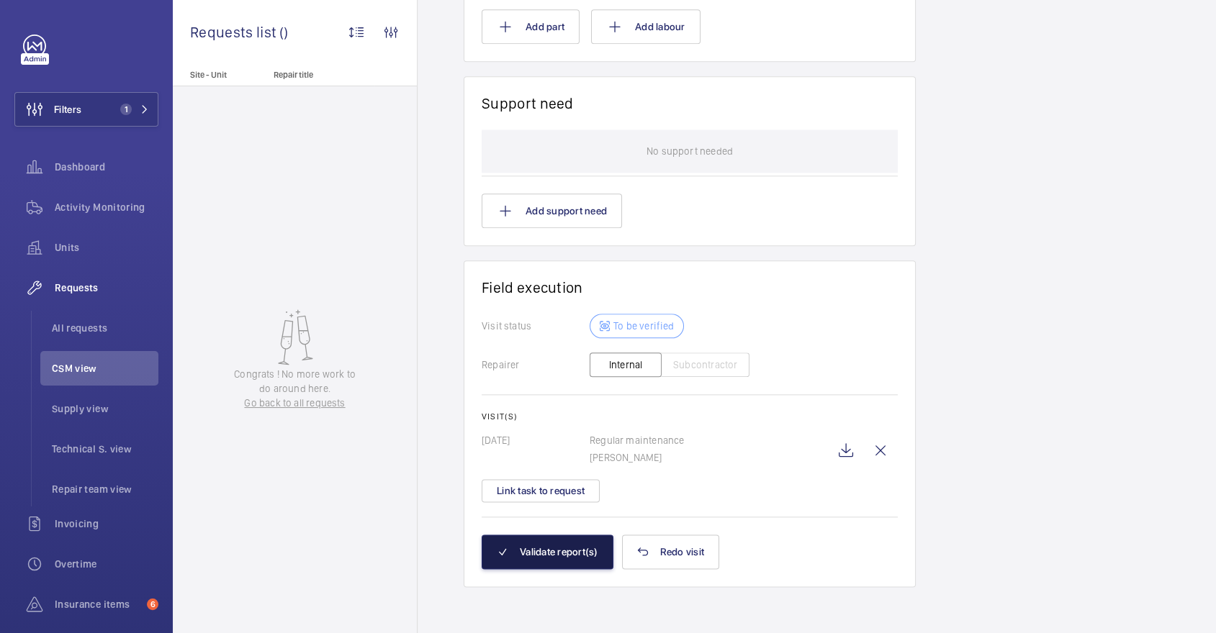
click at [562, 556] on button "Validate report(s)" at bounding box center [548, 552] width 132 height 35
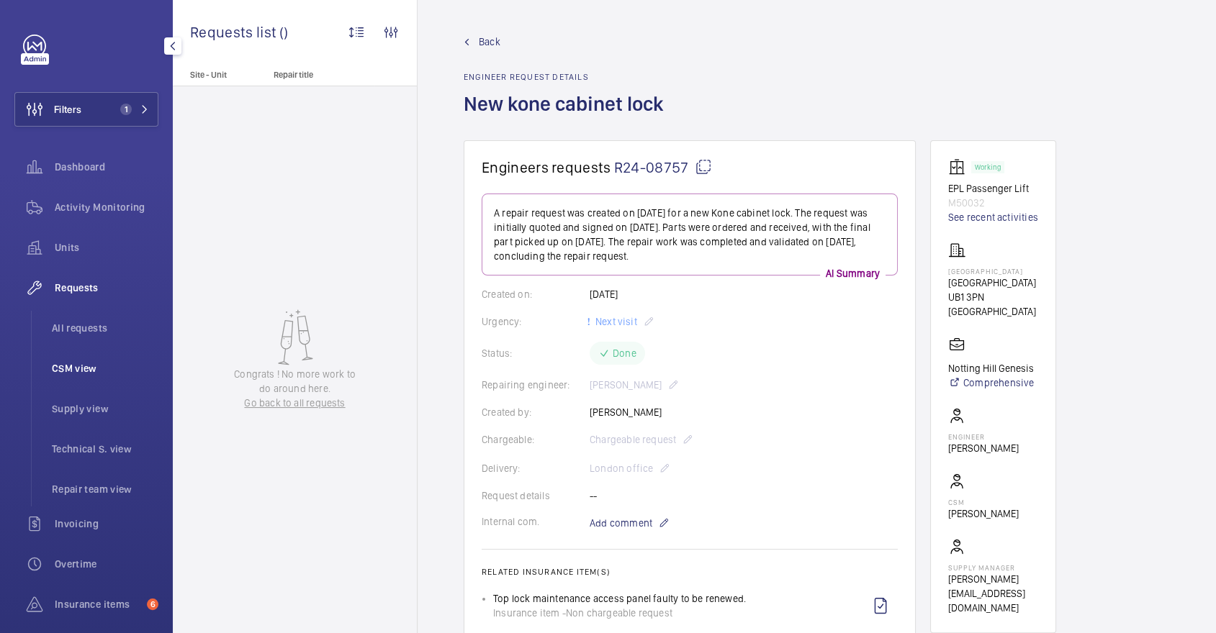
click at [96, 366] on span "CSM view" at bounding box center [105, 368] width 107 height 14
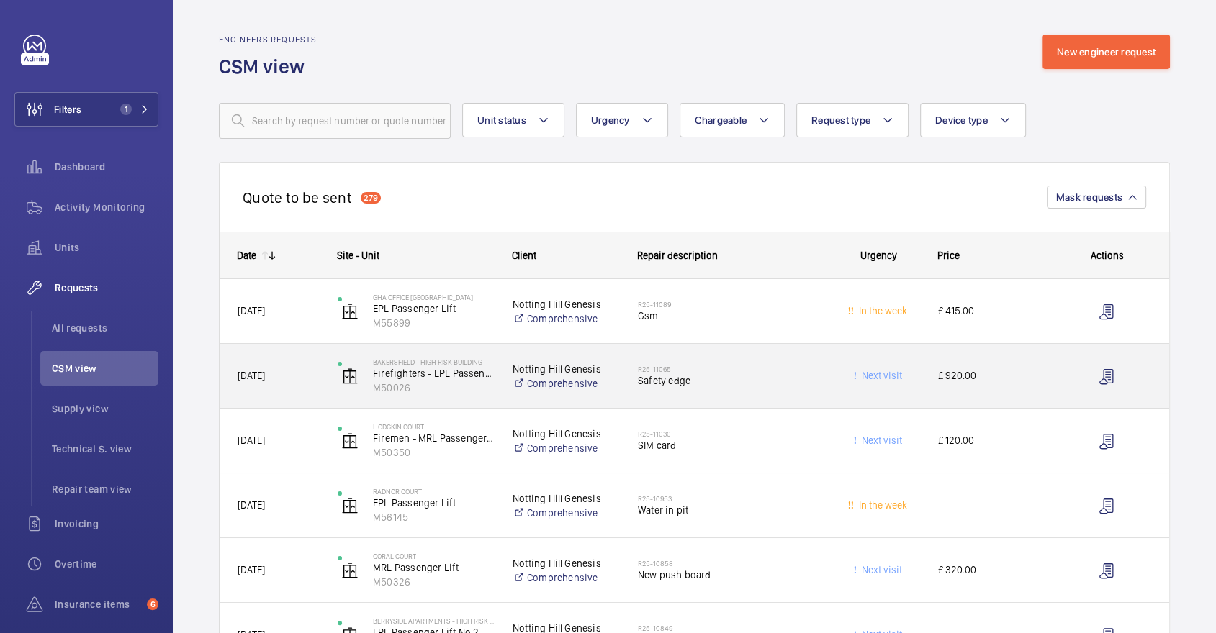
click at [797, 361] on div "R25-11065 Safety edge" at bounding box center [728, 377] width 181 height 42
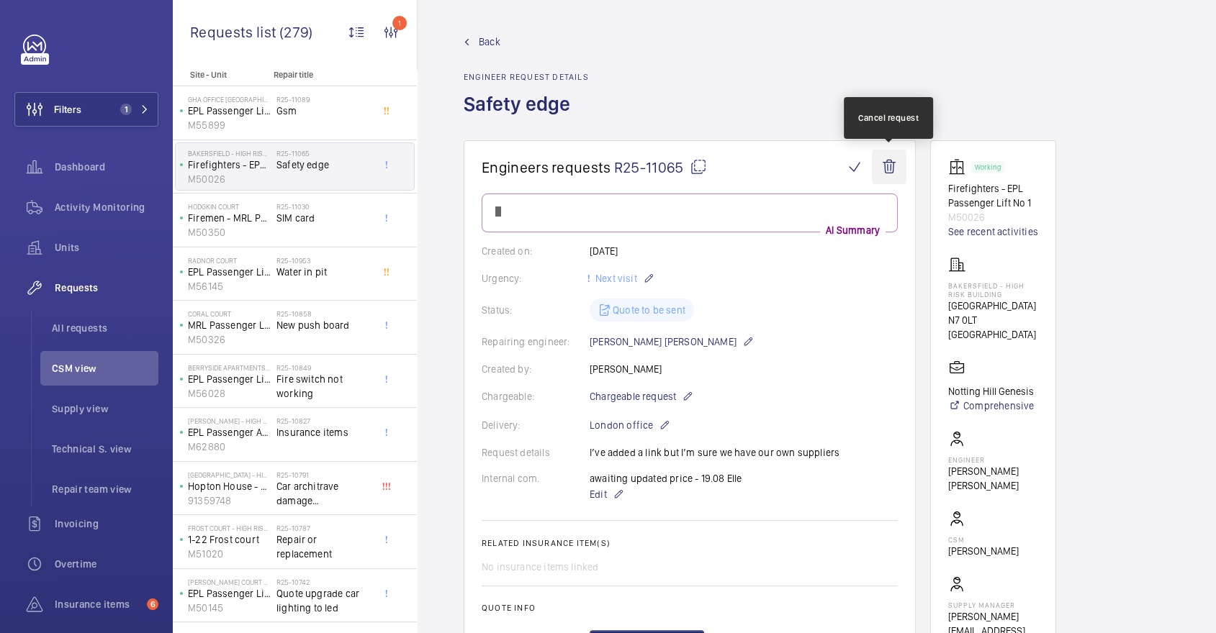
click at [890, 170] on wm-front-icon-button at bounding box center [889, 167] width 35 height 35
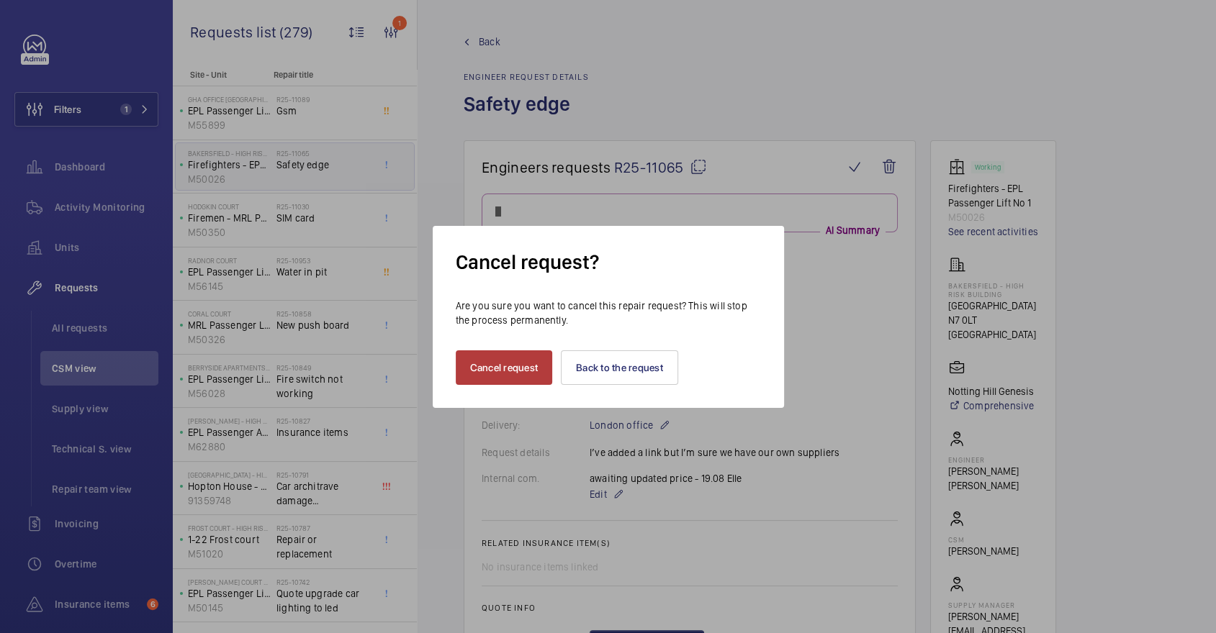
click at [491, 361] on button "Cancel request" at bounding box center [504, 368] width 97 height 35
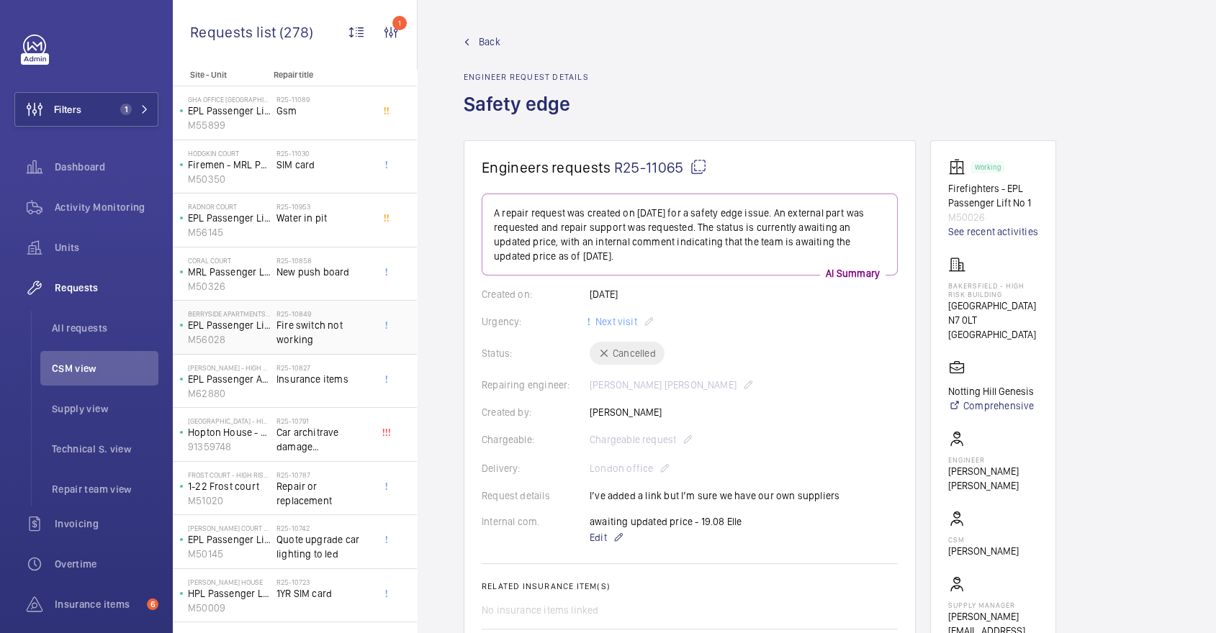
click at [350, 313] on h2 "R25-10849" at bounding box center [323, 314] width 95 height 9
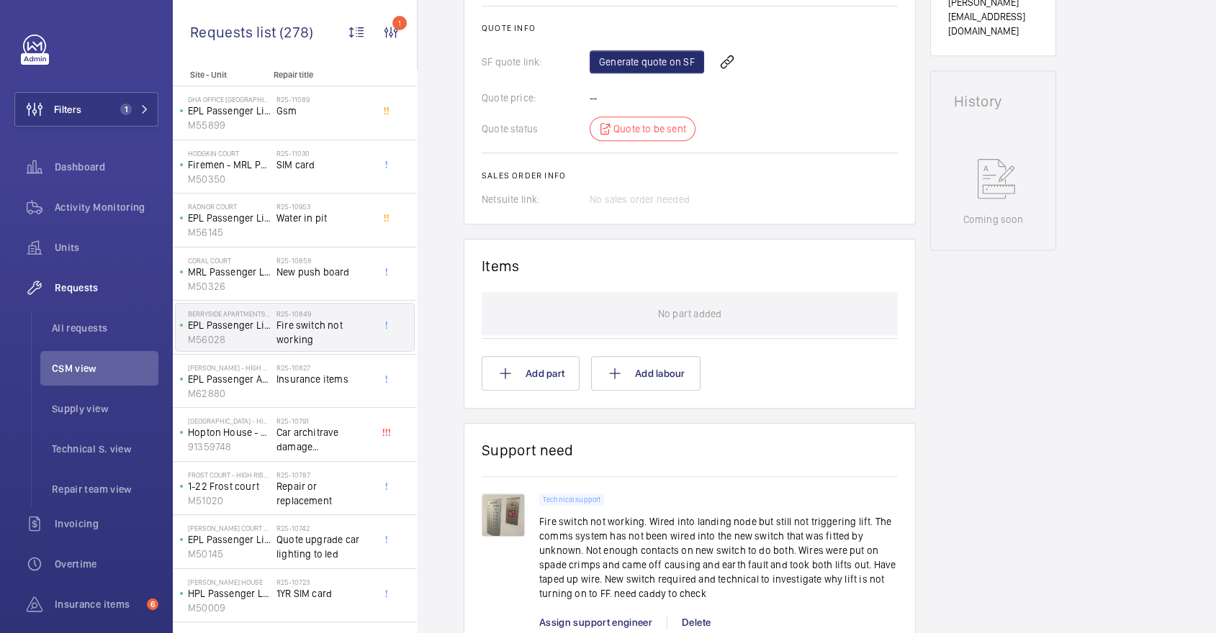
scroll to position [808, 0]
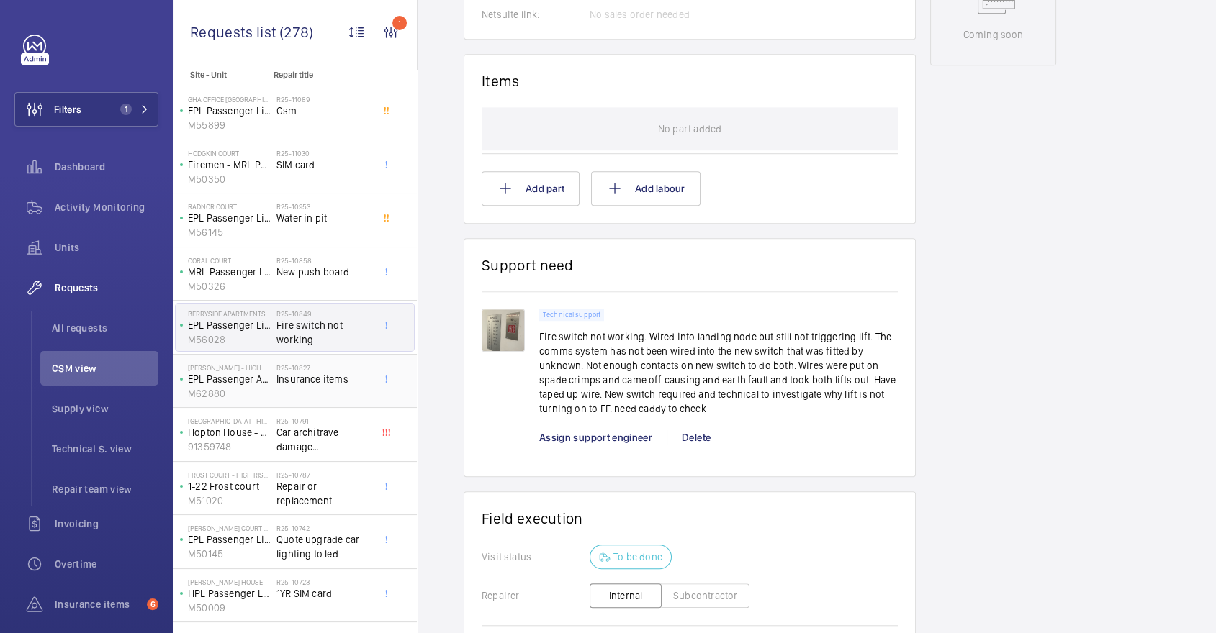
click at [322, 387] on div "R25-10827 Insurance items" at bounding box center [323, 385] width 95 height 42
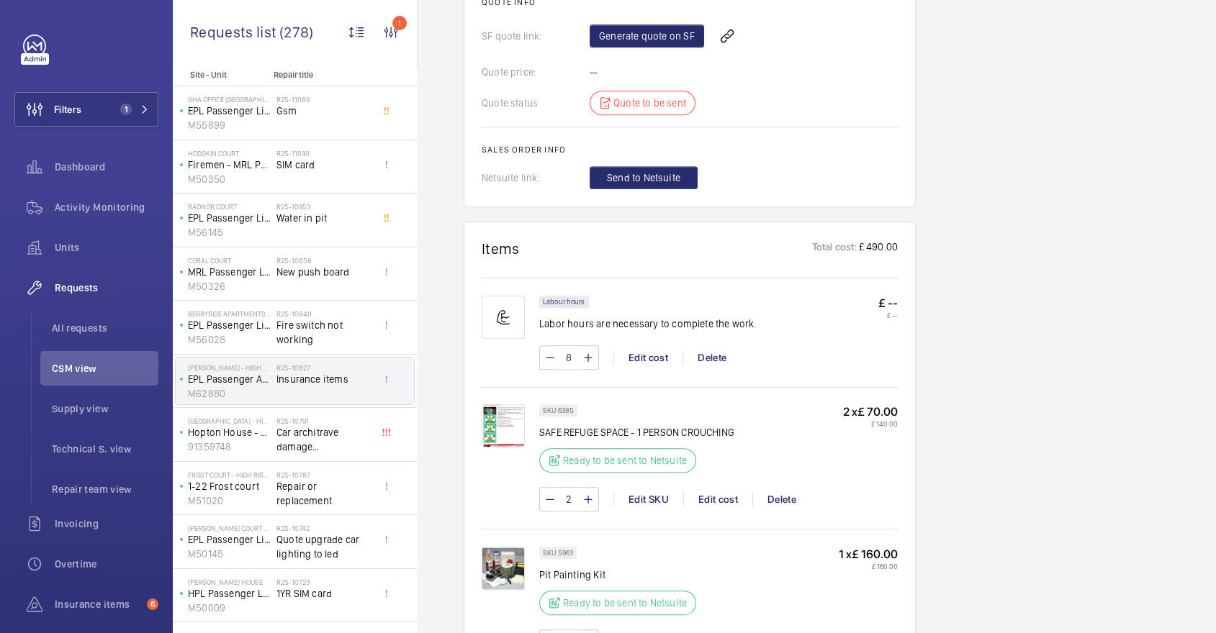
scroll to position [1078, 0]
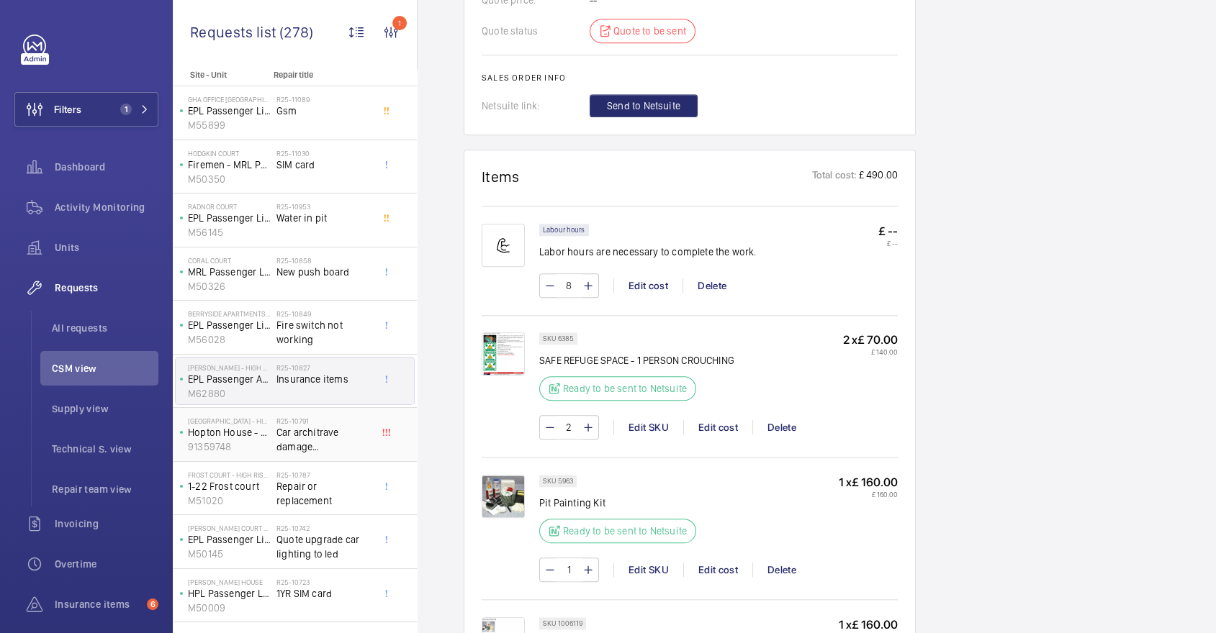
click at [304, 446] on span "Car architrave damage assessment/repair" at bounding box center [323, 439] width 95 height 29
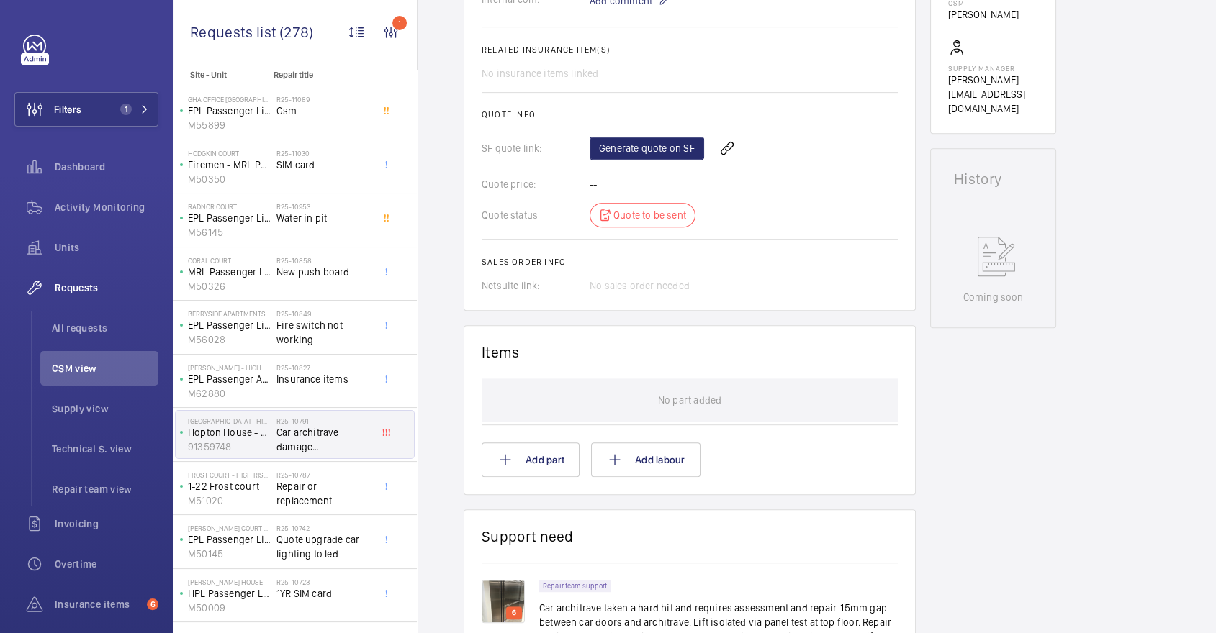
scroll to position [583, 0]
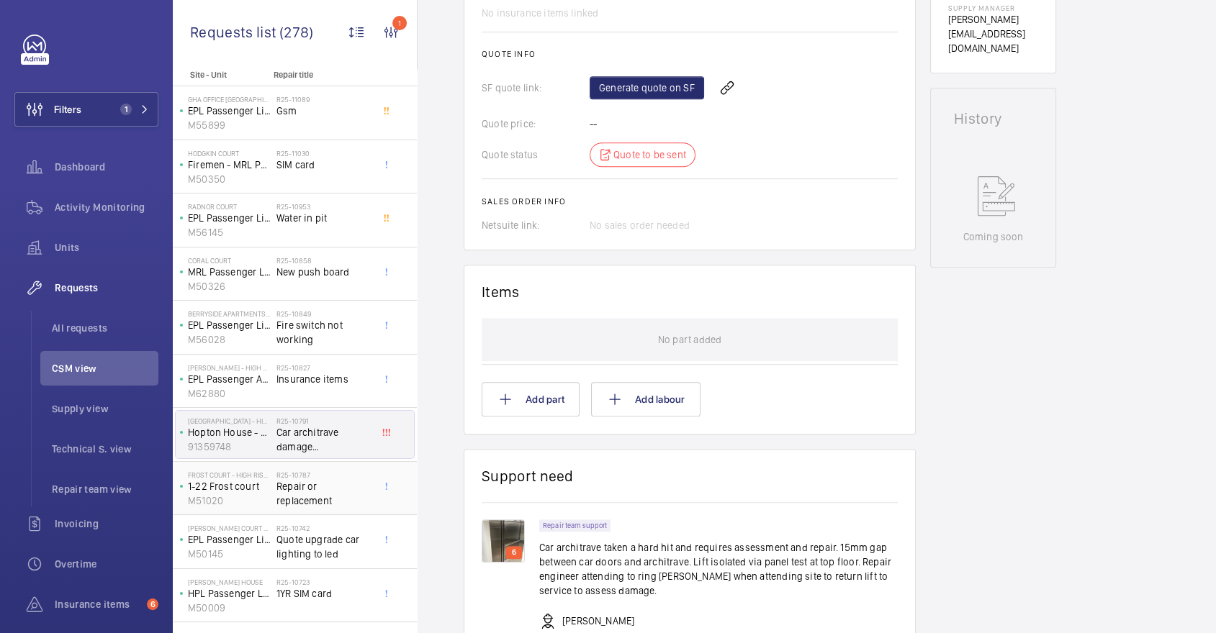
click at [322, 498] on span "Repair or replacement" at bounding box center [323, 493] width 95 height 29
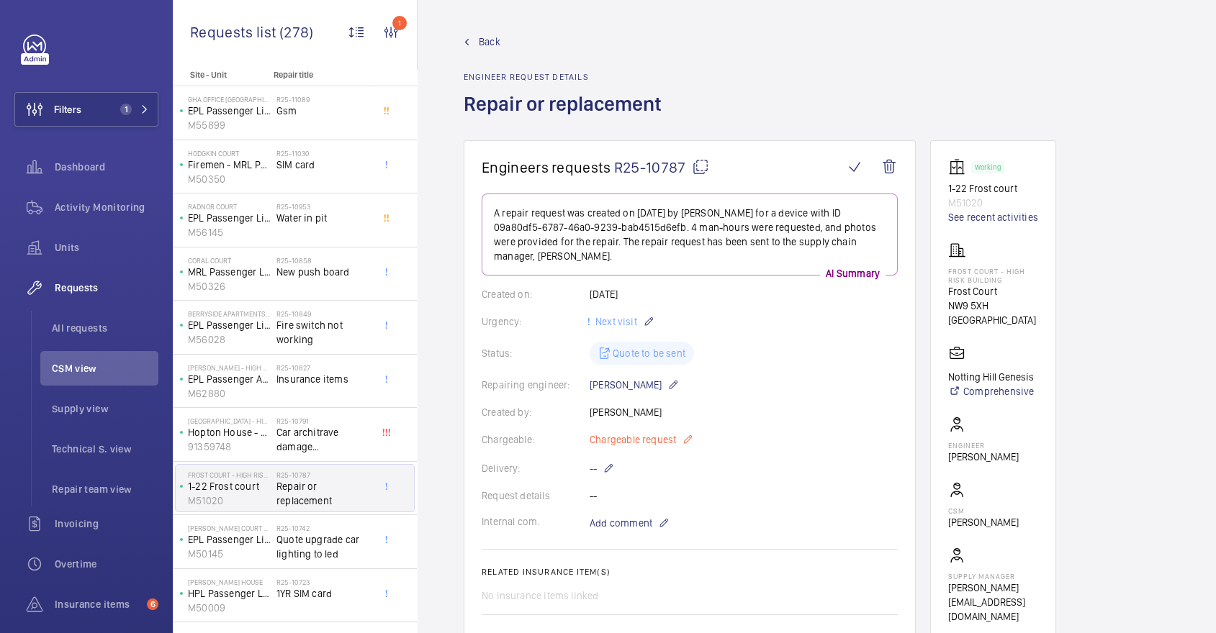
click at [687, 432] on mat-icon at bounding box center [688, 439] width 12 height 17
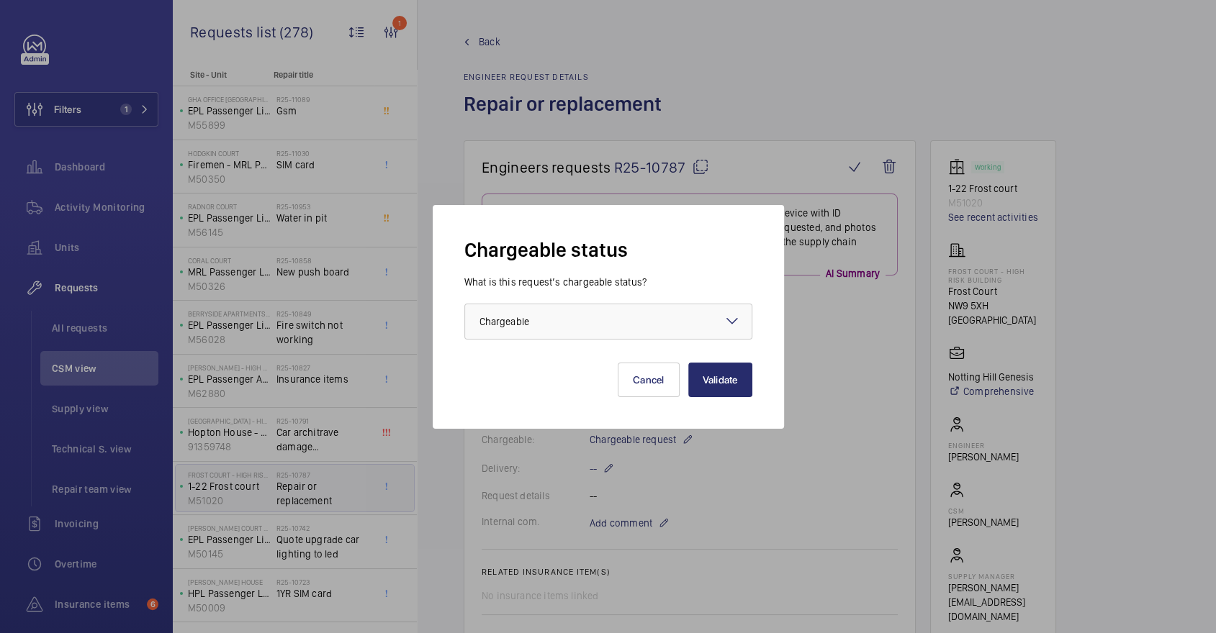
click at [629, 301] on div "What is this request’s chargeable status? Choose one option × Chargeable ×" at bounding box center [608, 307] width 288 height 65
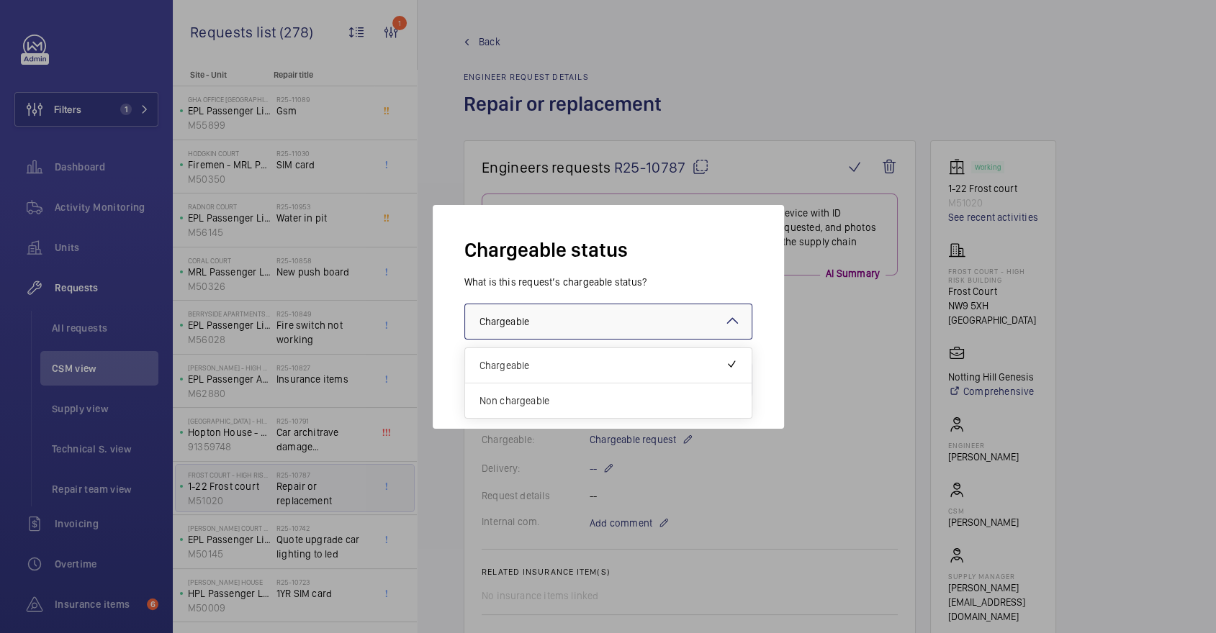
click at [638, 319] on div at bounding box center [608, 321] width 286 height 35
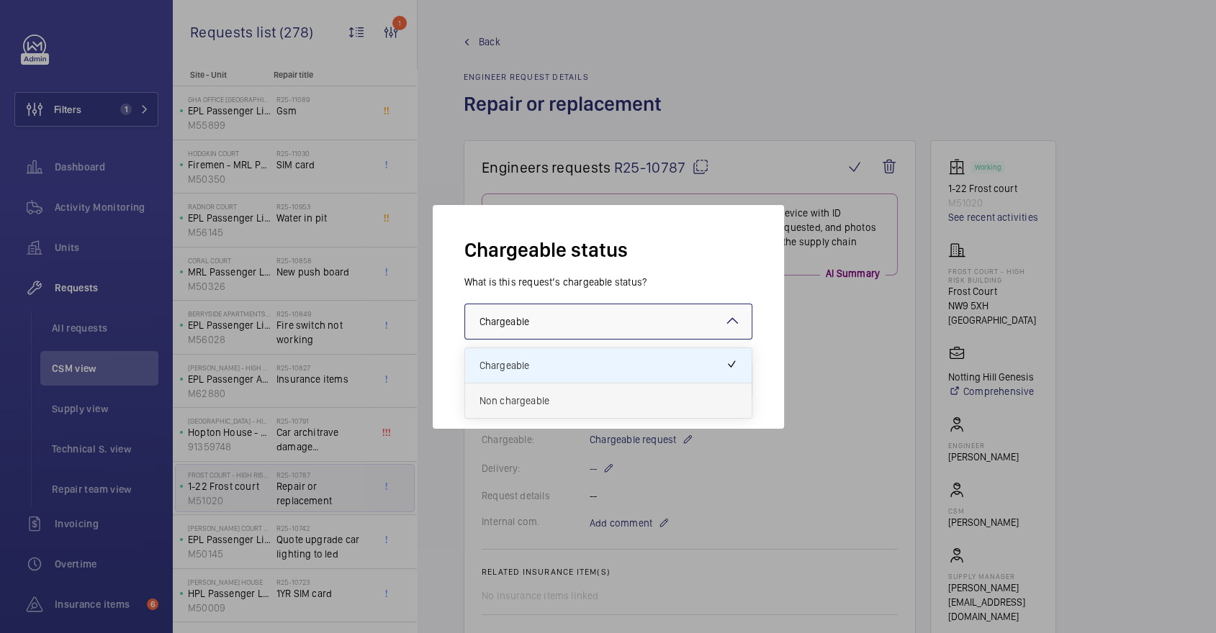
click at [611, 394] on span "Non chargeable" at bounding box center [608, 401] width 258 height 14
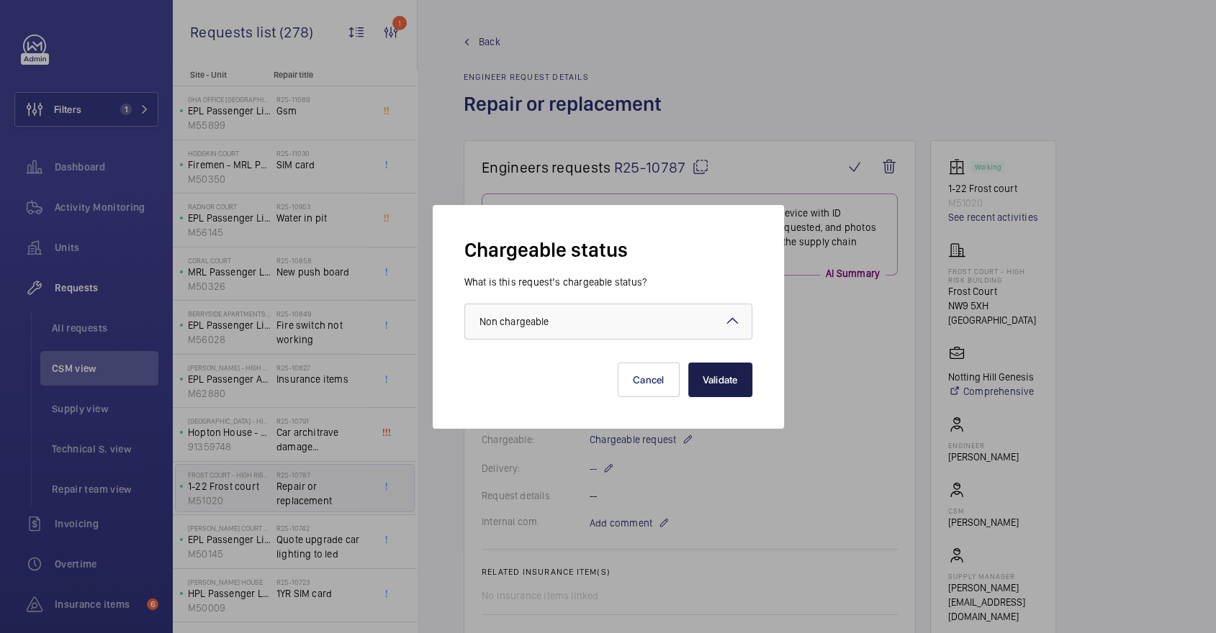
click at [705, 382] on button "Validate" at bounding box center [720, 380] width 64 height 35
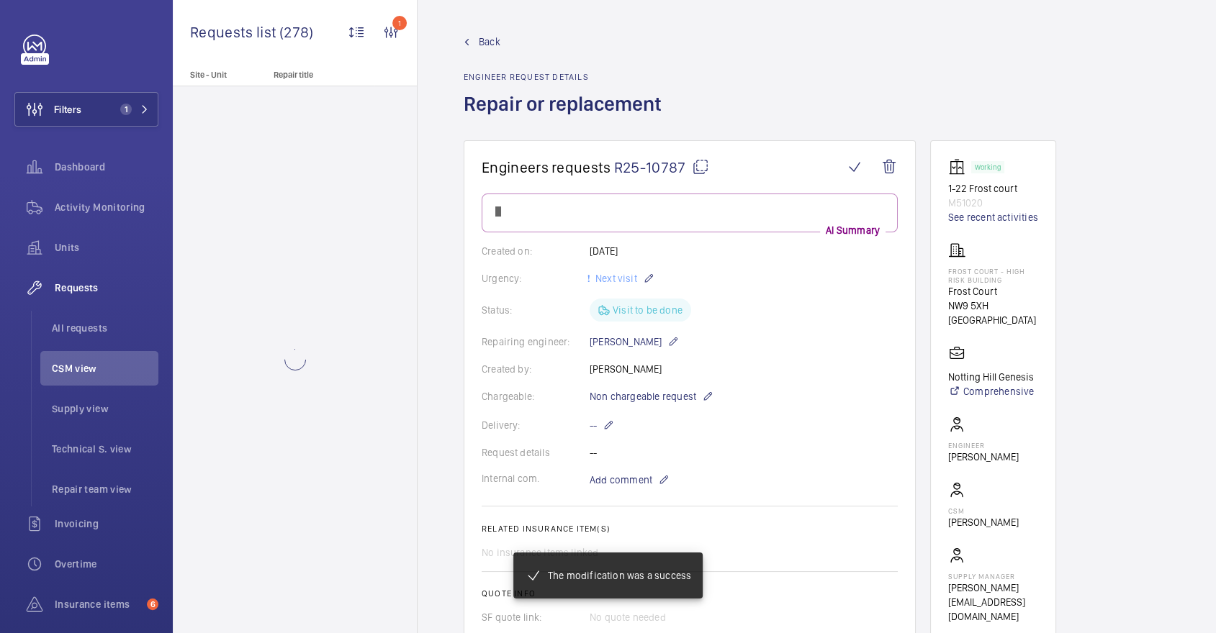
click at [81, 377] on li "CSM view" at bounding box center [99, 368] width 118 height 35
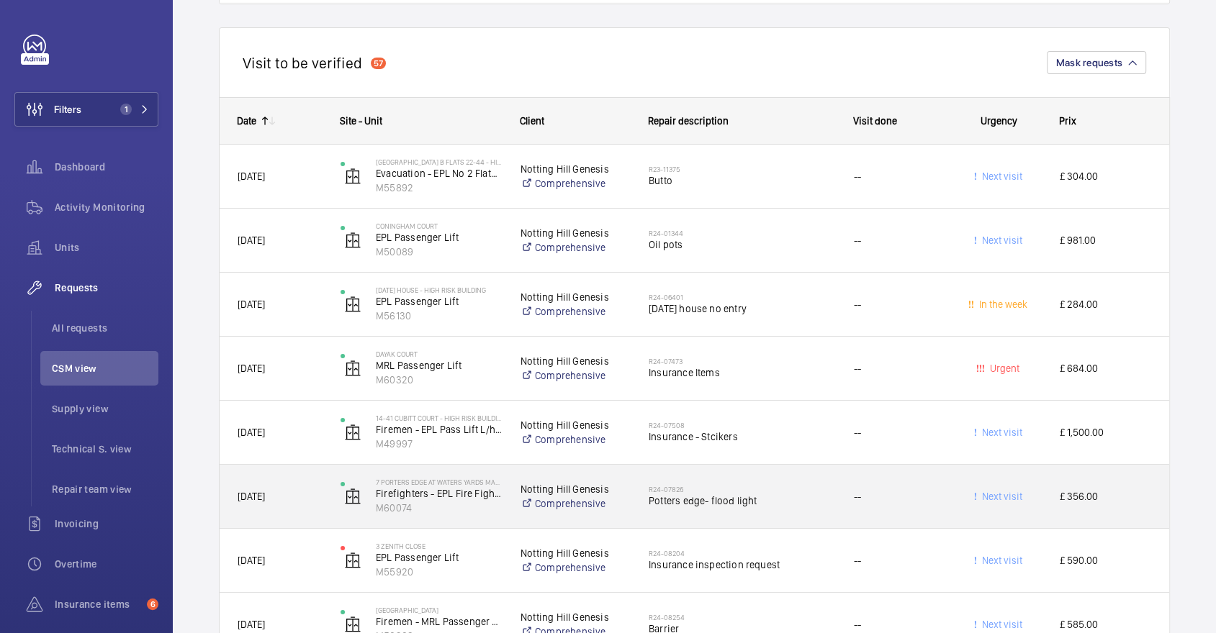
scroll to position [4823, 0]
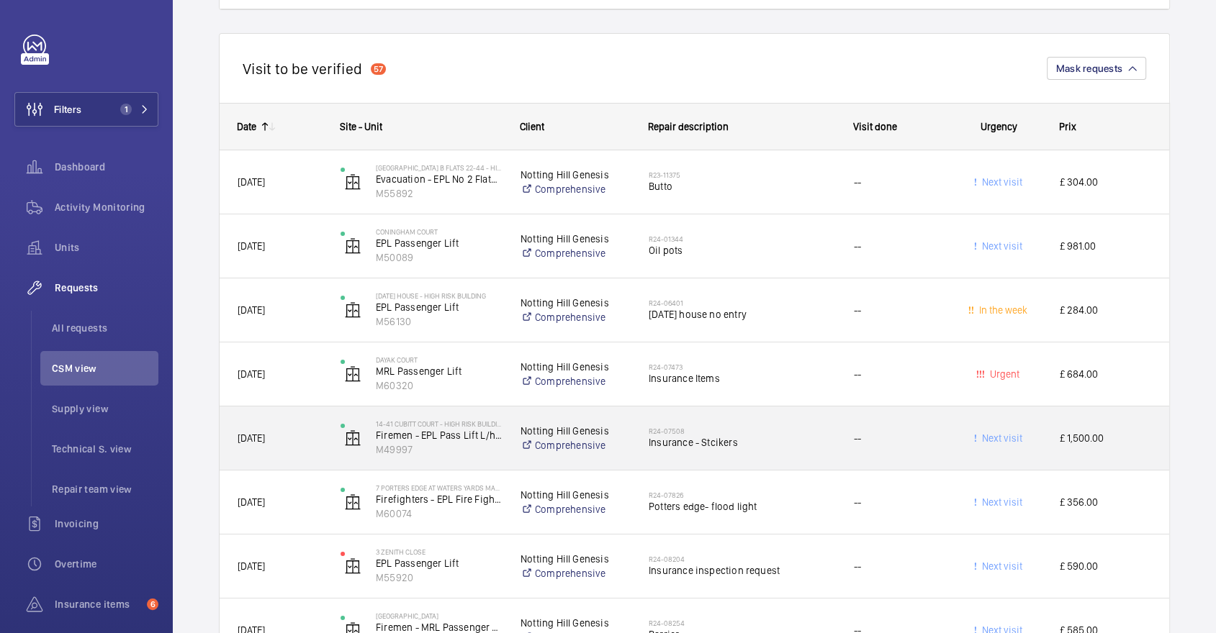
click at [450, 461] on div "14-41 Cubitt Court - High Risk Building Firemen - EPL Pass Lift L/h Door Privat…" at bounding box center [412, 438] width 179 height 59
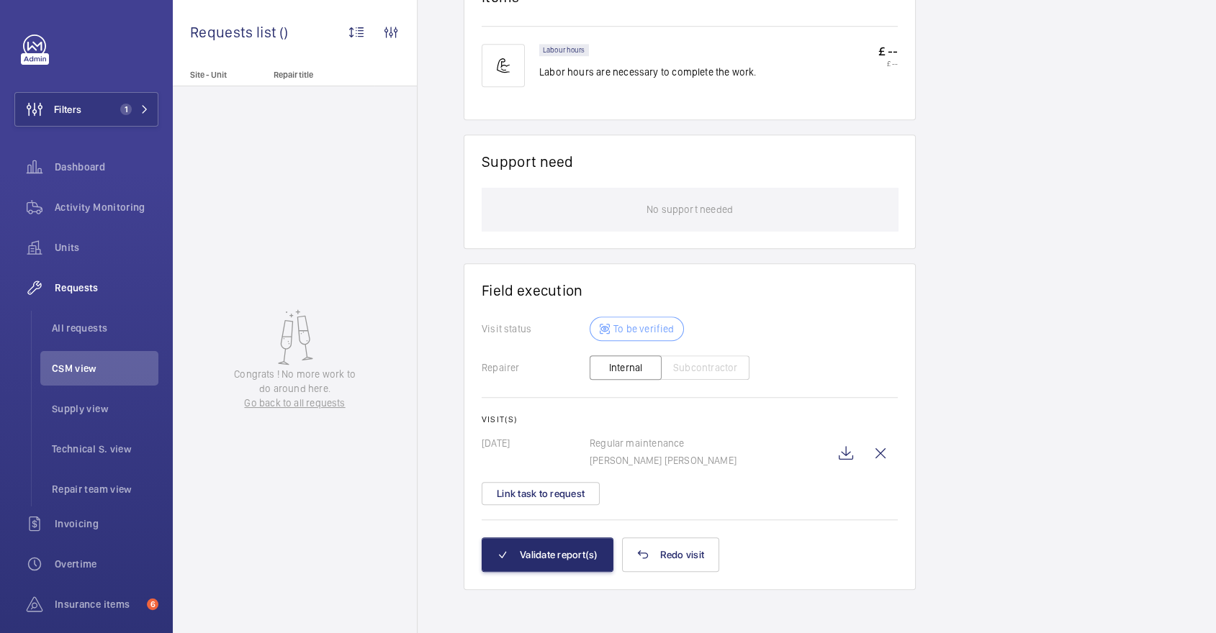
scroll to position [933, 0]
click at [561, 556] on button "Validate report(s)" at bounding box center [548, 555] width 132 height 35
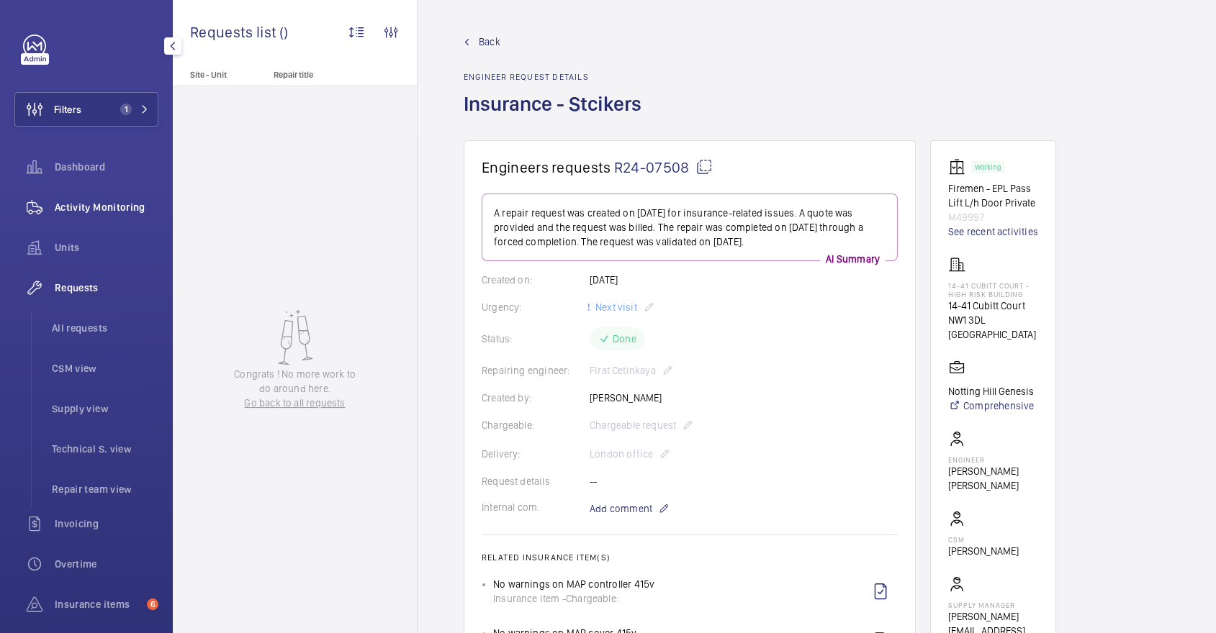
click at [130, 193] on div "Activity Monitoring" at bounding box center [86, 207] width 144 height 35
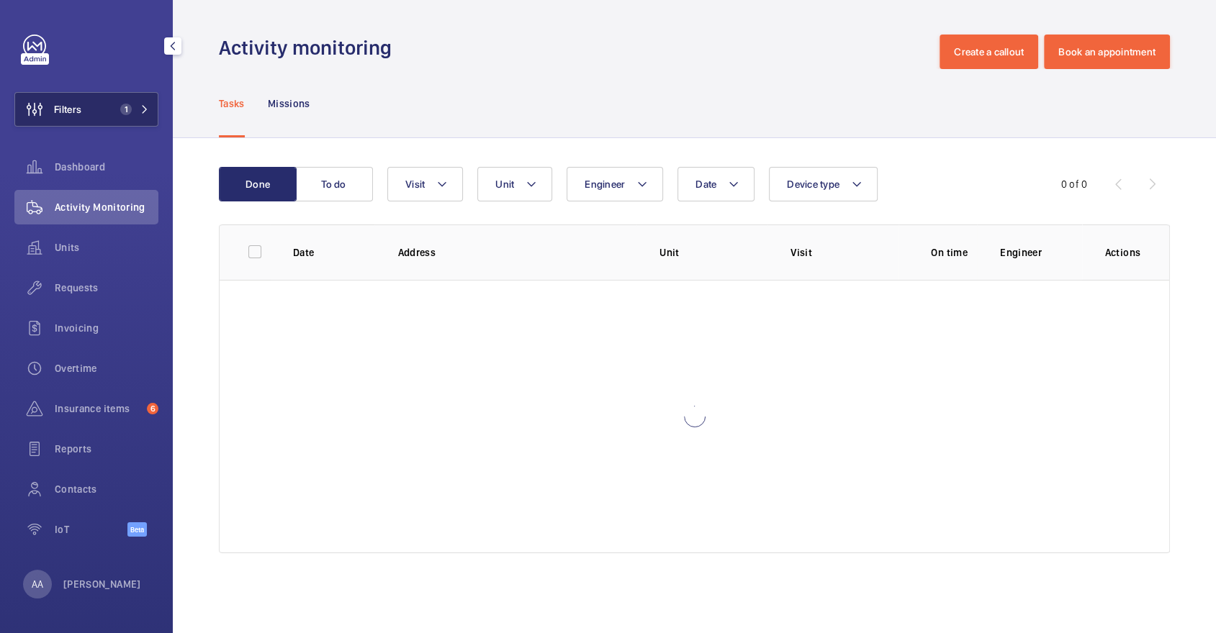
click at [98, 112] on button "Filters 1" at bounding box center [86, 109] width 144 height 35
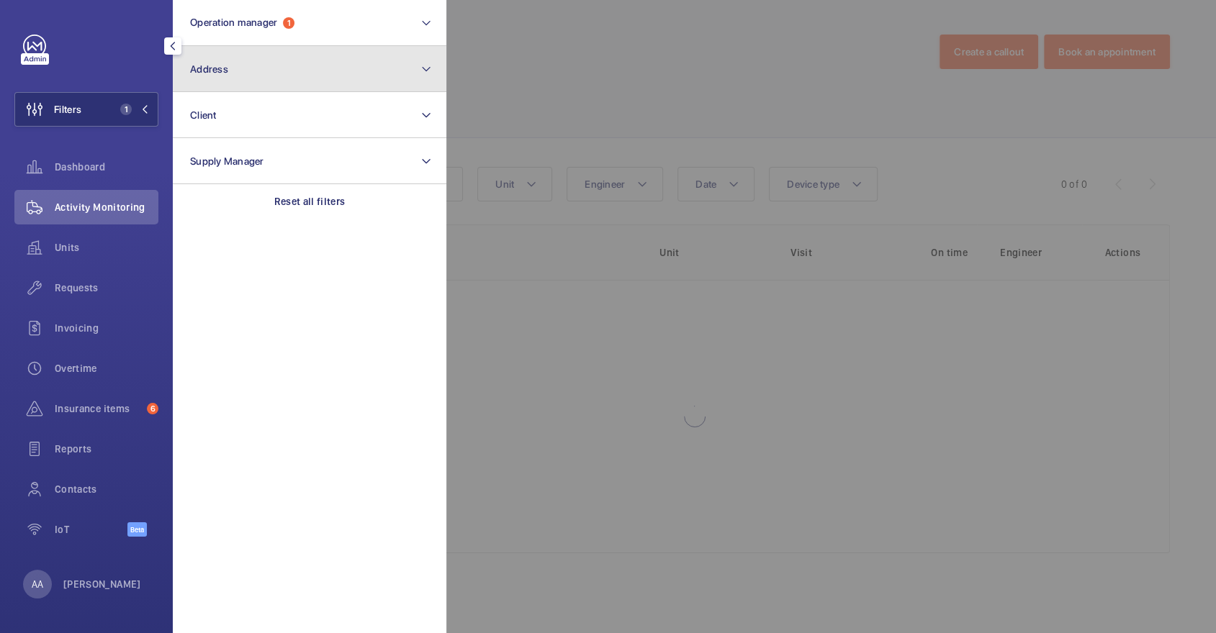
click at [271, 58] on button "Address" at bounding box center [310, 69] width 274 height 46
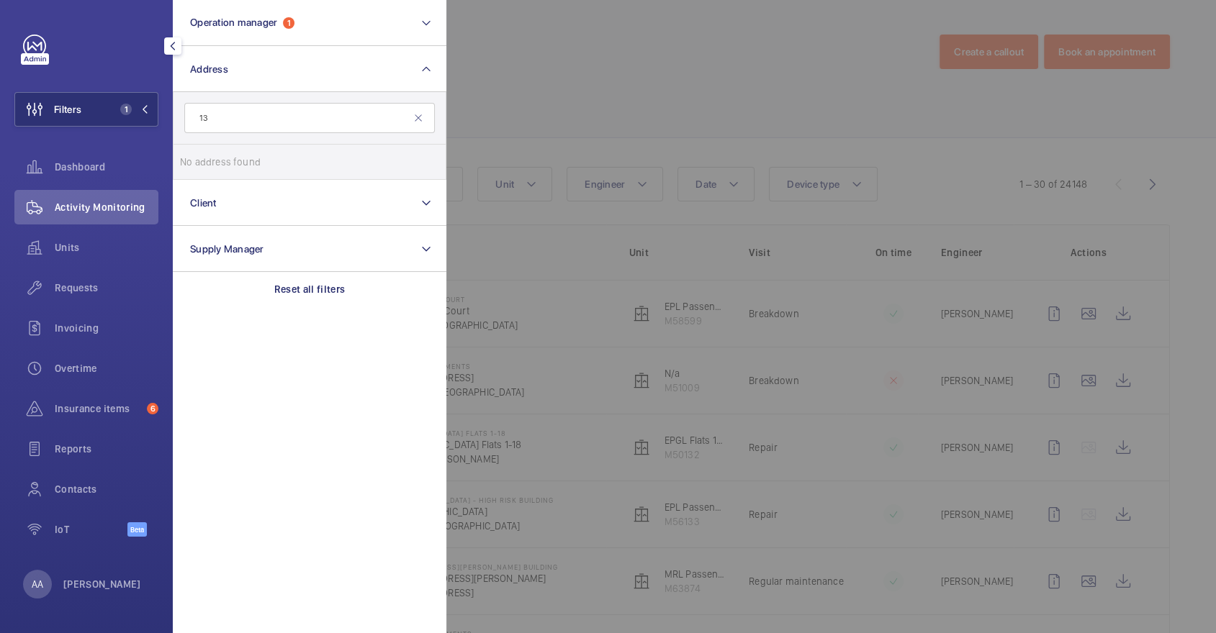
type input "1"
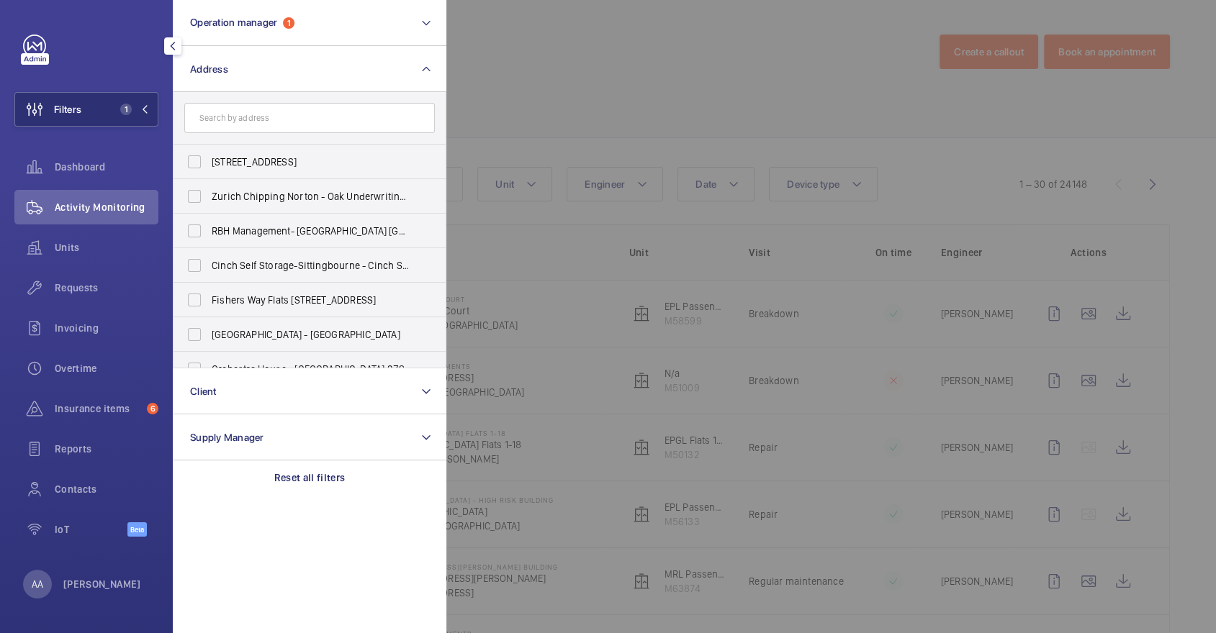
type input "l"
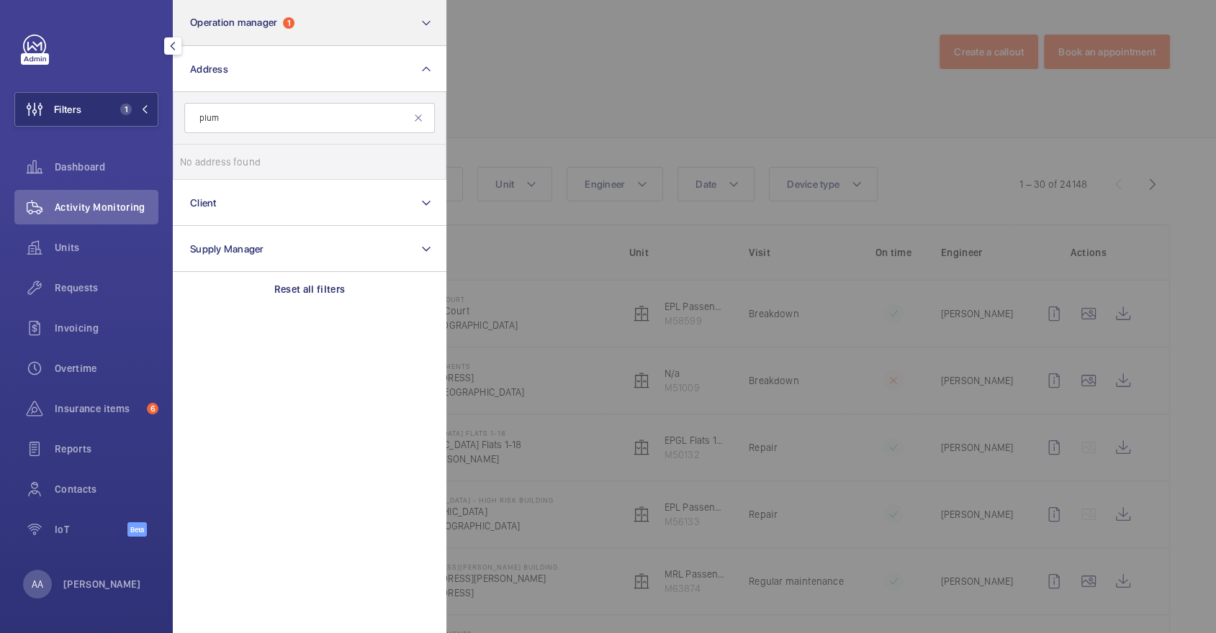
type input "plum"
click at [302, 18] on button "Operation manager 1" at bounding box center [310, 23] width 274 height 46
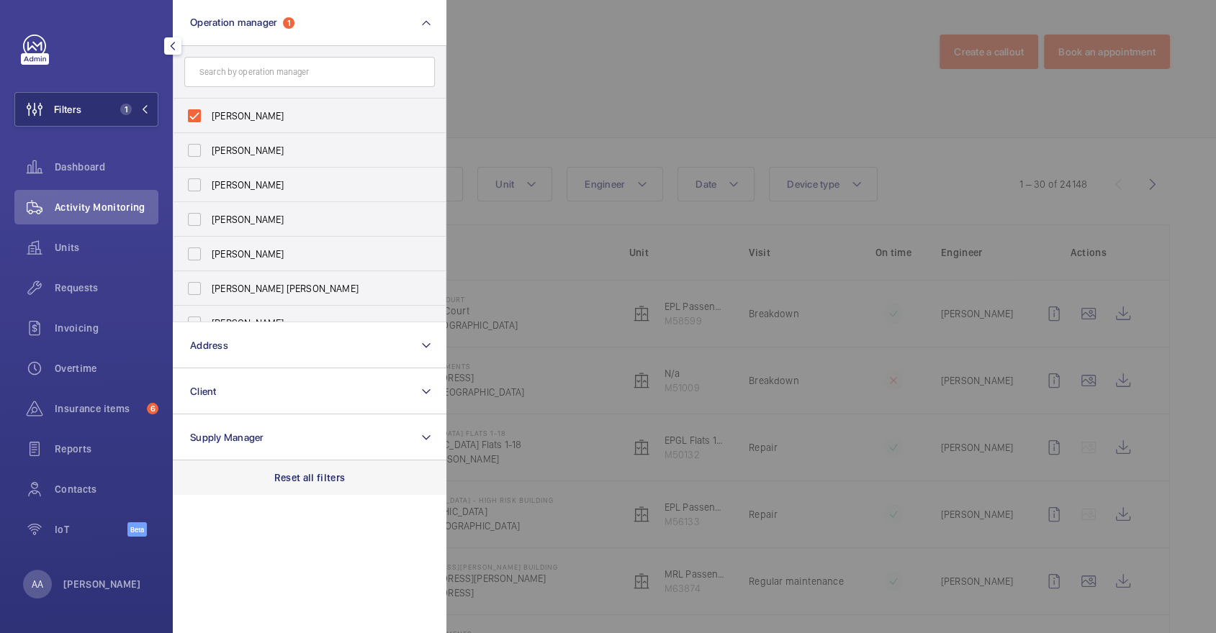
click at [328, 484] on p "Reset all filters" at bounding box center [309, 478] width 71 height 14
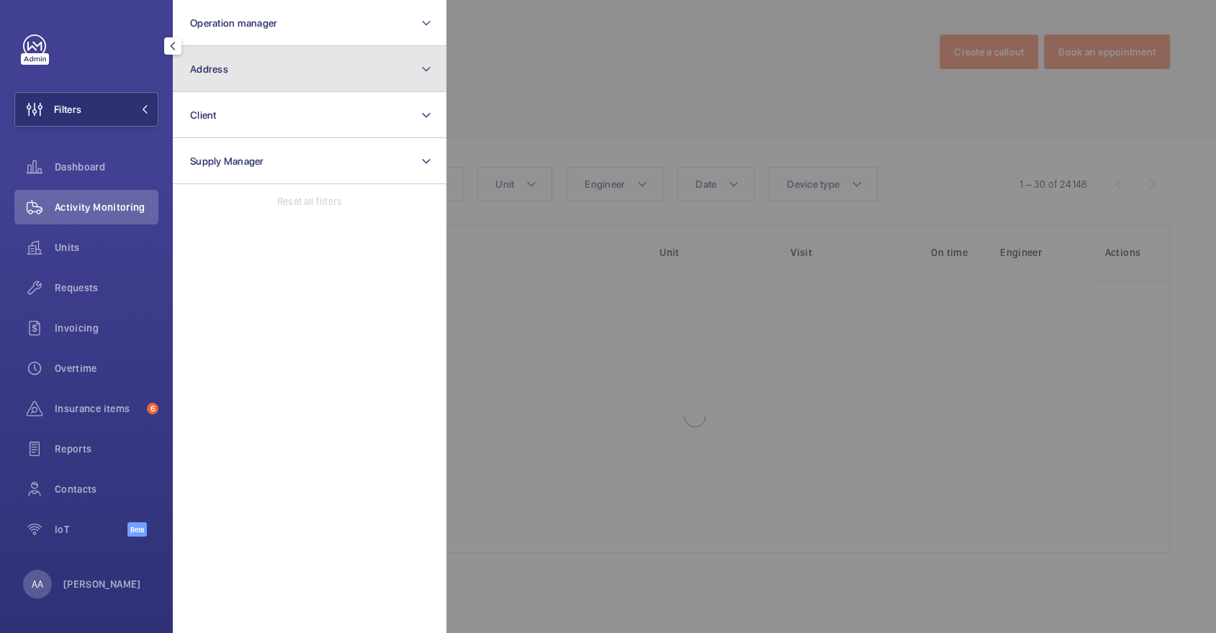
click at [282, 66] on button "Address" at bounding box center [310, 69] width 274 height 46
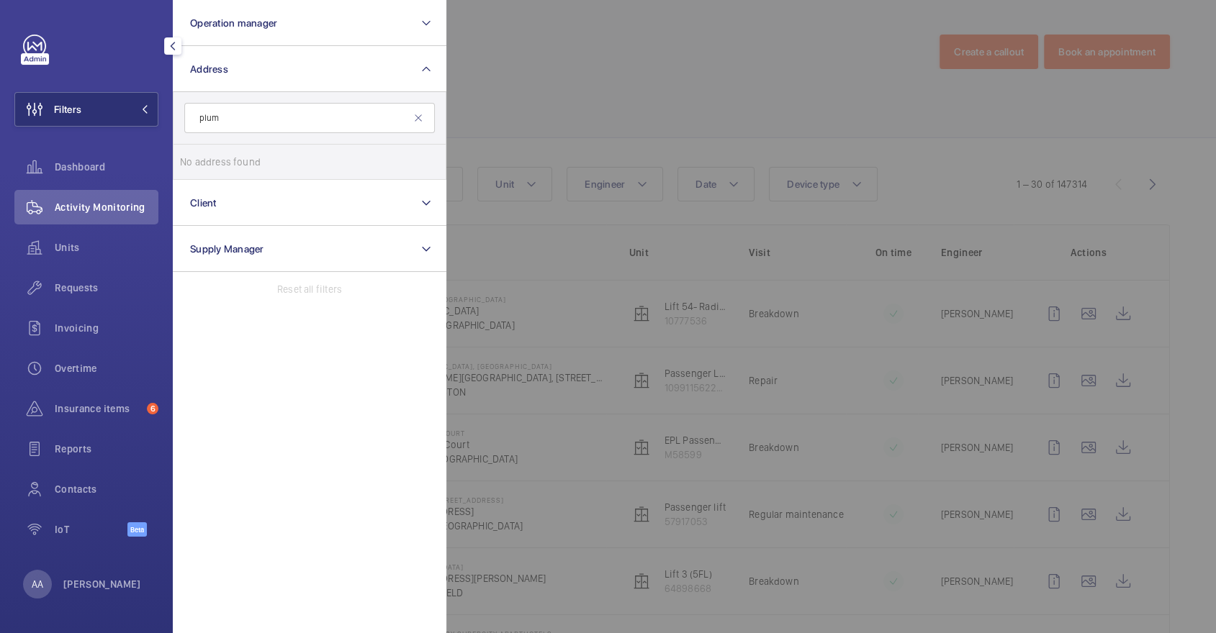
type input "plum"
click at [346, 110] on input "plum" at bounding box center [309, 118] width 250 height 30
paste input "E11AE 15"
type input "E1 1AE"
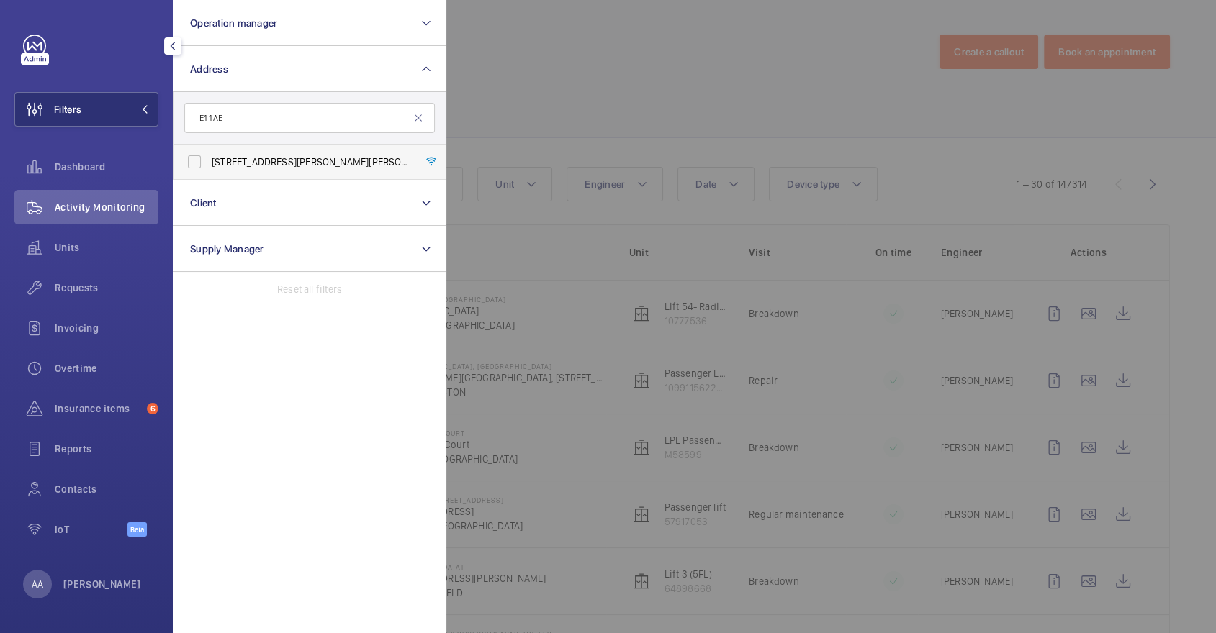
click at [299, 166] on span "[STREET_ADDRESS][PERSON_NAME][PERSON_NAME]" at bounding box center [311, 162] width 198 height 14
click at [209, 166] on input "[STREET_ADDRESS][PERSON_NAME][PERSON_NAME]" at bounding box center [194, 162] width 29 height 29
checkbox input "true"
click at [718, 281] on div at bounding box center [1054, 316] width 1216 height 633
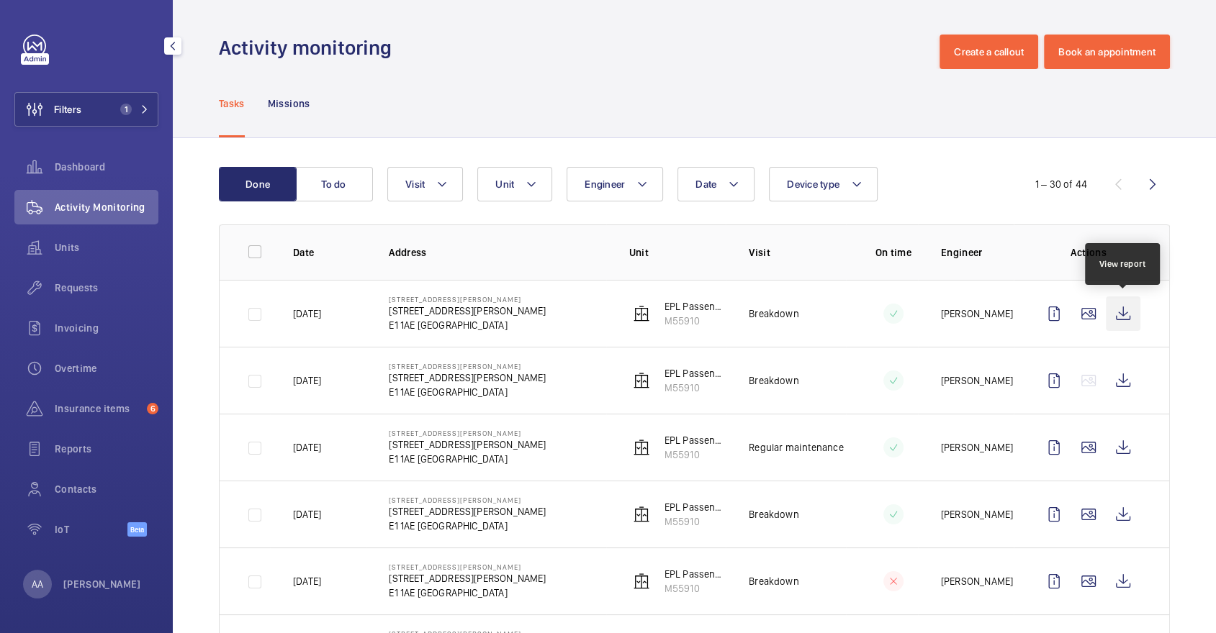
click at [1129, 318] on wm-front-icon-button at bounding box center [1123, 314] width 35 height 35
click at [108, 275] on div "Requests" at bounding box center [86, 288] width 144 height 35
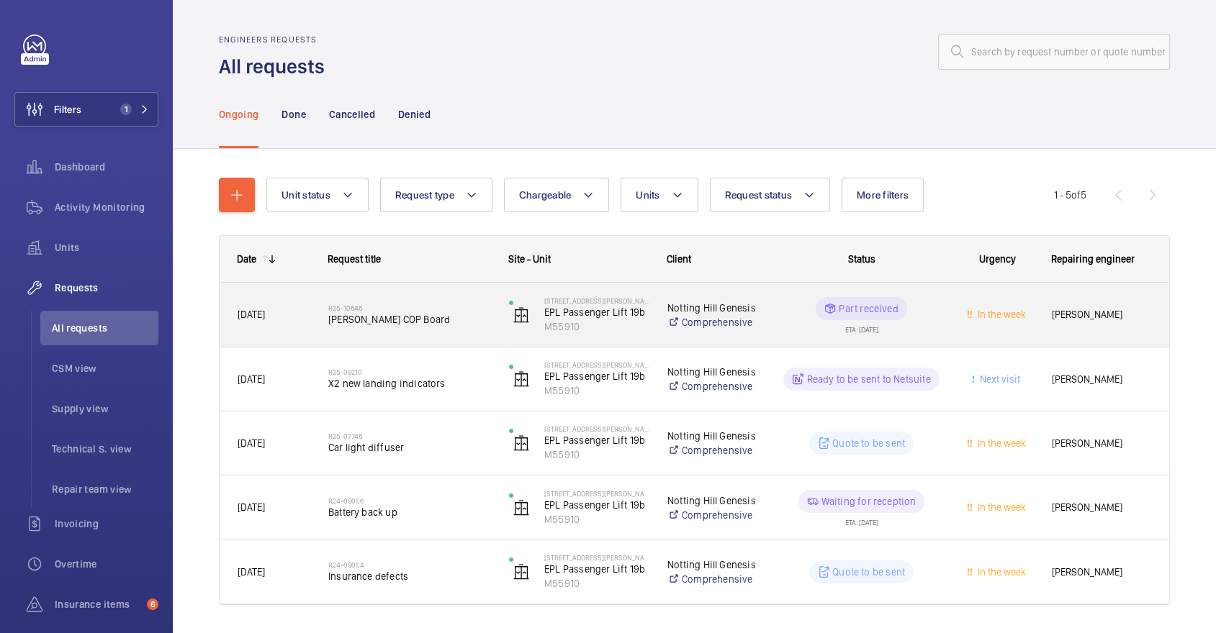
click at [337, 332] on div "R25-10646 [PERSON_NAME] COP Board" at bounding box center [409, 315] width 162 height 42
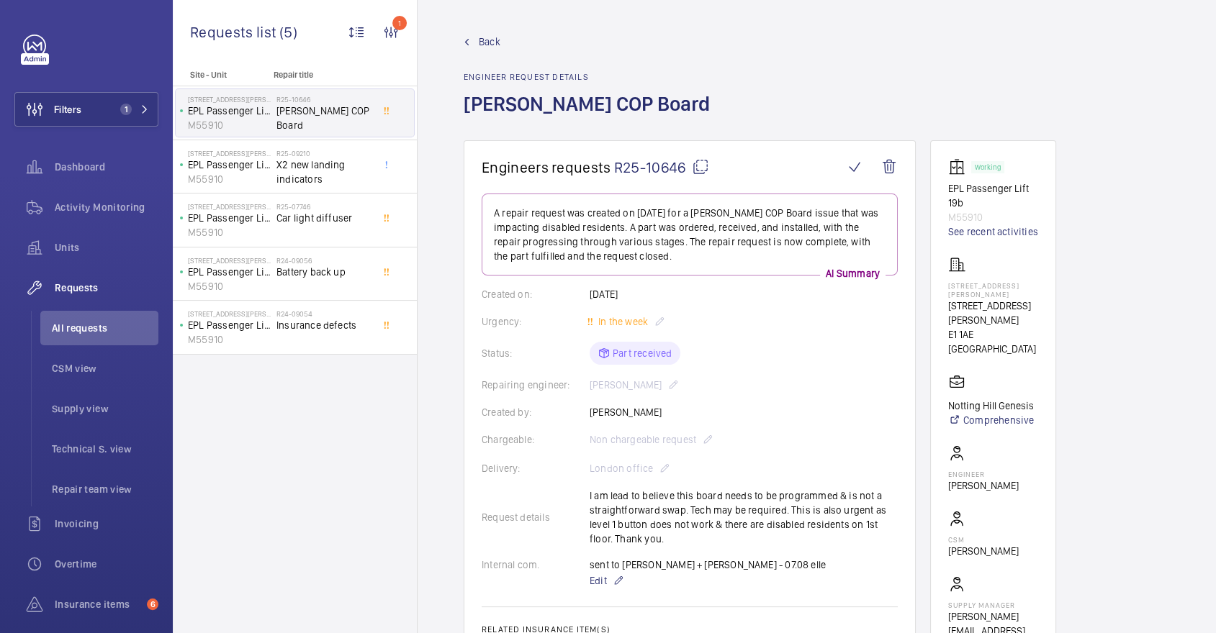
click at [702, 163] on mat-icon at bounding box center [700, 166] width 17 height 17
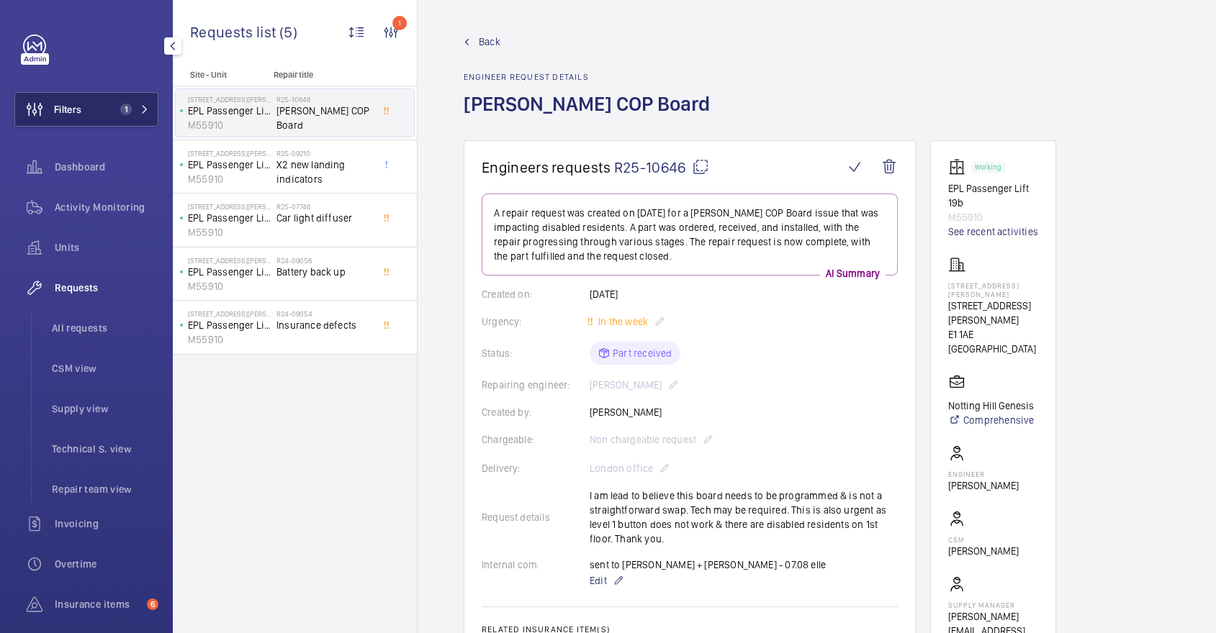
click at [77, 110] on span "Filters" at bounding box center [67, 109] width 27 height 14
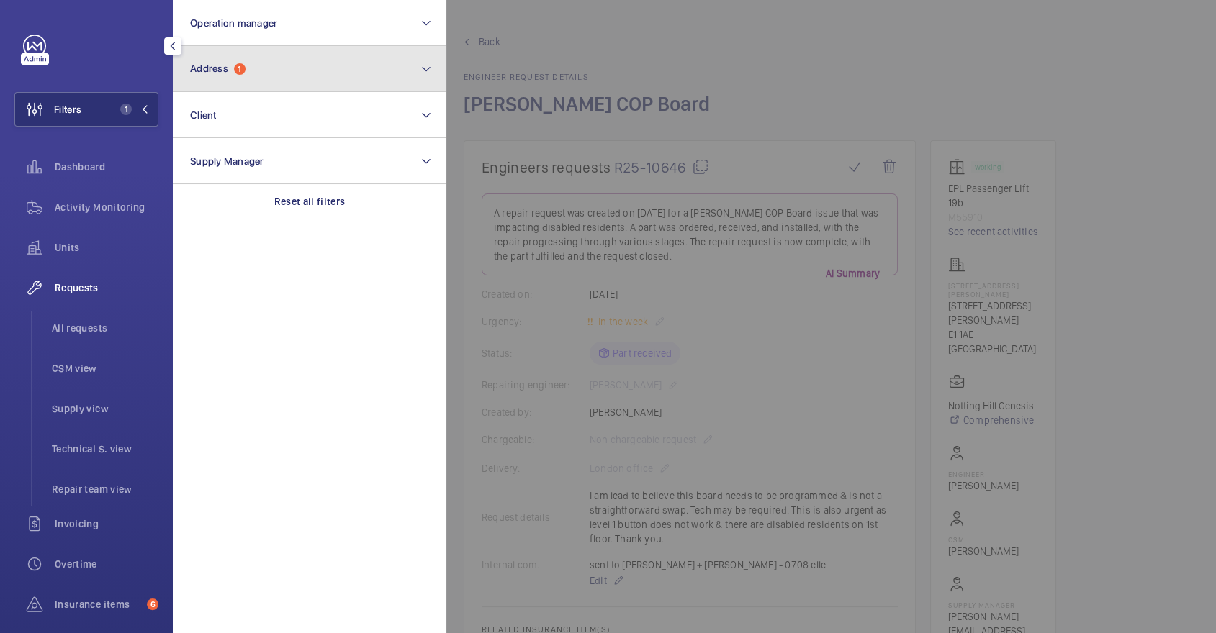
click at [234, 70] on span "Address 1" at bounding box center [217, 69] width 55 height 12
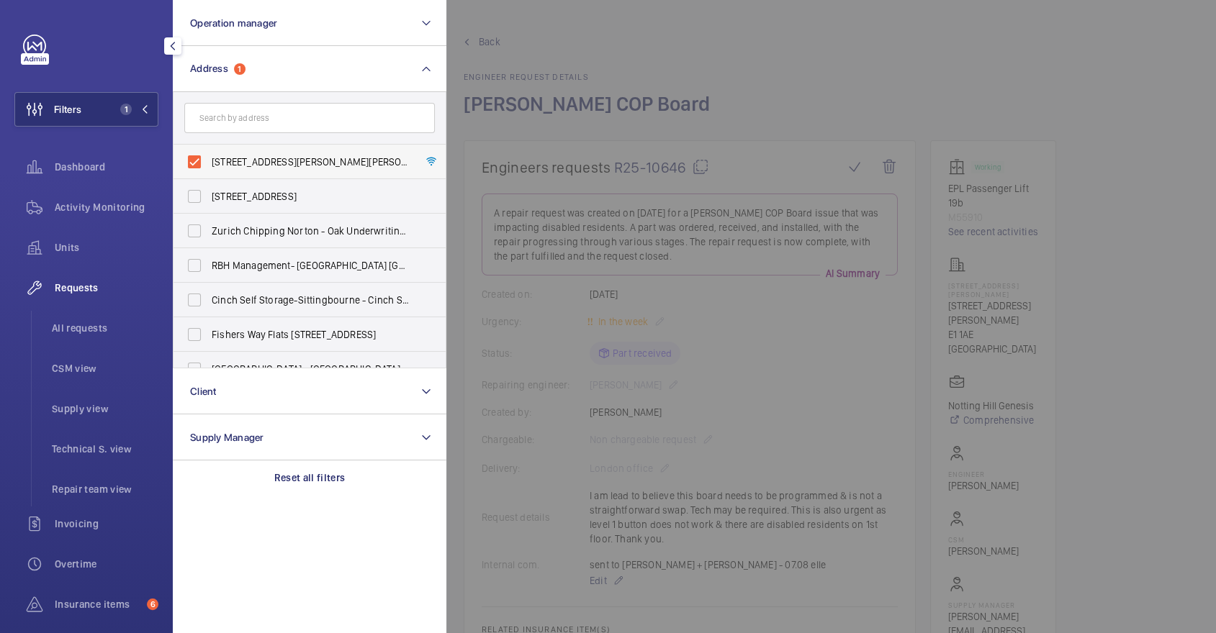
click at [286, 163] on span "19 Jacobs Court - 19 Jacobs Court, LONDON E1 1AE" at bounding box center [311, 162] width 198 height 14
click at [209, 163] on input "19 Jacobs Court - 19 Jacobs Court, LONDON E1 1AE" at bounding box center [194, 162] width 29 height 29
checkbox input "false"
click at [261, 130] on input "text" at bounding box center [309, 118] width 250 height 30
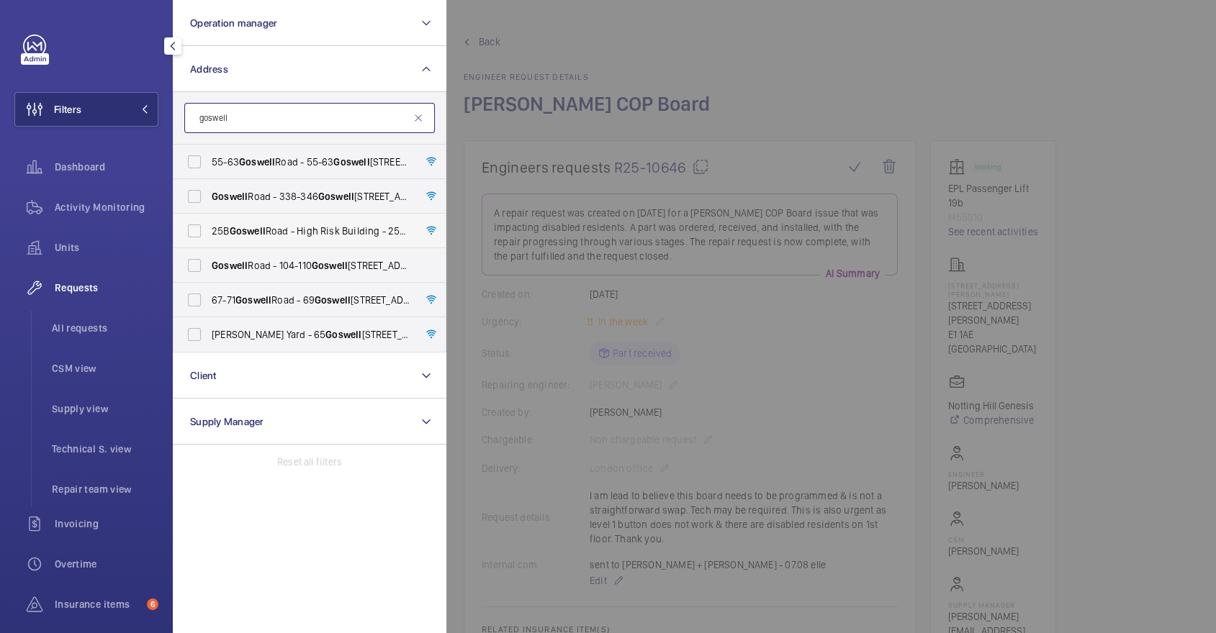
type input "goswell"
click at [312, 227] on span "25B Goswell Road - High Risk Building - 25B Goswell Road, LONDON EC1M 7AJ" at bounding box center [311, 231] width 198 height 14
click at [209, 227] on input "25B Goswell Road - High Risk Building - 25B Goswell Road, LONDON EC1M 7AJ" at bounding box center [194, 231] width 29 height 29
checkbox input "true"
click at [859, 62] on div at bounding box center [1054, 316] width 1216 height 633
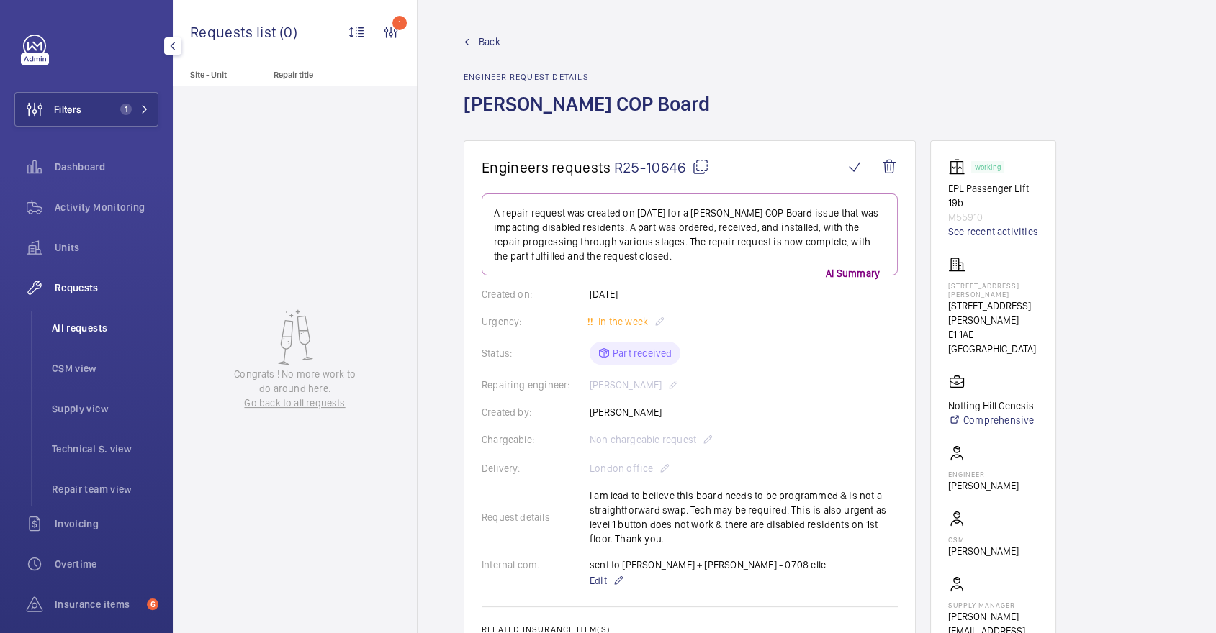
click at [114, 324] on span "All requests" at bounding box center [105, 328] width 107 height 14
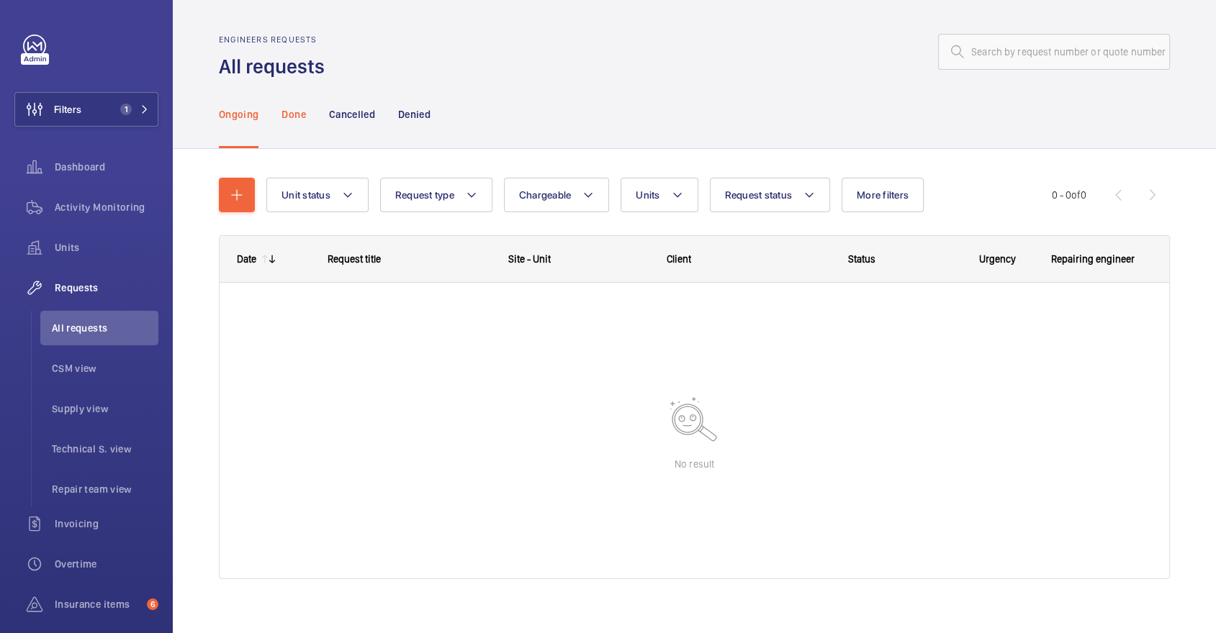
click at [294, 140] on div "Done" at bounding box center [293, 114] width 24 height 68
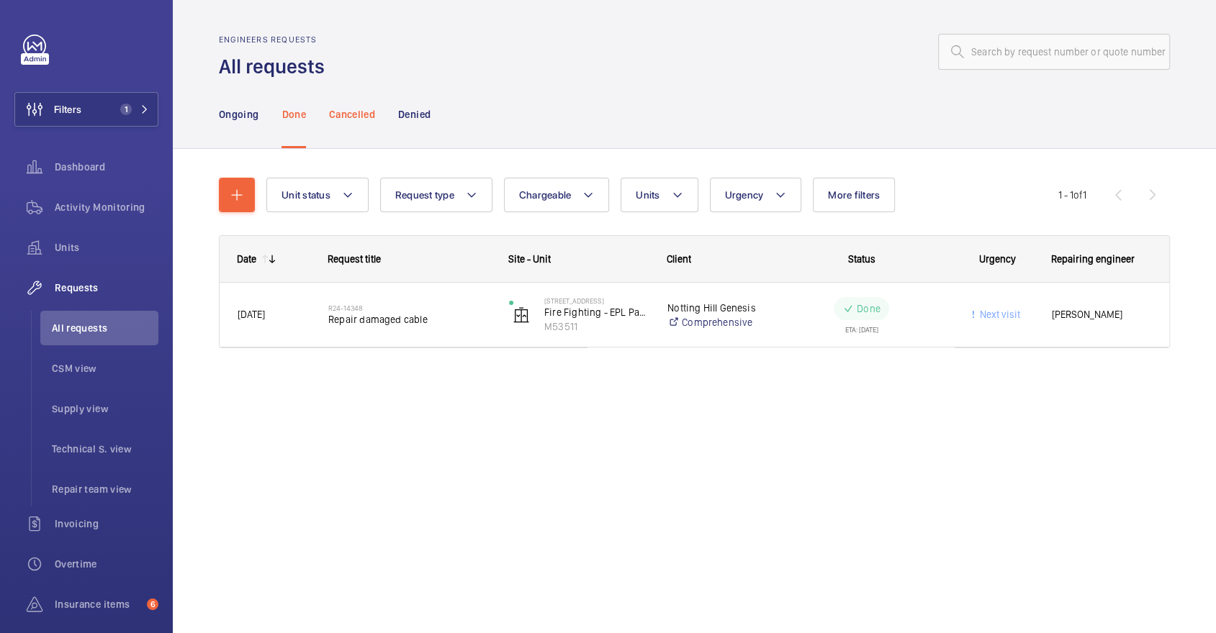
click at [341, 122] on div "Cancelled" at bounding box center [352, 114] width 46 height 68
click at [407, 117] on p "Denied" at bounding box center [414, 114] width 32 height 14
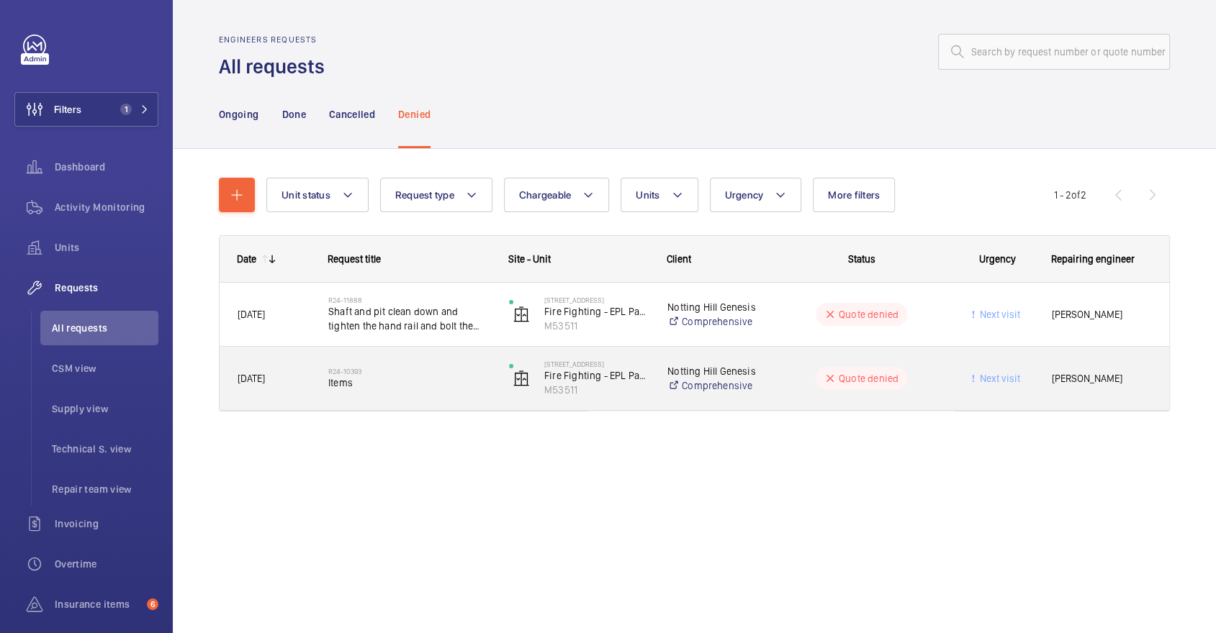
click at [400, 364] on div "R24-10393 Items" at bounding box center [409, 379] width 162 height 42
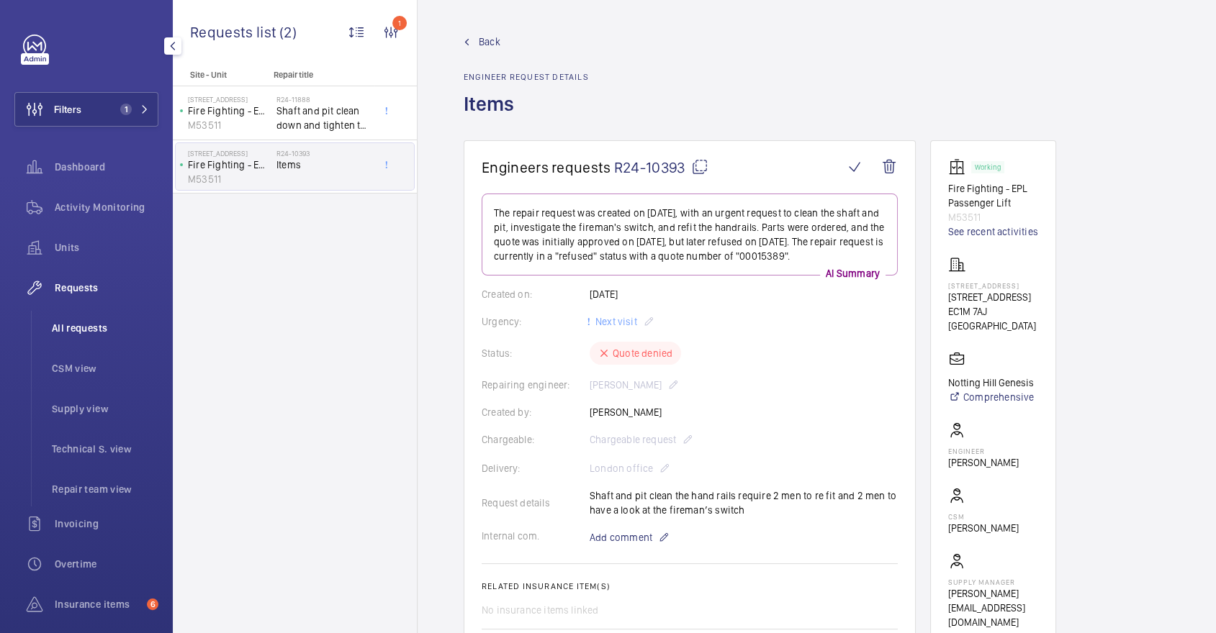
click at [110, 322] on span "All requests" at bounding box center [105, 328] width 107 height 14
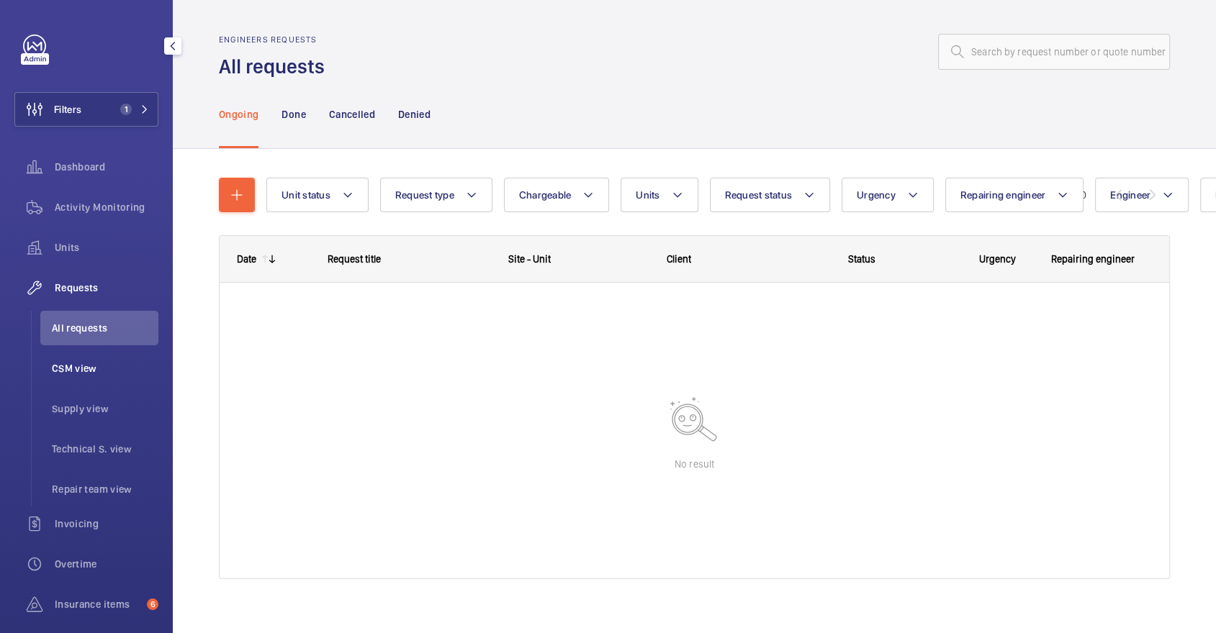
click at [111, 369] on span "CSM view" at bounding box center [105, 368] width 107 height 14
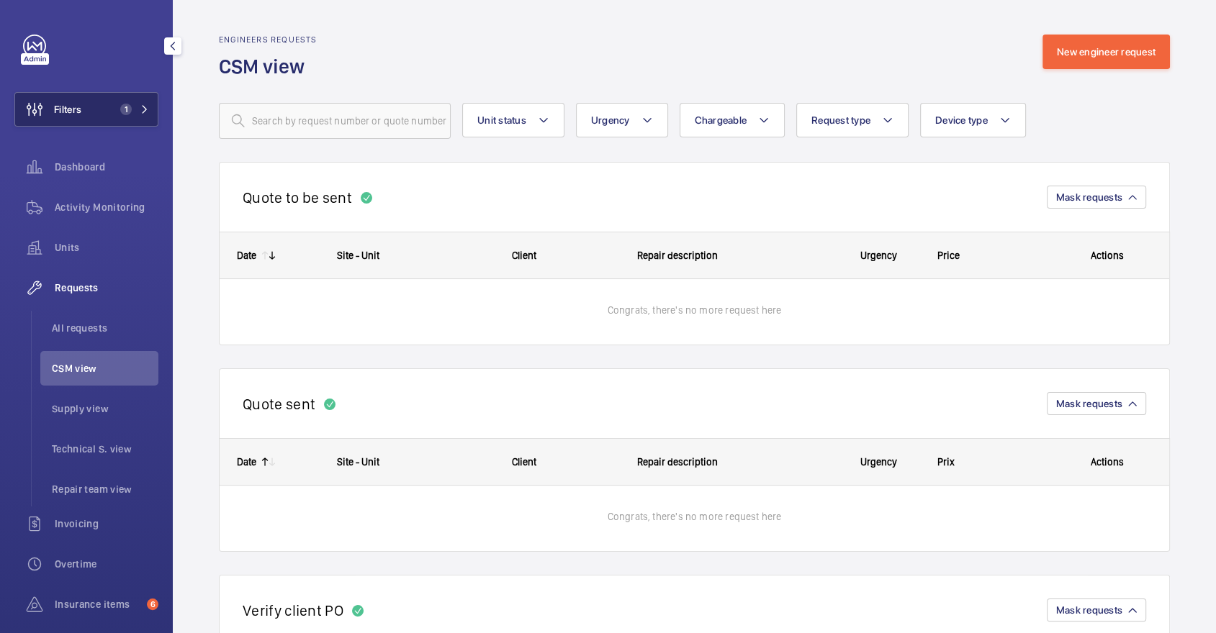
click at [101, 98] on button "Filters 1" at bounding box center [86, 109] width 144 height 35
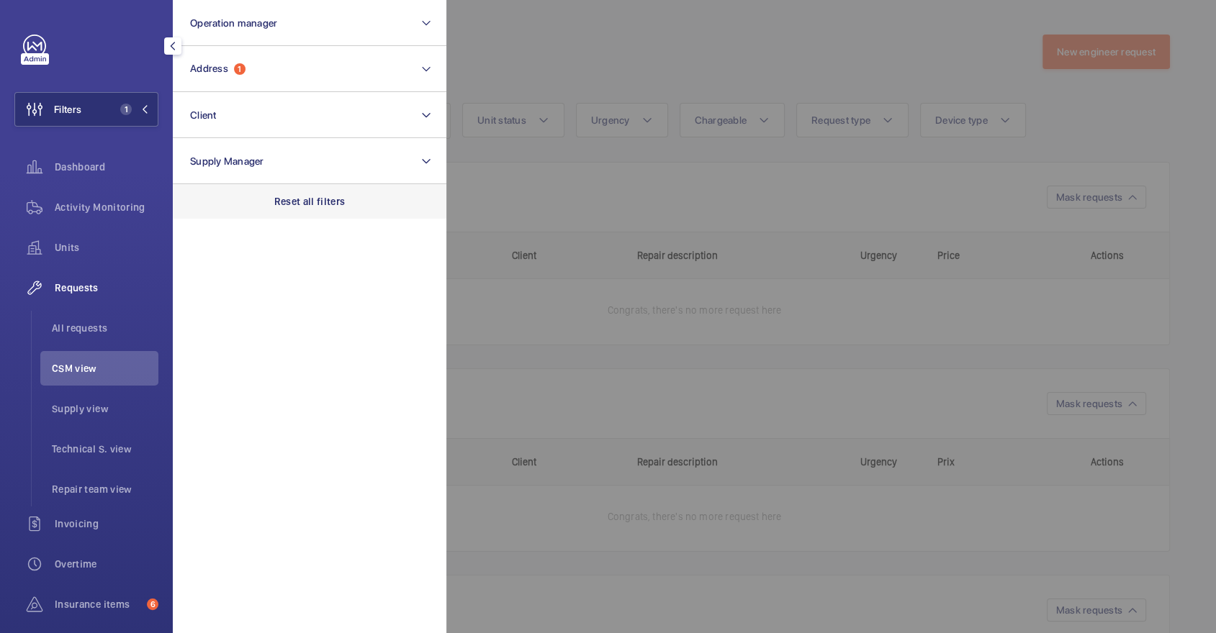
click at [361, 194] on div "Reset all filters" at bounding box center [310, 201] width 274 height 35
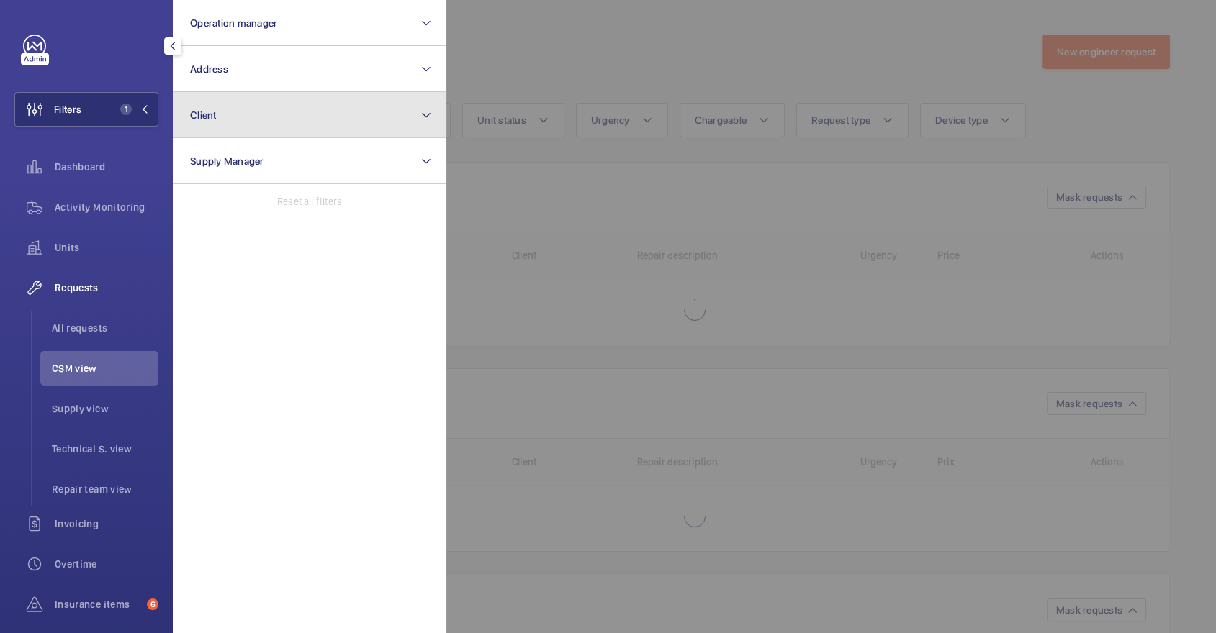
click at [297, 127] on button "Client" at bounding box center [310, 115] width 274 height 46
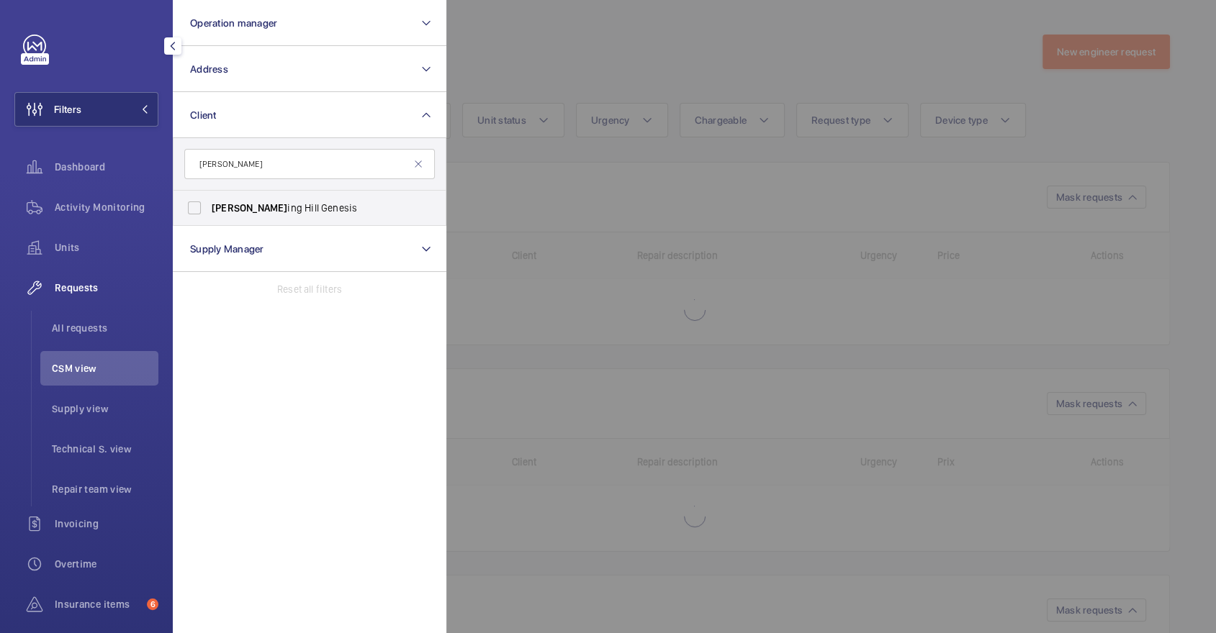
type input "nott"
click at [312, 208] on span "Nott ing Hill Genesis" at bounding box center [311, 208] width 198 height 14
click at [209, 208] on input "Nott ing Hill Genesis" at bounding box center [194, 208] width 29 height 29
checkbox input "true"
click at [662, 58] on div at bounding box center [1054, 316] width 1216 height 633
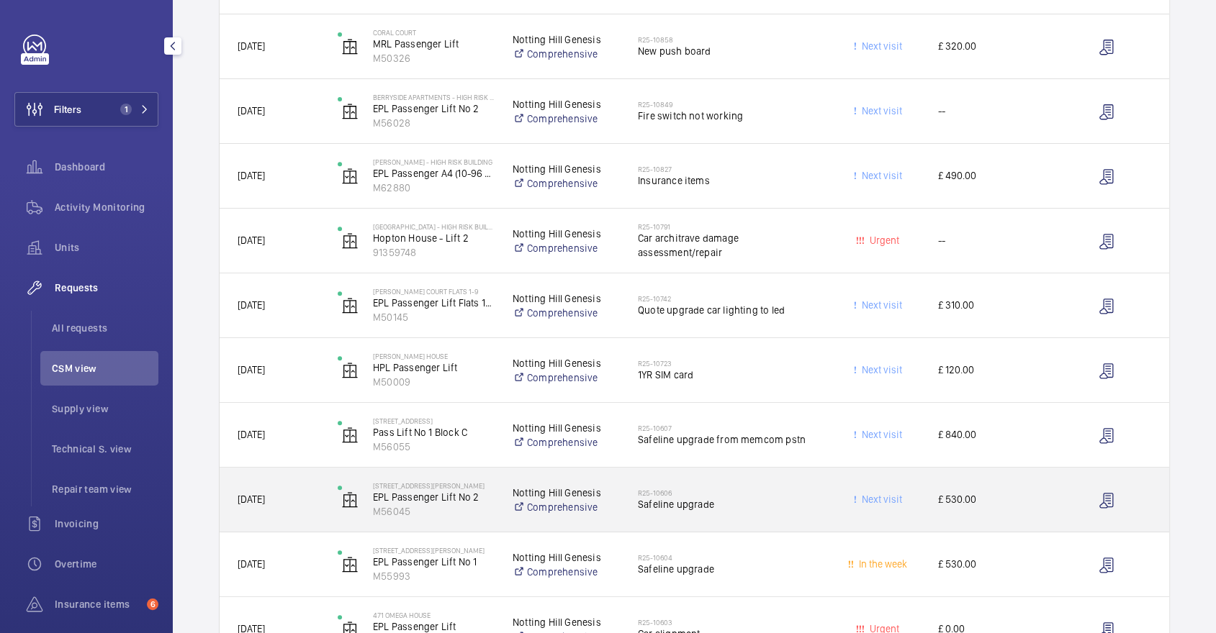
scroll to position [553, 0]
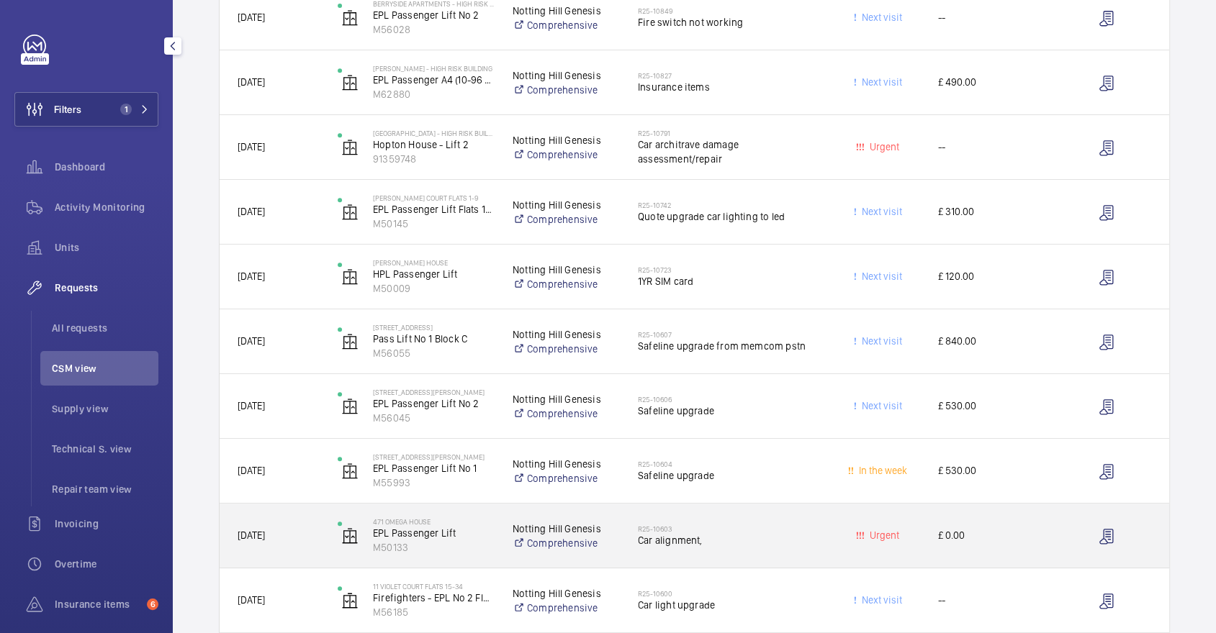
click at [827, 551] on div "Urgent" at bounding box center [870, 535] width 99 height 45
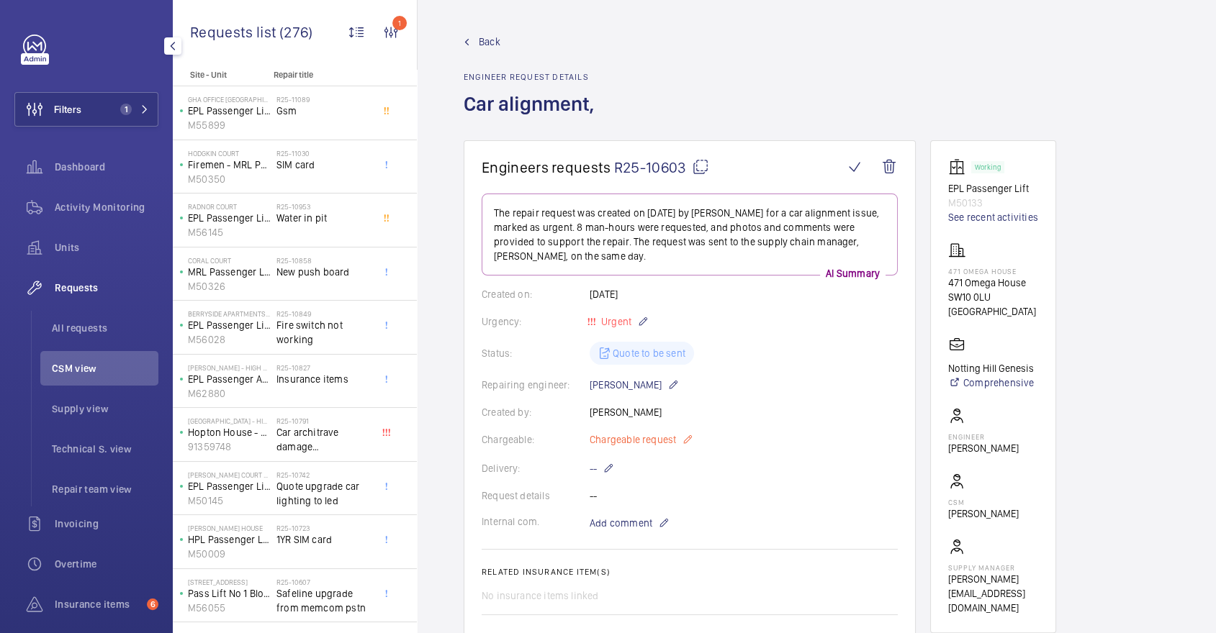
click at [685, 439] on mat-icon at bounding box center [688, 439] width 12 height 17
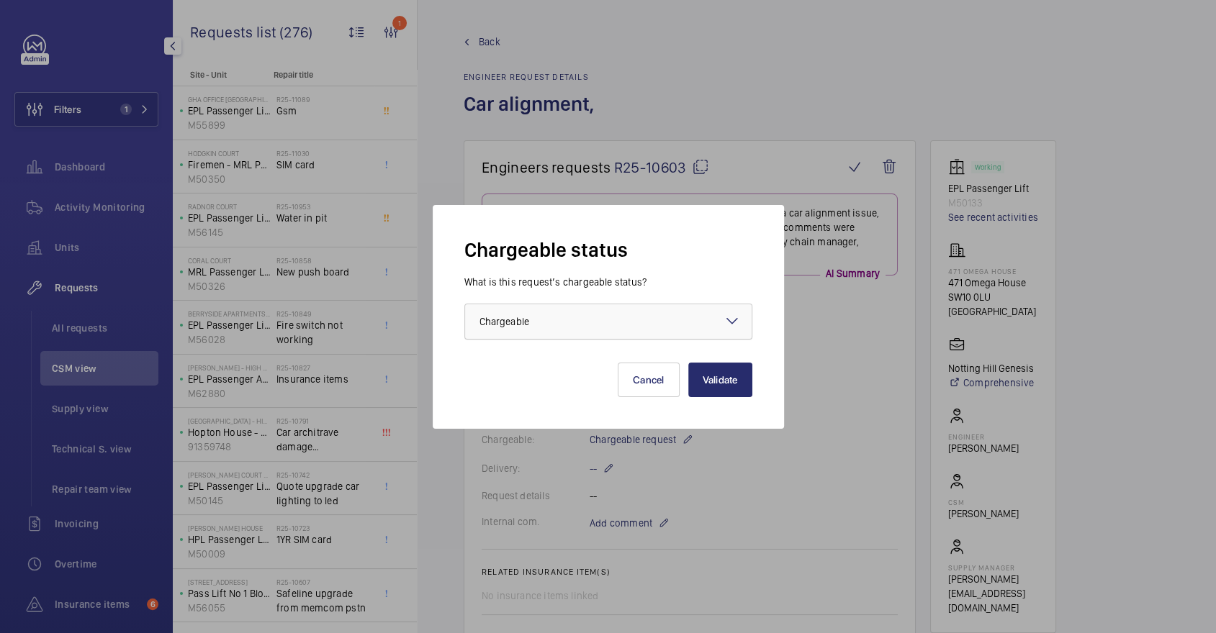
click at [644, 307] on div at bounding box center [608, 321] width 286 height 35
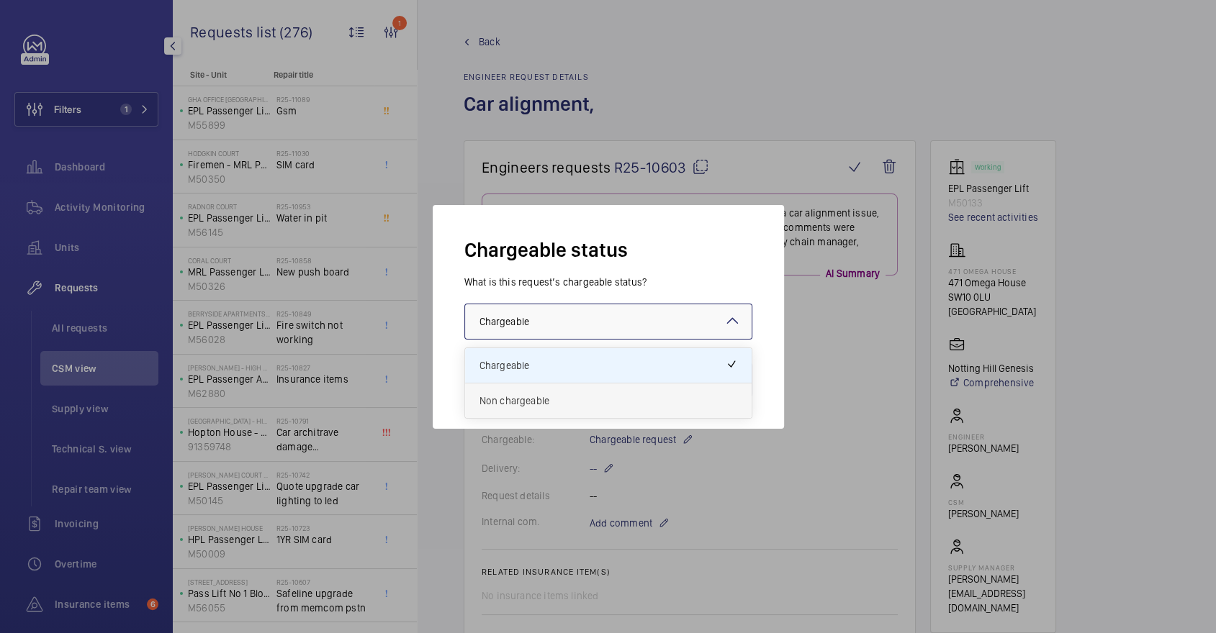
click at [600, 394] on span "Non chargeable" at bounding box center [608, 401] width 258 height 14
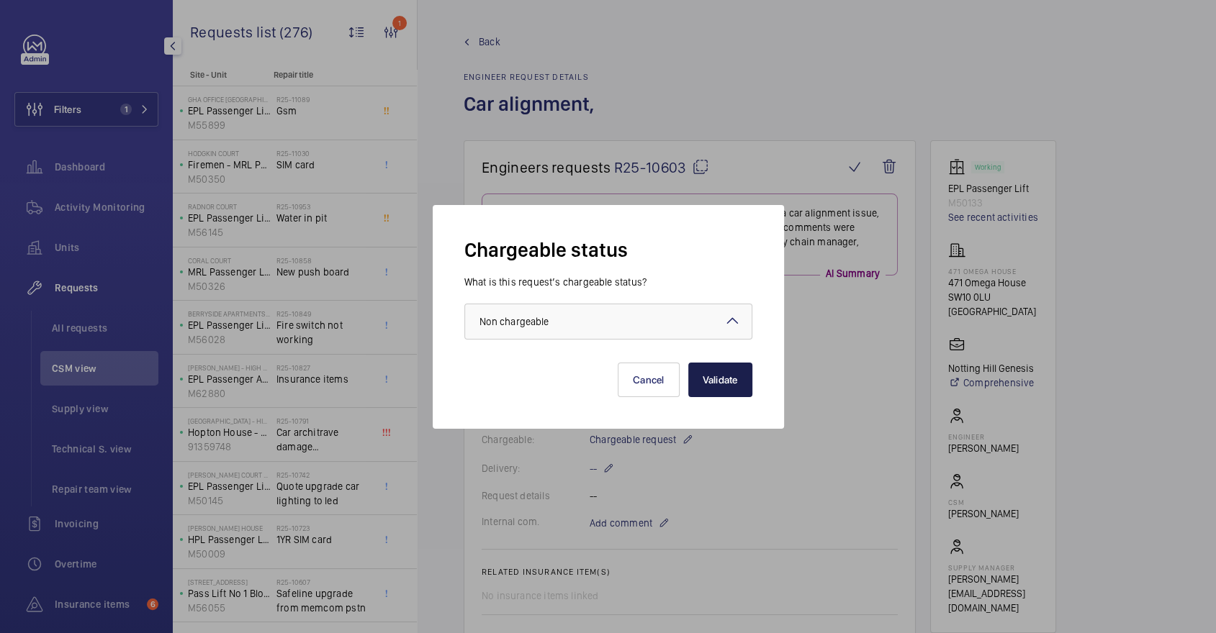
click at [733, 392] on button "Validate" at bounding box center [720, 380] width 64 height 35
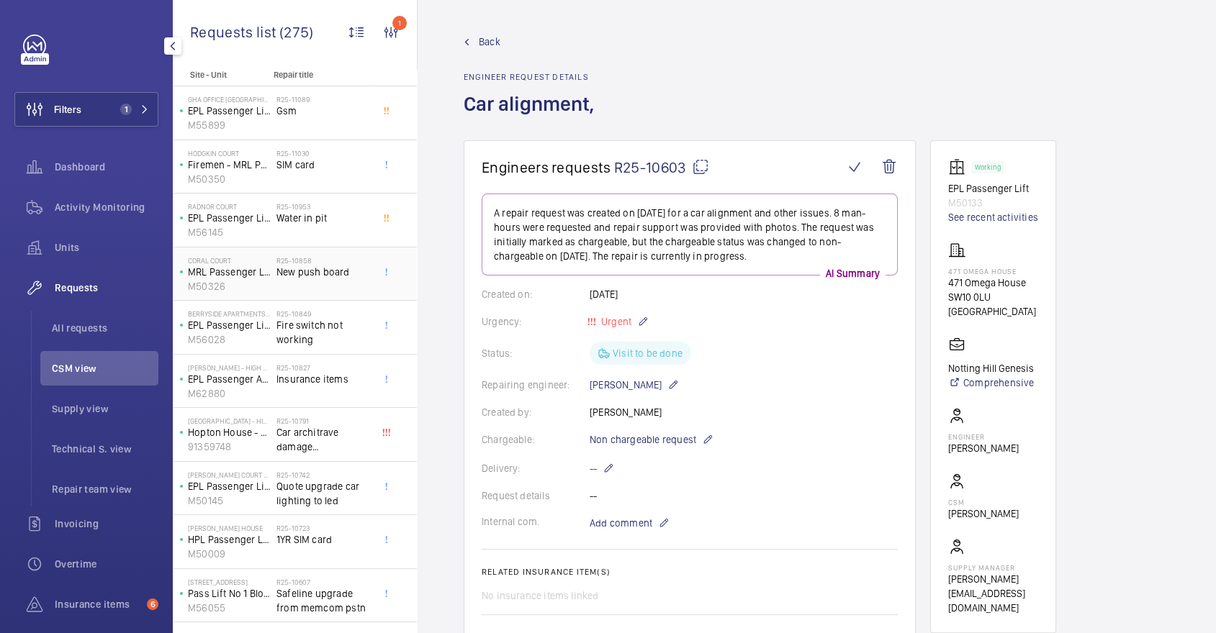
click at [351, 269] on span "New push board" at bounding box center [323, 272] width 95 height 14
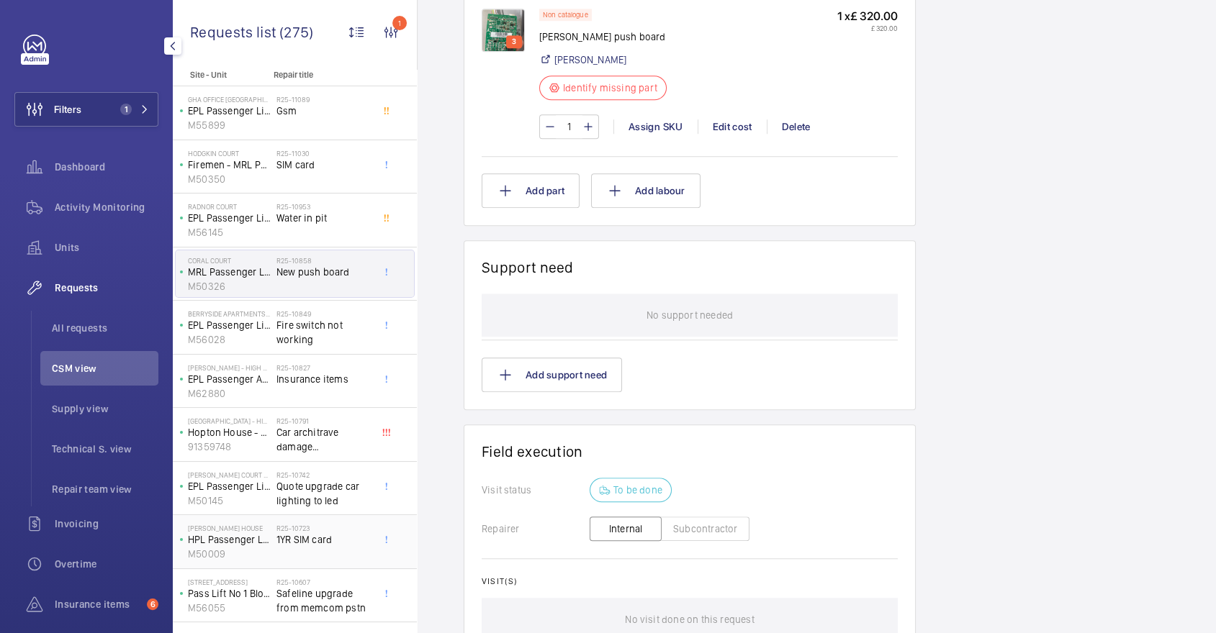
scroll to position [241, 0]
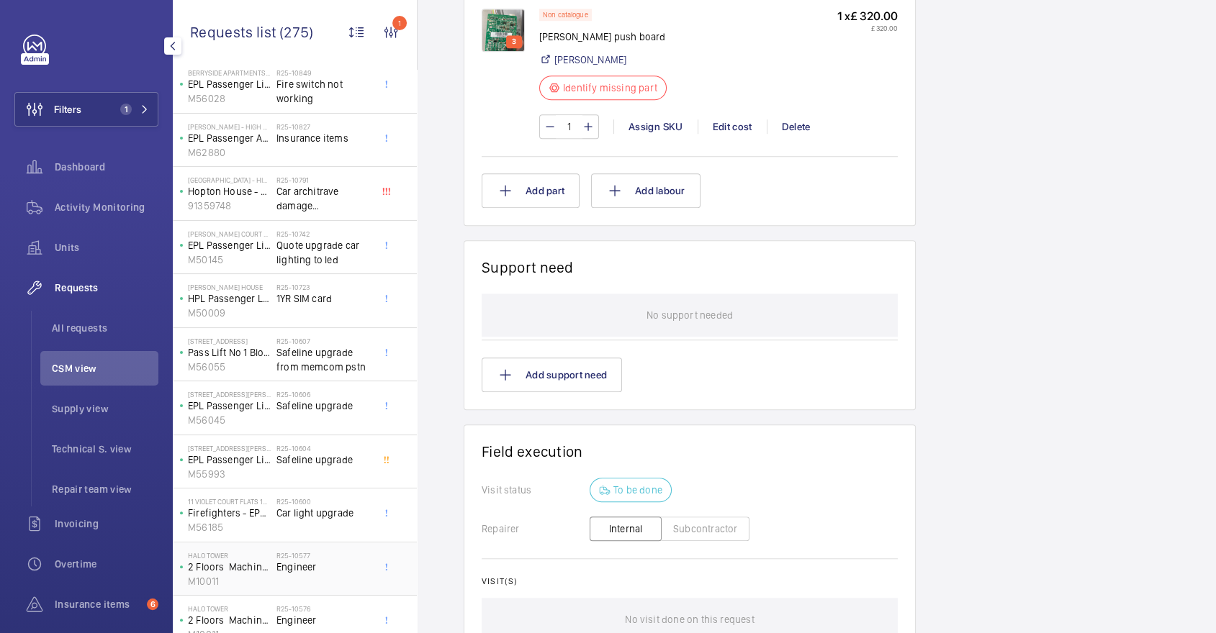
click at [327, 584] on div "R25-10577 Engineer" at bounding box center [323, 572] width 95 height 42
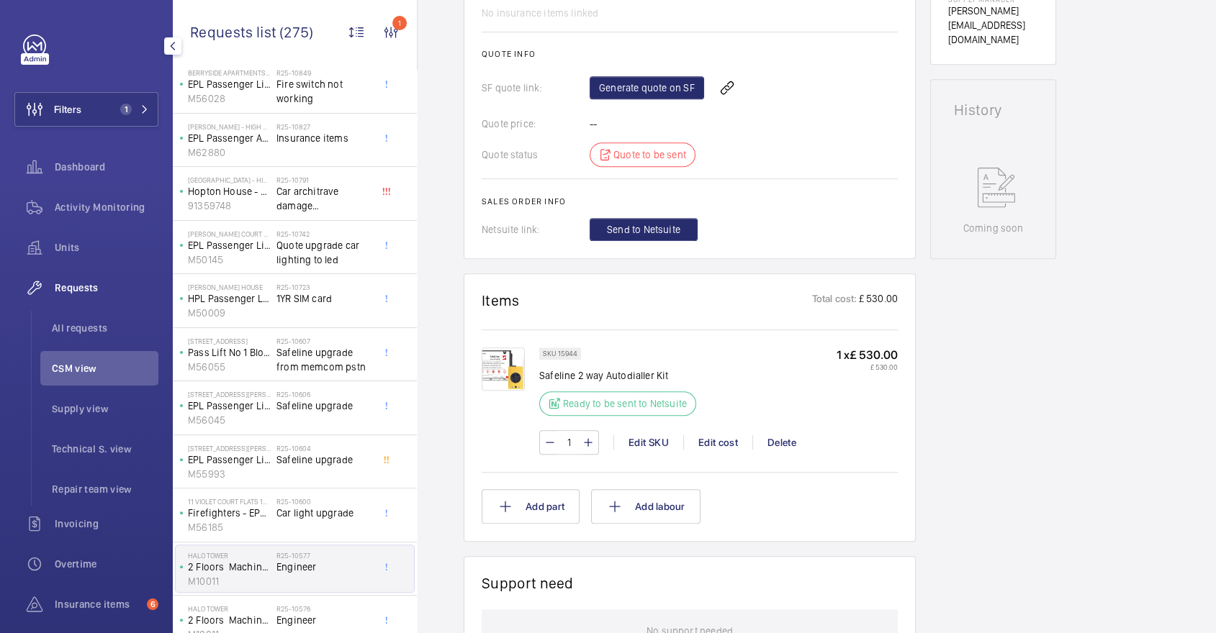
scroll to position [621, 0]
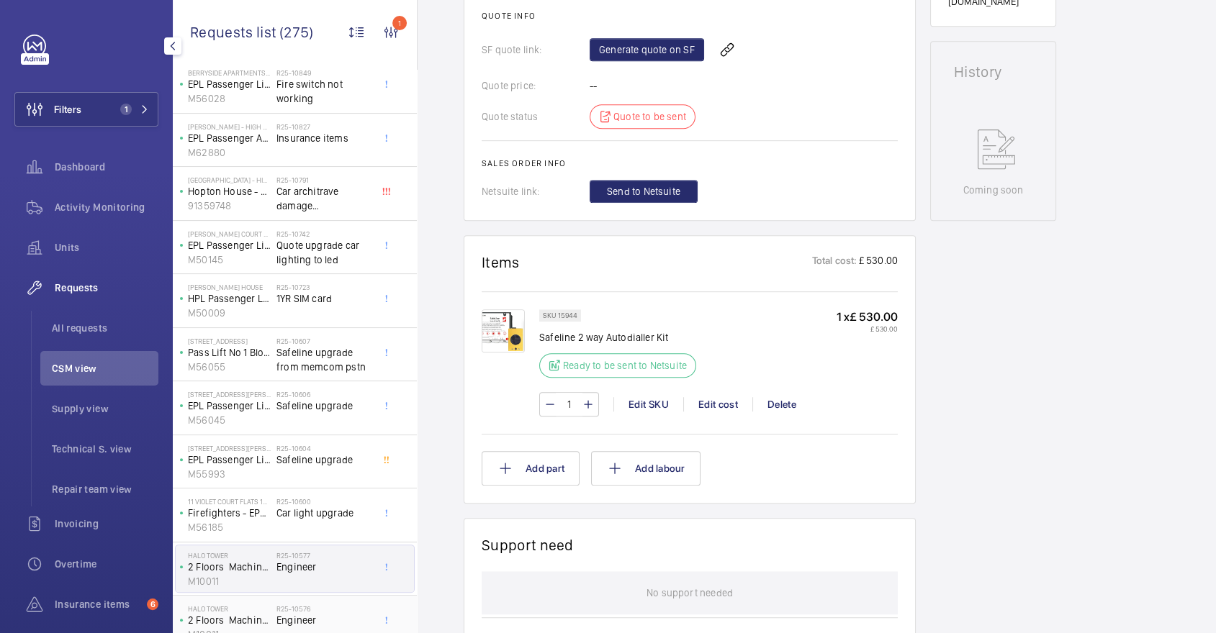
click at [314, 608] on h2 "R25-10576" at bounding box center [323, 609] width 95 height 9
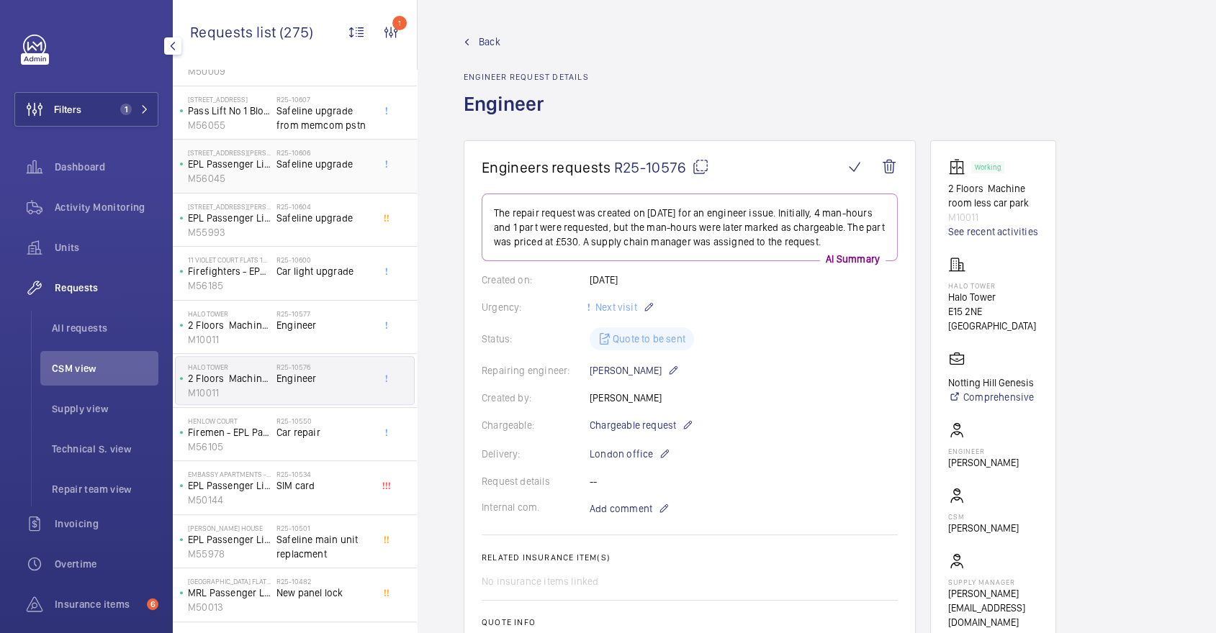
scroll to position [572, 0]
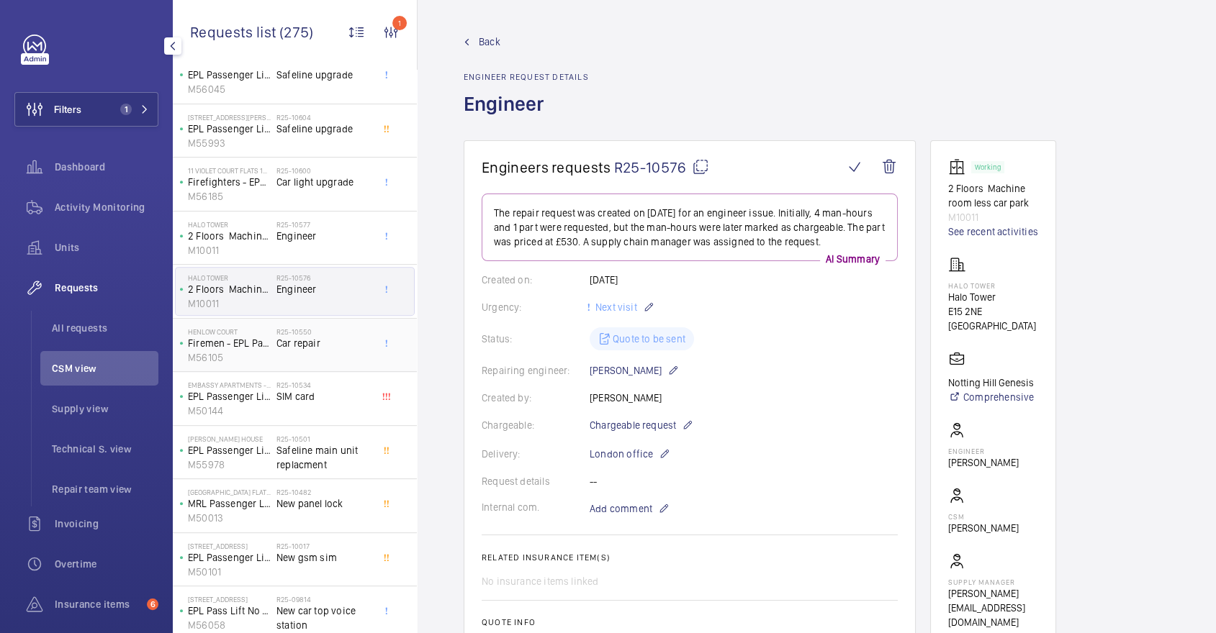
click at [322, 350] on div "R25-10550 Car repair" at bounding box center [323, 349] width 95 height 42
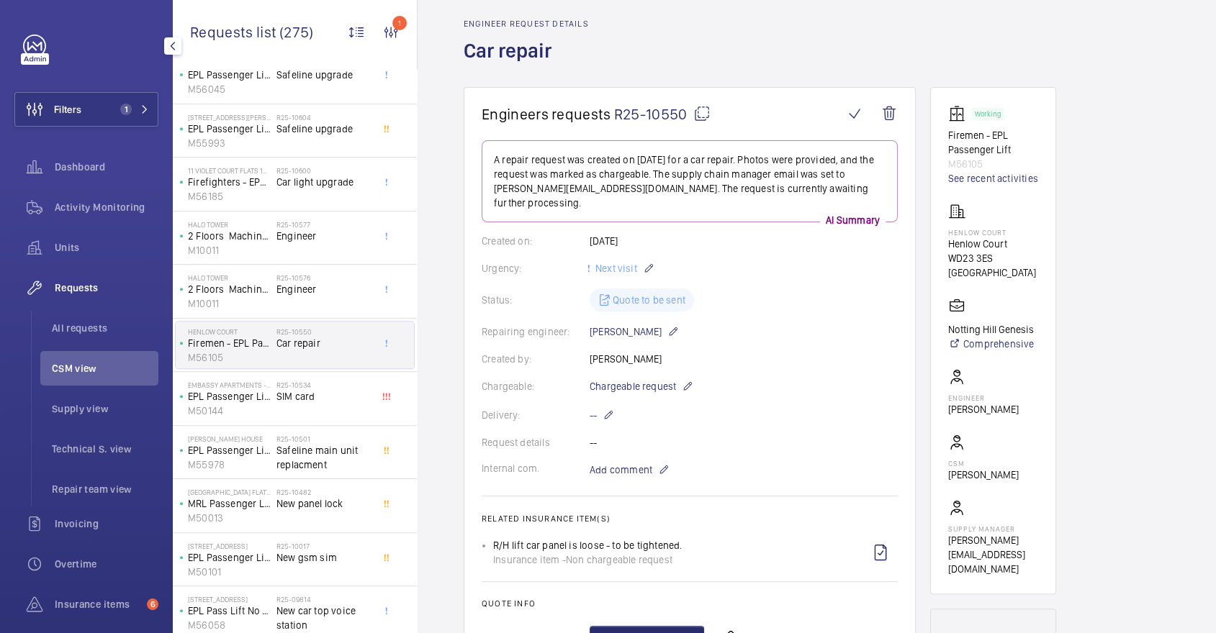
scroll to position [18, 0]
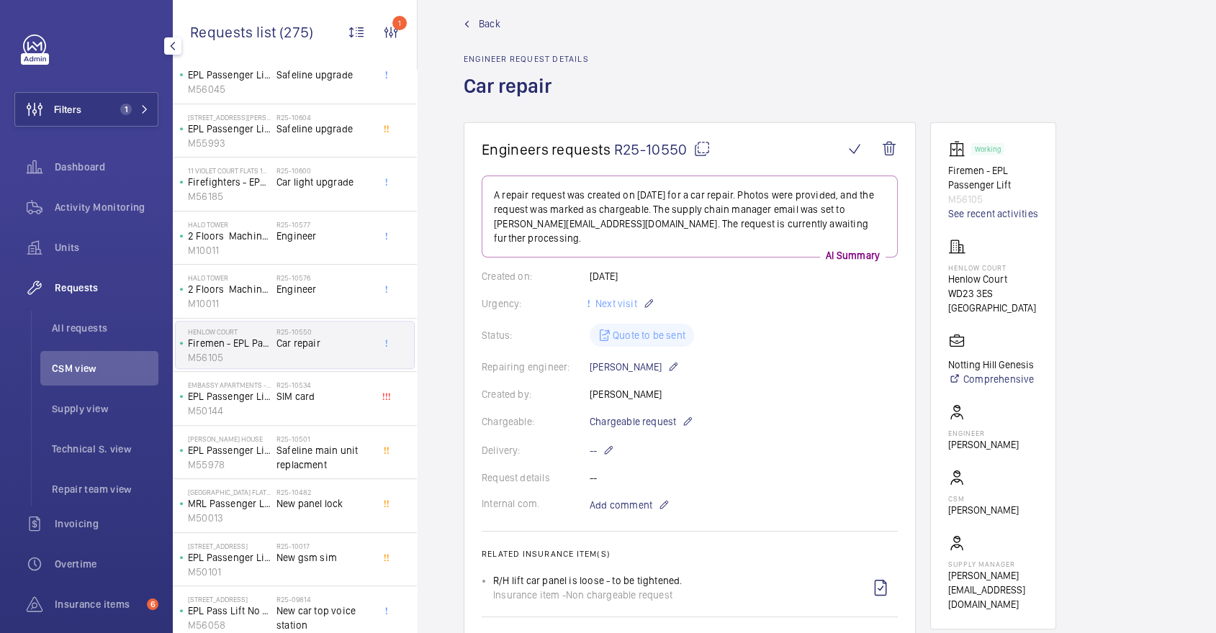
click at [693, 413] on div "Chargeable: Chargeable request" at bounding box center [690, 421] width 416 height 17
click at [688, 413] on mat-icon at bounding box center [688, 421] width 12 height 17
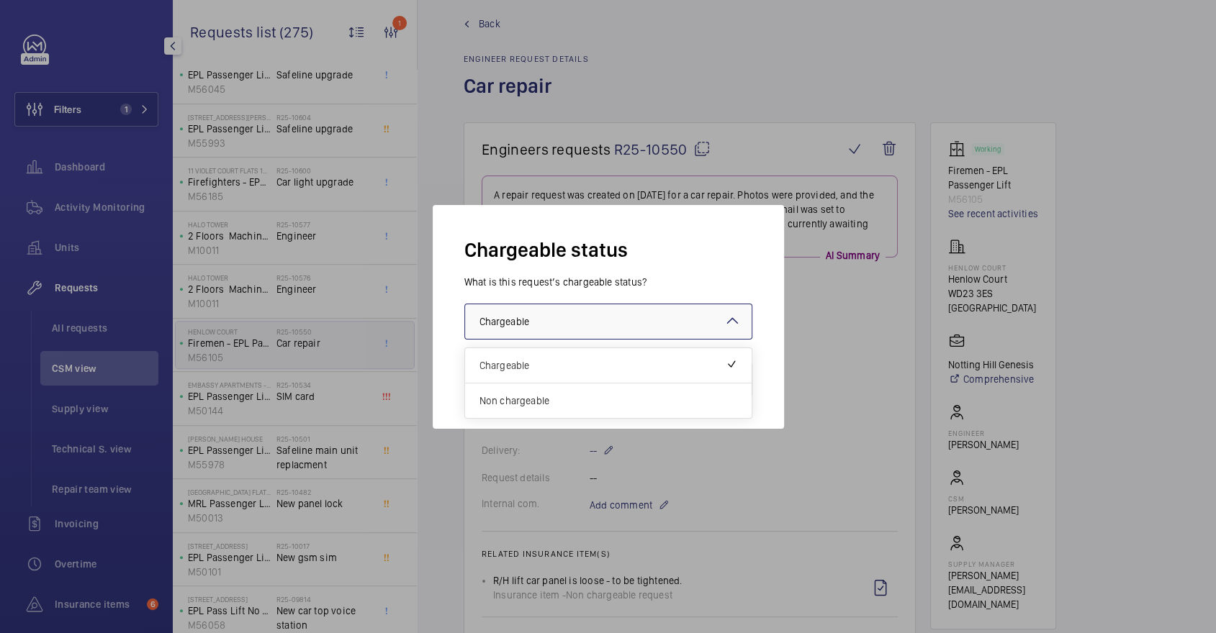
click at [641, 317] on div at bounding box center [608, 321] width 286 height 35
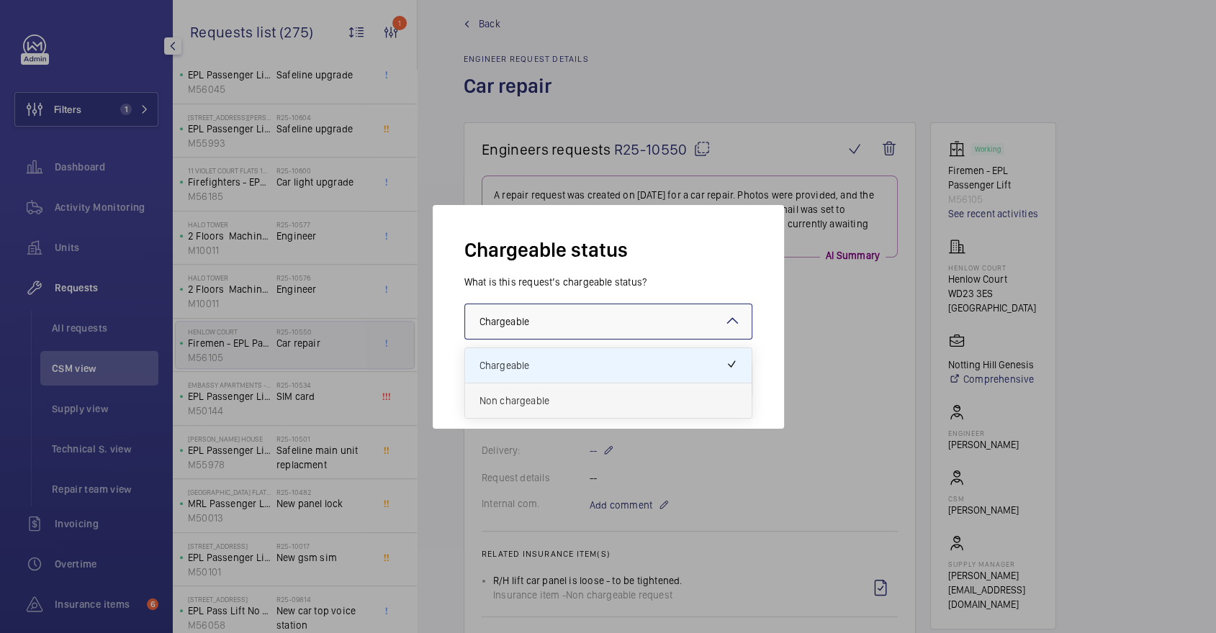
click at [607, 400] on span "Non chargeable" at bounding box center [608, 401] width 258 height 14
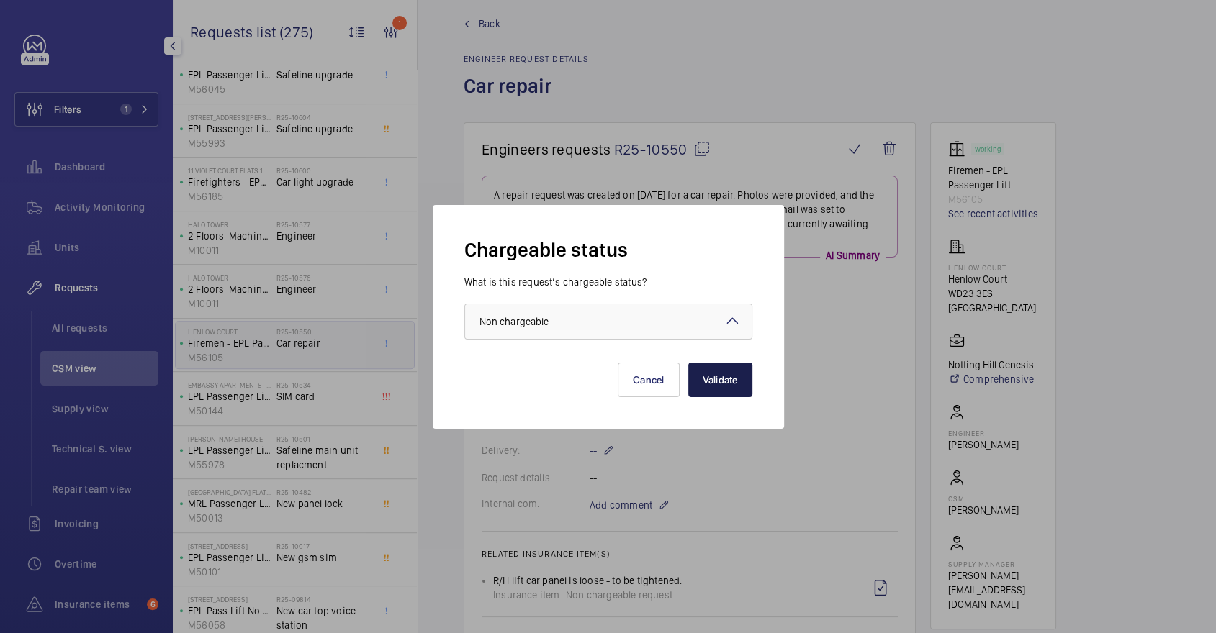
click at [700, 373] on button "Validate" at bounding box center [720, 380] width 64 height 35
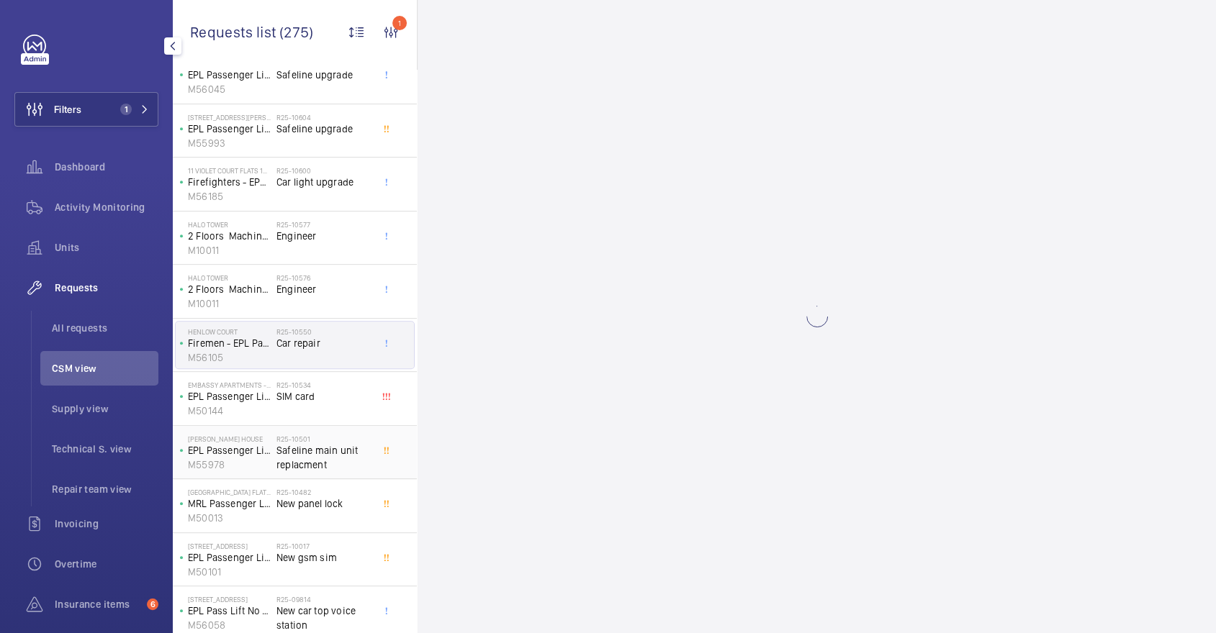
scroll to position [0, 0]
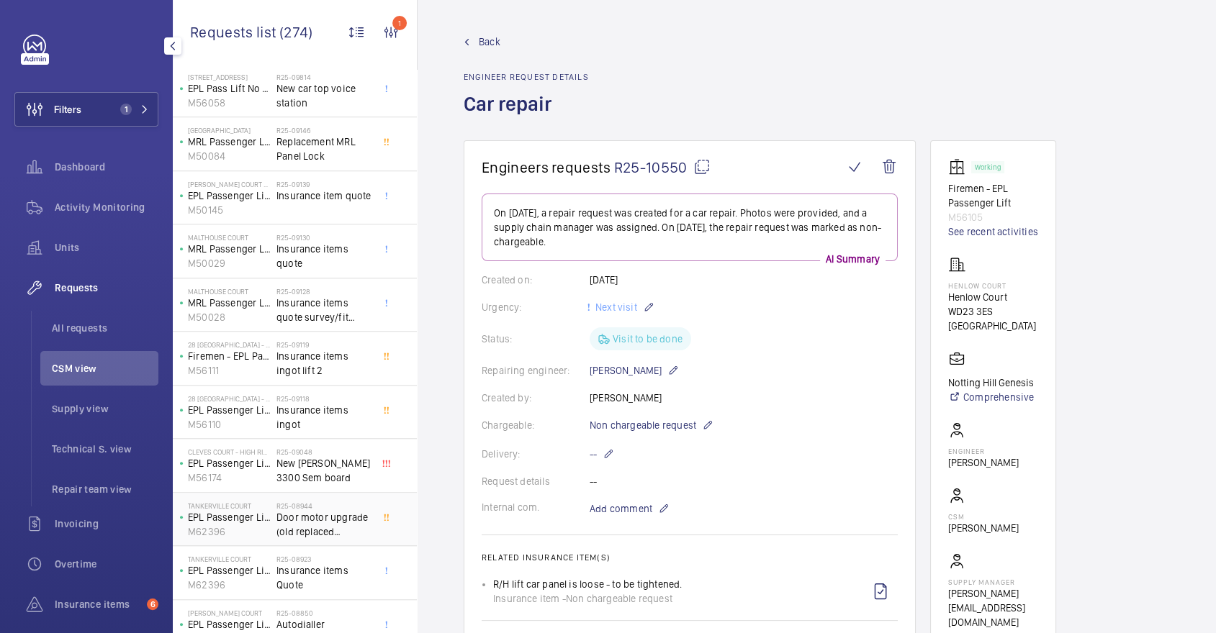
scroll to position [980, 0]
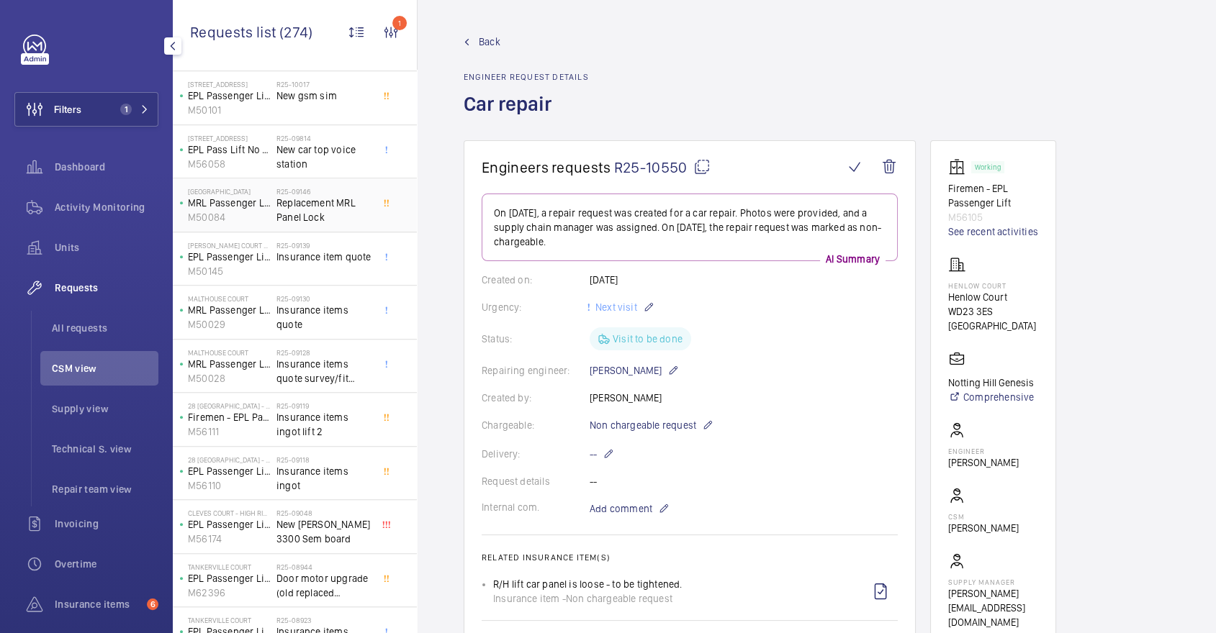
click at [336, 200] on span "Replacement MRL Panel Lock" at bounding box center [323, 210] width 95 height 29
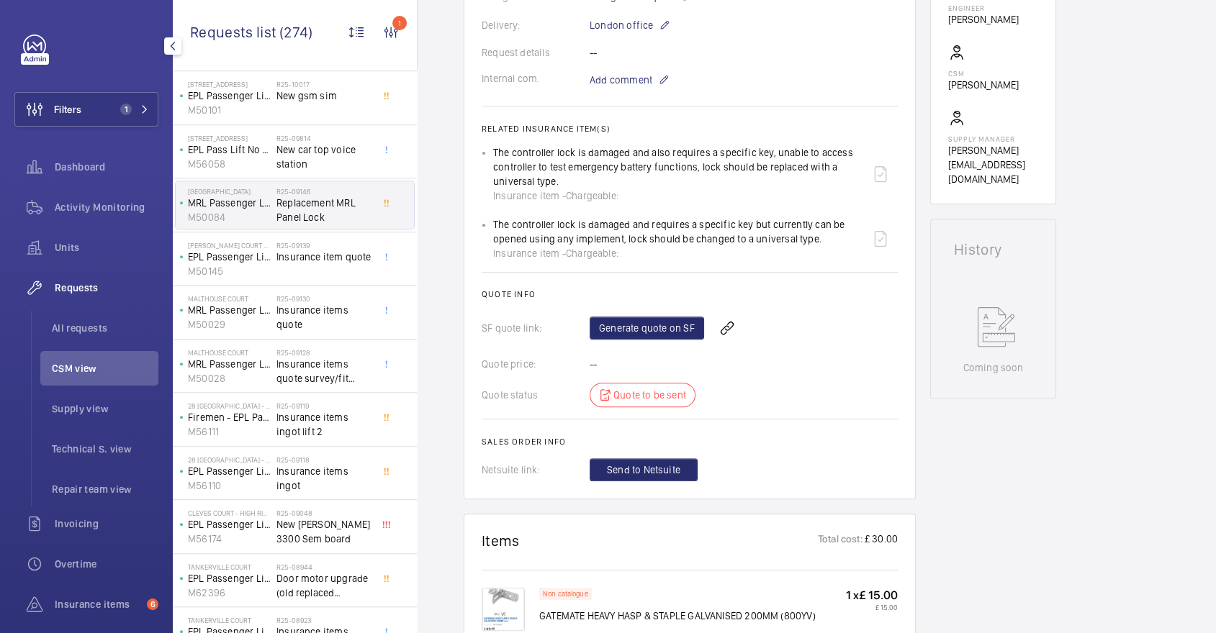
scroll to position [132, 0]
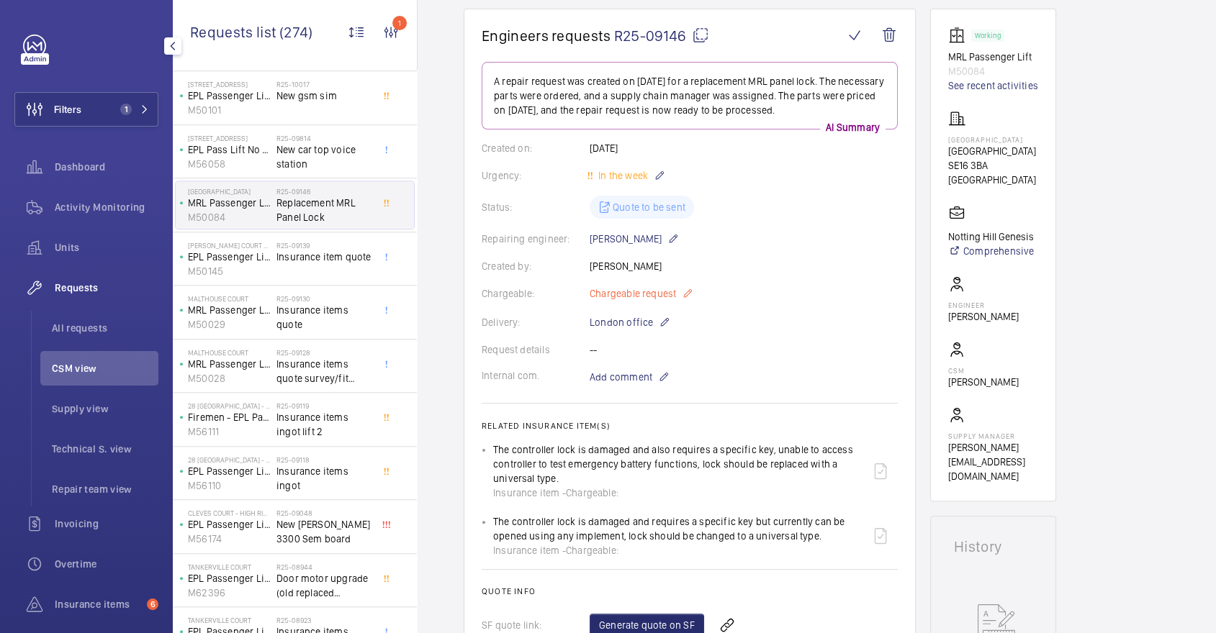
click at [692, 297] on mat-icon at bounding box center [688, 293] width 12 height 17
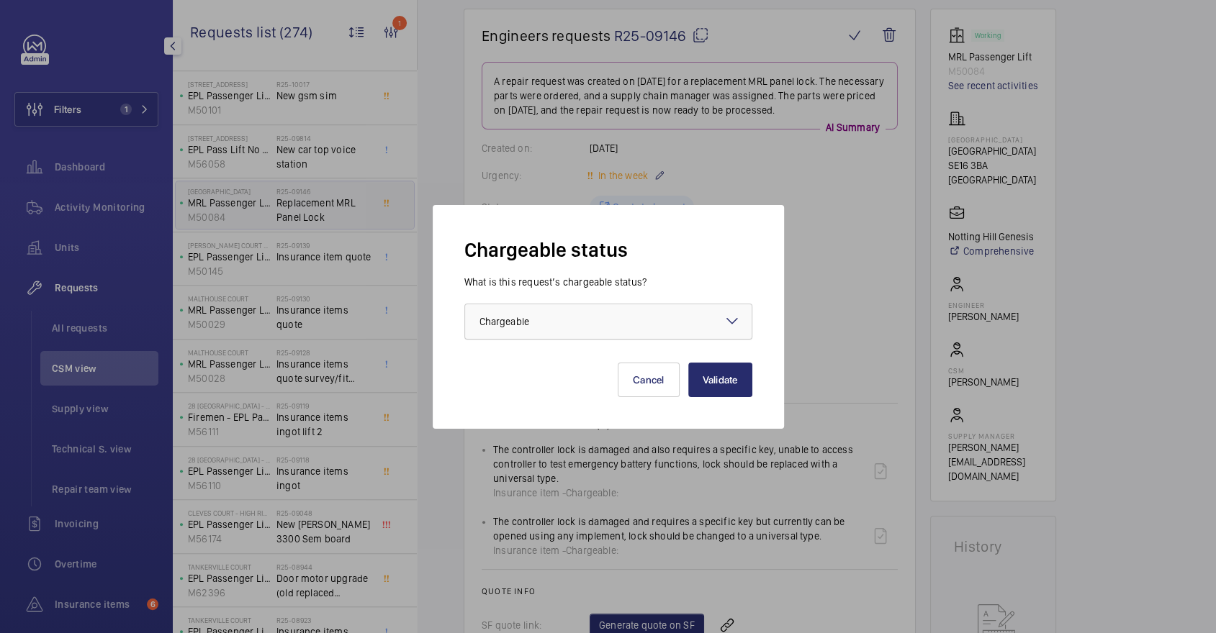
click at [638, 316] on div at bounding box center [608, 321] width 286 height 35
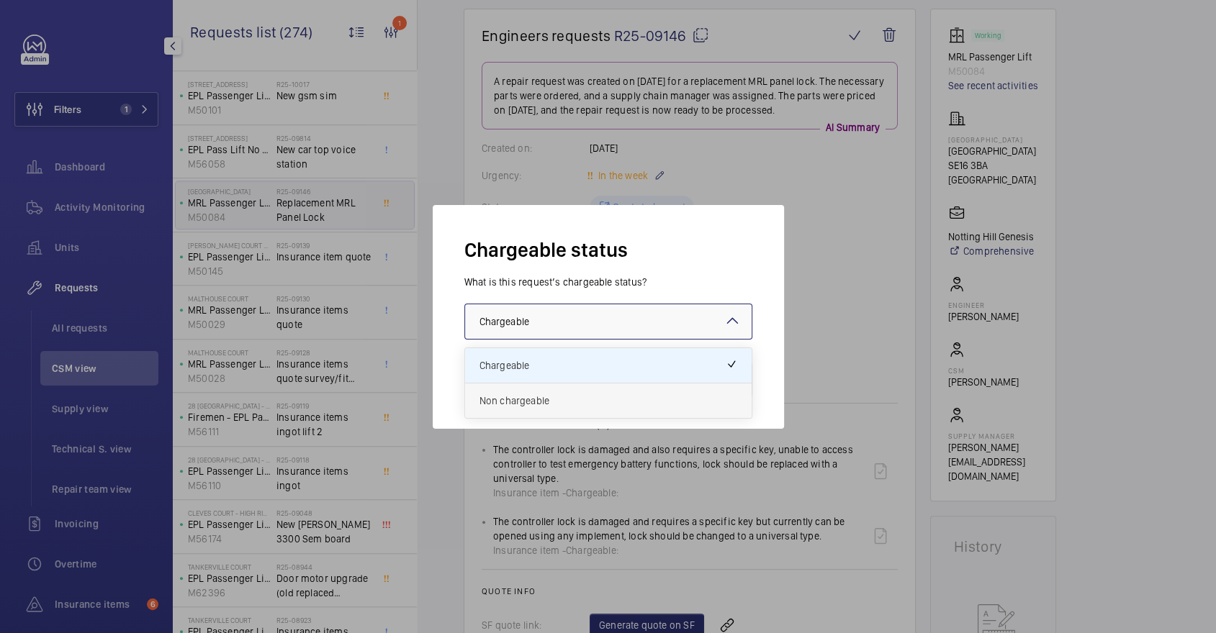
click at [615, 404] on span "Non chargeable" at bounding box center [608, 401] width 258 height 14
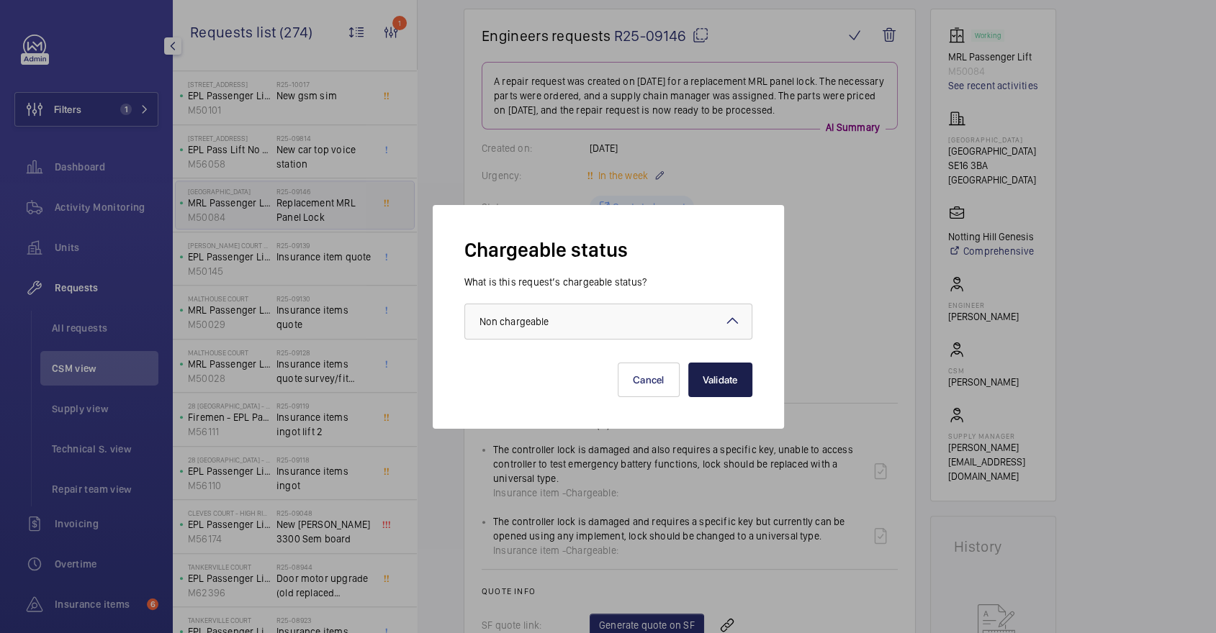
click at [707, 397] on button "Validate" at bounding box center [720, 380] width 64 height 35
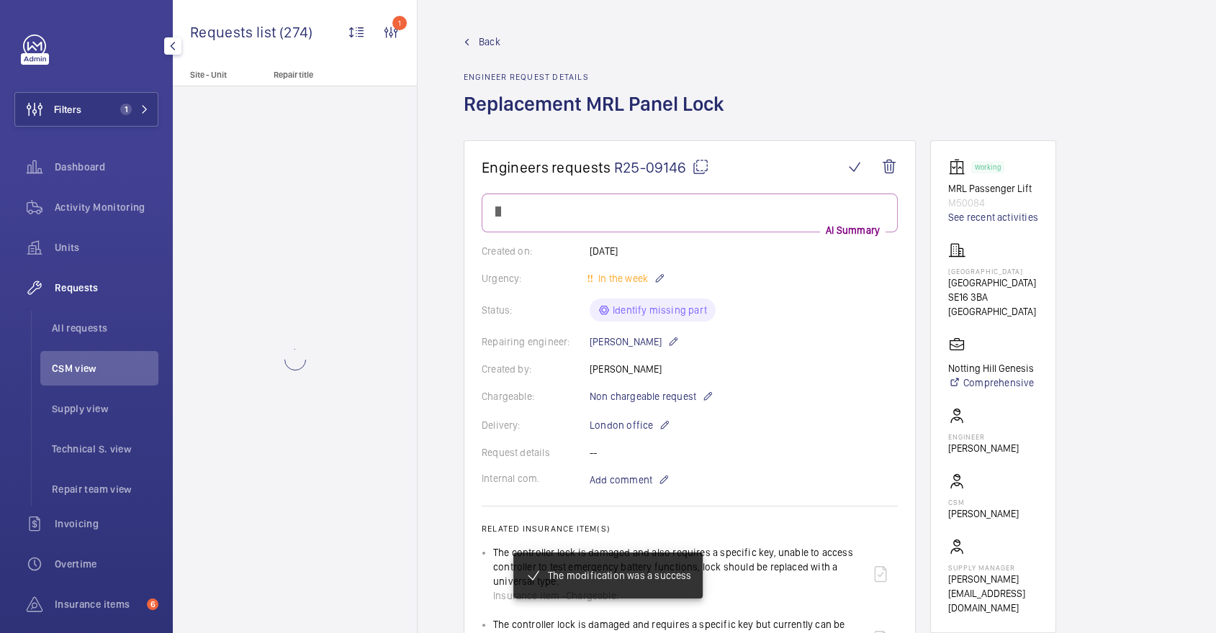
scroll to position [0, 0]
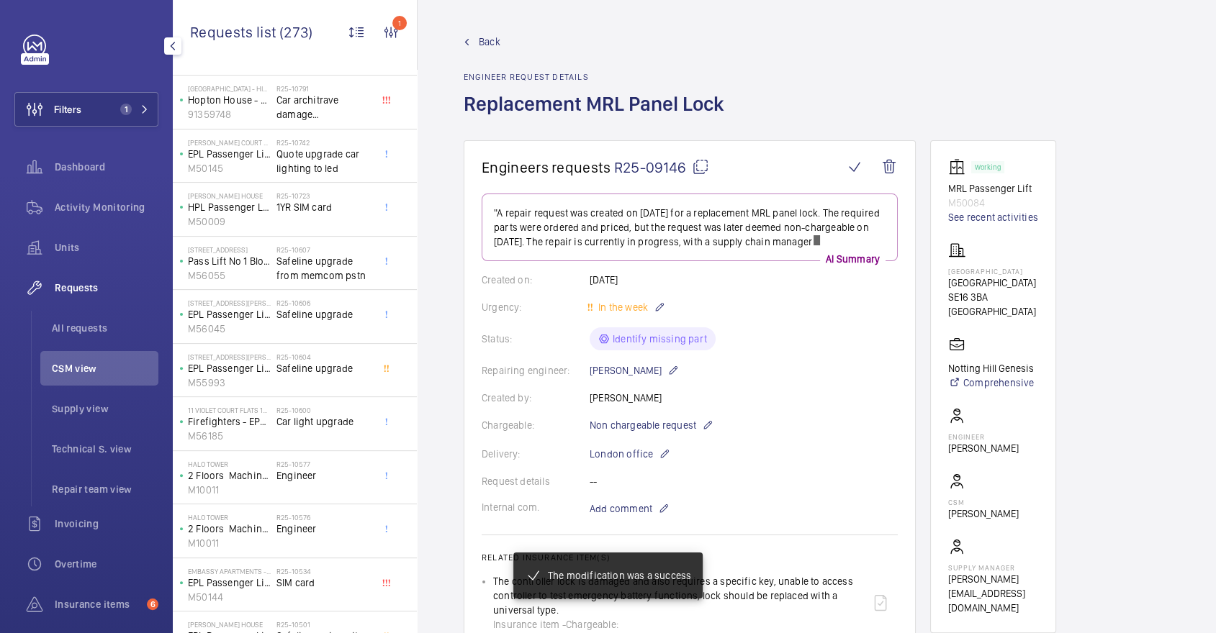
scroll to position [643, 0]
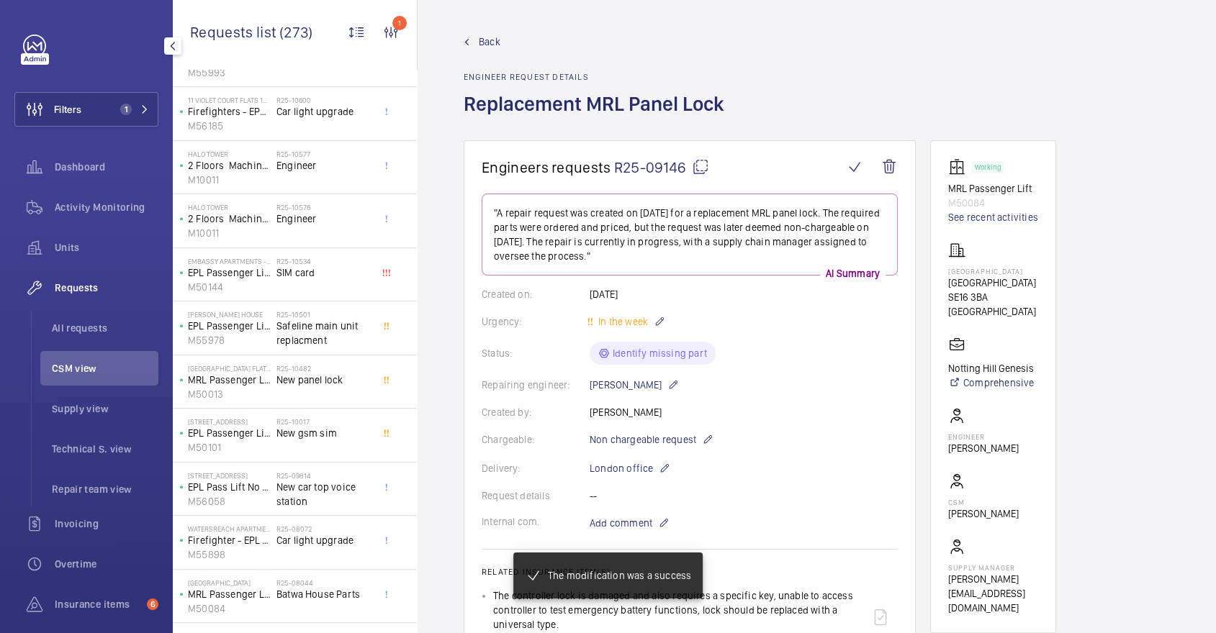
scroll to position [1704, 0]
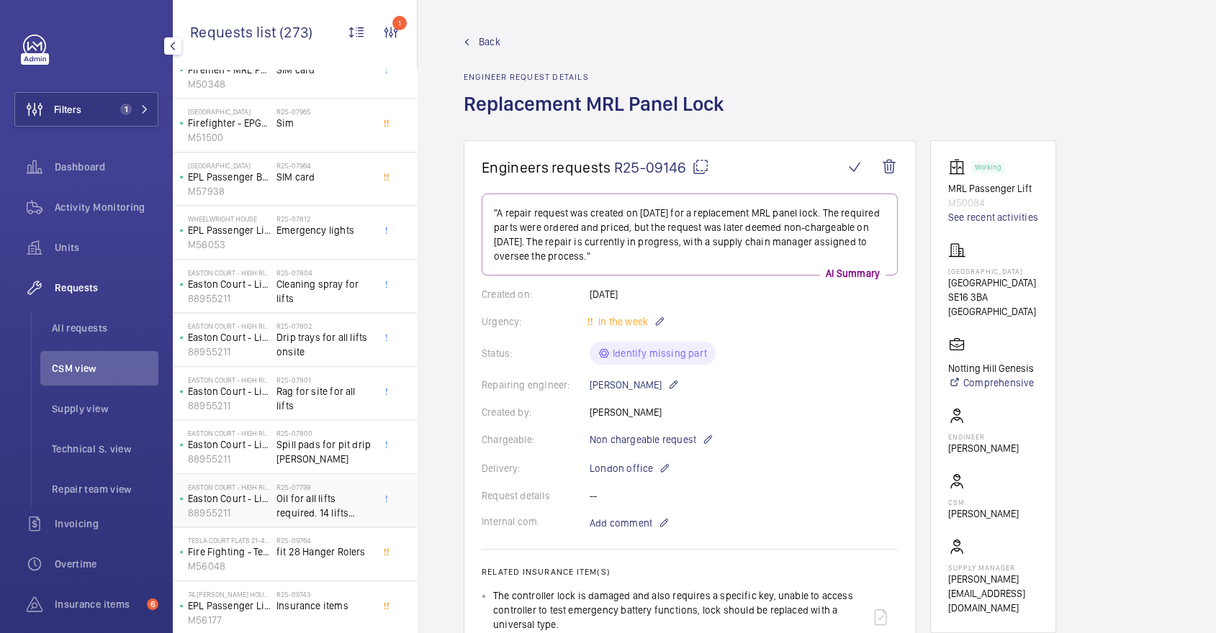
click at [350, 492] on span "Oil for all lifts required. 14 lifts onsite" at bounding box center [323, 506] width 95 height 29
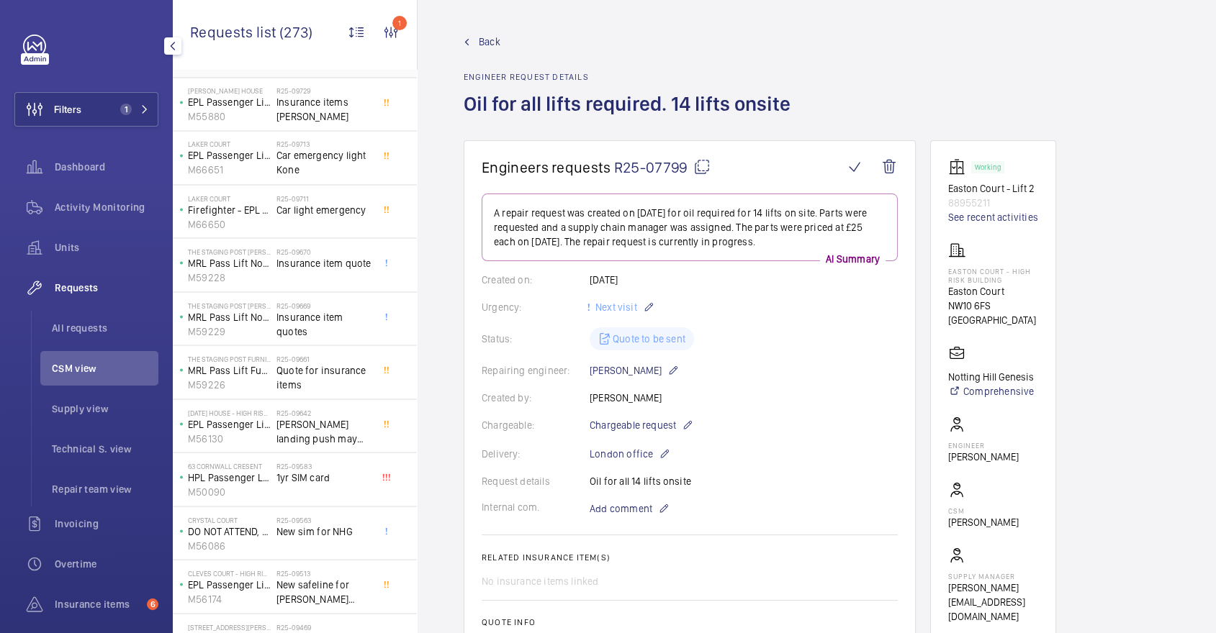
scroll to position [2318, 0]
click at [321, 424] on span "Schindler landing push may place" at bounding box center [323, 428] width 95 height 29
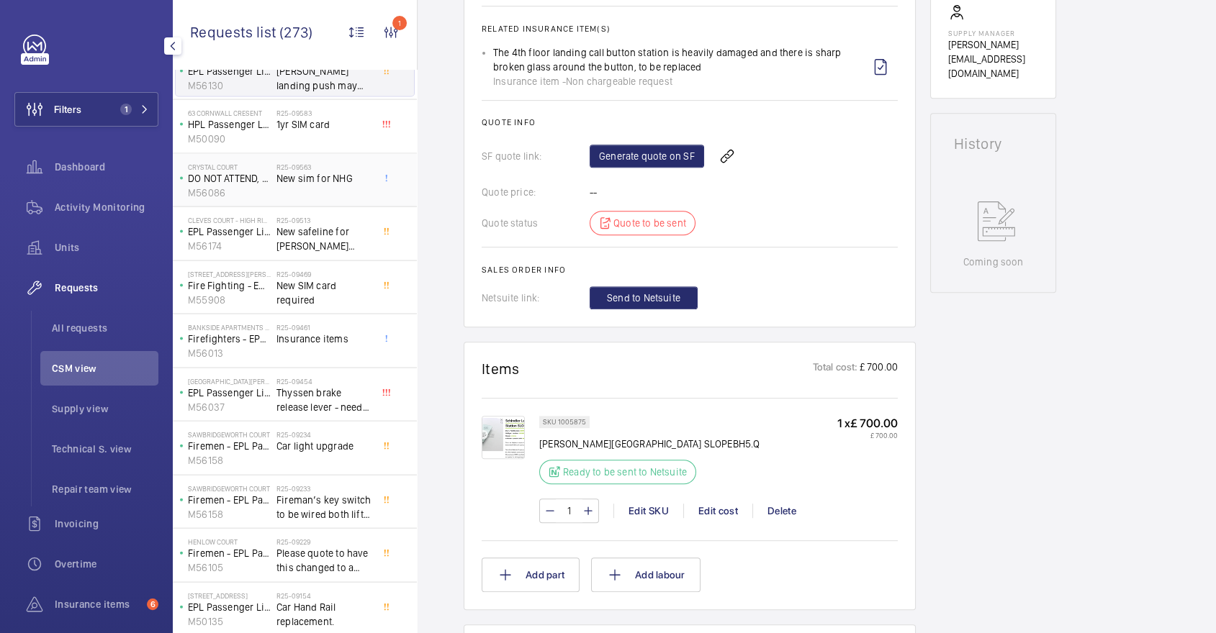
scroll to position [2706, 0]
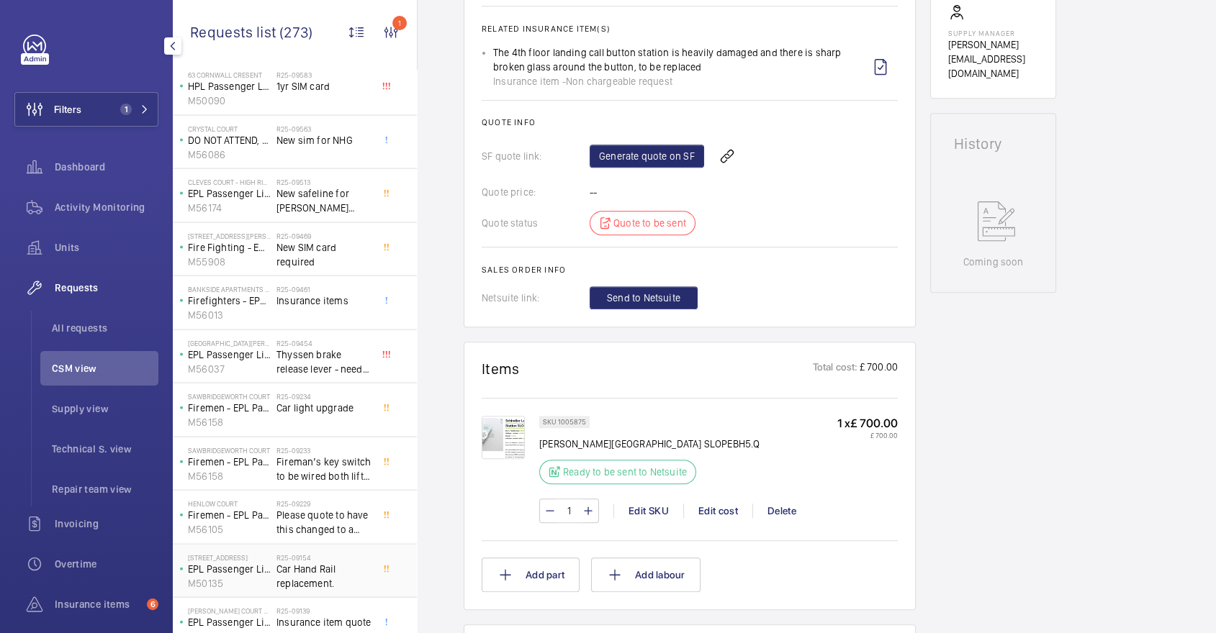
click at [343, 578] on div "10 Alpine Road EPL Passenger Lift M50135 R25-09154 Car Hand Rail replacement." at bounding box center [295, 572] width 244 height 54
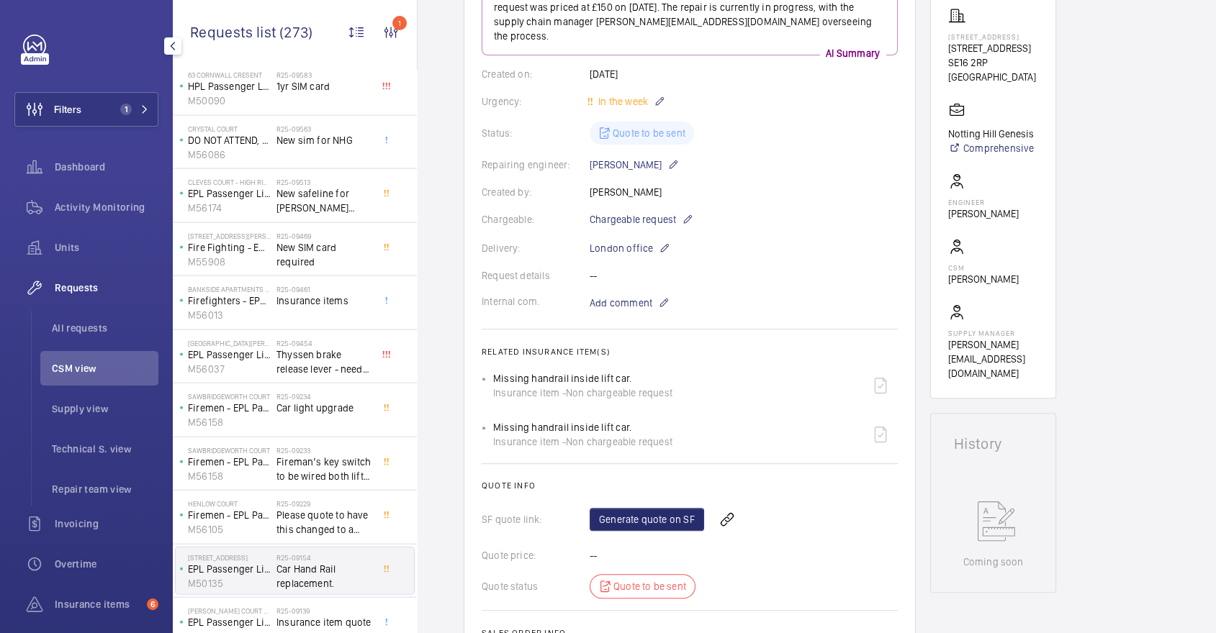
scroll to position [243, 0]
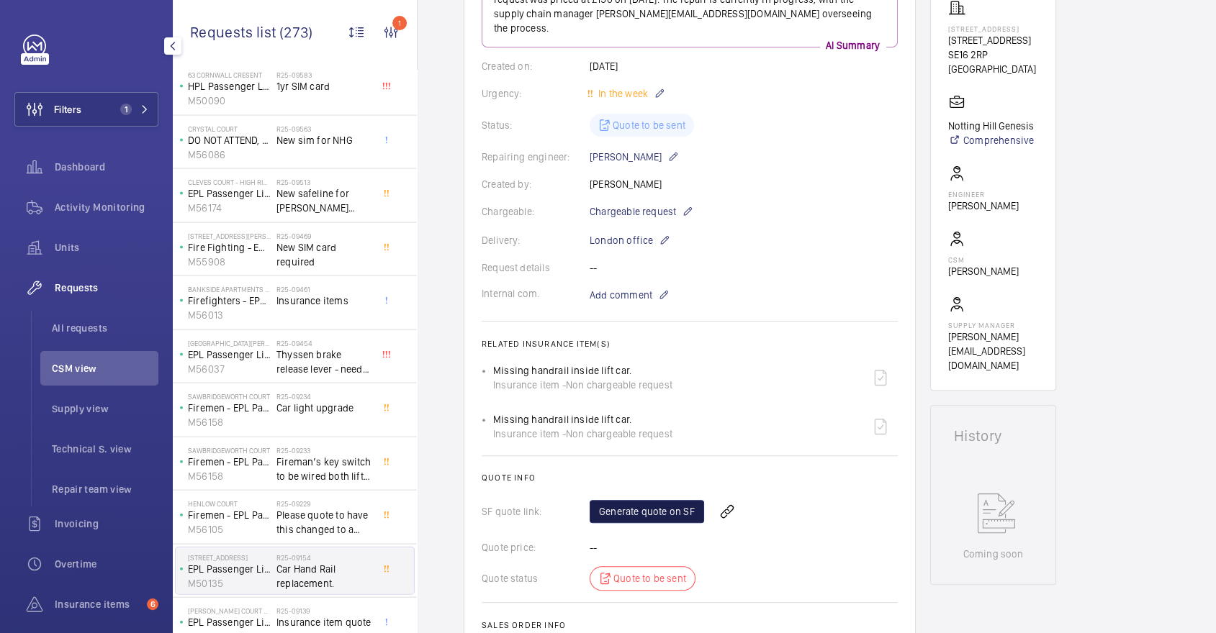
click at [686, 500] on link "Generate quote on SF" at bounding box center [647, 511] width 114 height 23
drag, startPoint x: 637, startPoint y: 405, endPoint x: 483, endPoint y: 405, distance: 154.0
click at [493, 410] on li "Missing handrail inside lift car. Insurance item - Non chargeable request" at bounding box center [695, 427] width 405 height 35
copy p "Missing handrail inside lift car."
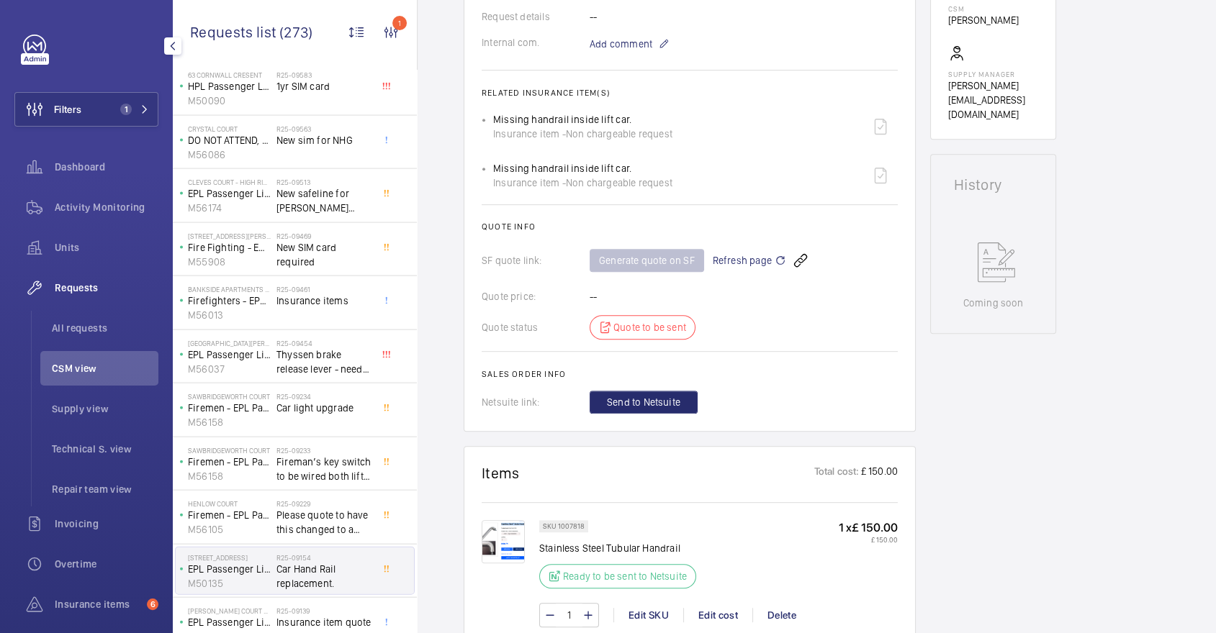
scroll to position [513, 0]
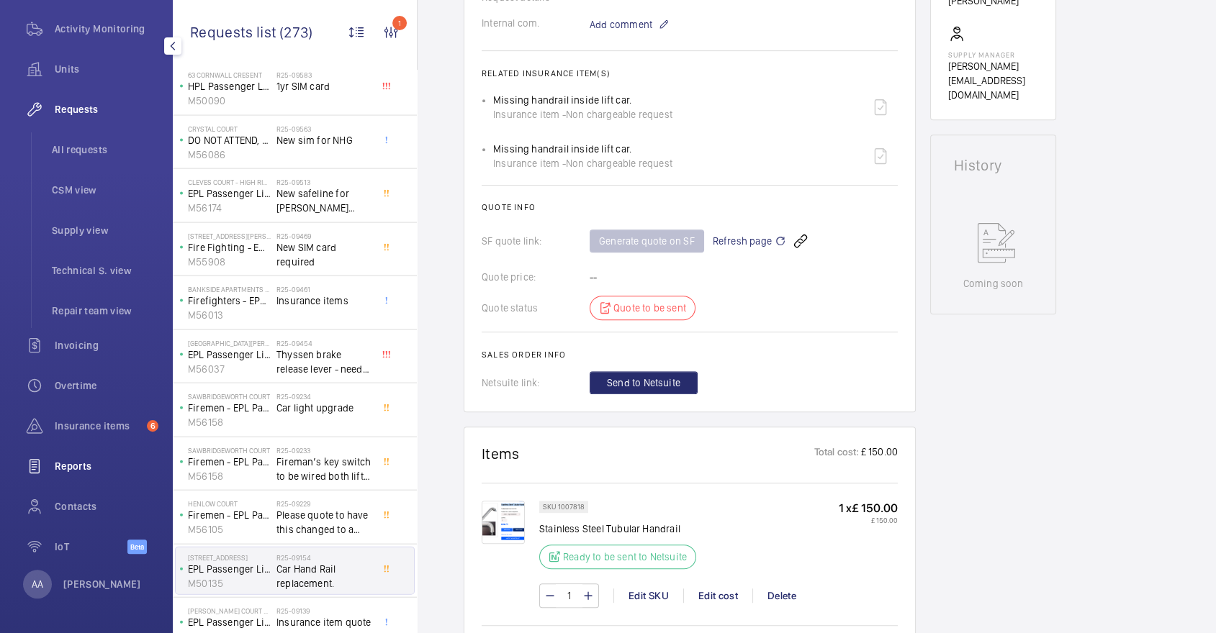
click at [78, 472] on span "Reports" at bounding box center [107, 466] width 104 height 14
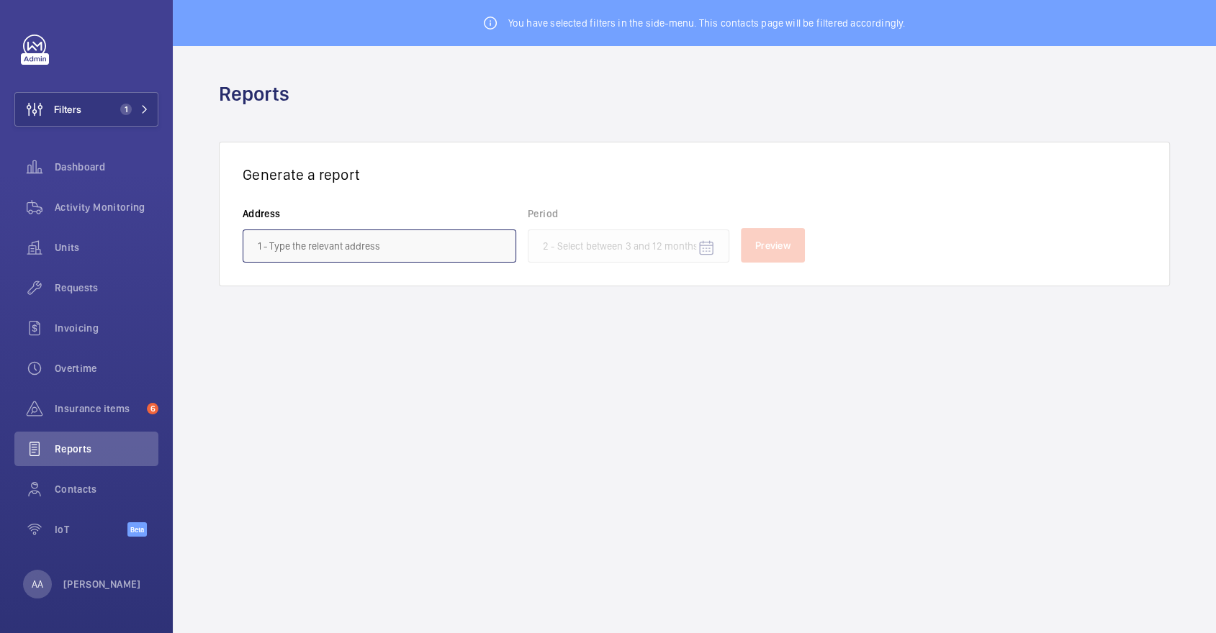
click at [342, 243] on input "text" at bounding box center [380, 246] width 274 height 33
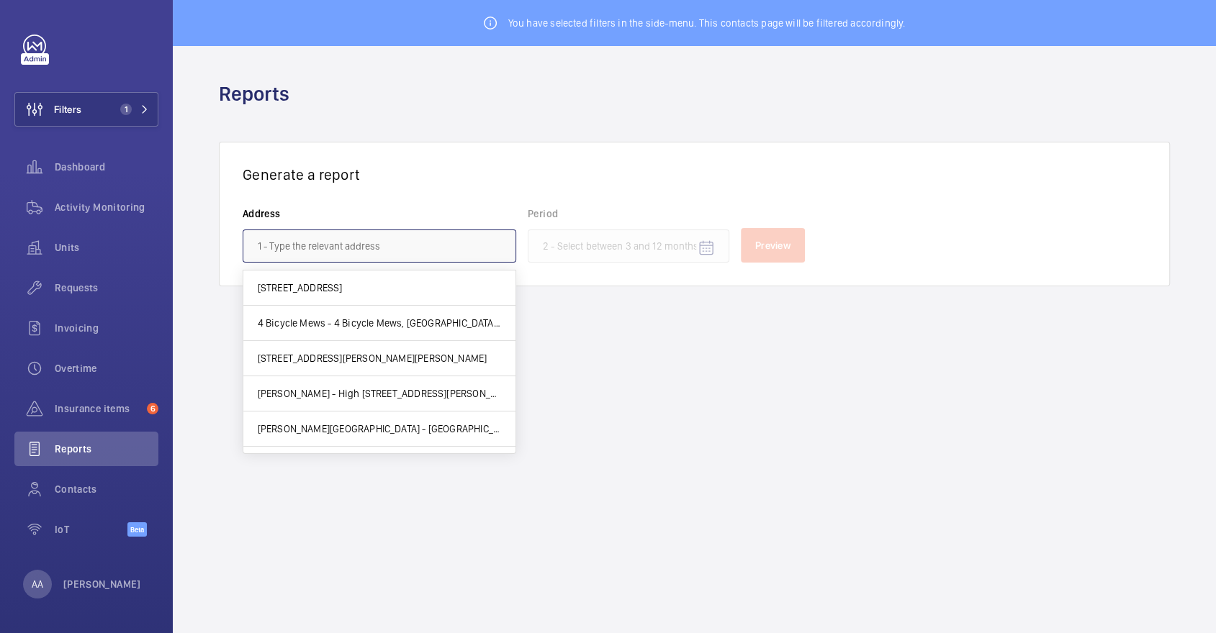
paste input "E16 2ZE"
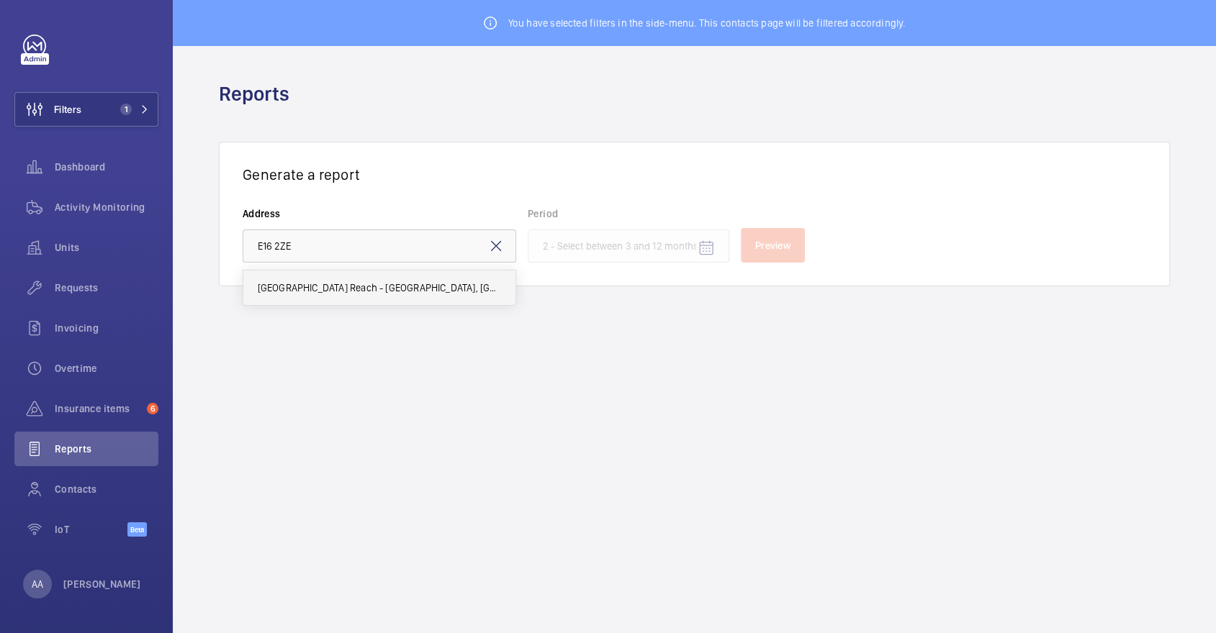
click at [334, 291] on span "Woolwich Reach - Woolwich Reach, LONDON E16 2ZE" at bounding box center [379, 288] width 243 height 14
type input "Woolwich Reach - Woolwich Reach, LONDON E16 2ZE"
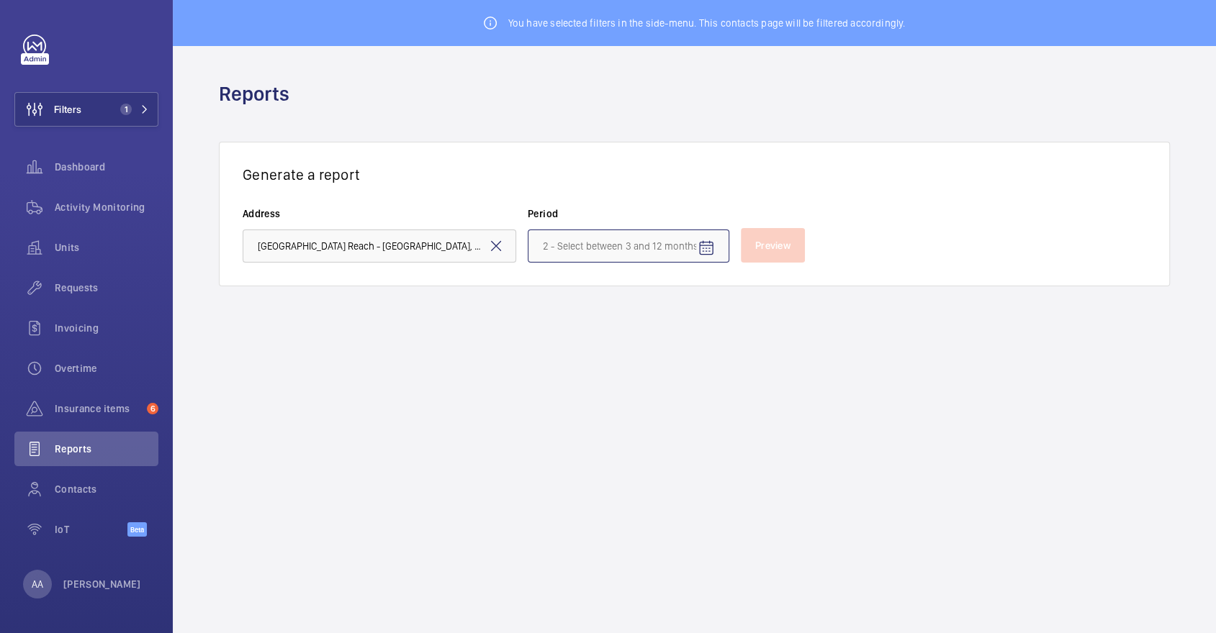
click at [704, 230] on input at bounding box center [629, 246] width 202 height 33
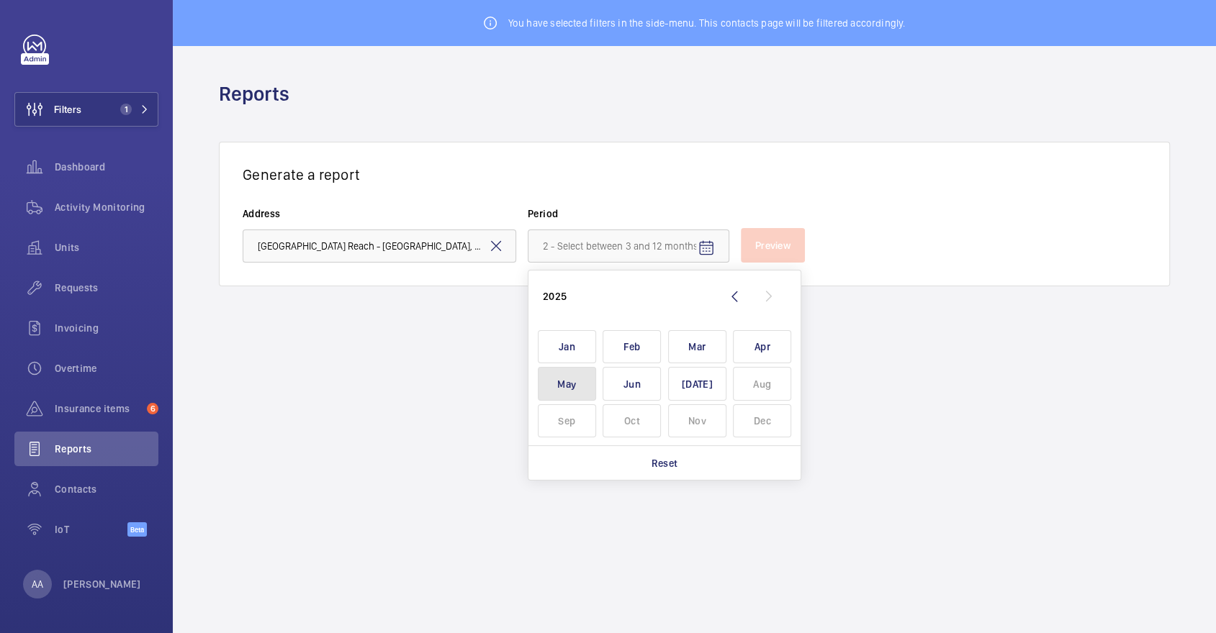
click at [558, 374] on span "May" at bounding box center [567, 384] width 58 height 34
click at [708, 389] on span "Jul" at bounding box center [697, 384] width 58 height 34
type input "May 2025 - July 2025"
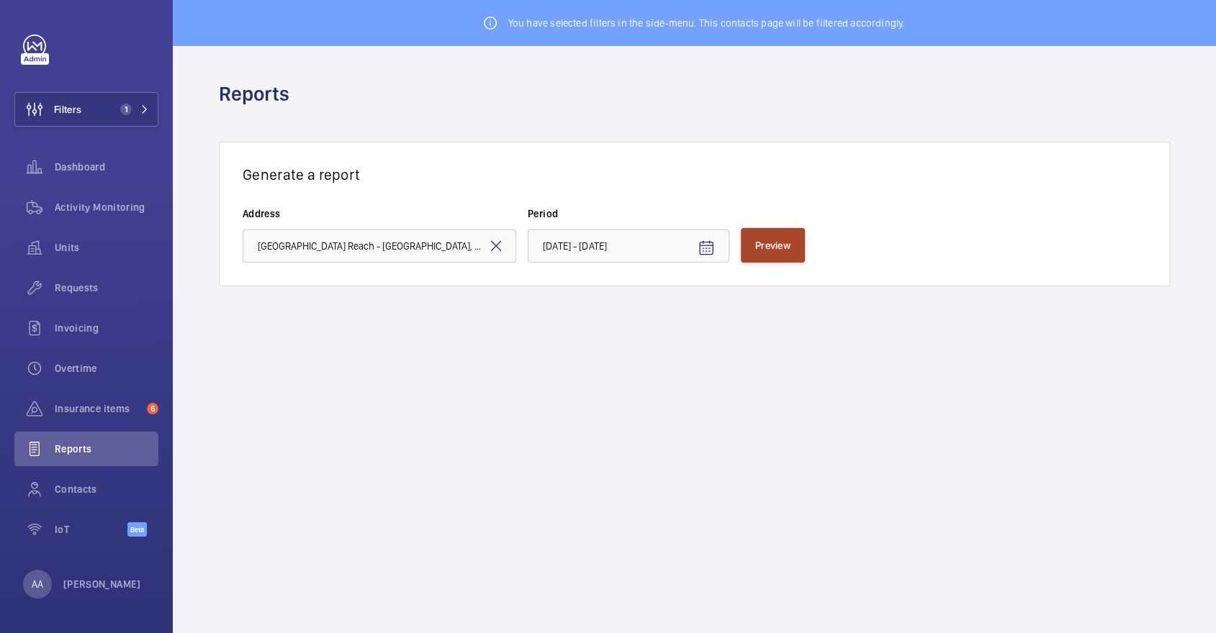
click at [778, 240] on span "Preview" at bounding box center [772, 246] width 35 height 12
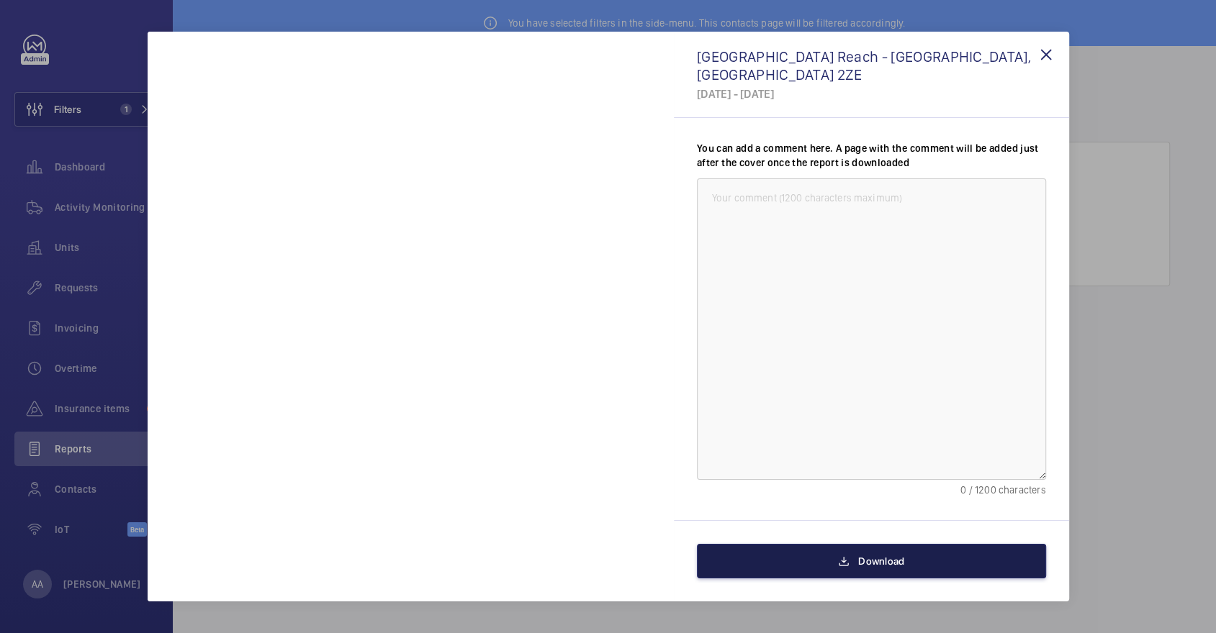
click at [945, 570] on button "Download" at bounding box center [871, 561] width 349 height 35
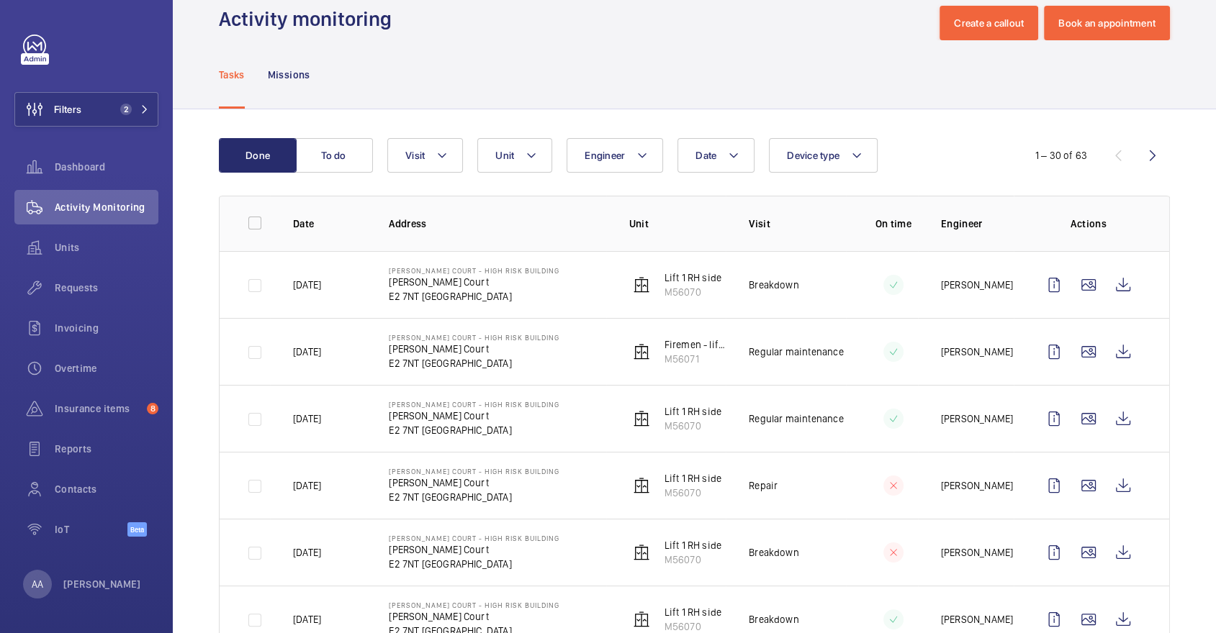
scroll to position [31, 0]
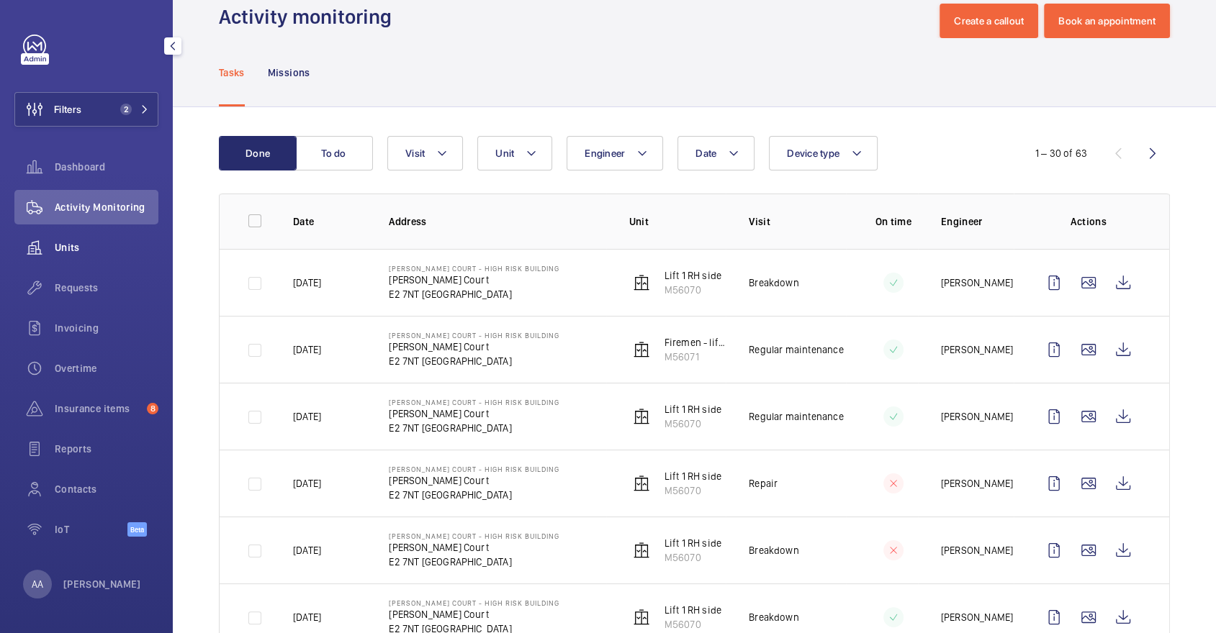
click at [81, 256] on div "Units" at bounding box center [86, 247] width 144 height 35
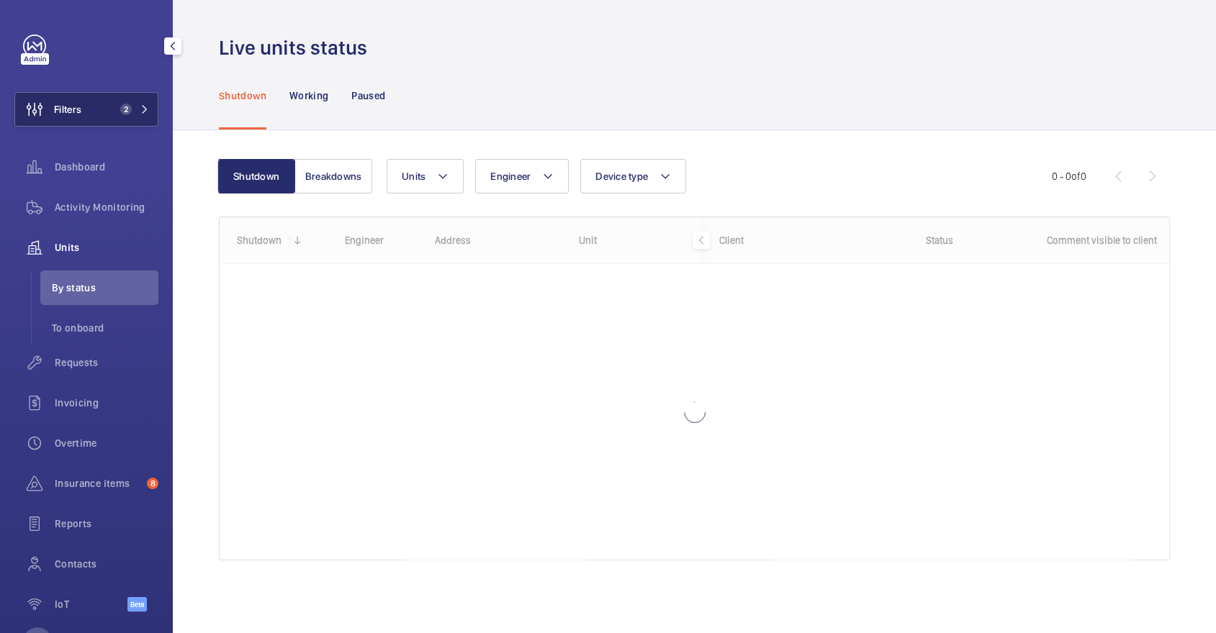
click at [105, 113] on button "Filters 2" at bounding box center [86, 109] width 144 height 35
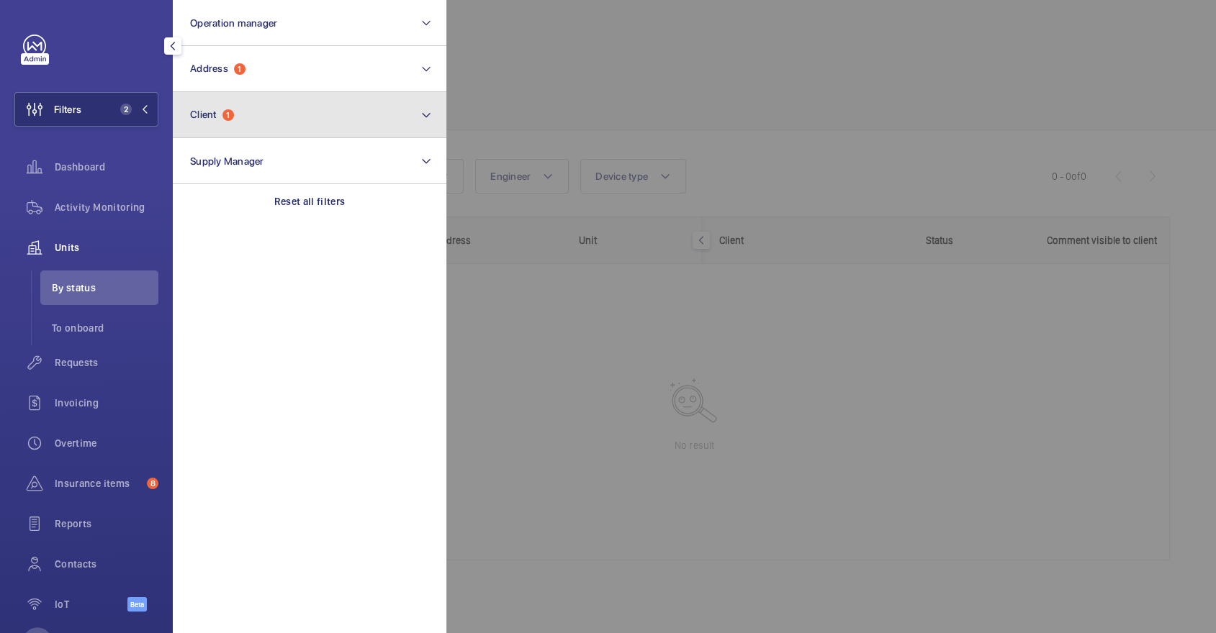
click at [289, 99] on button "Client 1" at bounding box center [310, 115] width 274 height 46
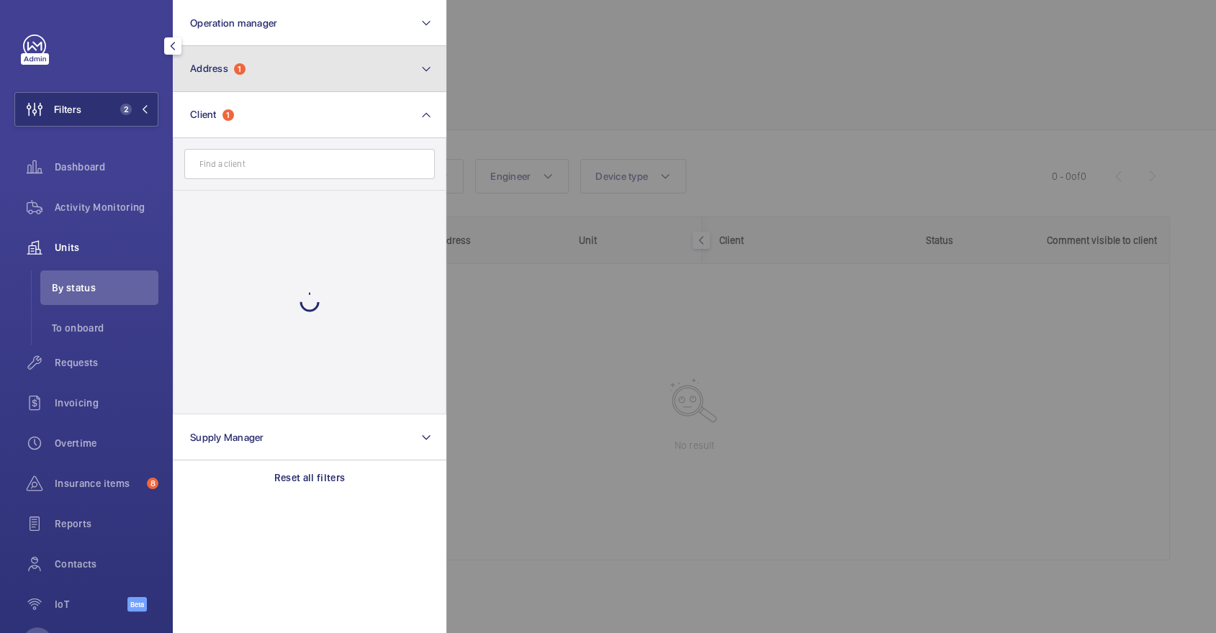
click at [272, 71] on button "Address 1" at bounding box center [310, 69] width 274 height 46
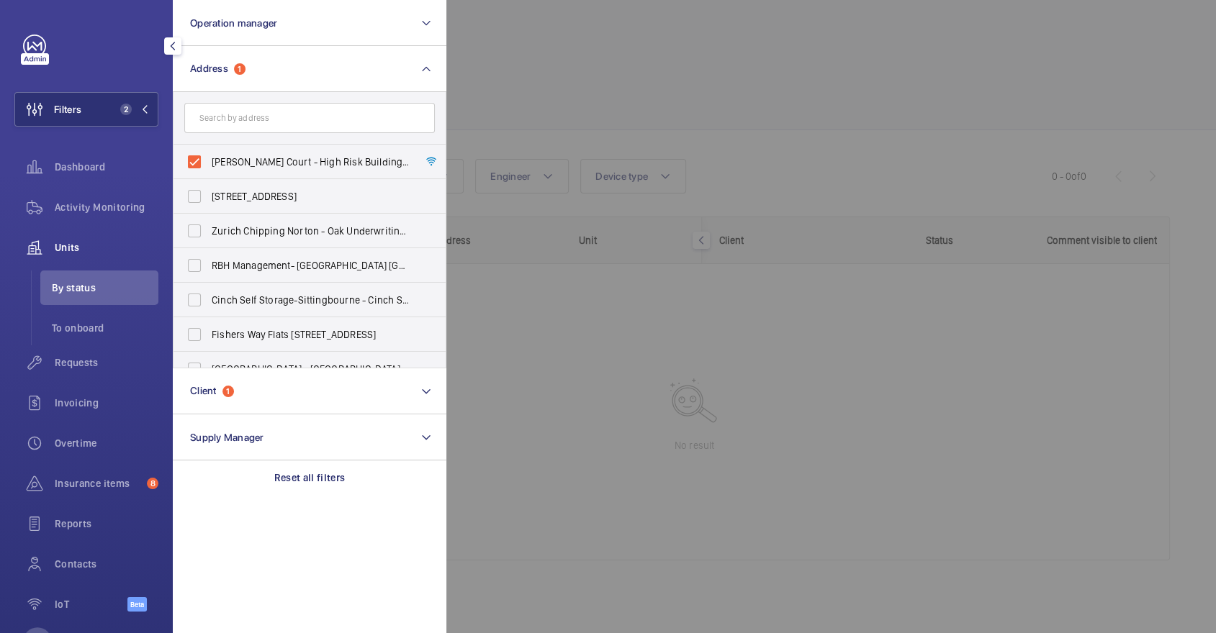
click at [272, 150] on label "[PERSON_NAME] Court - High Risk Building - [PERSON_NAME][GEOGRAPHIC_DATA]" at bounding box center [298, 162] width 250 height 35
click at [209, 150] on input "[PERSON_NAME] Court - High Risk Building - [PERSON_NAME][GEOGRAPHIC_DATA]" at bounding box center [194, 162] width 29 height 29
checkbox input "false"
click at [263, 120] on input "text" at bounding box center [309, 118] width 250 height 30
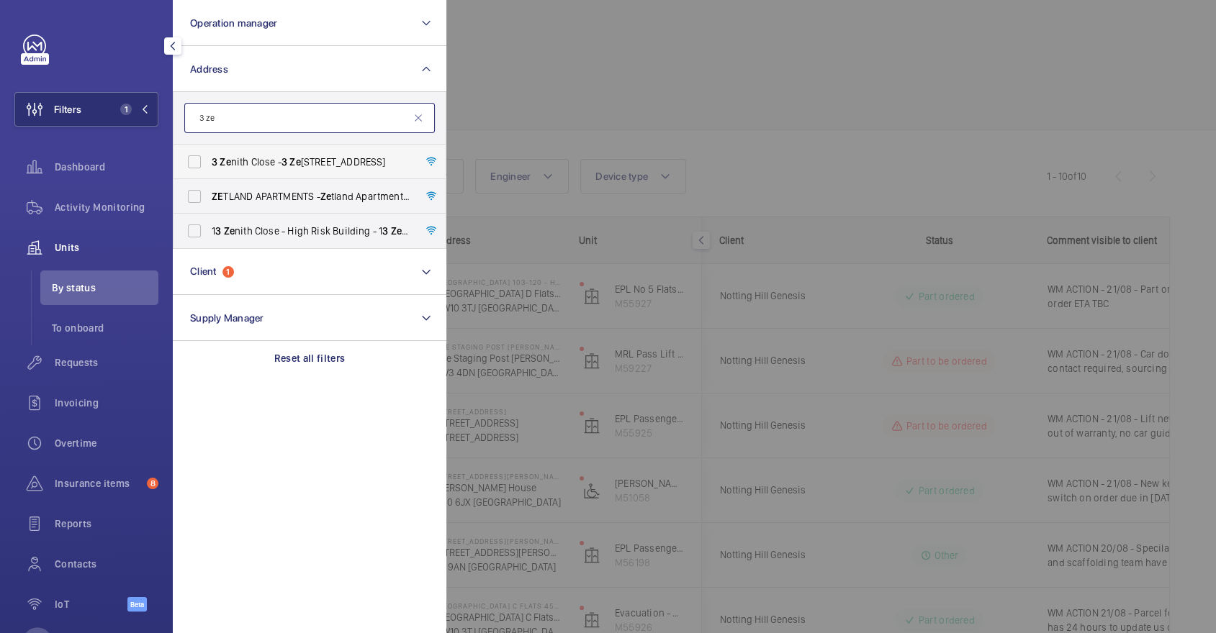
type input "3 ze"
click at [233, 145] on label "[STREET_ADDRESS]" at bounding box center [298, 162] width 250 height 35
click at [209, 148] on input "[STREET_ADDRESS]" at bounding box center [194, 162] width 29 height 29
checkbox input "true"
click at [641, 61] on div at bounding box center [1054, 316] width 1216 height 633
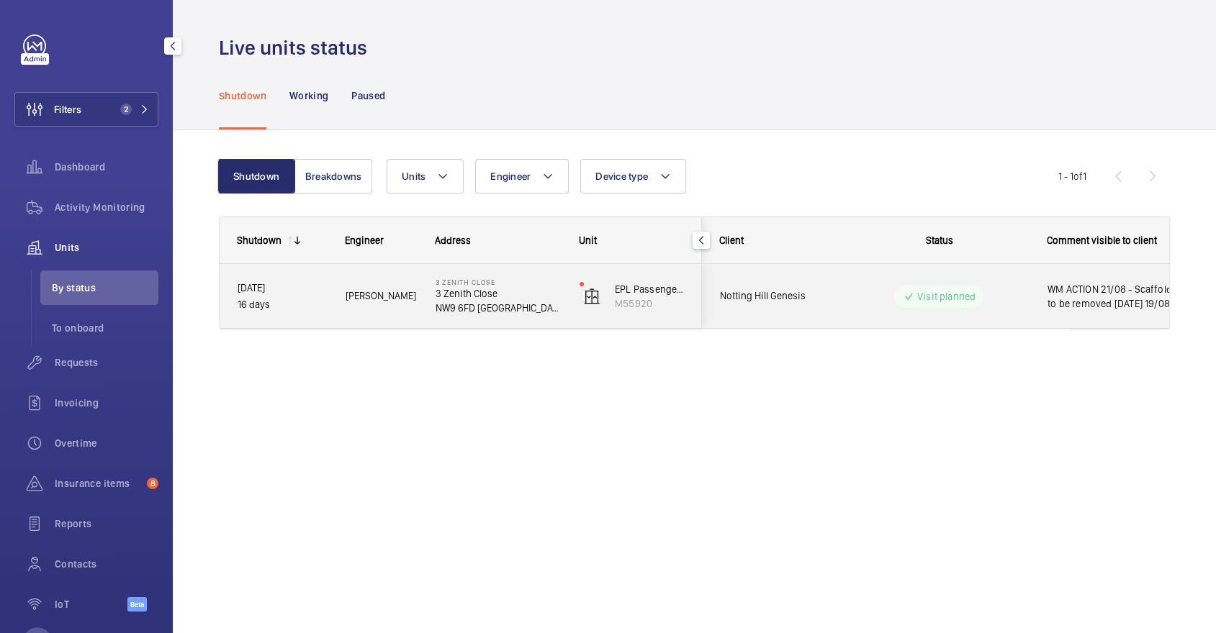
click at [958, 285] on div "Visit planned" at bounding box center [939, 296] width 90 height 23
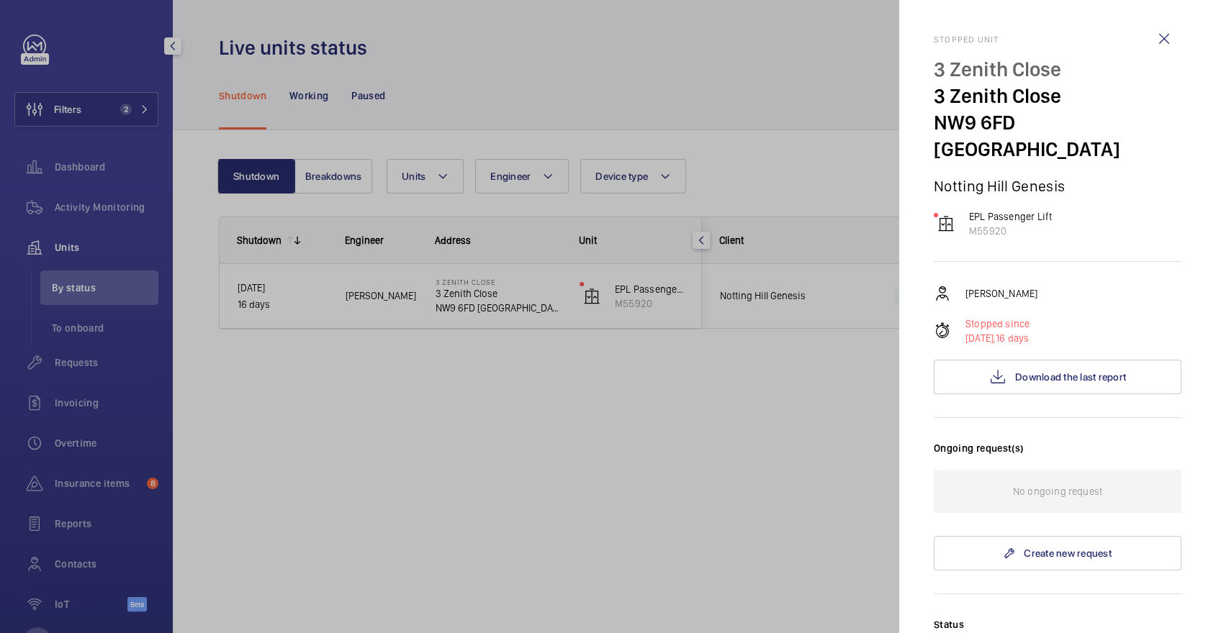
click at [600, 86] on div at bounding box center [608, 316] width 1216 height 633
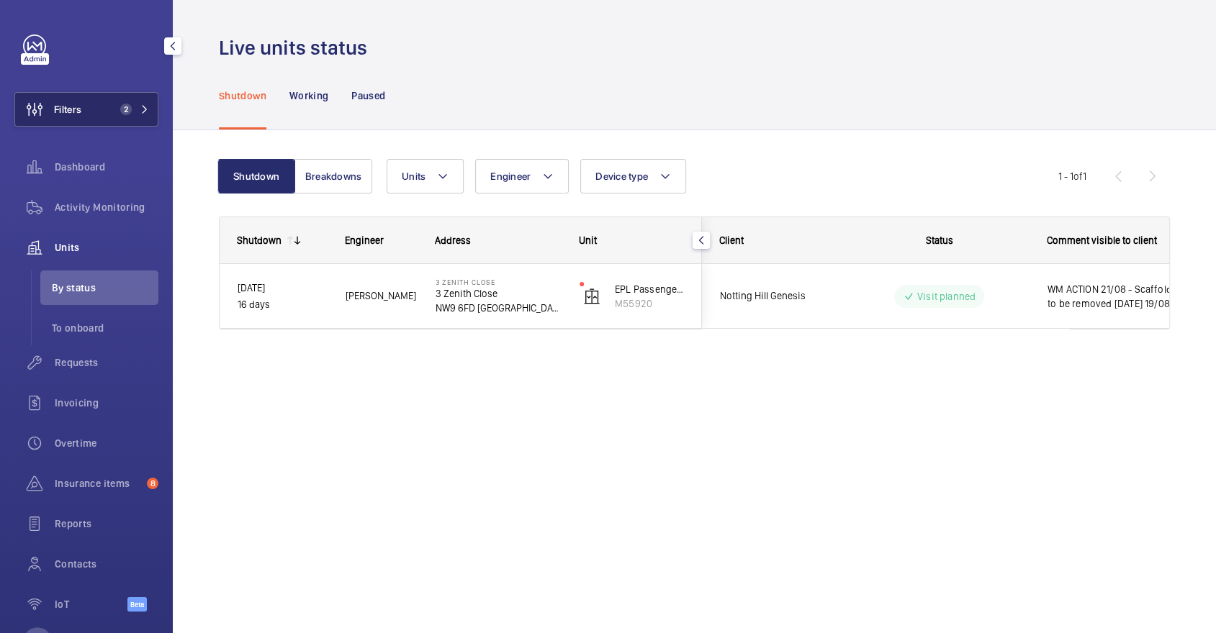
click at [96, 117] on button "Filters 2" at bounding box center [86, 109] width 144 height 35
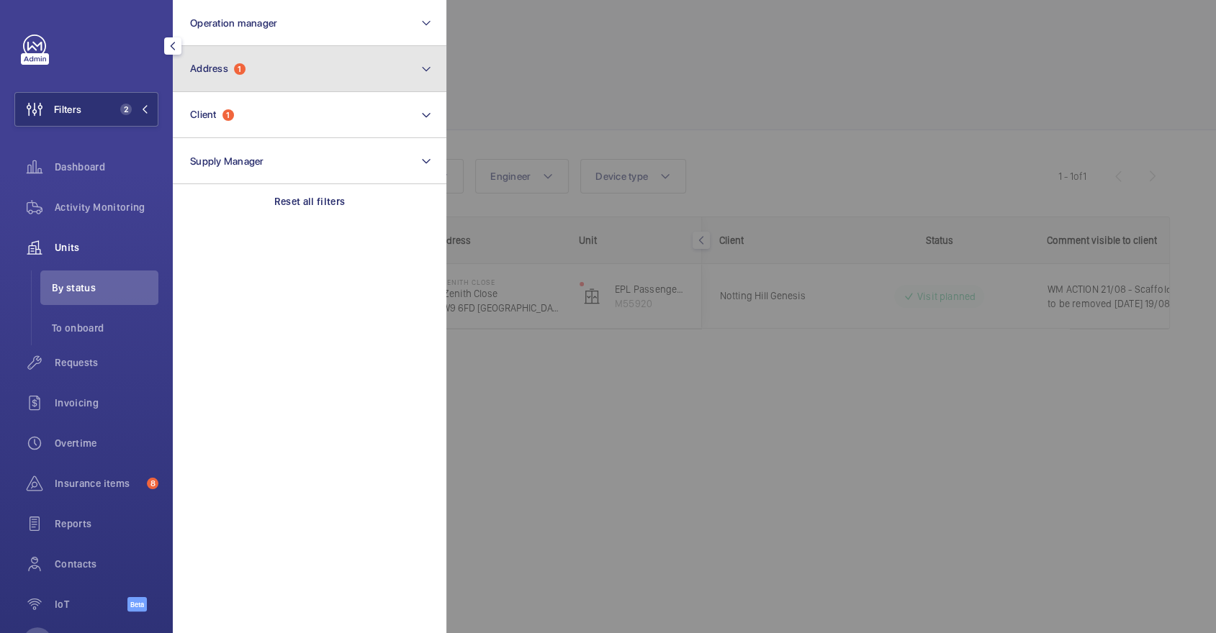
click at [227, 77] on button "Address 1" at bounding box center [310, 69] width 274 height 46
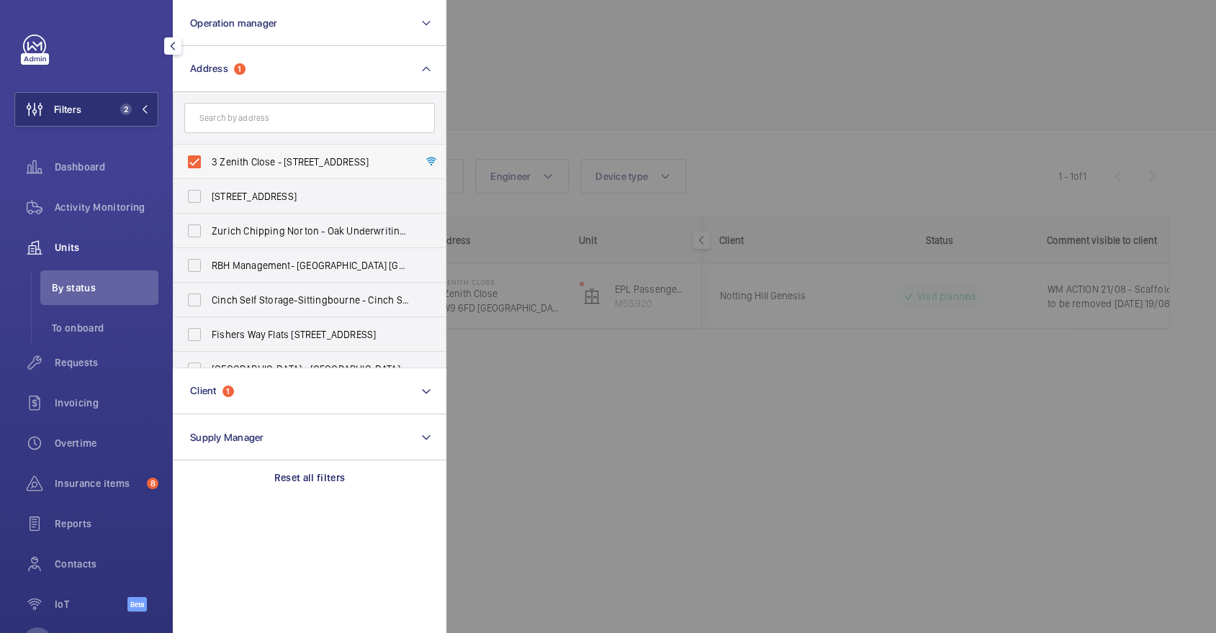
click at [245, 168] on label "3 Zenith Close - [STREET_ADDRESS]" at bounding box center [298, 162] width 250 height 35
click at [209, 168] on input "3 Zenith Close - [STREET_ADDRESS]" at bounding box center [194, 162] width 29 height 29
checkbox input "false"
click at [567, 136] on div at bounding box center [1054, 316] width 1216 height 633
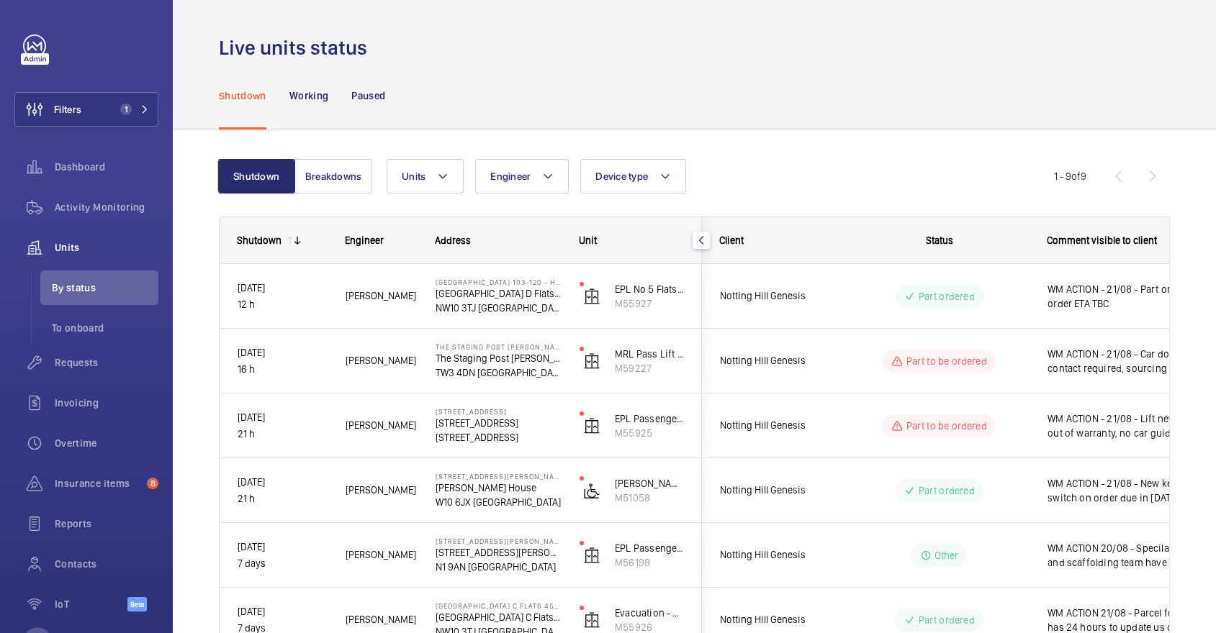
scroll to position [283, 0]
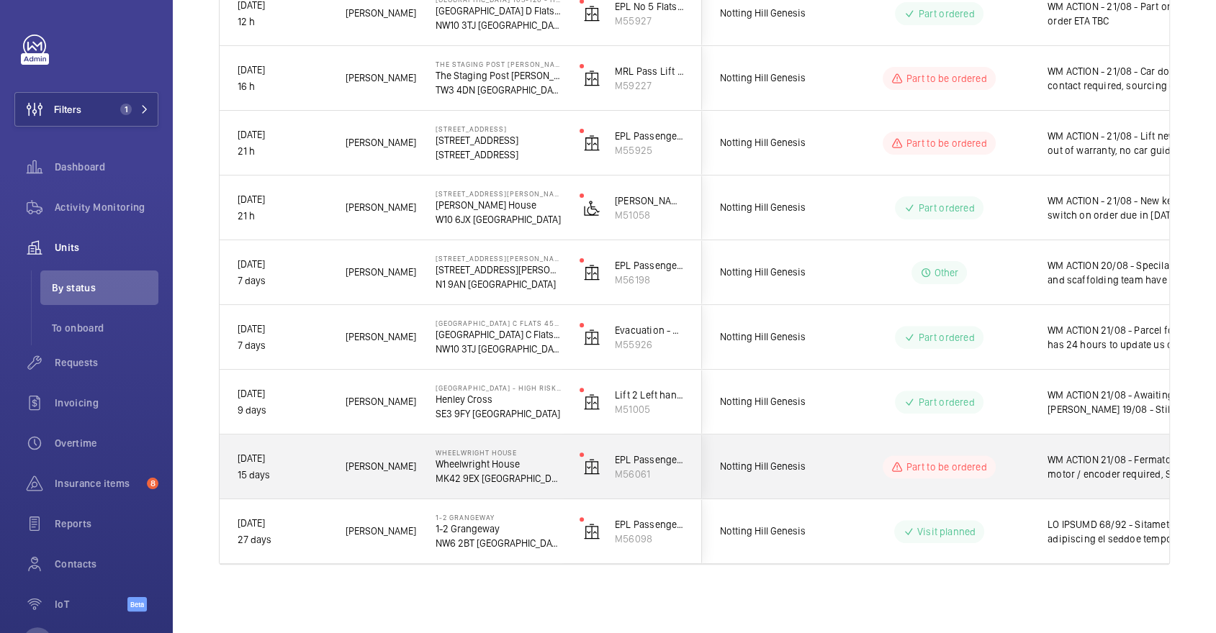
click at [1019, 497] on div "Part to be ordered" at bounding box center [930, 467] width 198 height 64
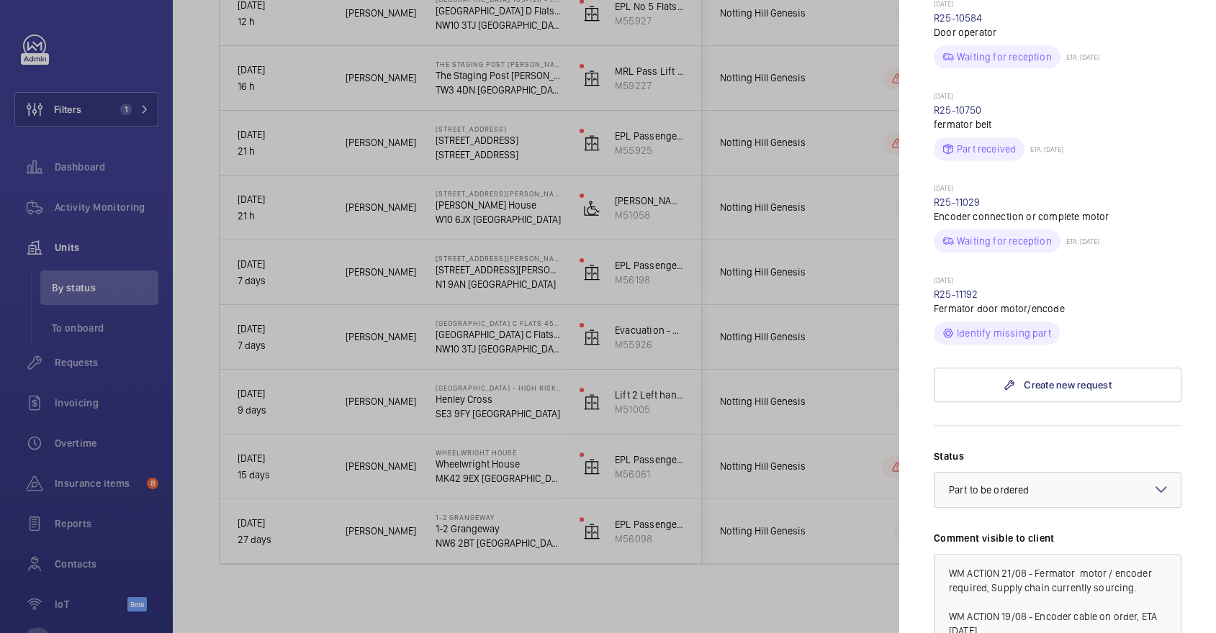
scroll to position [1017, 0]
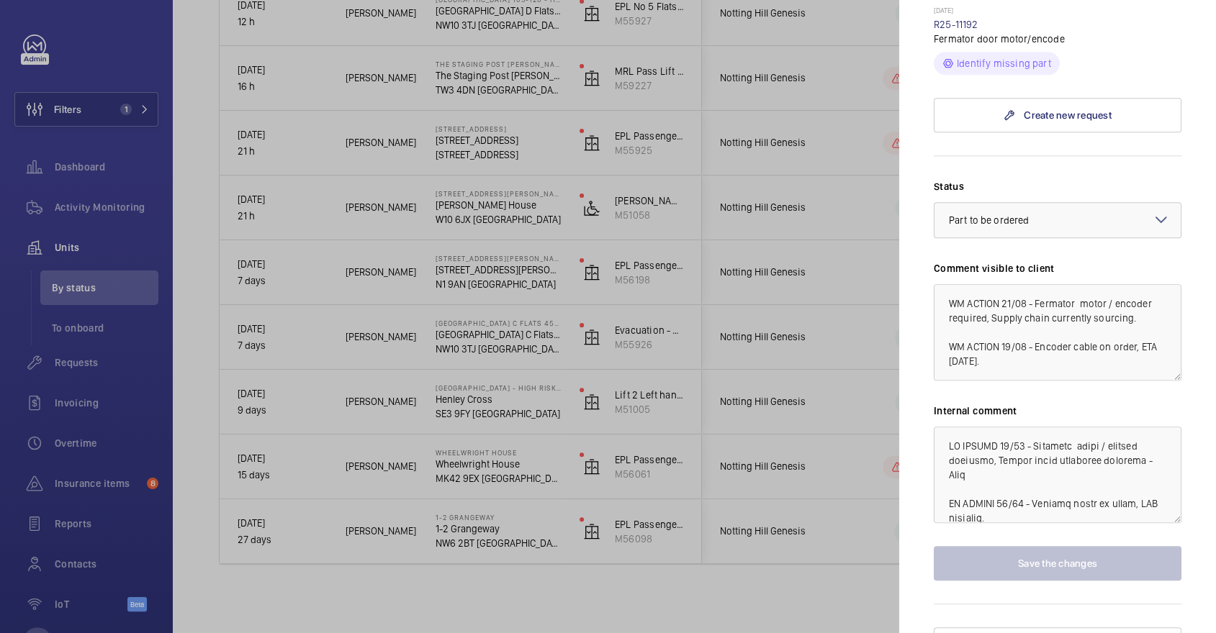
click at [827, 416] on div at bounding box center [608, 316] width 1216 height 633
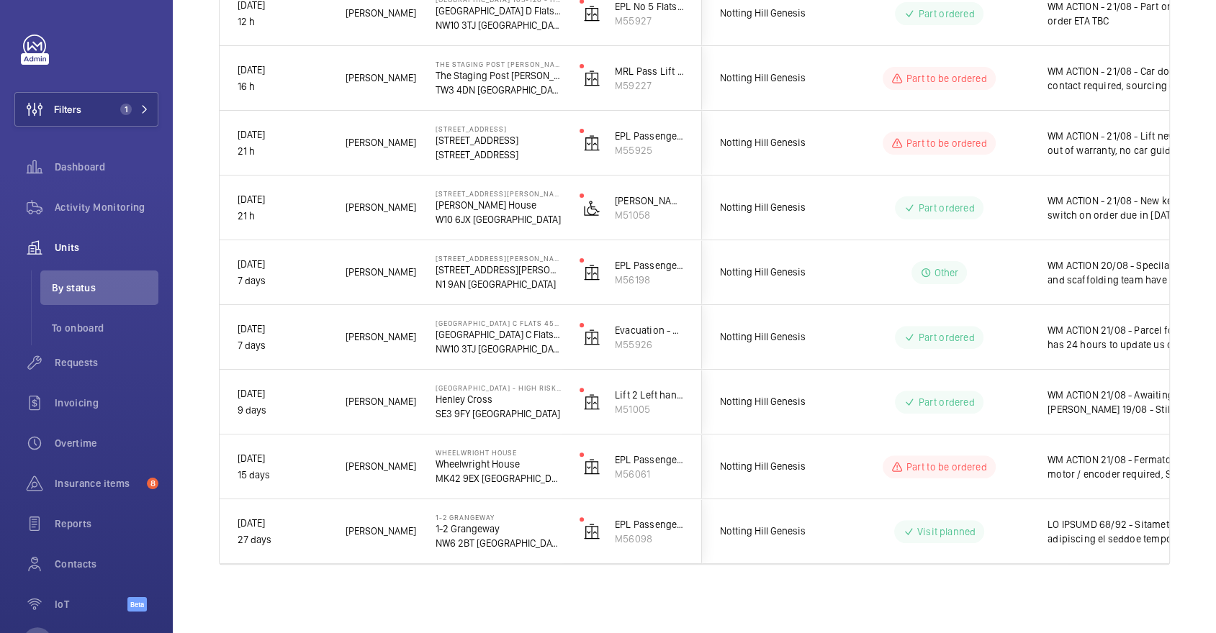
scroll to position [0, 0]
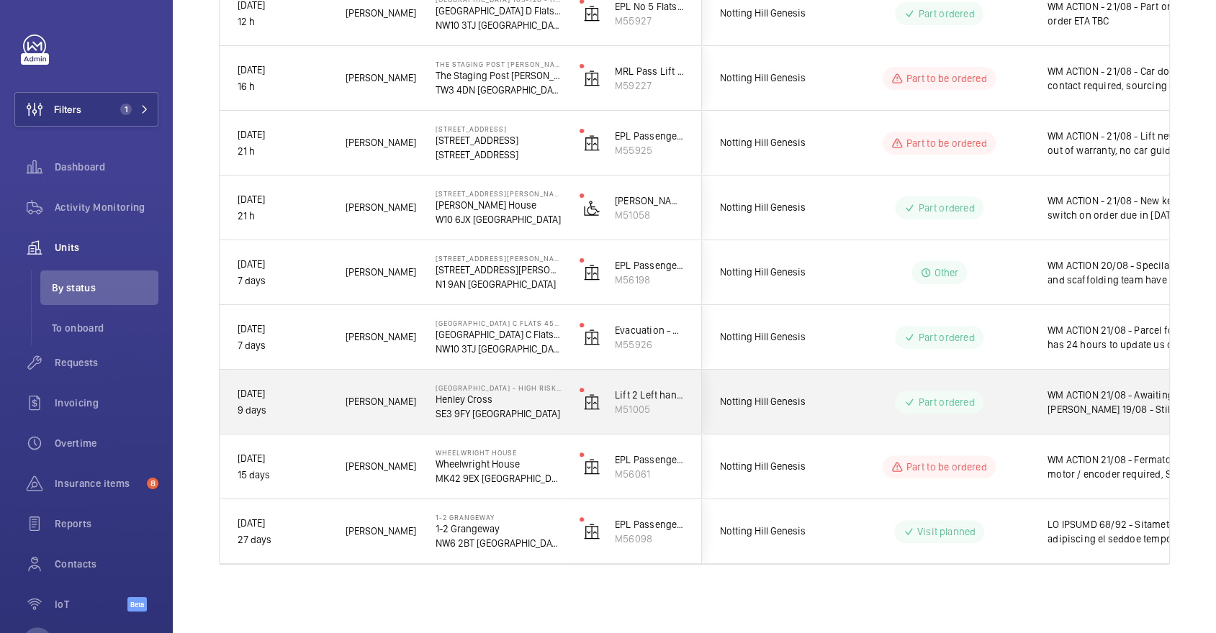
click at [1033, 402] on div "WM ACTION 21/08 - Awaiting [PERSON_NAME] 19/08 - Still awaiting client PO, part…" at bounding box center [1113, 402] width 166 height 62
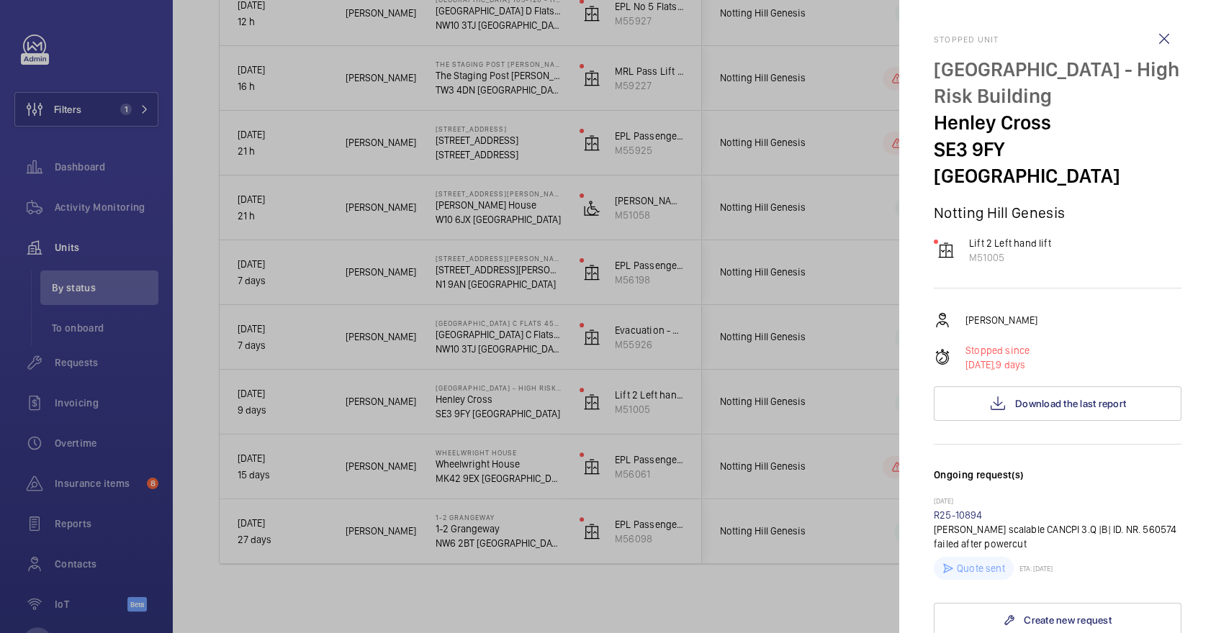
click at [862, 358] on div at bounding box center [608, 316] width 1216 height 633
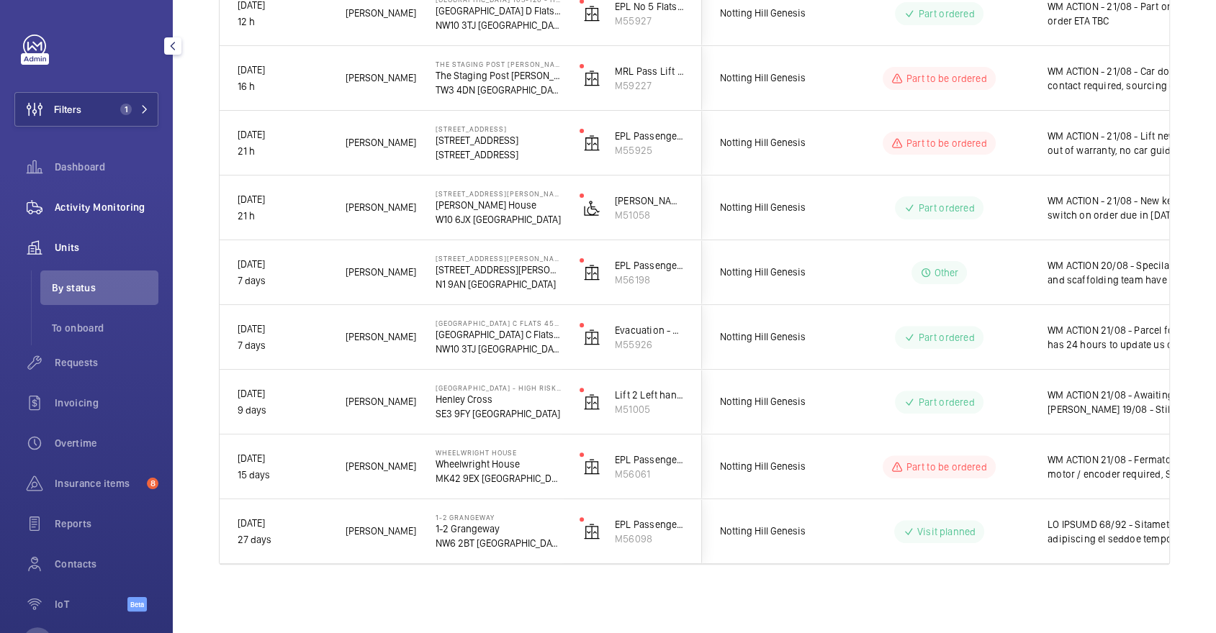
click at [122, 215] on div "Activity Monitoring" at bounding box center [86, 207] width 144 height 35
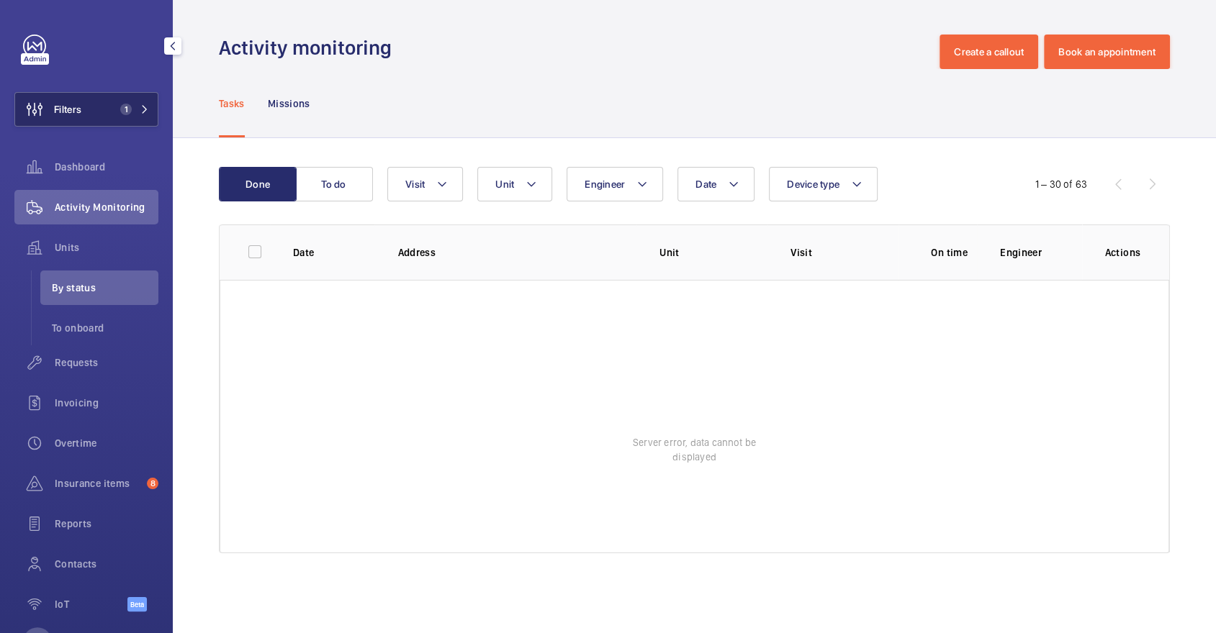
click at [119, 110] on span "1" at bounding box center [122, 110] width 17 height 12
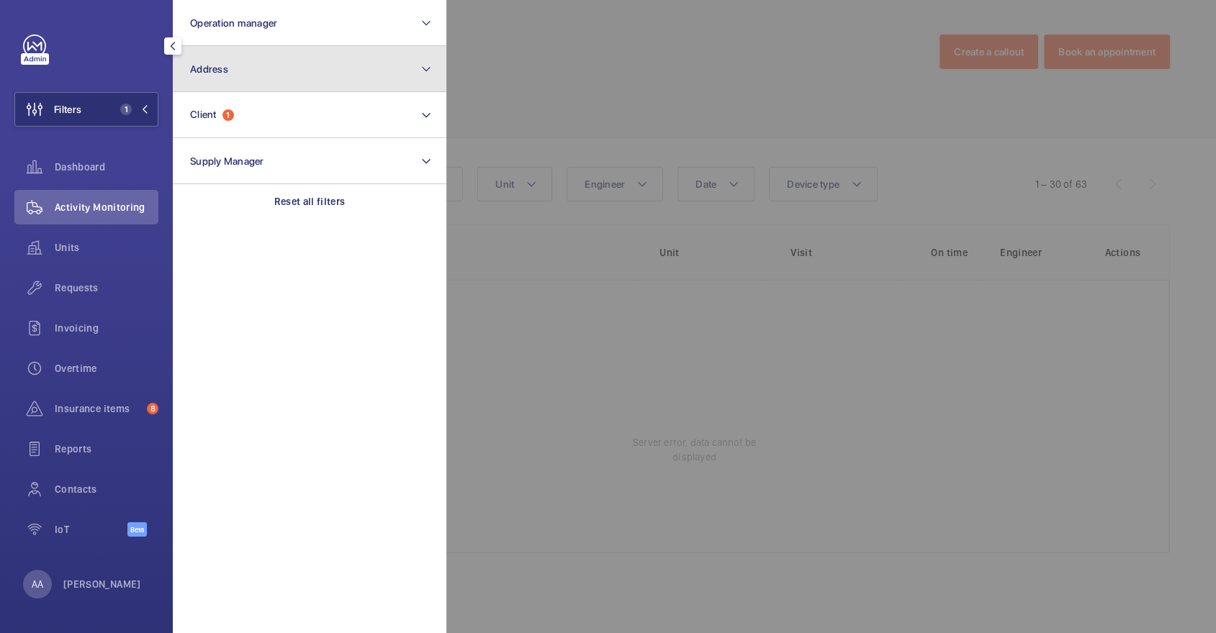
click at [239, 83] on button "Address" at bounding box center [310, 69] width 274 height 46
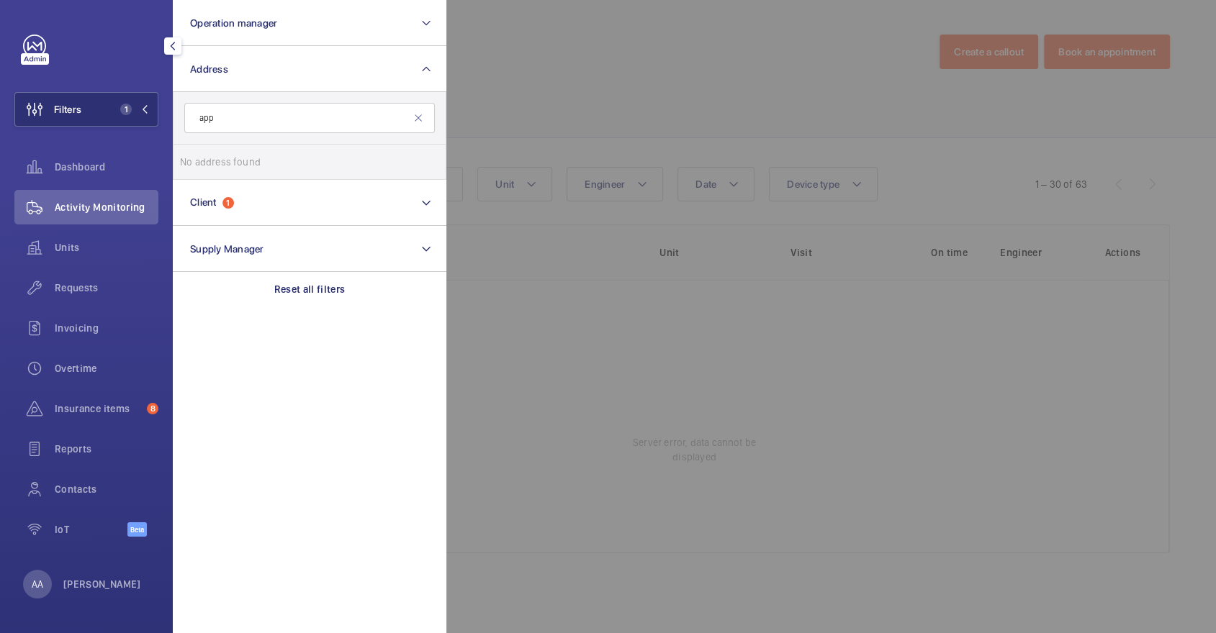
type input "app"
click at [577, 68] on div at bounding box center [1054, 316] width 1216 height 633
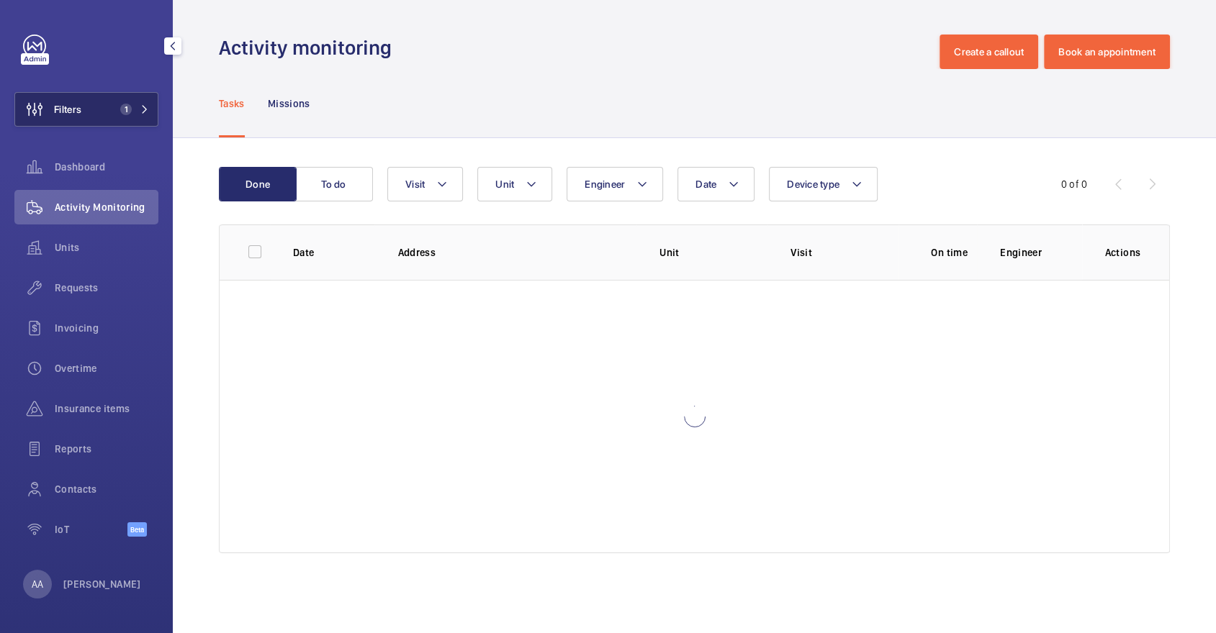
click at [117, 105] on span "1" at bounding box center [122, 110] width 17 height 12
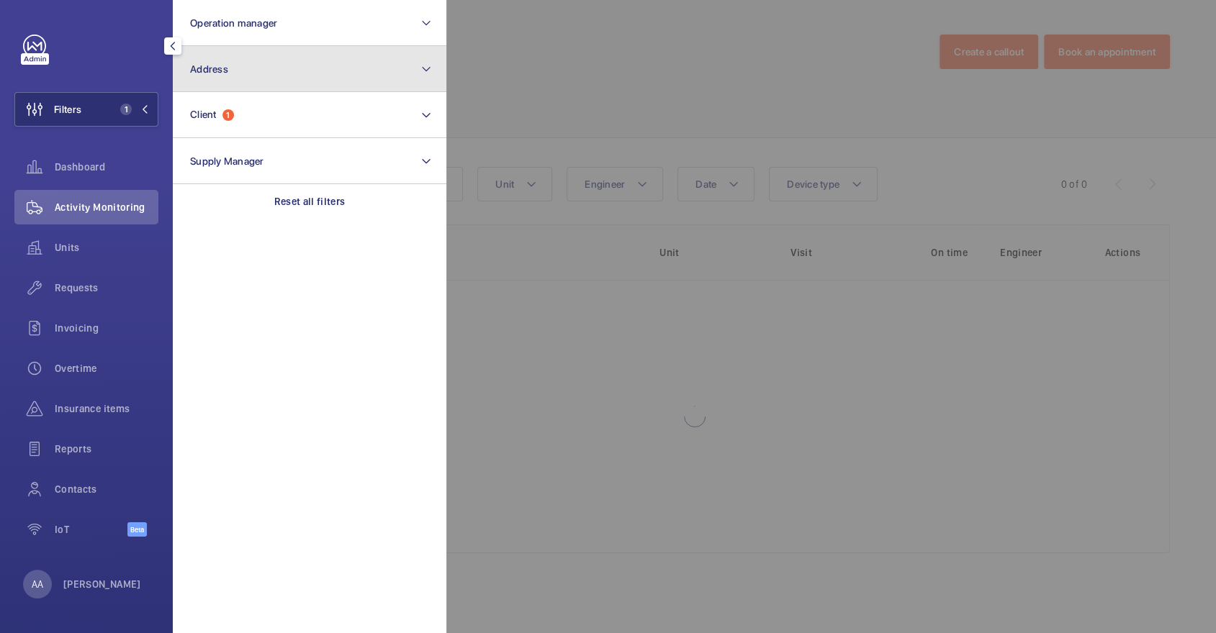
click at [214, 82] on button "Address" at bounding box center [310, 69] width 274 height 46
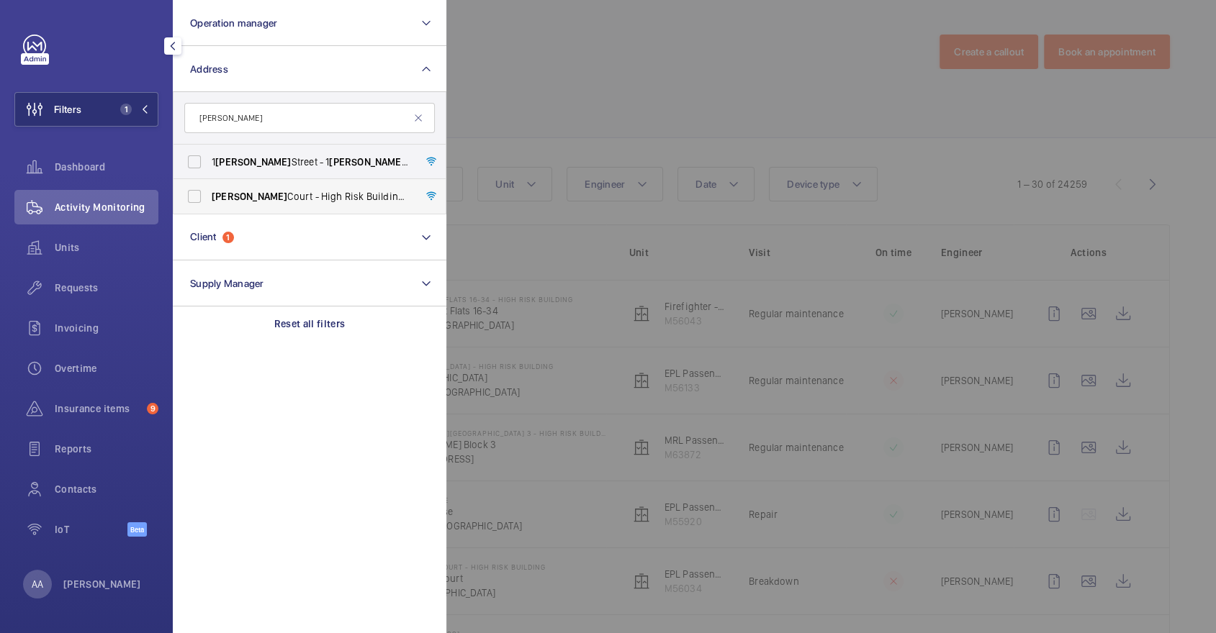
type input "[PERSON_NAME]"
click at [306, 202] on span "[PERSON_NAME] Court - High Risk Building - [PERSON_NAME][GEOGRAPHIC_DATA]" at bounding box center [311, 196] width 198 height 14
click at [209, 202] on input "[PERSON_NAME] Court - High Risk Building - [PERSON_NAME][GEOGRAPHIC_DATA]" at bounding box center [194, 196] width 29 height 29
checkbox input "true"
click at [641, 119] on div at bounding box center [1054, 316] width 1216 height 633
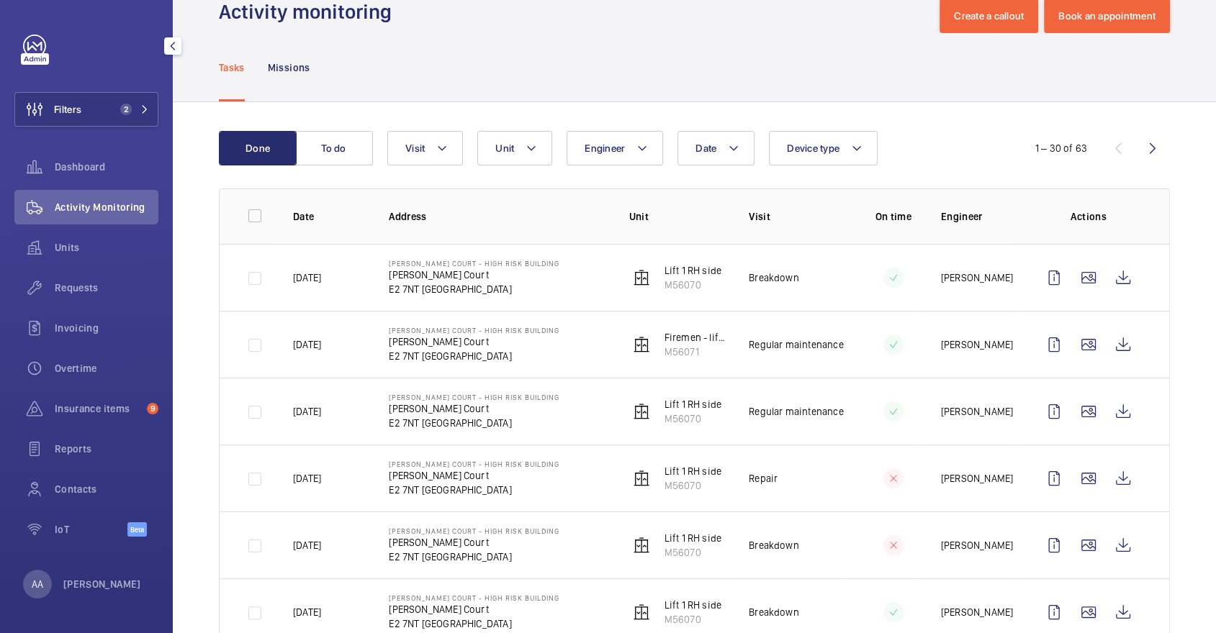
scroll to position [40, 0]
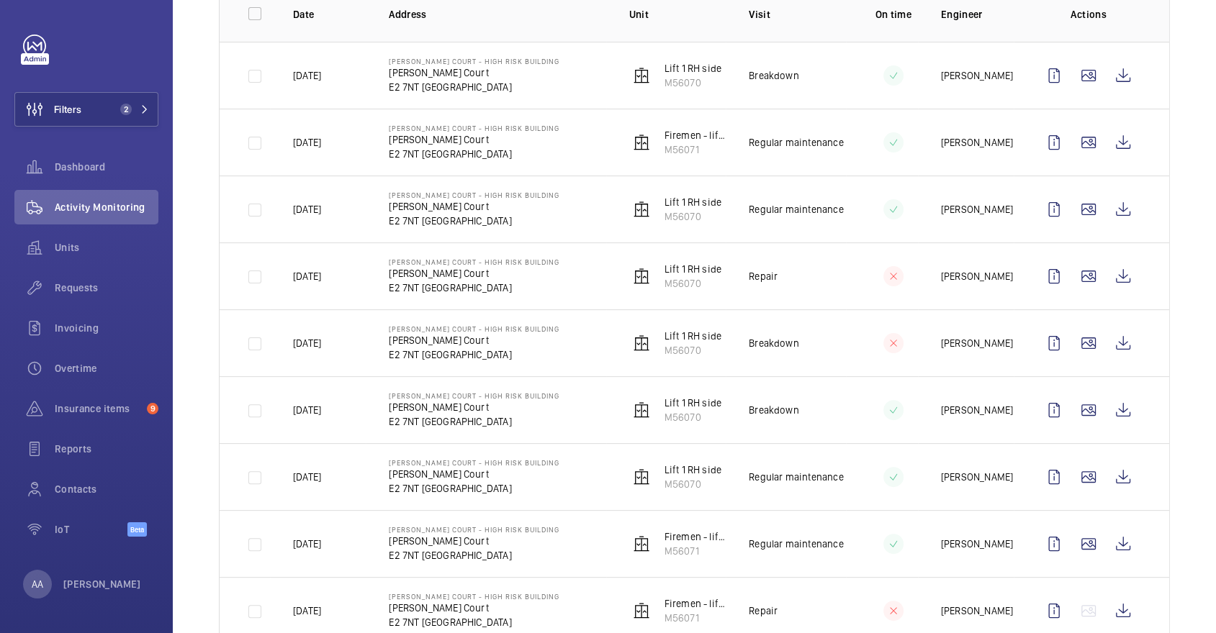
scroll to position [240, 0]
click at [1135, 334] on wm-front-icon-button at bounding box center [1123, 342] width 35 height 35
click at [1127, 408] on wm-front-icon-button at bounding box center [1123, 409] width 35 height 35
click at [122, 87] on div "Filters 2 Dashboard Activity Monitoring Units Requests Invoicing Overtime Insur…" at bounding box center [86, 294] width 144 height 518
click at [150, 104] on button "Filters 2" at bounding box center [86, 109] width 144 height 35
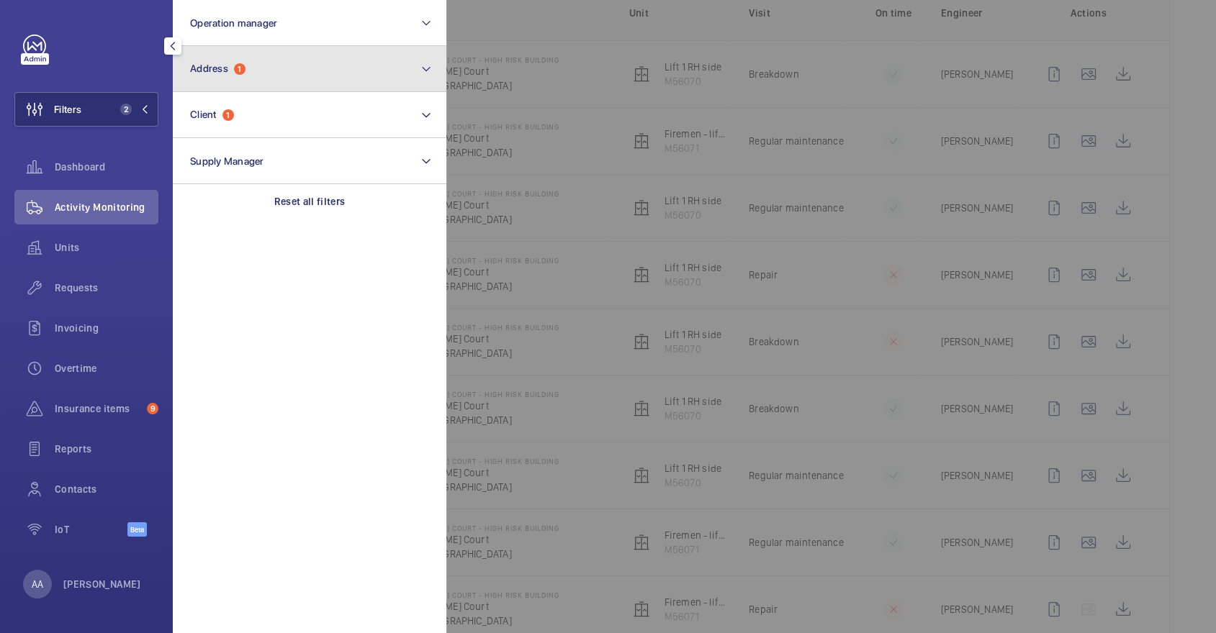
click at [217, 81] on button "Address 1" at bounding box center [310, 69] width 274 height 46
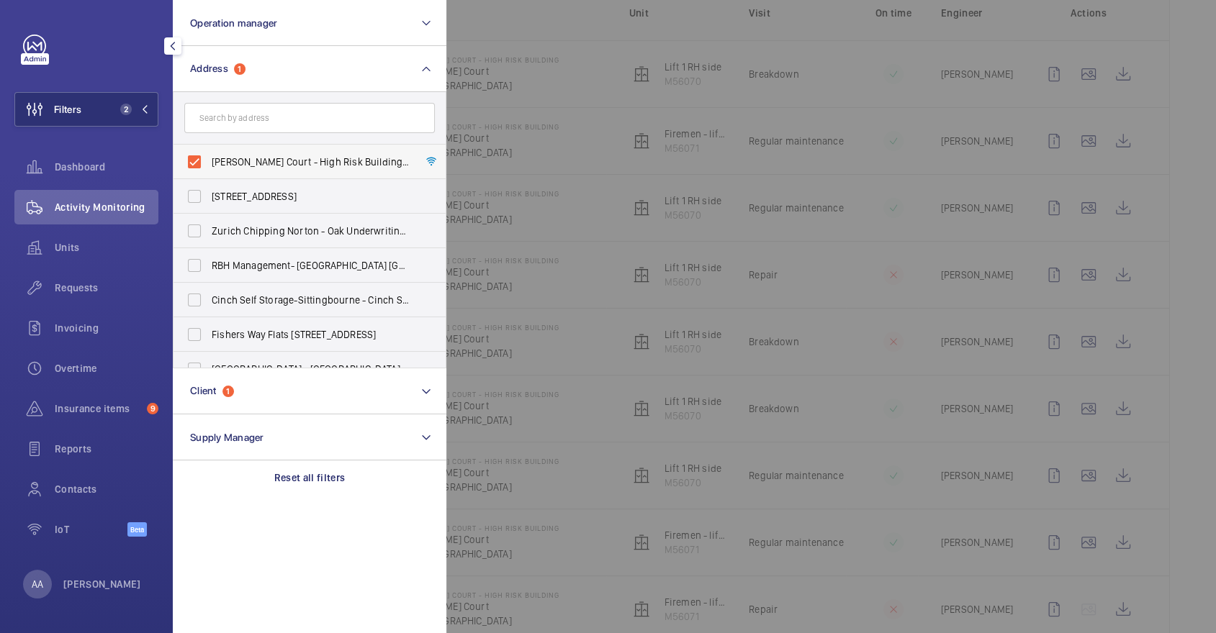
click at [248, 161] on span "[PERSON_NAME] Court - High Risk Building - [PERSON_NAME][GEOGRAPHIC_DATA]" at bounding box center [311, 162] width 198 height 14
click at [209, 161] on input "[PERSON_NAME] Court - High Risk Building - [PERSON_NAME][GEOGRAPHIC_DATA]" at bounding box center [194, 162] width 29 height 29
checkbox input "false"
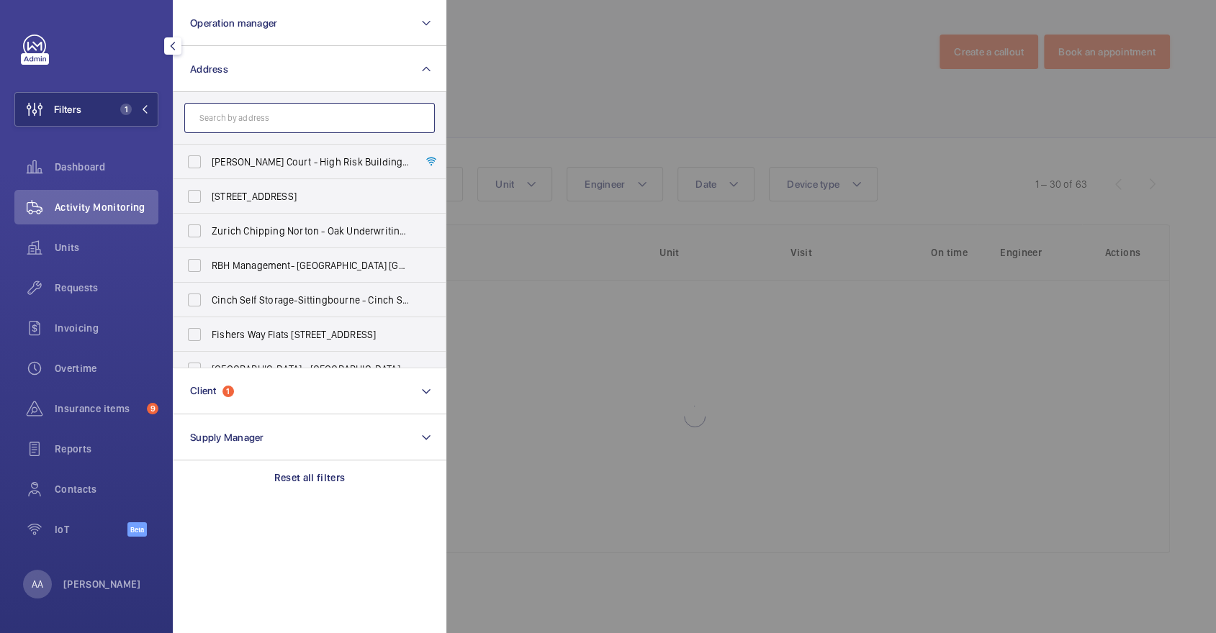
click at [233, 115] on input "text" at bounding box center [309, 118] width 250 height 30
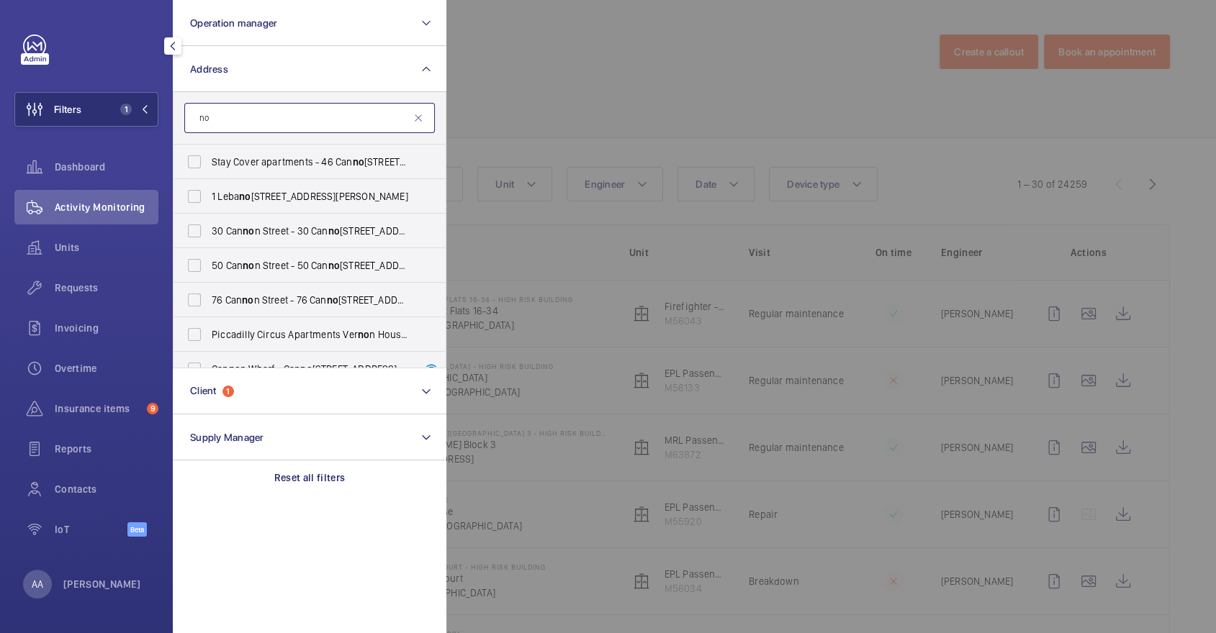
type input "n"
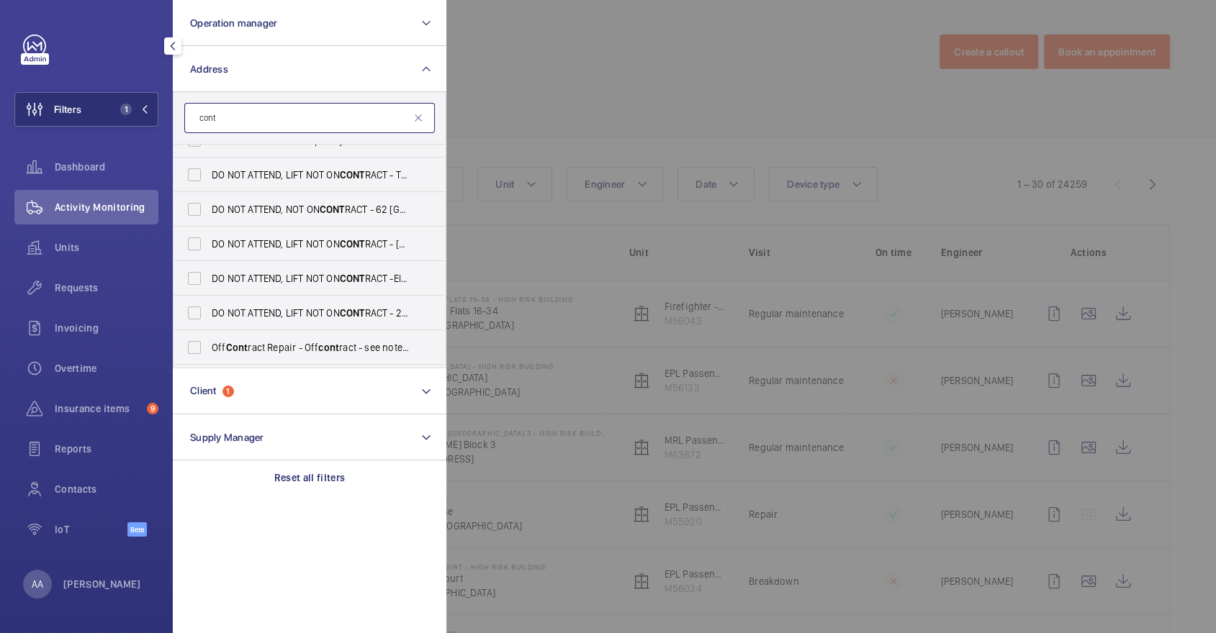
scroll to position [537, 0]
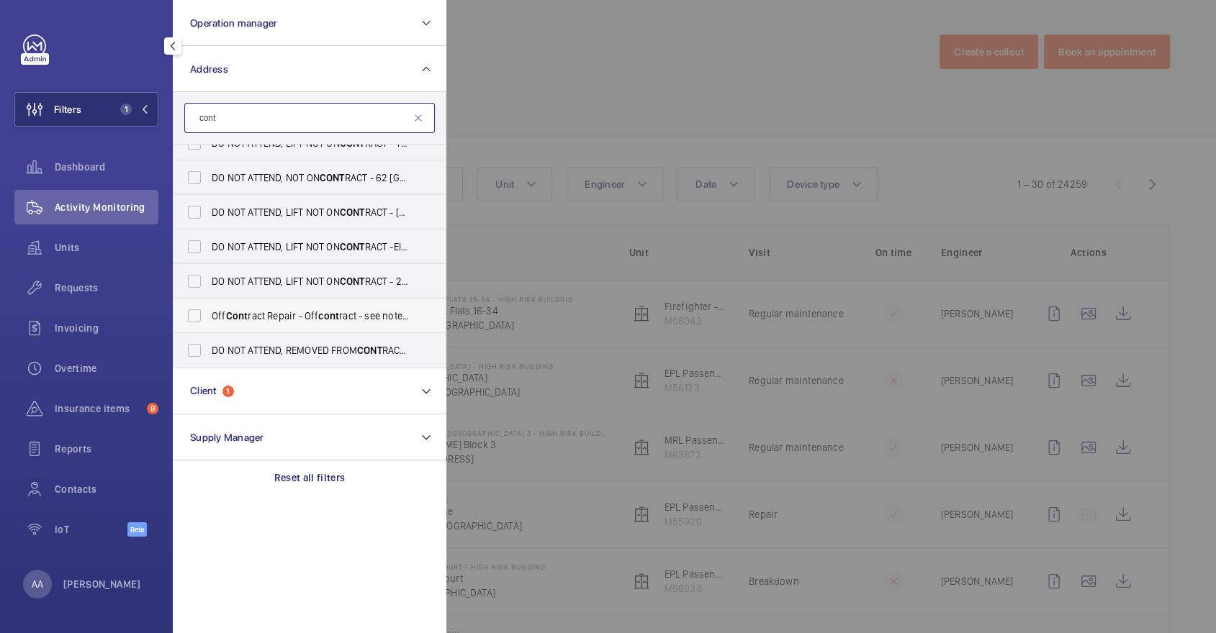
type input "cont"
click at [299, 312] on span "Off Cont ract Repair - Off cont ract - see notes in description, LONDON XXXX" at bounding box center [311, 316] width 198 height 14
click at [209, 312] on input "Off Cont ract Repair - Off cont ract - see notes in description, LONDON XXXX" at bounding box center [194, 316] width 29 height 29
checkbox input "true"
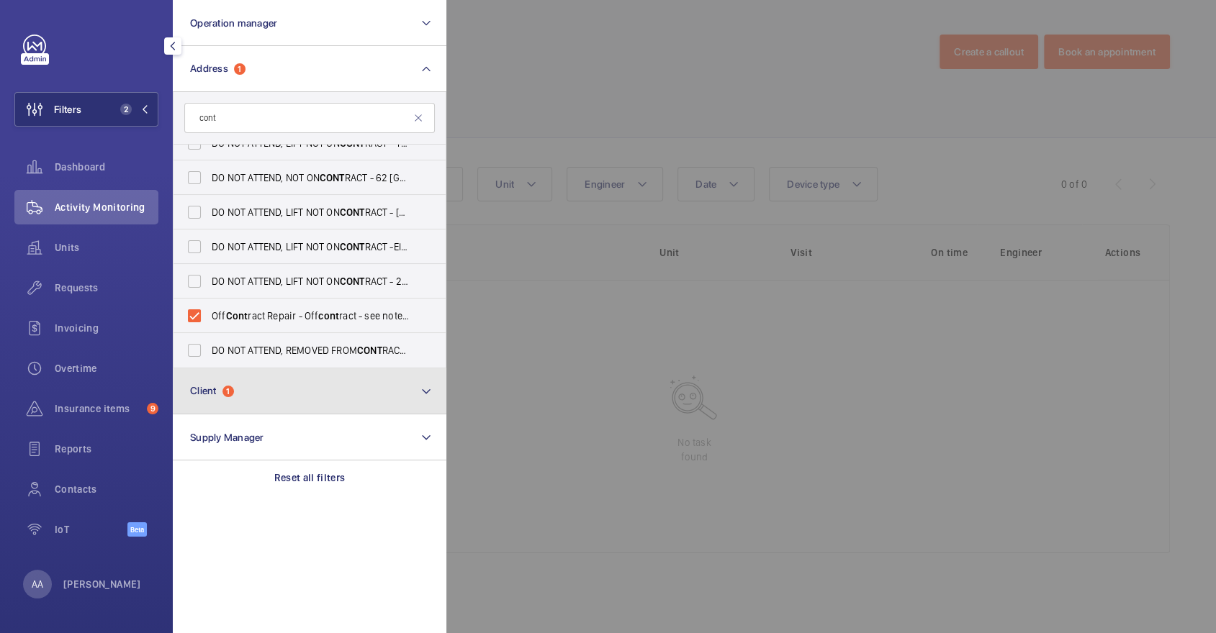
click at [248, 402] on button "Client 1" at bounding box center [310, 392] width 274 height 46
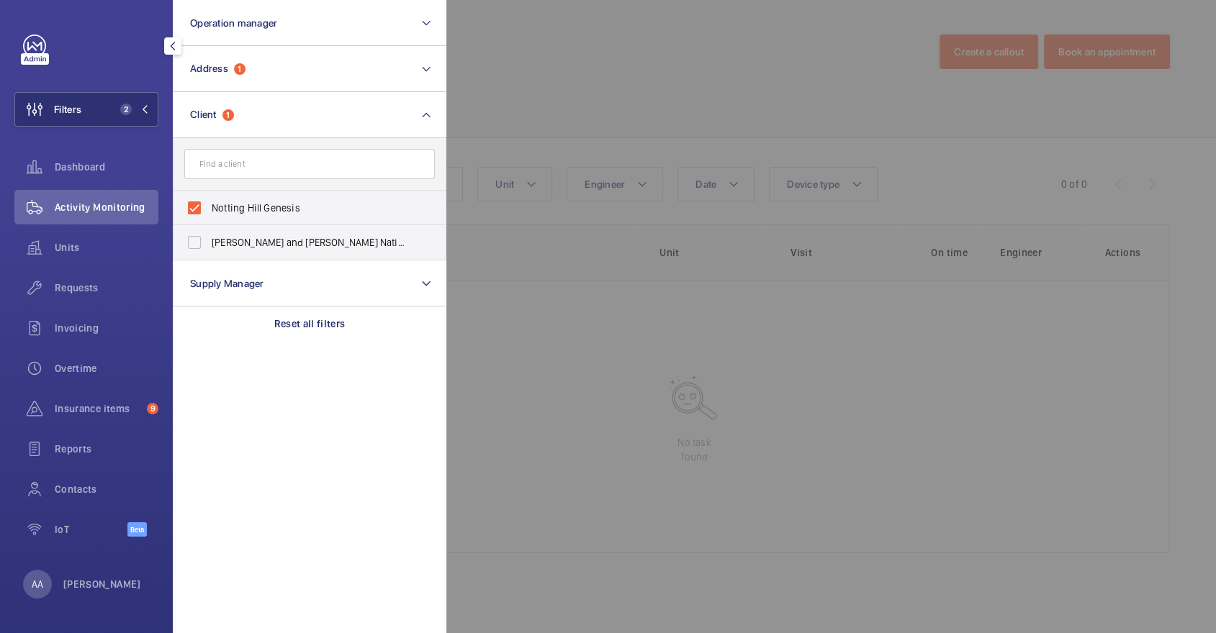
click at [316, 209] on span "Notting Hill Genesis" at bounding box center [311, 208] width 198 height 14
click at [209, 209] on input "Notting Hill Genesis" at bounding box center [194, 208] width 29 height 29
checkbox input "false"
click at [584, 119] on div at bounding box center [1054, 316] width 1216 height 633
